Goal: Task Accomplishment & Management: Complete application form

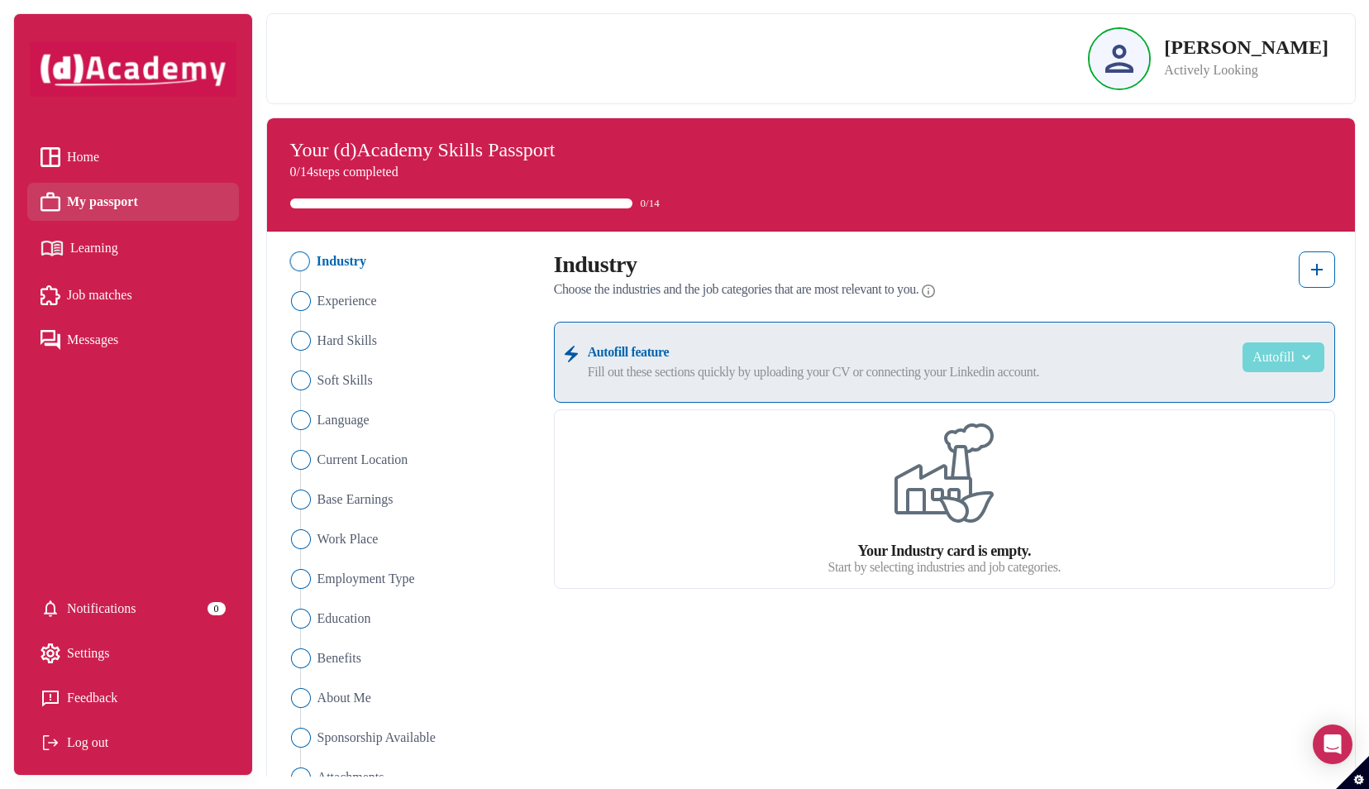
click at [1291, 357] on button "Autofill" at bounding box center [1283, 357] width 82 height 30
click at [1223, 398] on link "Upload from CV" at bounding box center [1258, 397] width 131 height 33
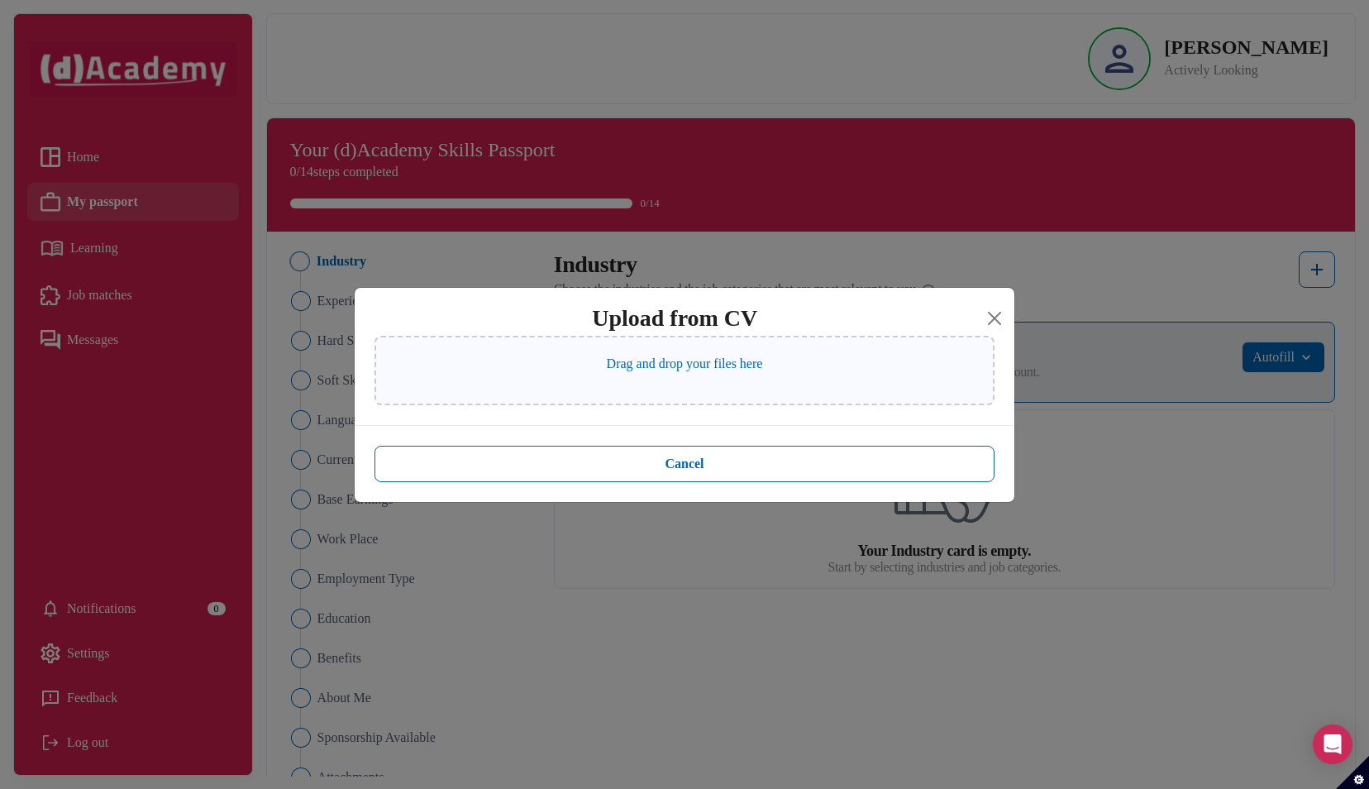
click at [659, 382] on div "Drag and drop your files here" at bounding box center [684, 370] width 620 height 69
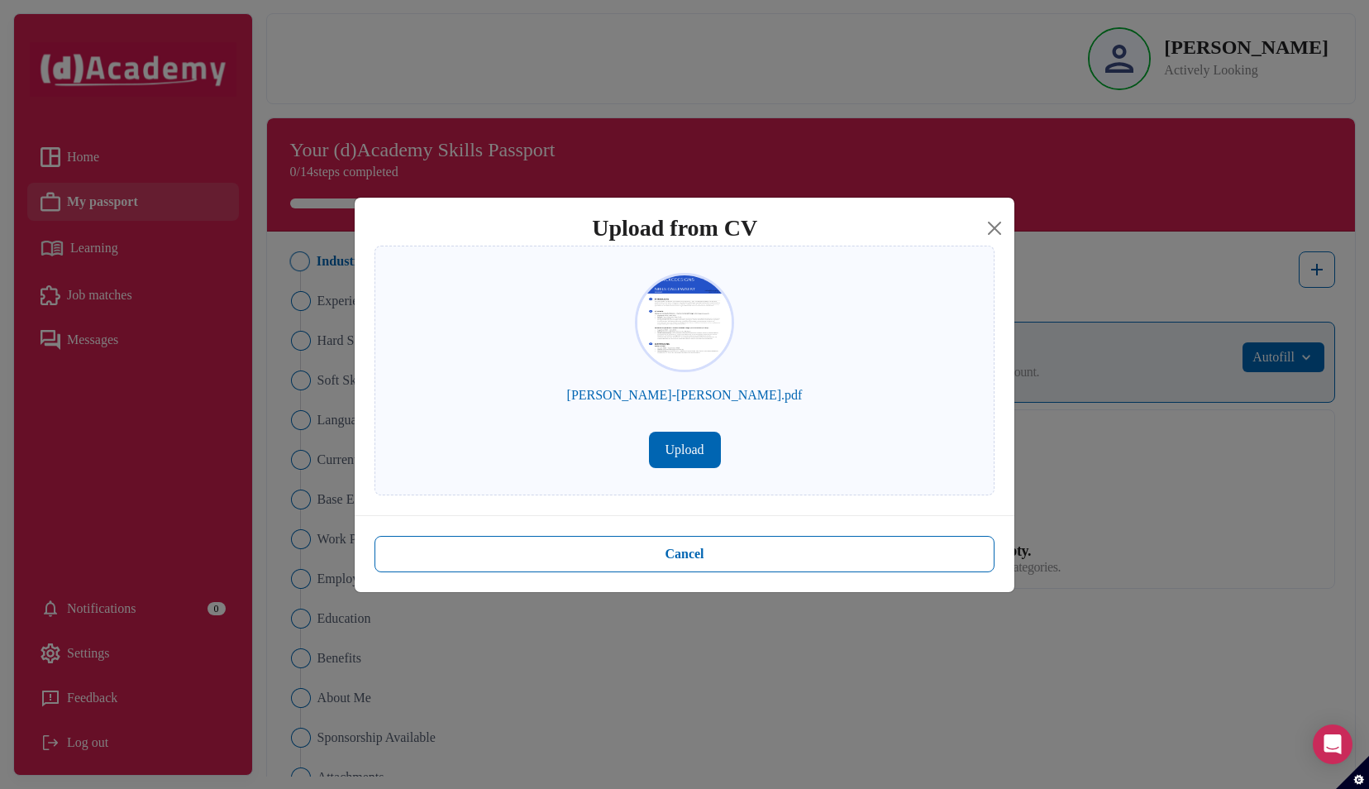
click at [689, 446] on button "Upload" at bounding box center [685, 449] width 72 height 36
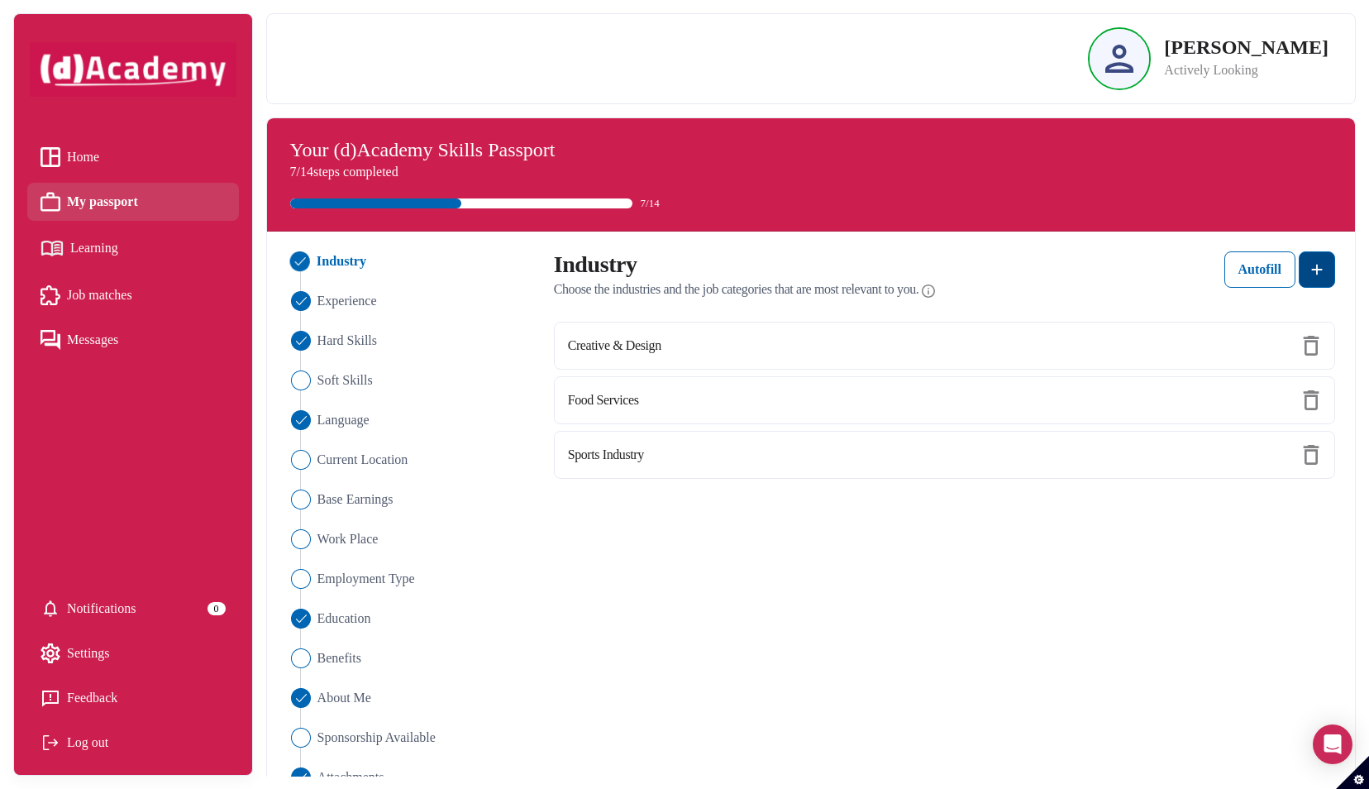
click at [1324, 280] on button at bounding box center [1316, 269] width 36 height 36
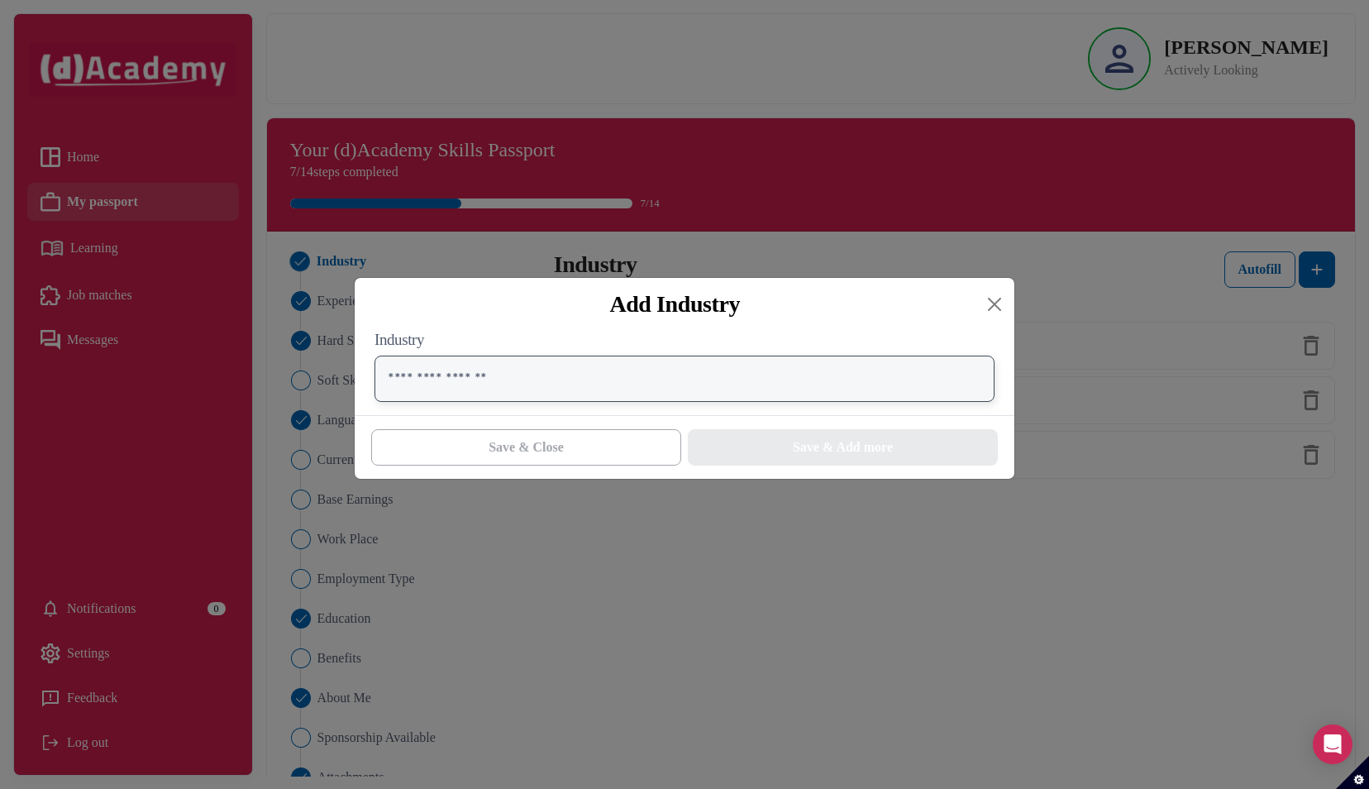
click at [745, 369] on input "text" at bounding box center [684, 378] width 620 height 46
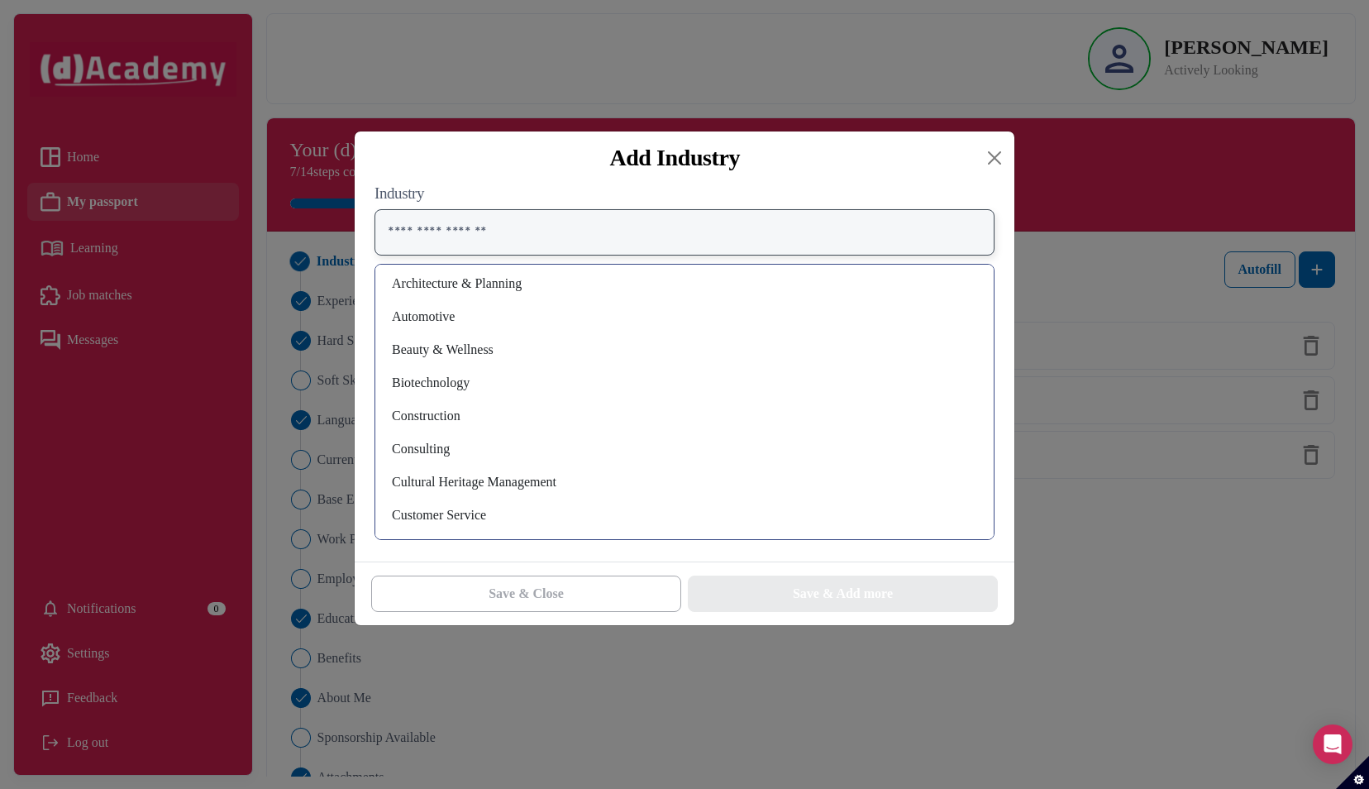
scroll to position [79, 0]
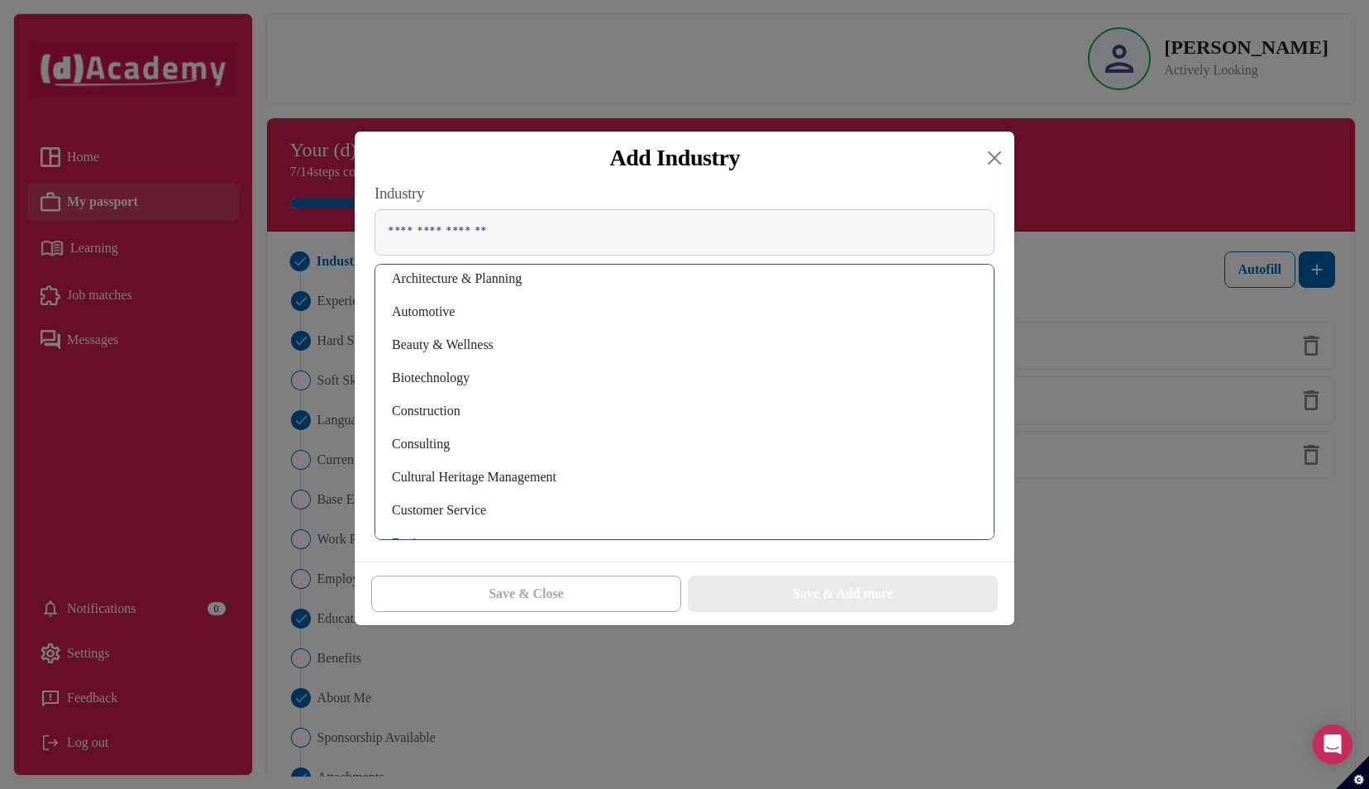
click at [582, 439] on div "Consulting" at bounding box center [684, 444] width 592 height 26
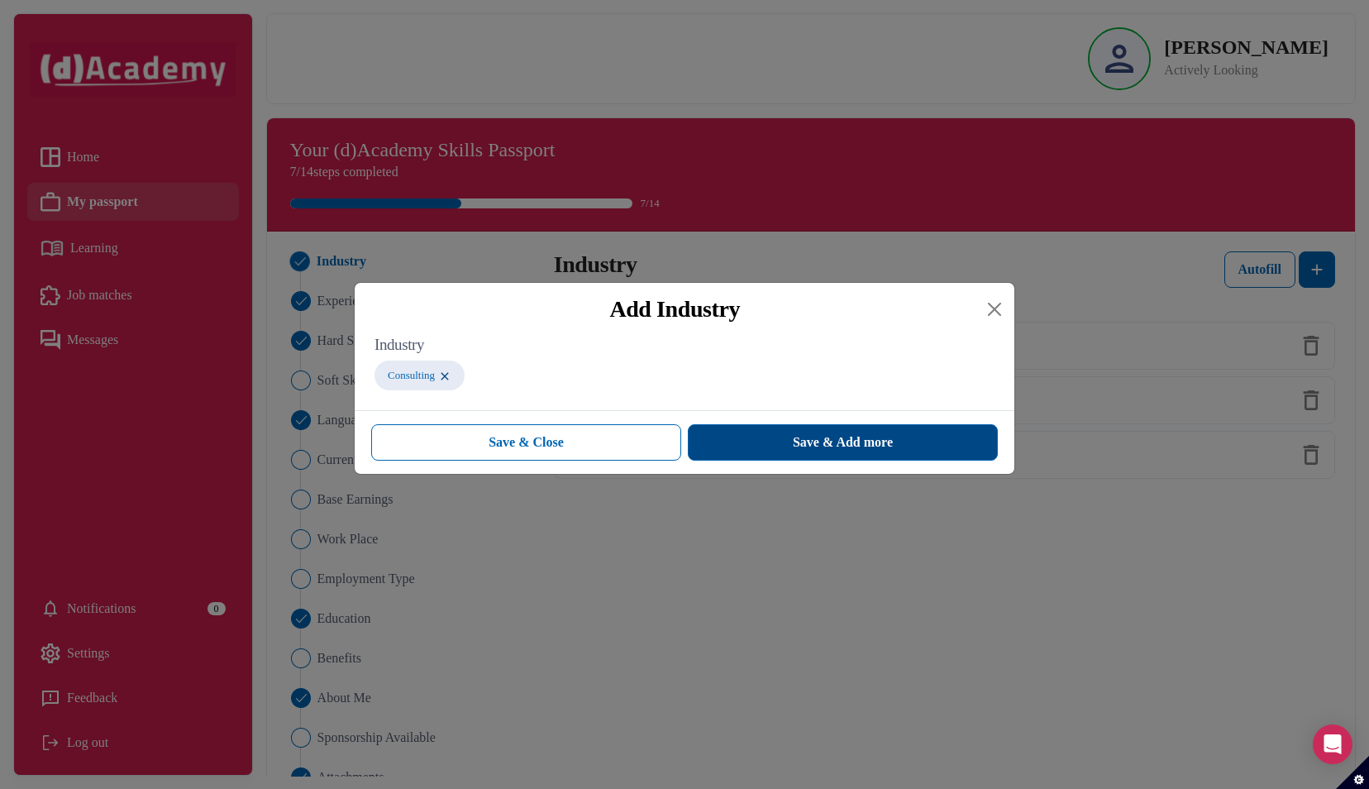
click at [755, 436] on button "Save & Add more" at bounding box center [843, 442] width 310 height 36
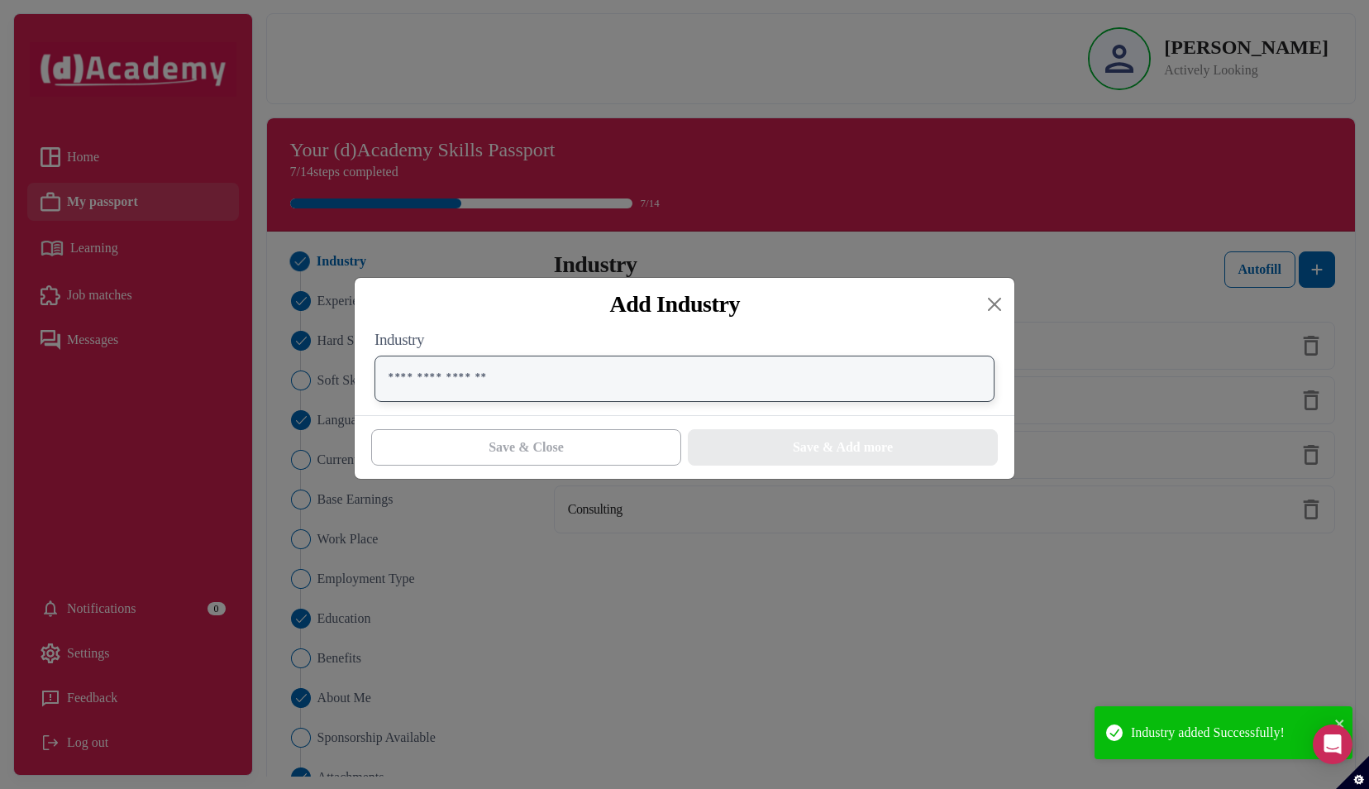
click at [613, 384] on input "text" at bounding box center [684, 378] width 620 height 46
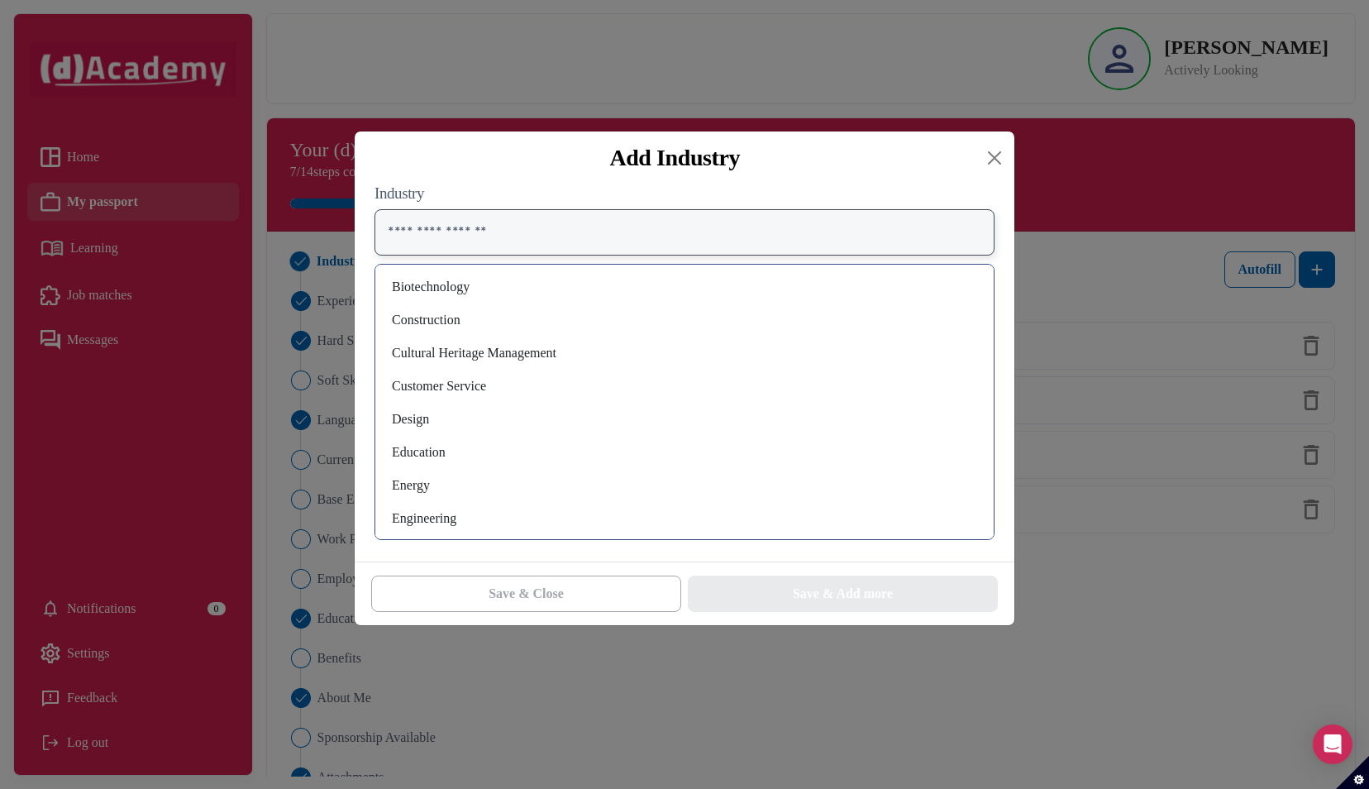
scroll to position [178, 0]
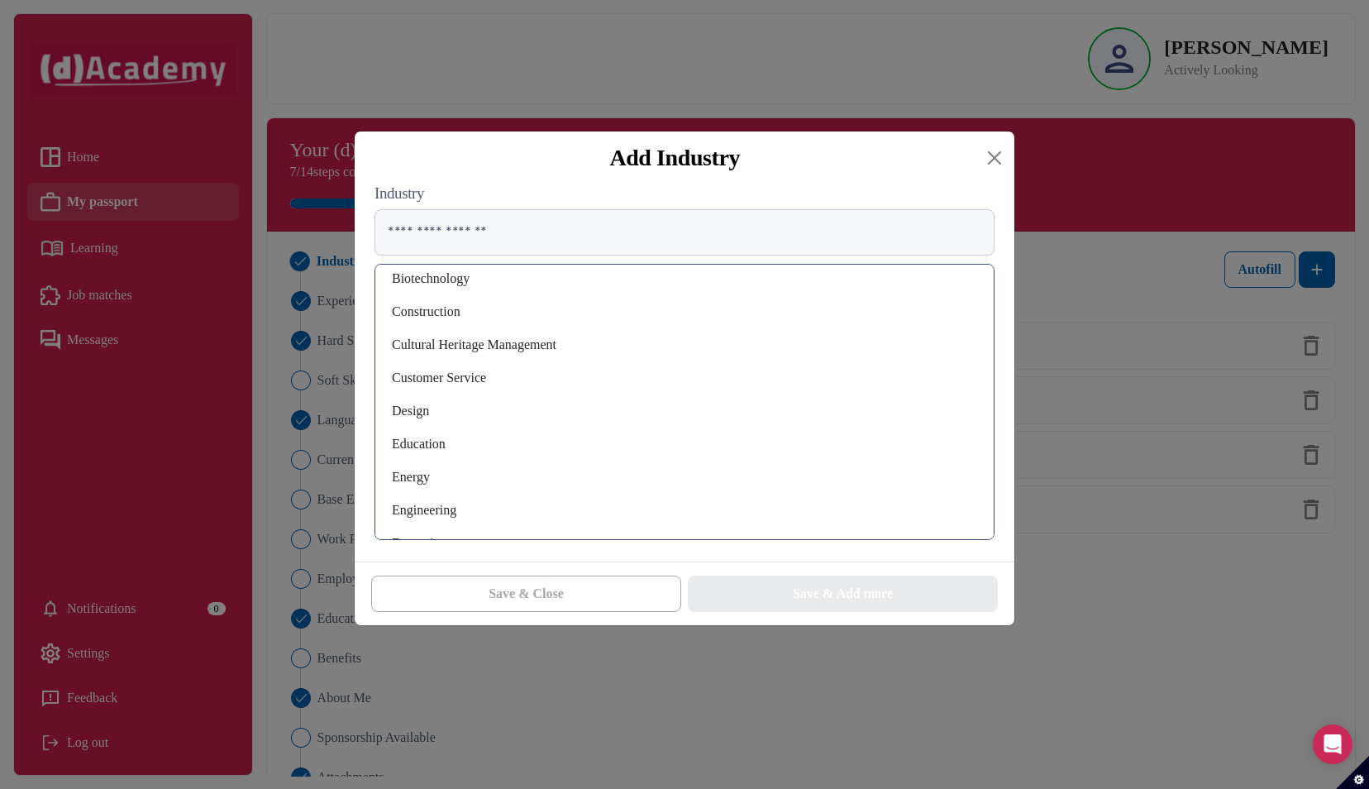
click at [494, 410] on div "Design" at bounding box center [684, 411] width 592 height 26
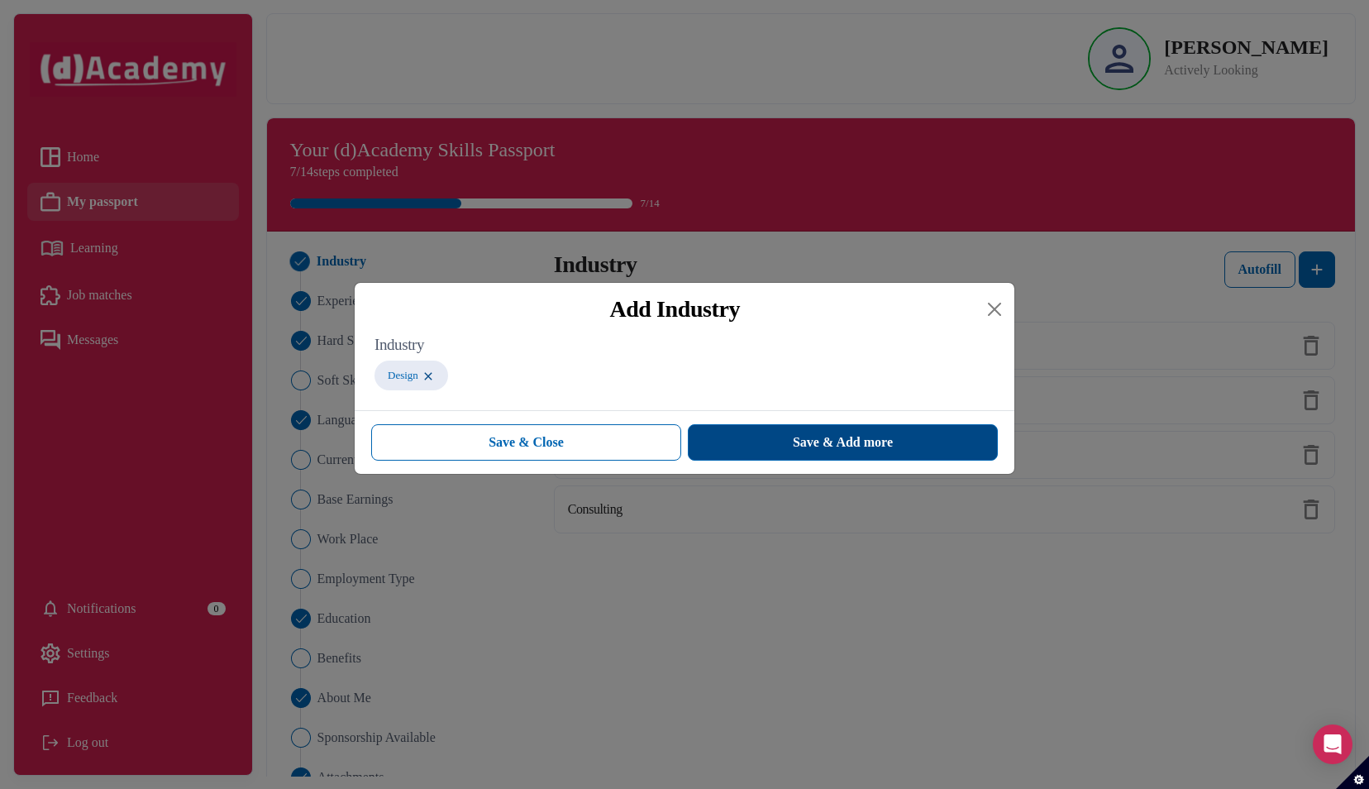
click at [827, 450] on span "Save & Add more" at bounding box center [843, 442] width 100 height 20
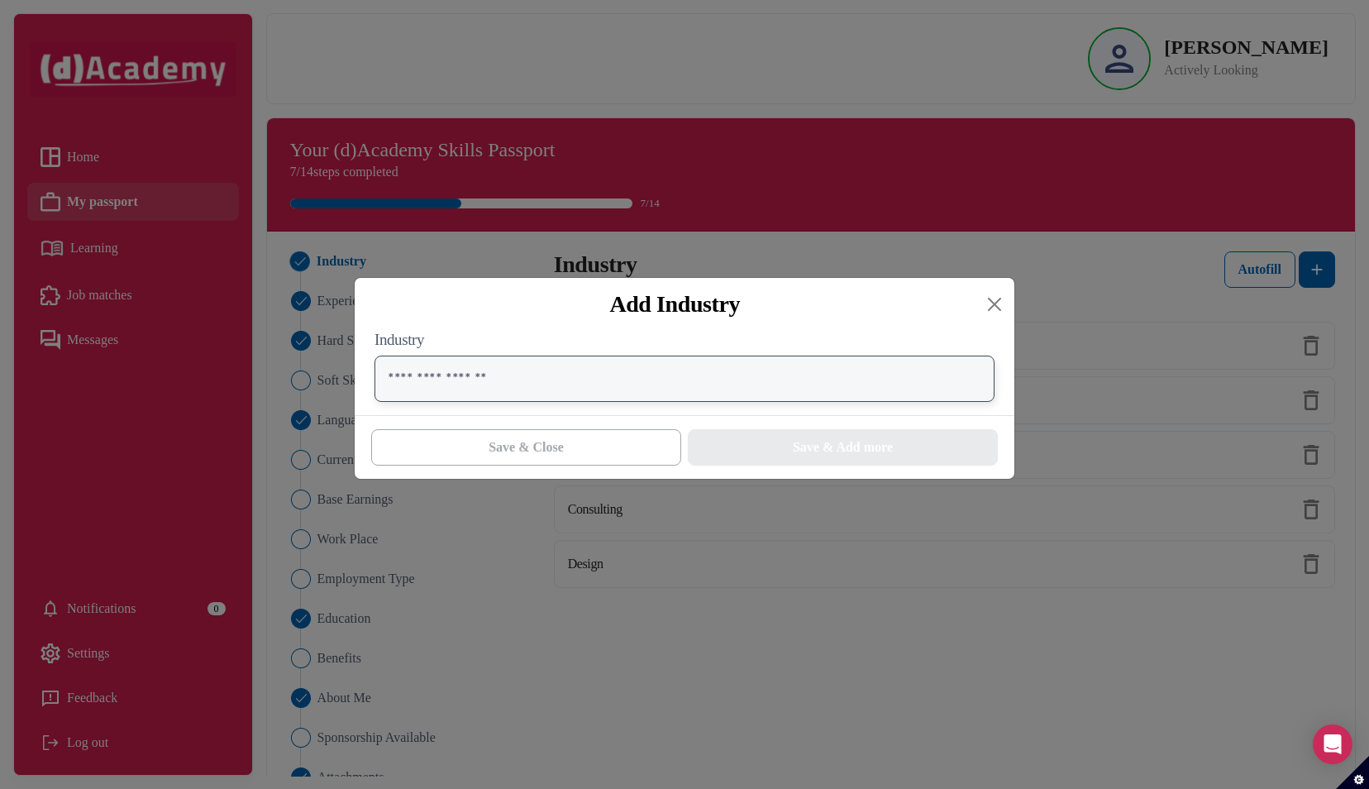
click at [622, 397] on input "text" at bounding box center [684, 378] width 620 height 46
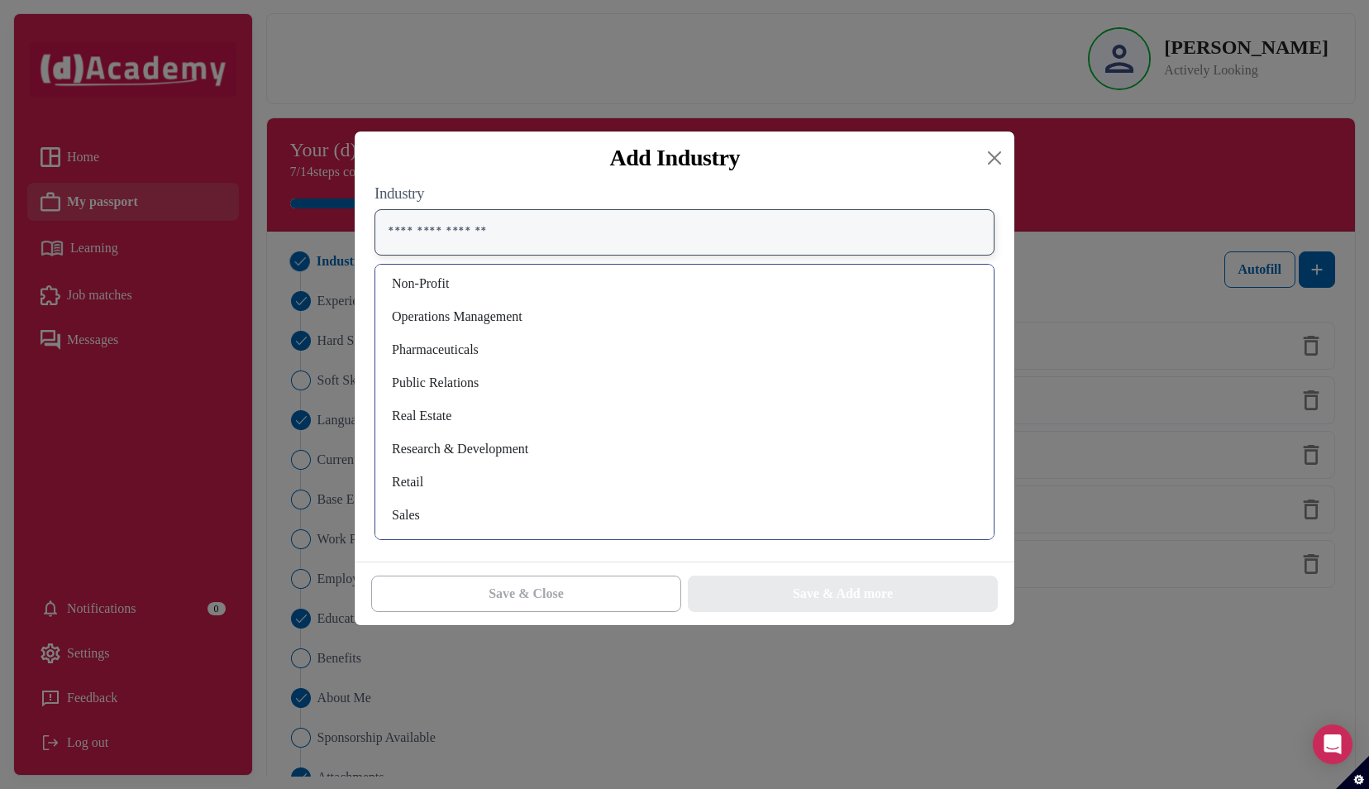
scroll to position [934, 0]
click at [520, 450] on div "Research & Development" at bounding box center [684, 448] width 592 height 26
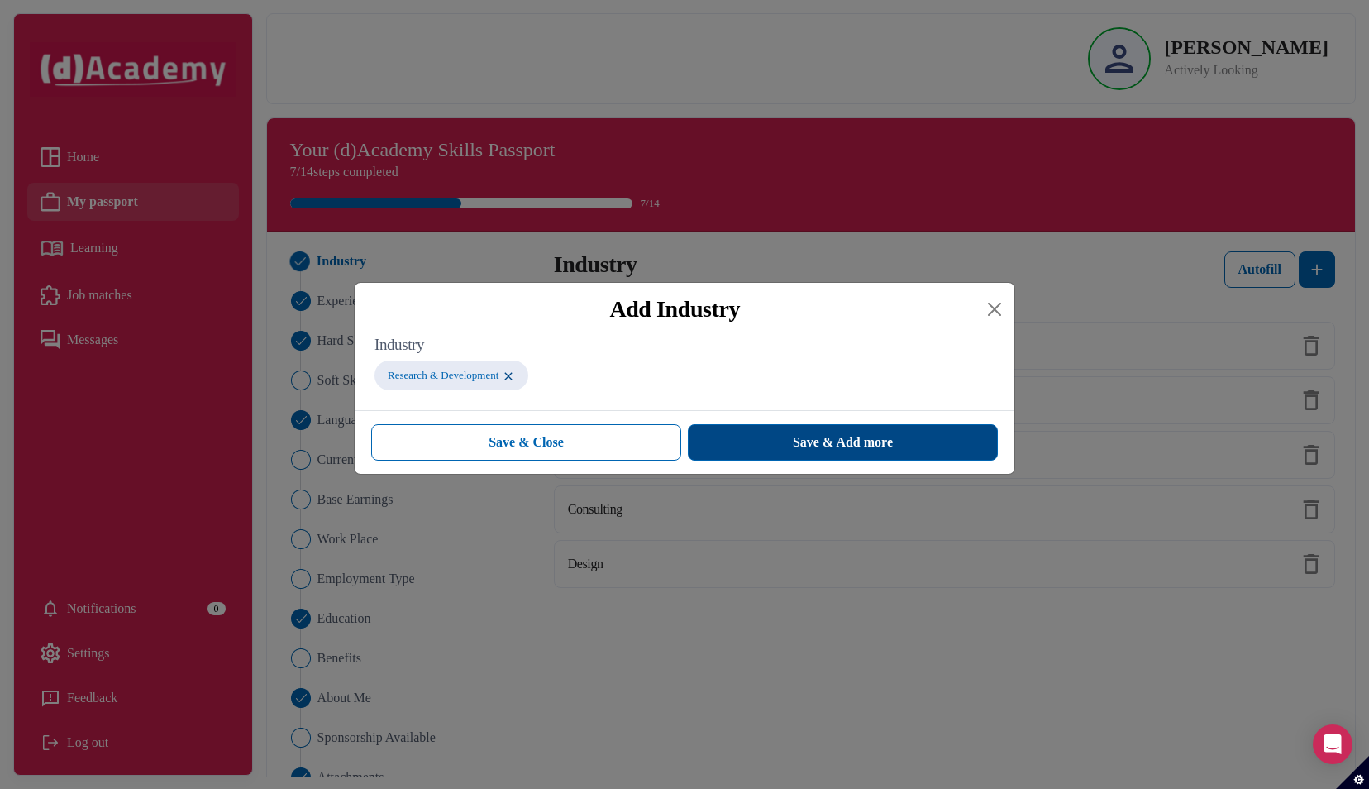
click at [748, 442] on button "Save & Add more" at bounding box center [843, 442] width 310 height 36
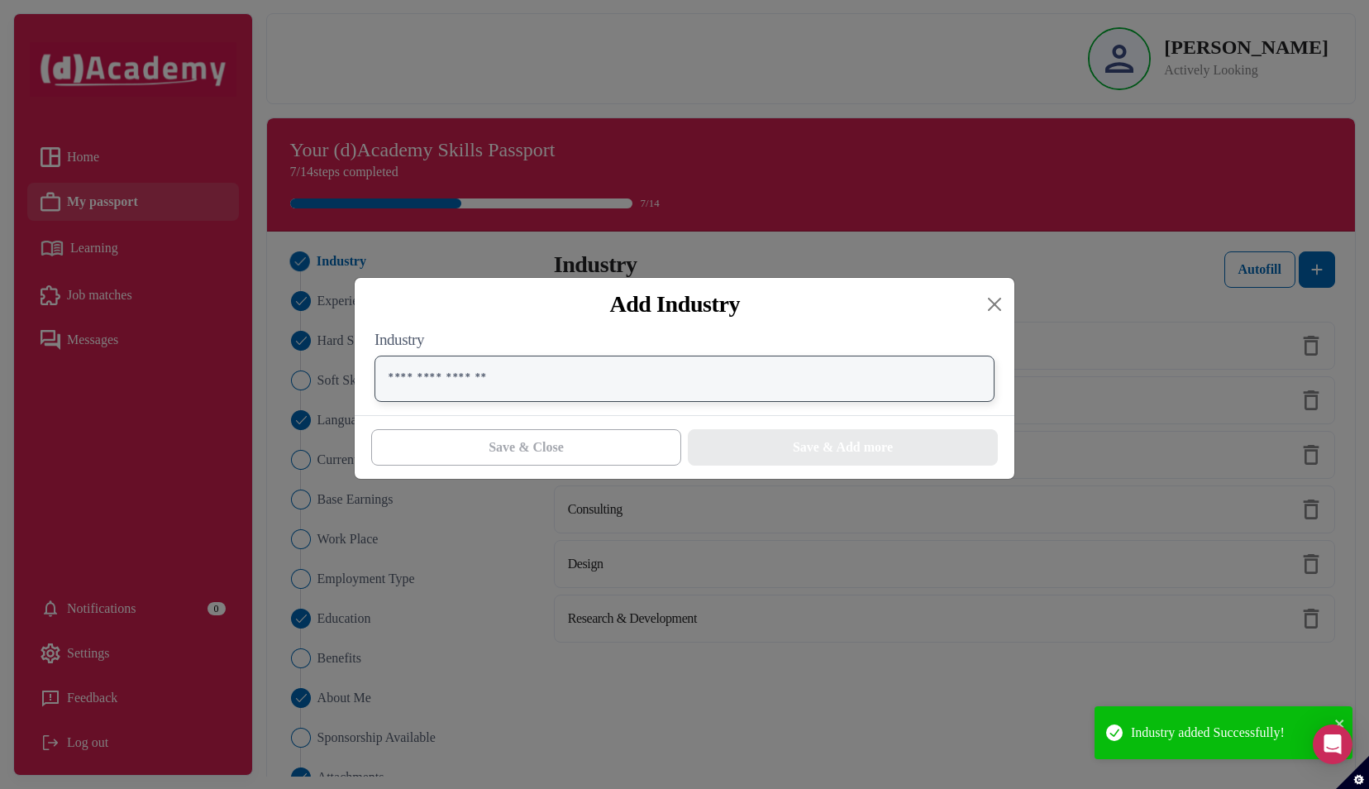
click at [521, 398] on input "text" at bounding box center [684, 378] width 620 height 46
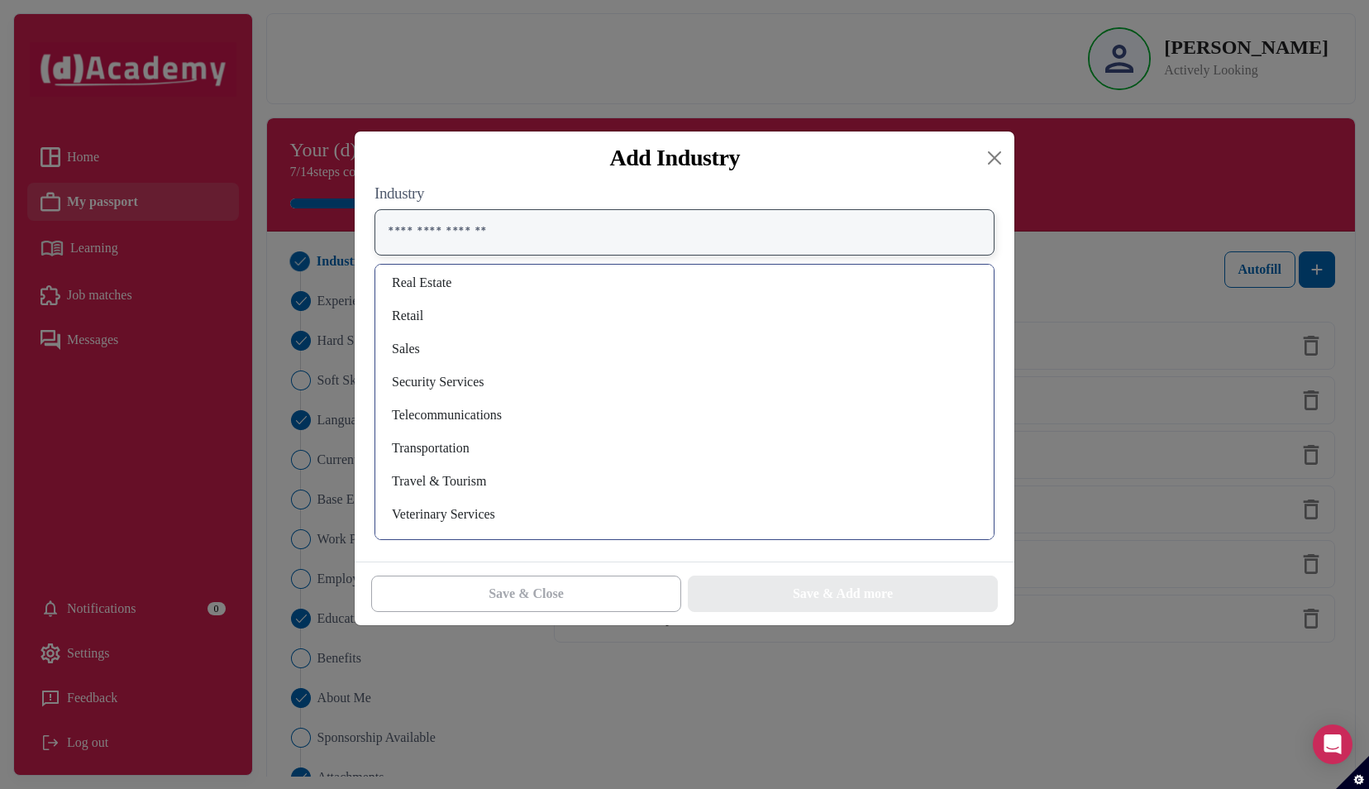
scroll to position [1067, 0]
click at [993, 162] on button "Close" at bounding box center [994, 158] width 26 height 26
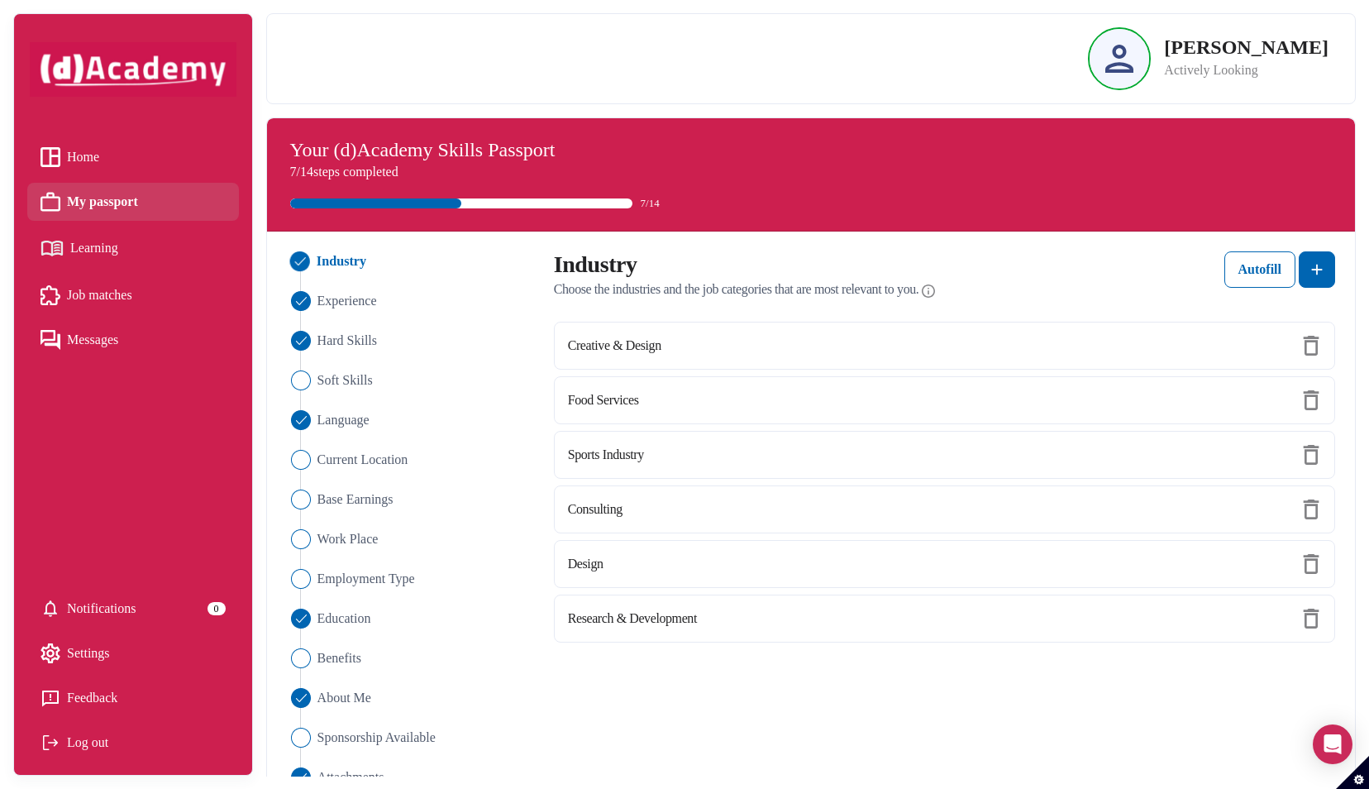
scroll to position [30, 0]
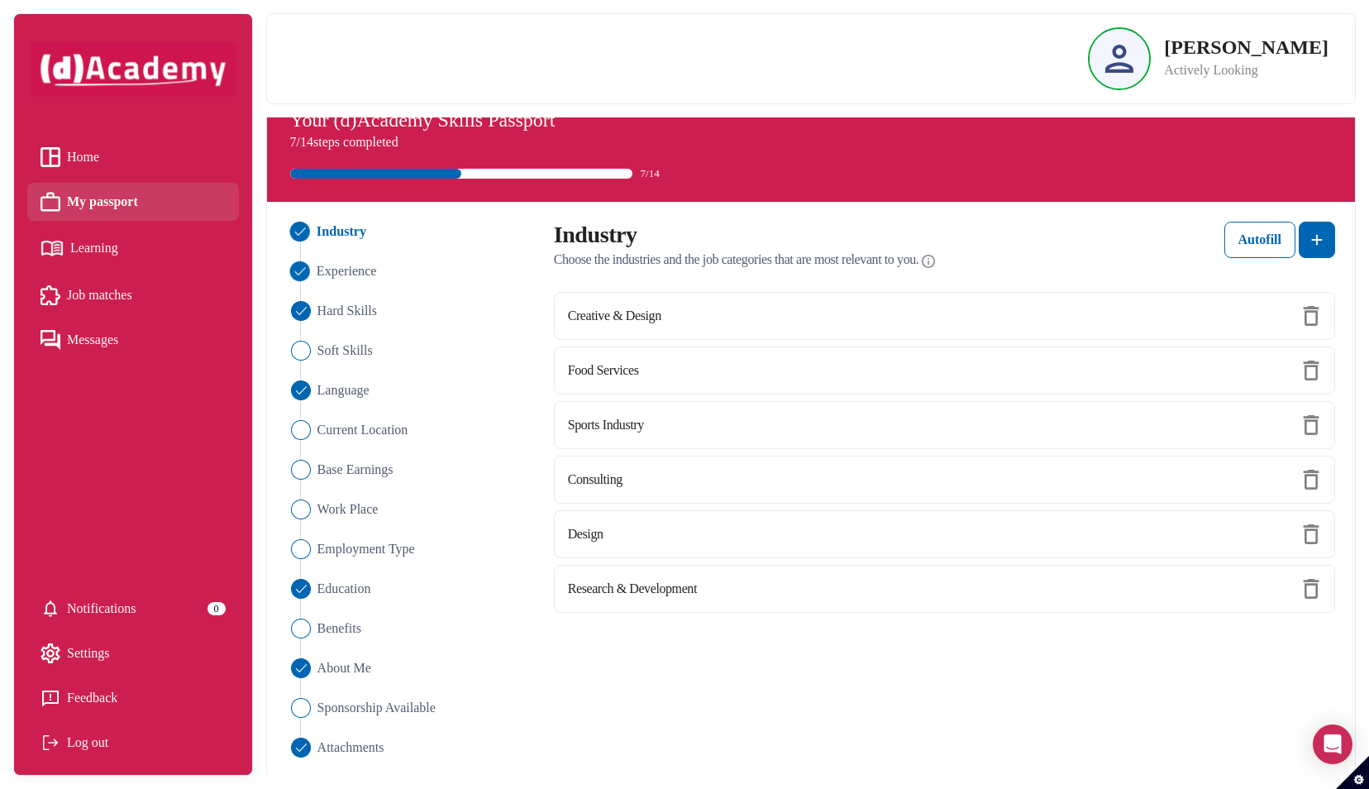
click at [352, 271] on span "Experience" at bounding box center [346, 271] width 60 height 20
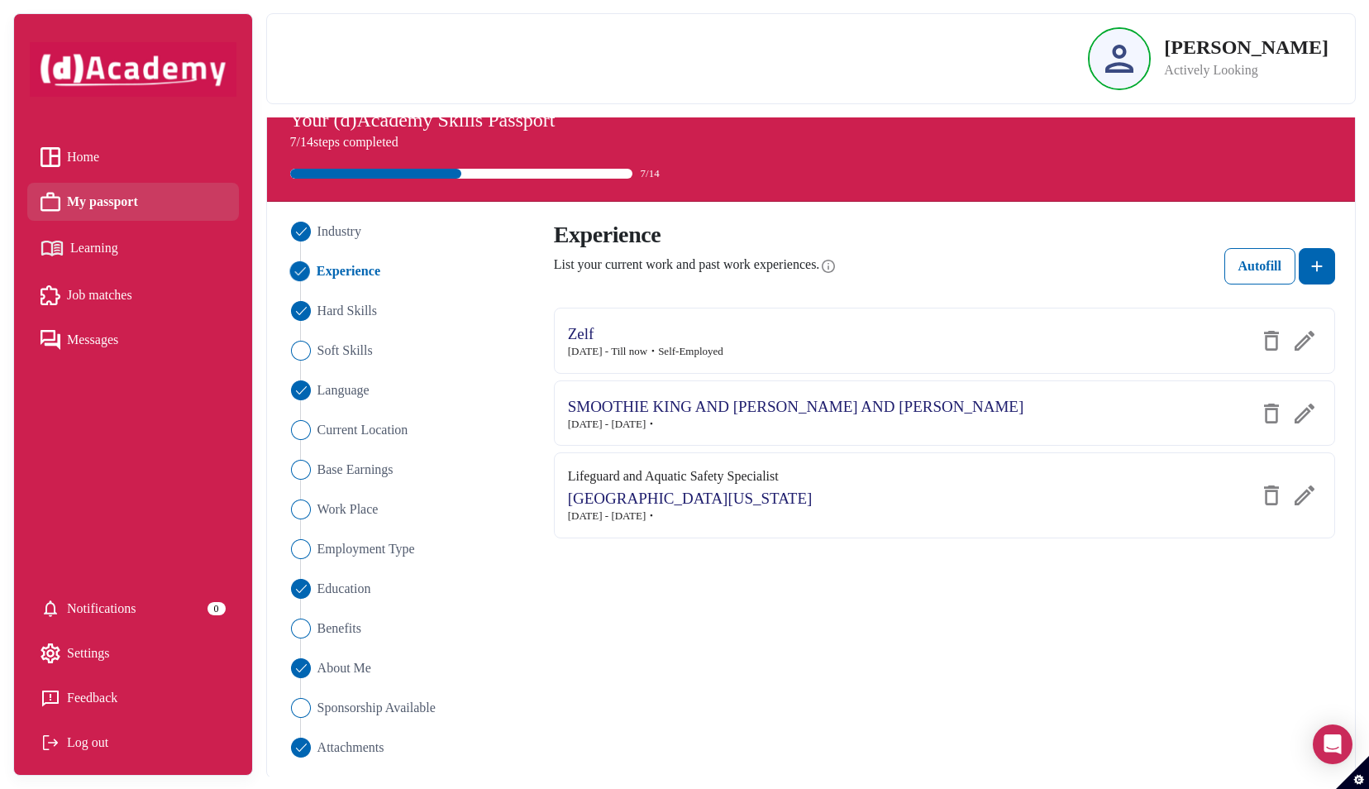
click at [1311, 408] on img at bounding box center [1304, 413] width 20 height 20
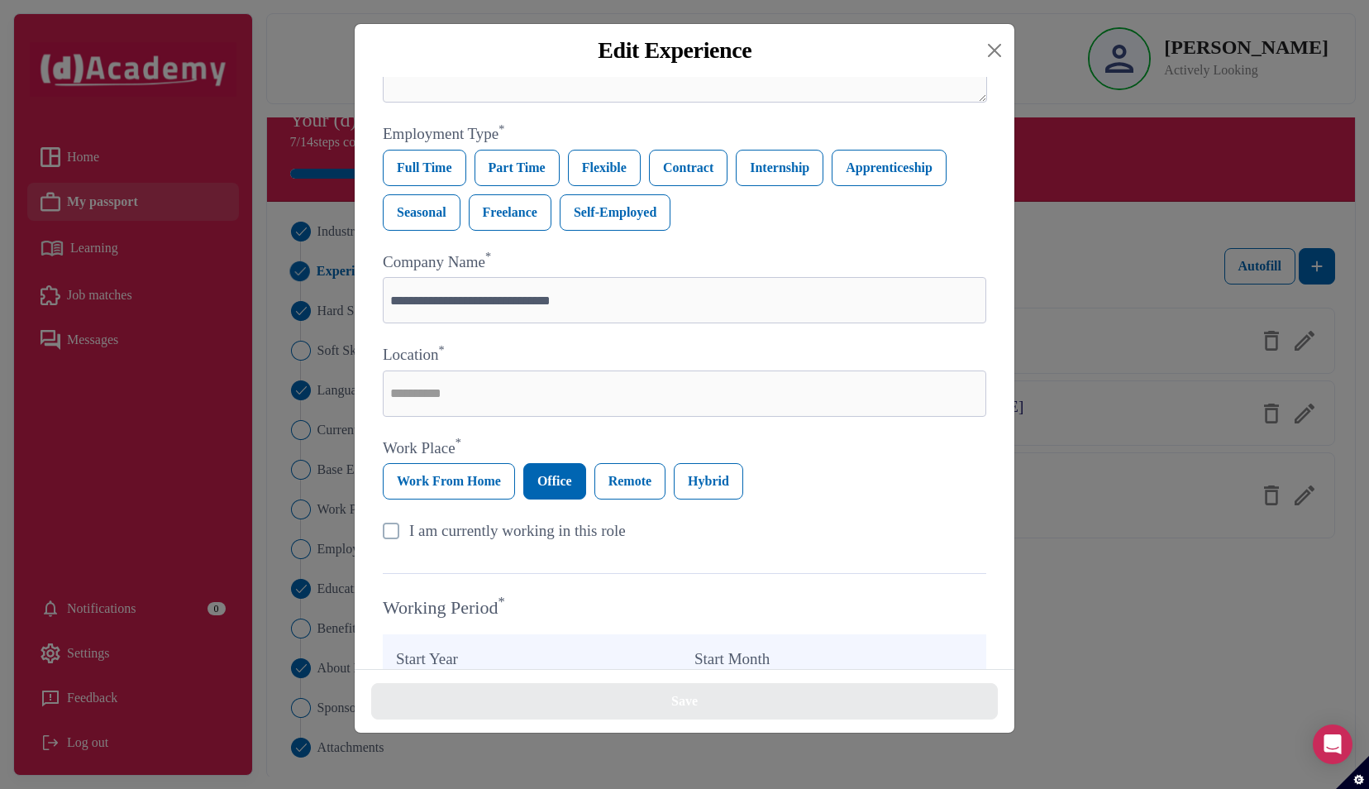
scroll to position [269, 0]
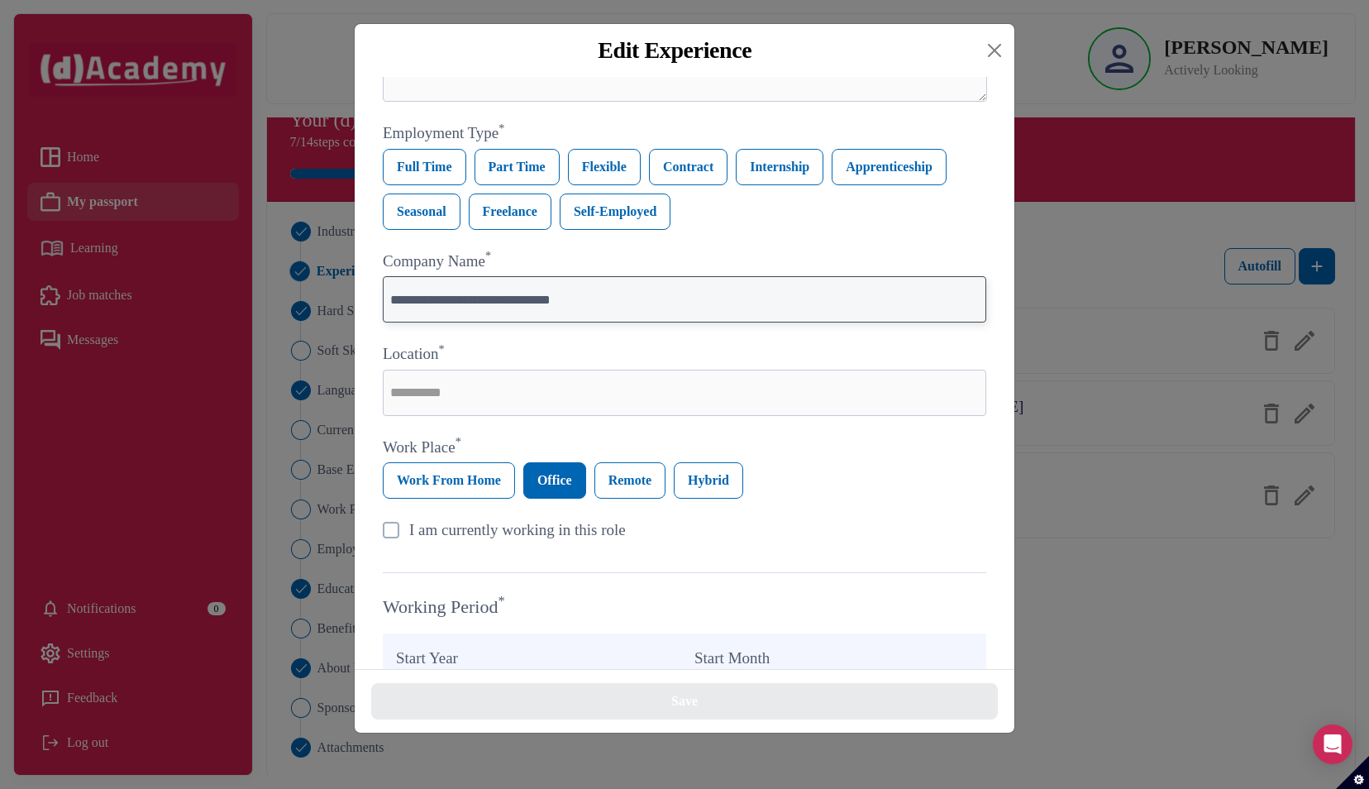
drag, startPoint x: 681, startPoint y: 300, endPoint x: 298, endPoint y: 315, distance: 383.0
click at [298, 315] on div "**********" at bounding box center [684, 394] width 1369 height 789
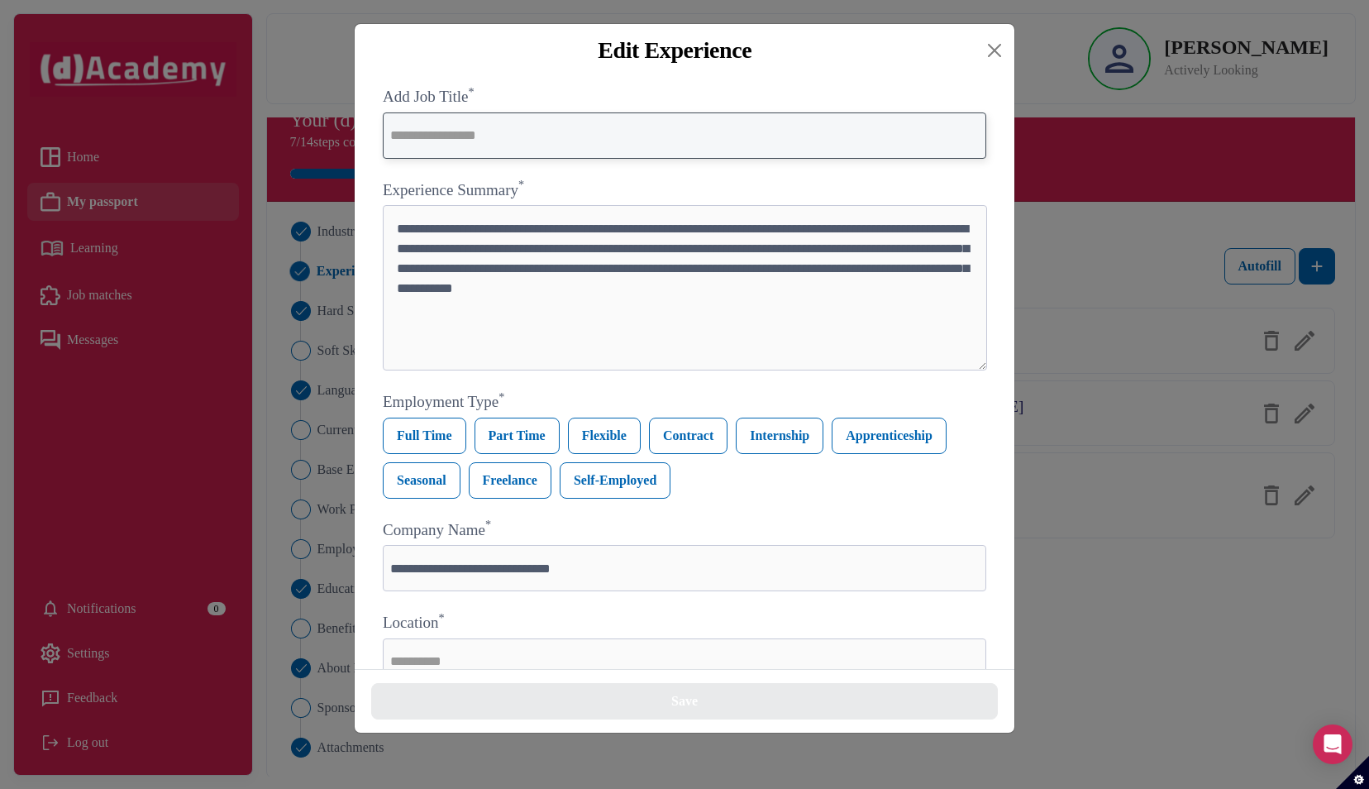
click at [453, 148] on input "text" at bounding box center [684, 135] width 603 height 46
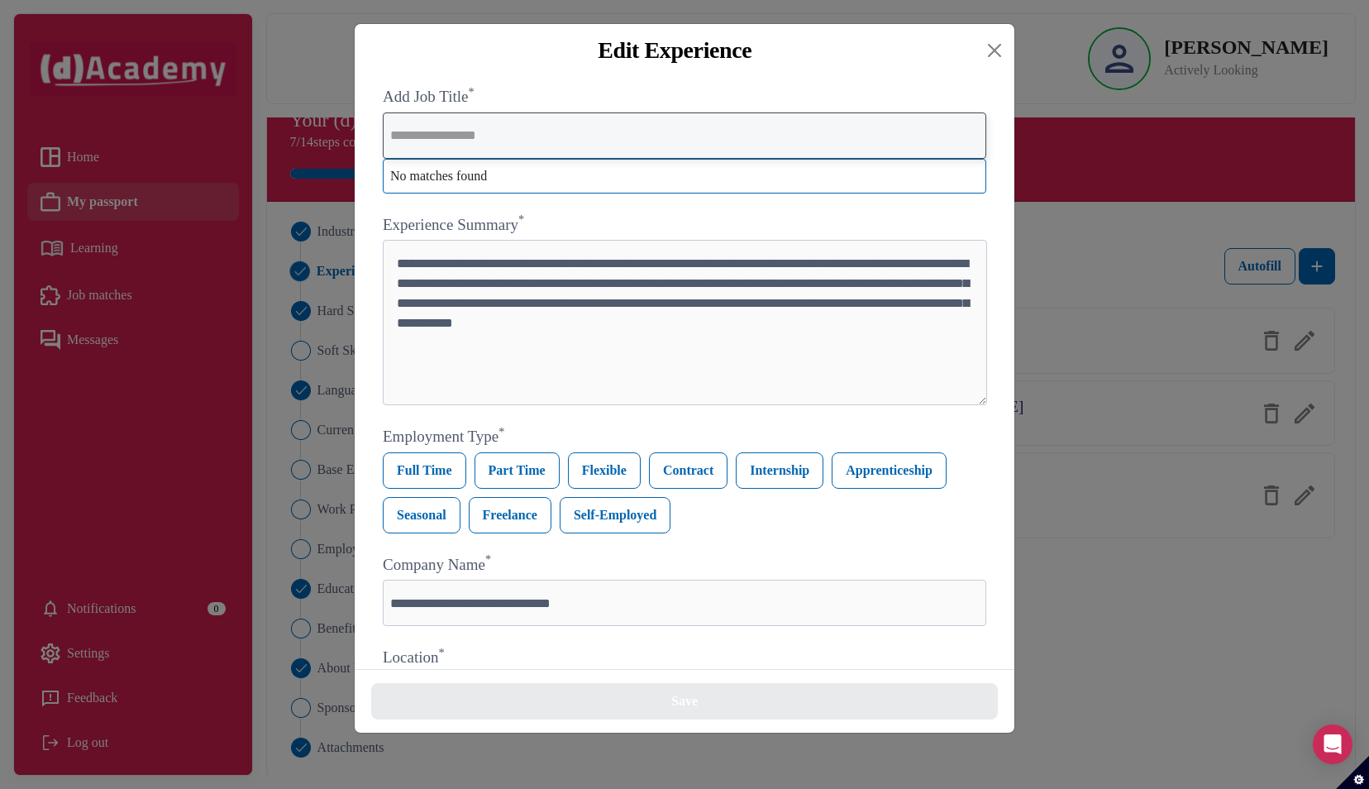
paste input "**********"
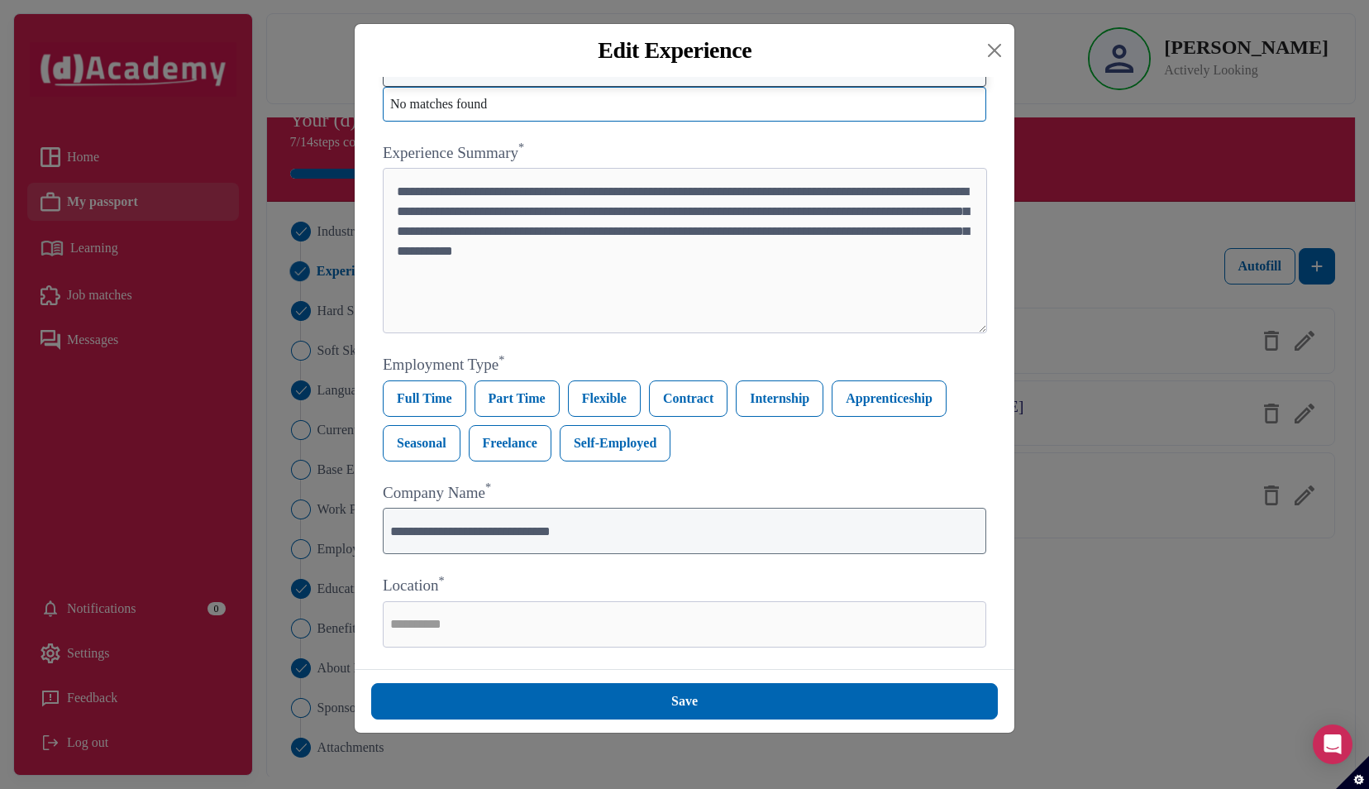
scroll to position [73, 0]
type input "**********"
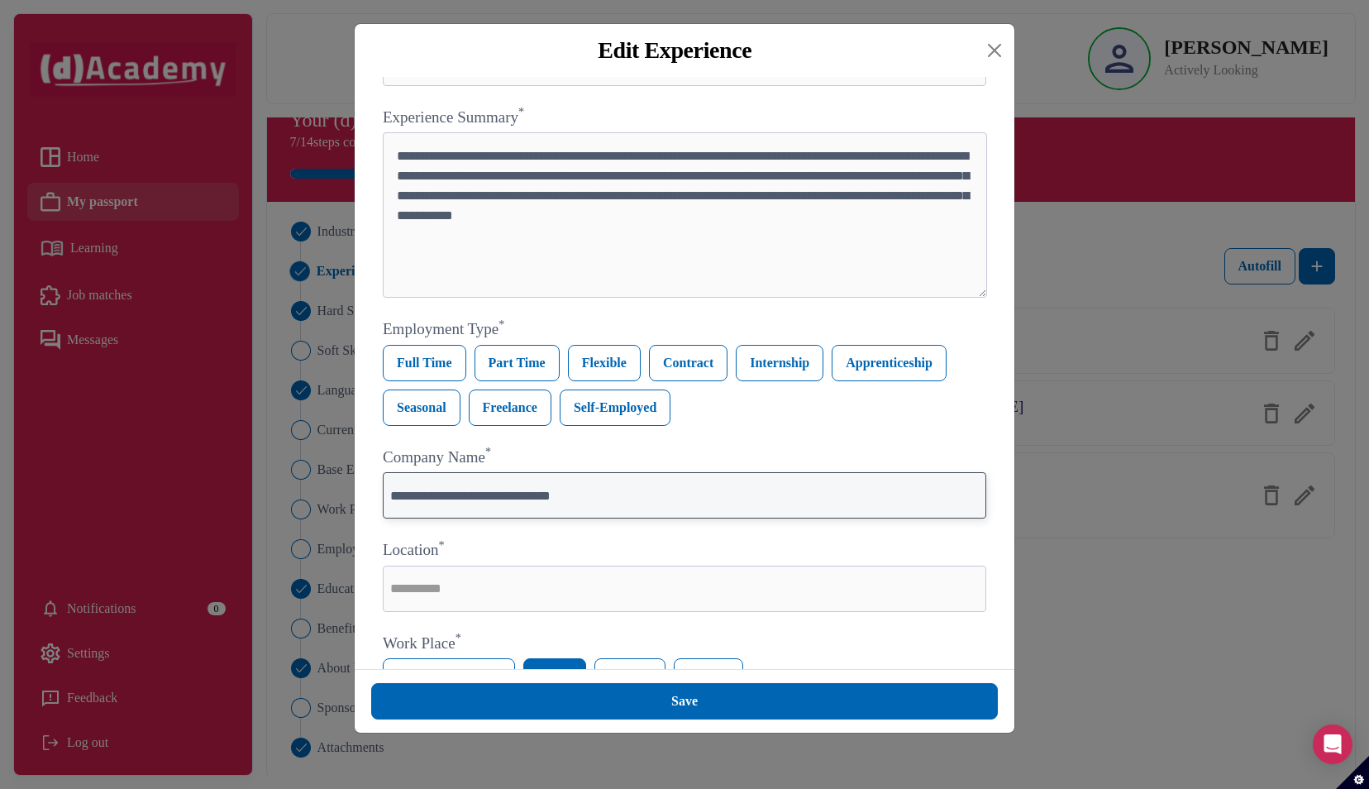
drag, startPoint x: 660, startPoint y: 532, endPoint x: 364, endPoint y: 527, distance: 295.9
click at [364, 527] on div "**********" at bounding box center [685, 373] width 660 height 592
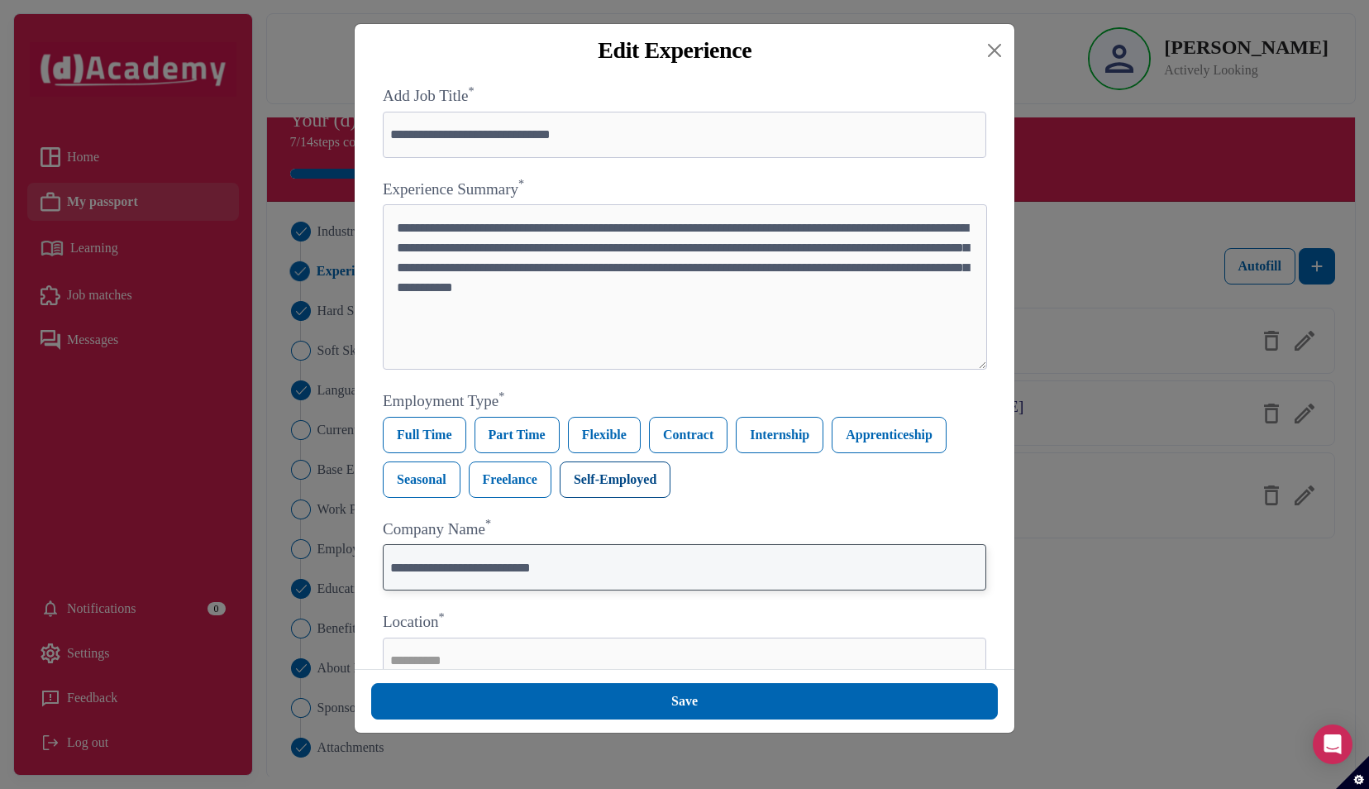
scroll to position [20, 0]
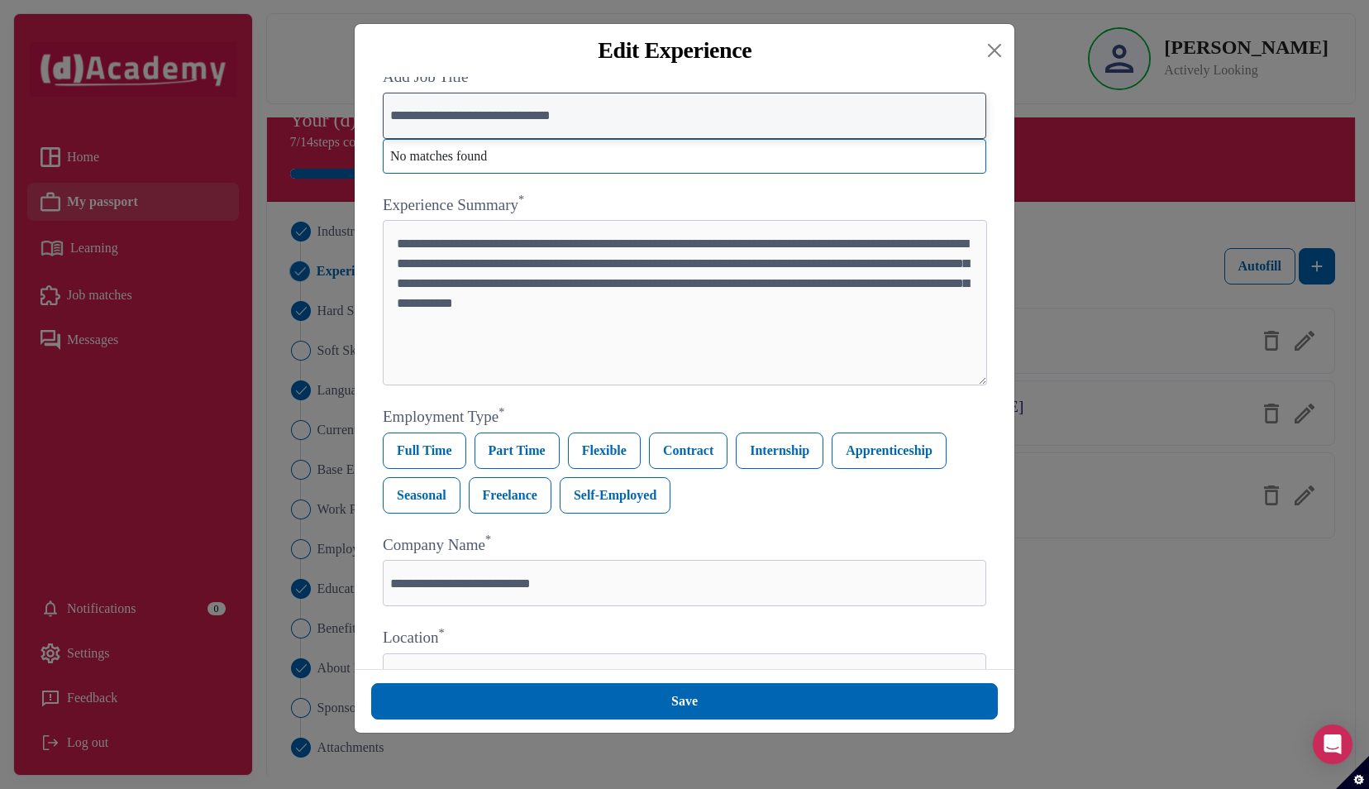
drag, startPoint x: 649, startPoint y: 121, endPoint x: 328, endPoint y: 150, distance: 322.1
click at [328, 150] on div "**********" at bounding box center [684, 394] width 1369 height 789
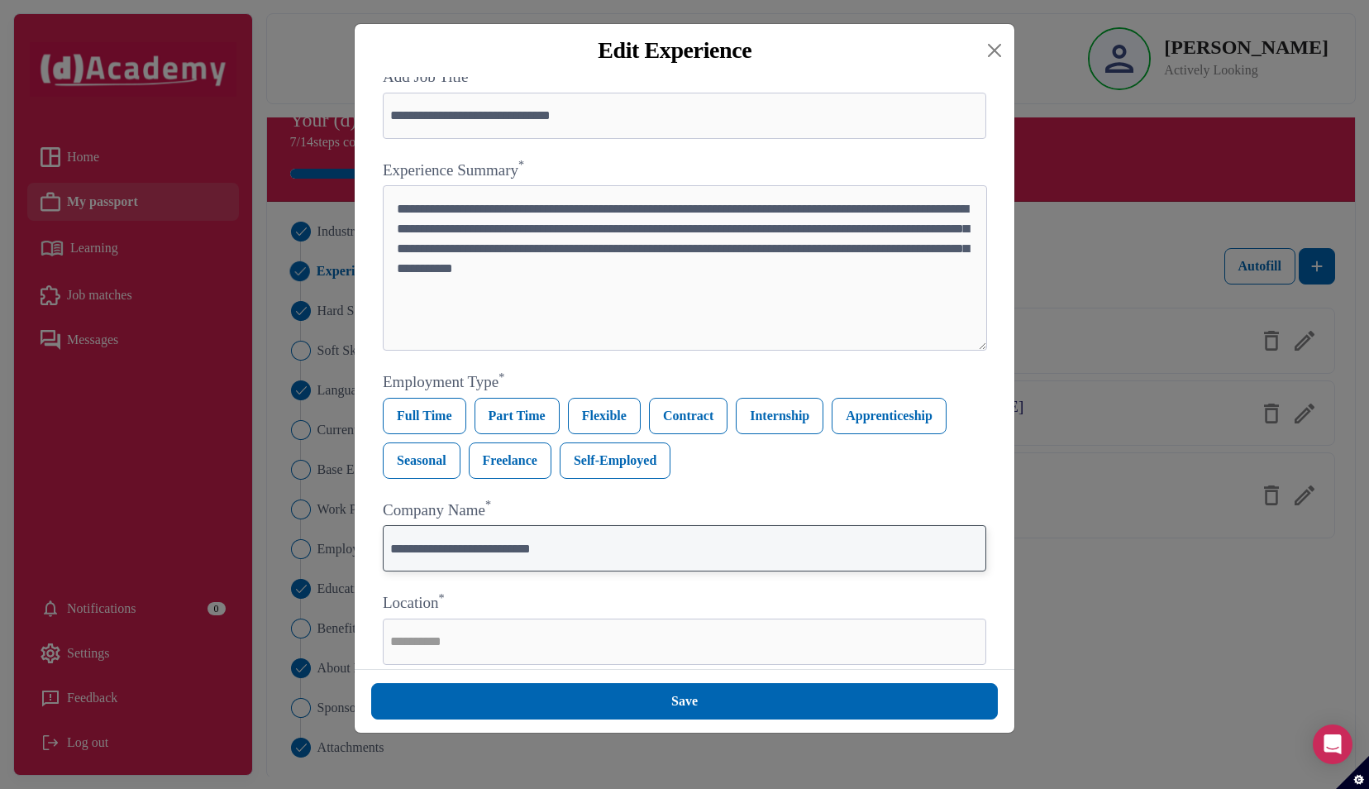
drag, startPoint x: 576, startPoint y: 546, endPoint x: 360, endPoint y: 547, distance: 216.6
click at [360, 547] on div "**********" at bounding box center [685, 373] width 660 height 592
paste input "****"
type input "**********"
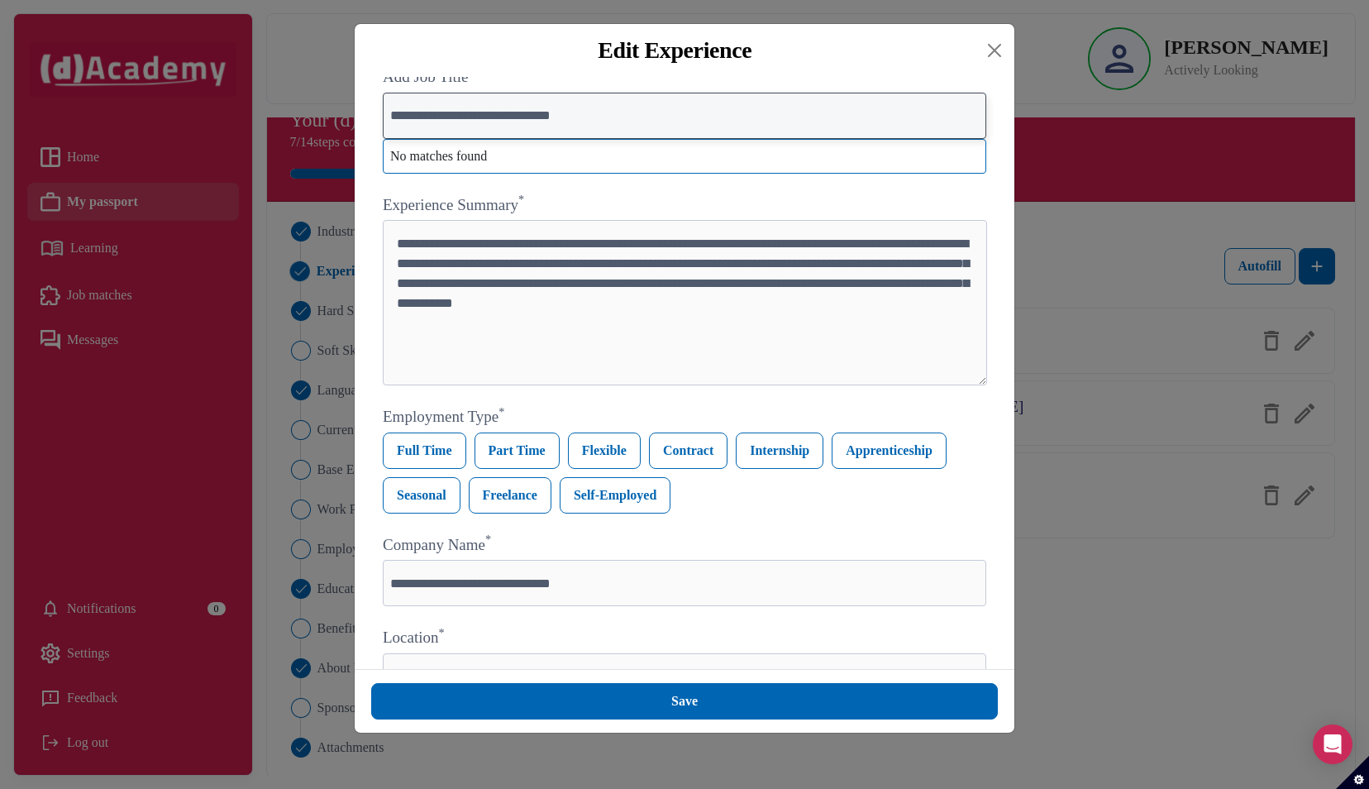
drag, startPoint x: 660, startPoint y: 121, endPoint x: 381, endPoint y: 132, distance: 278.8
click at [381, 132] on div "**********" at bounding box center [684, 656] width 620 height 1198
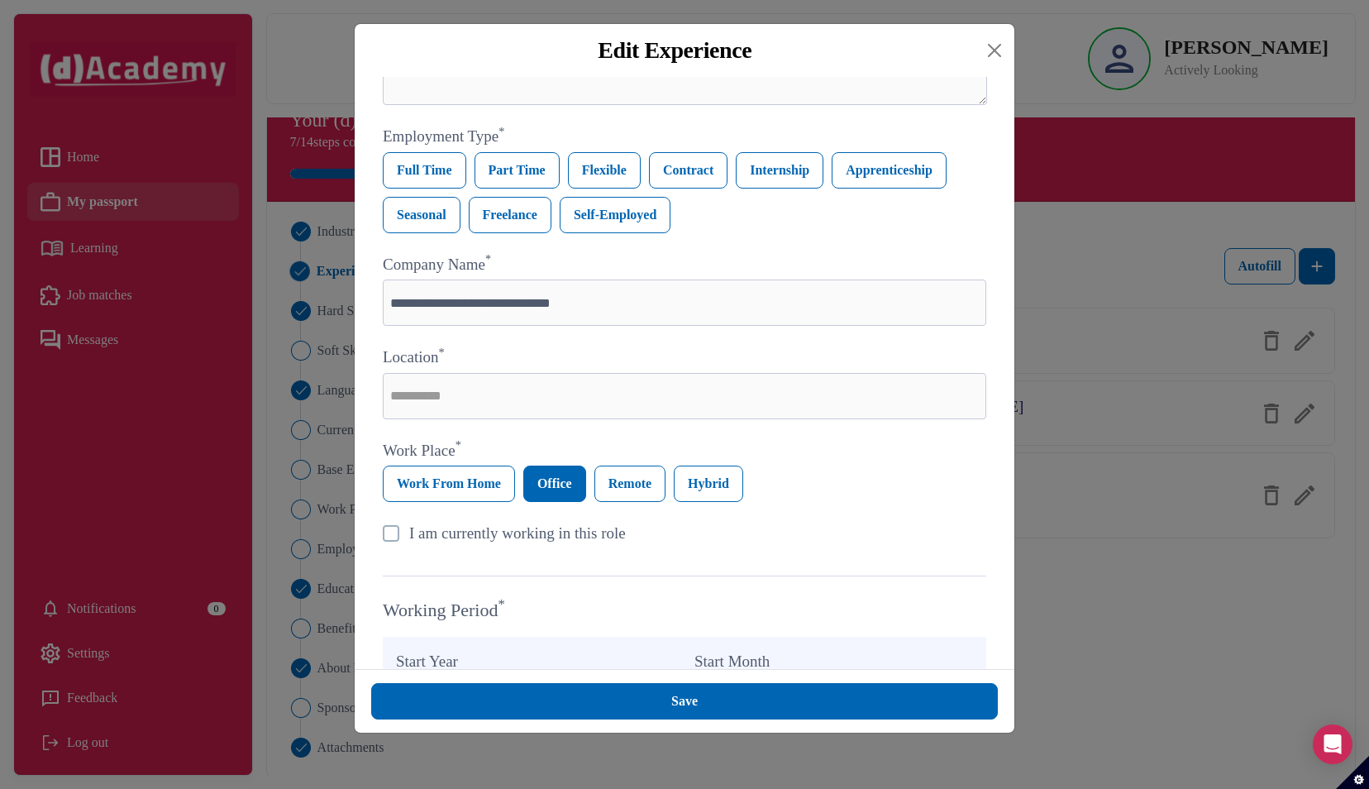
scroll to position [266, 0]
type input "**********"
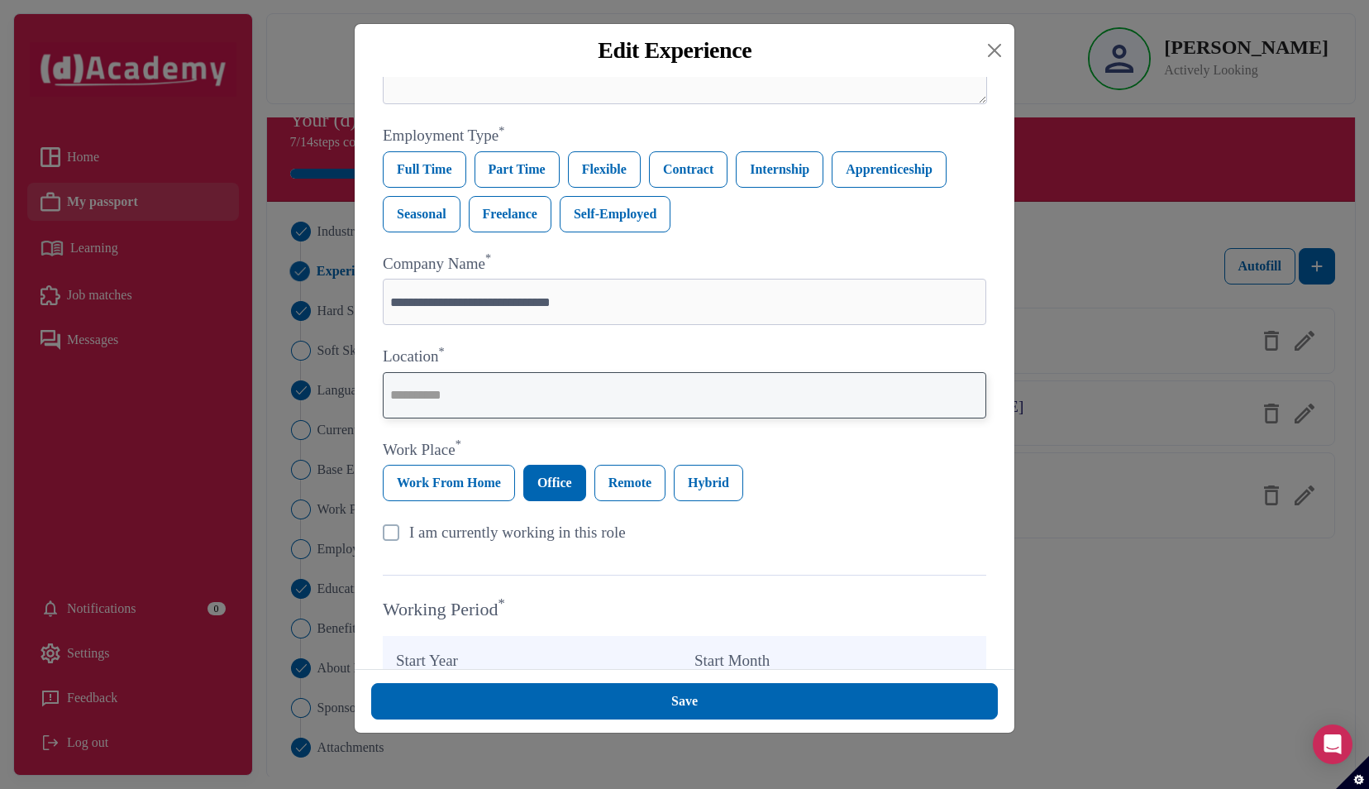
click at [426, 404] on input "text" at bounding box center [684, 395] width 603 height 46
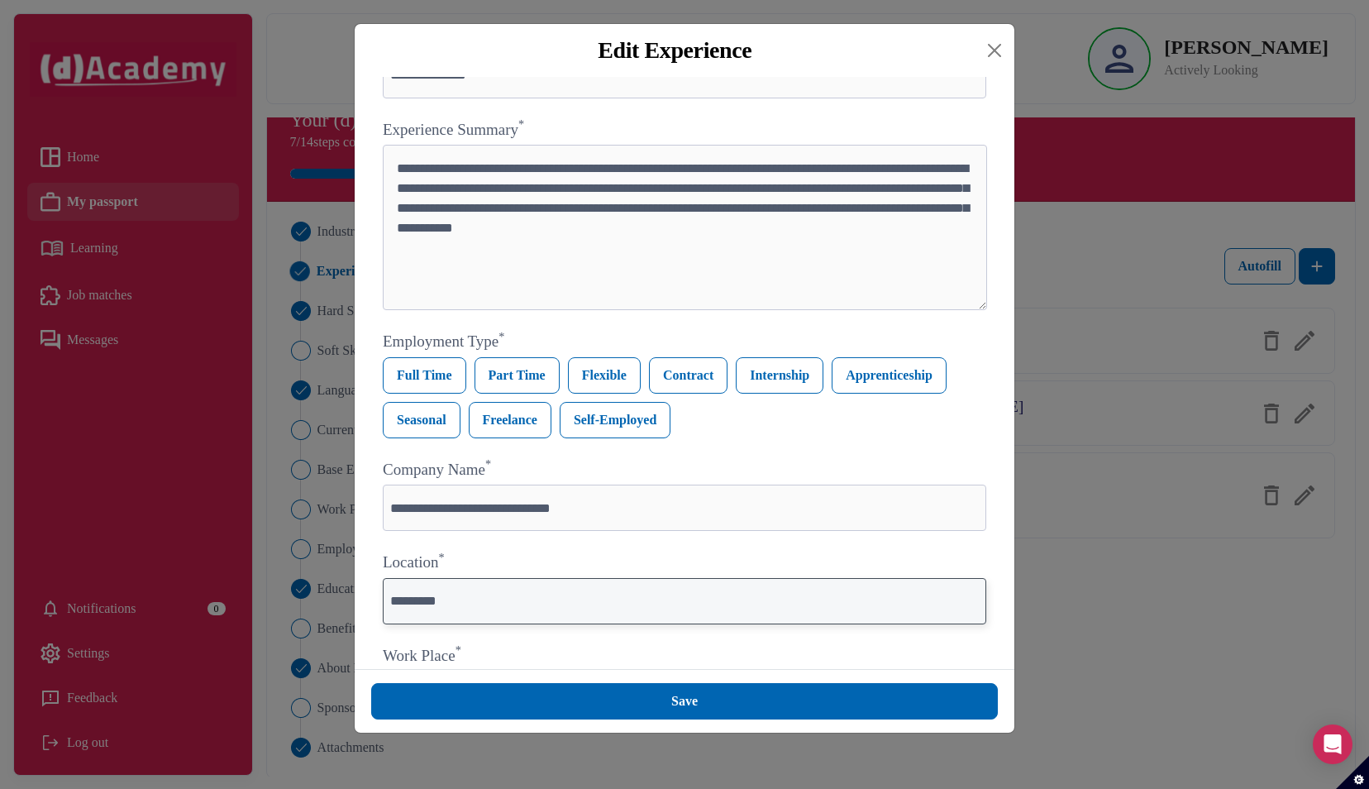
scroll to position [60, 0]
type input "*********"
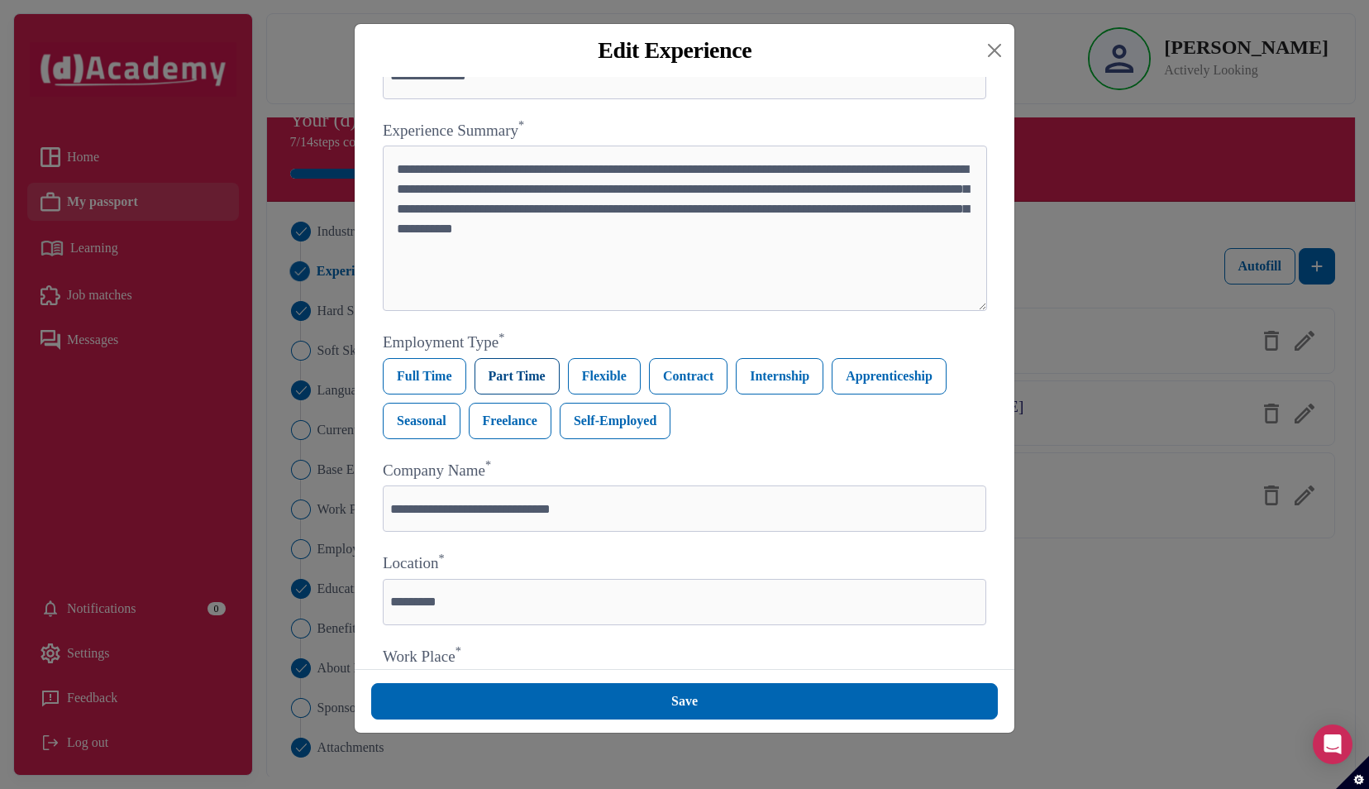
click at [495, 383] on label "Part Time" at bounding box center [516, 376] width 85 height 36
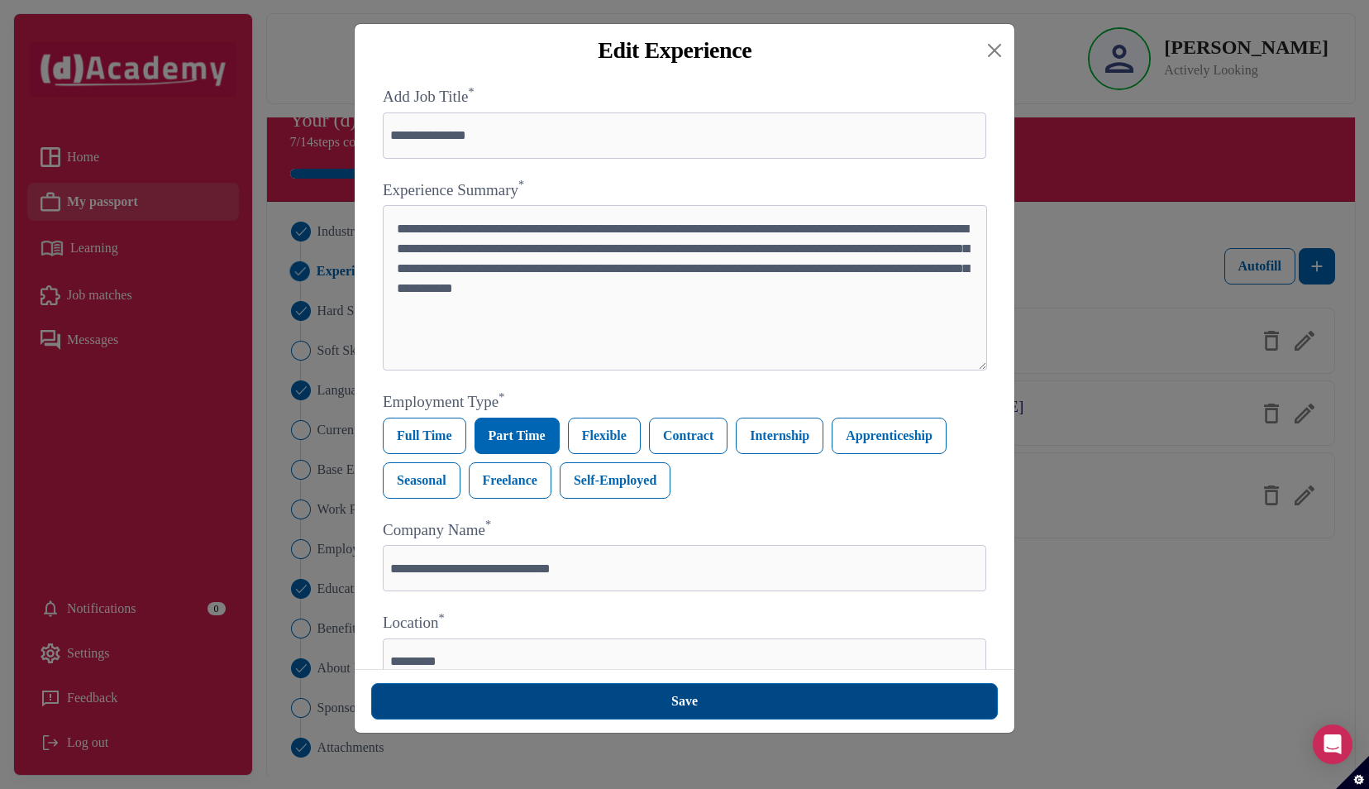
click at [655, 698] on button "Save" at bounding box center [684, 701] width 627 height 36
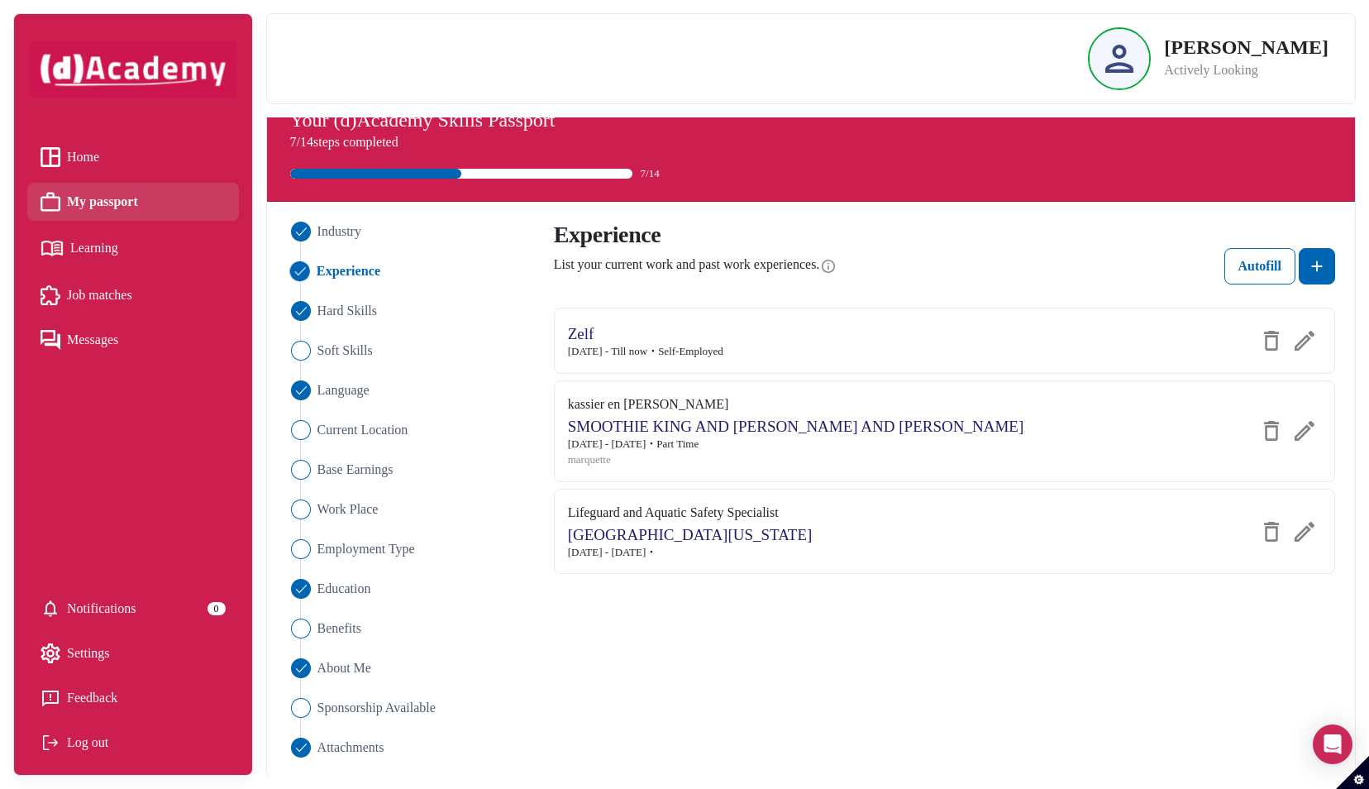
click at [1303, 541] on img at bounding box center [1304, 532] width 20 height 20
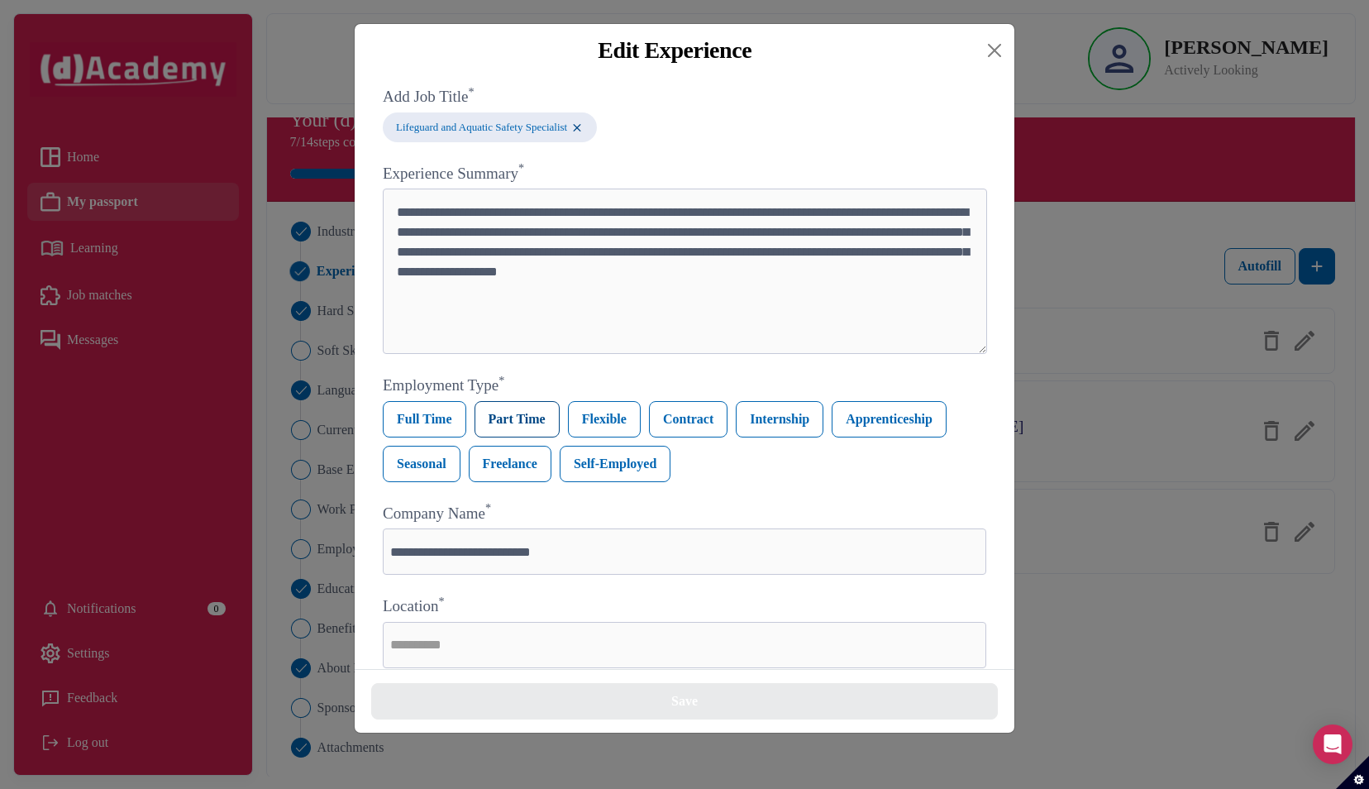
click at [504, 426] on label "Part Time" at bounding box center [516, 419] width 85 height 36
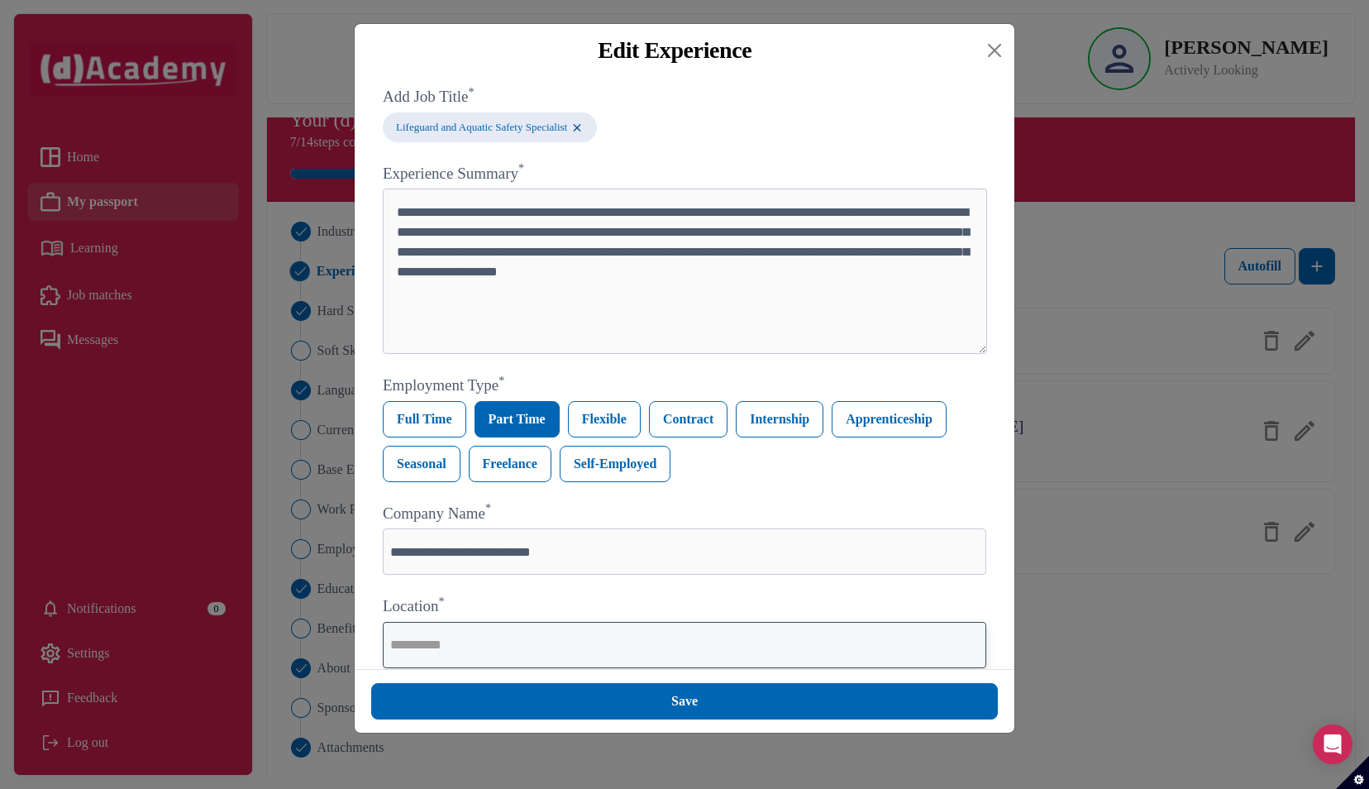
click at [467, 641] on input "text" at bounding box center [684, 645] width 603 height 46
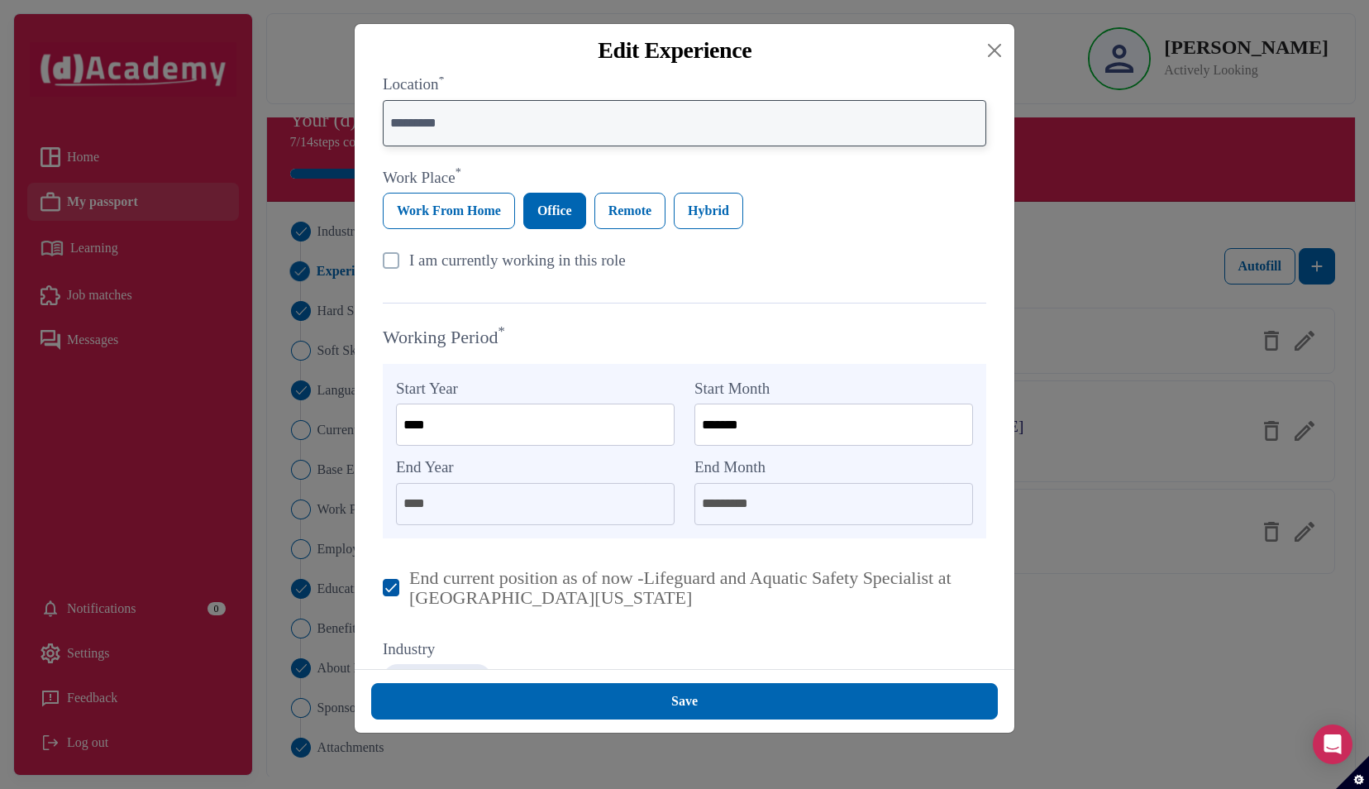
scroll to position [571, 0]
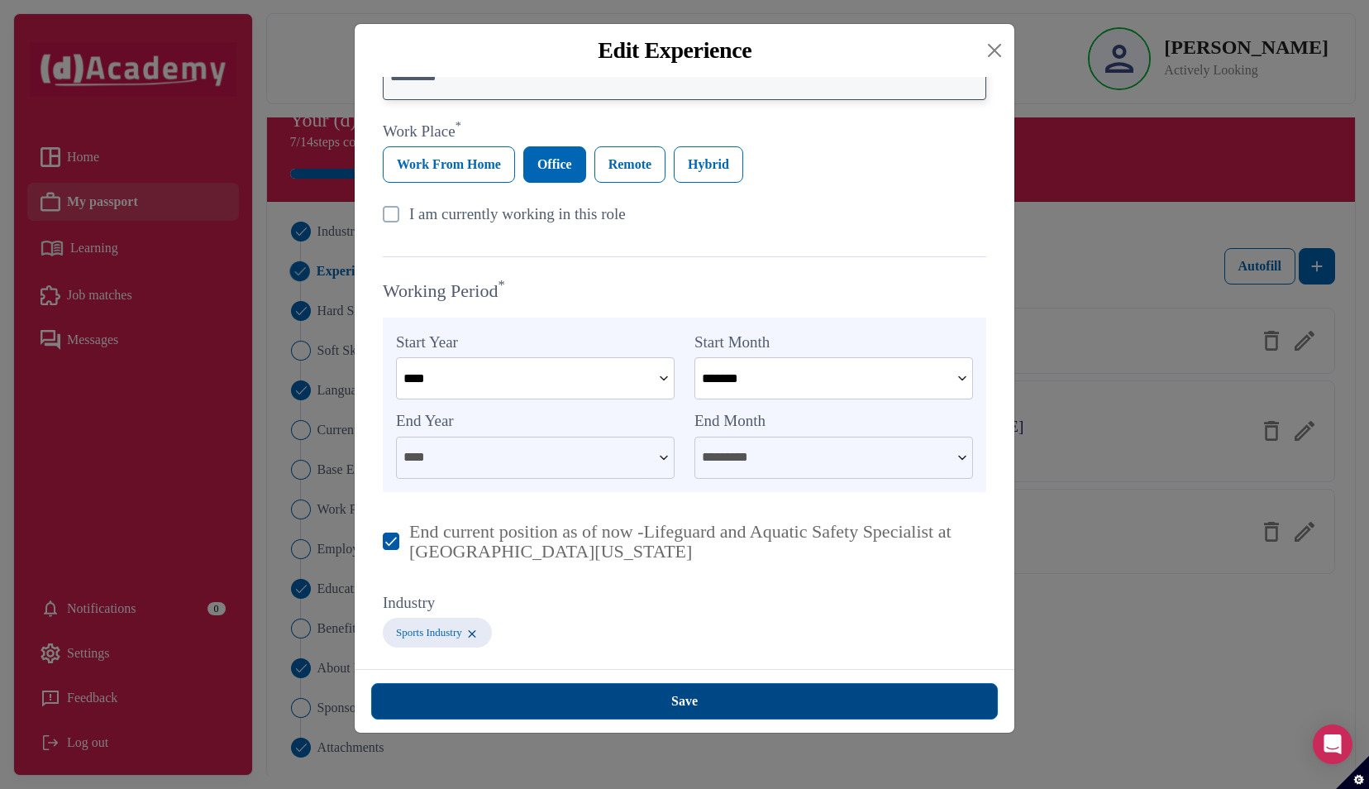
type input "*********"
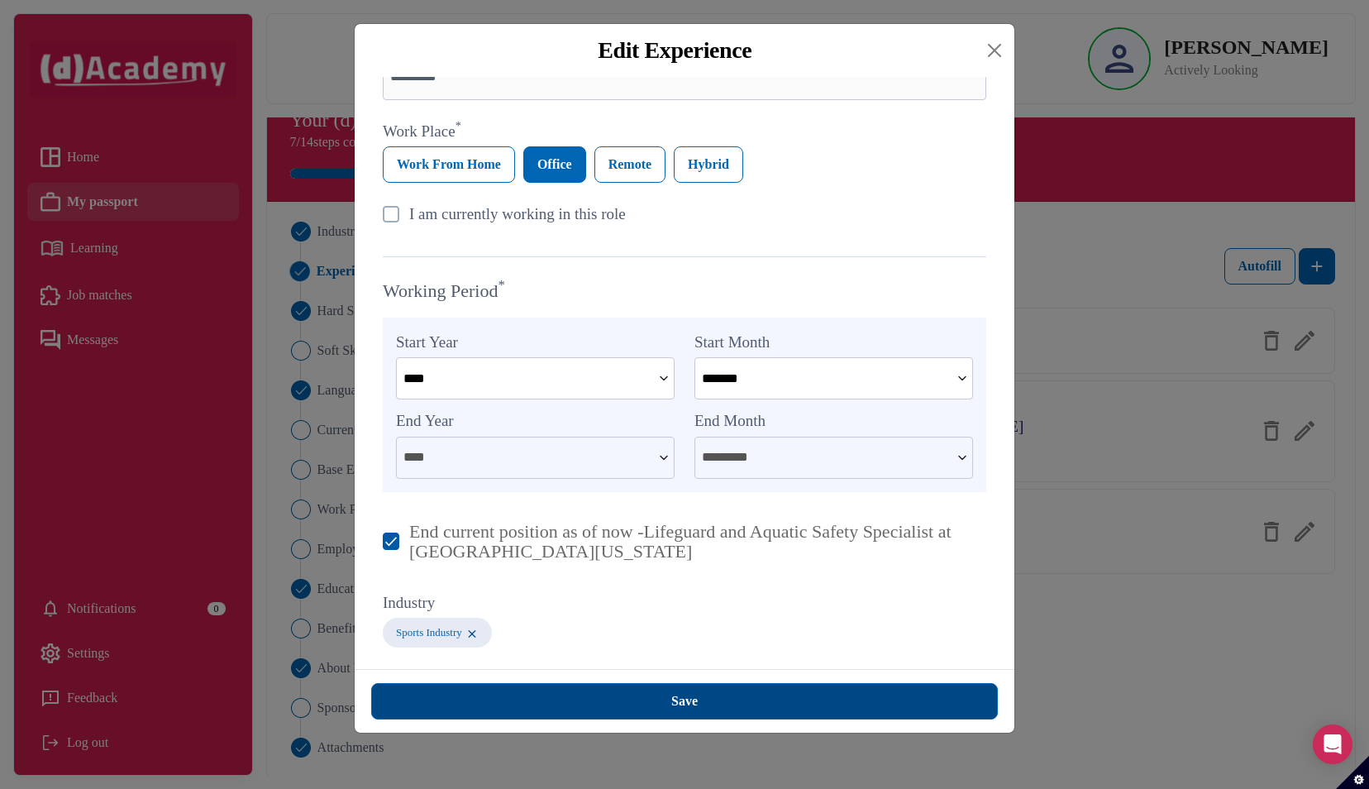
click at [612, 704] on button "Save" at bounding box center [684, 701] width 627 height 36
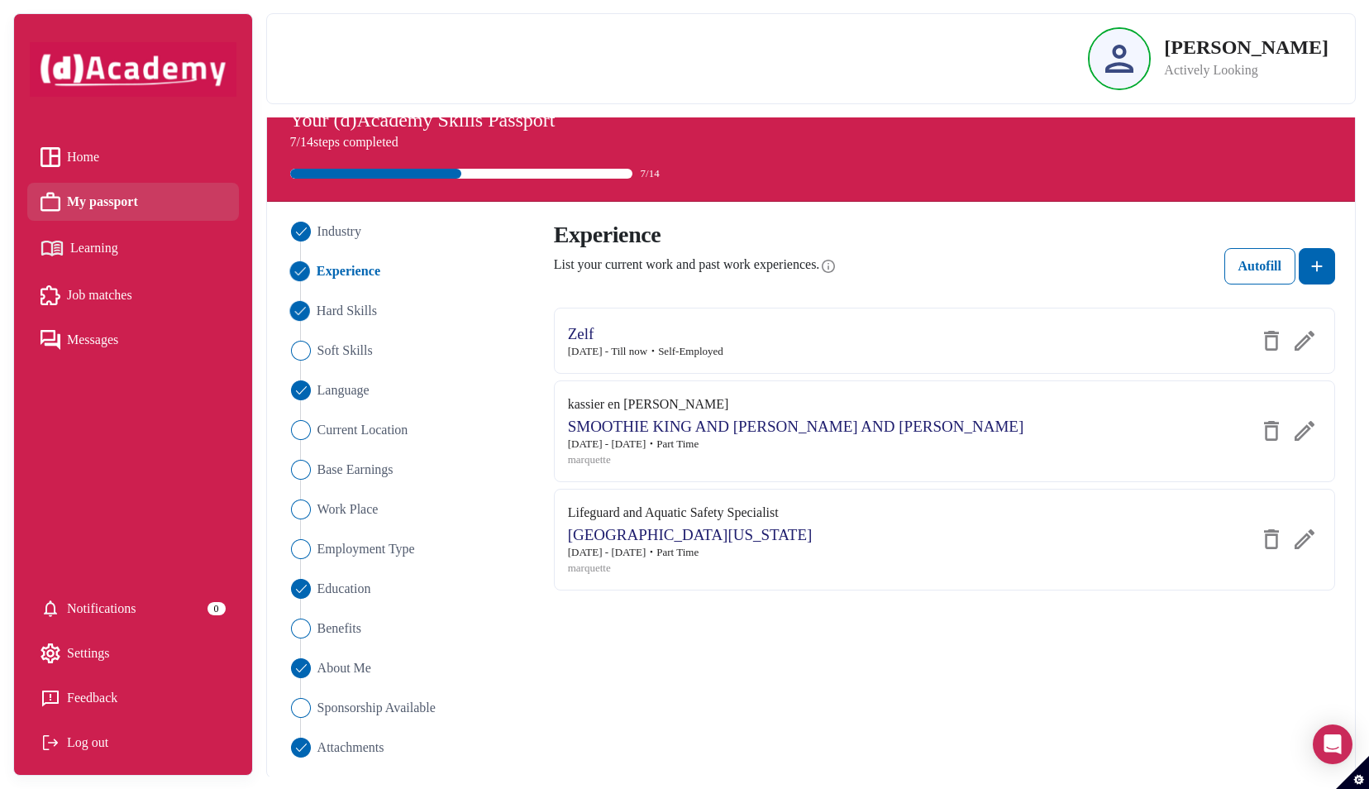
click at [334, 306] on span "Hard Skills" at bounding box center [346, 311] width 60 height 20
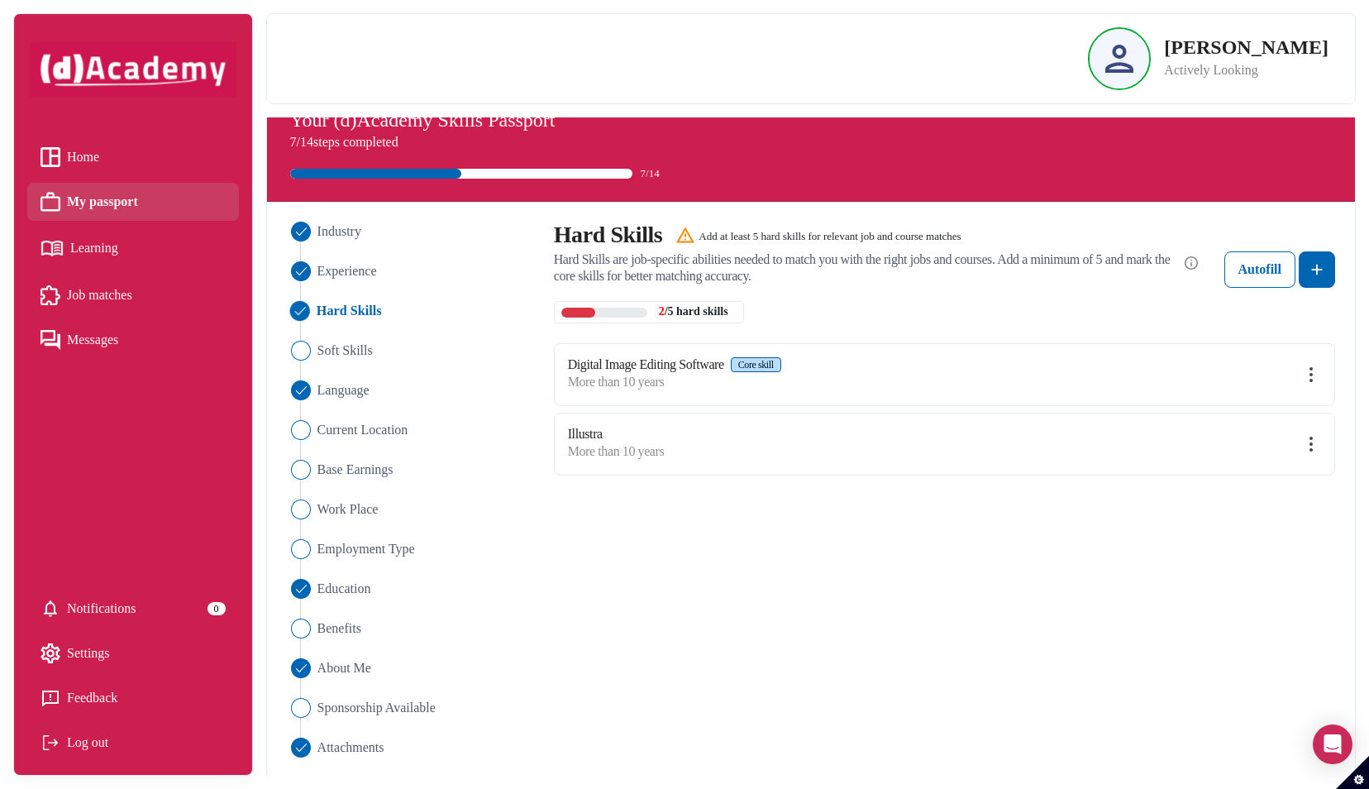
click at [1313, 435] on img at bounding box center [1311, 444] width 20 height 20
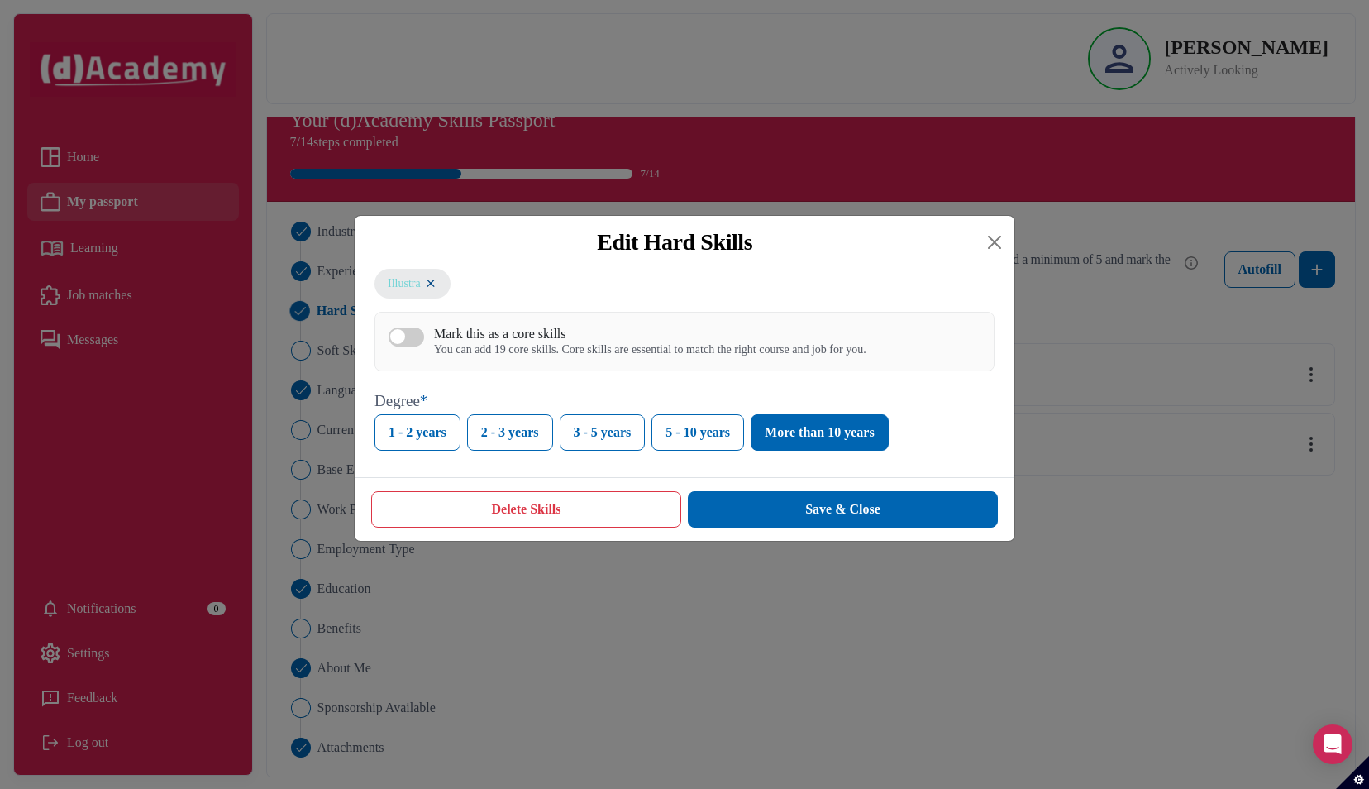
click at [415, 283] on span "Illustra" at bounding box center [404, 282] width 33 height 17
click at [435, 279] on img at bounding box center [430, 283] width 13 height 14
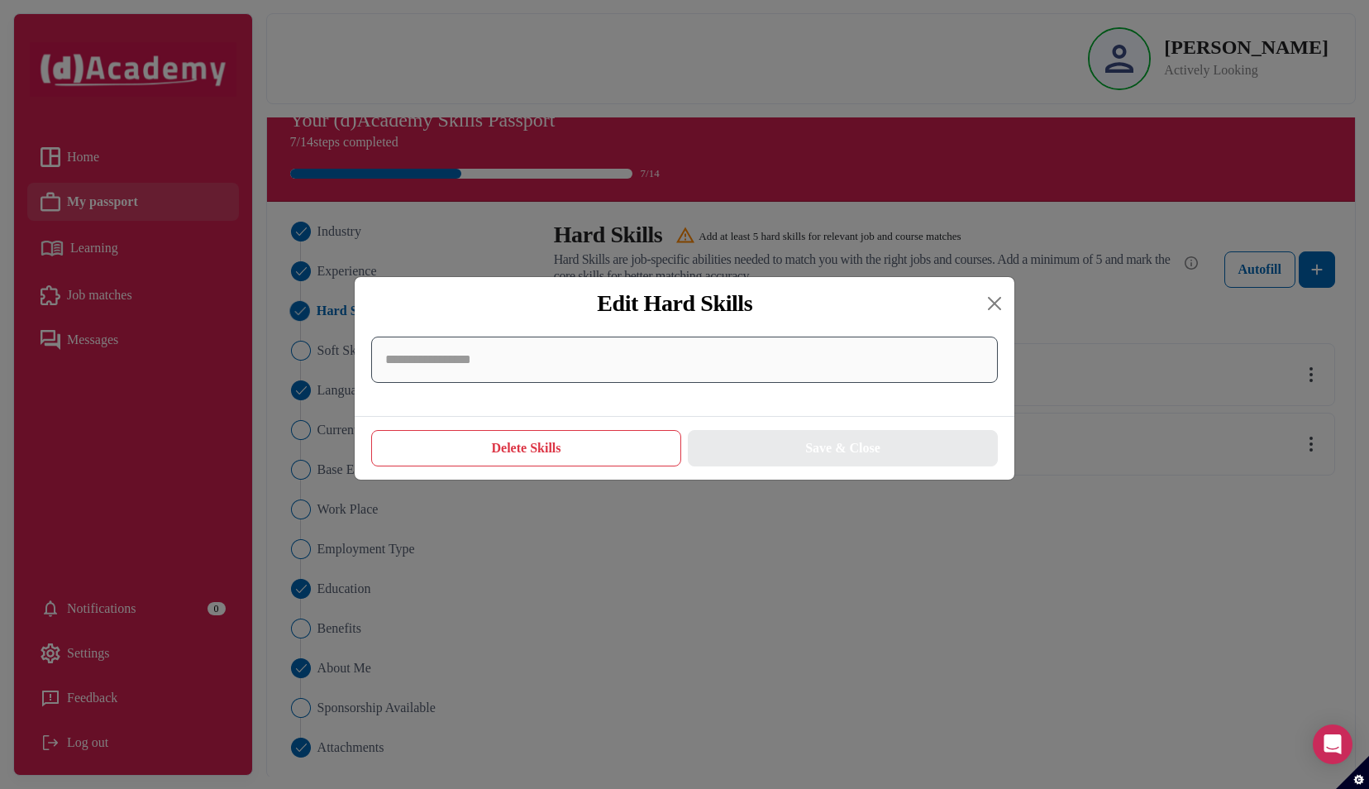
click at [460, 362] on input at bounding box center [684, 359] width 627 height 46
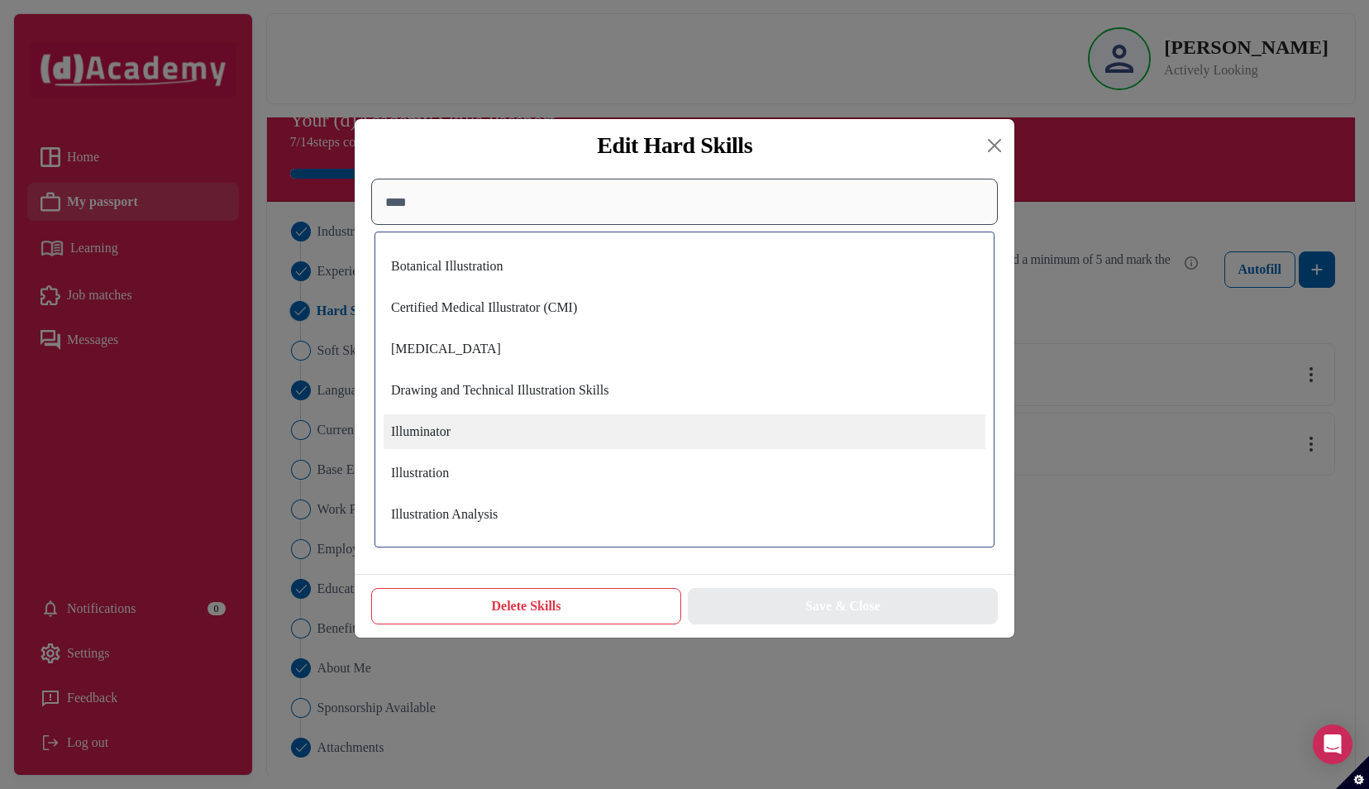
type input "****"
click at [467, 436] on div "Illuminator" at bounding box center [685, 431] width 602 height 35
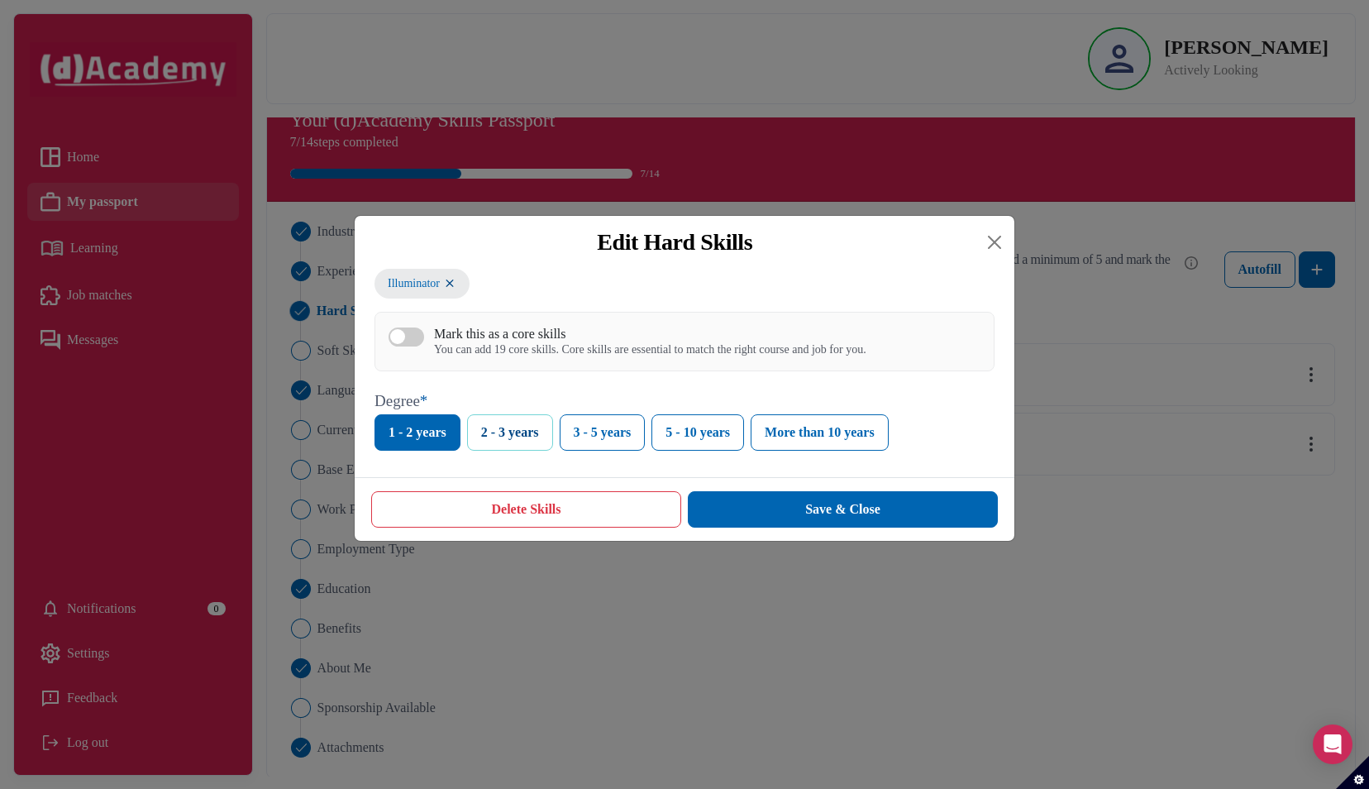
click at [507, 446] on button "2 - 3 years" at bounding box center [510, 432] width 86 height 36
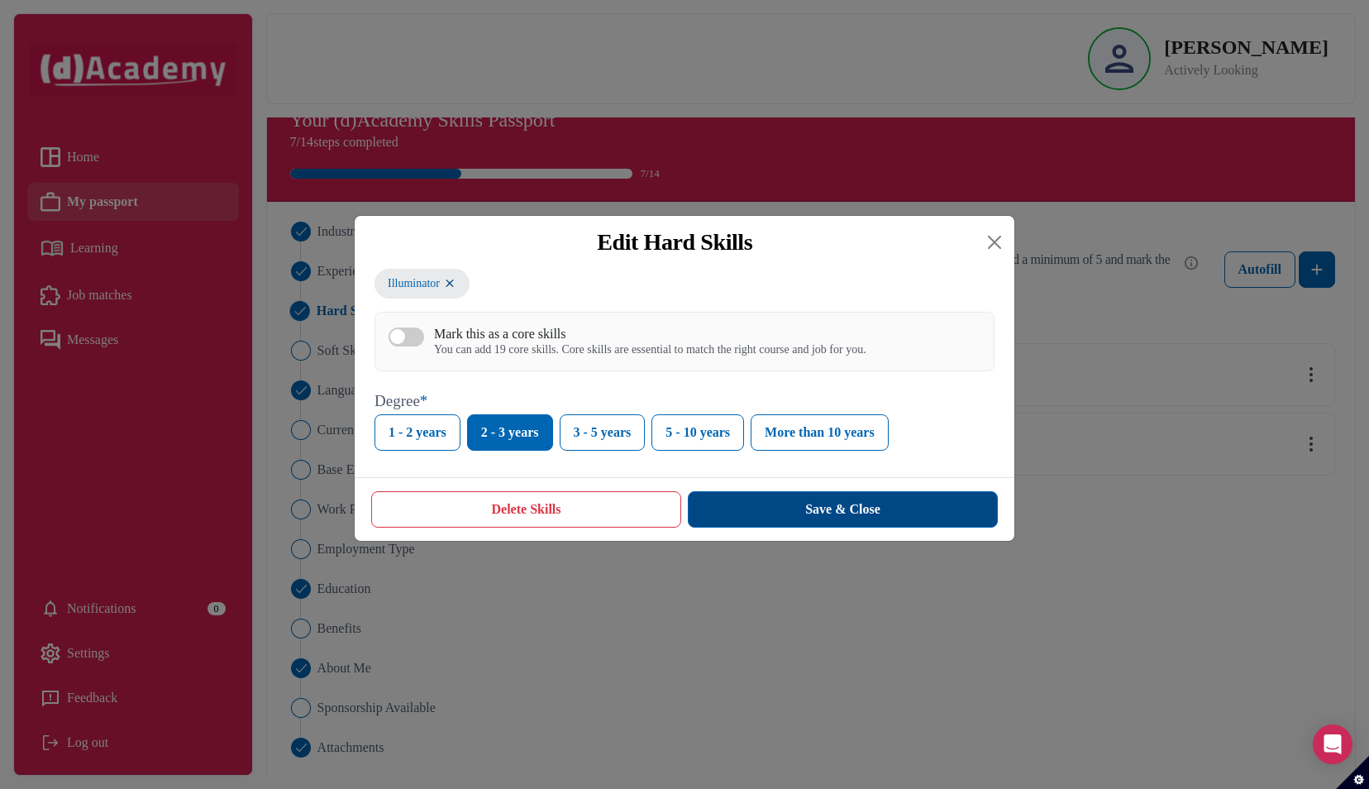
click at [750, 510] on button "Save & Close" at bounding box center [843, 509] width 310 height 36
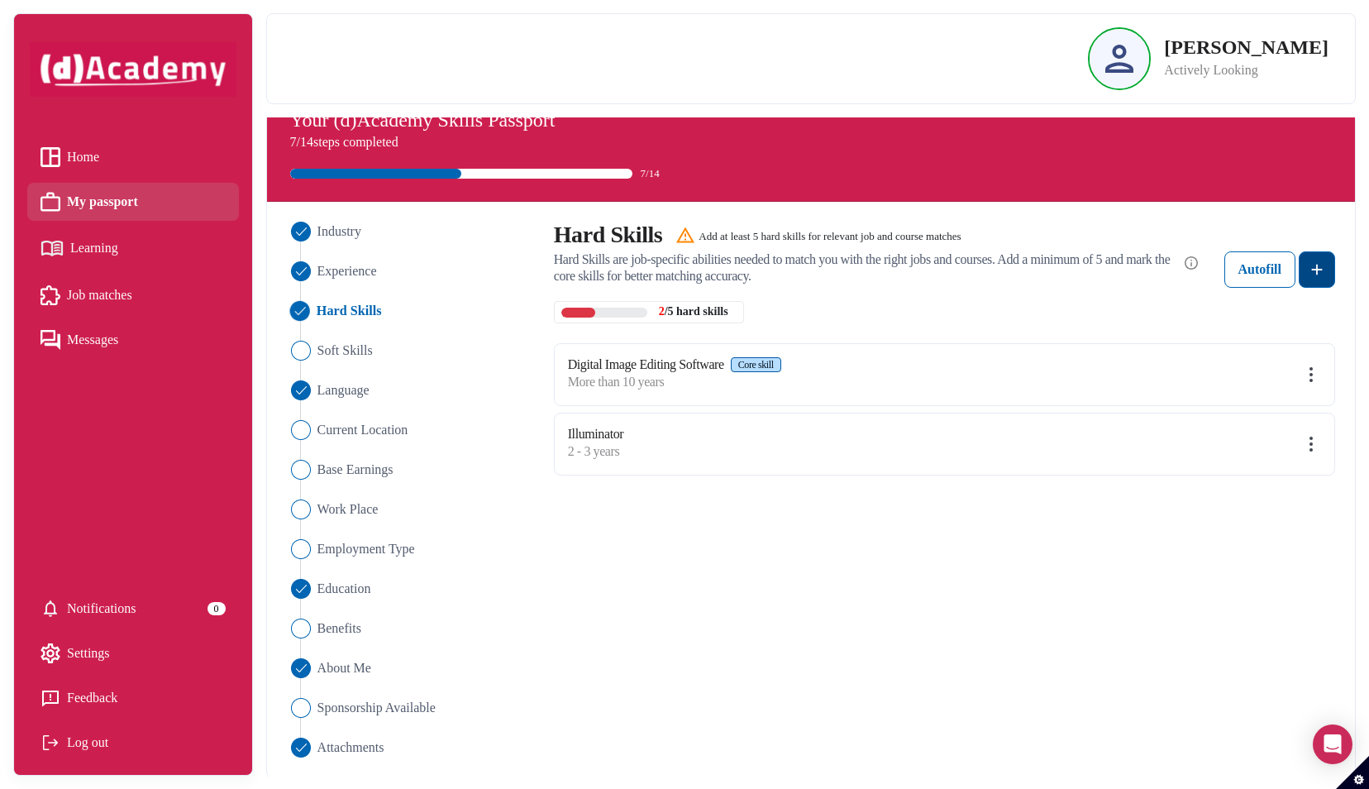
click at [1326, 266] on img at bounding box center [1317, 270] width 20 height 20
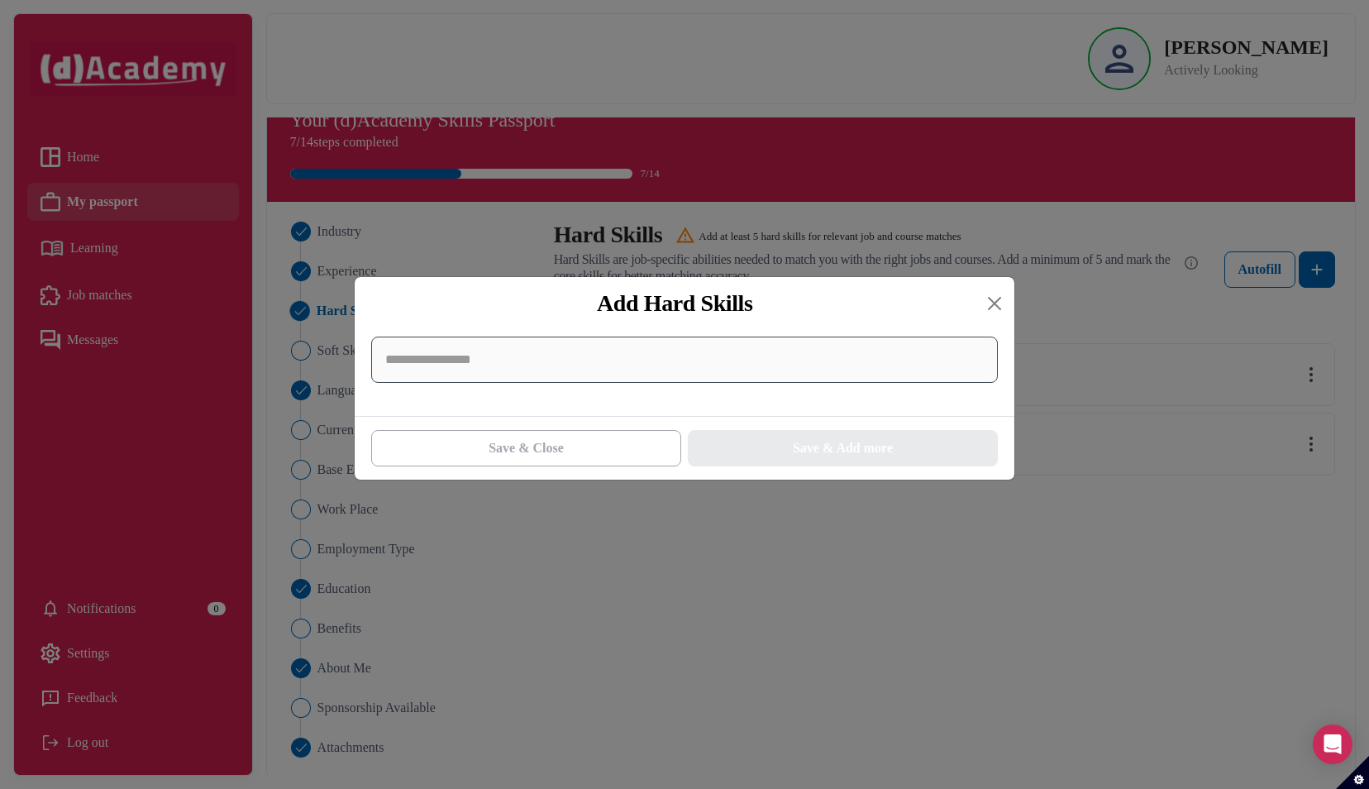
click at [627, 357] on input at bounding box center [684, 359] width 627 height 46
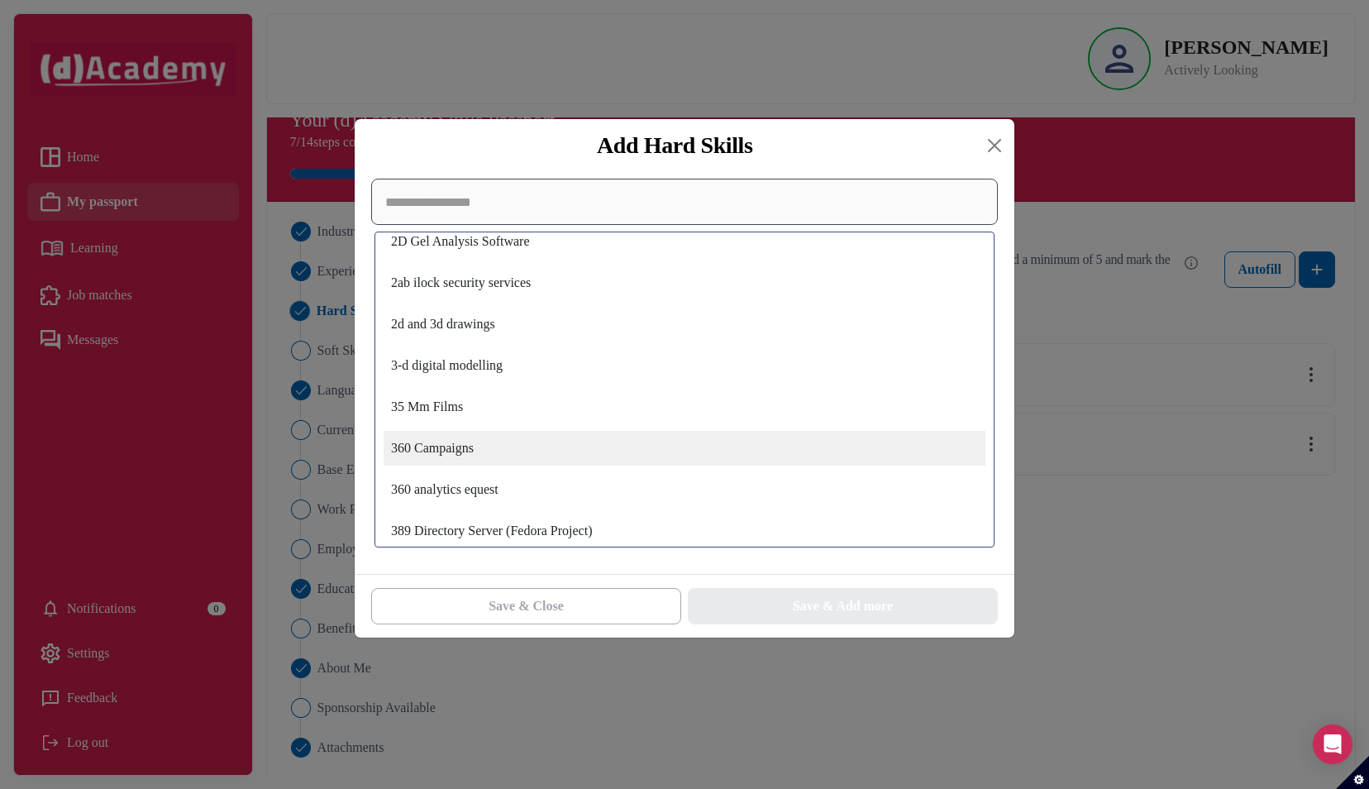
scroll to position [935, 0]
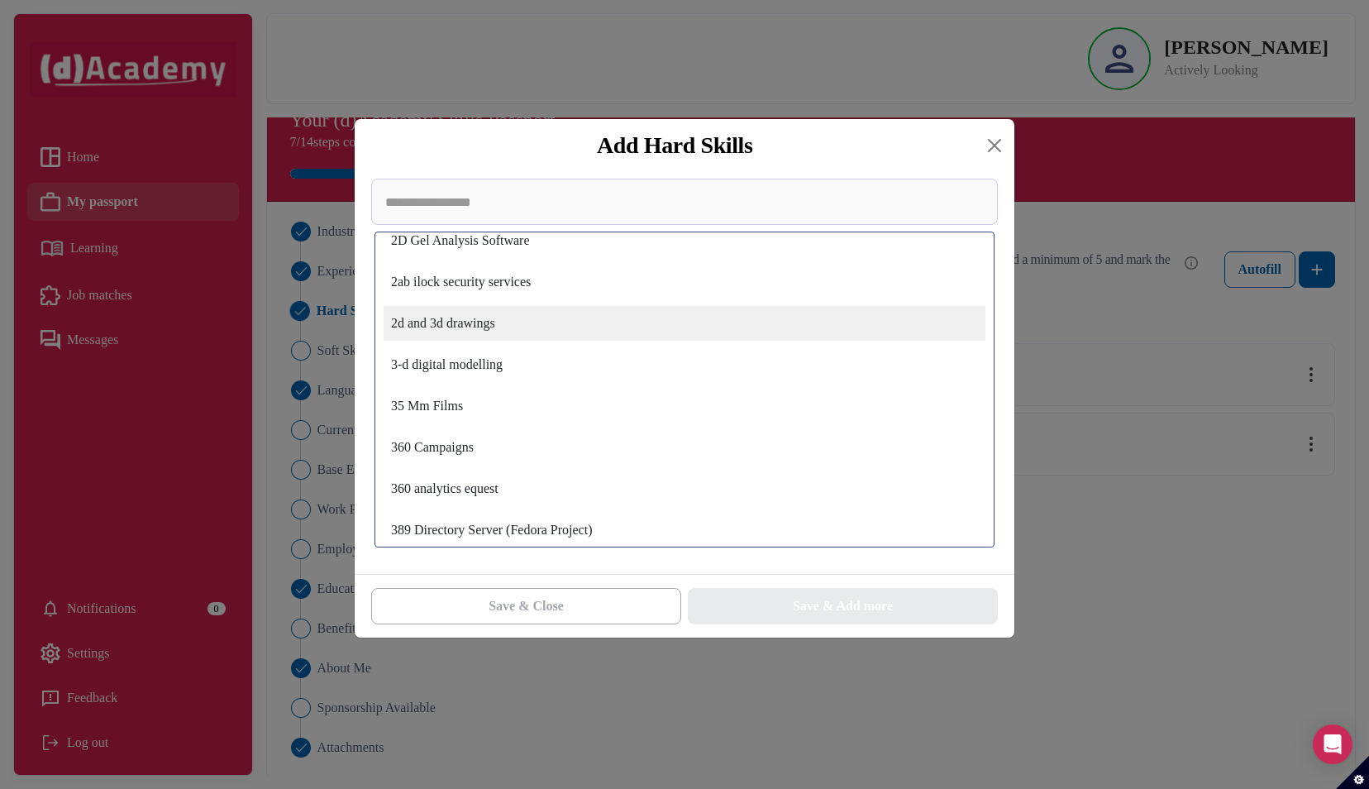
click at [583, 332] on div "2d and 3d drawings" at bounding box center [685, 323] width 602 height 35
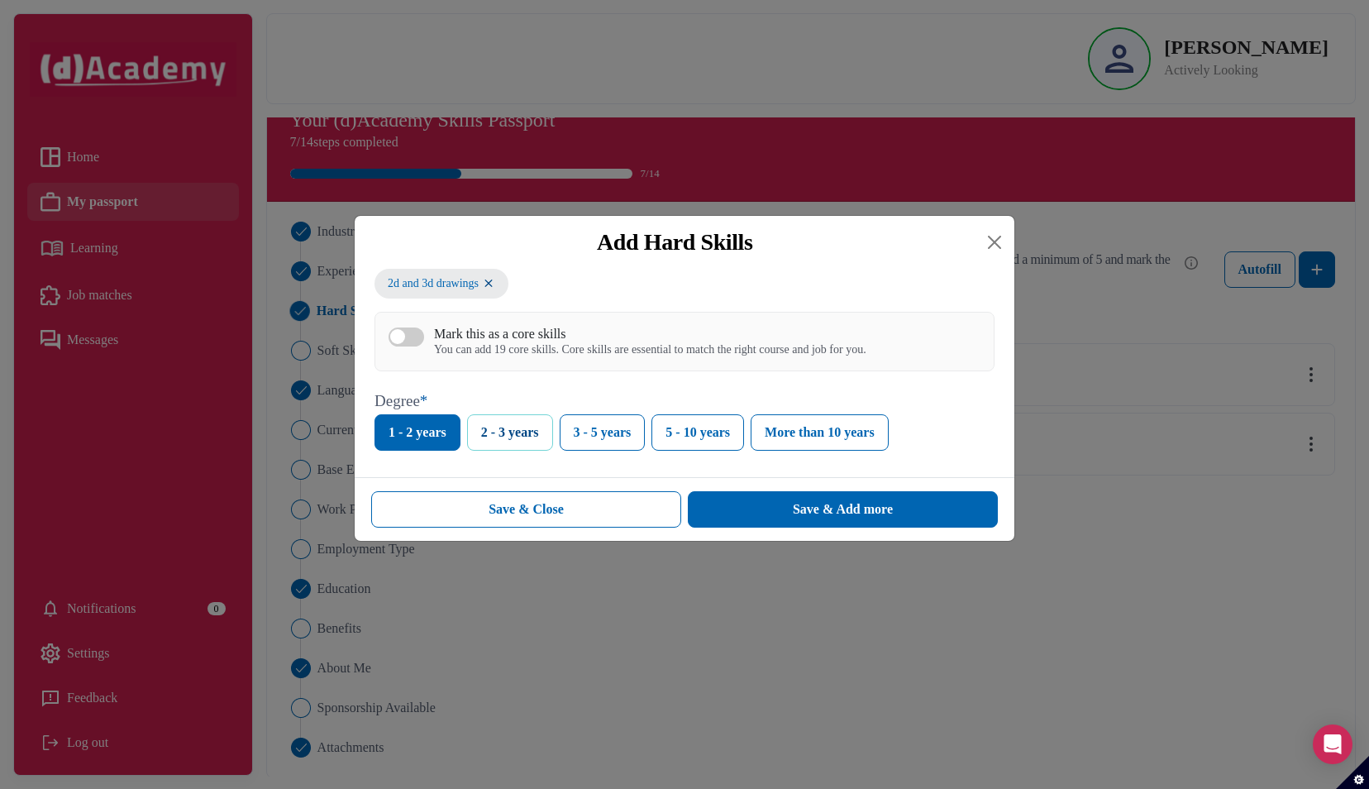
click at [503, 437] on button "2 - 3 years" at bounding box center [510, 432] width 86 height 36
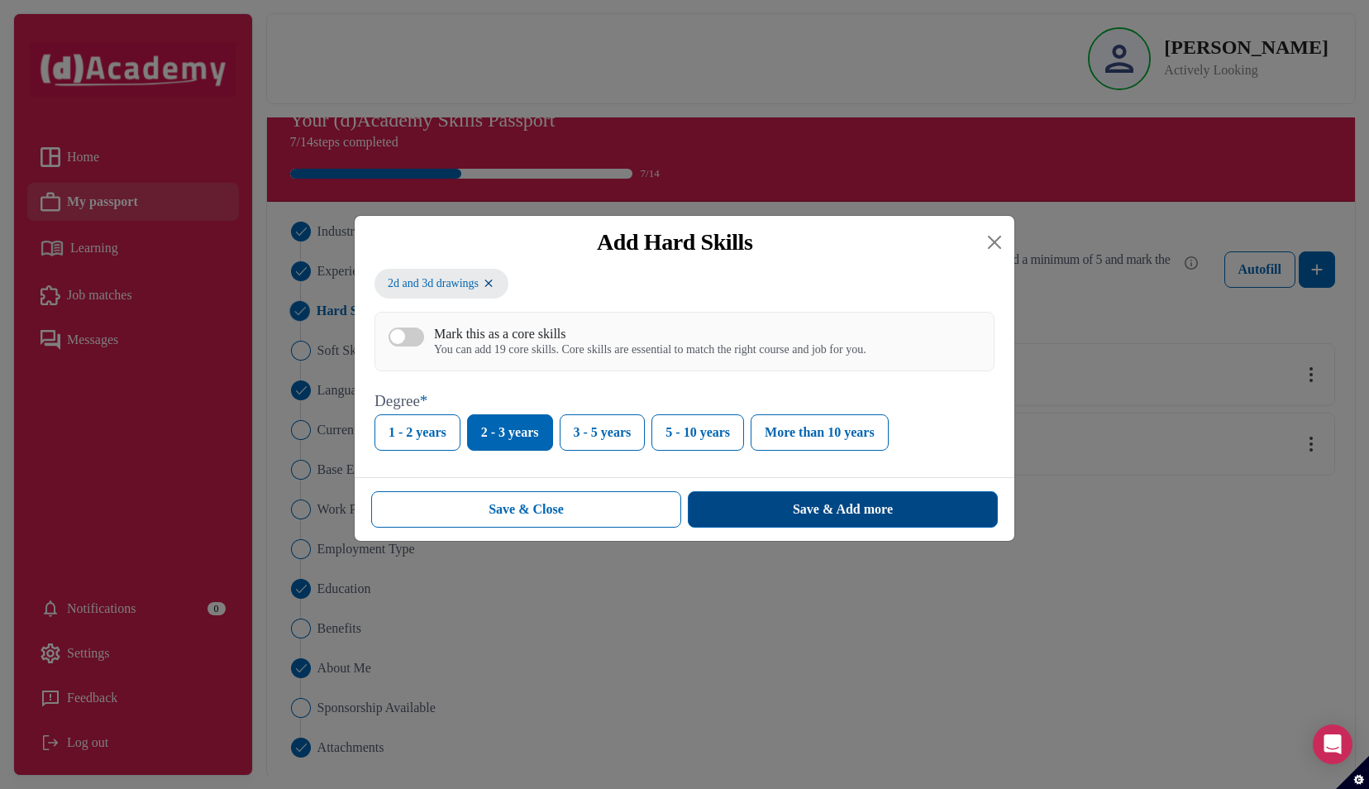
click at [749, 504] on button "Save & Add more" at bounding box center [843, 509] width 310 height 36
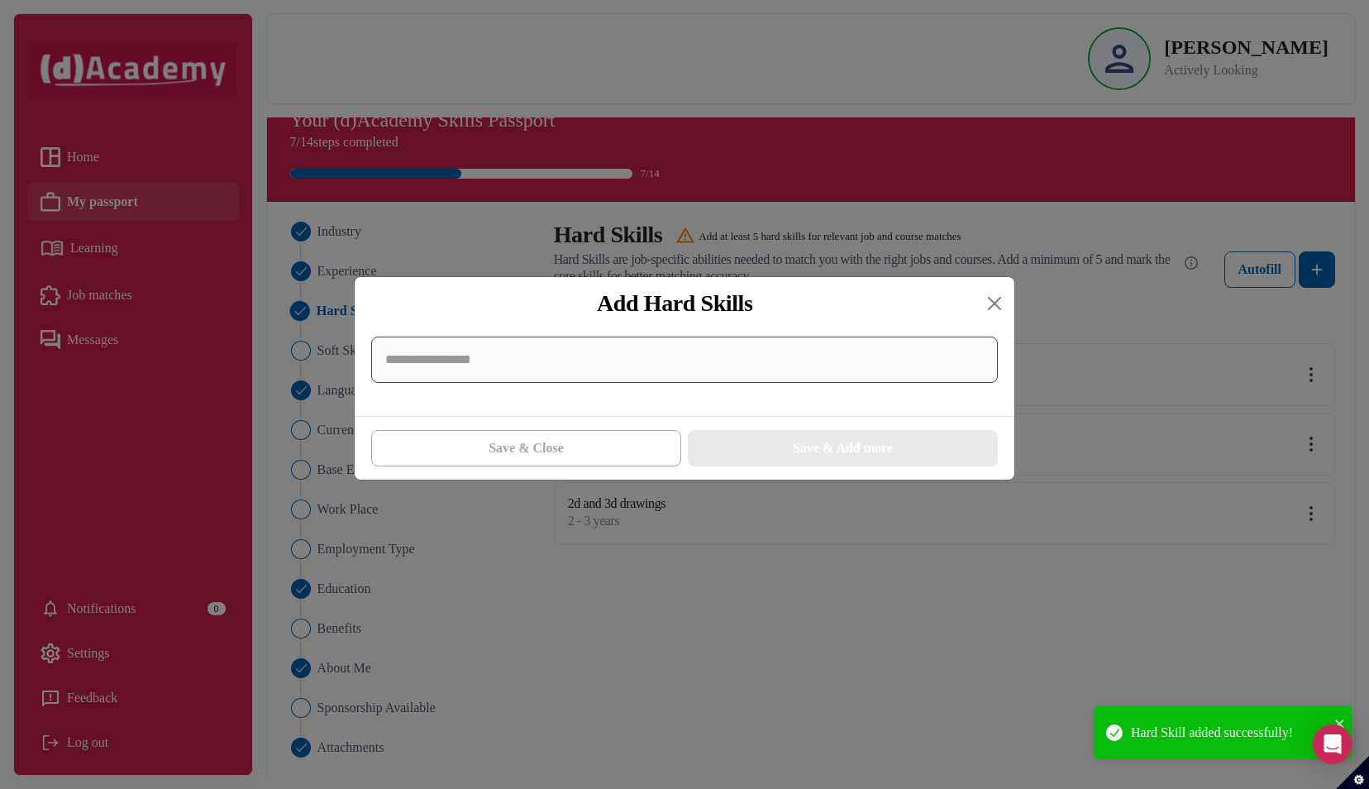
click at [750, 358] on input at bounding box center [684, 359] width 627 height 46
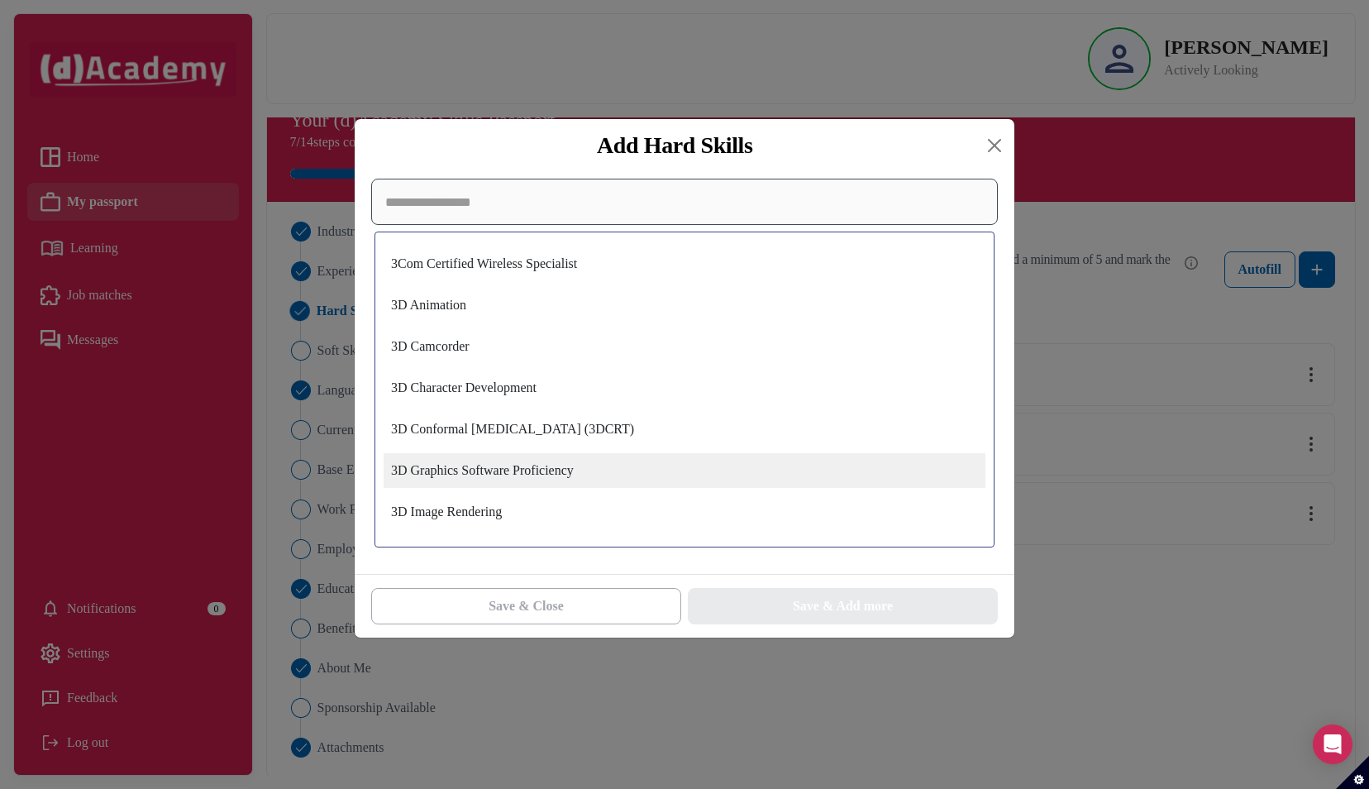
scroll to position [1284, 0]
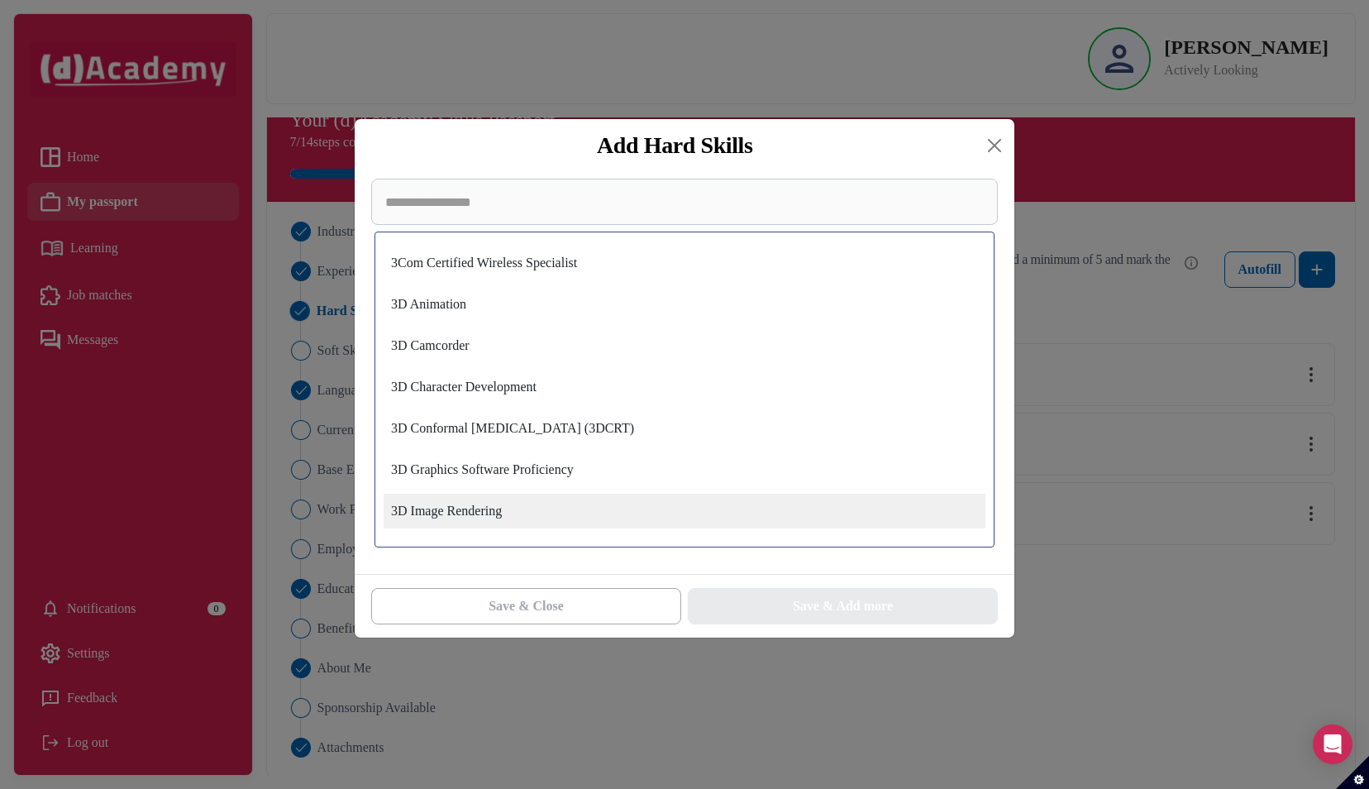
click at [555, 503] on div "3D Image Rendering" at bounding box center [685, 510] width 602 height 35
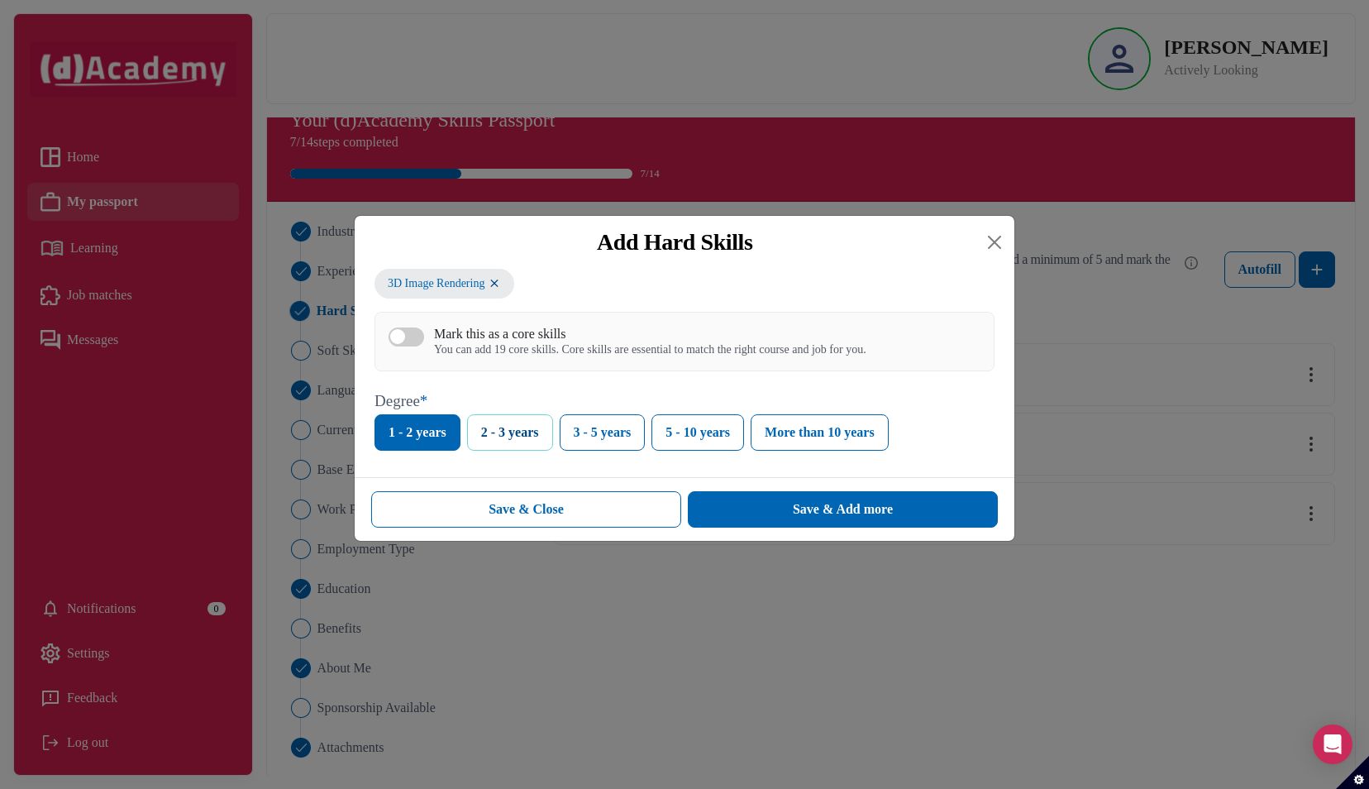
click at [532, 444] on button "2 - 3 years" at bounding box center [510, 432] width 86 height 36
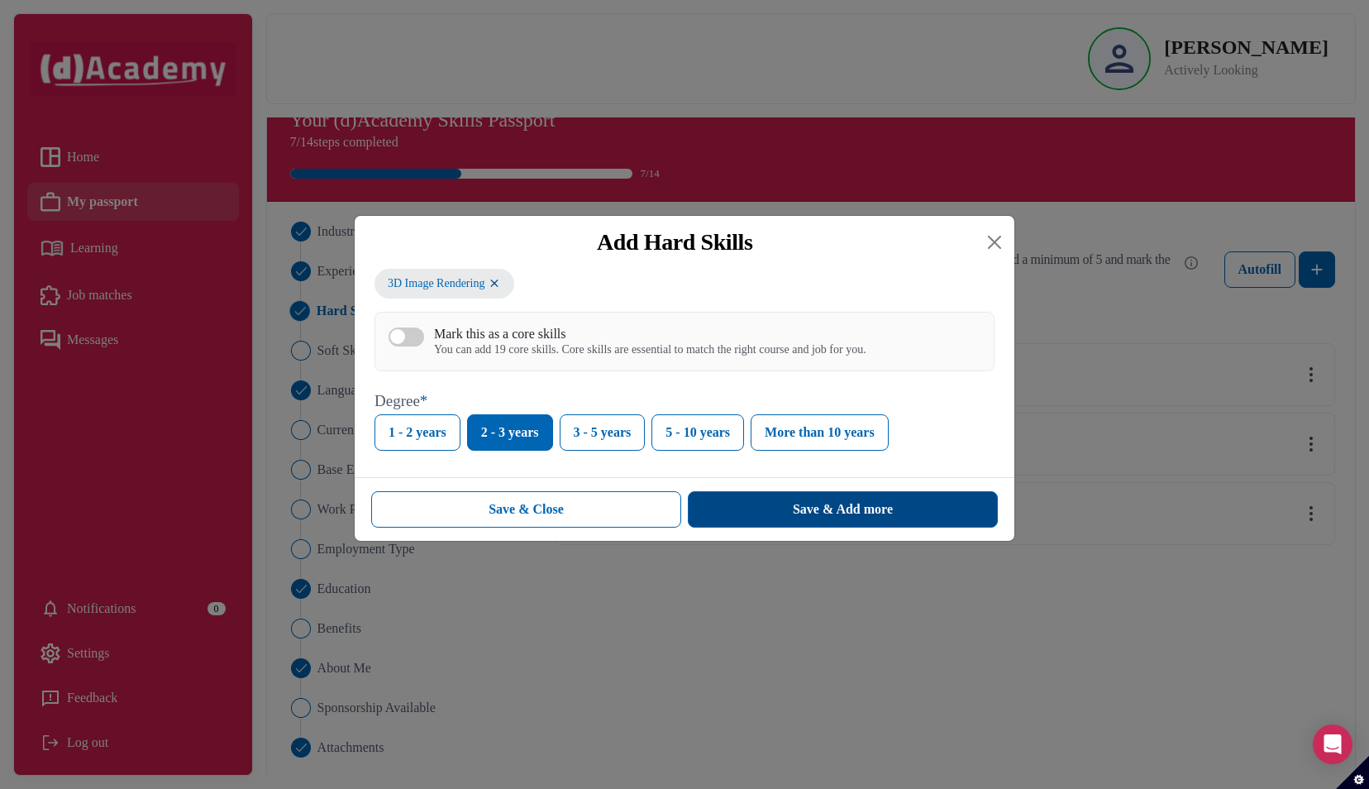
click at [731, 516] on button "Save & Add more" at bounding box center [843, 509] width 310 height 36
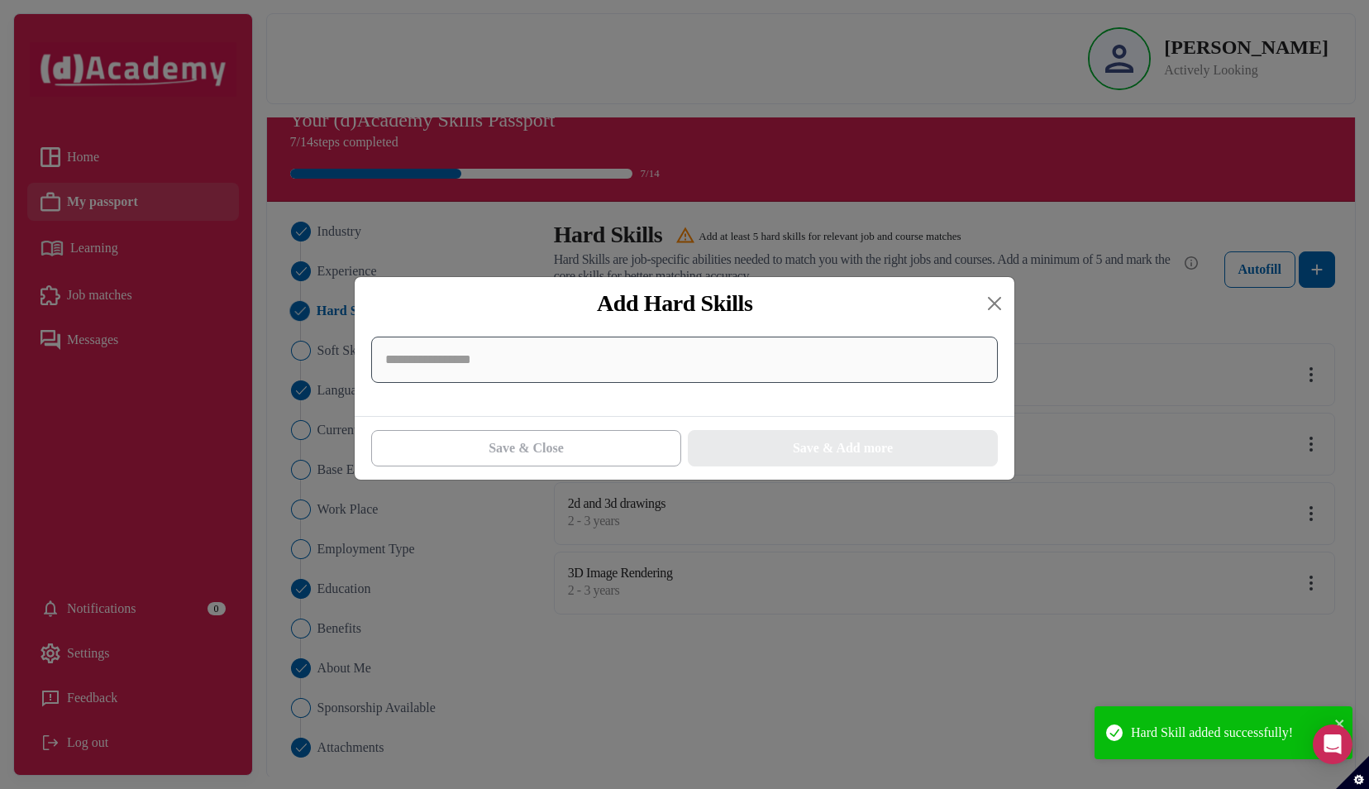
click at [649, 364] on input at bounding box center [684, 359] width 627 height 46
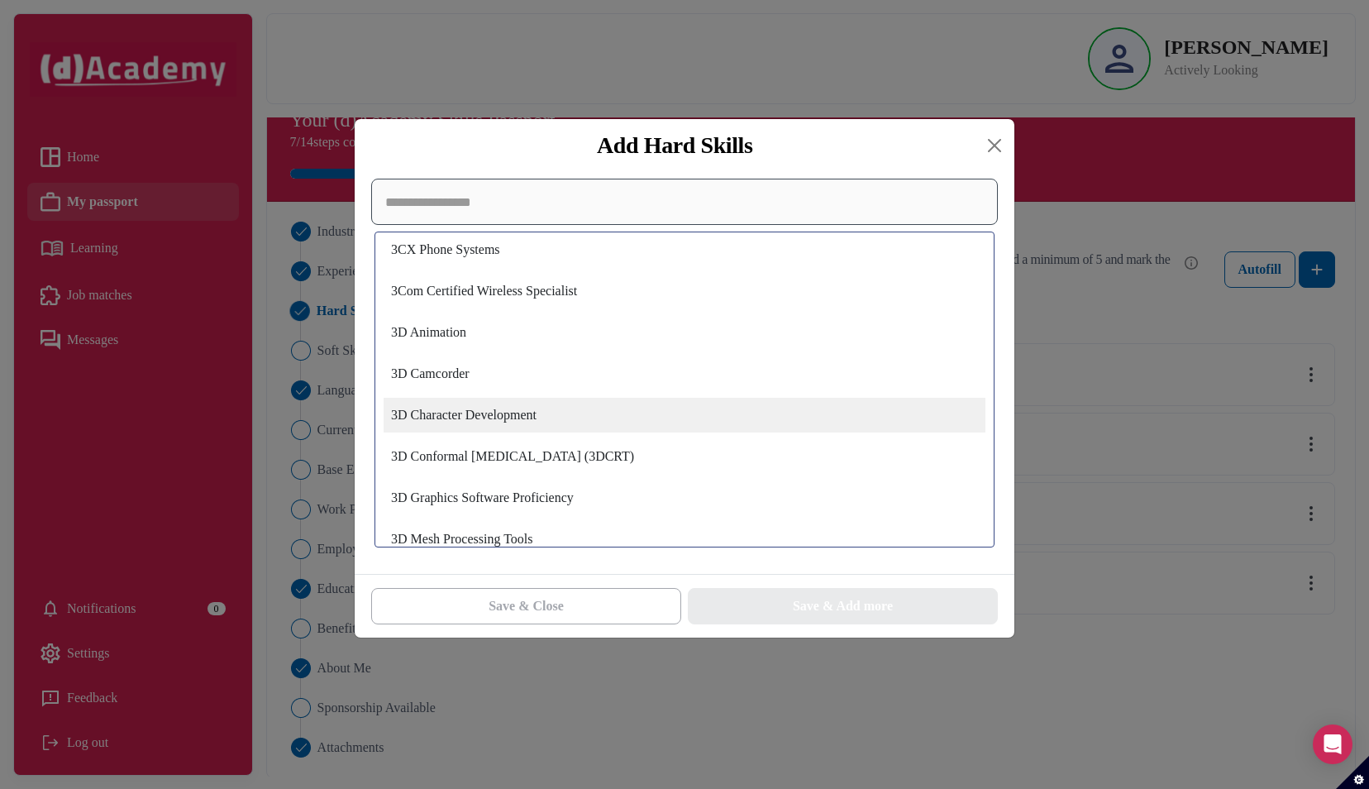
scroll to position [1265, 0]
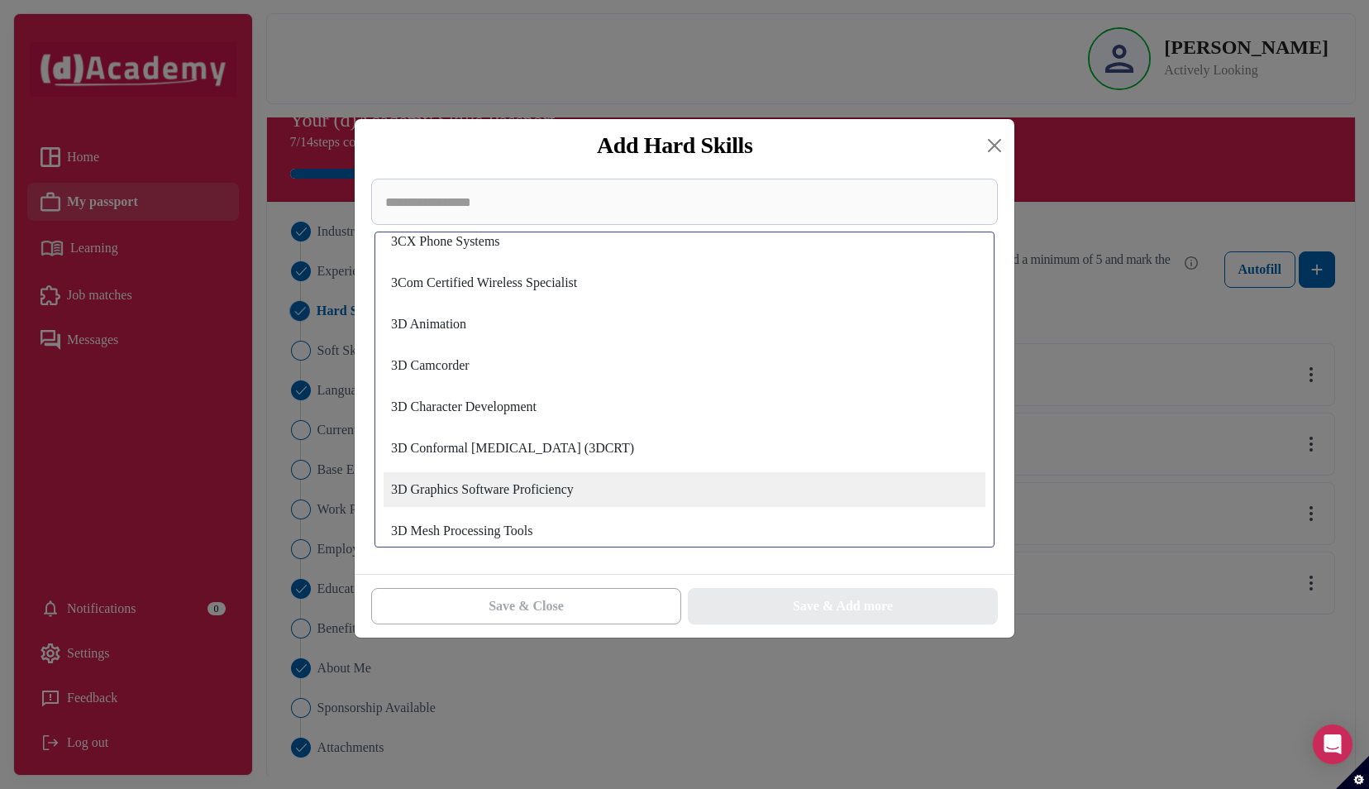
click at [590, 493] on div "3D Graphics Software Proficiency" at bounding box center [685, 489] width 602 height 35
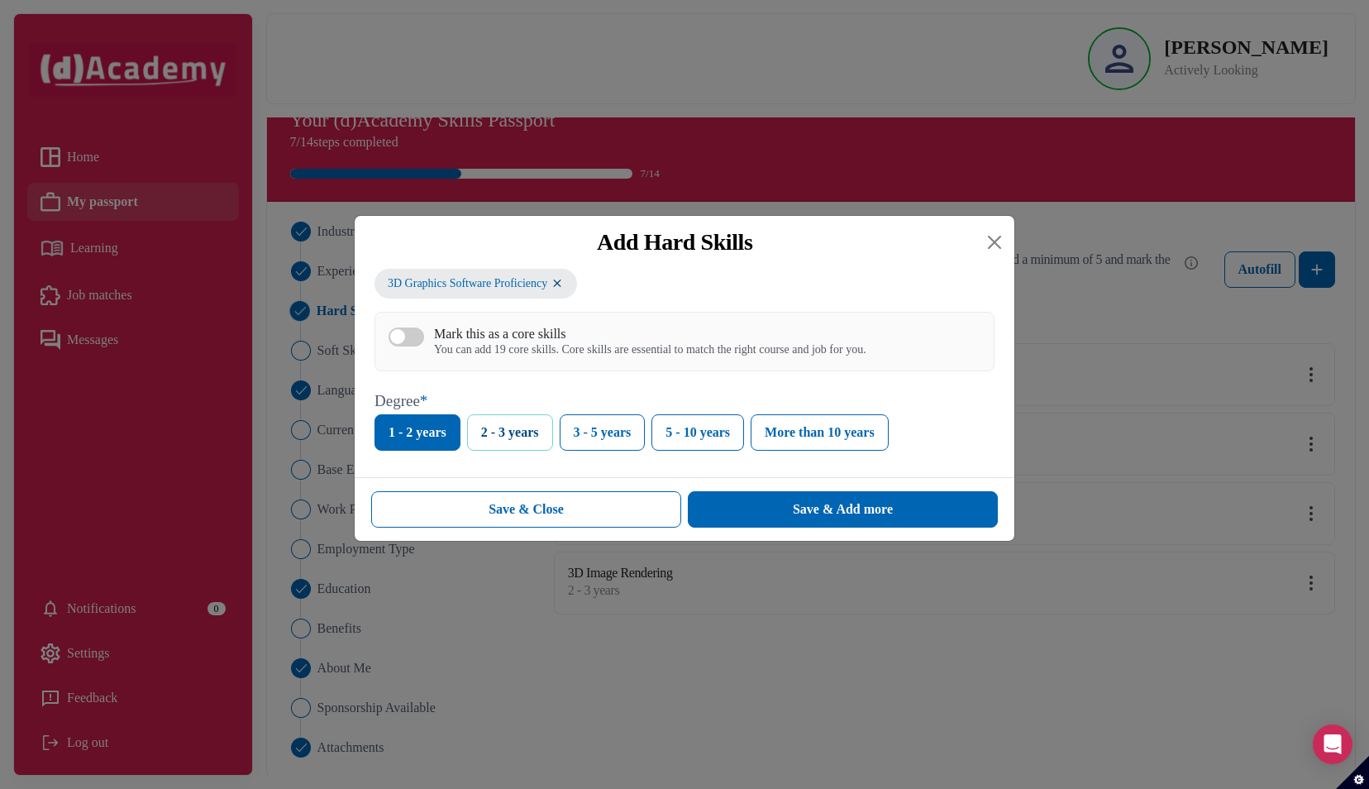
click at [502, 439] on button "2 - 3 years" at bounding box center [510, 432] width 86 height 36
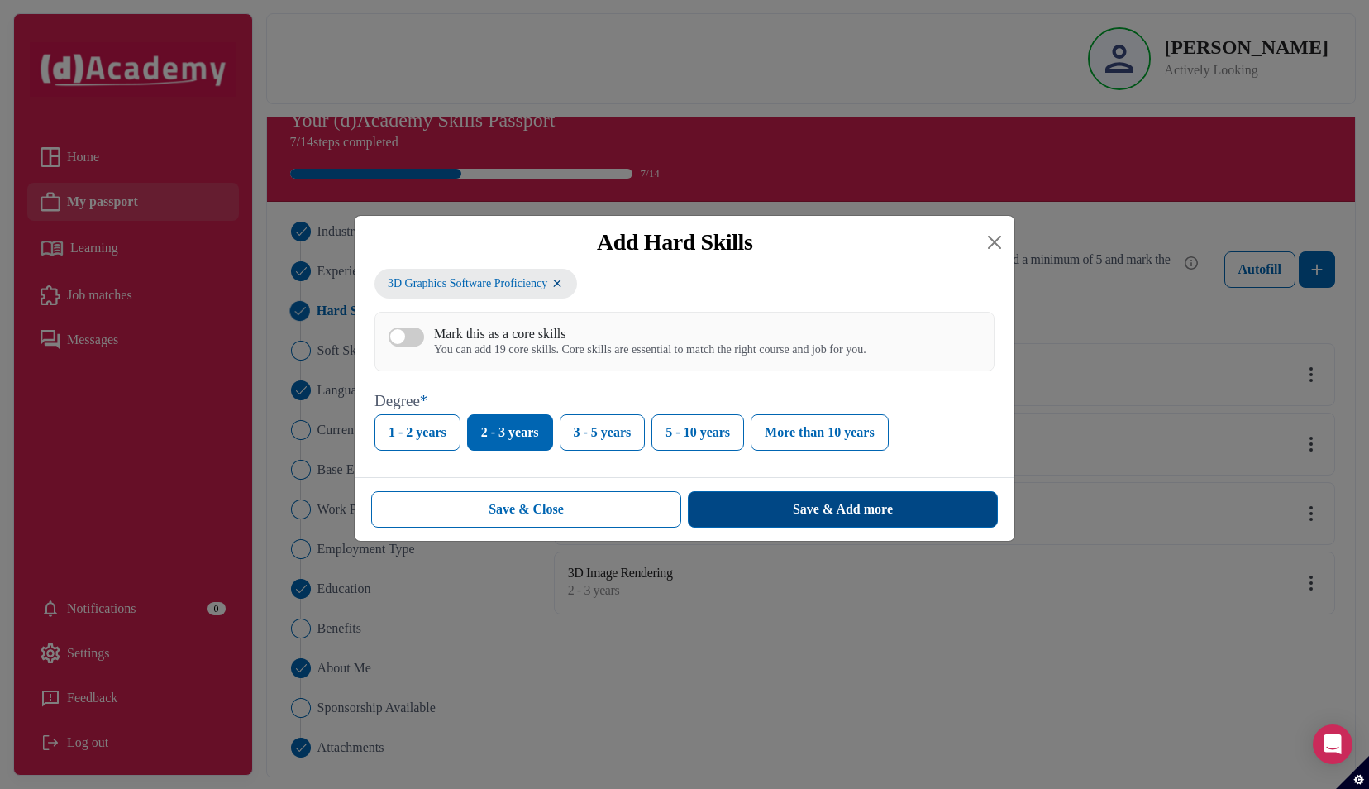
click at [784, 511] on button "Save & Add more" at bounding box center [843, 509] width 310 height 36
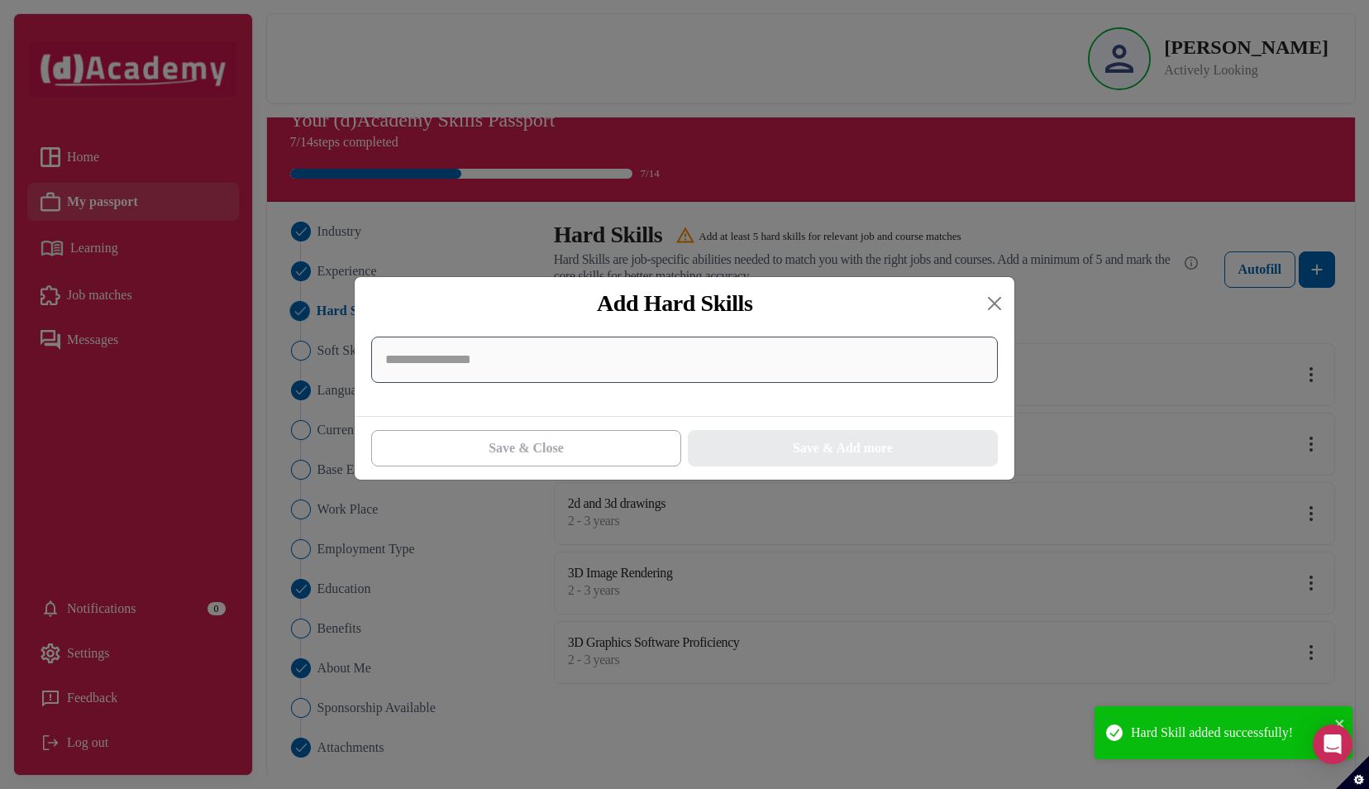
click at [627, 365] on input at bounding box center [684, 359] width 627 height 46
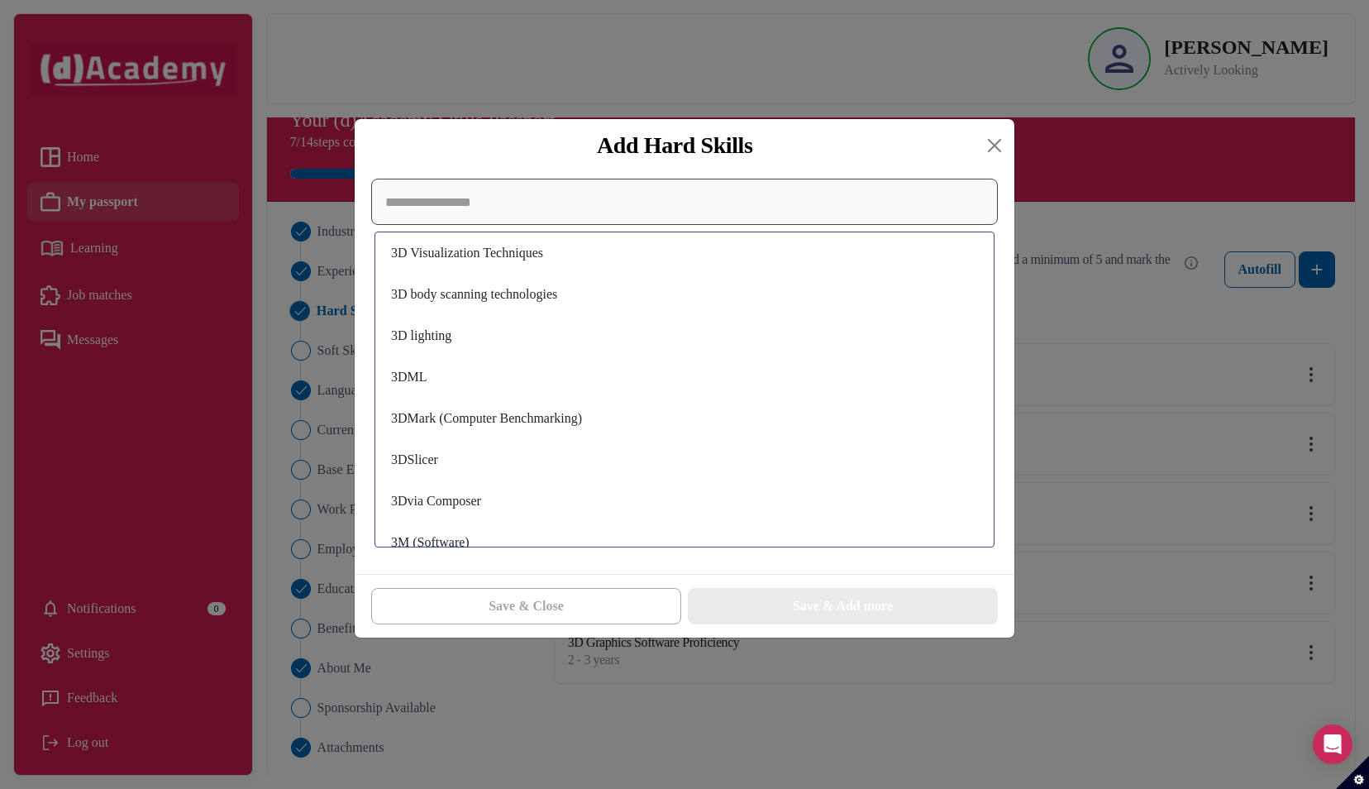
scroll to position [1795, 0]
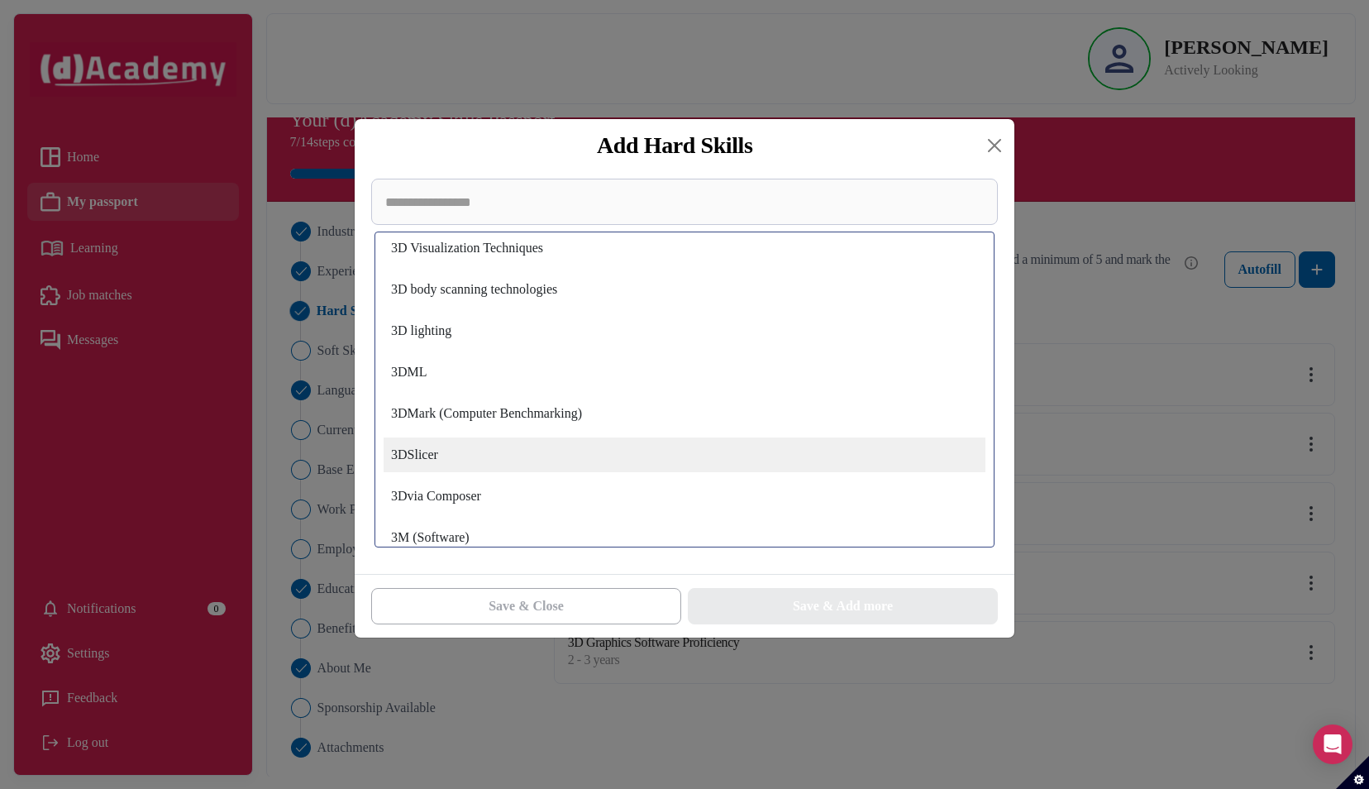
click at [615, 456] on div "3DSlicer" at bounding box center [685, 454] width 602 height 35
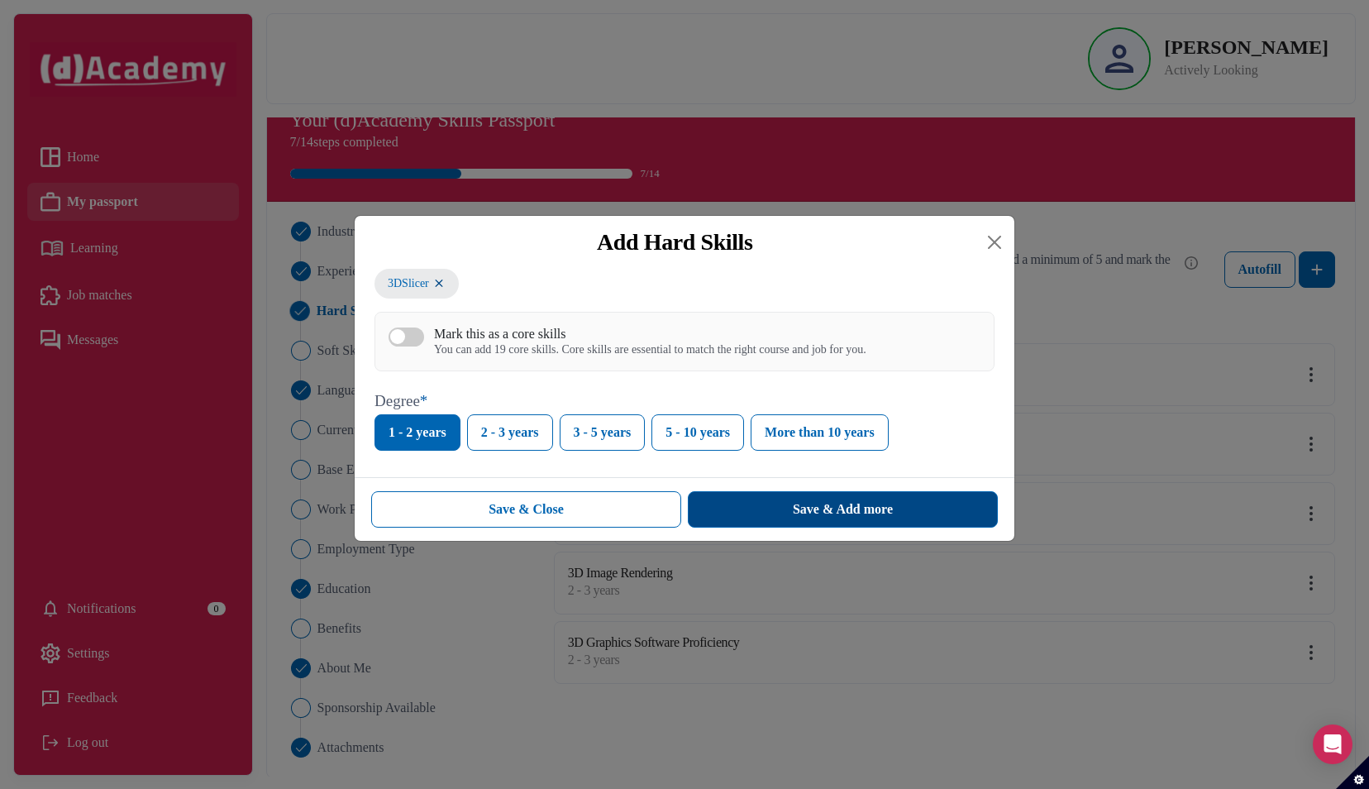
click at [762, 516] on button "Save & Add more" at bounding box center [843, 509] width 310 height 36
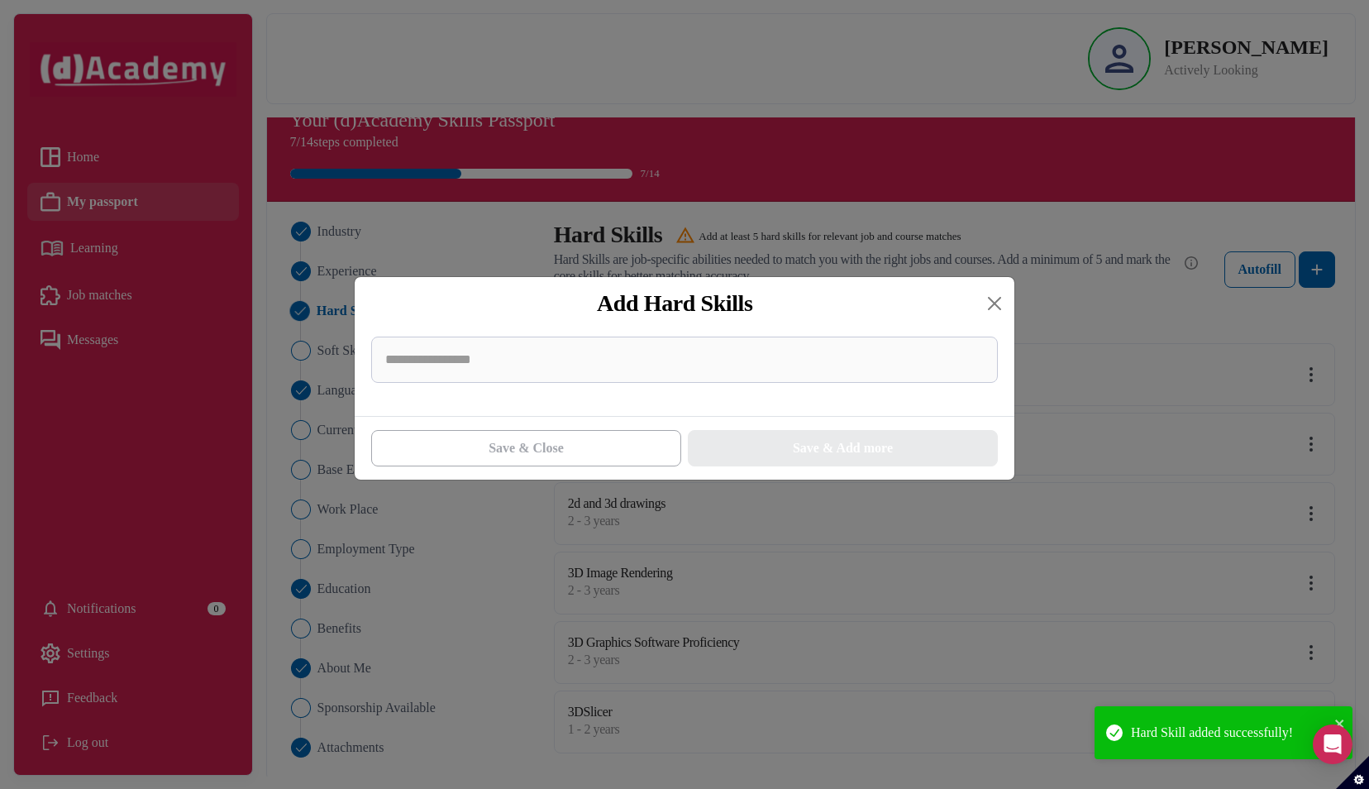
click at [621, 387] on div at bounding box center [685, 360] width 640 height 60
click at [621, 377] on input at bounding box center [684, 359] width 627 height 46
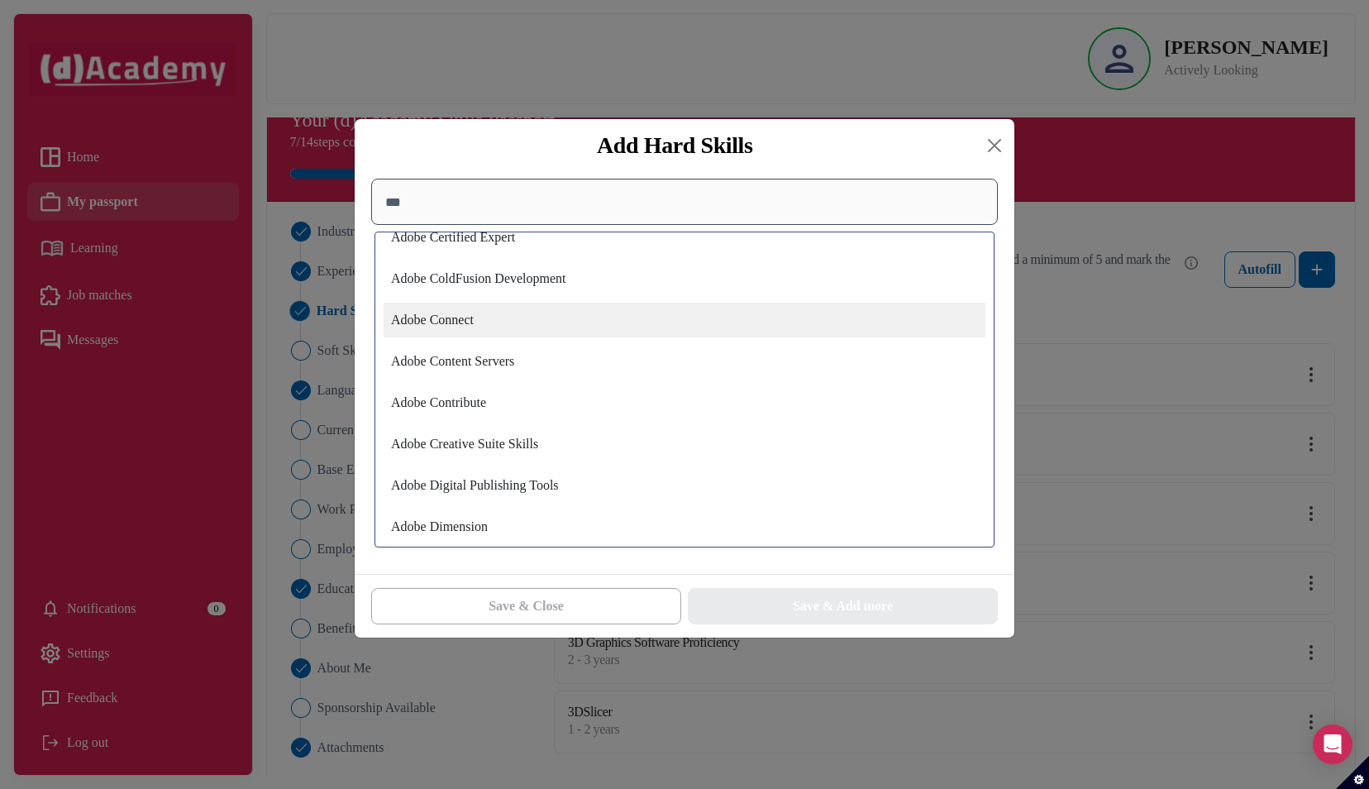
scroll to position [820, 0]
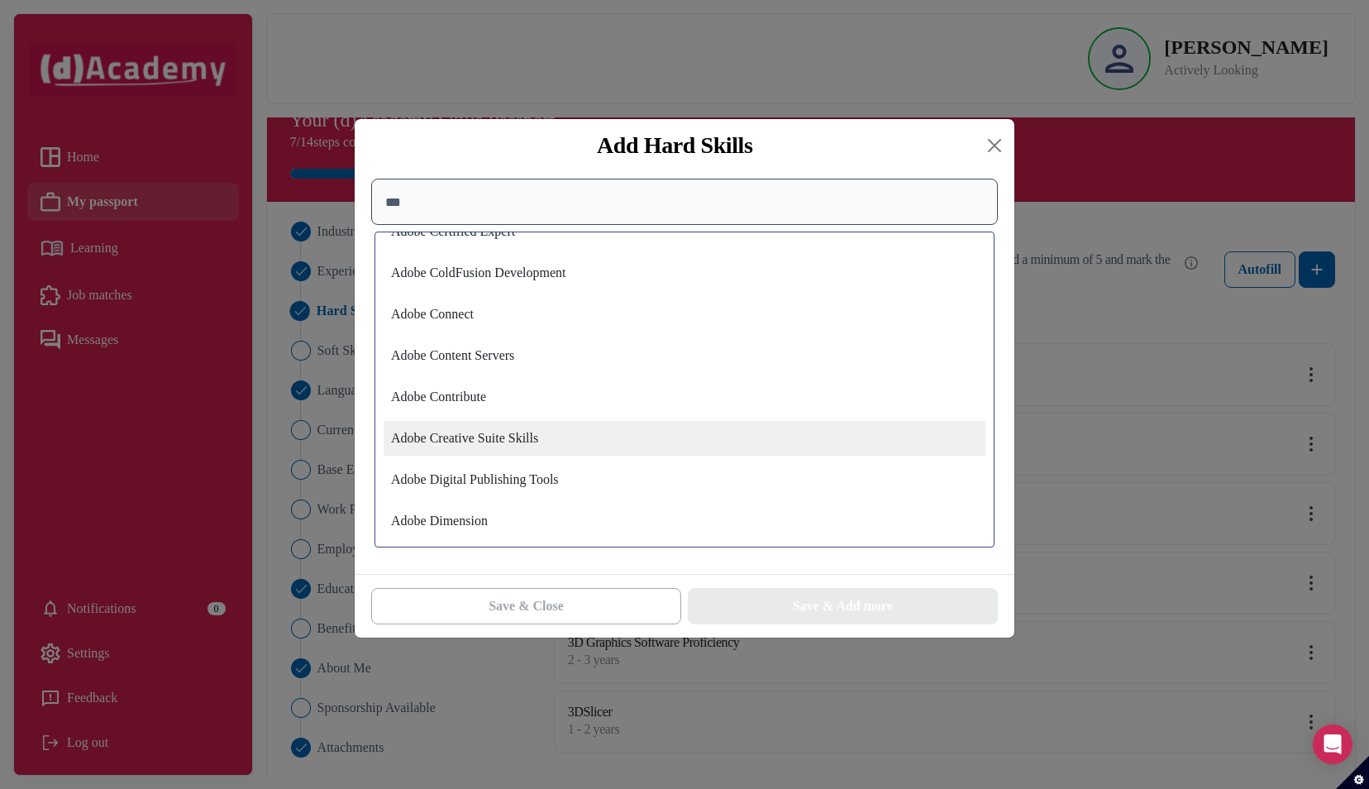
type input "***"
click at [560, 441] on div "Adobe Creative Suite Skills" at bounding box center [685, 438] width 602 height 35
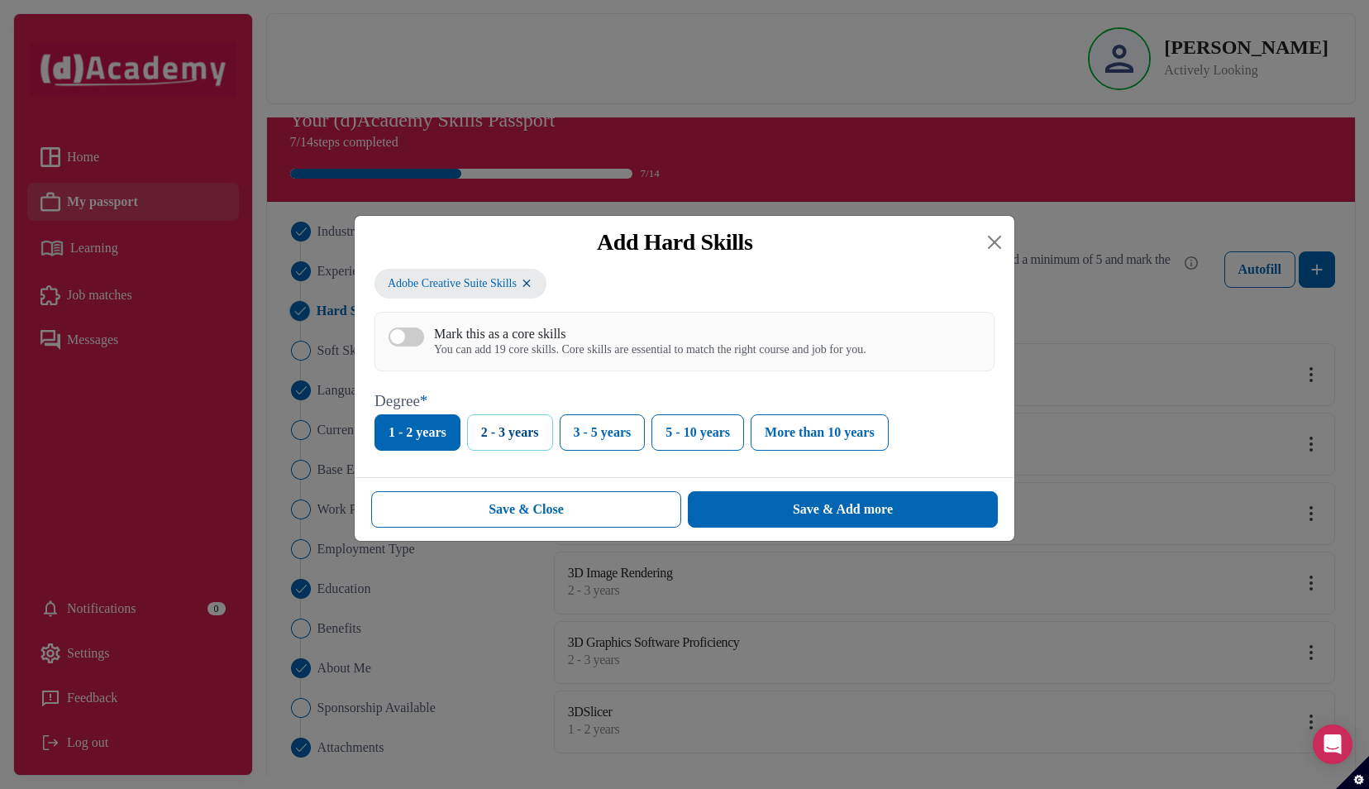
click at [493, 435] on button "2 - 3 years" at bounding box center [510, 432] width 86 height 36
click at [600, 433] on button "3 - 5 years" at bounding box center [603, 432] width 86 height 36
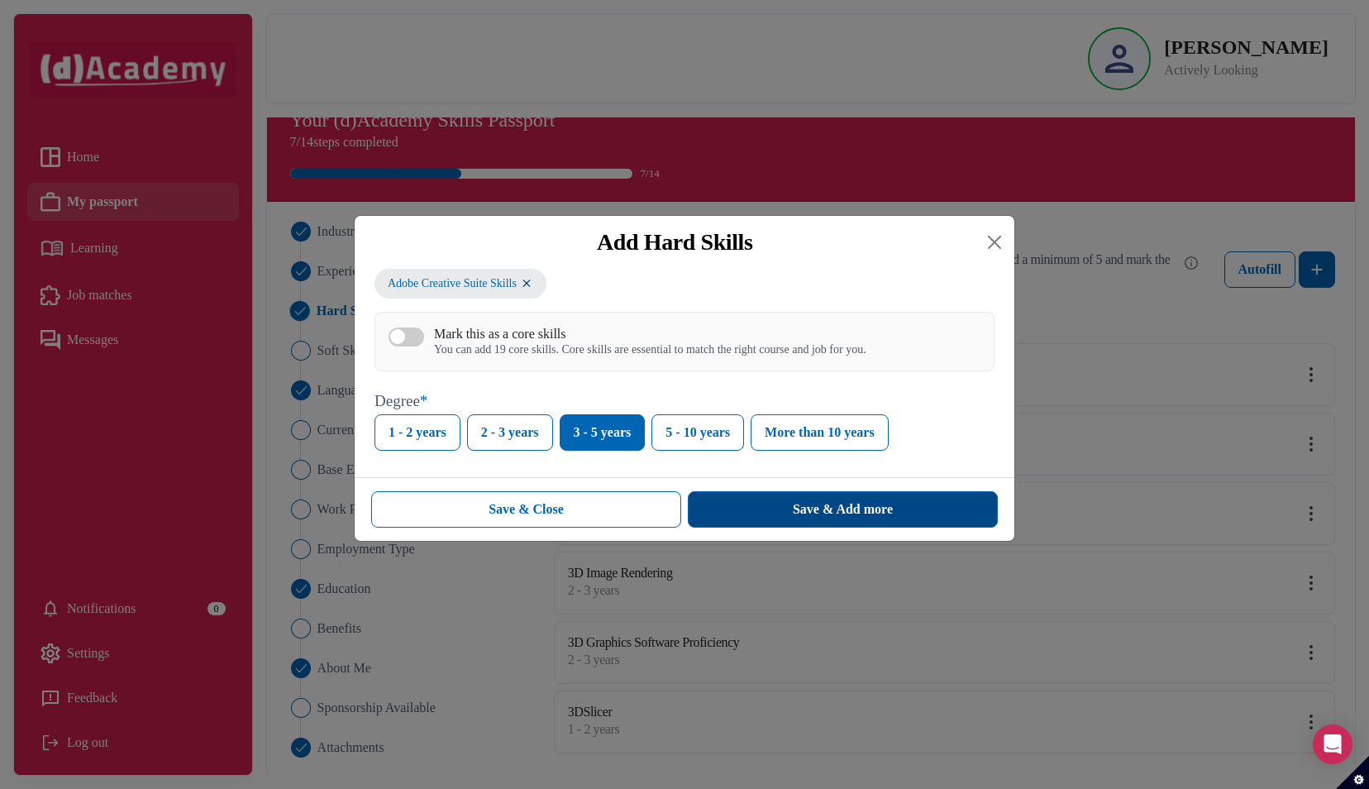
click at [760, 511] on button "Save & Add more" at bounding box center [843, 509] width 310 height 36
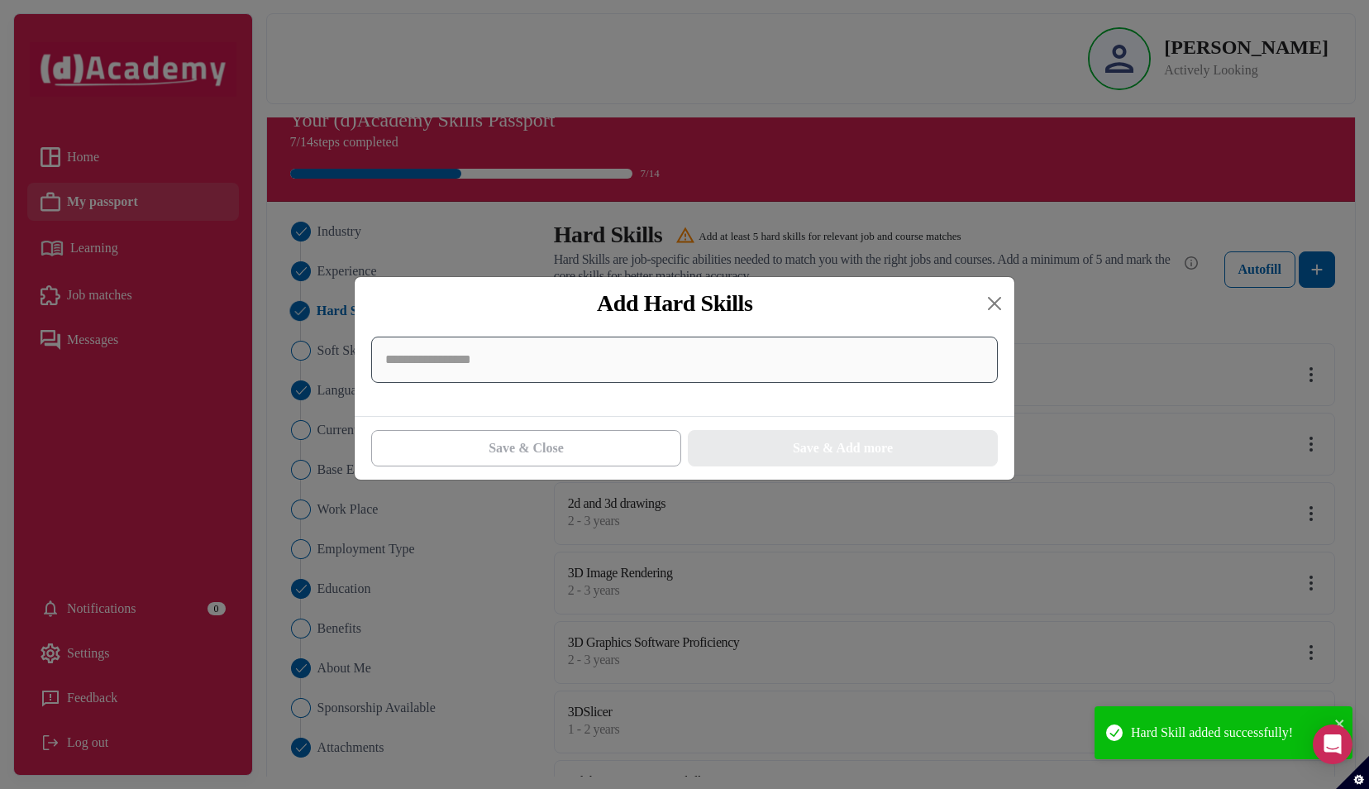
click at [629, 370] on input at bounding box center [684, 359] width 627 height 46
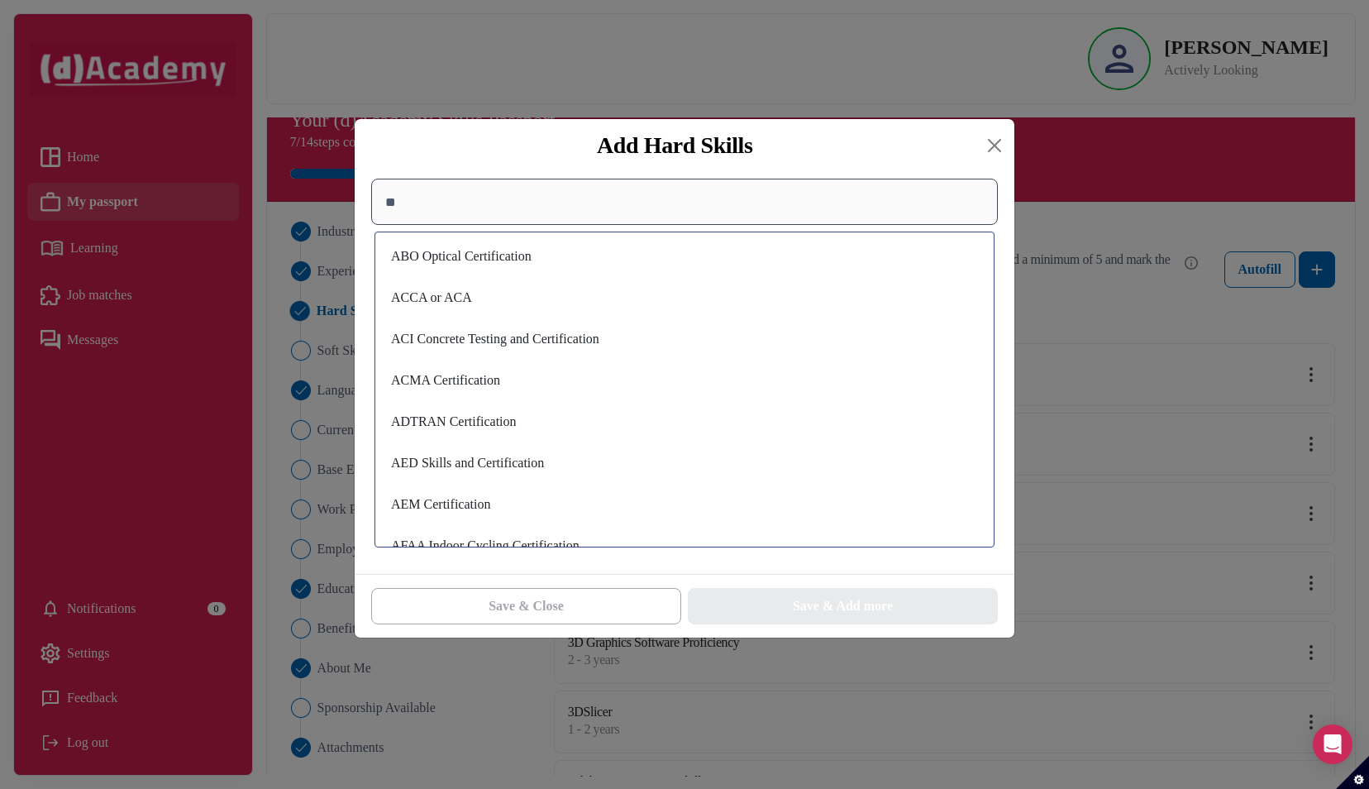
scroll to position [17, 0]
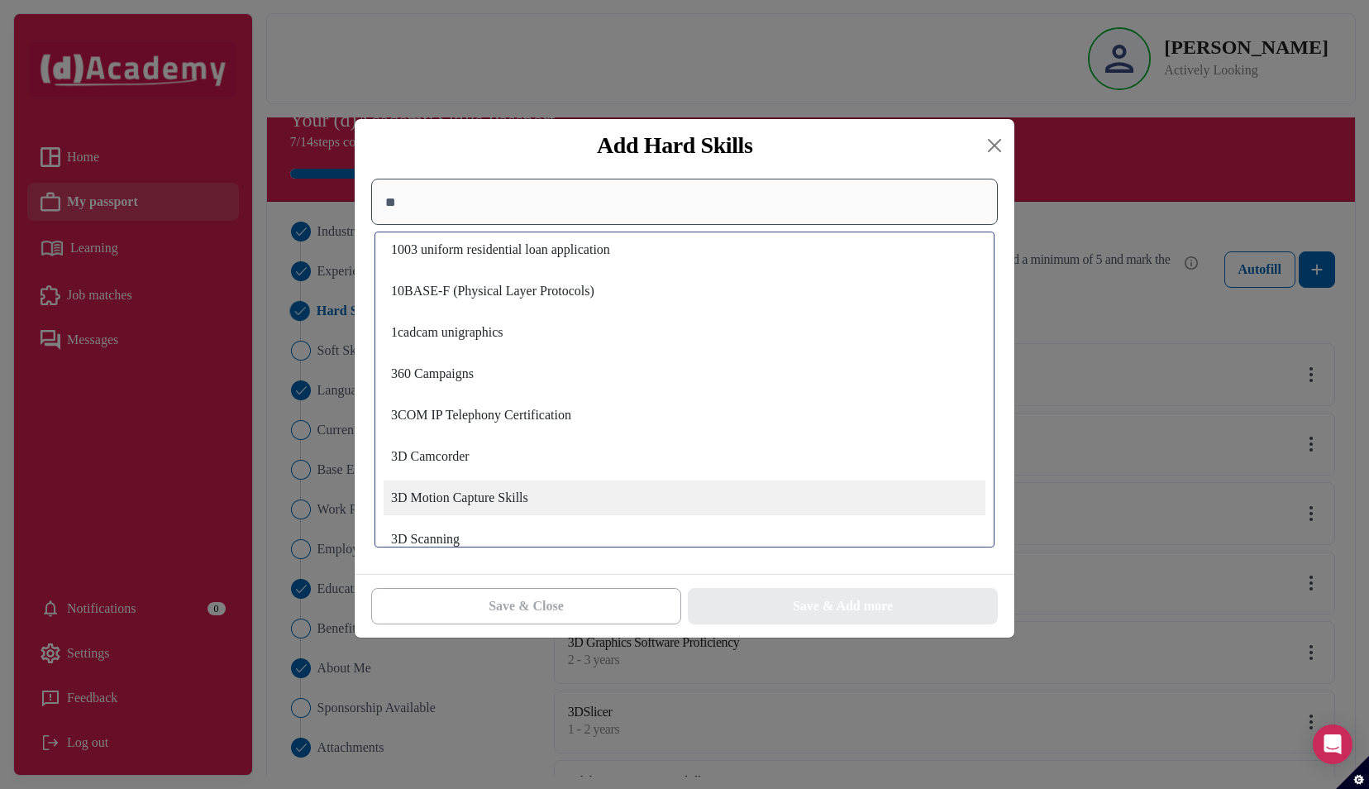
type input "*"
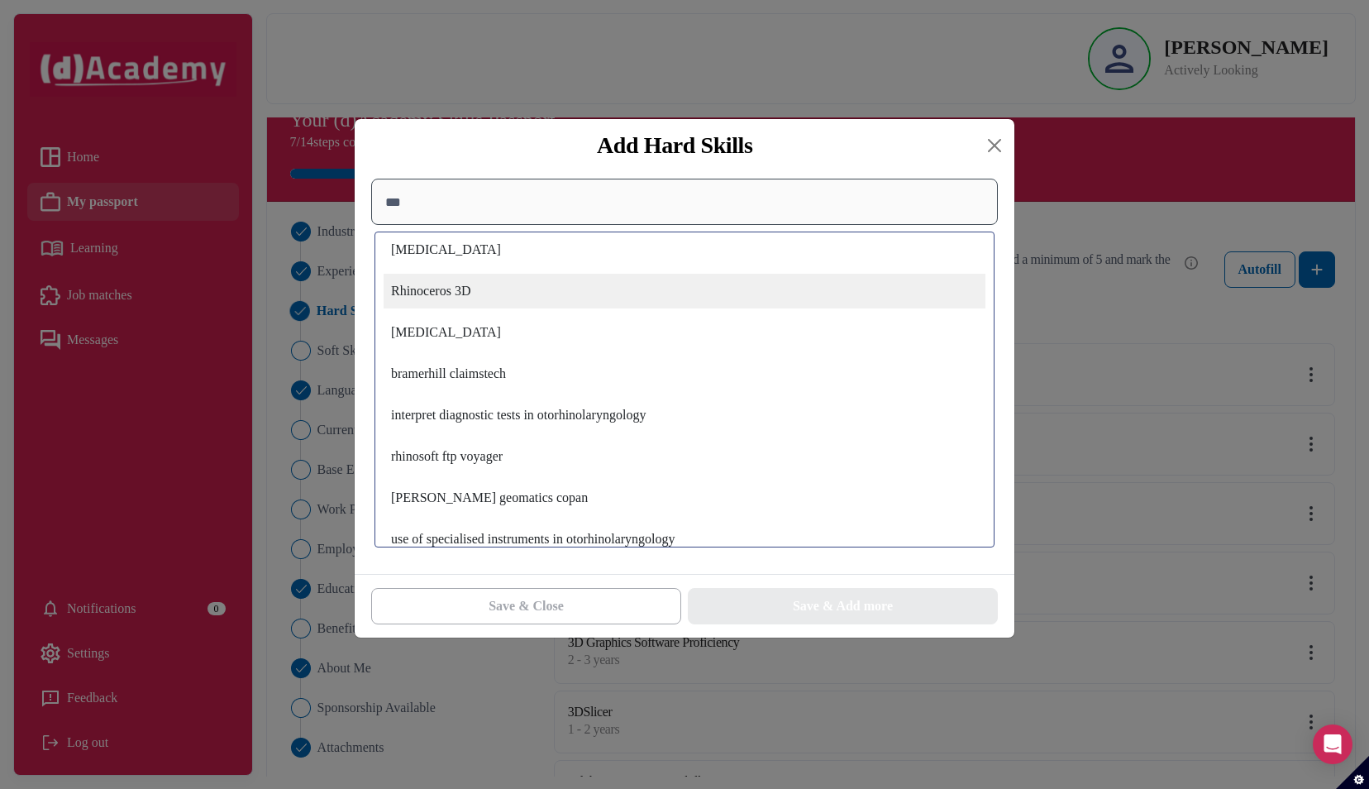
type input "***"
click at [588, 293] on div "Rhinoceros 3D" at bounding box center [685, 291] width 602 height 35
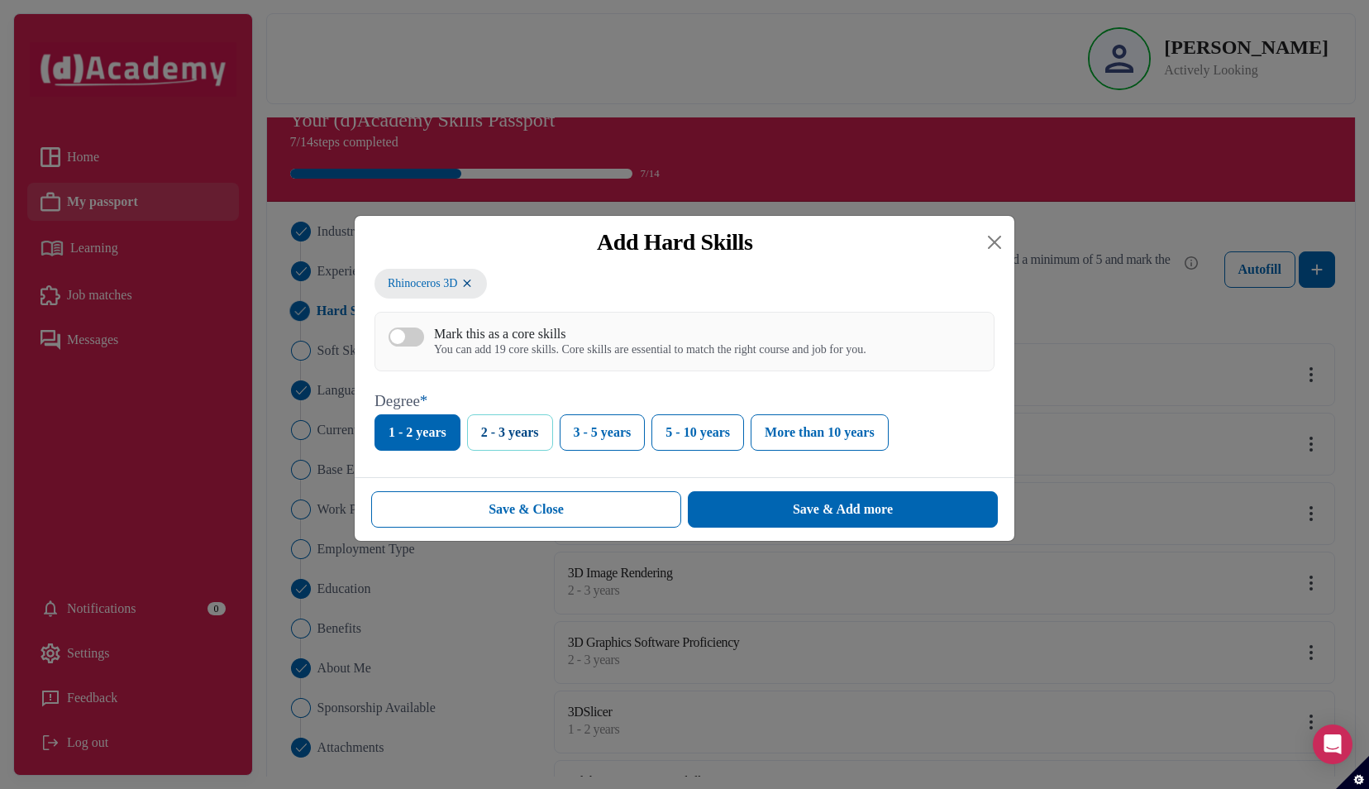
click at [532, 435] on button "2 - 3 years" at bounding box center [510, 432] width 86 height 36
click at [574, 435] on button "3 - 5 years" at bounding box center [603, 432] width 86 height 36
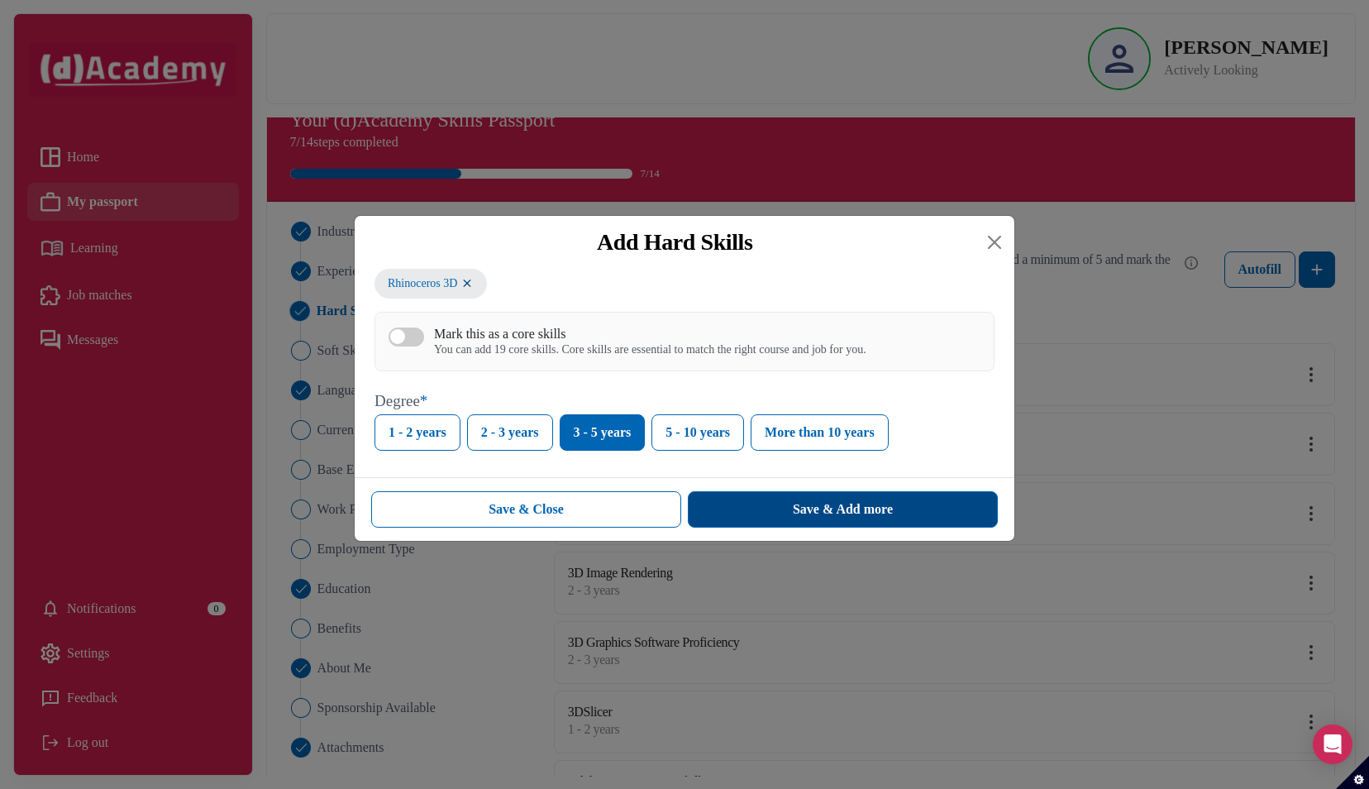
click at [765, 518] on button "Save & Add more" at bounding box center [843, 509] width 310 height 36
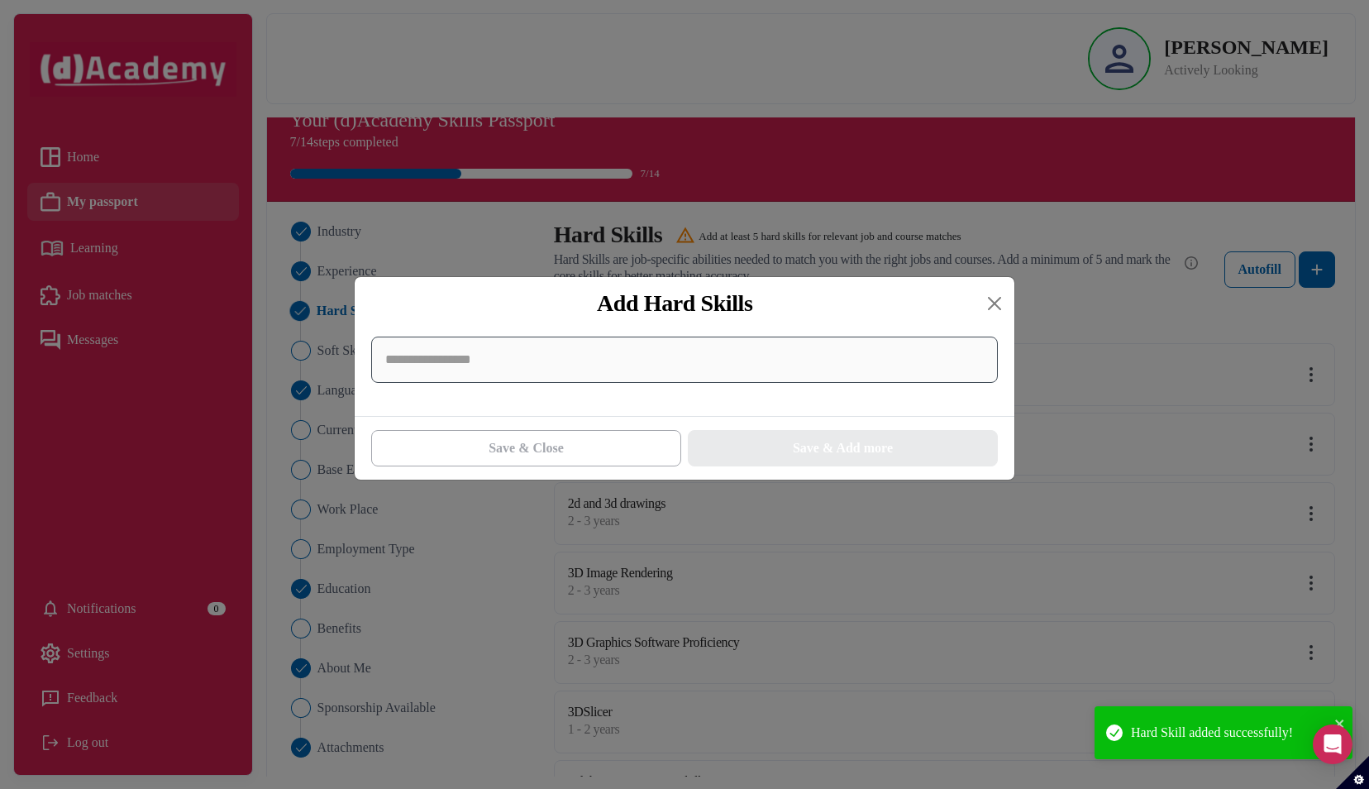
click at [550, 369] on input at bounding box center [684, 359] width 627 height 46
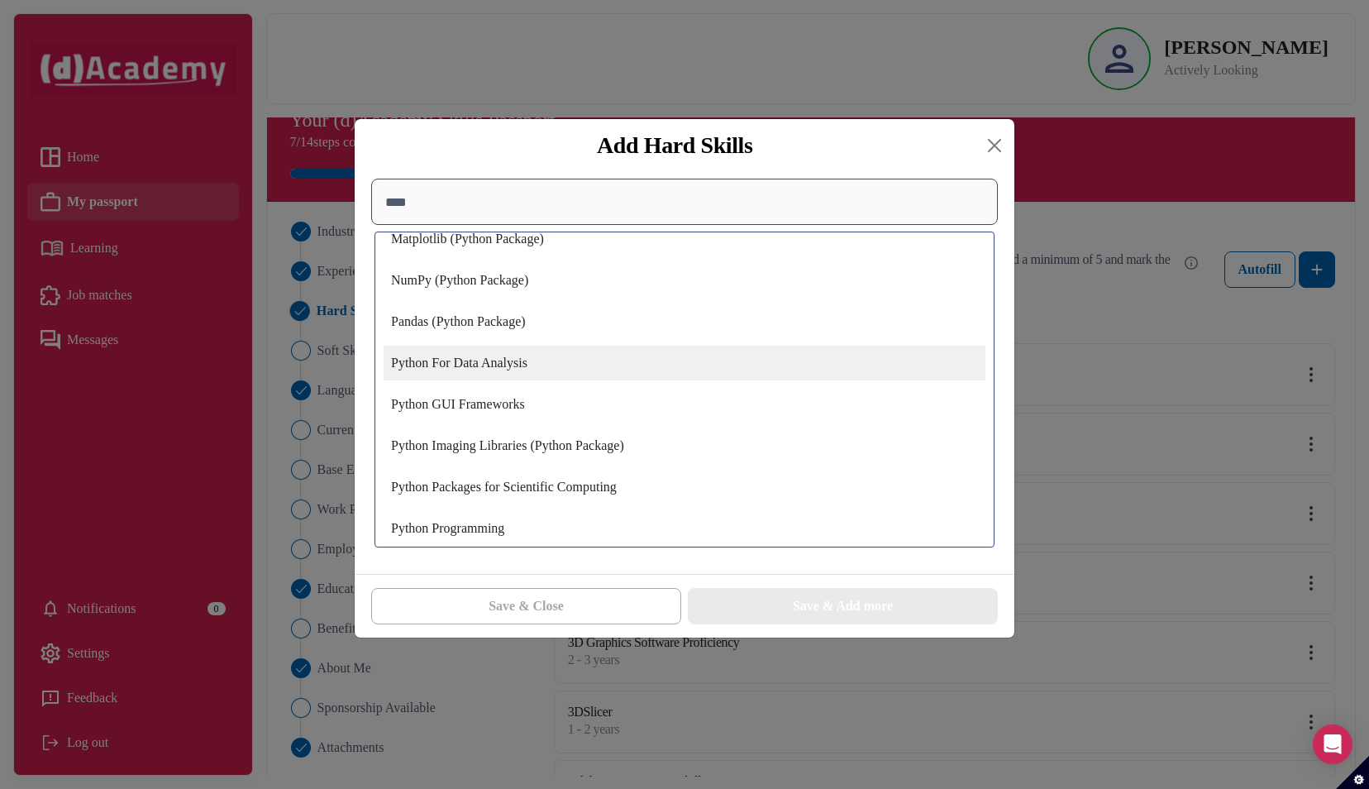
scroll to position [200, 0]
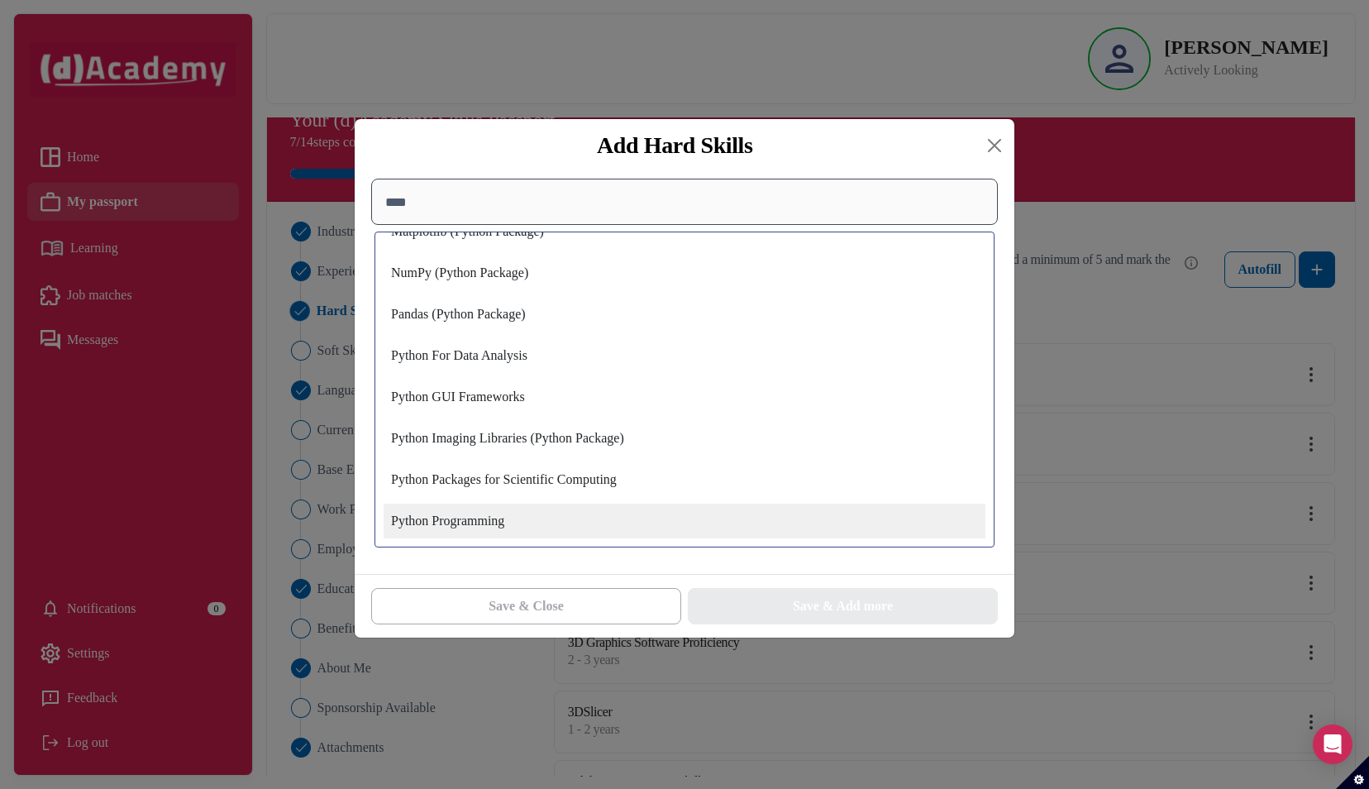
type input "****"
drag, startPoint x: 601, startPoint y: 511, endPoint x: 469, endPoint y: 531, distance: 132.9
click at [469, 531] on div "Python Programming" at bounding box center [685, 520] width 602 height 35
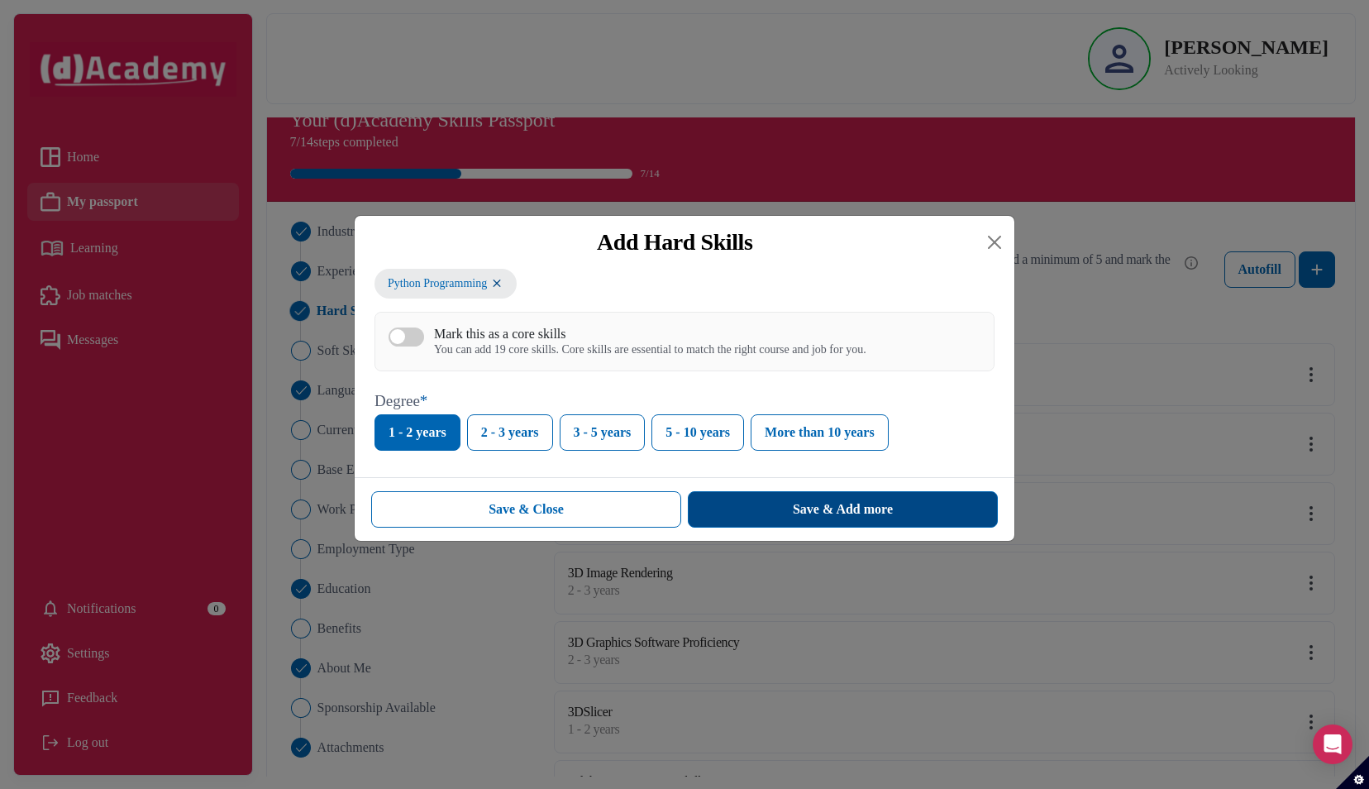
drag, startPoint x: 851, startPoint y: 524, endPoint x: 750, endPoint y: 512, distance: 101.5
click at [750, 512] on button "Save & Add more" at bounding box center [843, 509] width 310 height 36
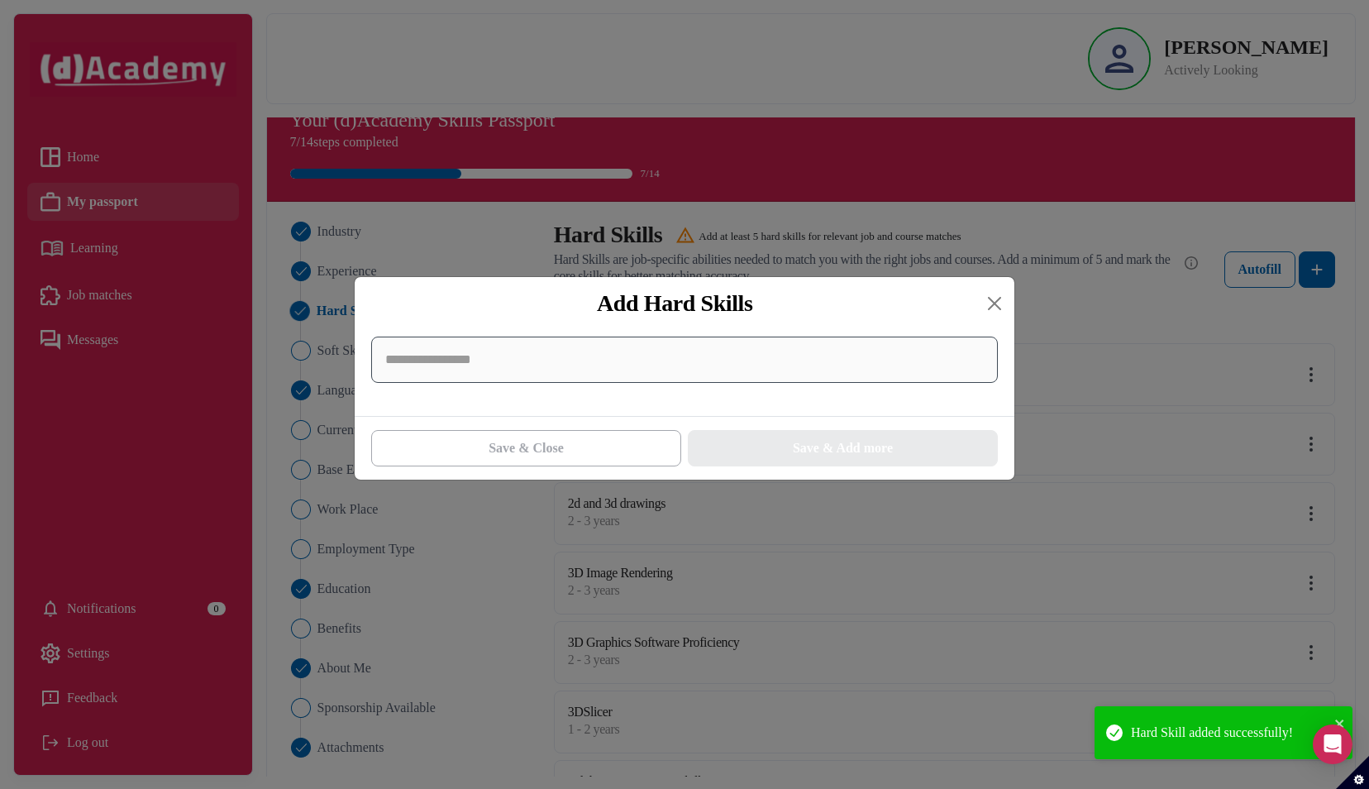
click at [609, 347] on input at bounding box center [684, 359] width 627 height 46
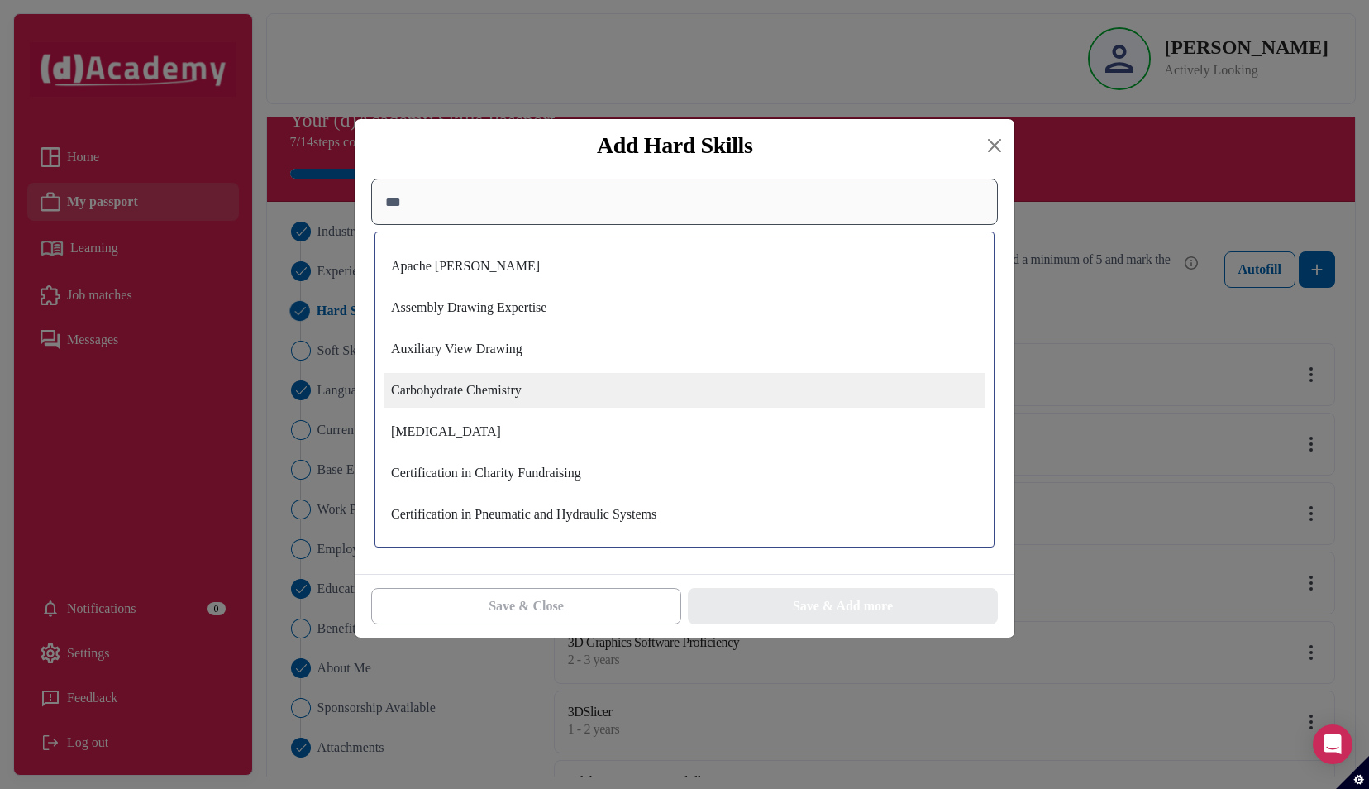
type input "****"
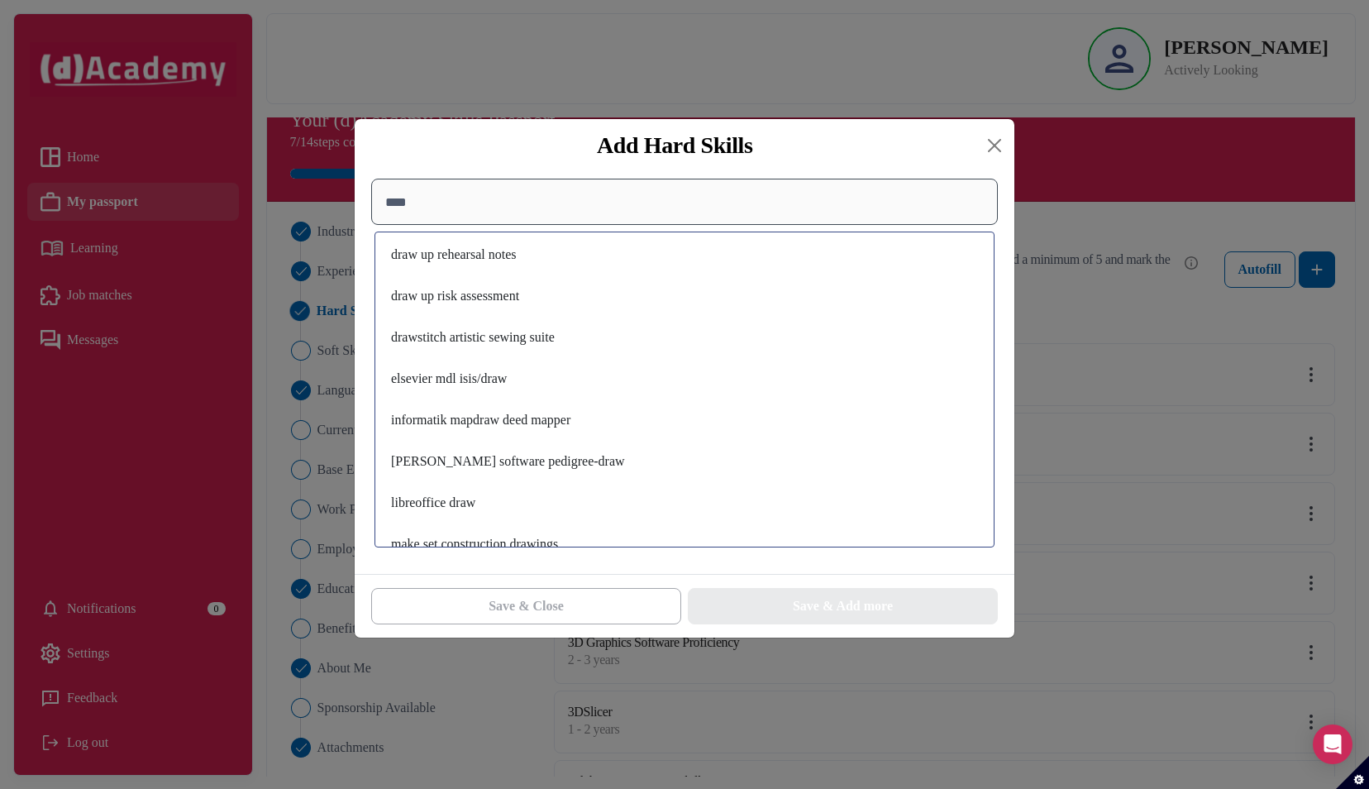
scroll to position [1914, 0]
drag, startPoint x: 432, startPoint y: 209, endPoint x: 327, endPoint y: 195, distance: 105.9
click at [327, 195] on div "Add Hard Skills **** Assembly Drawing Expertise Auxiliary View Drawing ChemDraw…" at bounding box center [684, 394] width 1369 height 789
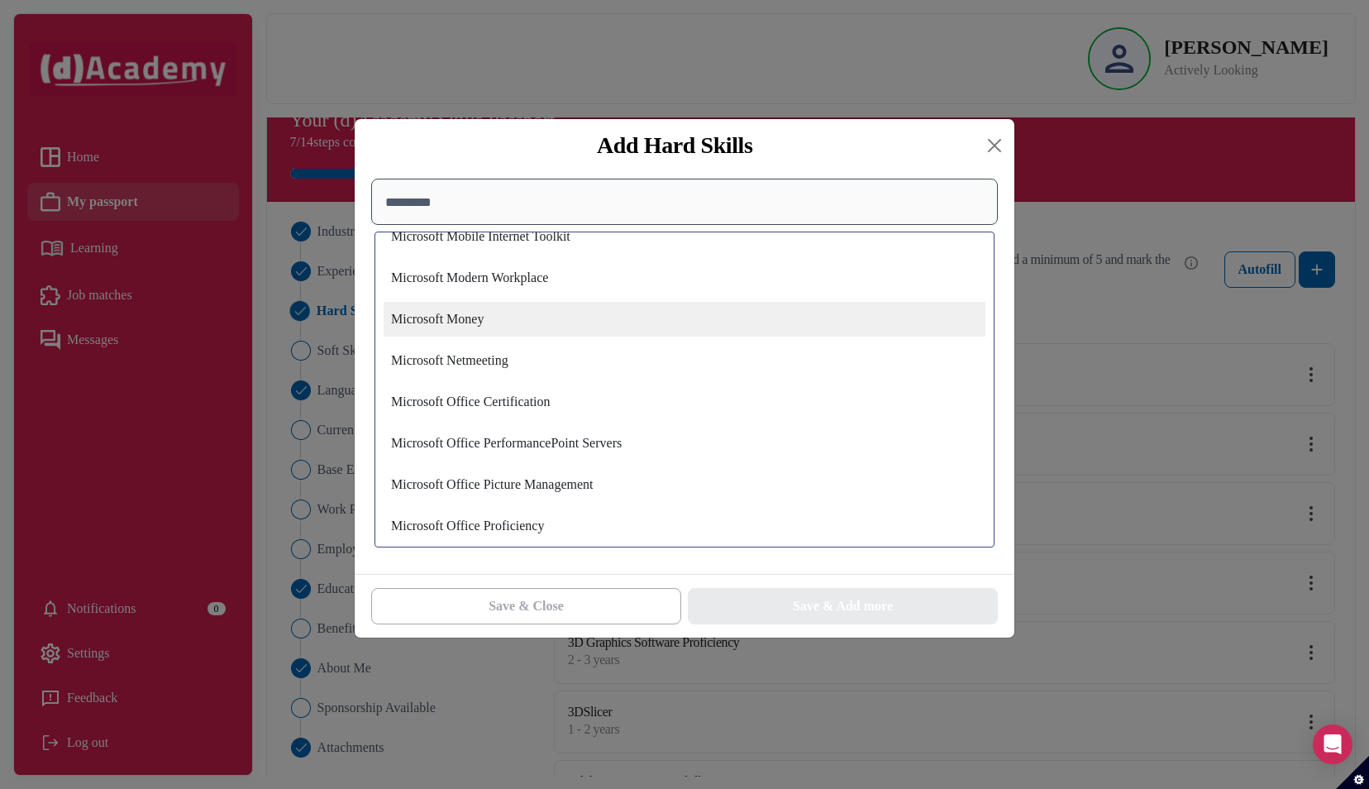
scroll to position [3681, 0]
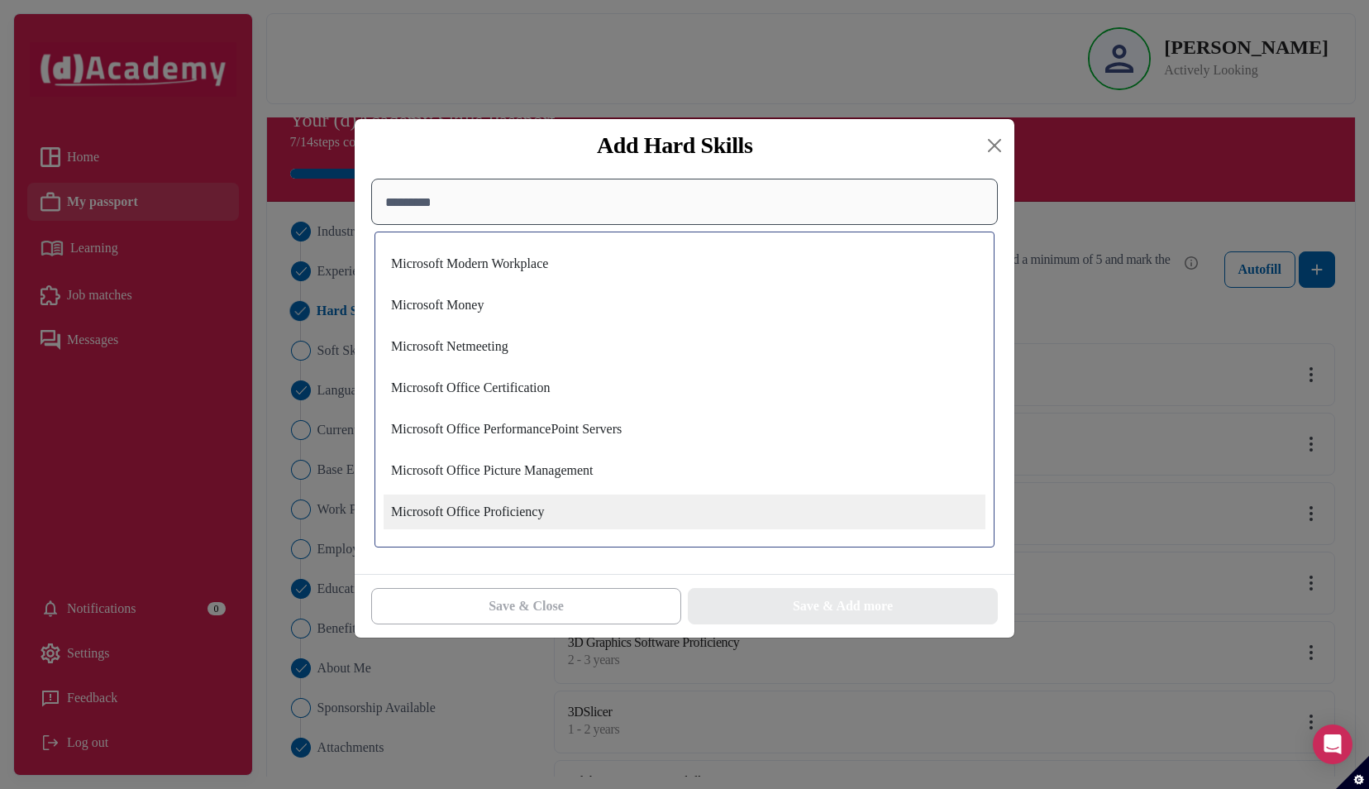
type input "*********"
drag, startPoint x: 641, startPoint y: 516, endPoint x: 570, endPoint y: 522, distance: 71.4
click at [570, 522] on div "Microsoft Office Proficiency" at bounding box center [685, 511] width 602 height 35
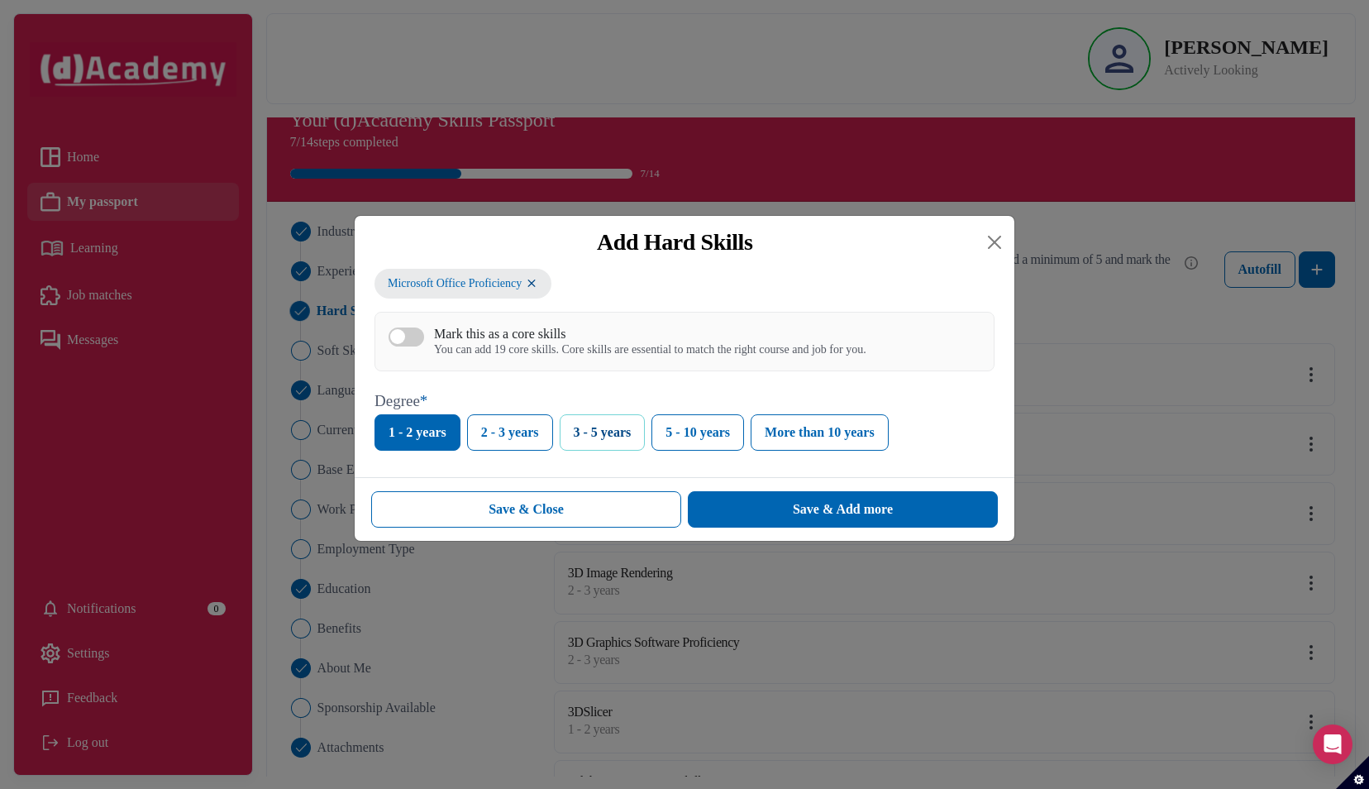
click at [595, 433] on button "3 - 5 years" at bounding box center [603, 432] width 86 height 36
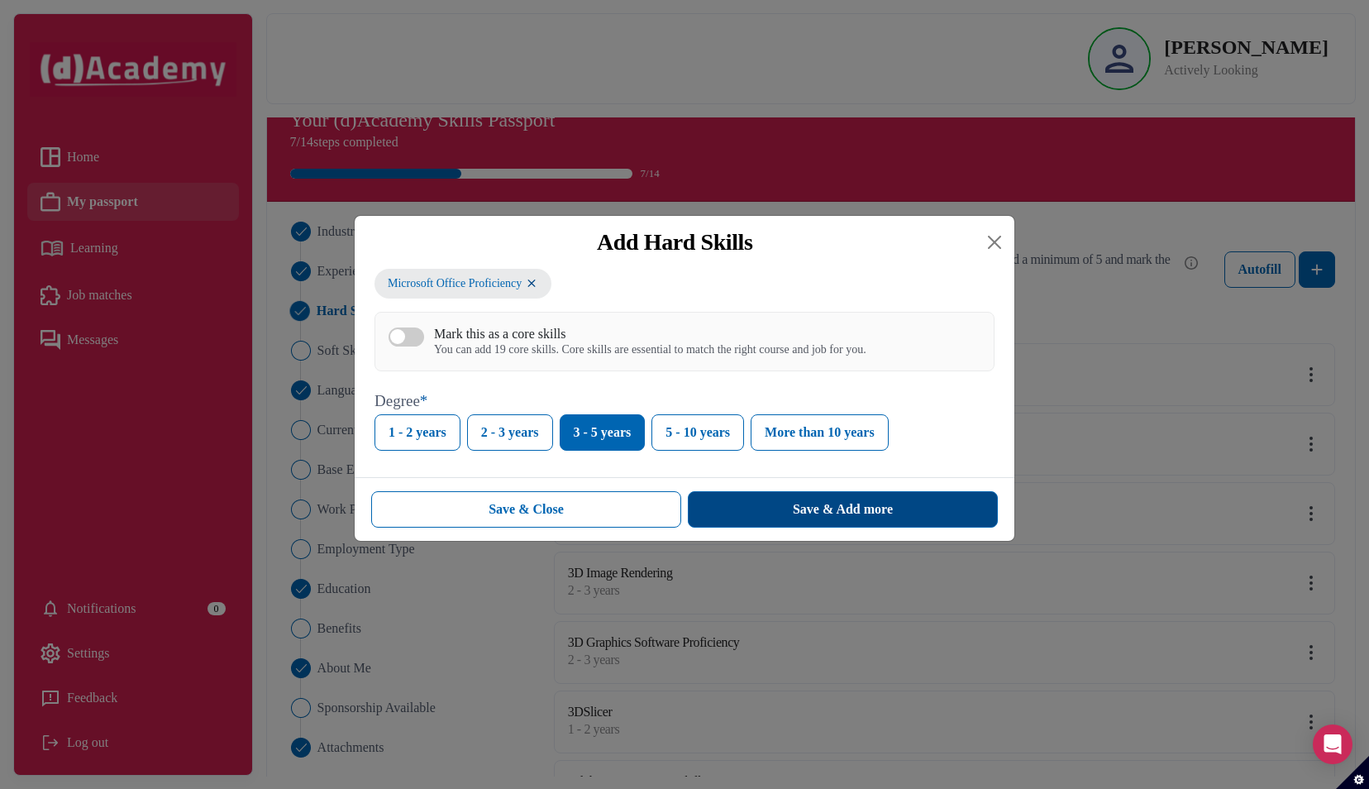
click at [755, 507] on button "Save & Add more" at bounding box center [843, 509] width 310 height 36
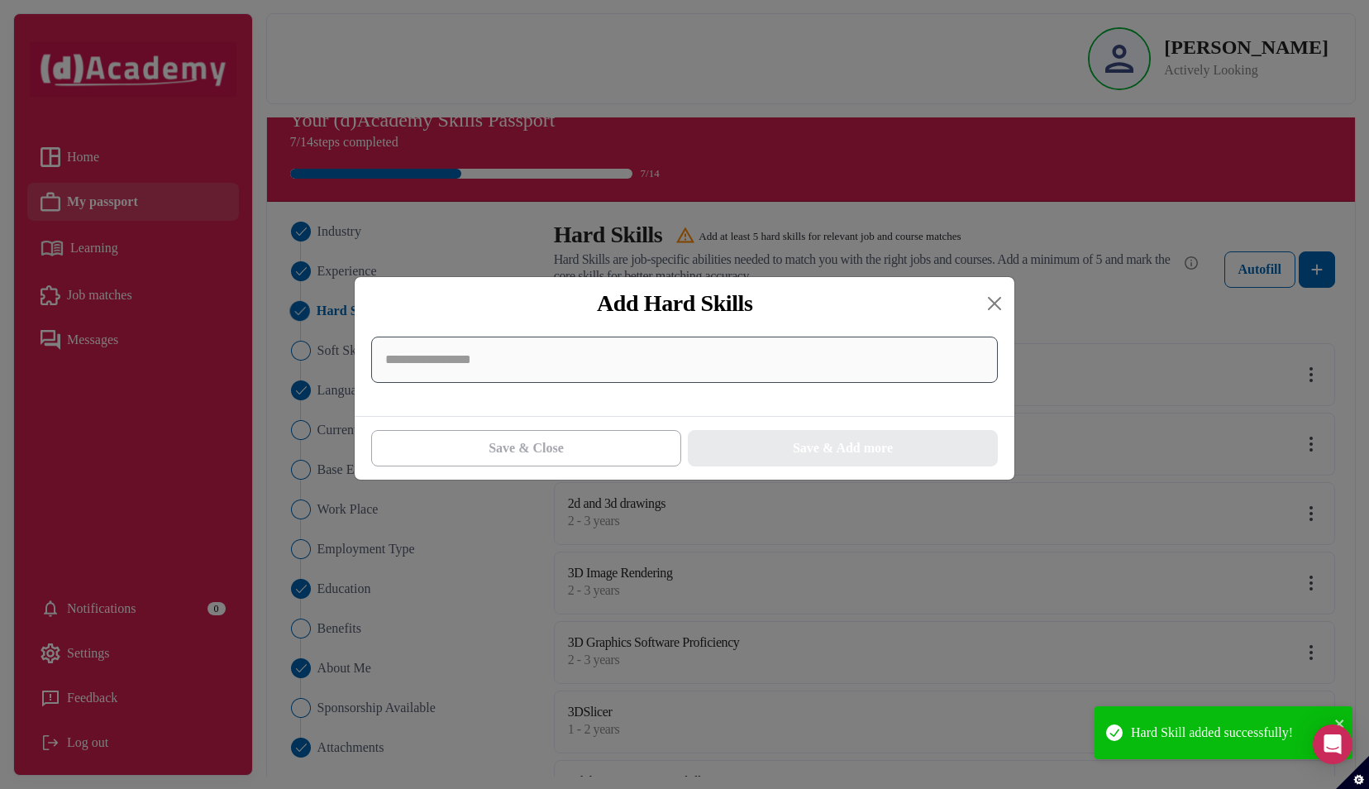
click at [672, 364] on input at bounding box center [684, 359] width 627 height 46
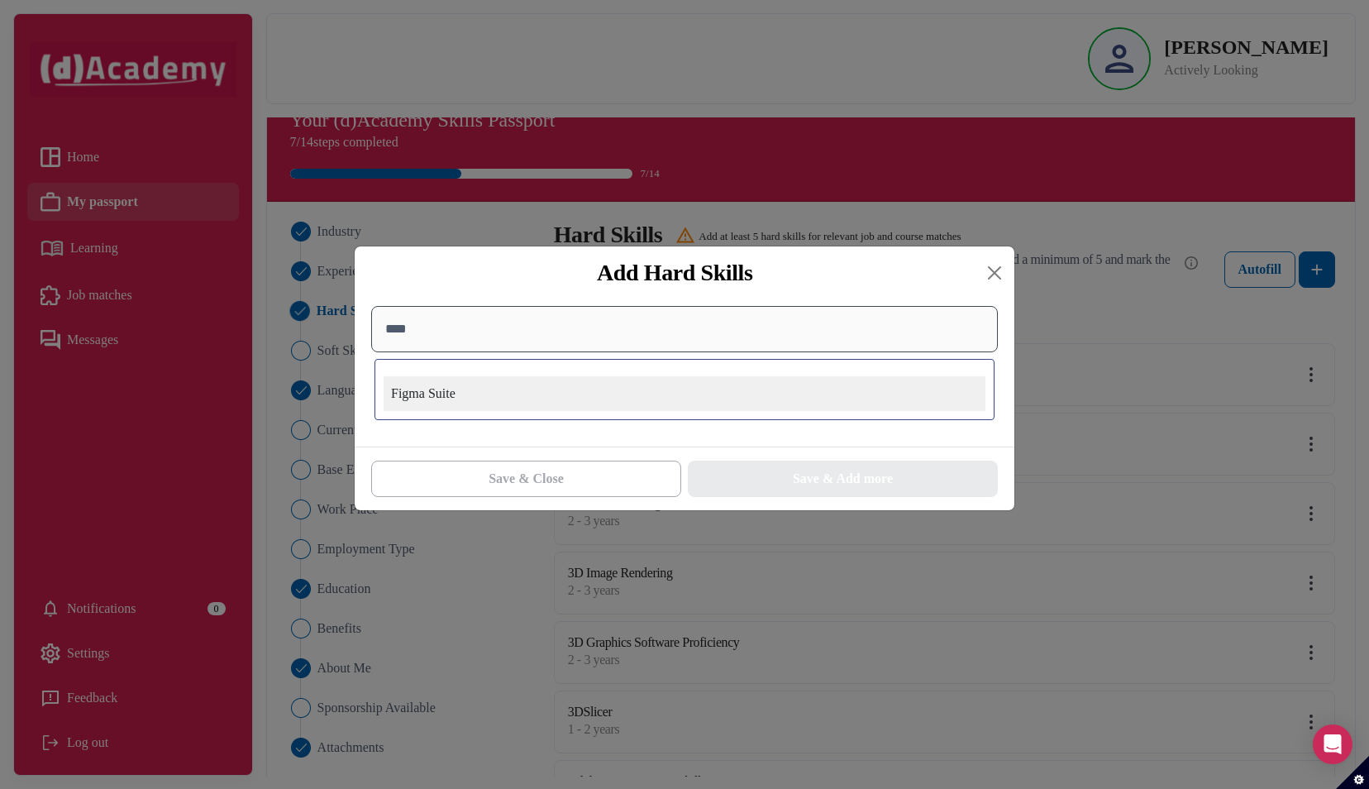
type input "****"
click at [486, 397] on div "Figma Suite" at bounding box center [685, 393] width 602 height 35
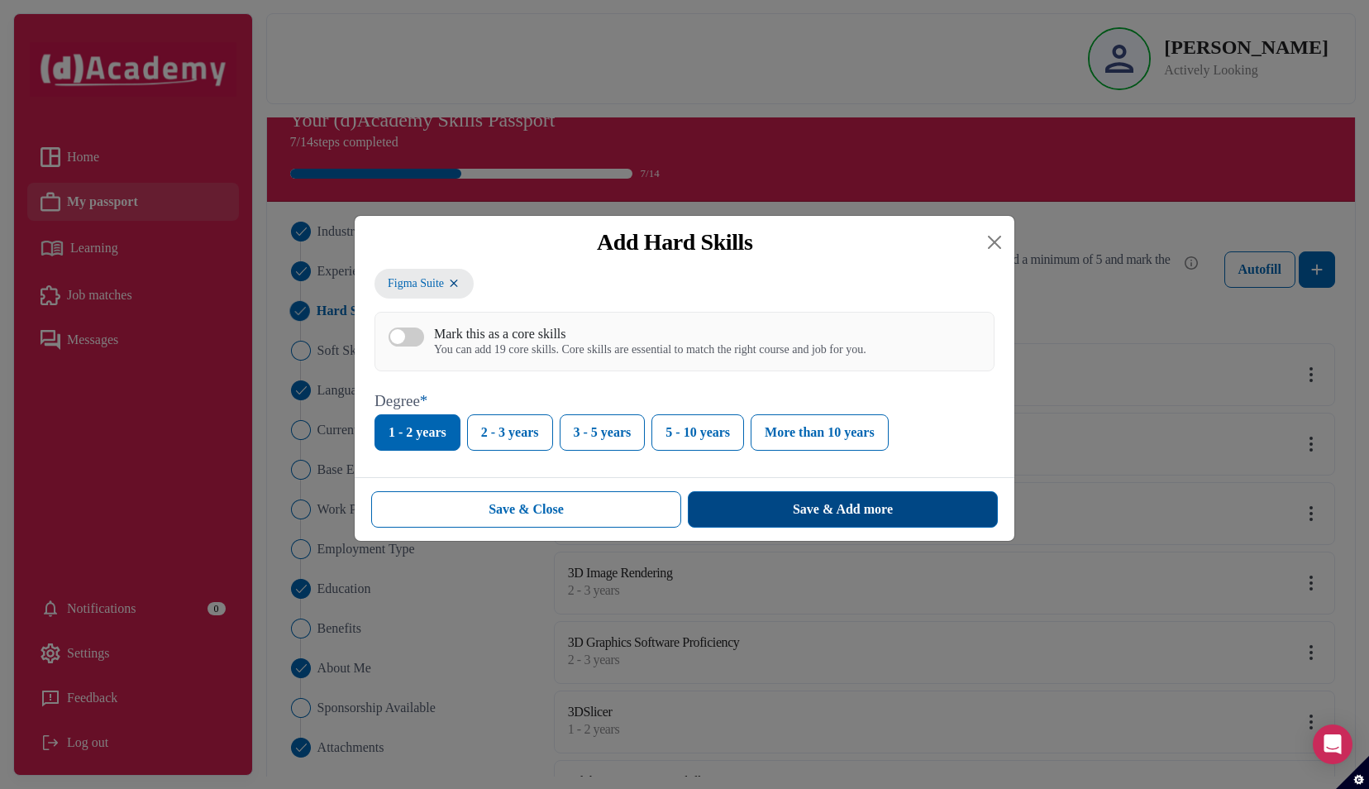
click at [765, 512] on button "Save & Add more" at bounding box center [843, 509] width 310 height 36
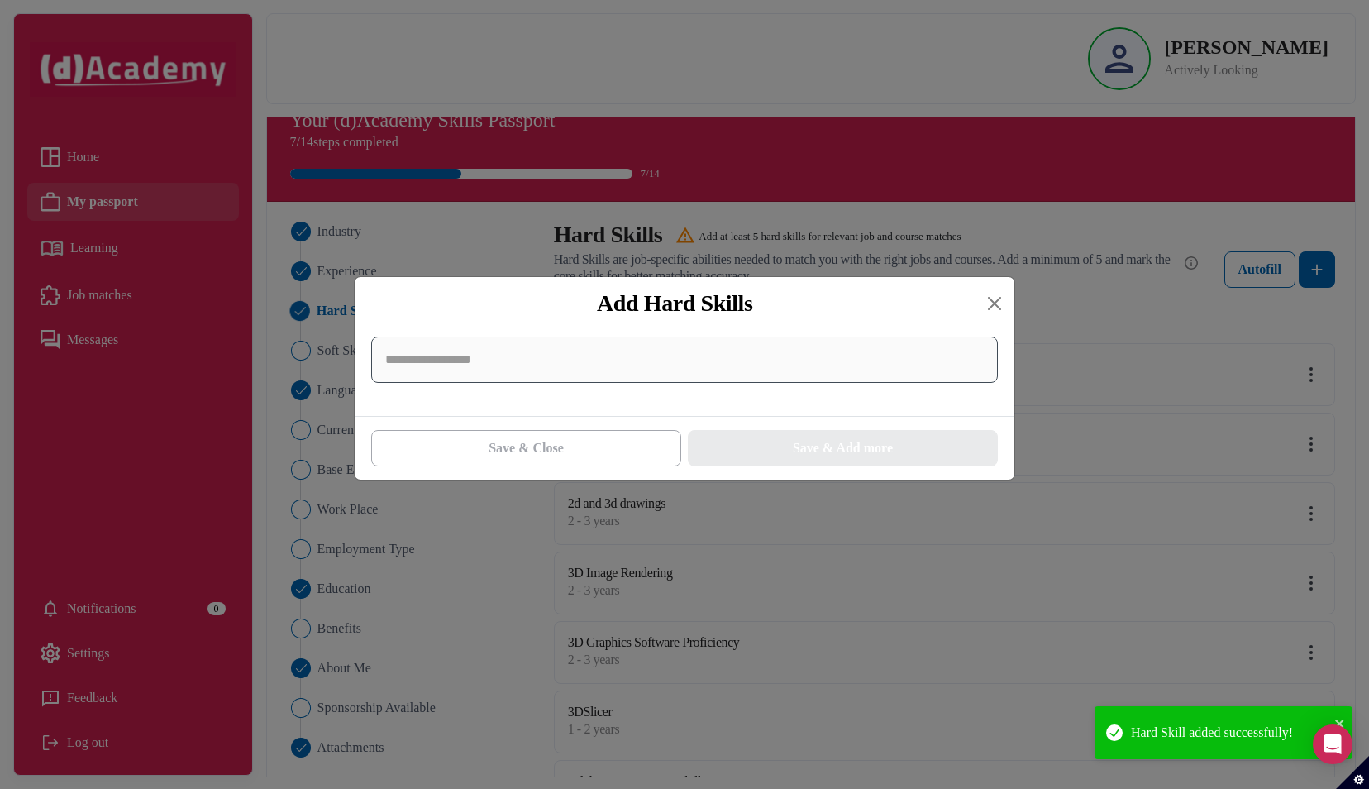
click at [575, 383] on input at bounding box center [684, 359] width 627 height 46
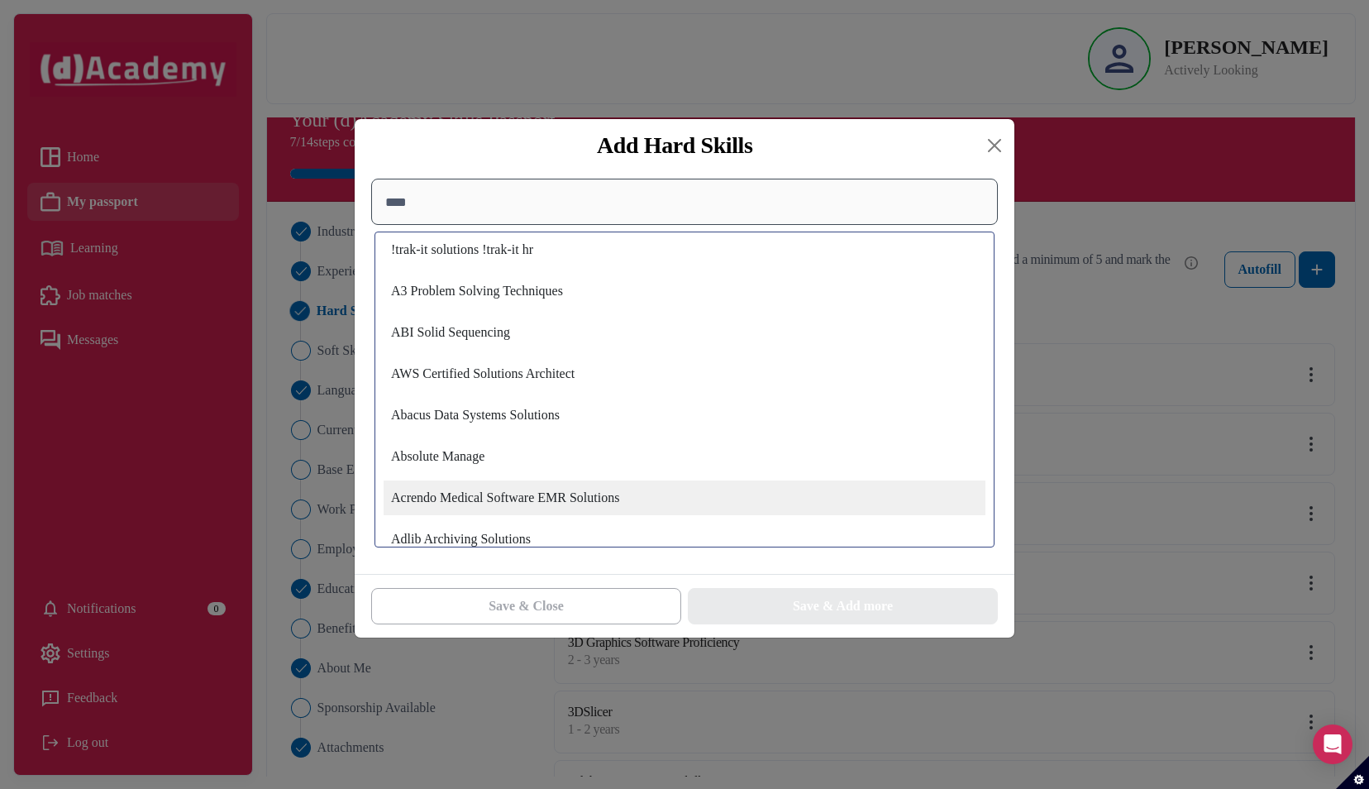
scroll to position [0, 0]
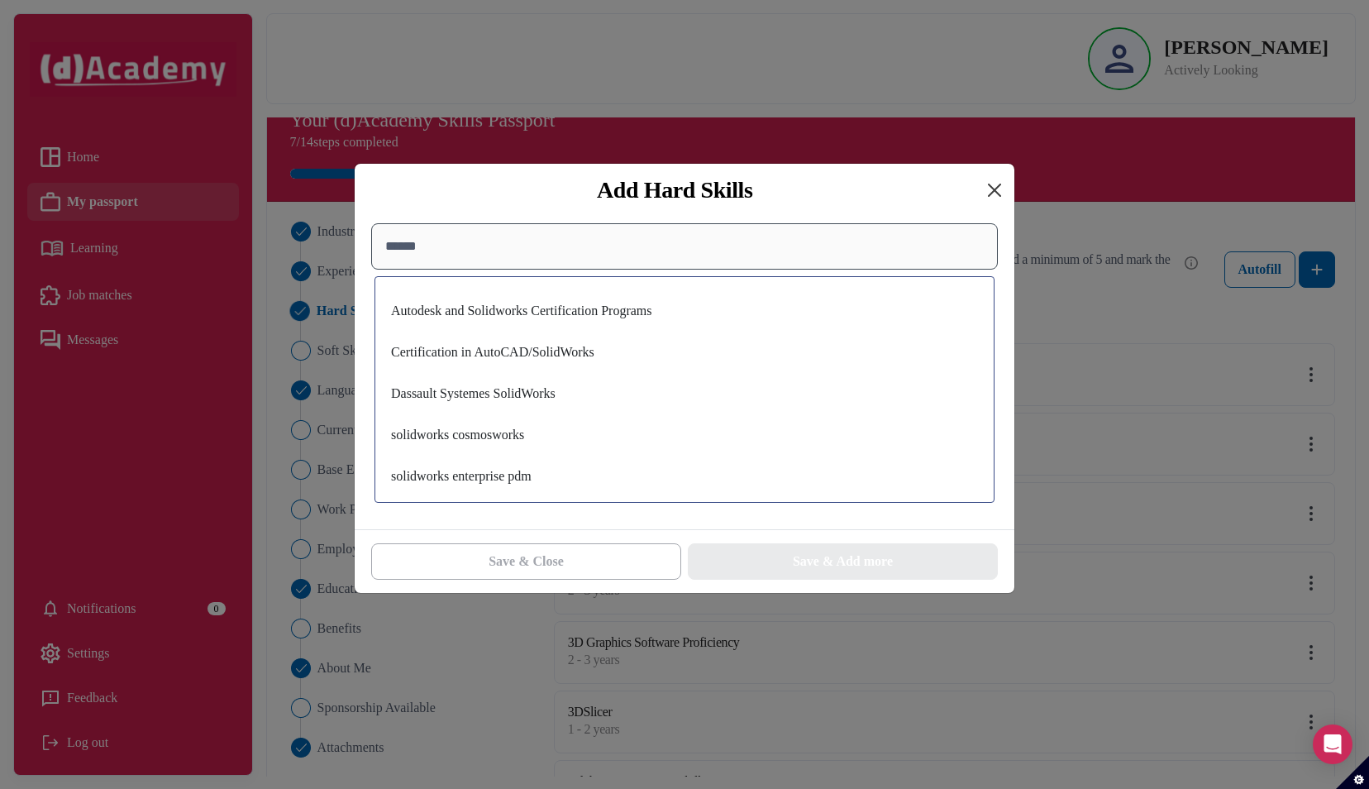
type input "******"
click at [995, 188] on button "Close" at bounding box center [994, 190] width 26 height 26
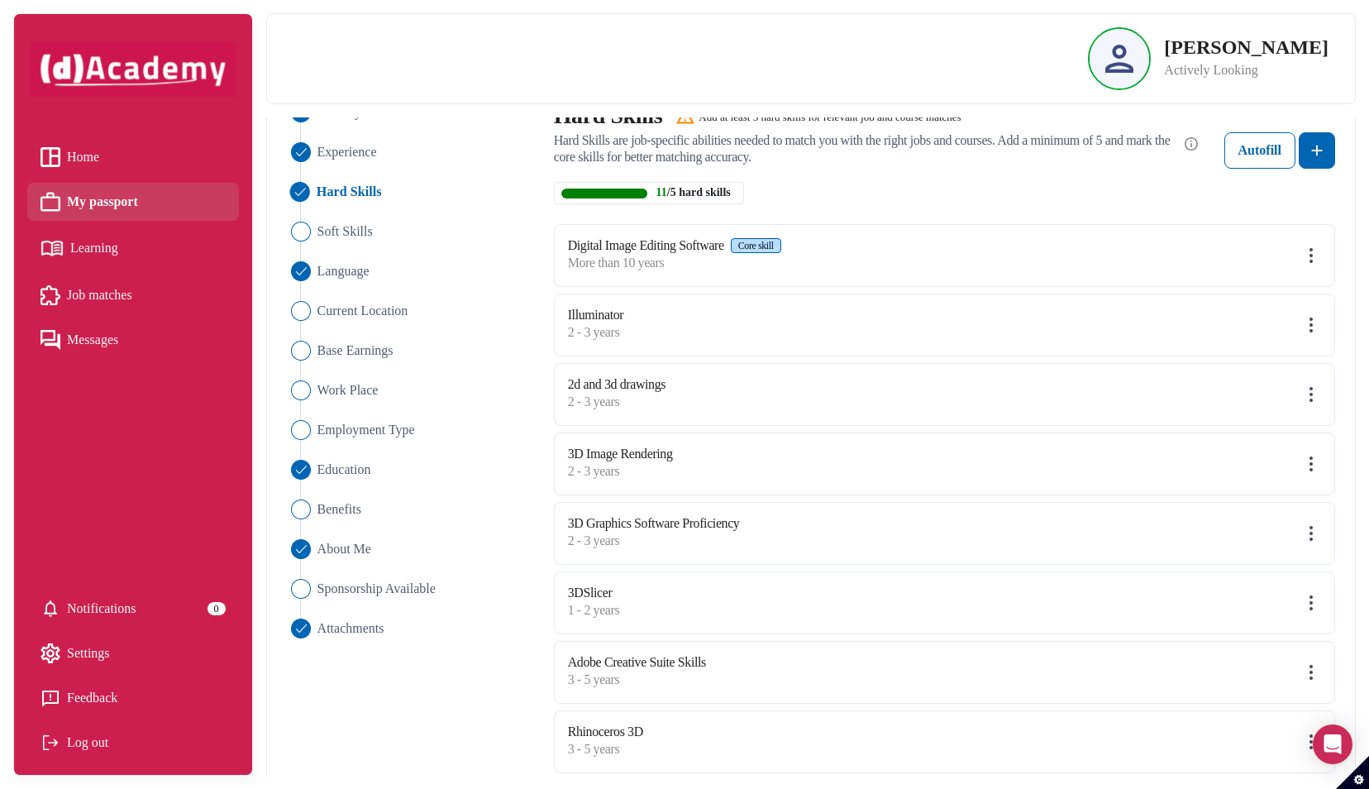
scroll to position [149, 0]
click at [1326, 325] on div "Illuminator 2 - 3 years" at bounding box center [944, 324] width 781 height 63
click at [1311, 321] on img at bounding box center [1311, 325] width 20 height 20
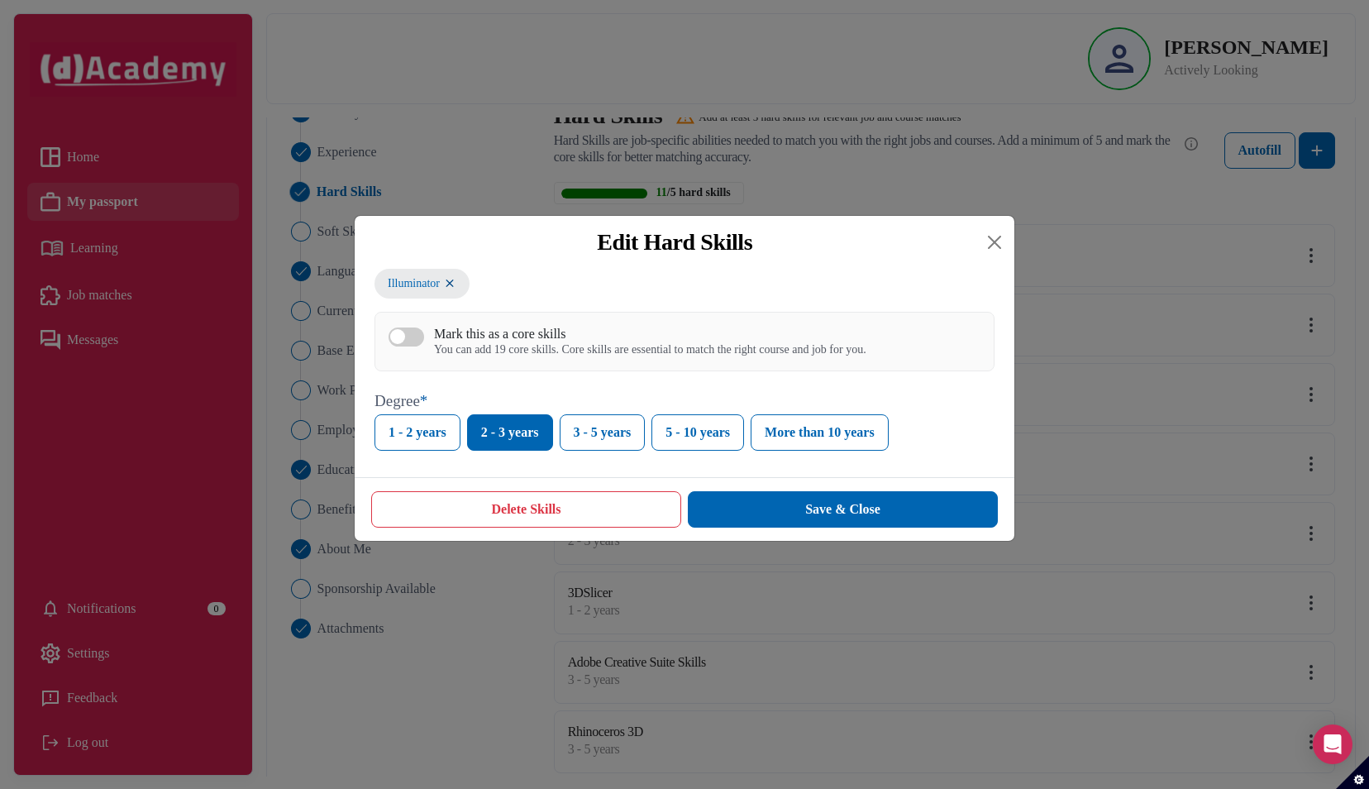
click at [574, 507] on button "Delete Skills" at bounding box center [526, 509] width 310 height 36
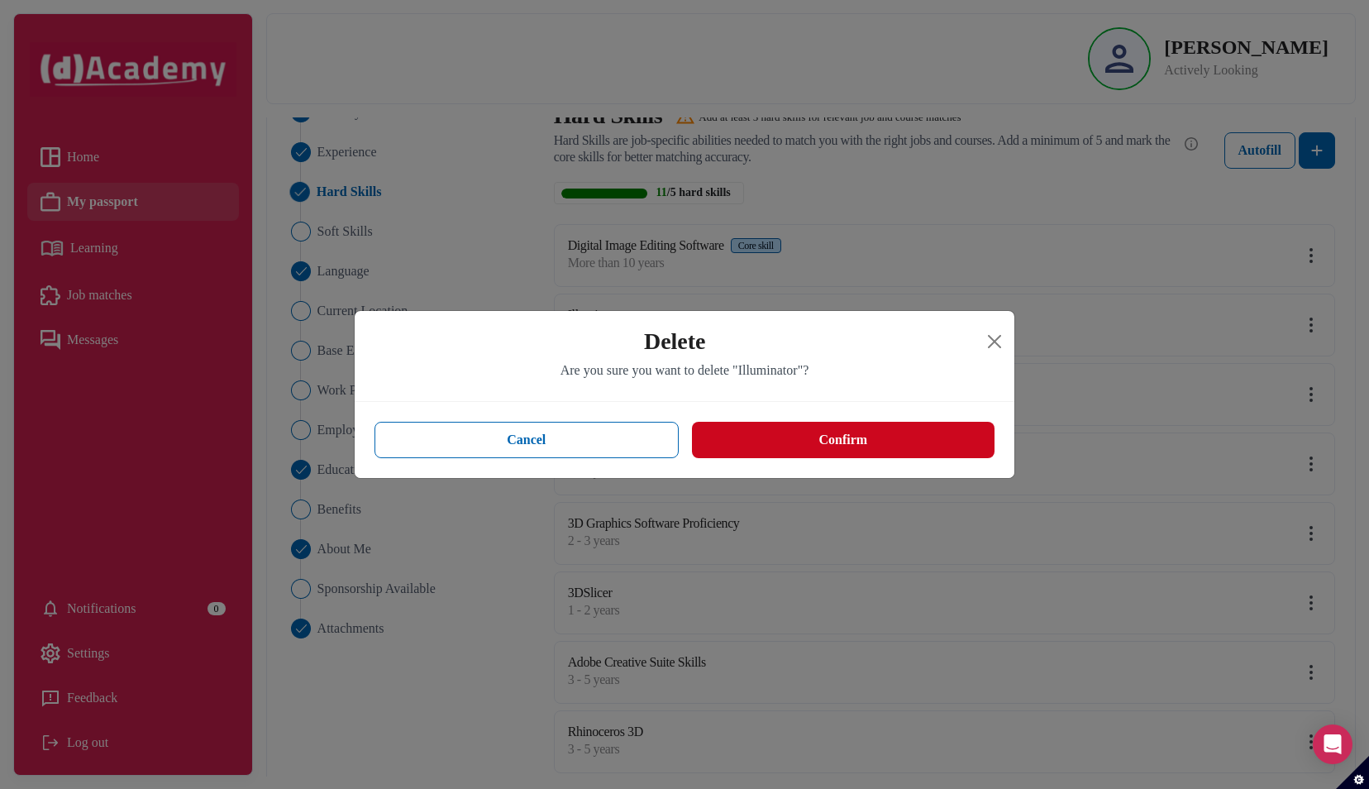
click at [765, 431] on button "Confirm" at bounding box center [843, 440] width 303 height 36
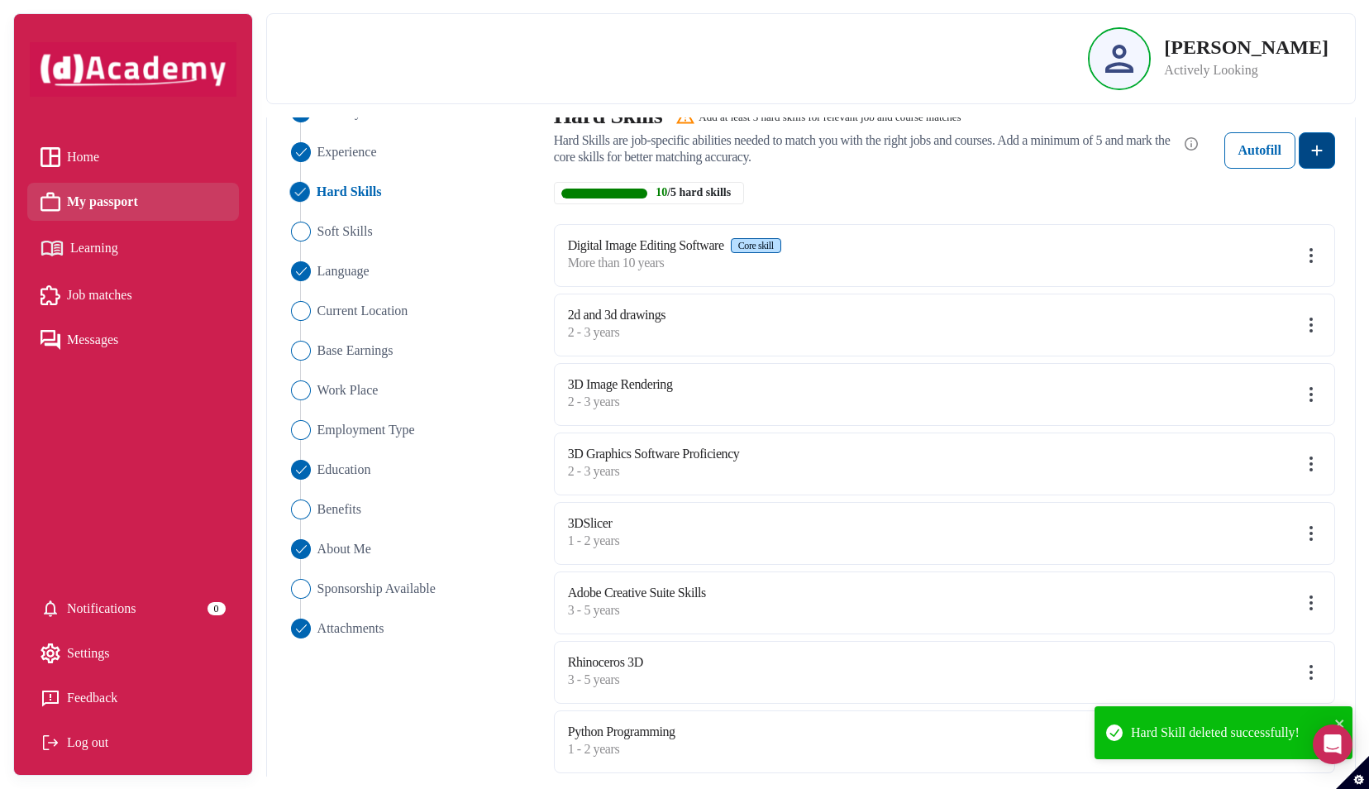
click at [1316, 149] on img at bounding box center [1317, 151] width 20 height 20
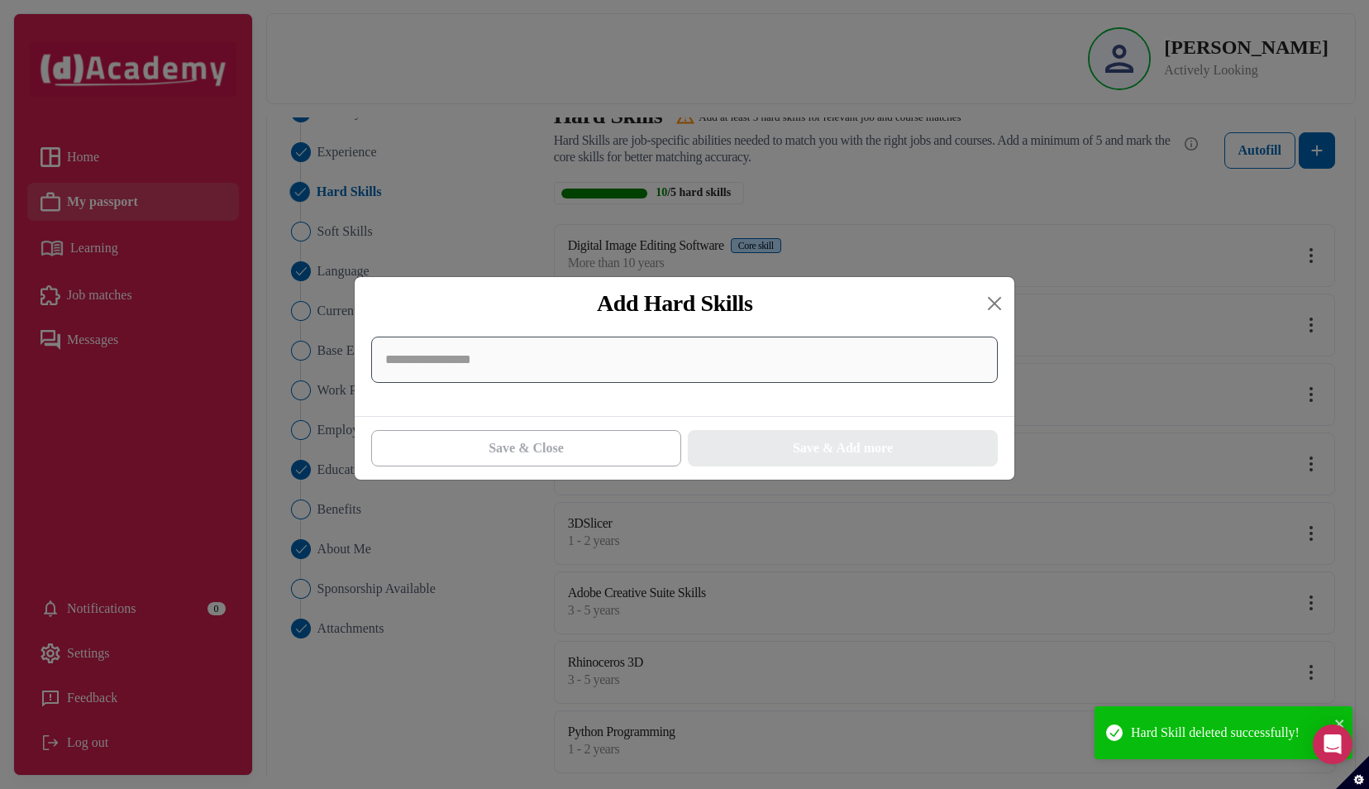
click at [576, 370] on input at bounding box center [684, 359] width 627 height 46
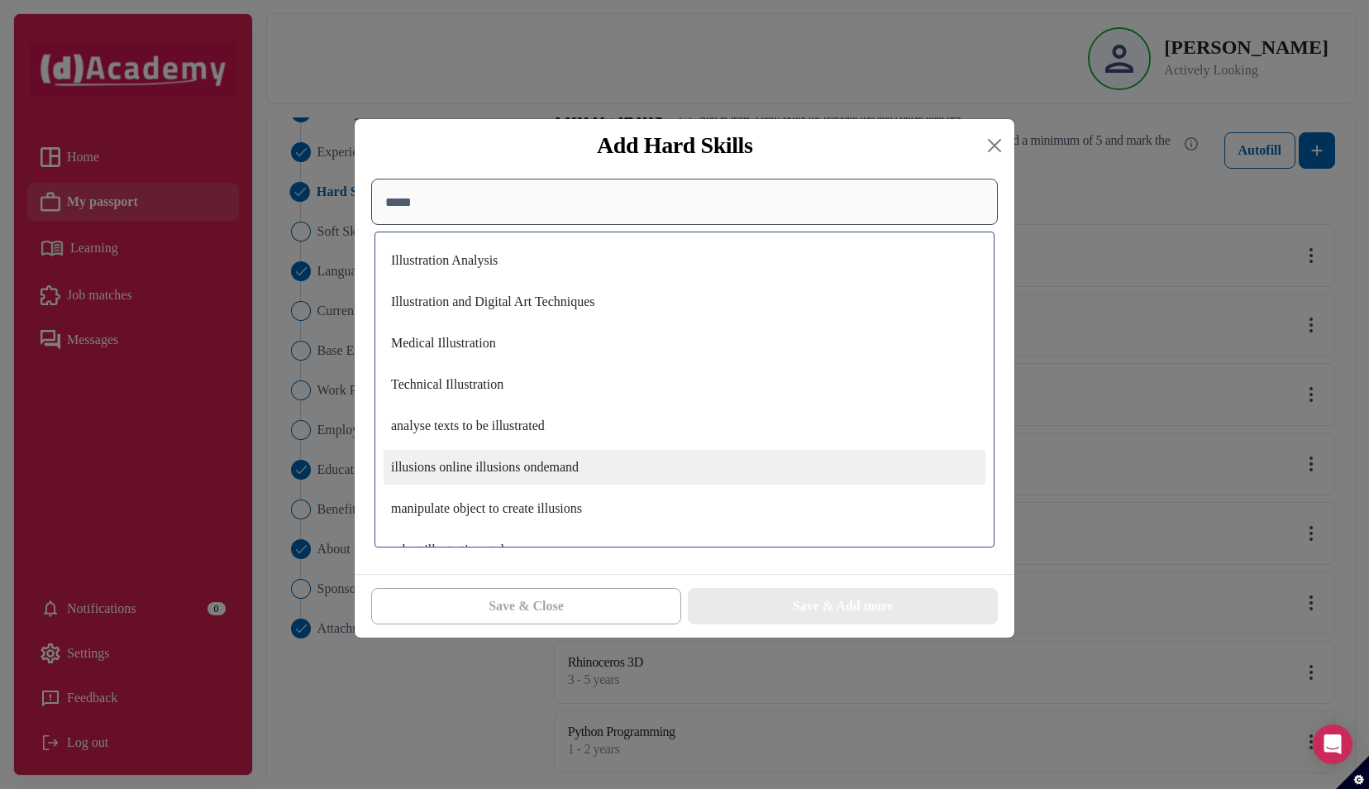
scroll to position [0, 0]
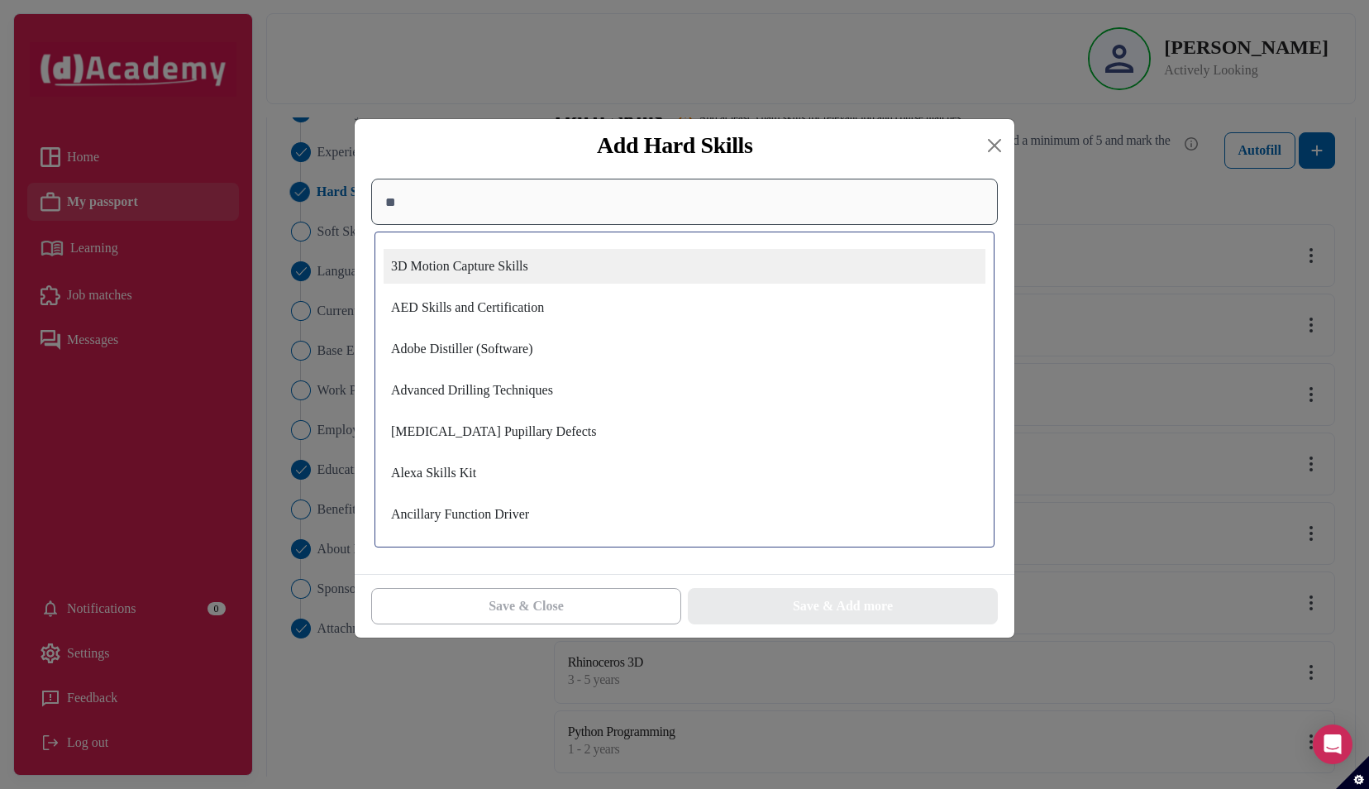
type input "*"
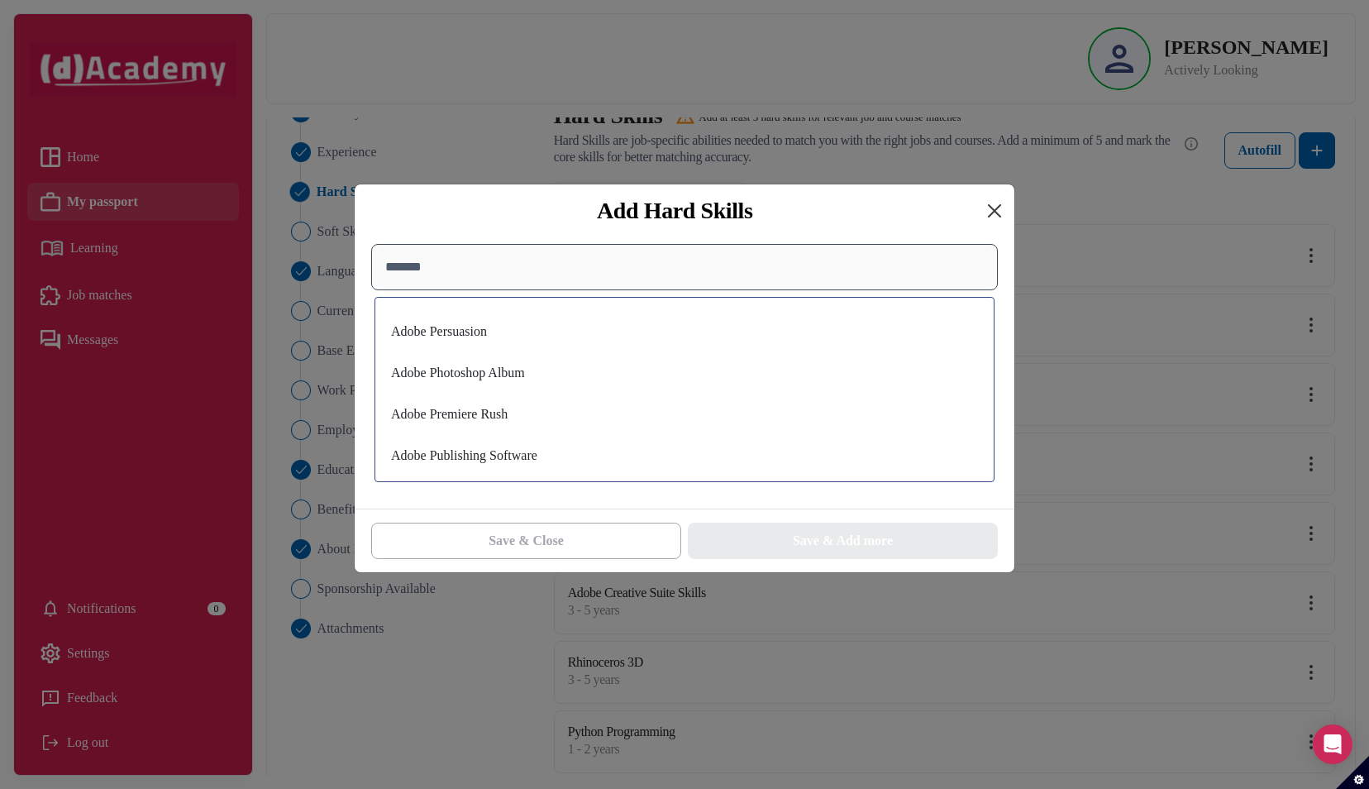
type input "*******"
click at [989, 212] on button "Close" at bounding box center [994, 211] width 26 height 26
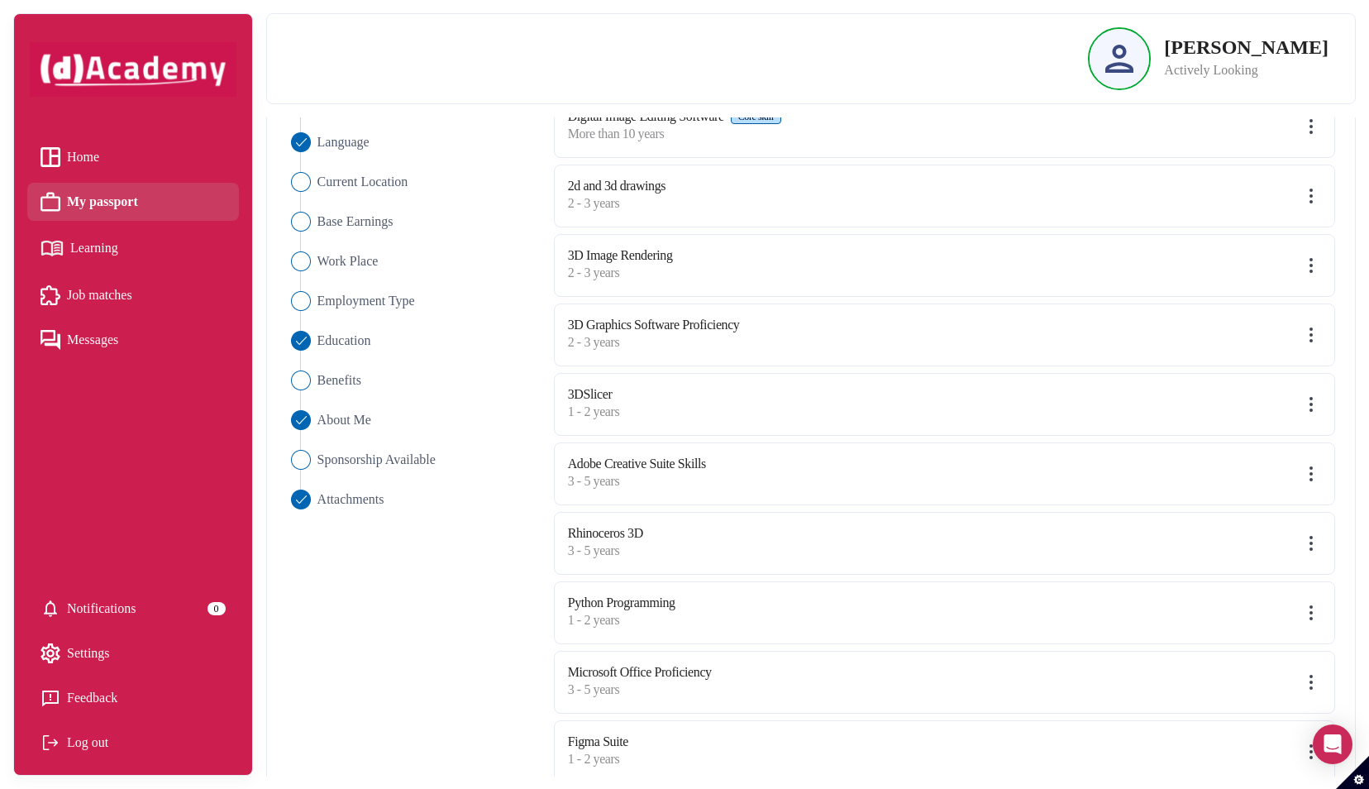
scroll to position [281, 0]
click at [1308, 538] on img at bounding box center [1311, 540] width 20 height 20
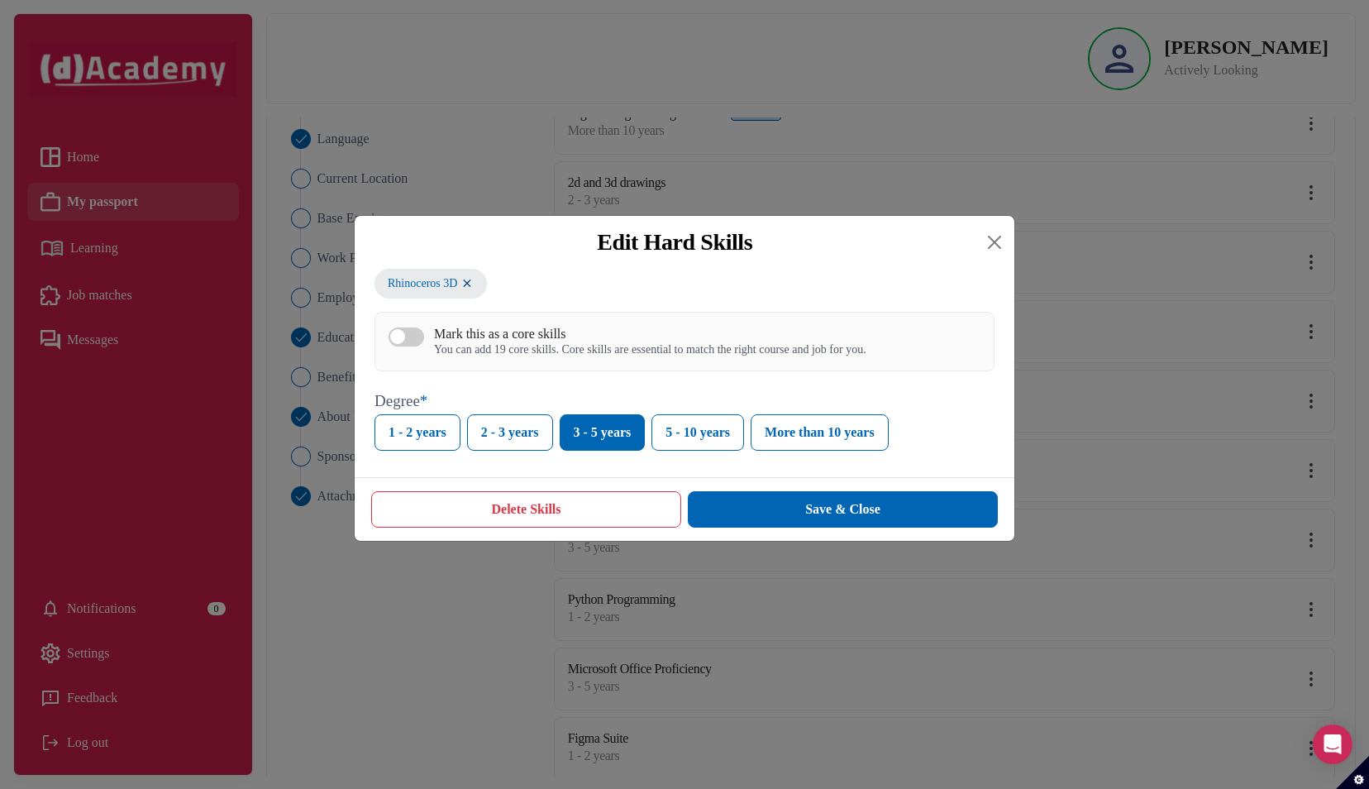
click at [412, 342] on button "Mark this as a core skills You can add 19 core skills. Core skills are essentia…" at bounding box center [406, 336] width 36 height 19
click at [870, 510] on button "Save & Close" at bounding box center [843, 509] width 310 height 36
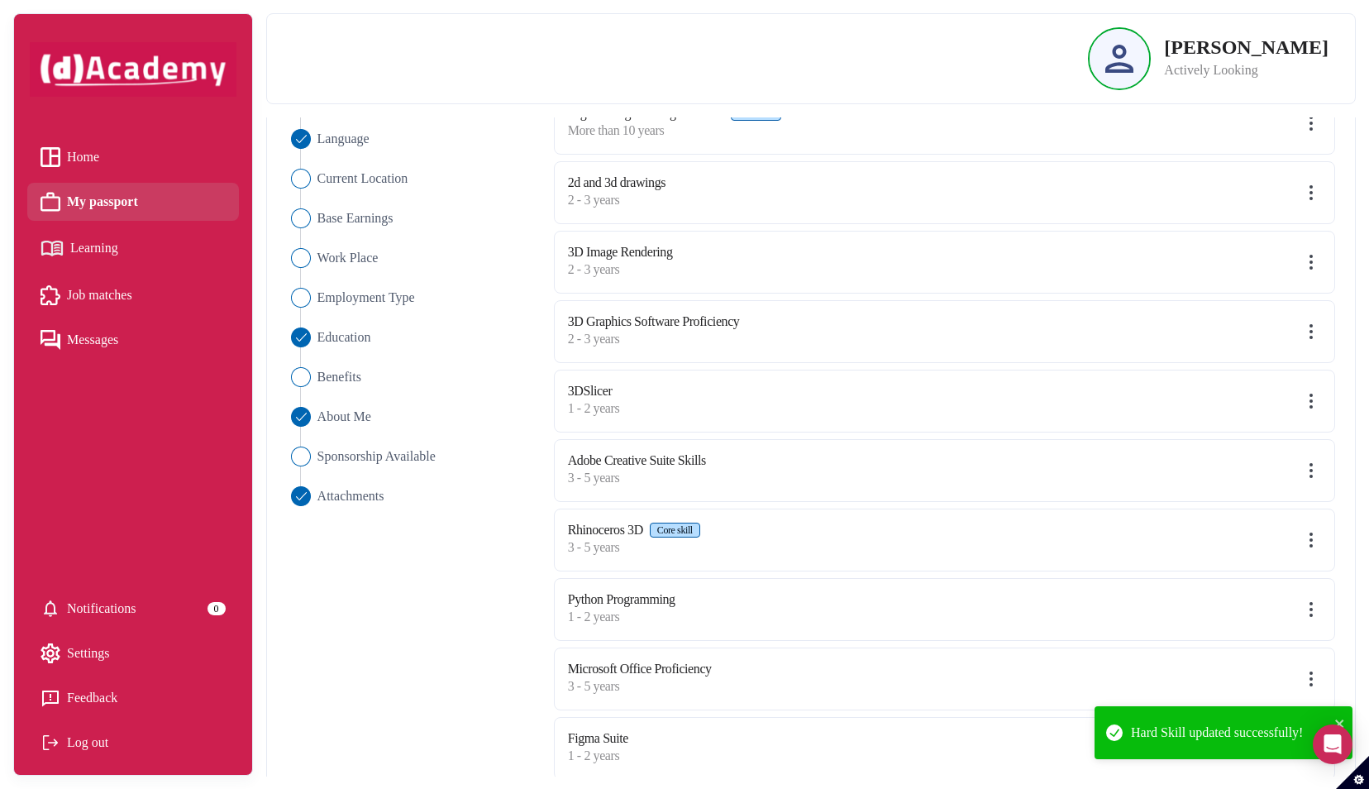
scroll to position [304, 0]
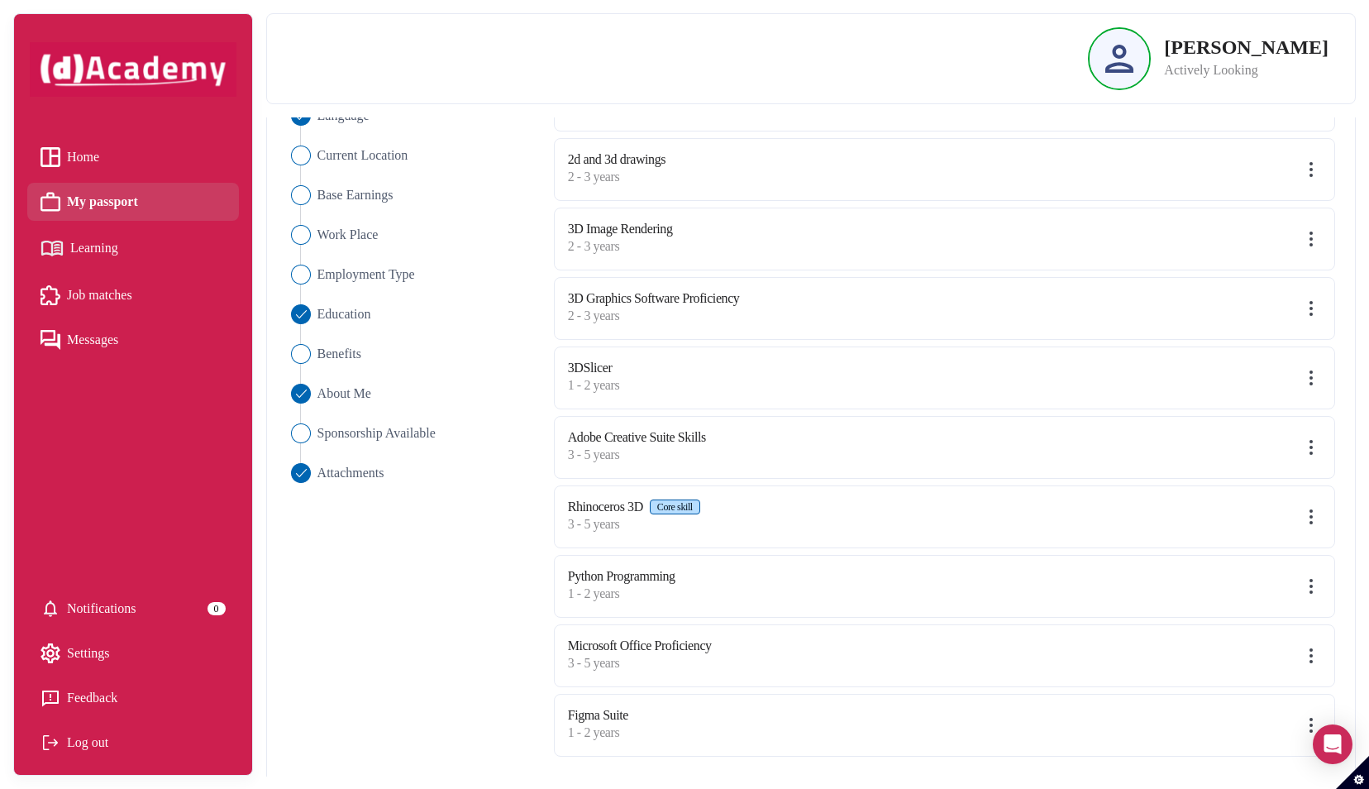
click at [1303, 369] on img at bounding box center [1311, 378] width 20 height 20
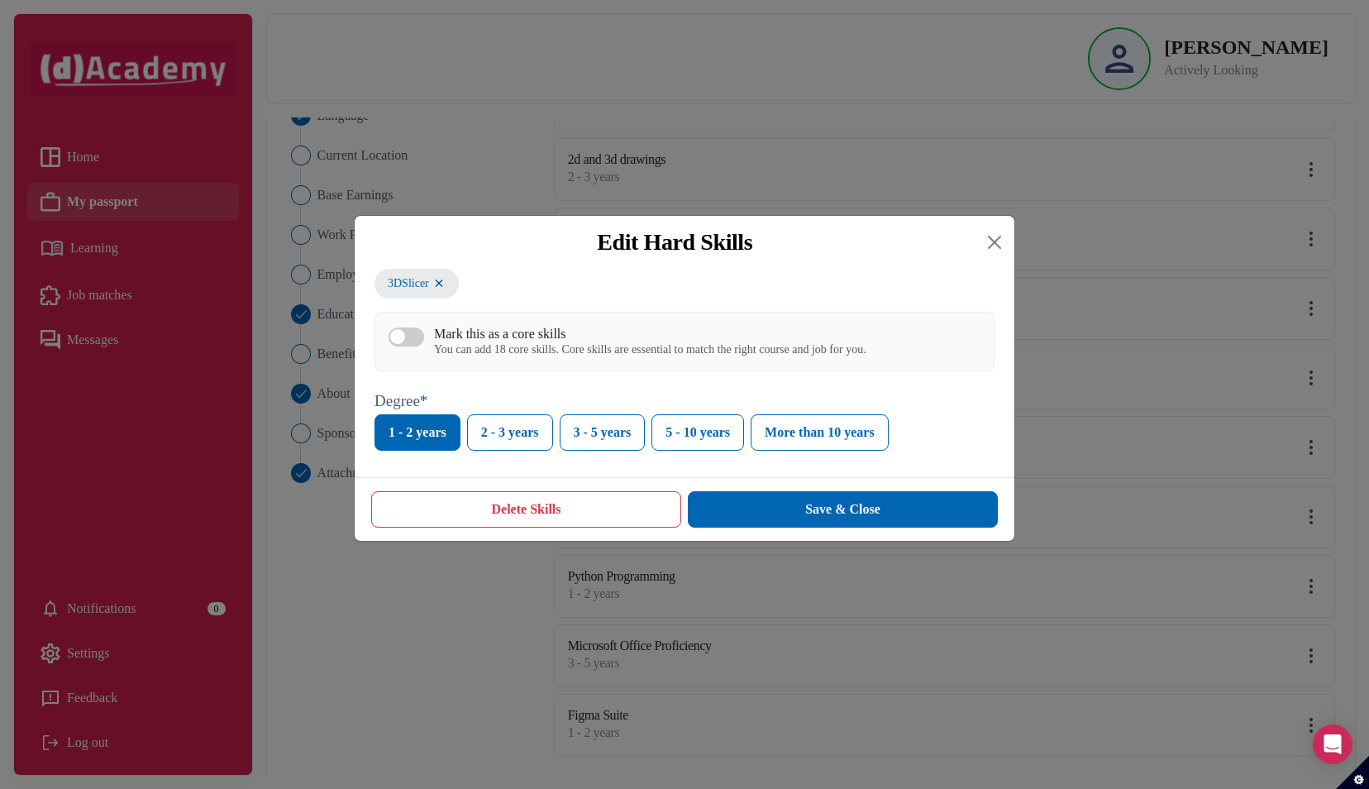
click at [569, 361] on div "Mark this as a core skills You can add 18 core skills. Core skills are essentia…" at bounding box center [684, 342] width 620 height 60
click at [574, 348] on div "You can add 18 core skills. Core skills are essential to match the right course…" at bounding box center [650, 350] width 432 height 14
click at [424, 346] on button "Mark this as a core skills You can add 18 core skills. Core skills are essentia…" at bounding box center [406, 336] width 36 height 19
click at [808, 511] on button "Save & Close" at bounding box center [843, 509] width 310 height 36
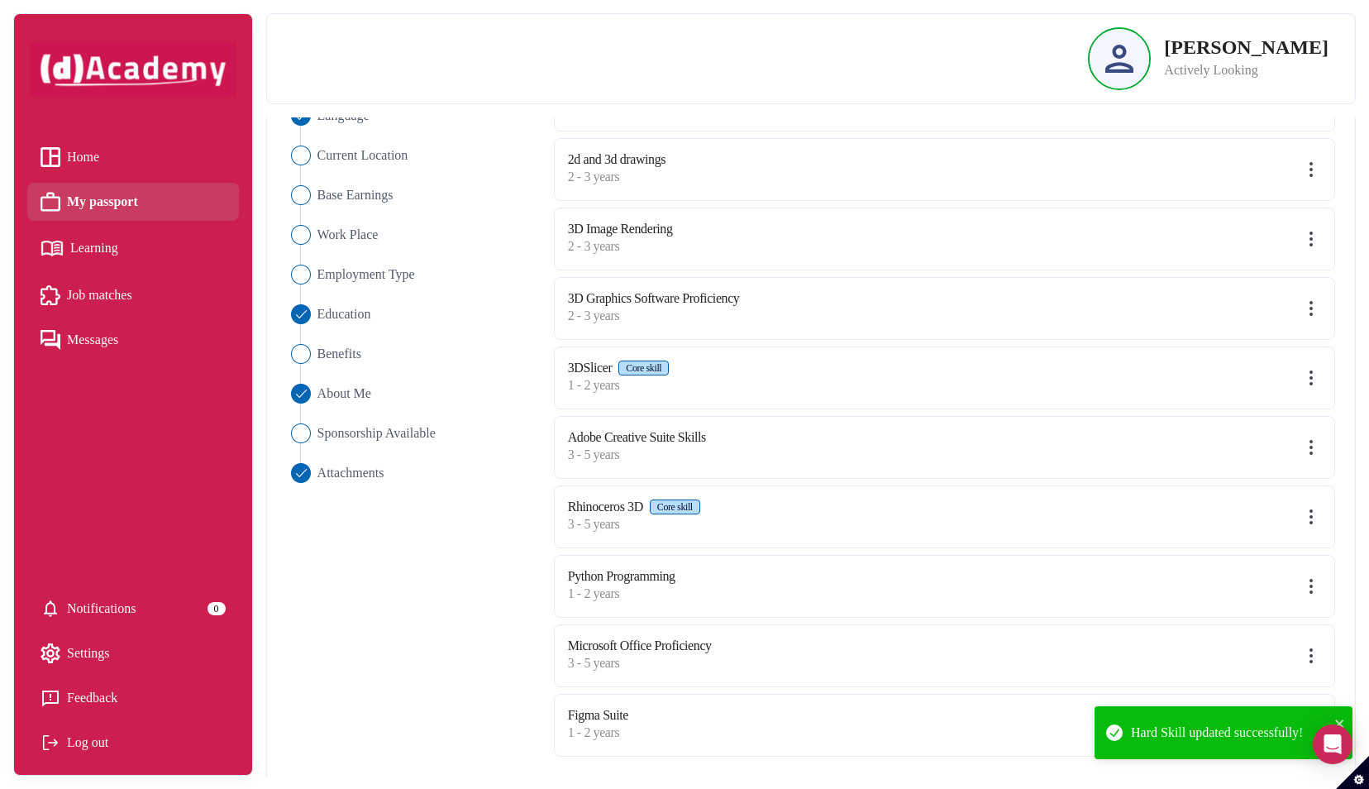
click at [1313, 175] on img at bounding box center [1311, 170] width 20 height 20
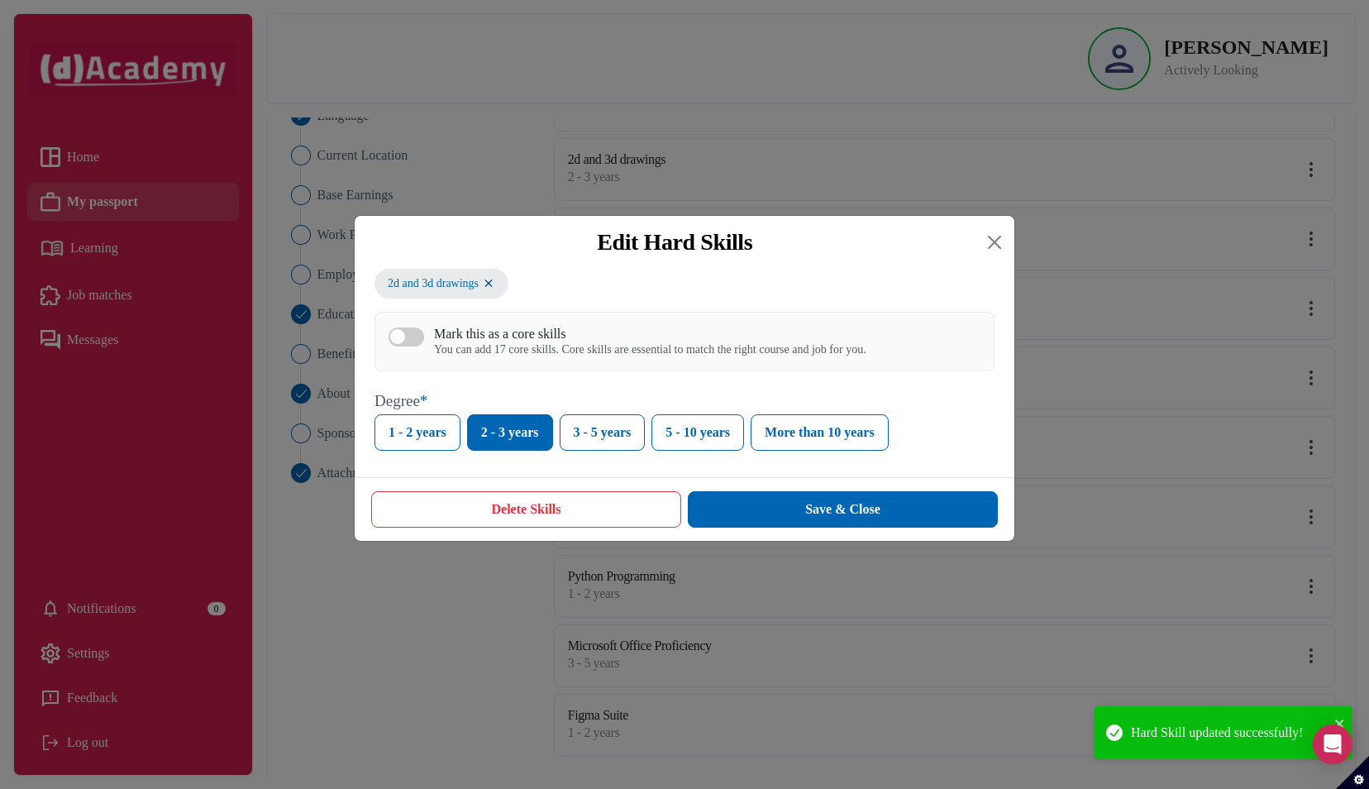
click at [627, 345] on div "You can add 17 core skills. Core skills are essential to match the right course…" at bounding box center [650, 350] width 432 height 14
click at [424, 345] on button "Mark this as a core skills You can add 17 core skills. Core skills are essentia…" at bounding box center [406, 336] width 36 height 19
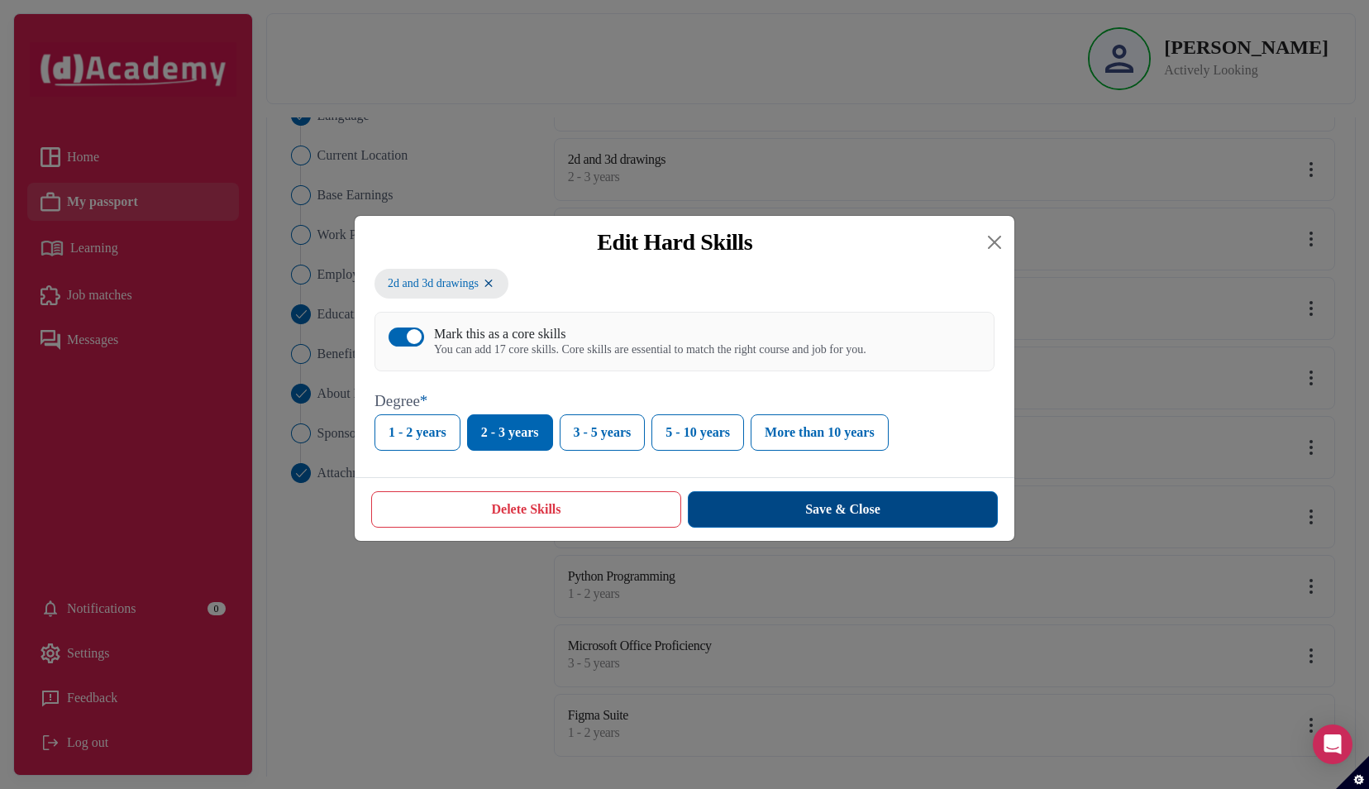
click at [793, 507] on button "Save & Close" at bounding box center [843, 509] width 310 height 36
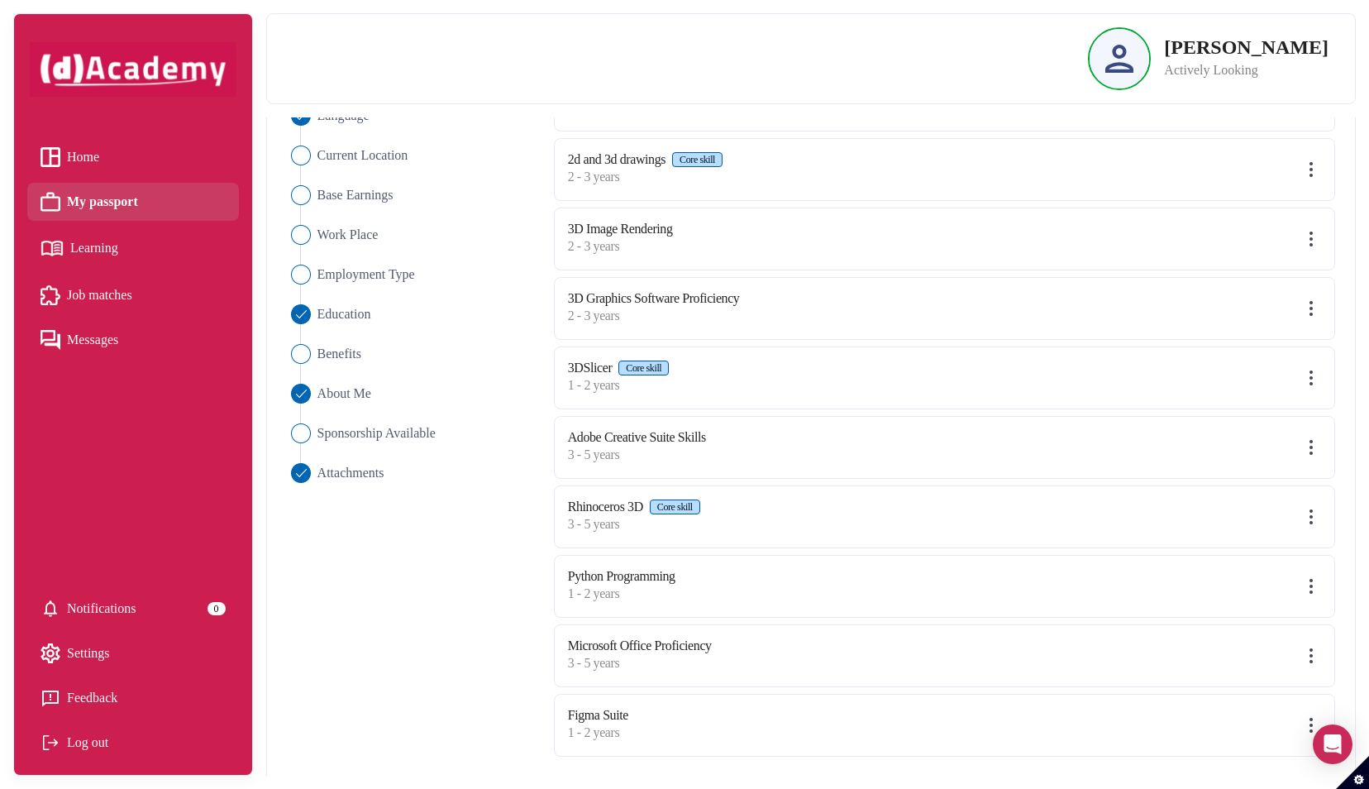
click at [1309, 230] on img at bounding box center [1311, 239] width 20 height 20
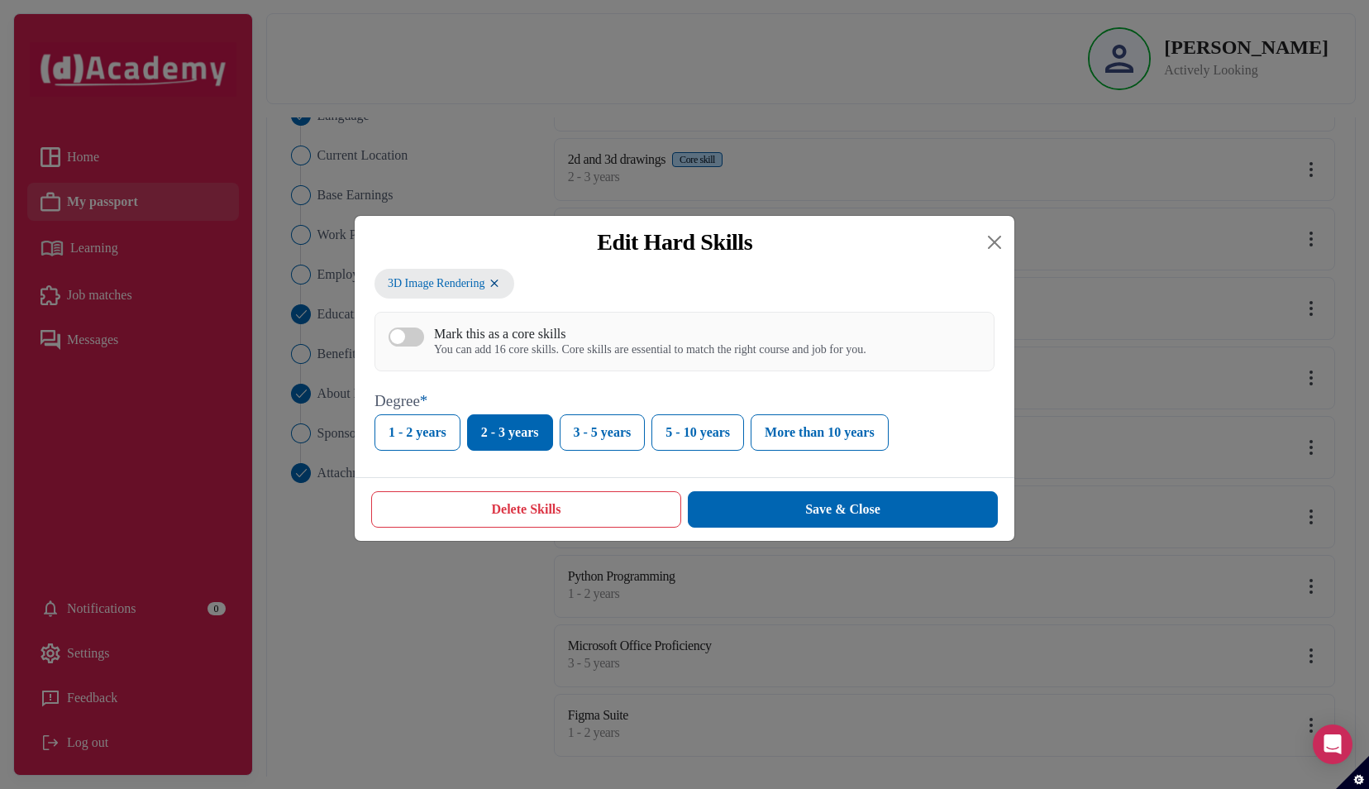
click at [616, 355] on div "You can add 16 core skills. Core skills are essential to match the right course…" at bounding box center [650, 350] width 432 height 14
click at [424, 346] on button "Mark this as a core skills You can add 16 core skills. Core skills are essentia…" at bounding box center [406, 336] width 36 height 19
click at [779, 525] on button "Save & Close" at bounding box center [843, 509] width 310 height 36
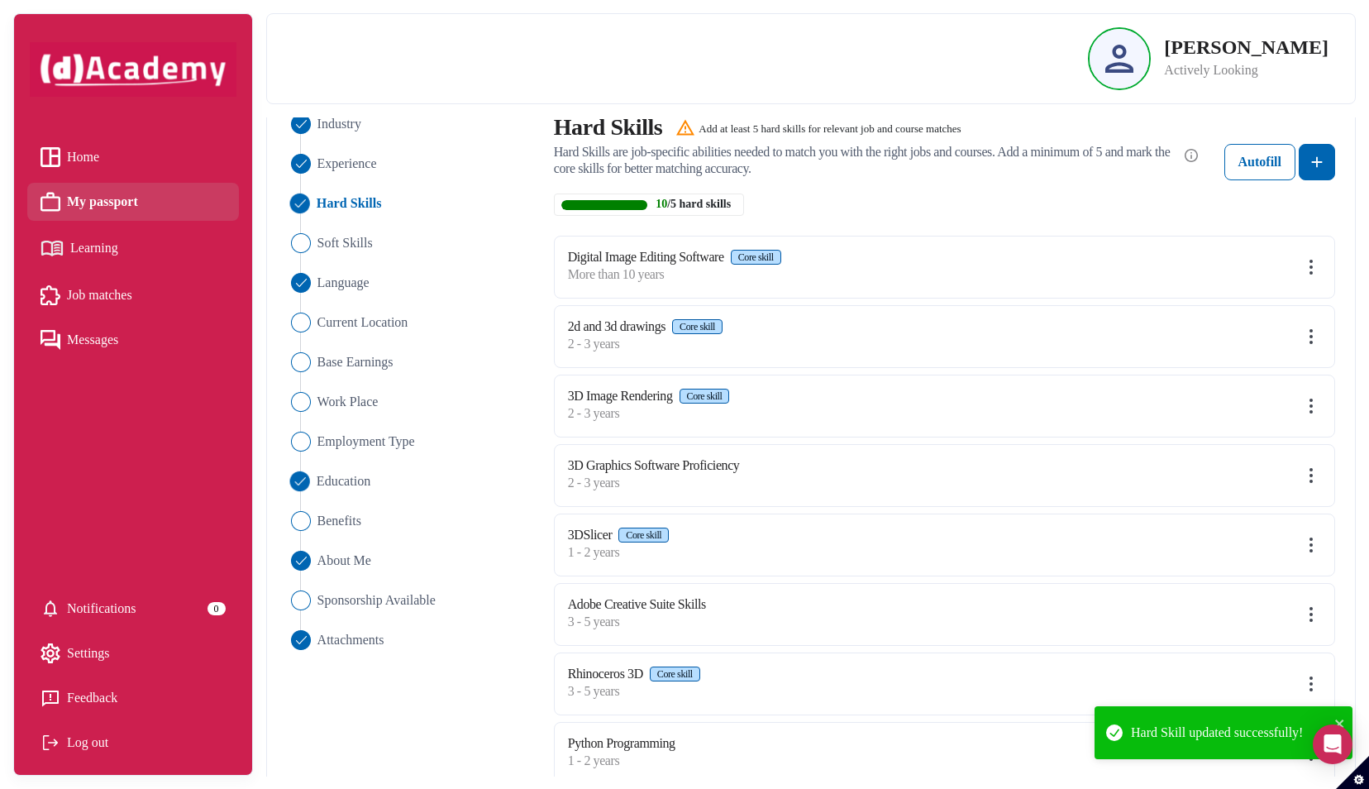
scroll to position [0, 0]
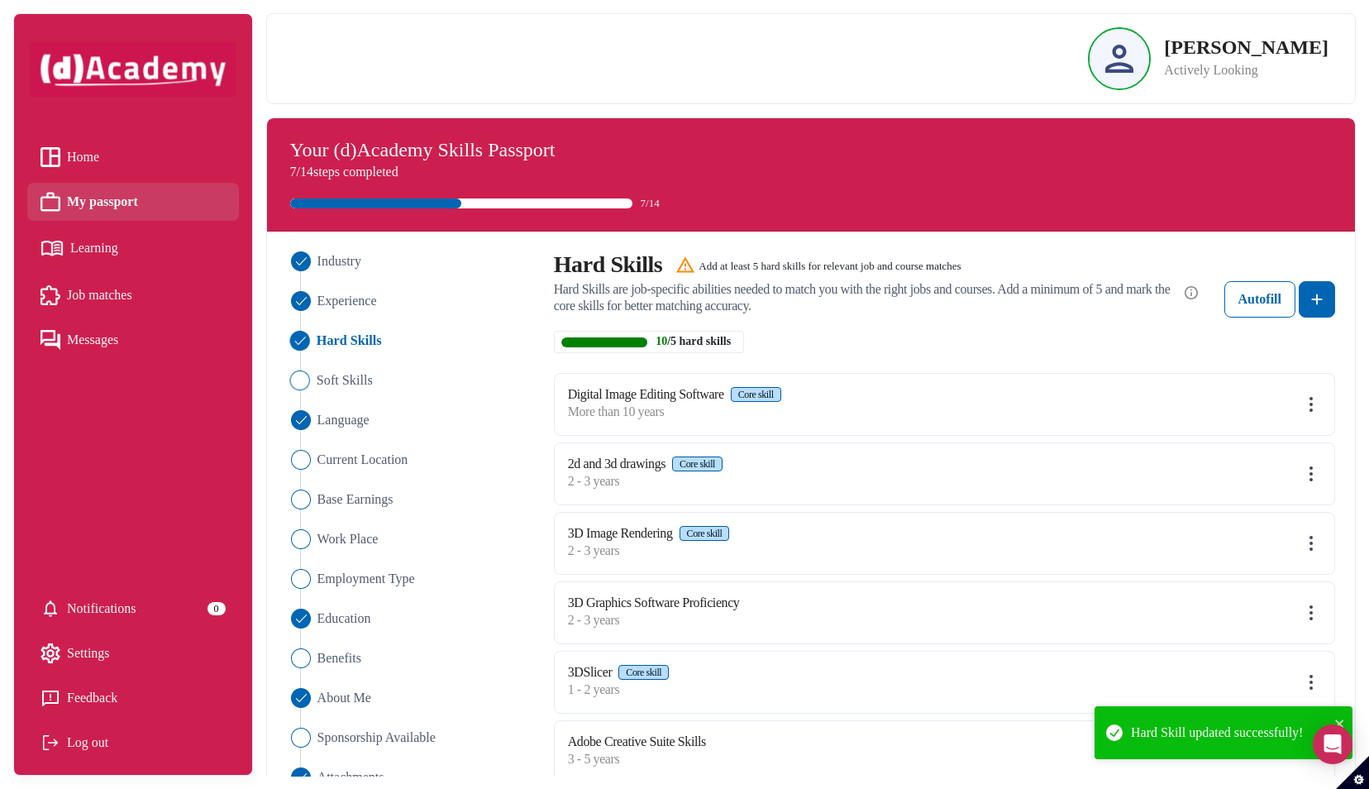
click at [355, 382] on span "Soft Skills" at bounding box center [344, 380] width 56 height 20
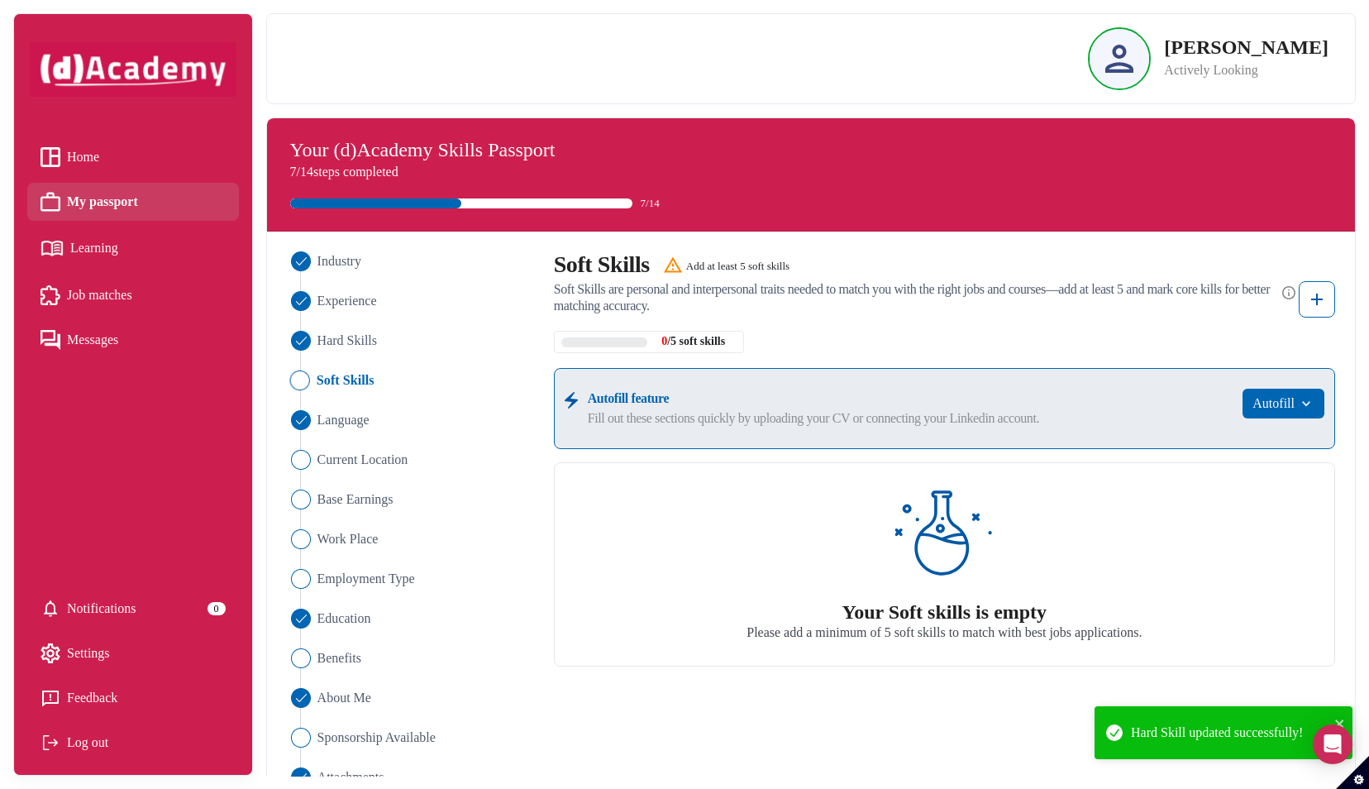
scroll to position [30, 0]
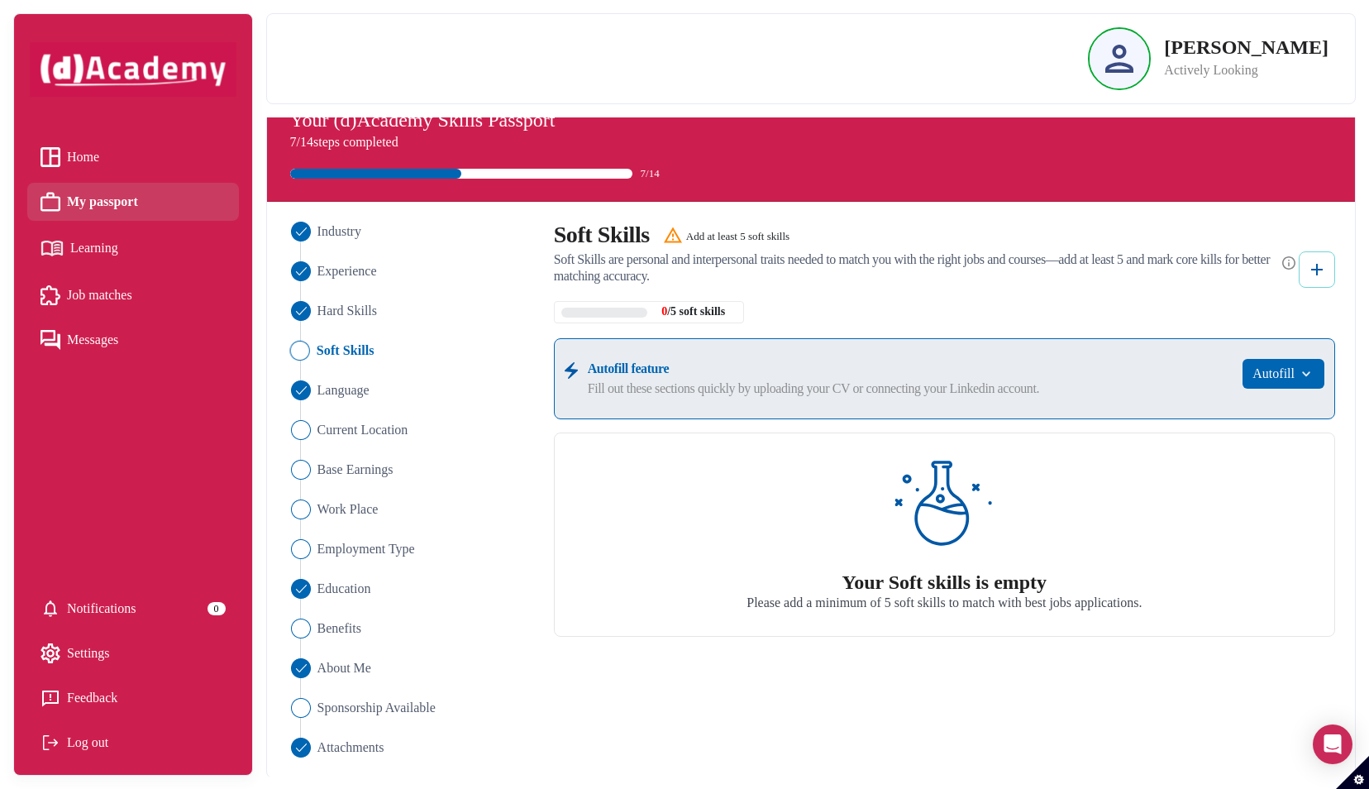
click at [1322, 264] on img at bounding box center [1317, 270] width 20 height 20
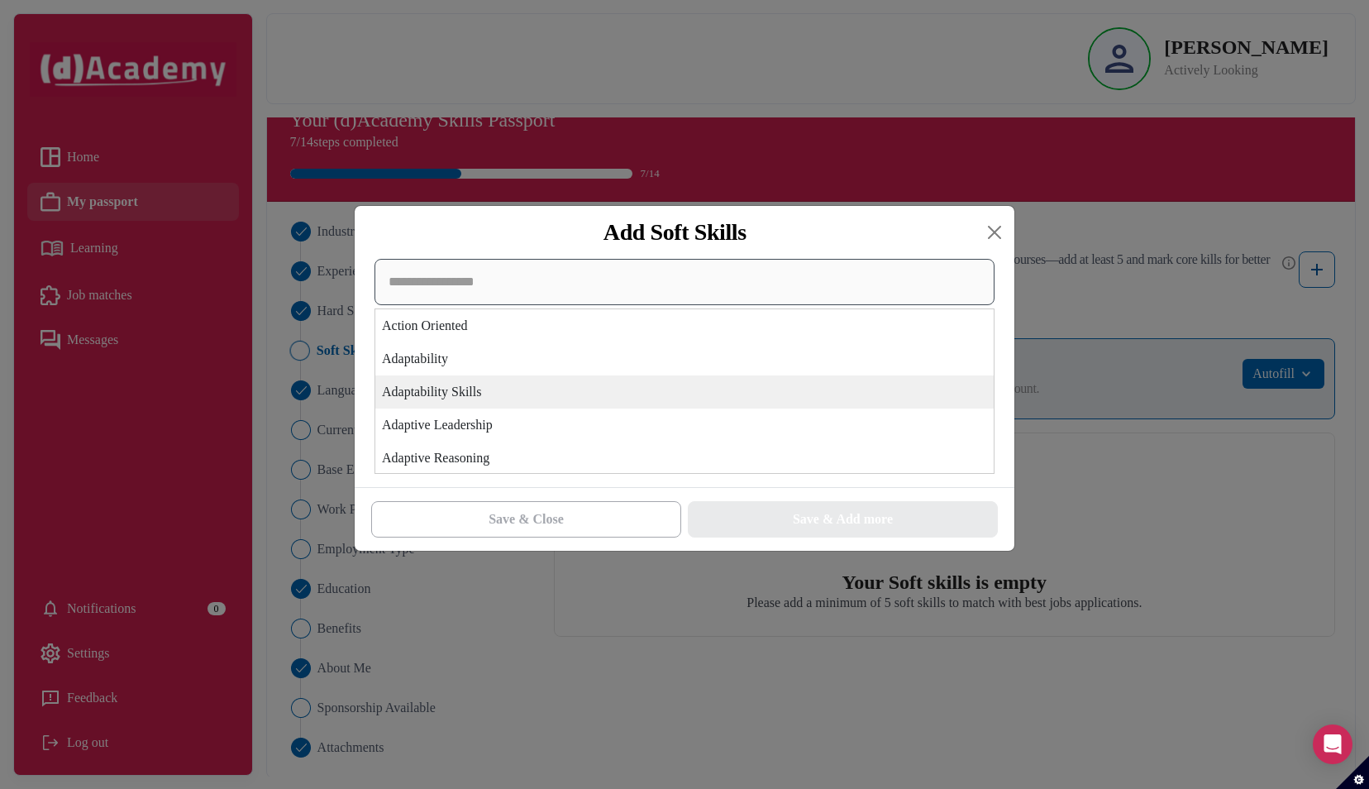
click at [732, 379] on div "Action Oriented Adaptability Adaptability Skills Adaptive Leadership Adaptive R…" at bounding box center [684, 366] width 620 height 215
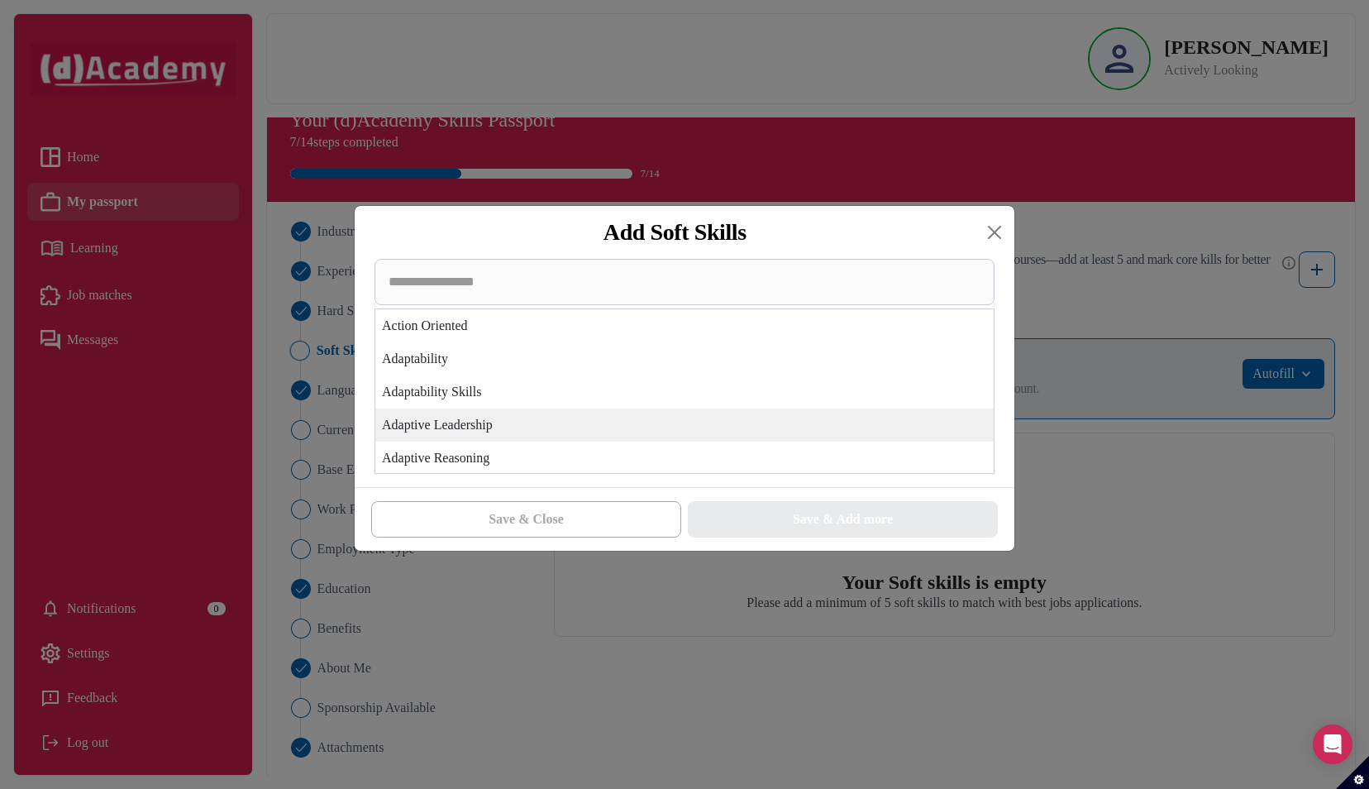
click at [703, 424] on div "Adaptive Leadership" at bounding box center [684, 424] width 618 height 33
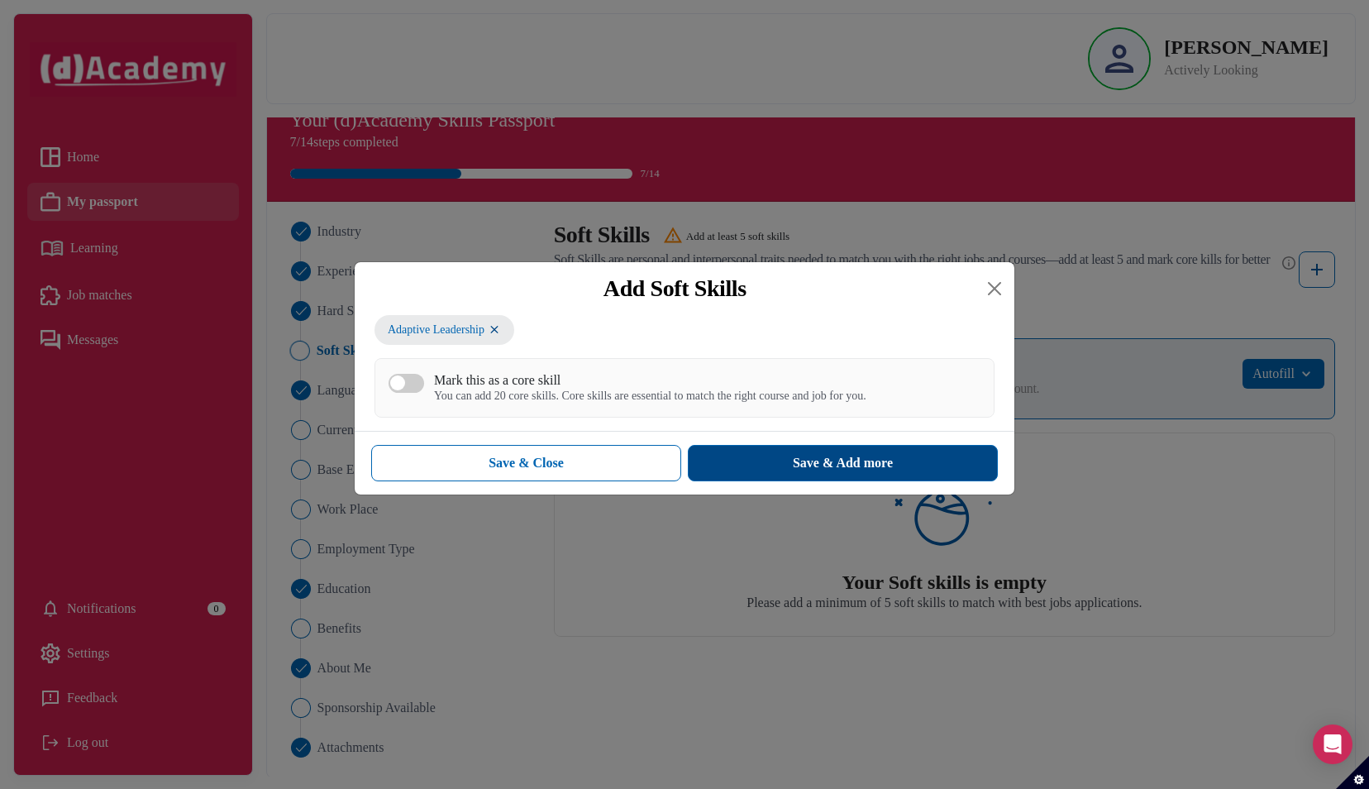
click at [770, 458] on button "Save & Add more" at bounding box center [843, 463] width 310 height 36
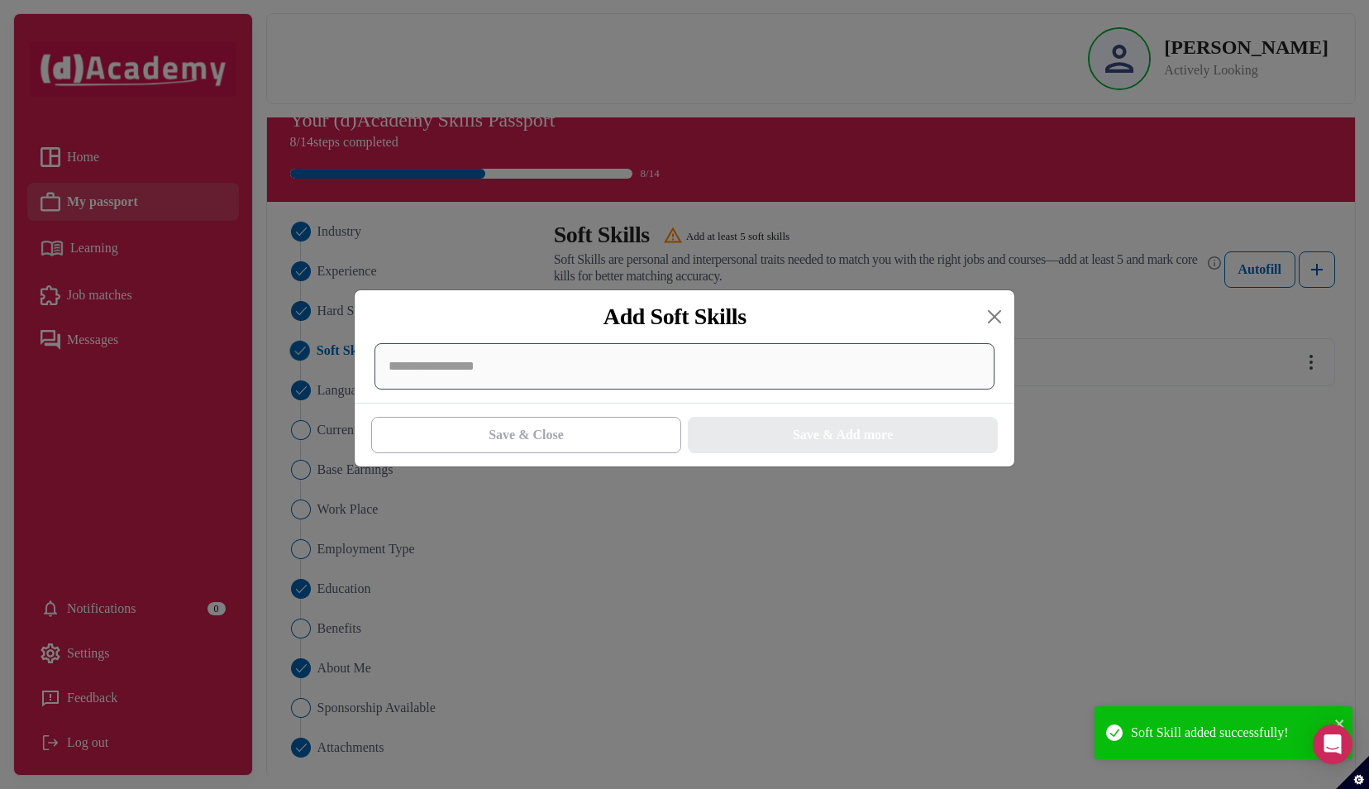
click at [576, 365] on div at bounding box center [684, 366] width 620 height 46
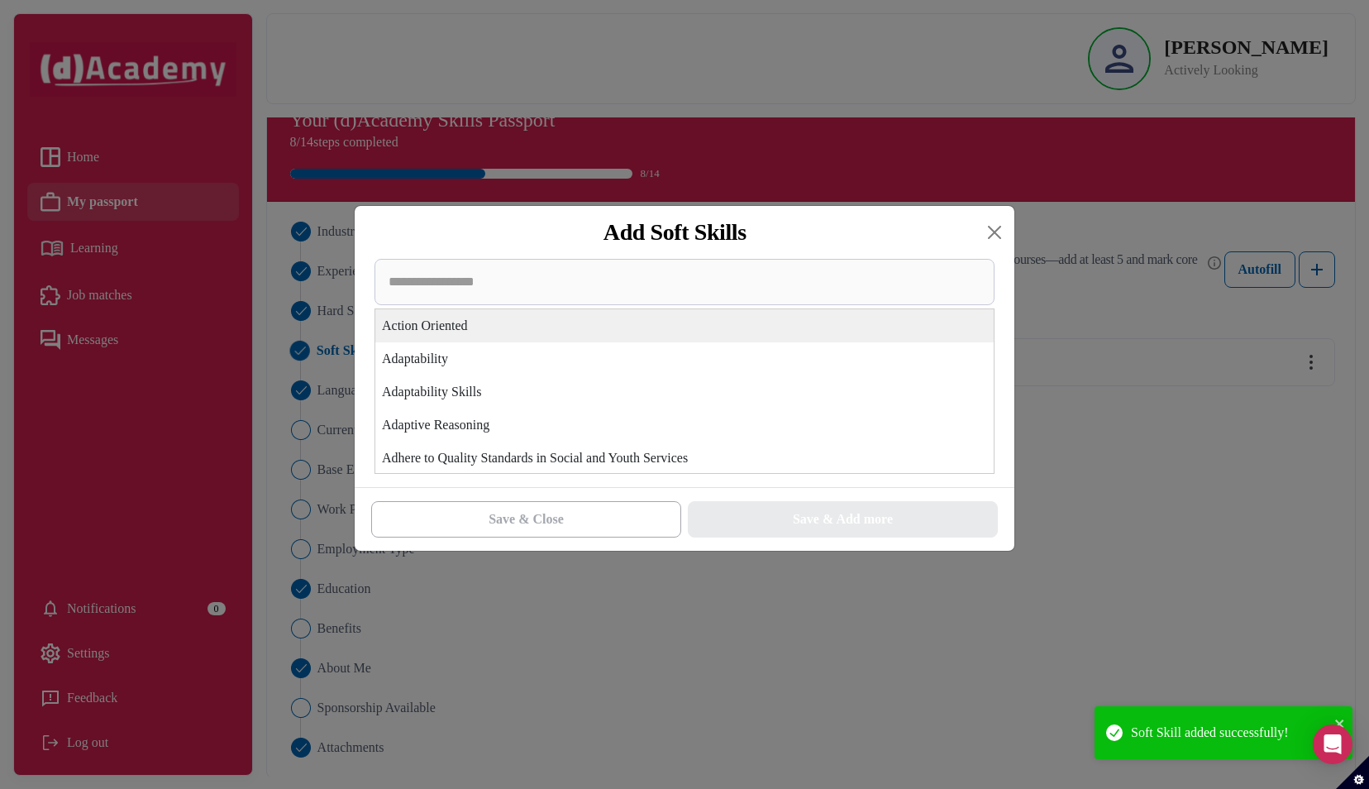
click at [572, 332] on div "Action Oriented" at bounding box center [684, 325] width 618 height 33
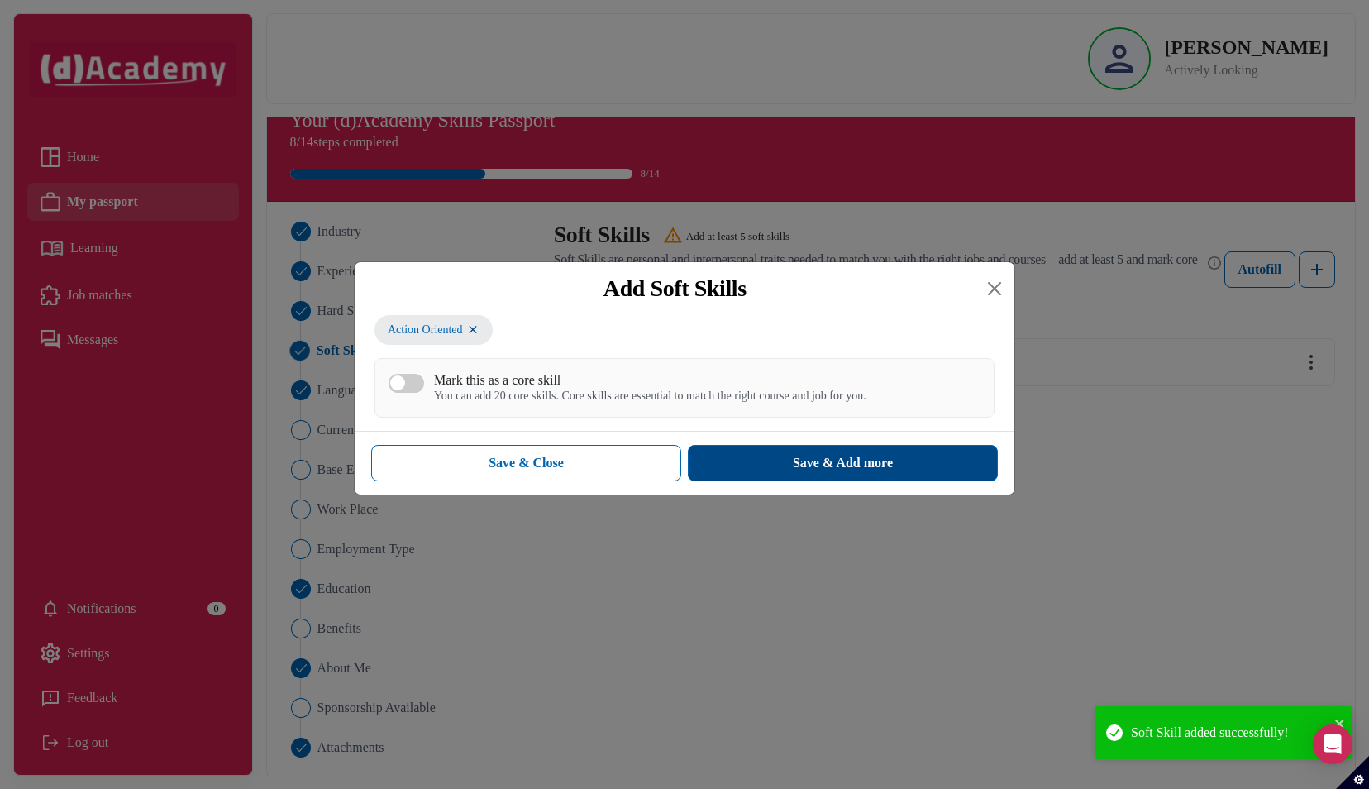
click at [754, 448] on button "Save & Add more" at bounding box center [843, 463] width 310 height 36
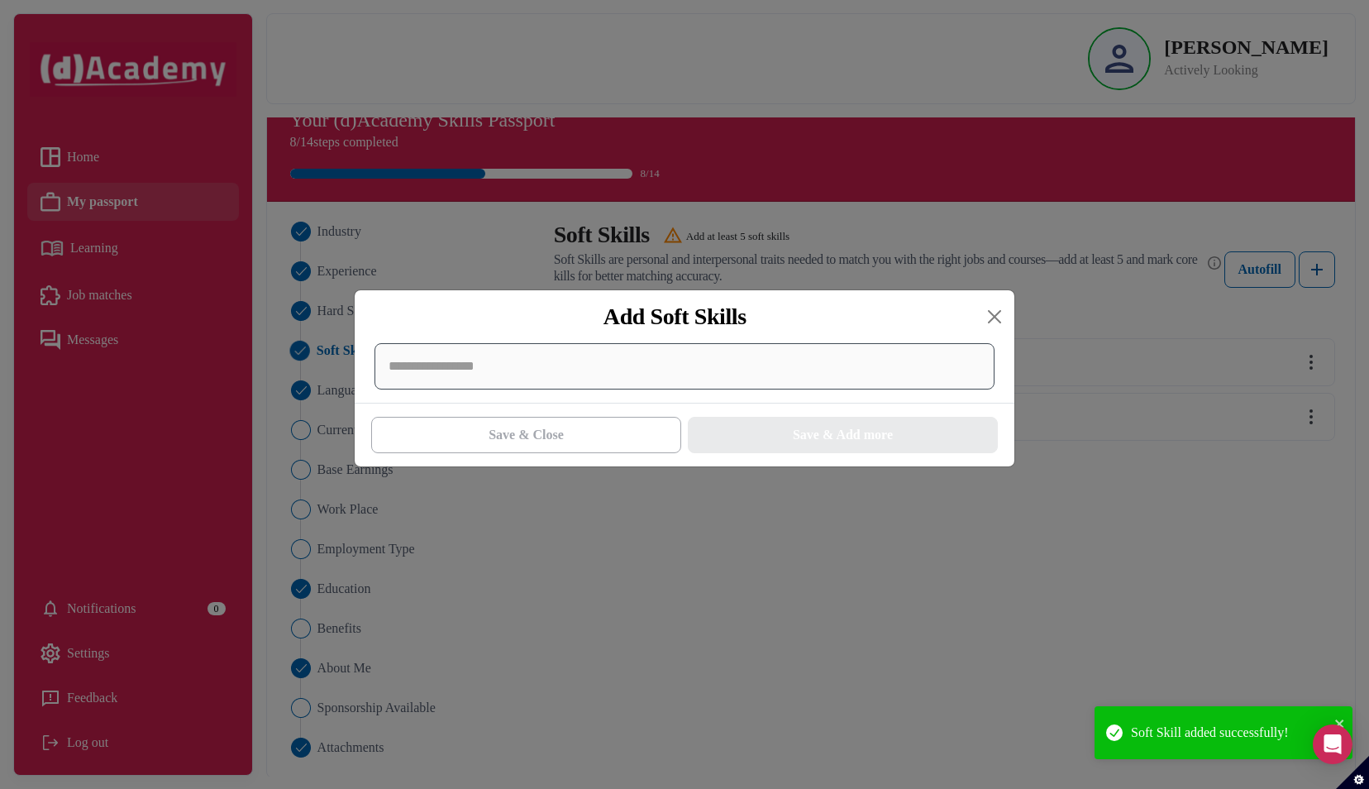
click at [666, 354] on div at bounding box center [684, 366] width 620 height 46
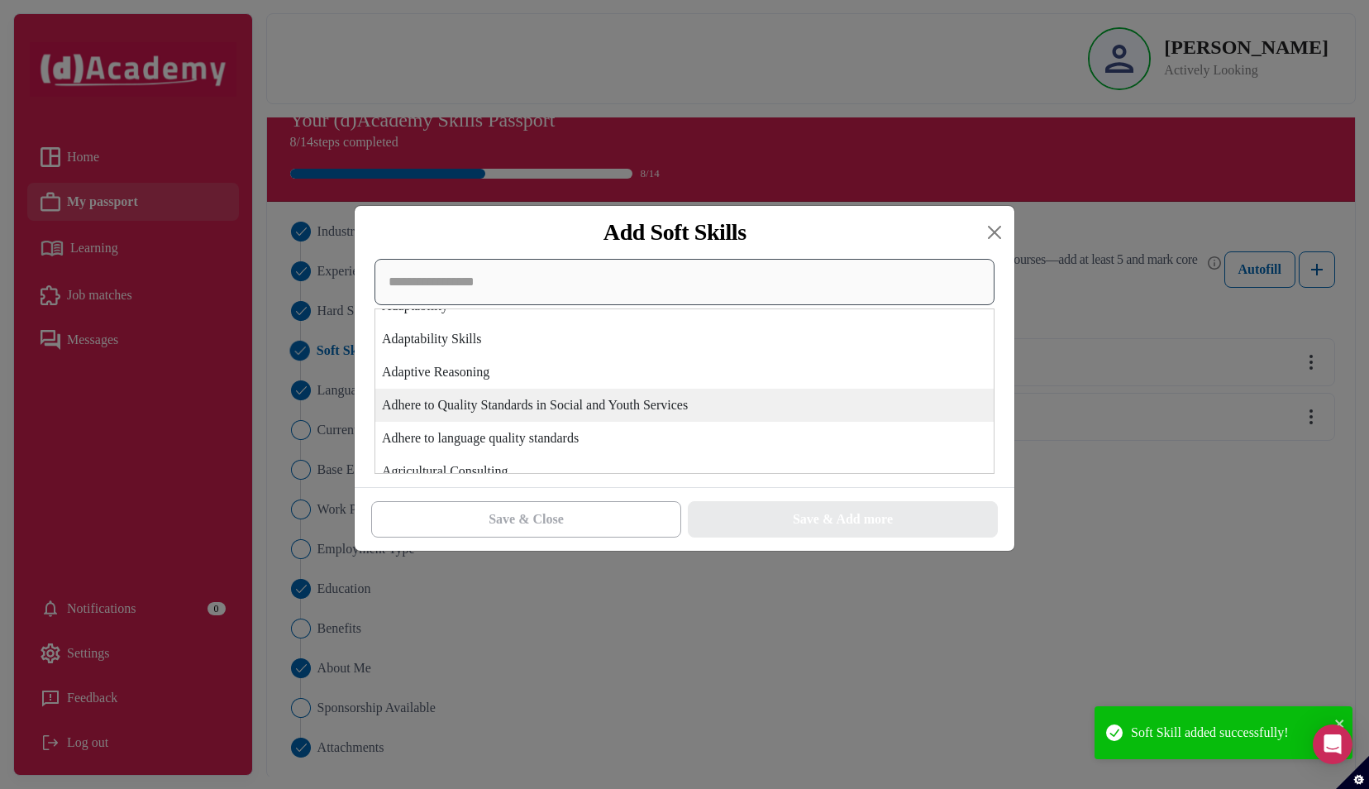
scroll to position [21, 0]
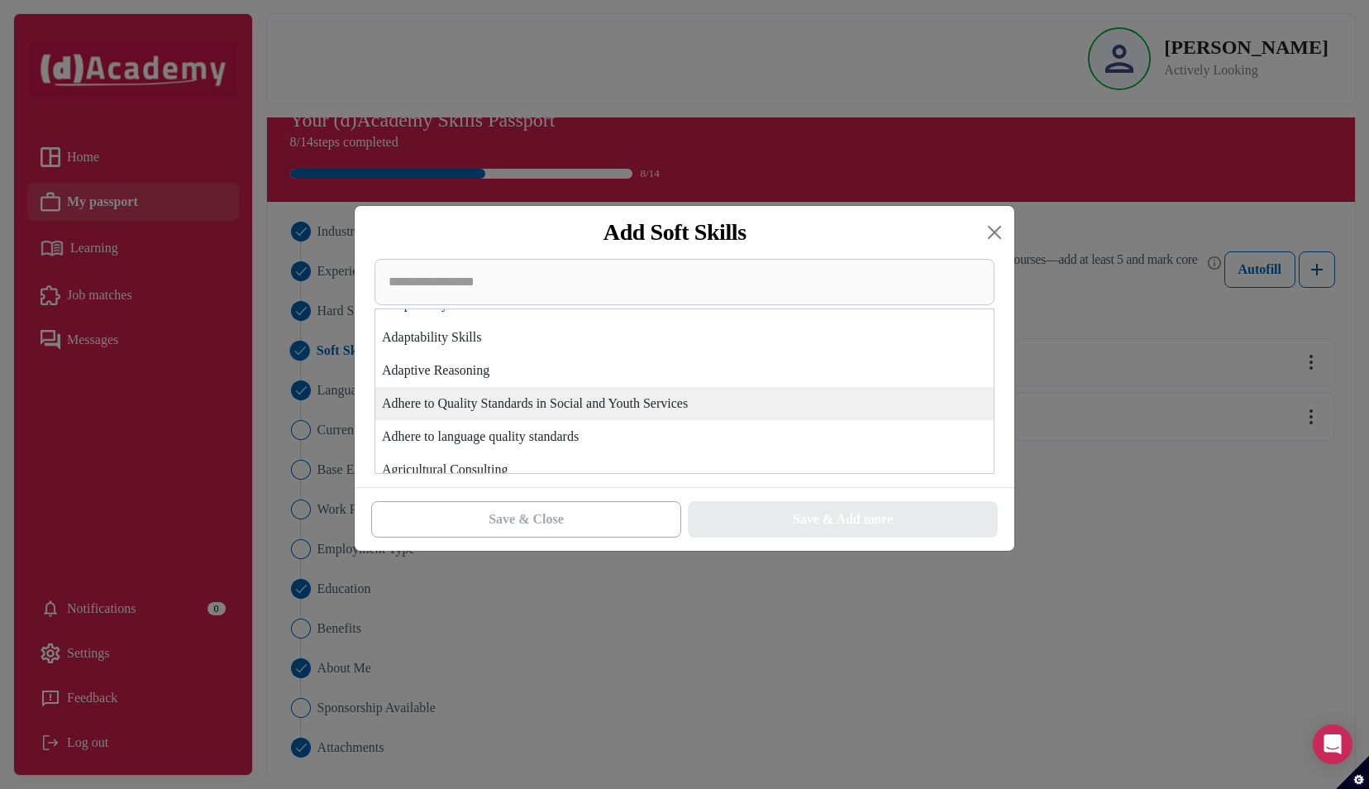
click at [674, 399] on div "Adhere to Quality Standards in Social and Youth Services" at bounding box center [684, 403] width 618 height 33
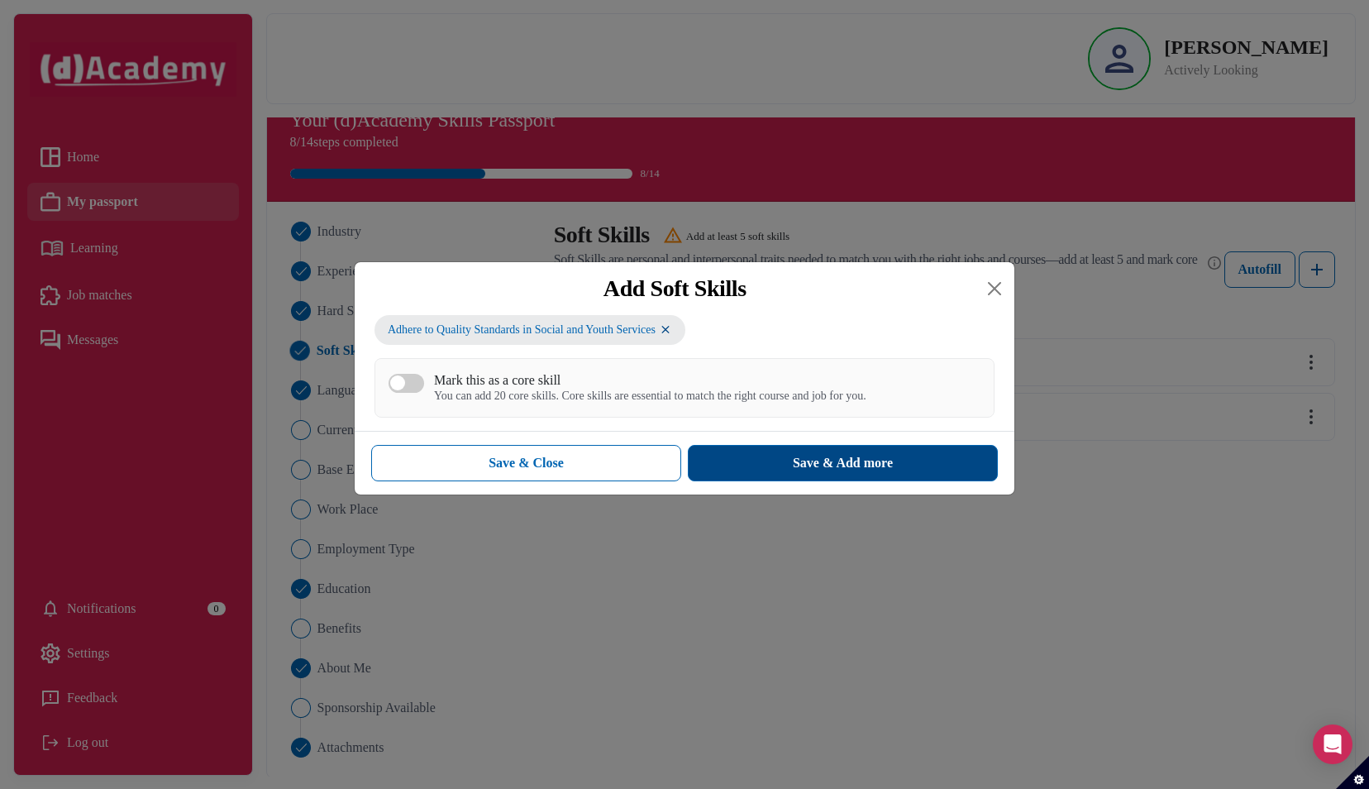
click at [742, 456] on button "Save & Add more" at bounding box center [843, 463] width 310 height 36
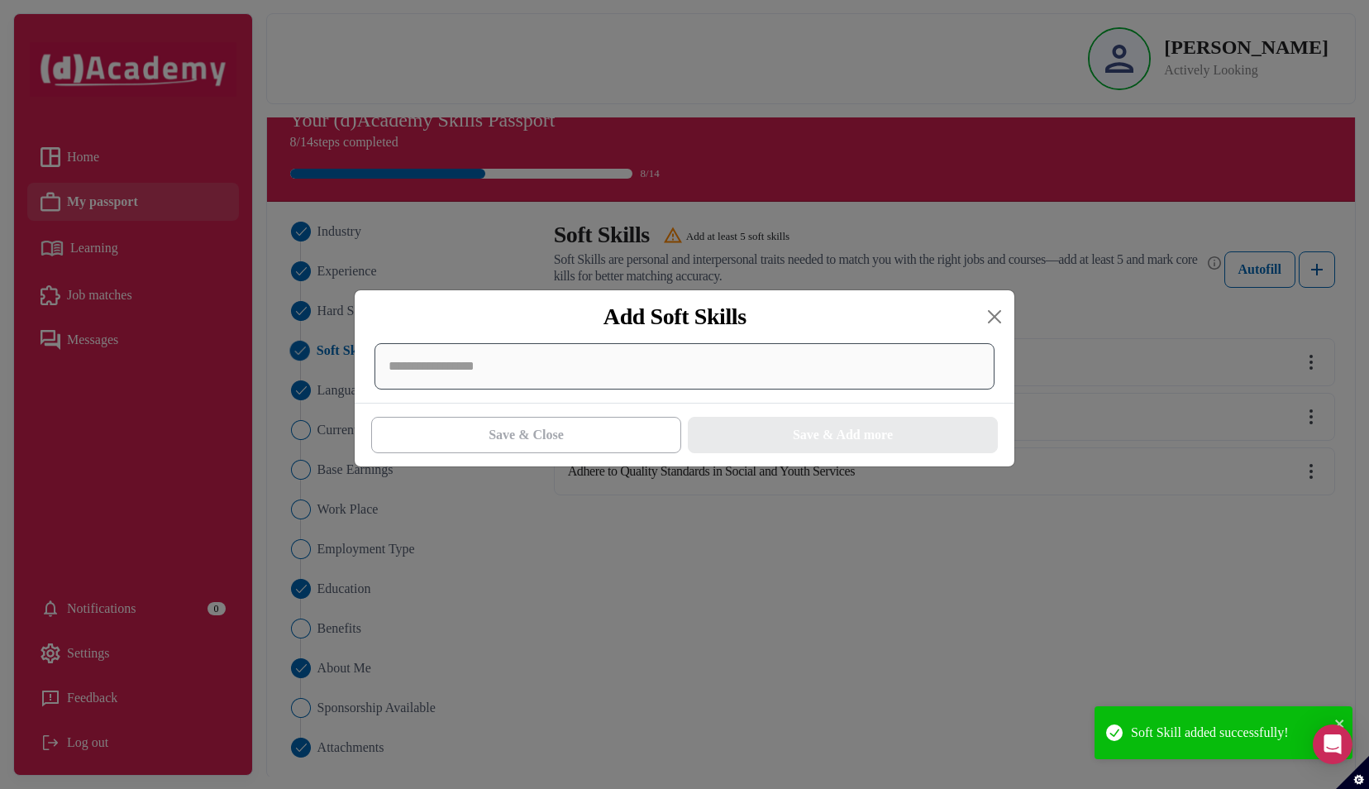
click at [684, 379] on div at bounding box center [684, 366] width 620 height 46
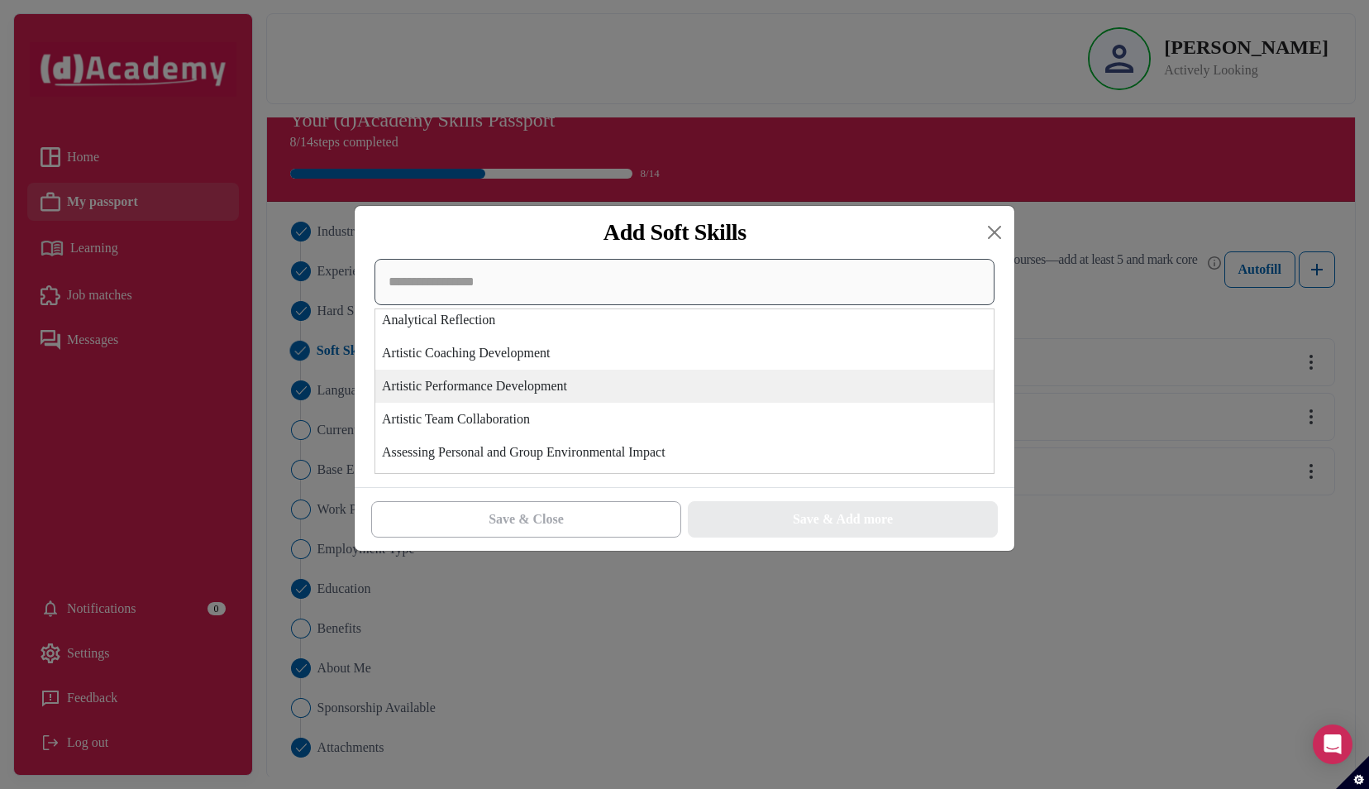
scroll to position [171, 0]
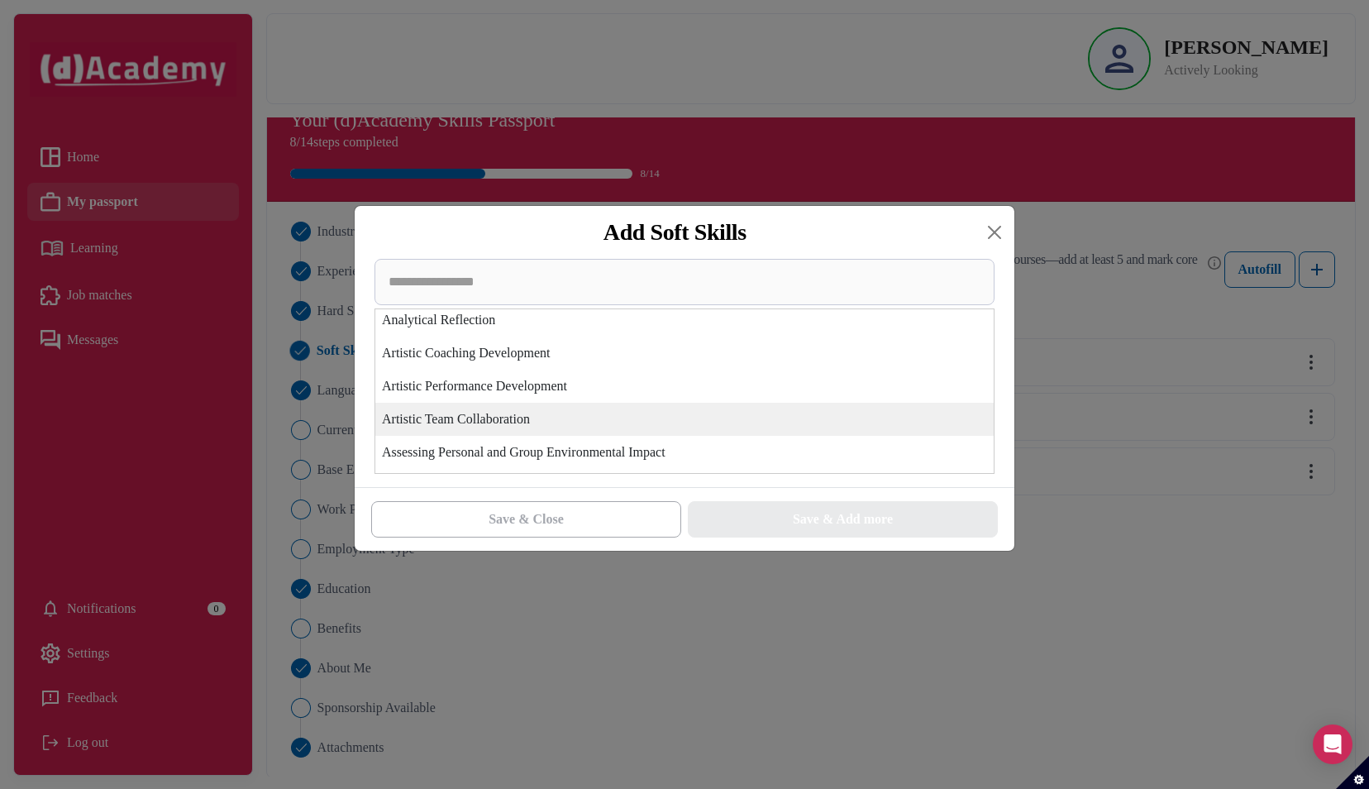
click at [680, 418] on div "Artistic Team Collaboration" at bounding box center [684, 419] width 618 height 33
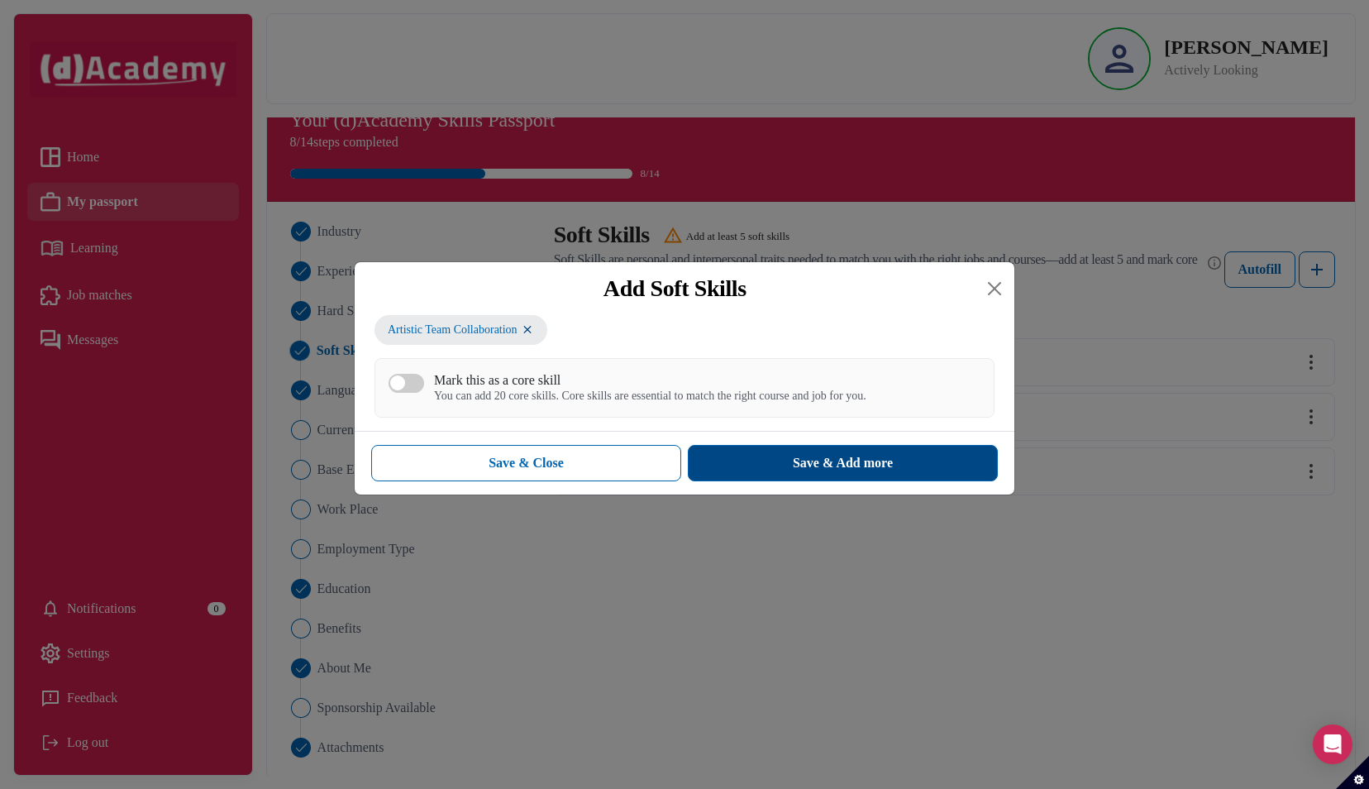
click at [739, 452] on button "Save & Add more" at bounding box center [843, 463] width 310 height 36
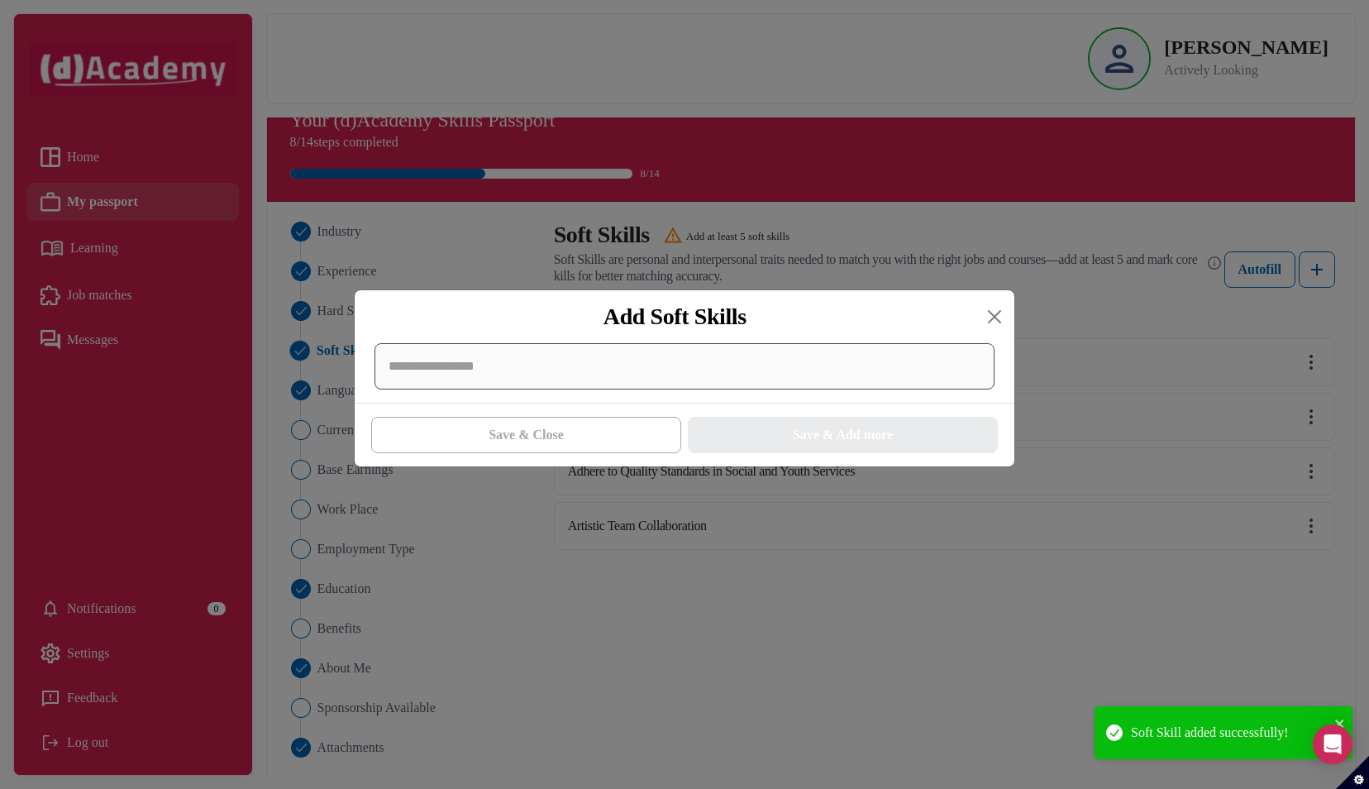
click at [658, 372] on div at bounding box center [684, 366] width 620 height 46
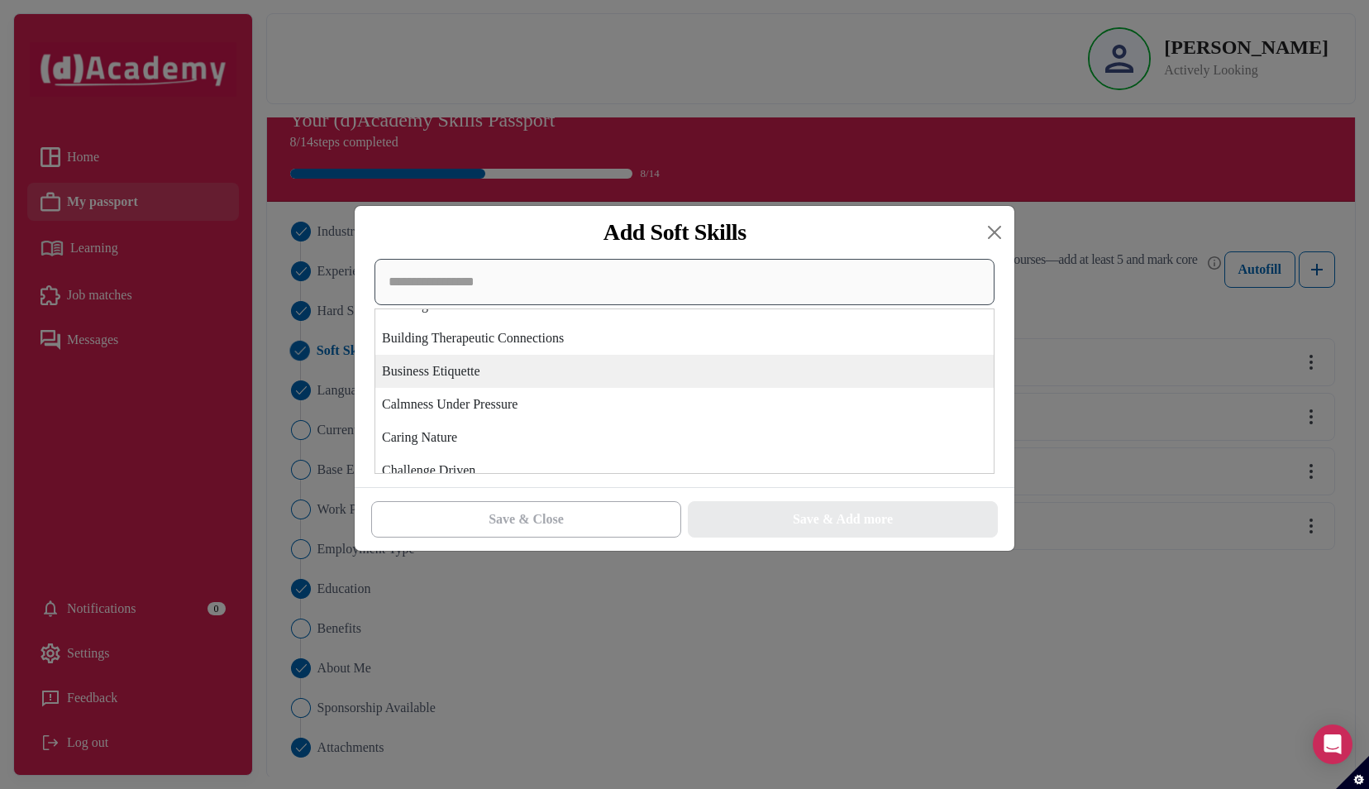
scroll to position [527, 0]
click at [625, 366] on div "Caring Nature" at bounding box center [684, 361] width 618 height 33
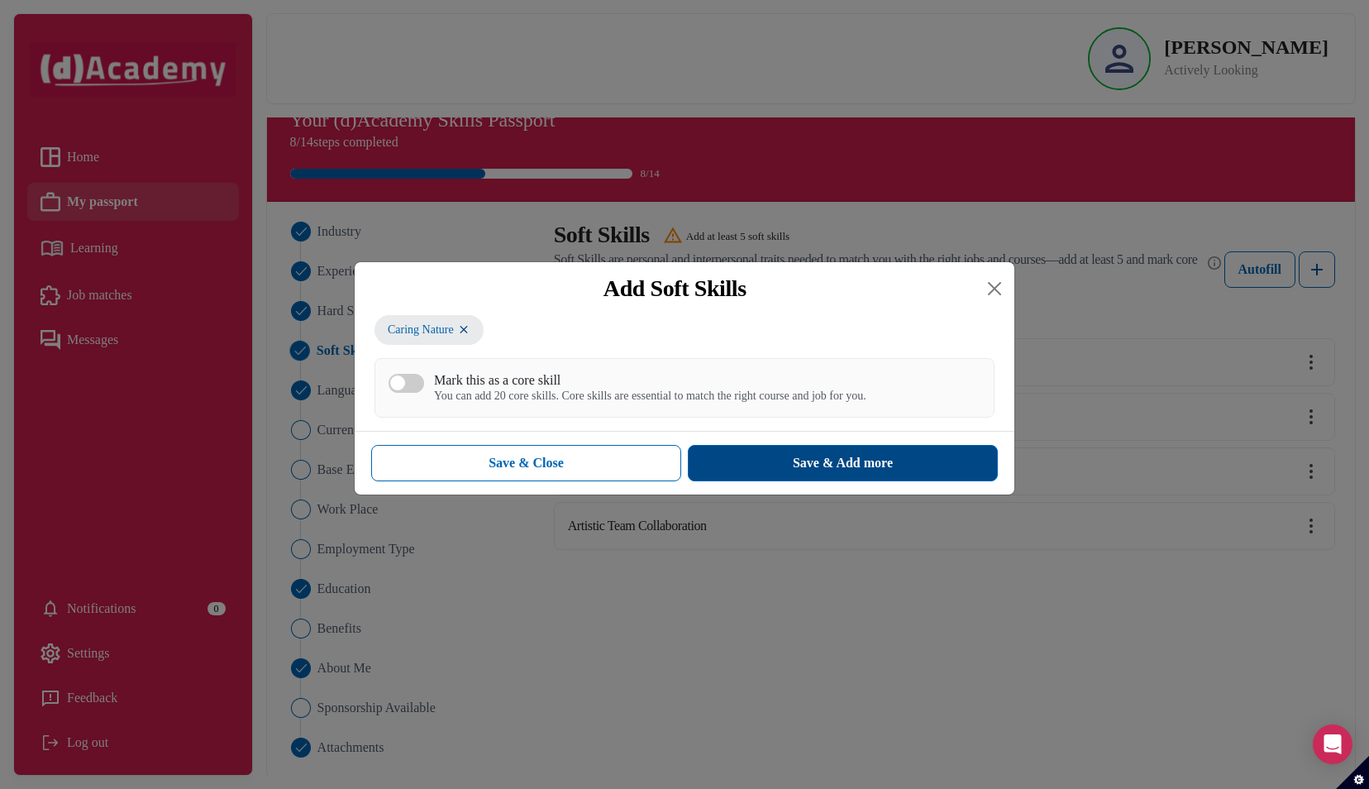
click at [769, 457] on button "Save & Add more" at bounding box center [843, 463] width 310 height 36
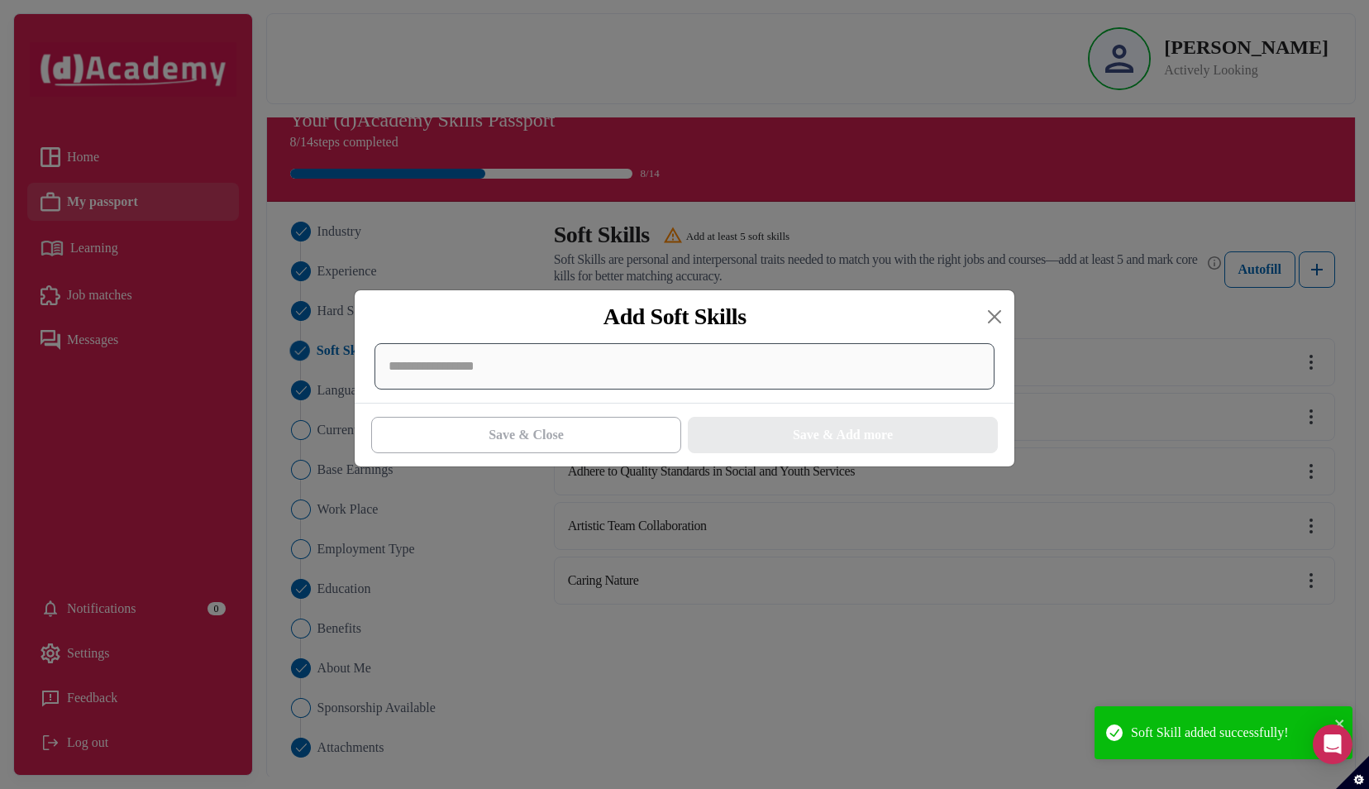
click at [607, 376] on div at bounding box center [684, 366] width 620 height 46
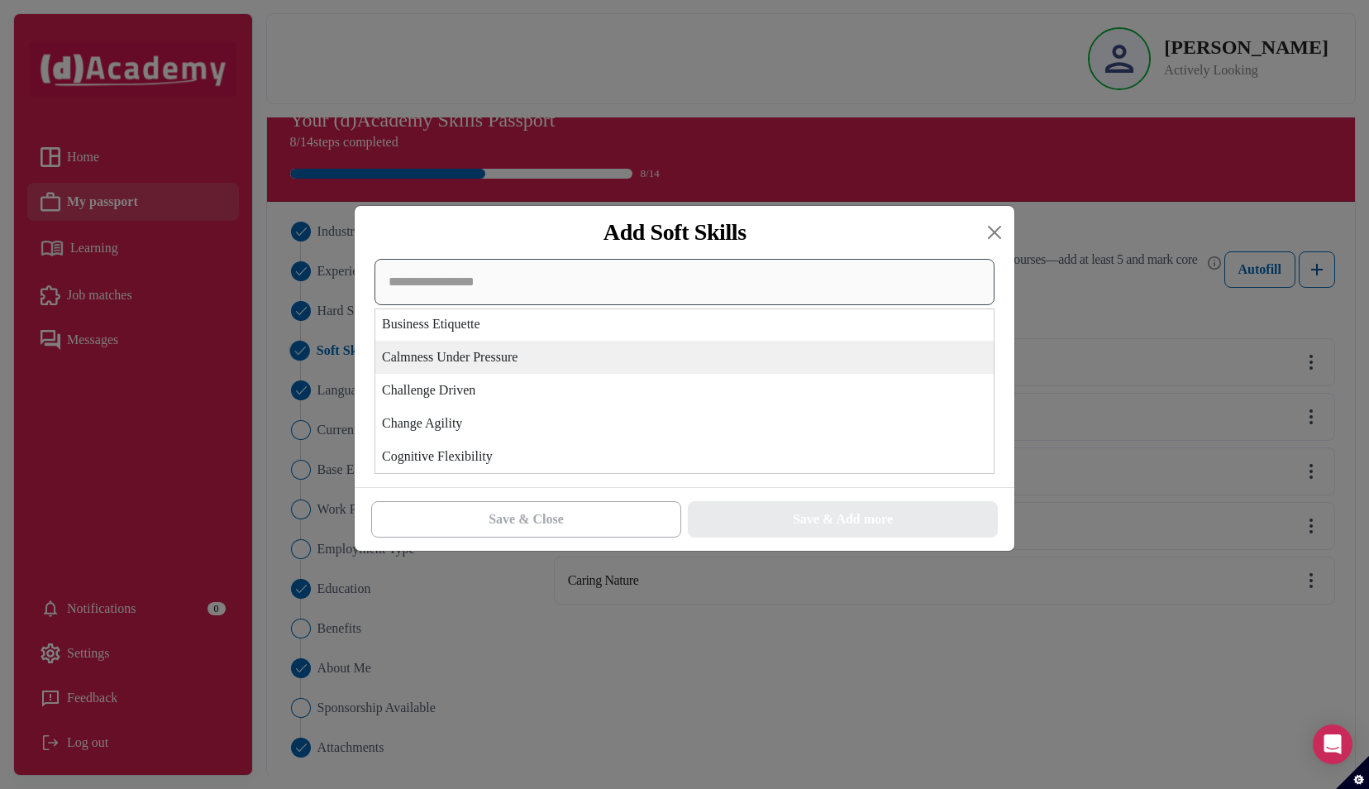
scroll to position [501, 0]
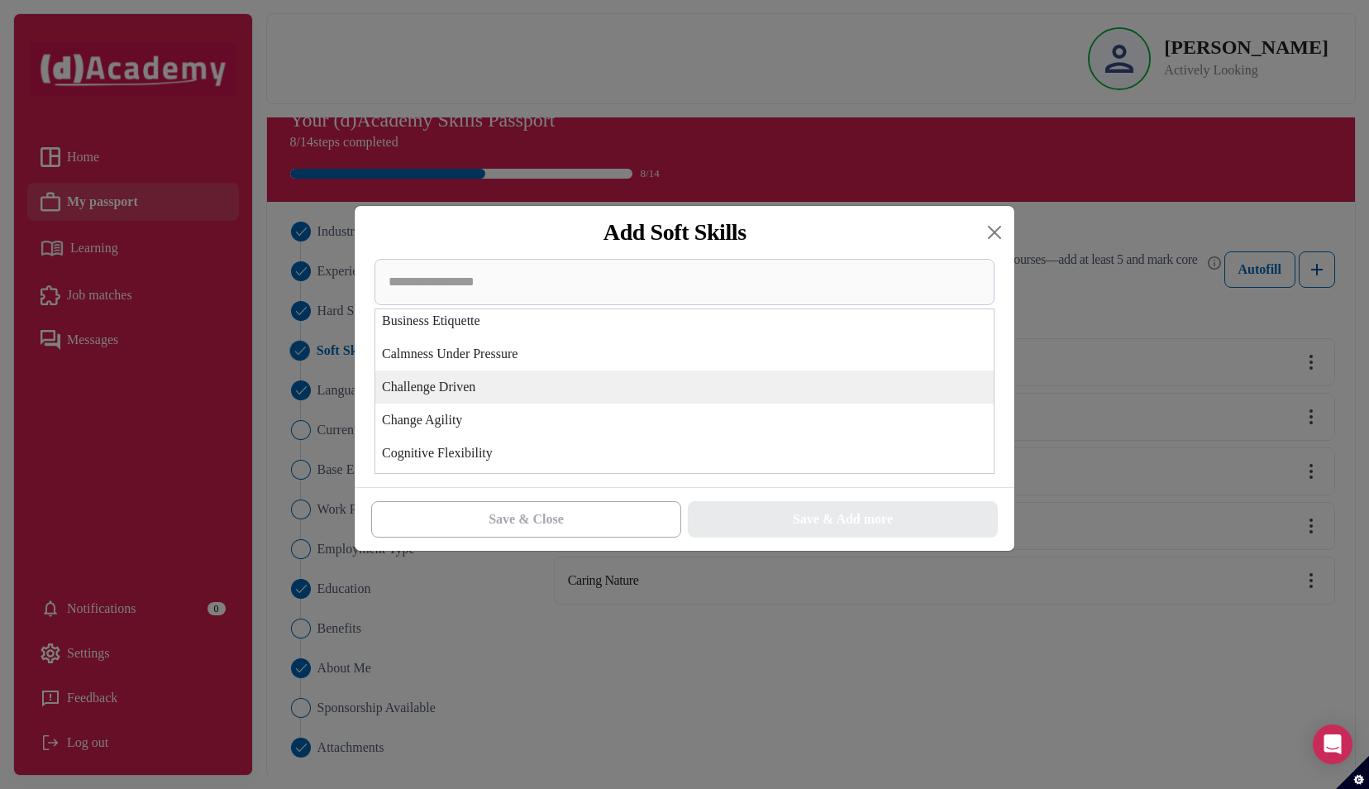
click at [599, 379] on div "Challenge Driven" at bounding box center [684, 386] width 618 height 33
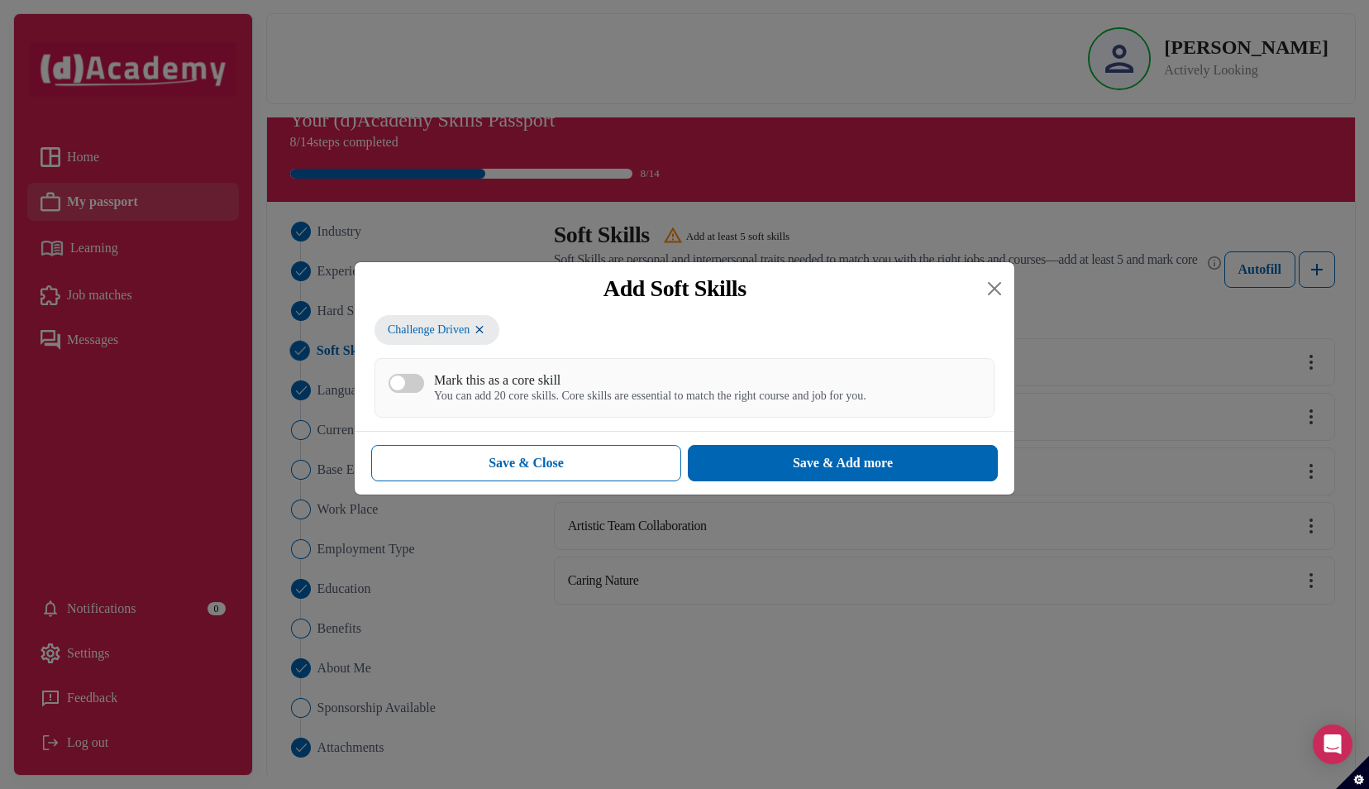
click at [579, 385] on div "Mark this as a core skill" at bounding box center [650, 380] width 432 height 16
click at [424, 385] on button "Mark this as a core skill You can add 20 core skills. Core skills are essential…" at bounding box center [406, 383] width 36 height 19
click at [722, 451] on button "Save & Add more" at bounding box center [843, 463] width 310 height 36
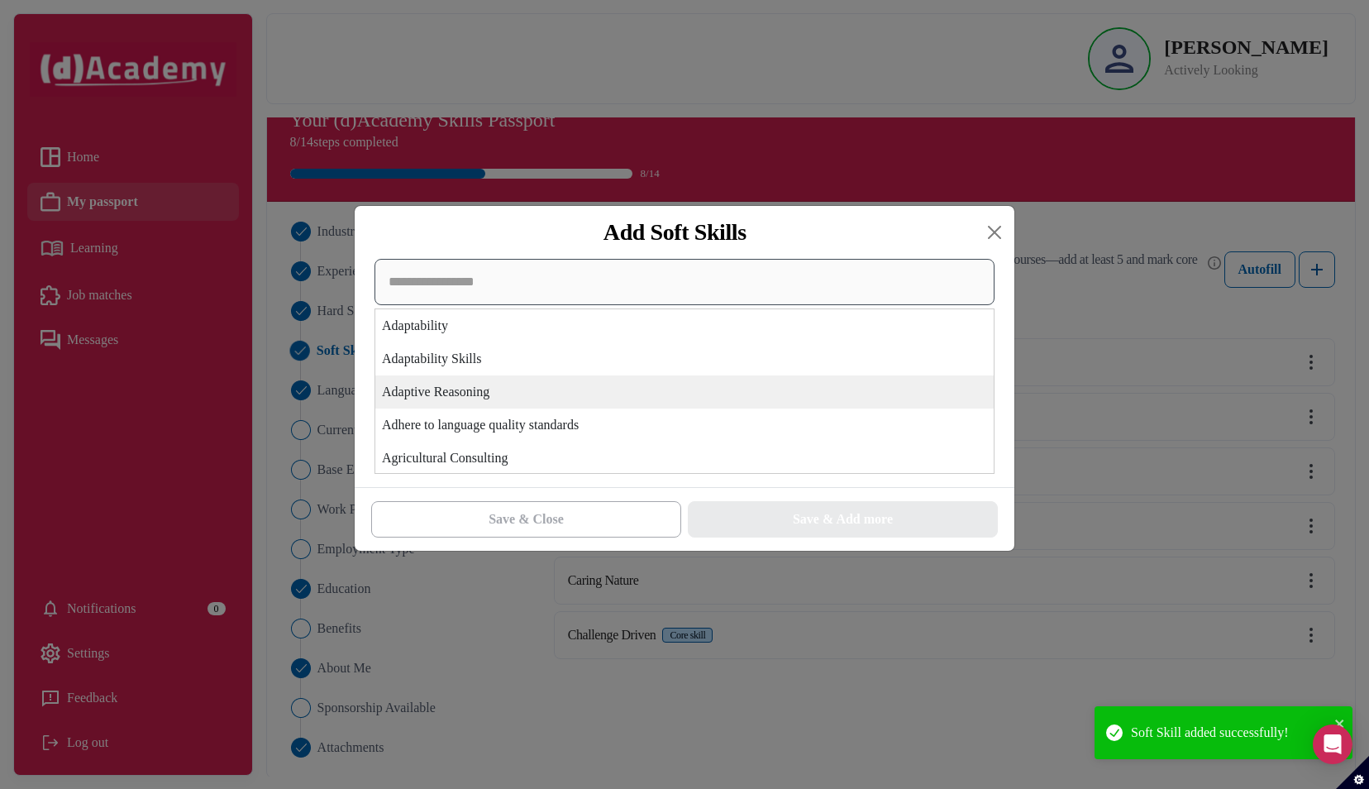
click at [592, 382] on div "Adaptability Adaptability Skills Adaptive Reasoning Adhere to language quality …" at bounding box center [684, 366] width 620 height 215
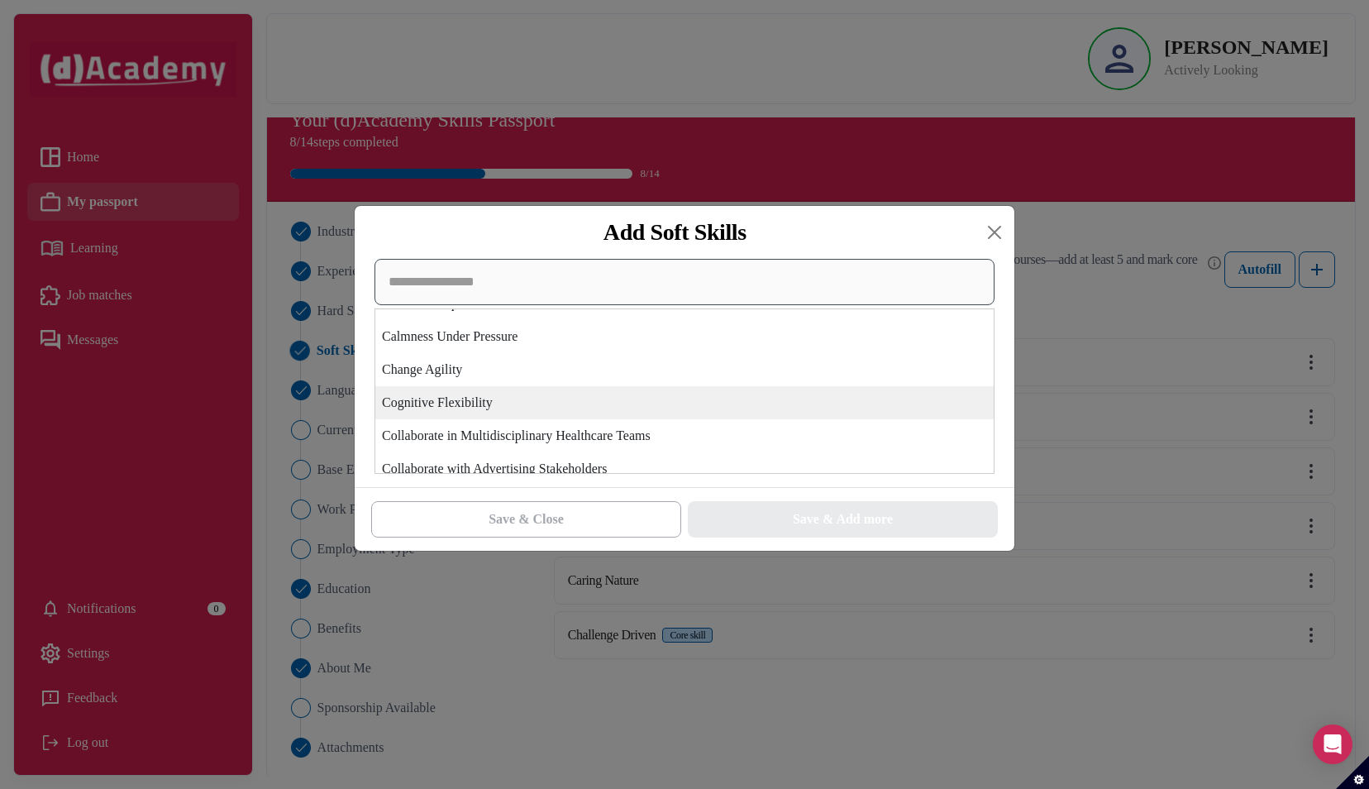
scroll to position [518, 0]
click at [534, 403] on div "Cognitive Flexibility" at bounding box center [684, 402] width 618 height 33
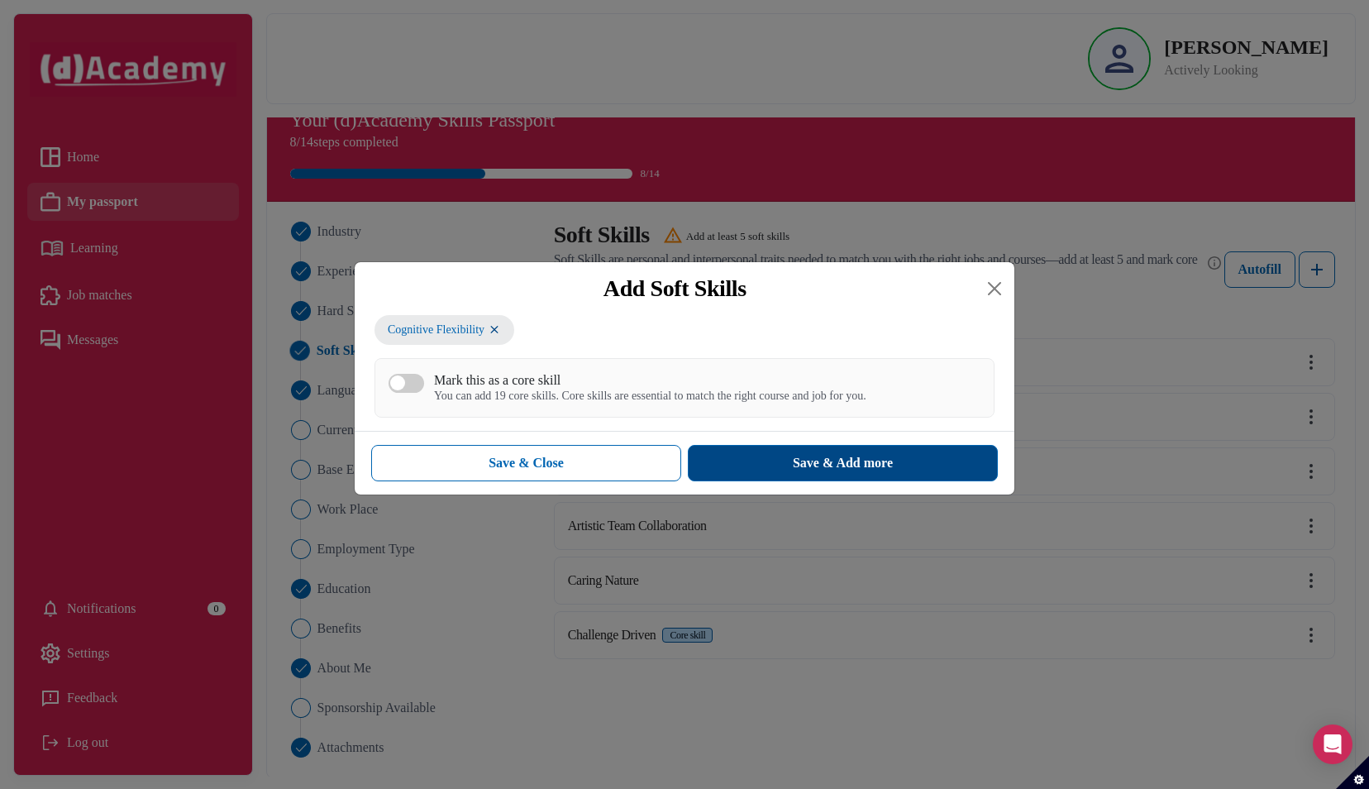
click at [772, 450] on button "Save & Add more" at bounding box center [843, 463] width 310 height 36
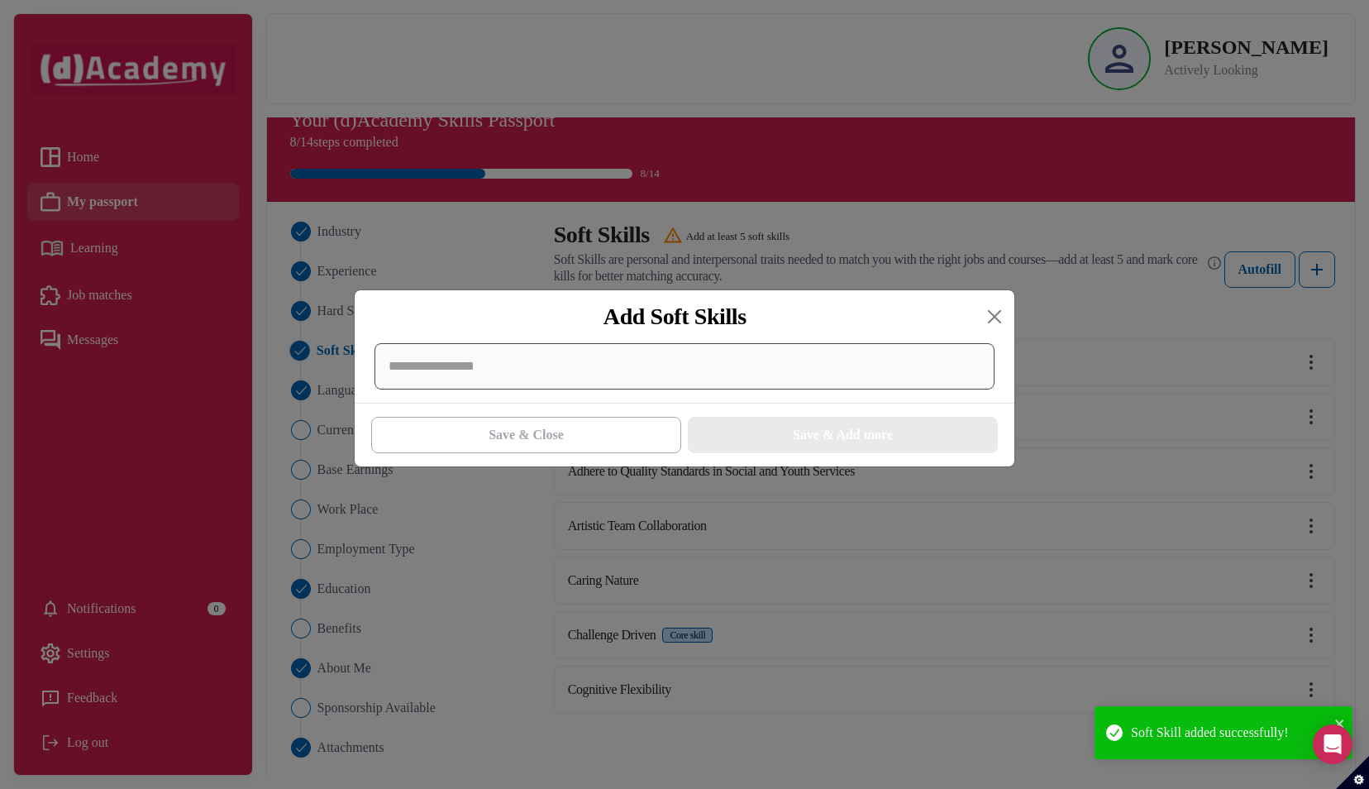
click at [626, 370] on div at bounding box center [684, 366] width 620 height 46
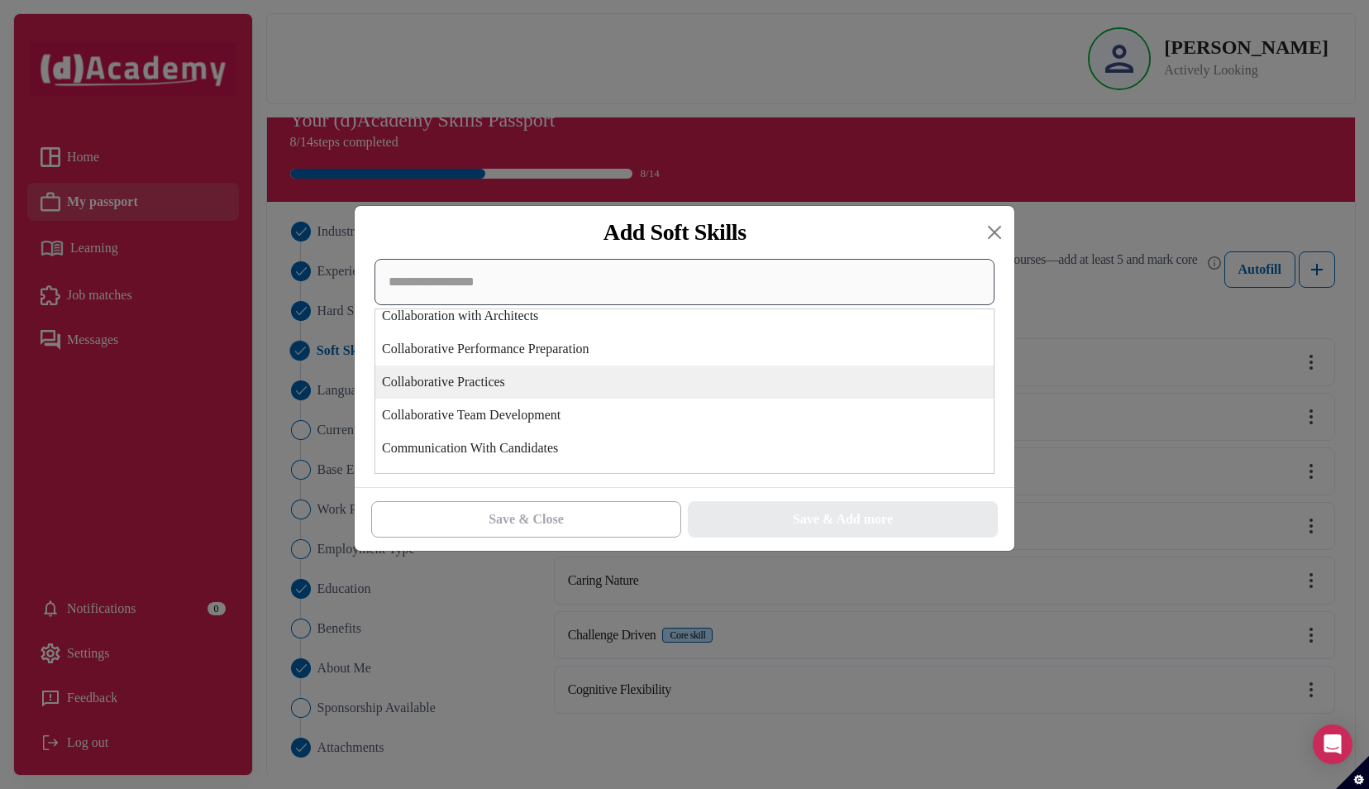
scroll to position [816, 0]
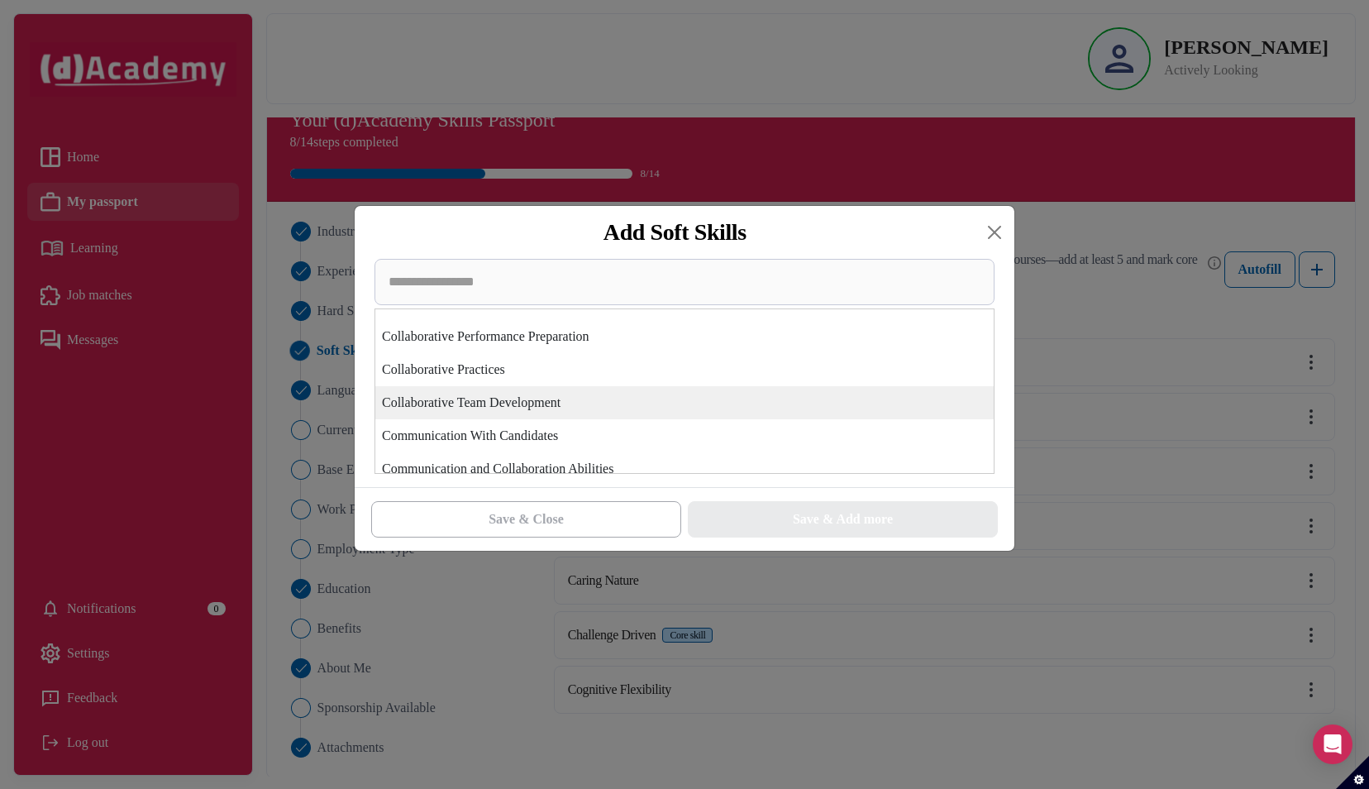
click at [625, 405] on div "Collaborative Team Development" at bounding box center [684, 402] width 618 height 33
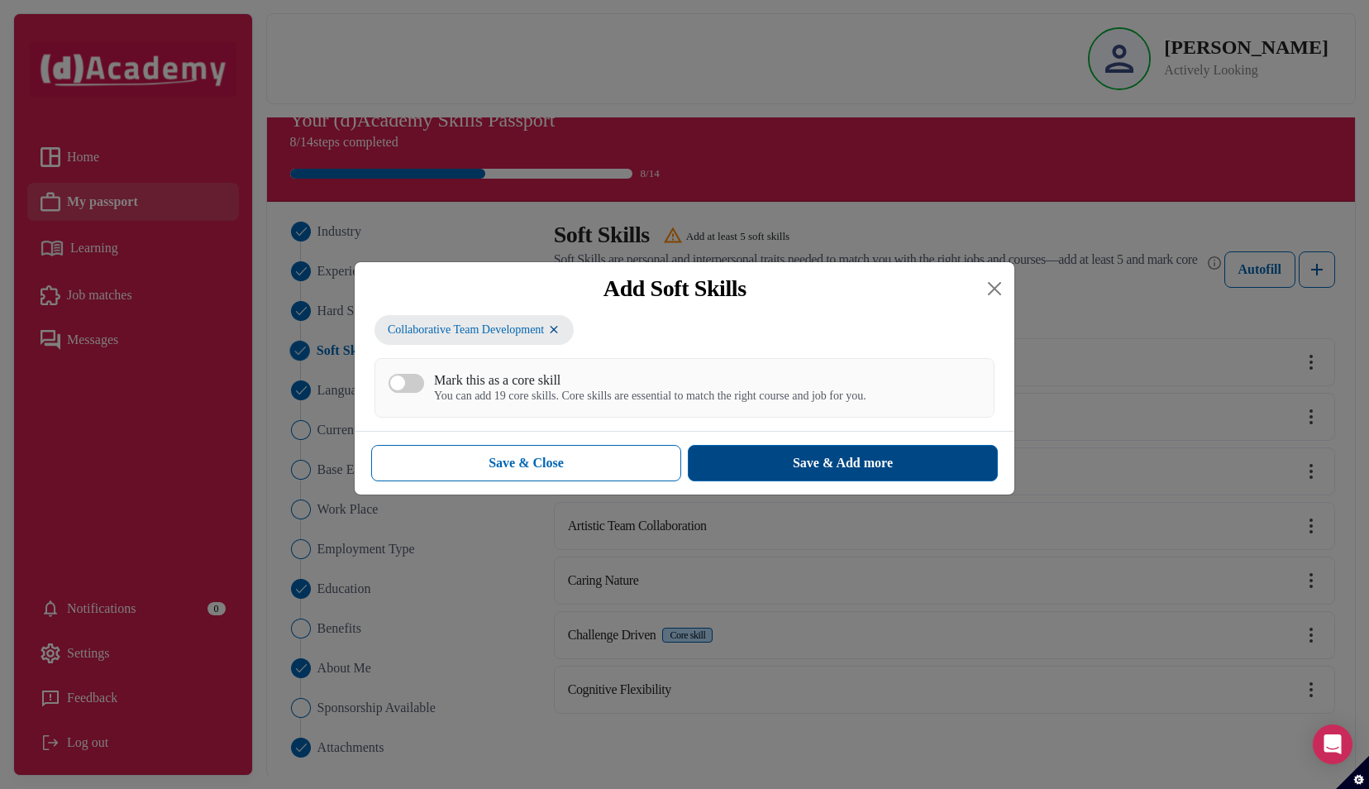
click at [760, 460] on button "Save & Add more" at bounding box center [843, 463] width 310 height 36
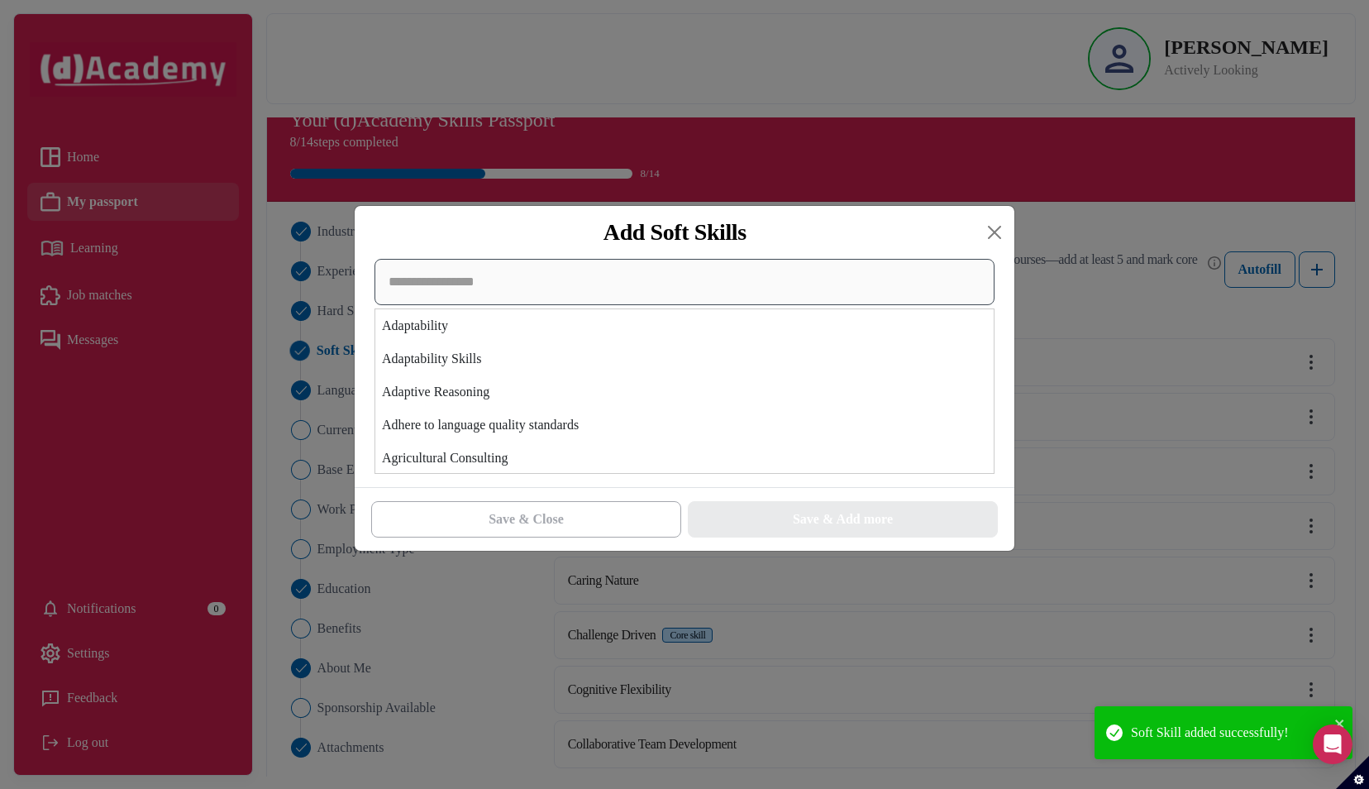
click at [650, 382] on div "Adaptability Adaptability Skills Adaptive Reasoning Adhere to language quality …" at bounding box center [684, 366] width 620 height 215
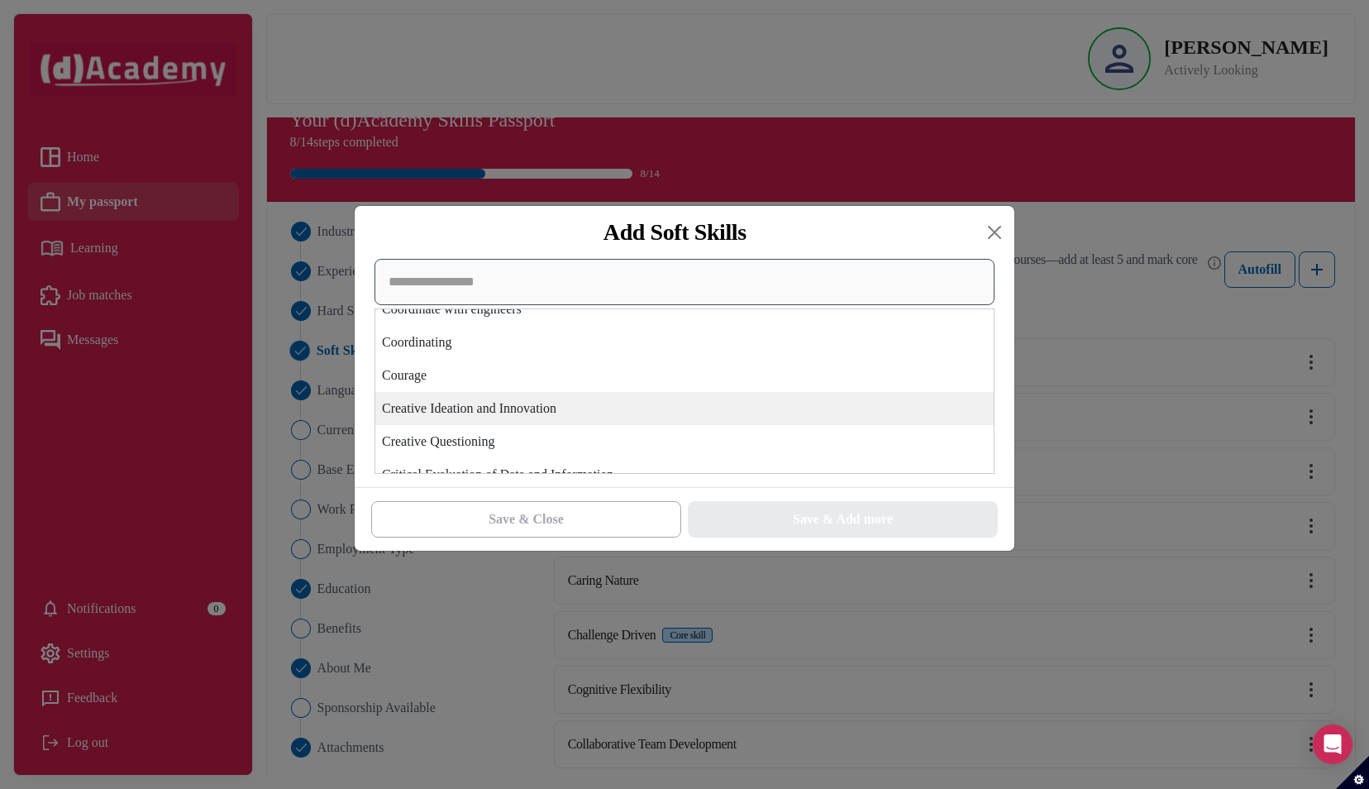
scroll to position [1409, 0]
click at [627, 412] on div "Creative Ideation and Innovation" at bounding box center [684, 404] width 618 height 33
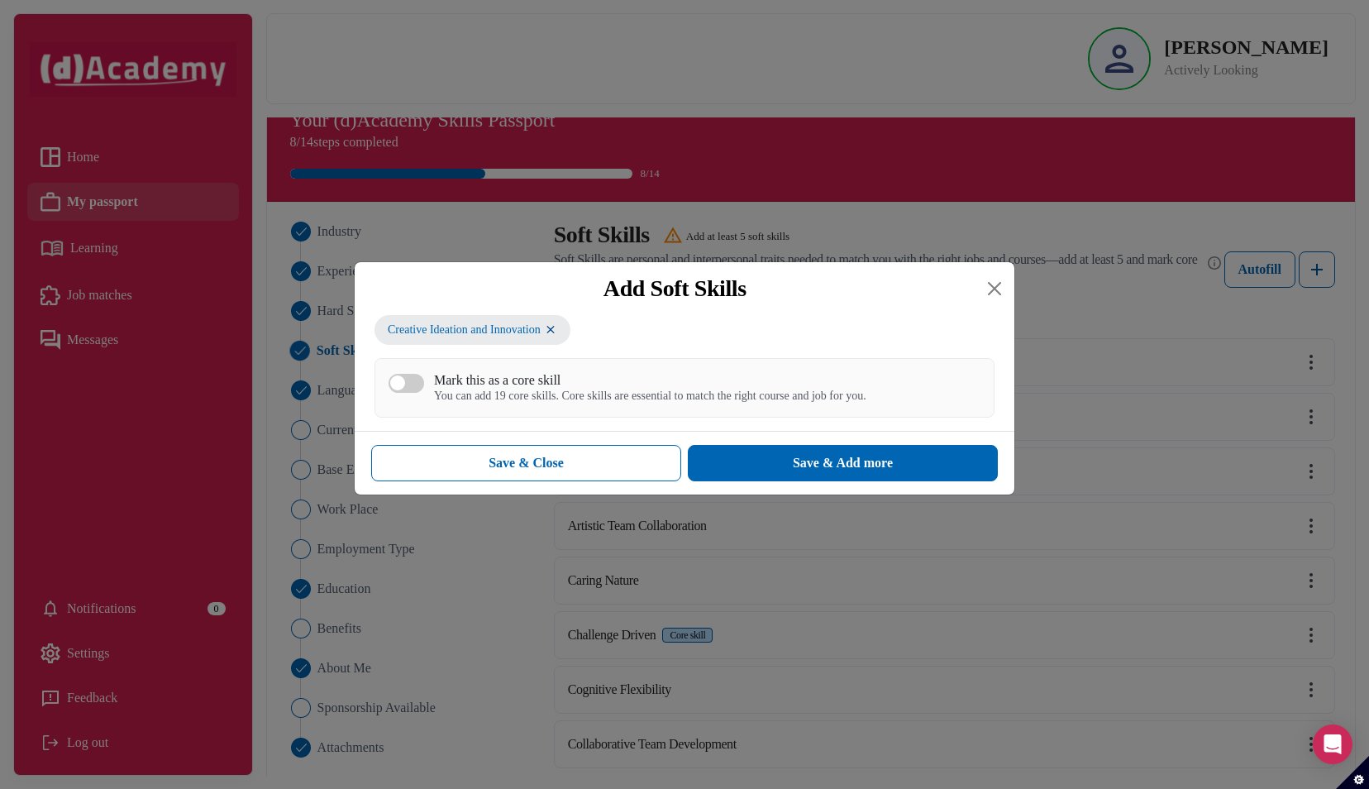
click at [746, 403] on div "You can add 19 core skills. Core skills are essential to match the right course…" at bounding box center [650, 396] width 432 height 14
click at [424, 393] on button "Mark this as a core skill You can add 19 core skills. Core skills are essential…" at bounding box center [406, 383] width 36 height 19
click at [767, 475] on button "Save & Add more" at bounding box center [843, 463] width 310 height 36
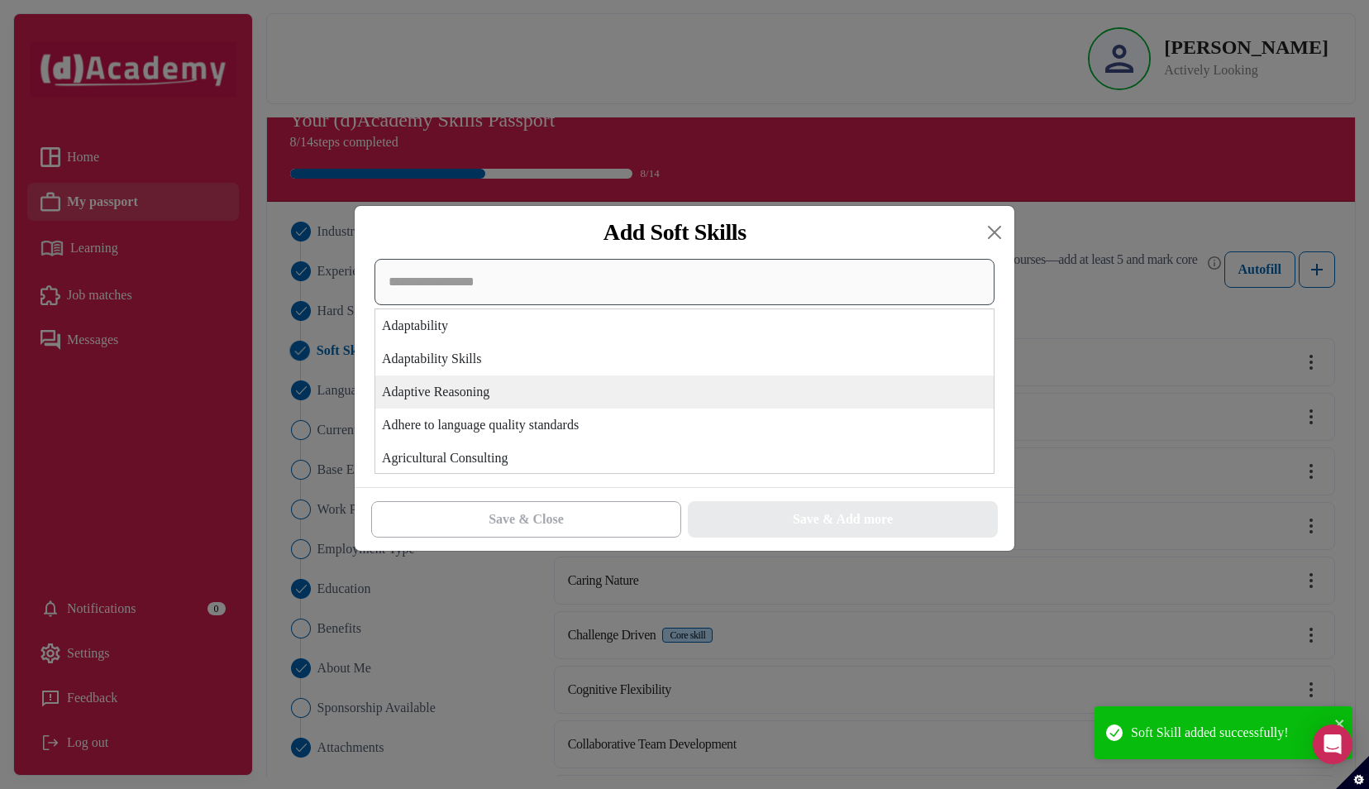
click at [610, 385] on div "Adaptability Adaptability Skills Adaptive Reasoning Adhere to language quality …" at bounding box center [684, 366] width 620 height 215
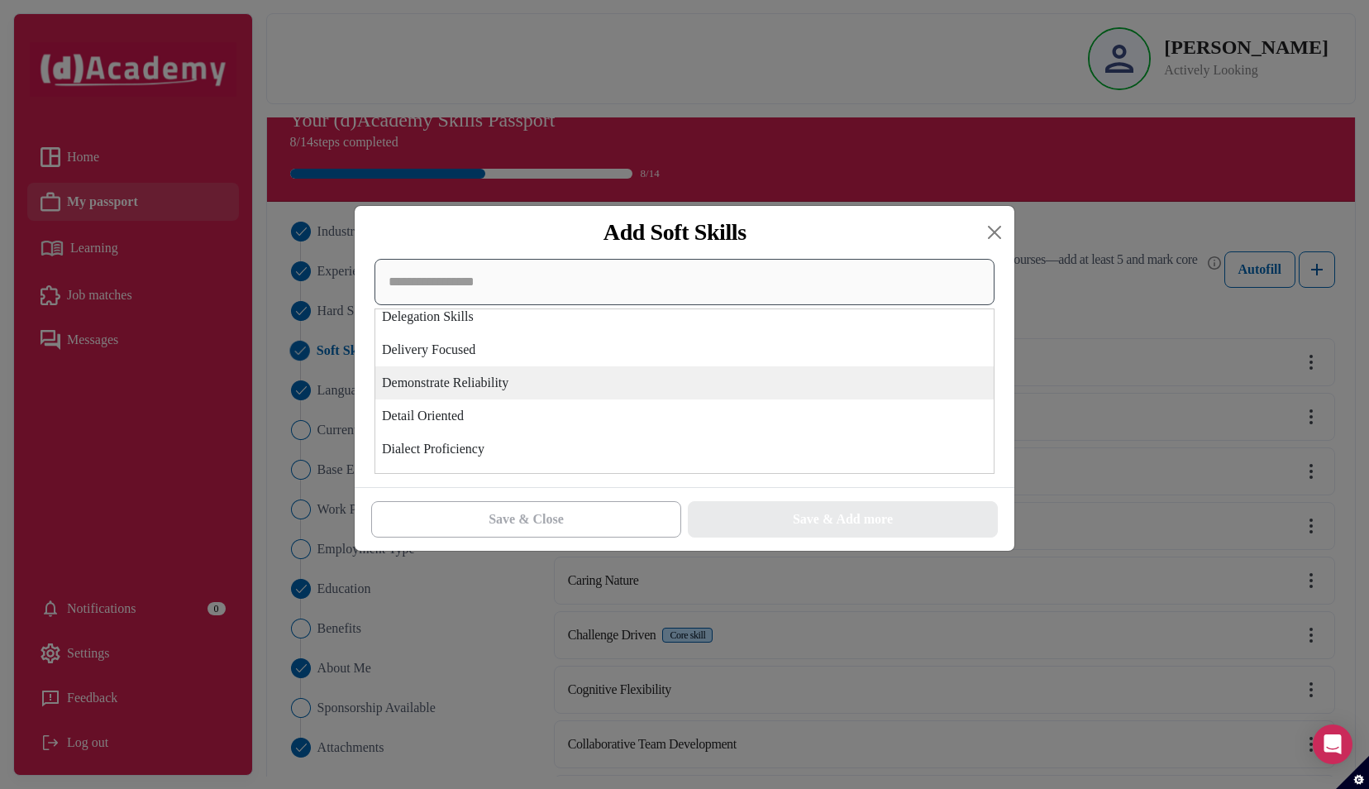
scroll to position [1763, 0]
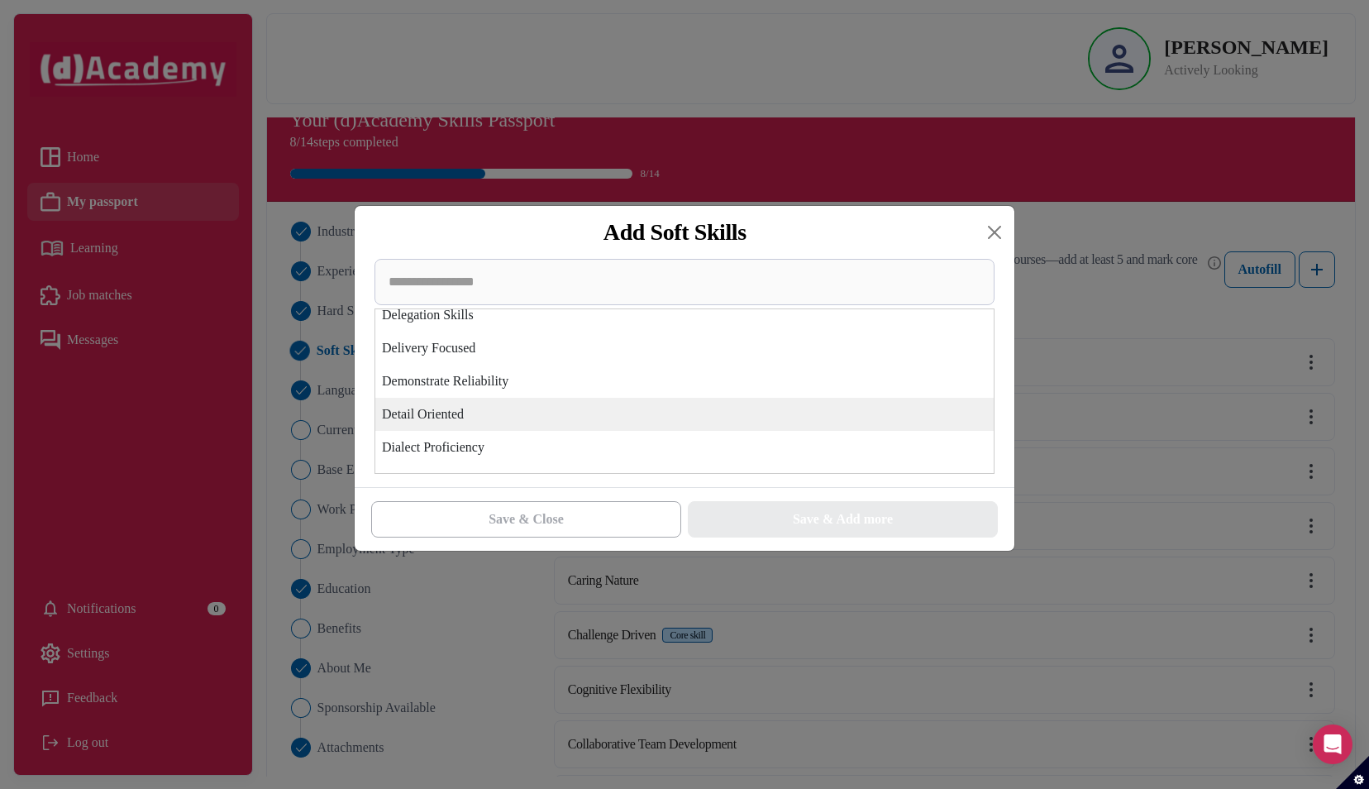
click at [605, 417] on div "Detail Oriented" at bounding box center [684, 414] width 618 height 33
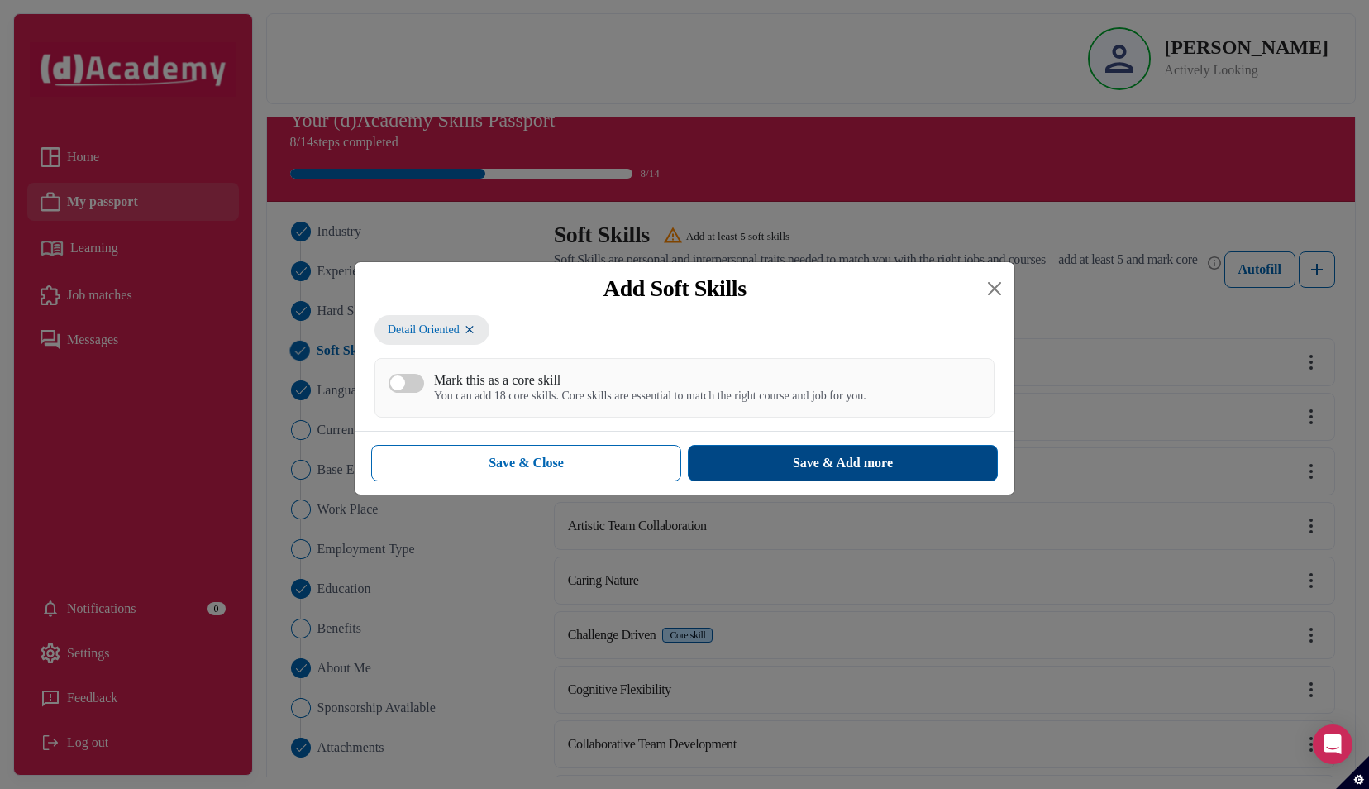
click at [750, 459] on button "Save & Add more" at bounding box center [843, 463] width 310 height 36
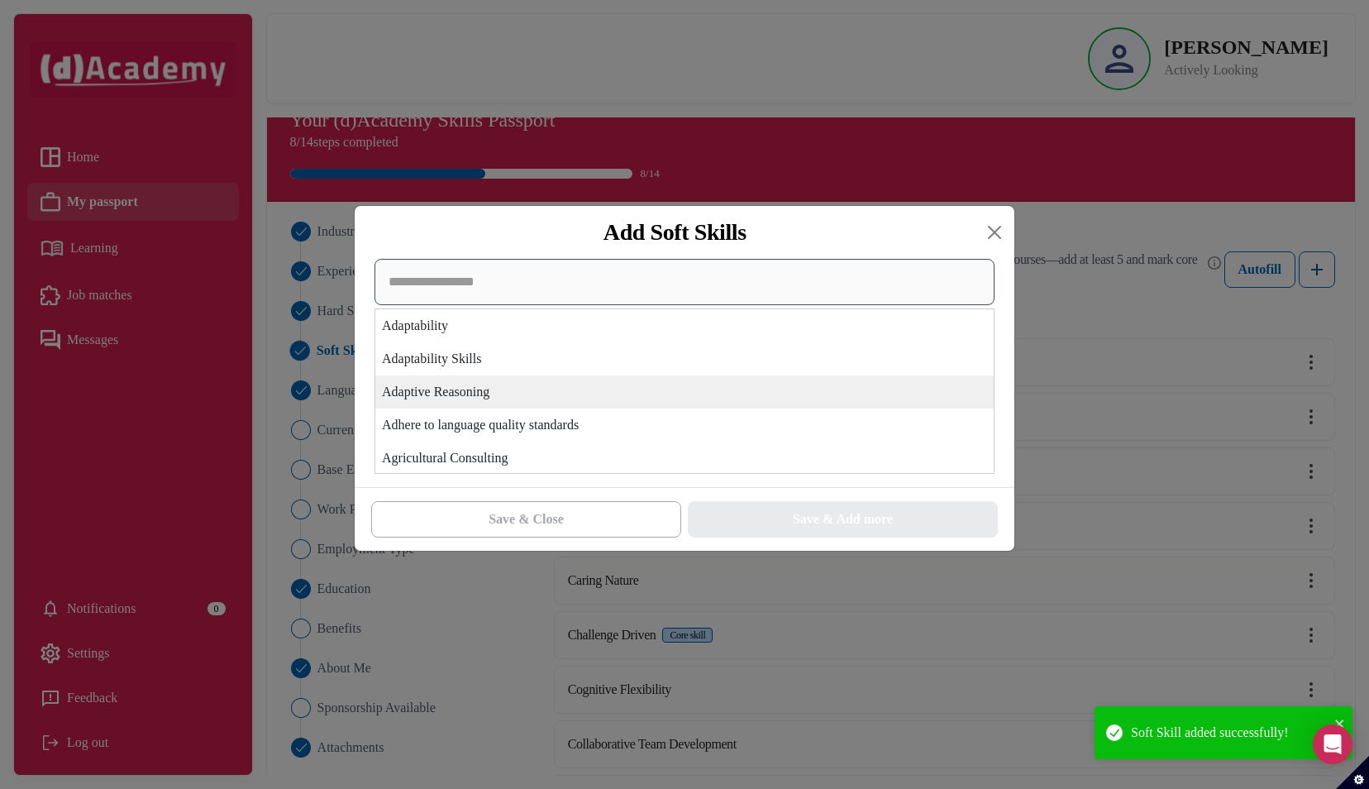
click at [641, 384] on div "Adaptability Adaptability Skills Adaptive Reasoning Adhere to language quality …" at bounding box center [684, 366] width 620 height 215
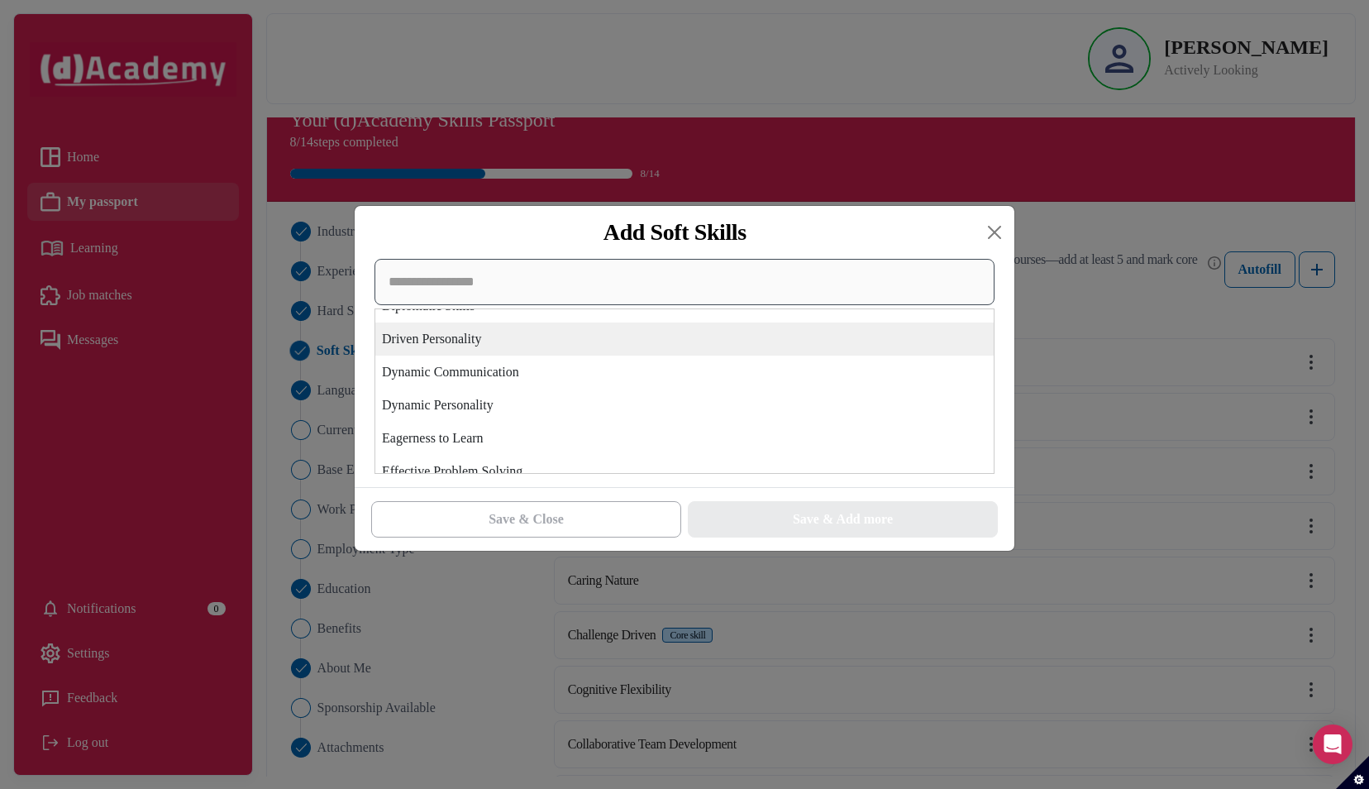
scroll to position [1910, 0]
click at [648, 339] on div "Driven Personality" at bounding box center [684, 333] width 618 height 33
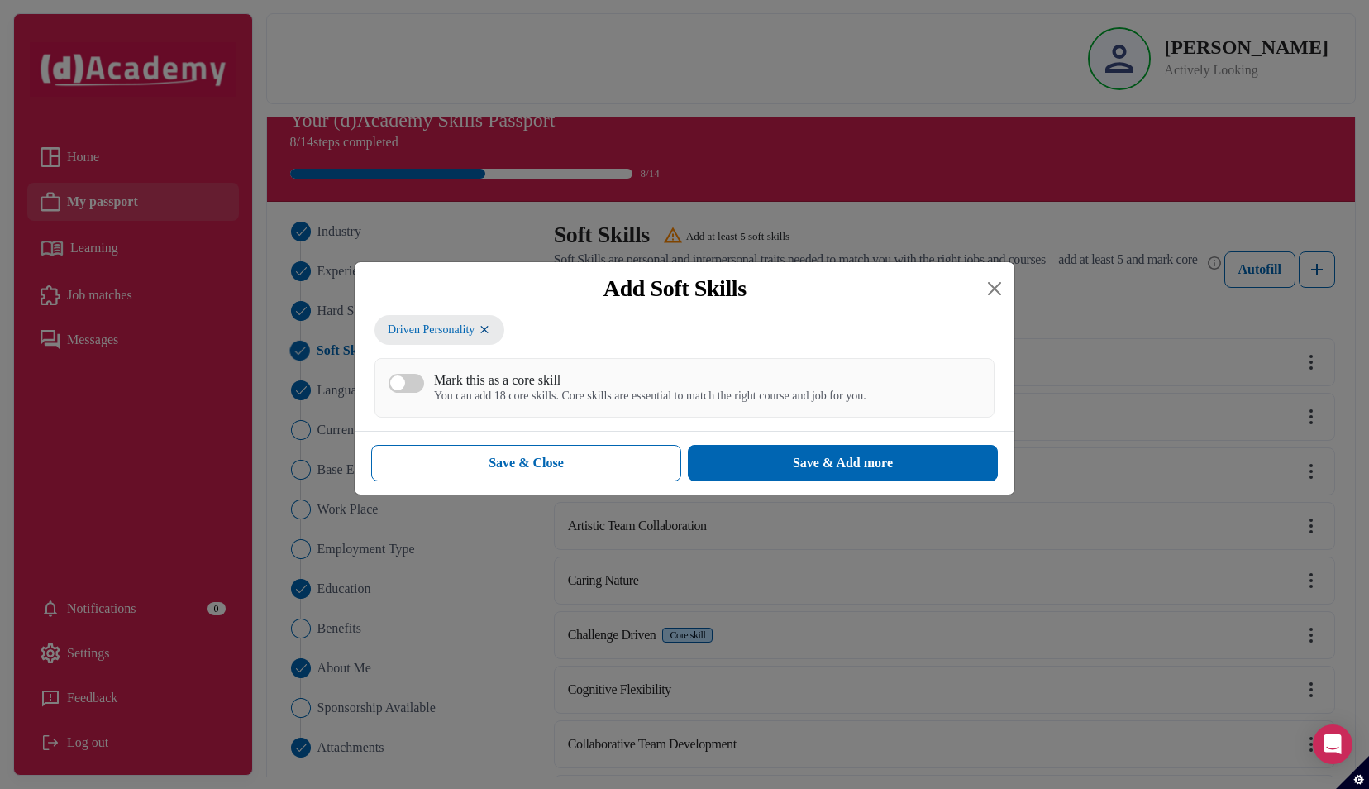
click at [663, 391] on div "You can add 18 core skills. Core skills are essential to match the right course…" at bounding box center [650, 396] width 432 height 14
click at [424, 391] on button "Mark this as a core skill You can add 18 core skills. Core skills are essential…" at bounding box center [406, 383] width 36 height 19
click at [750, 458] on button "Save & Add more" at bounding box center [843, 463] width 310 height 36
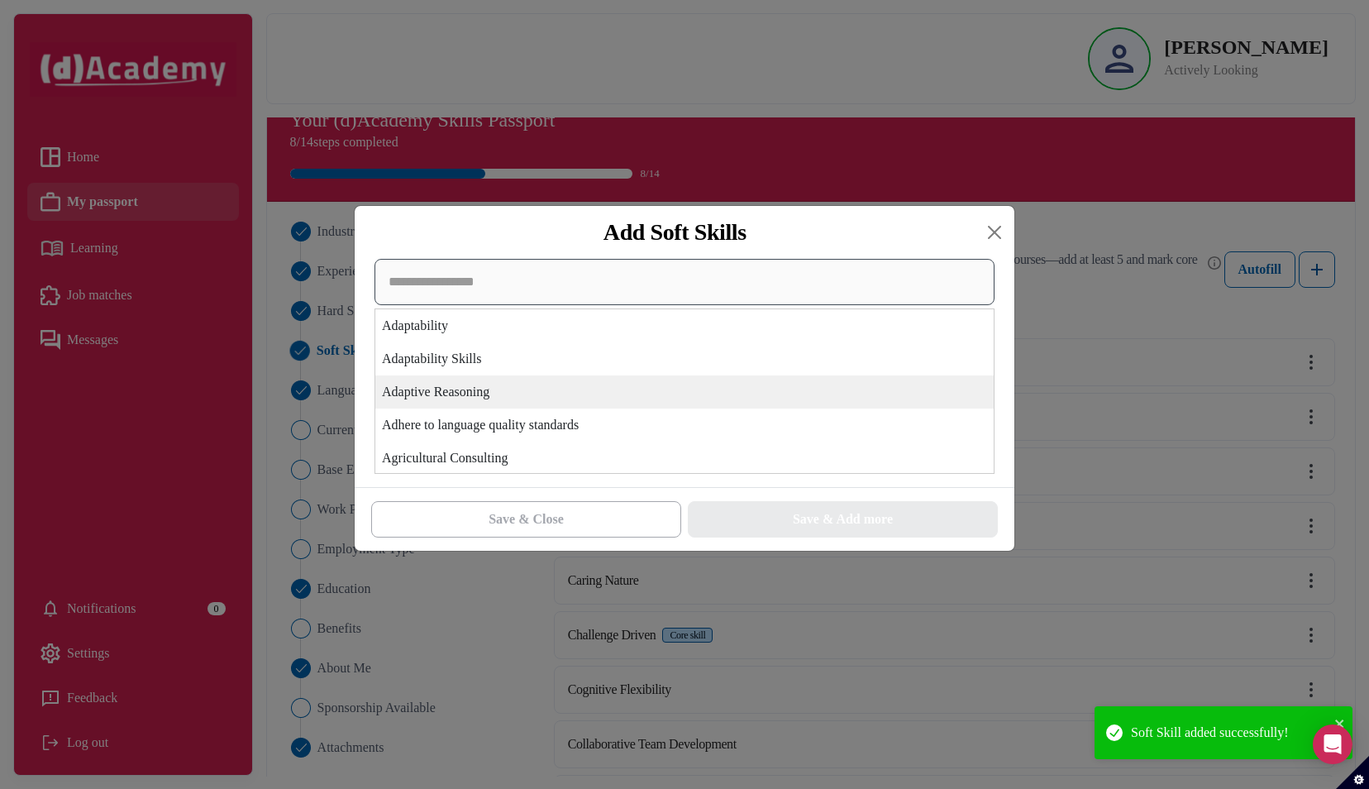
click at [711, 382] on div "Adaptability Adaptability Skills Adaptive Reasoning Adhere to language quality …" at bounding box center [684, 366] width 620 height 215
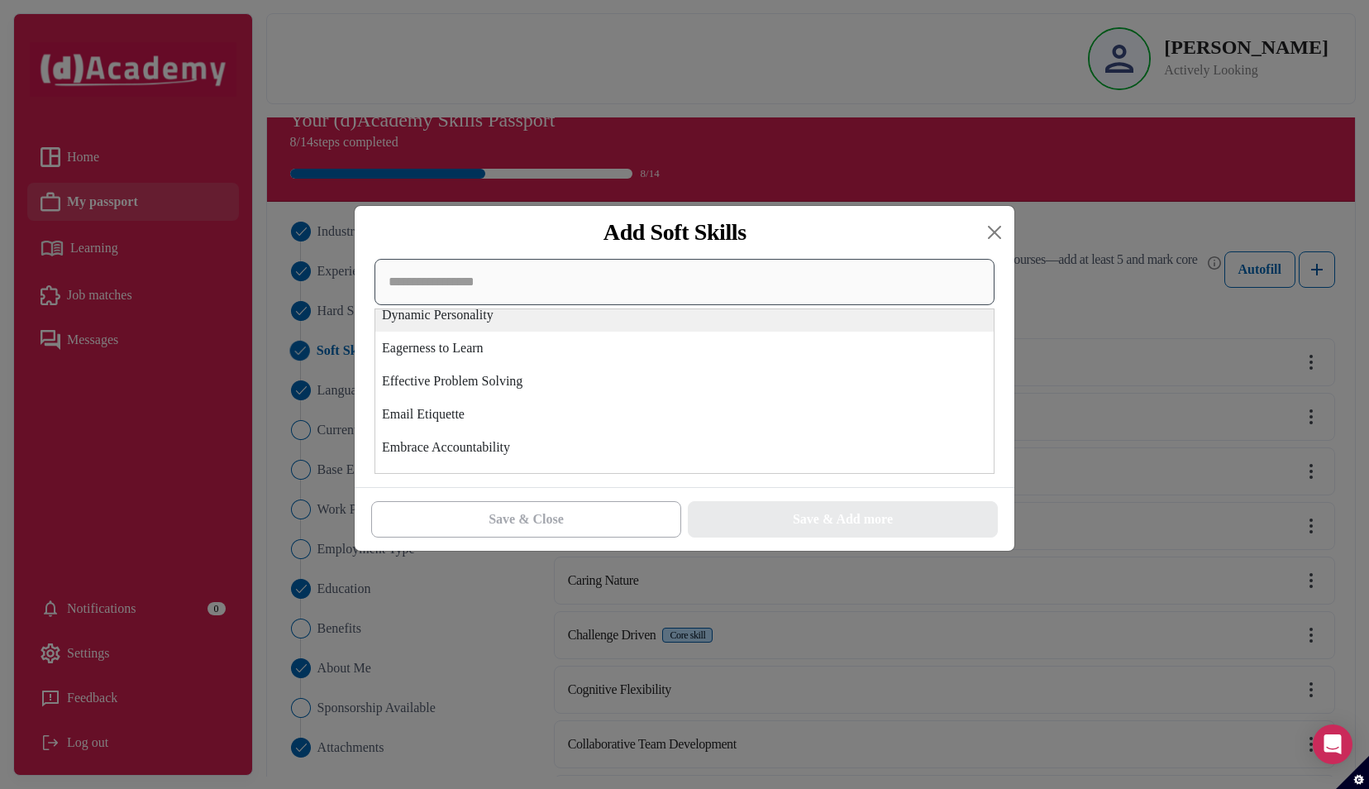
scroll to position [1962, 0]
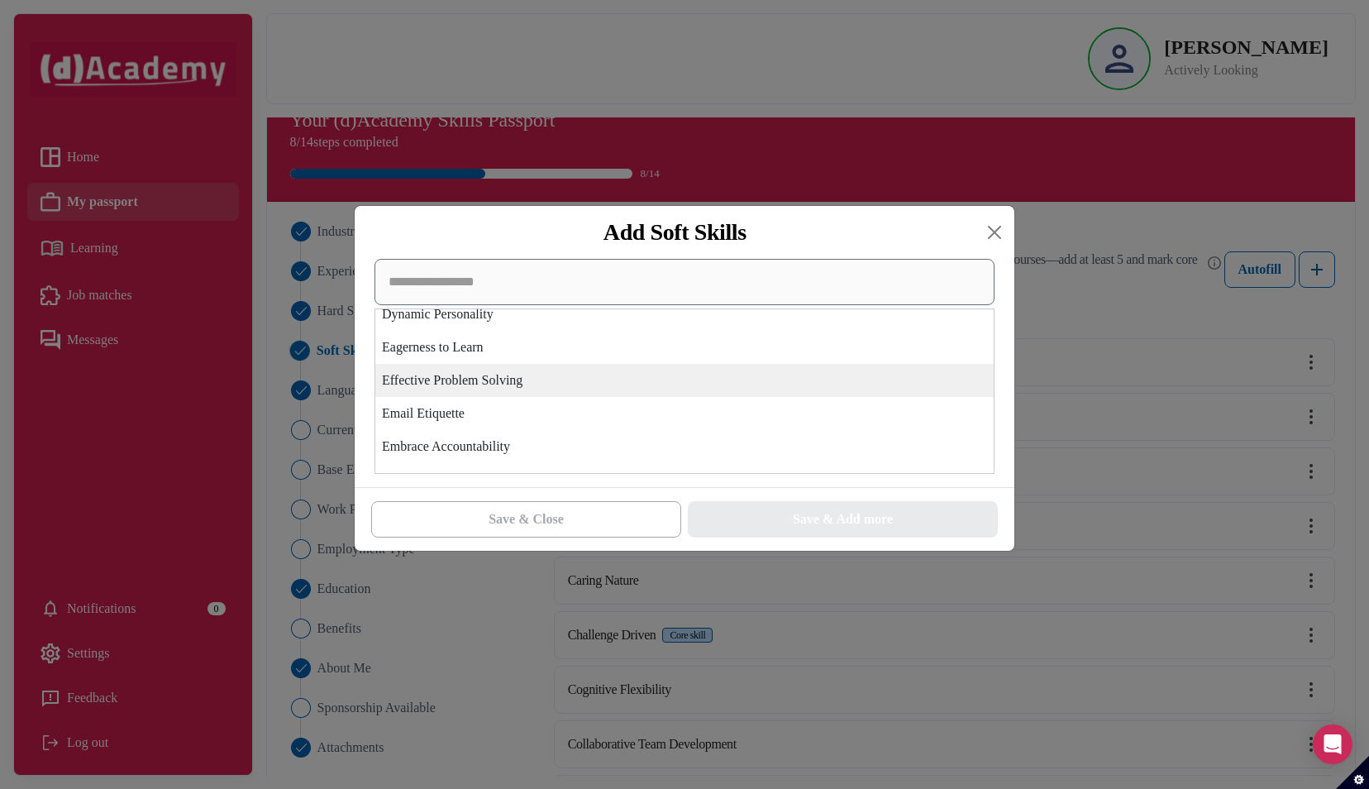
click at [711, 382] on div "Effective Problem Solving" at bounding box center [684, 380] width 618 height 33
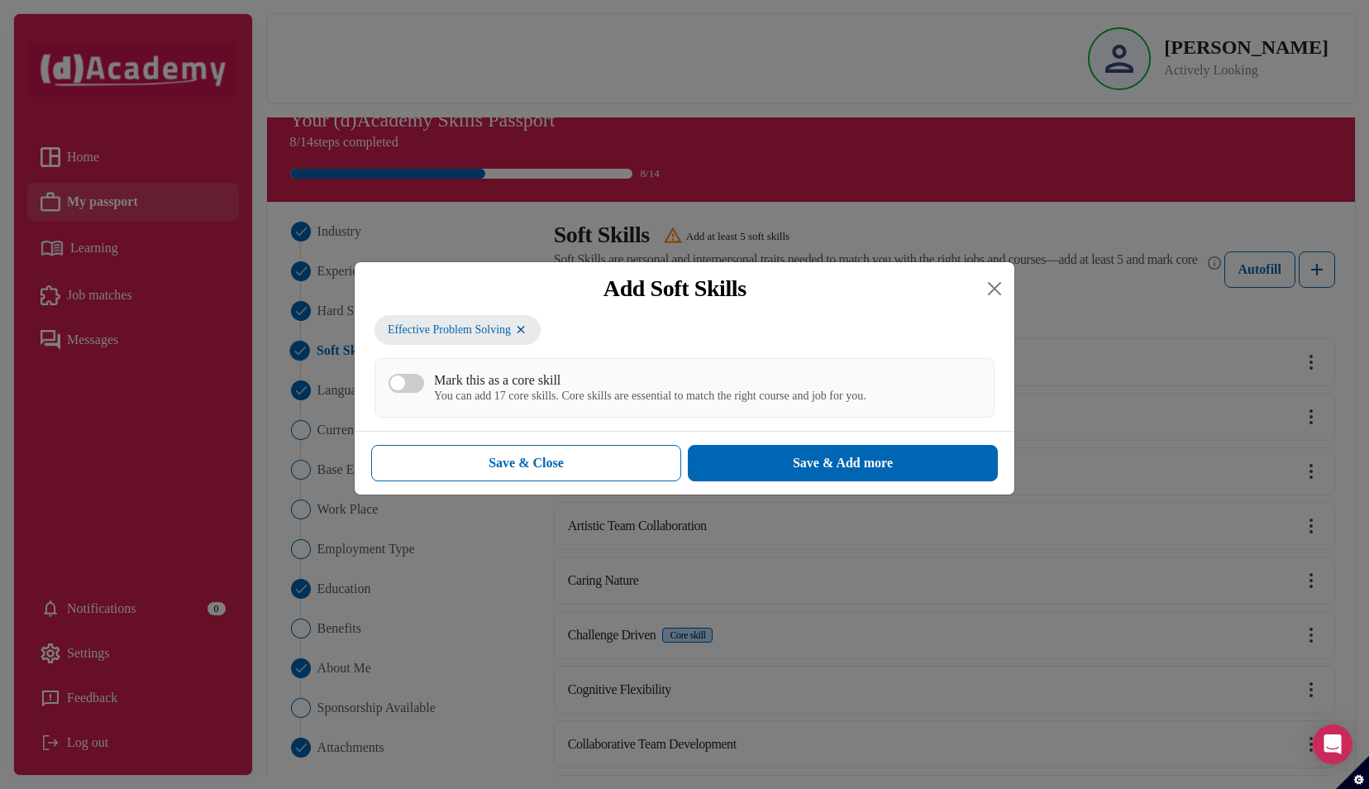
click at [698, 397] on div "You can add 17 core skills. Core skills are essential to match the right course…" at bounding box center [650, 396] width 432 height 14
click at [424, 393] on button "Mark this as a core skill You can add 17 core skills. Core skills are essential…" at bounding box center [406, 383] width 36 height 19
click at [760, 448] on button "Save & Add more" at bounding box center [843, 463] width 310 height 36
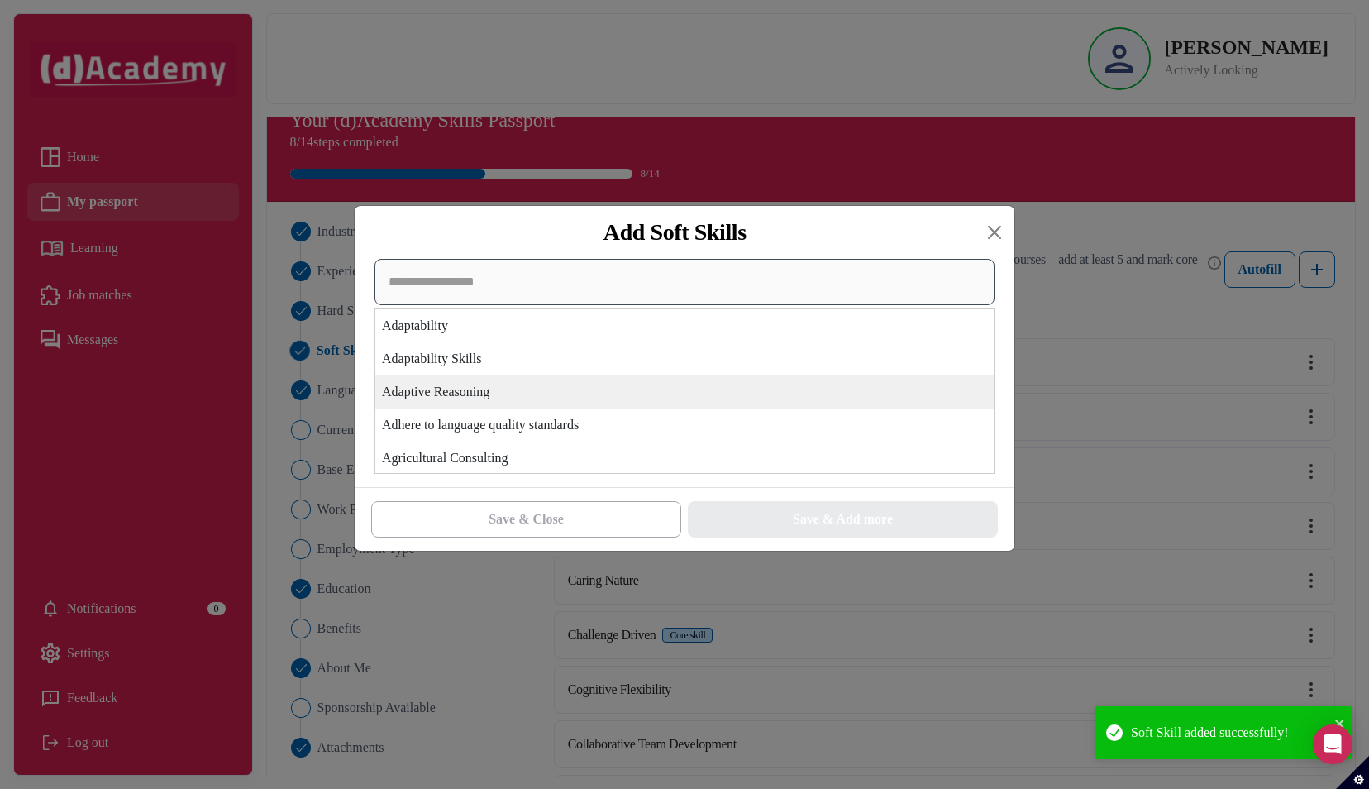
click at [648, 383] on div "Adaptability Adaptability Skills Adaptive Reasoning Adhere to language quality …" at bounding box center [684, 366] width 620 height 215
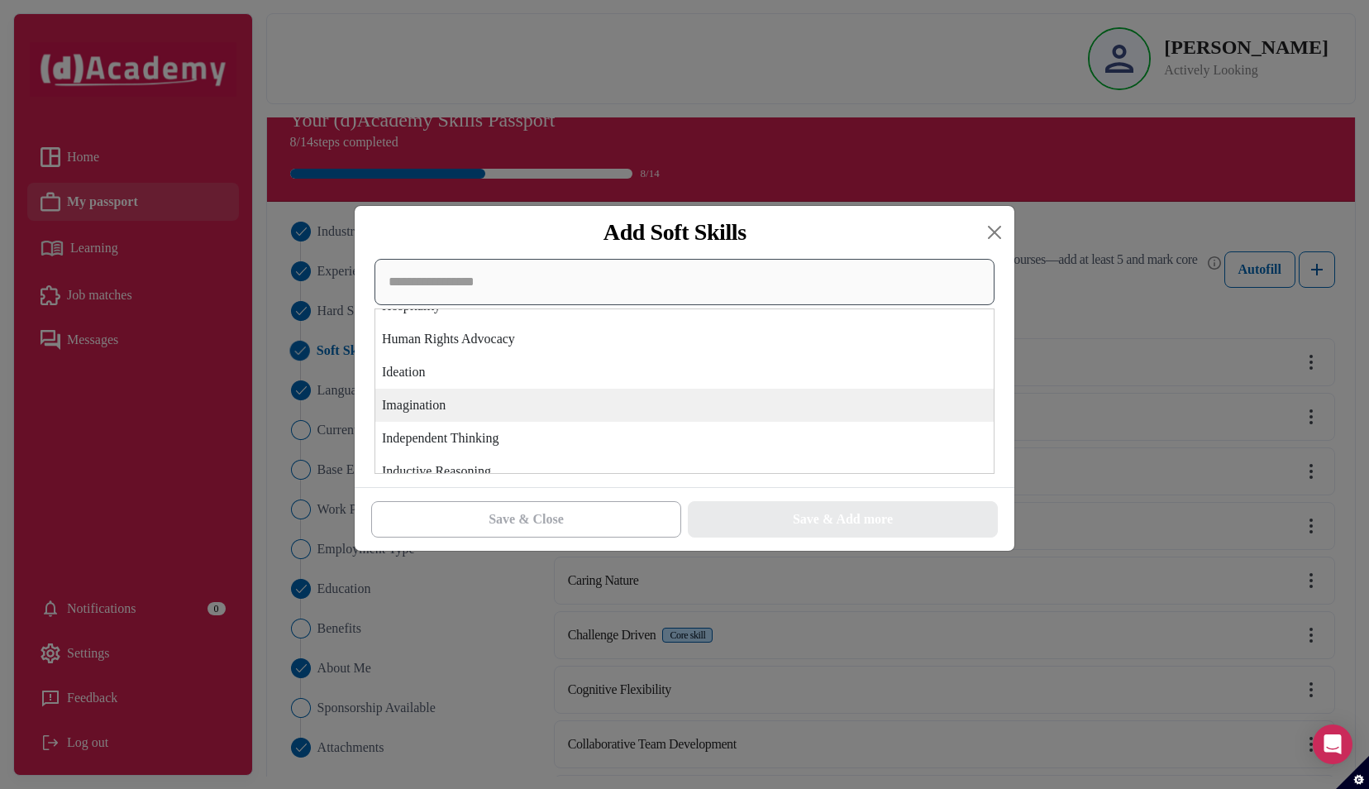
scroll to position [2965, 0]
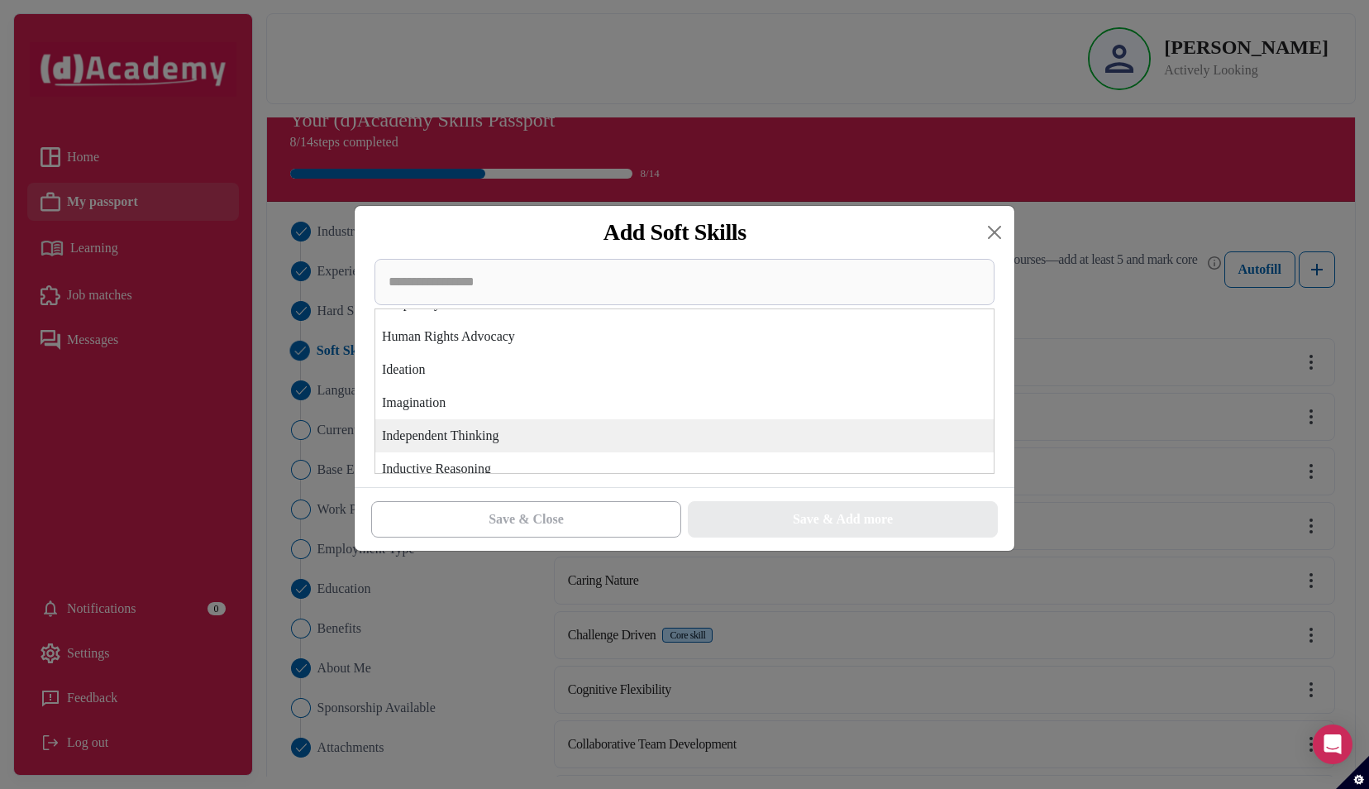
click at [625, 433] on div "Independent Thinking" at bounding box center [684, 435] width 618 height 33
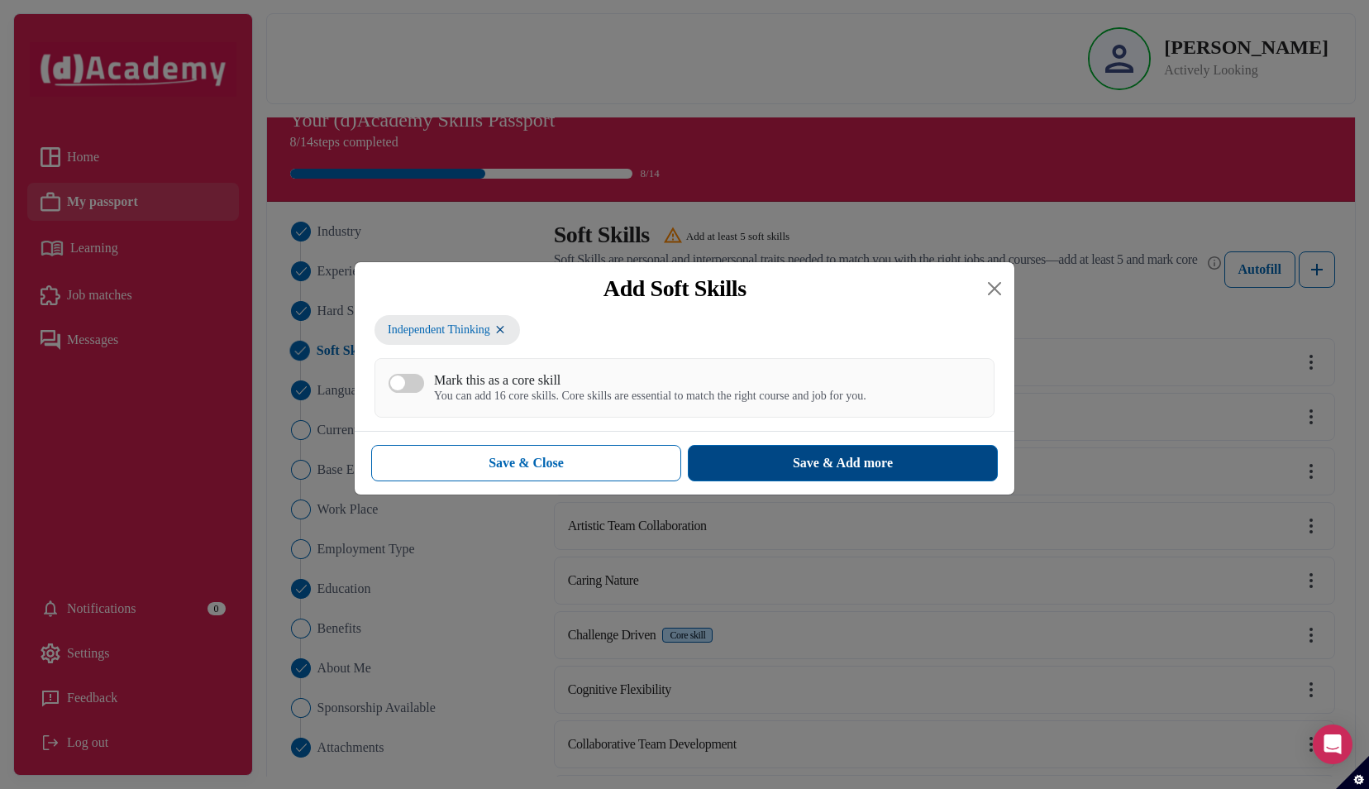
click at [760, 450] on button "Save & Add more" at bounding box center [843, 463] width 310 height 36
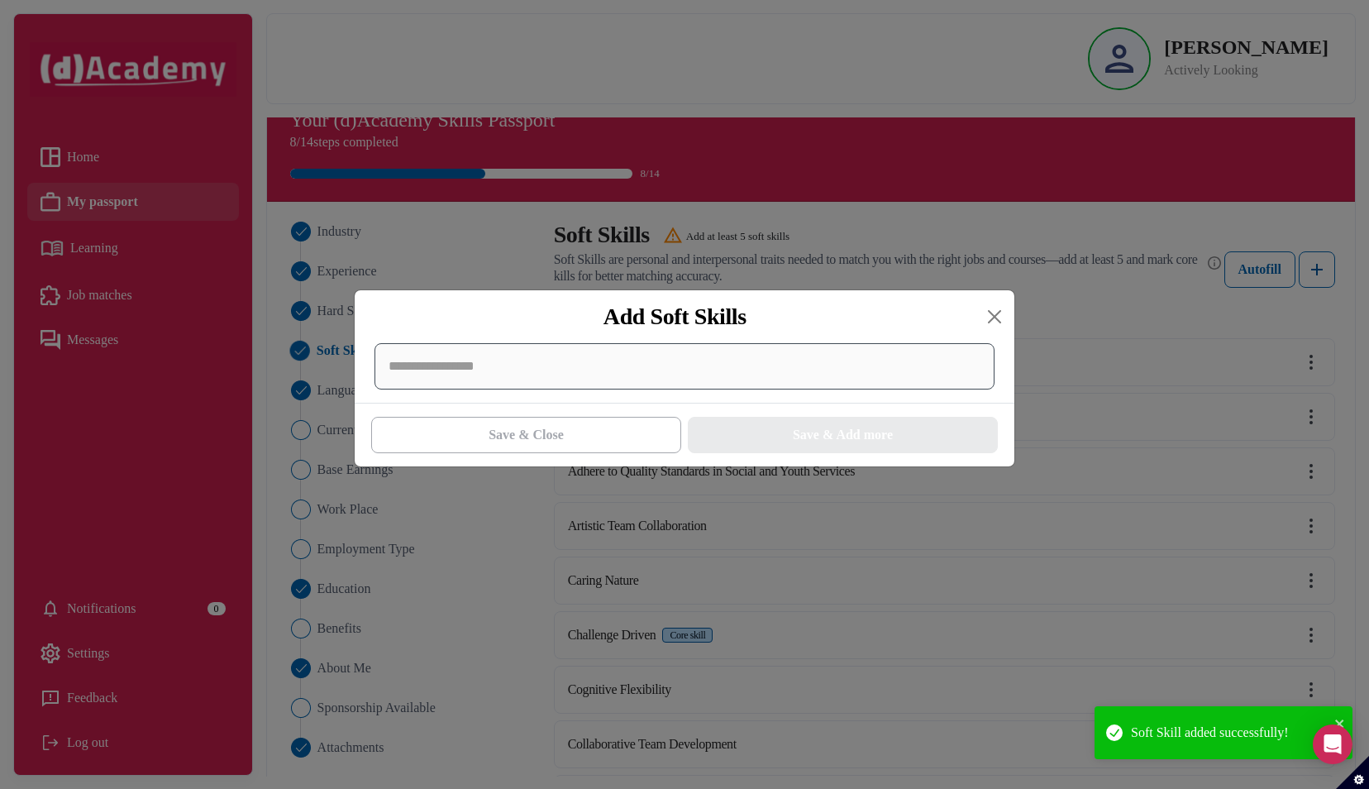
click at [668, 372] on div at bounding box center [684, 366] width 620 height 46
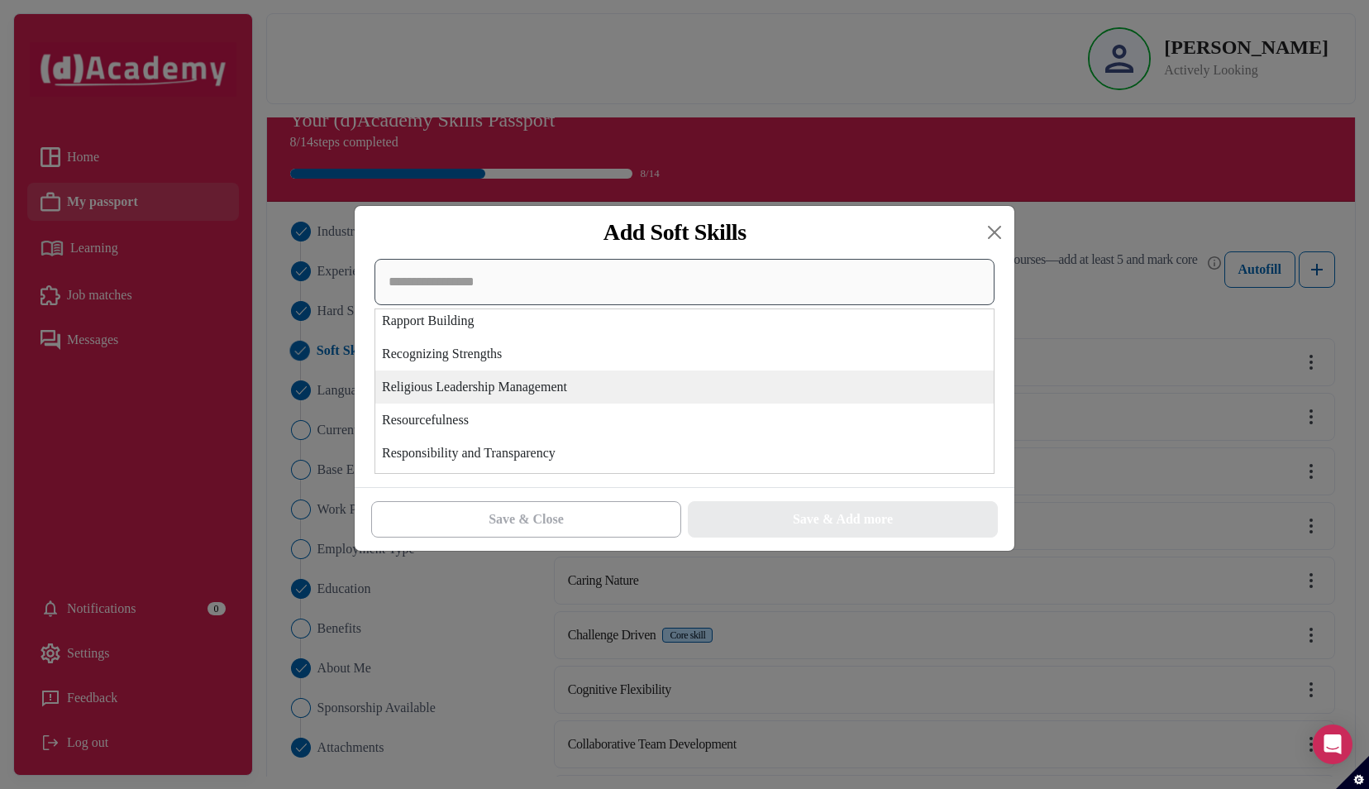
scroll to position [4701, 0]
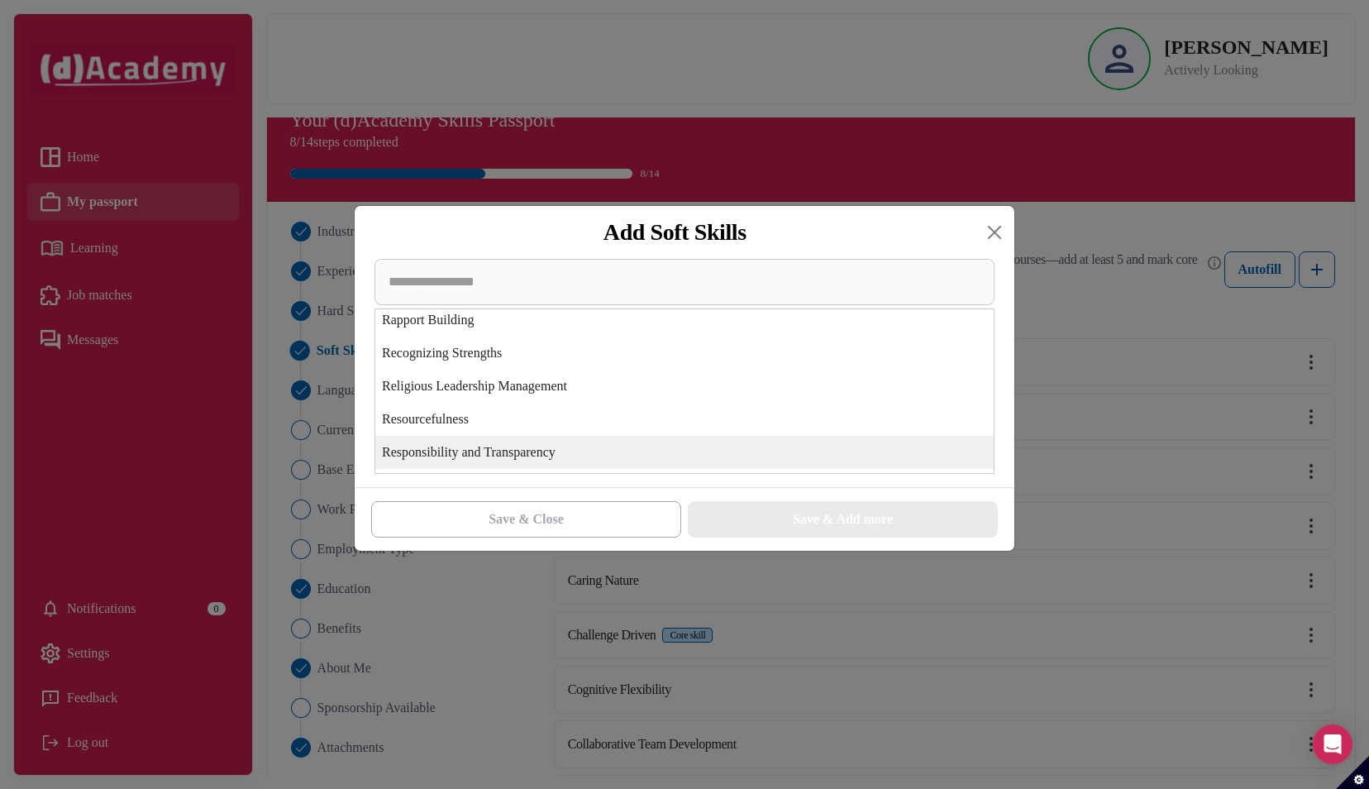
click at [641, 451] on div "Responsibility and Transparency" at bounding box center [684, 452] width 618 height 33
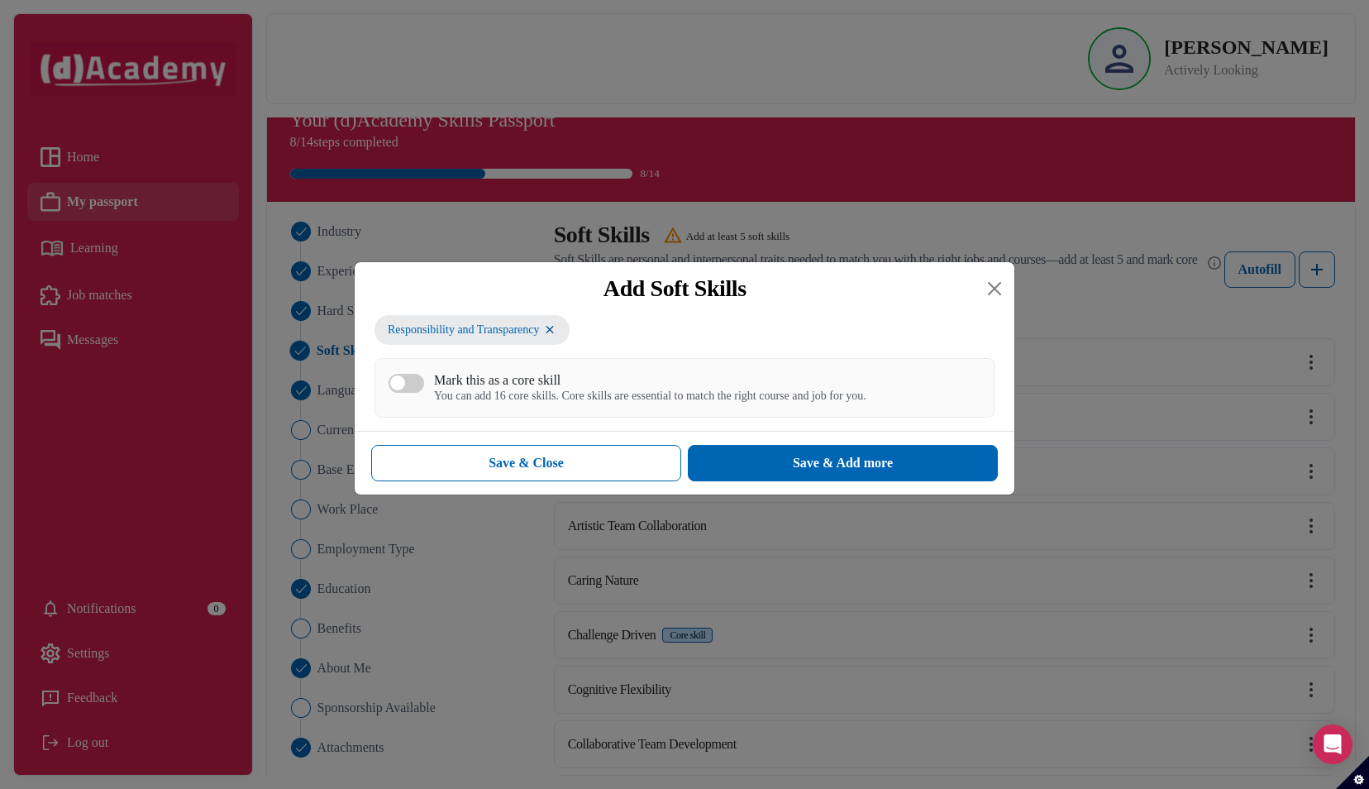
click at [820, 395] on div "You can add 16 core skills. Core skills are essential to match the right course…" at bounding box center [650, 396] width 432 height 14
click at [424, 393] on button "Mark this as a core skill You can add 16 core skills. Core skills are essential…" at bounding box center [406, 383] width 36 height 19
click at [827, 465] on div "Save & Add more" at bounding box center [843, 463] width 100 height 20
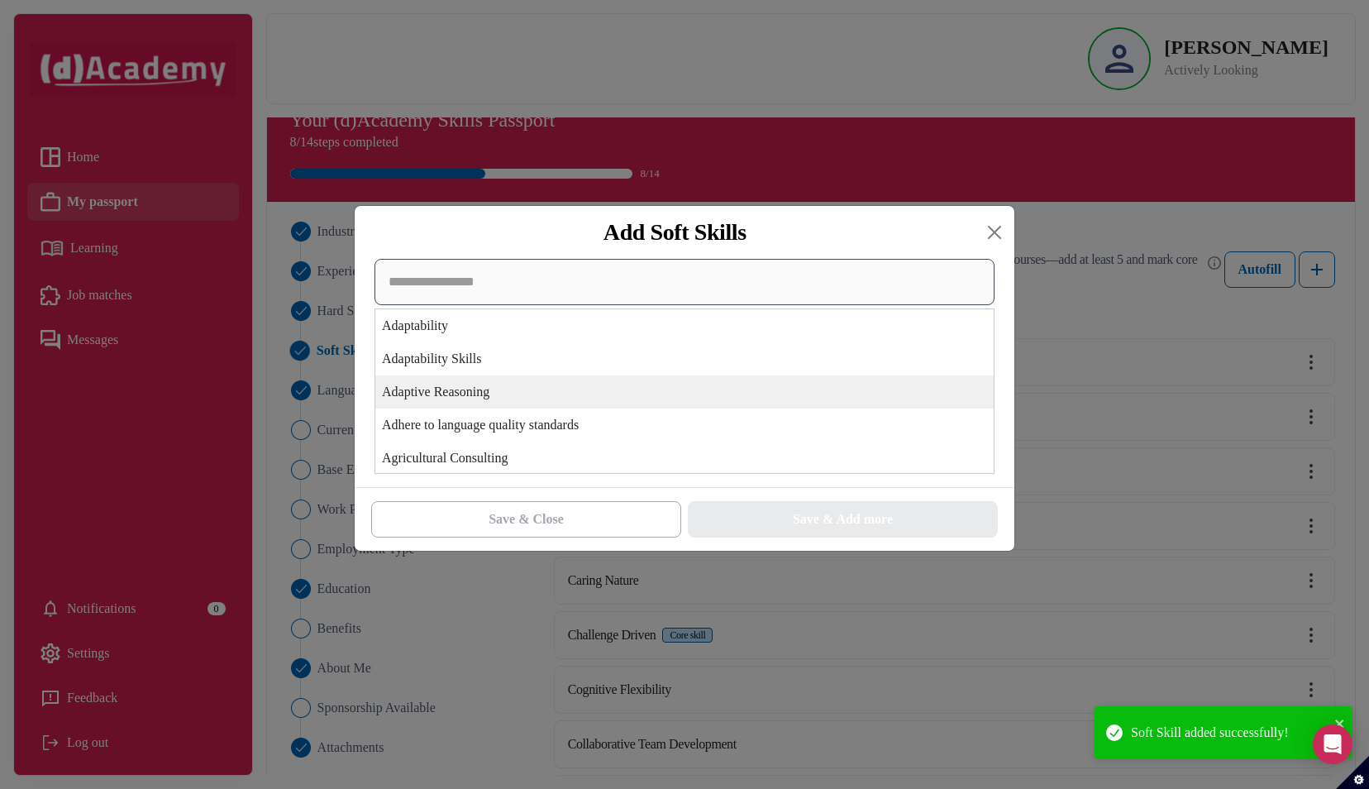
click at [650, 386] on div "Adaptability Adaptability Skills Adaptive Reasoning Adhere to language quality …" at bounding box center [684, 366] width 620 height 215
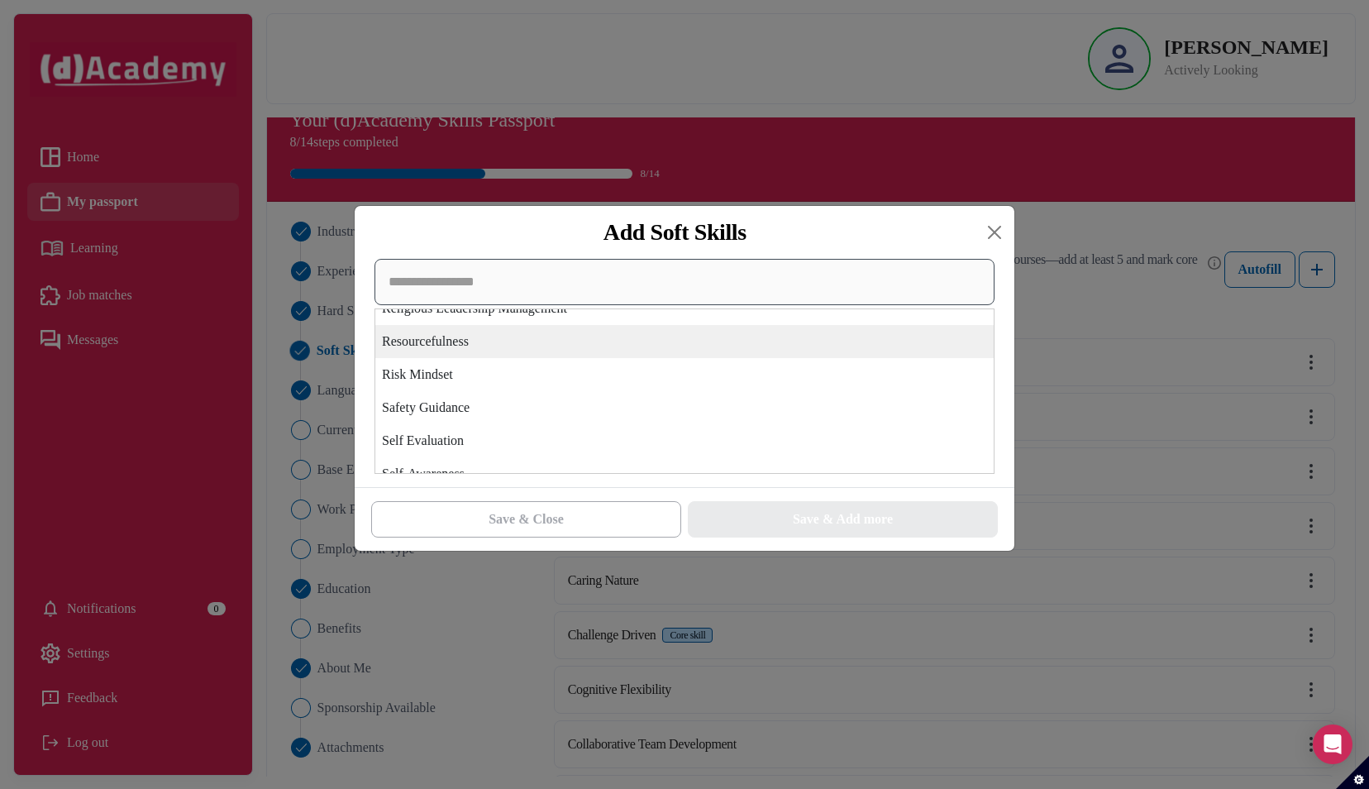
scroll to position [4773, 0]
click at [632, 351] on div "Resourcefulness" at bounding box center [684, 346] width 618 height 33
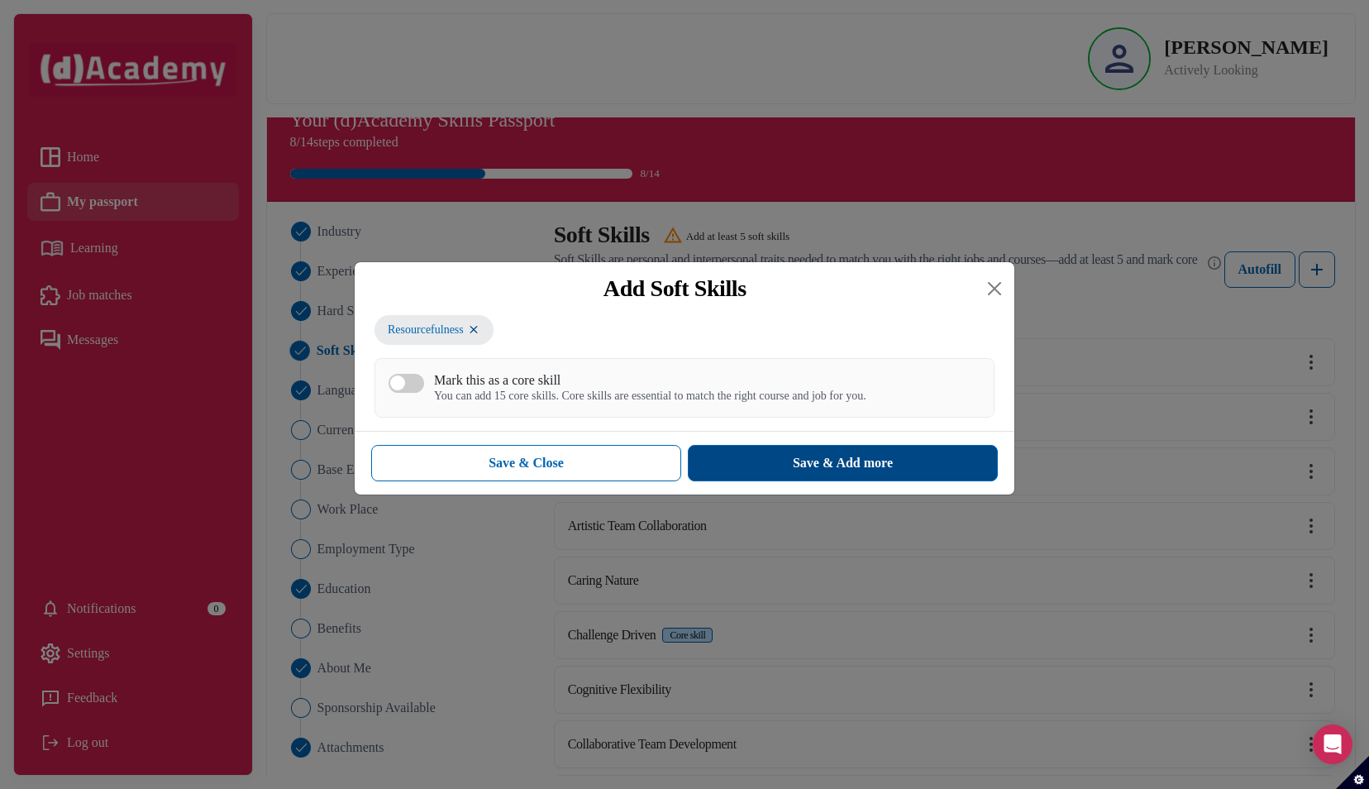
click at [736, 456] on button "Save & Add more" at bounding box center [843, 463] width 310 height 36
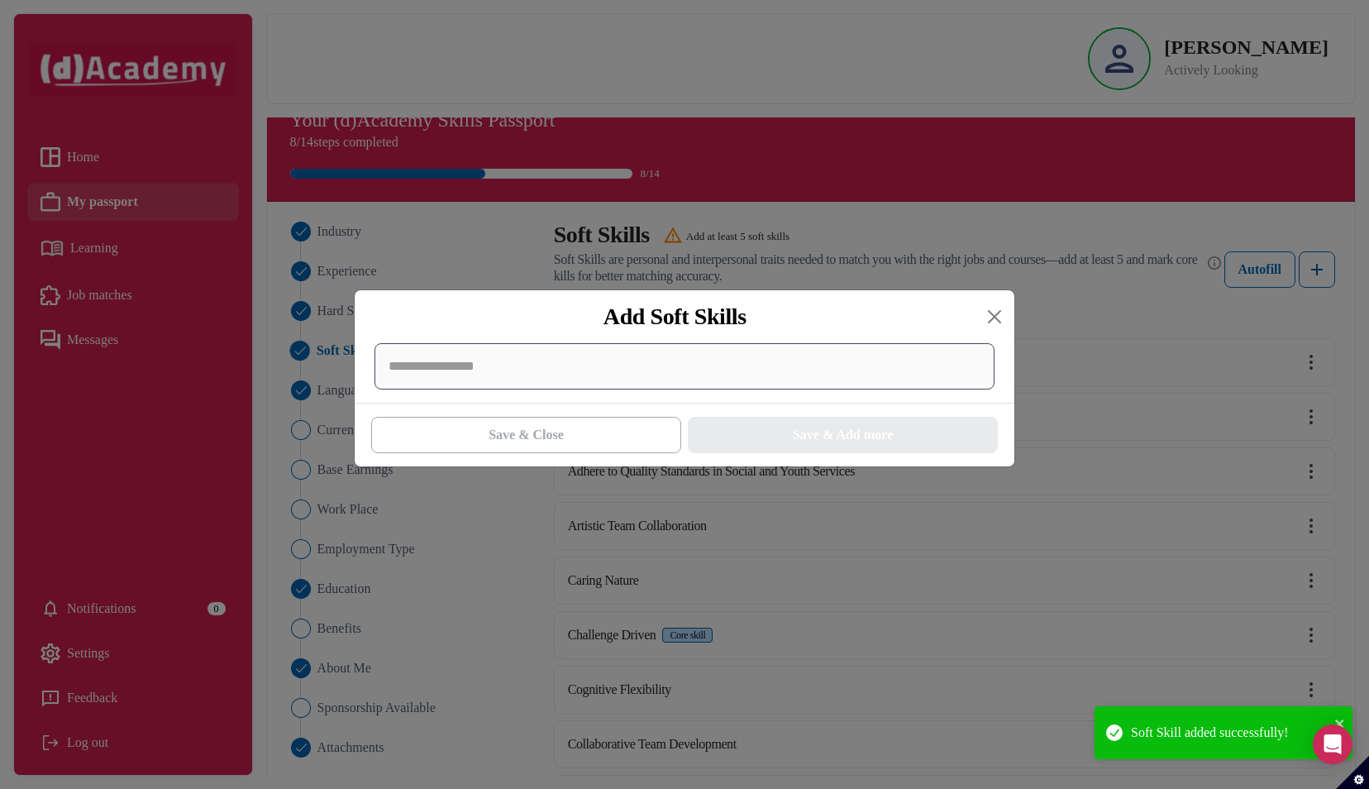
click at [651, 369] on div at bounding box center [684, 366] width 620 height 46
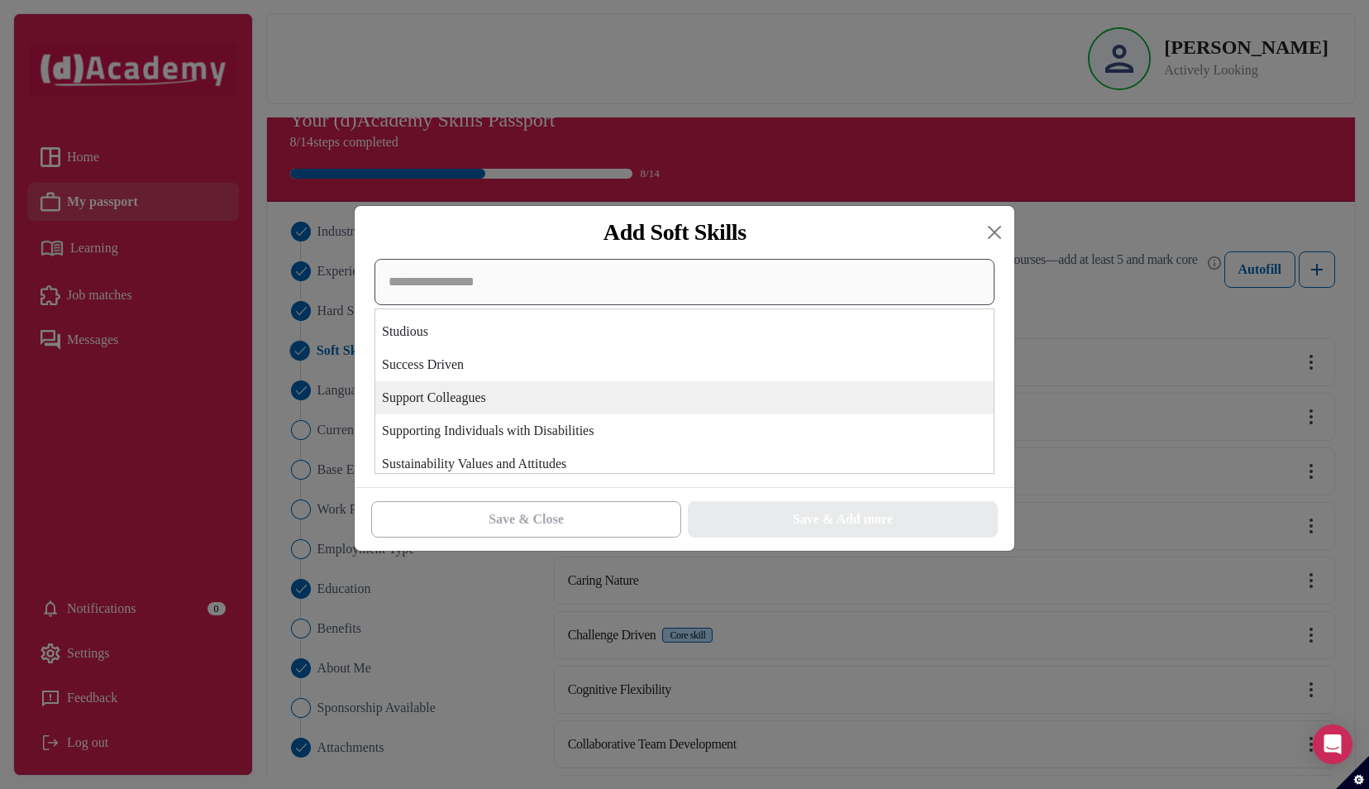
scroll to position [5483, 0]
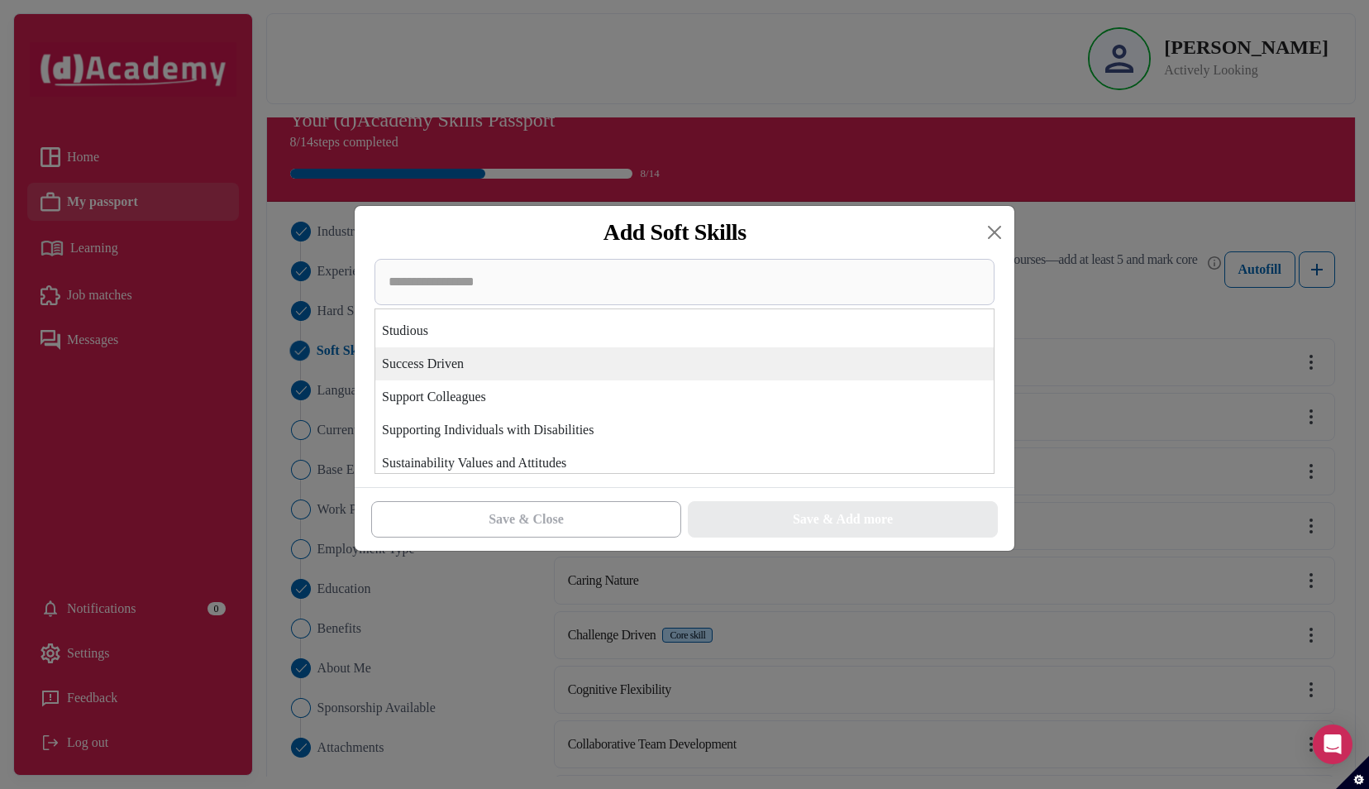
click at [653, 375] on div "Success Driven" at bounding box center [684, 363] width 618 height 33
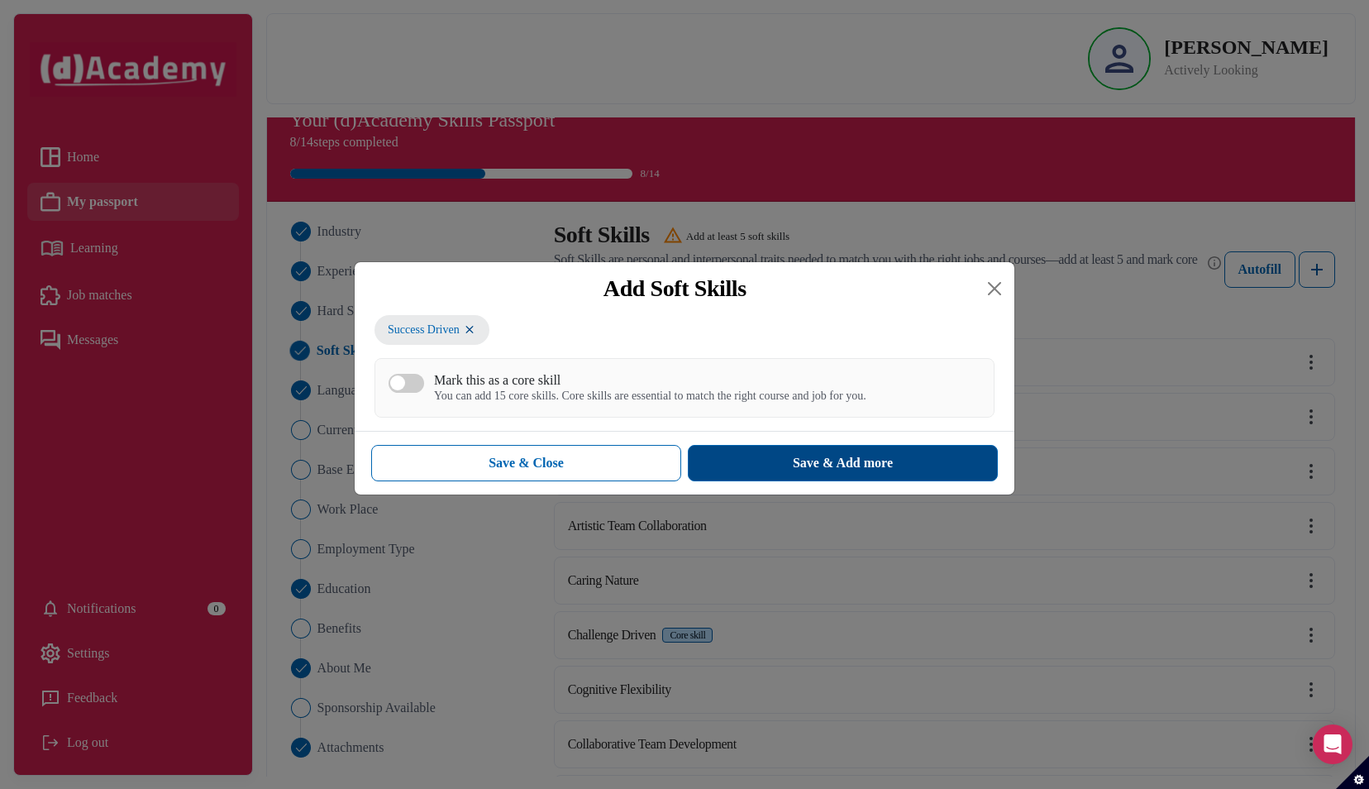
click at [759, 455] on button "Save & Add more" at bounding box center [843, 463] width 310 height 36
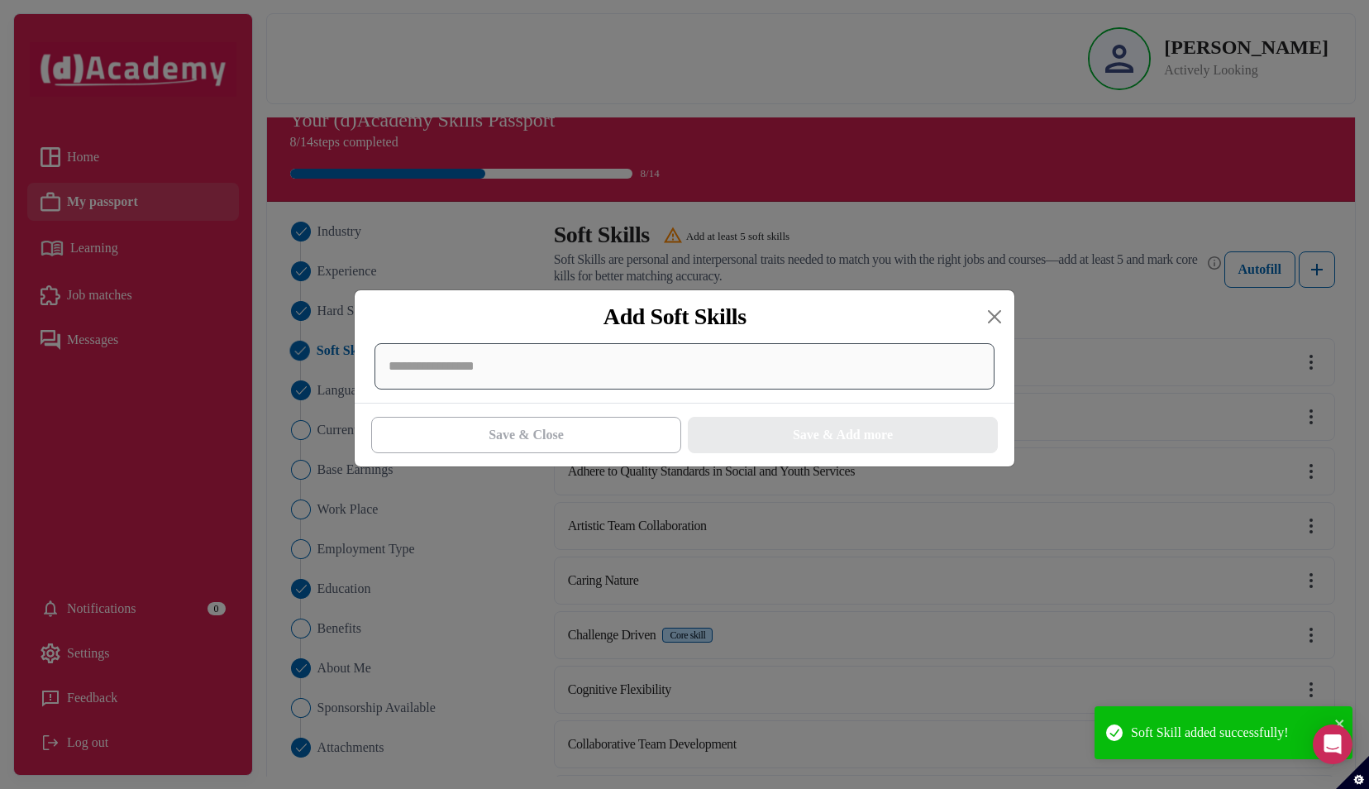
click at [605, 387] on div at bounding box center [684, 366] width 620 height 46
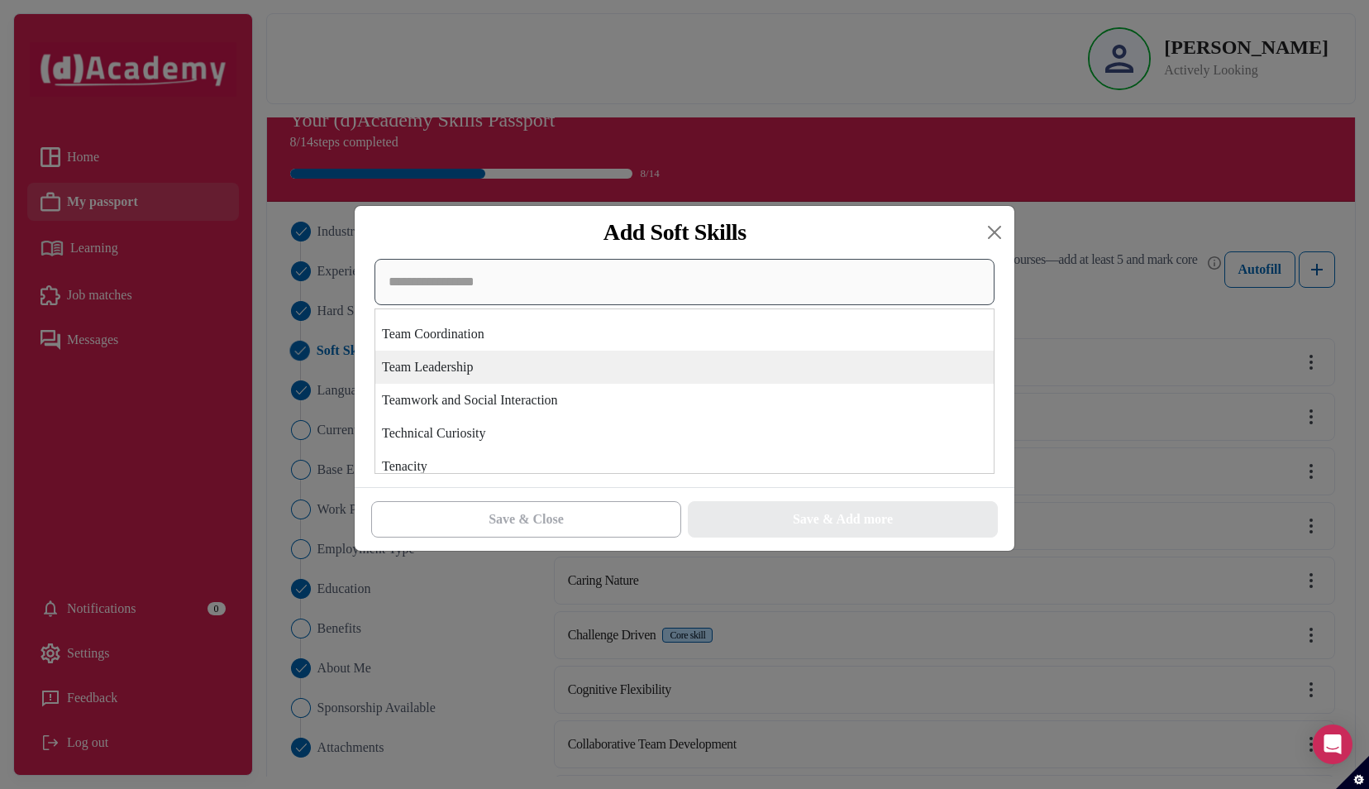
scroll to position [5685, 0]
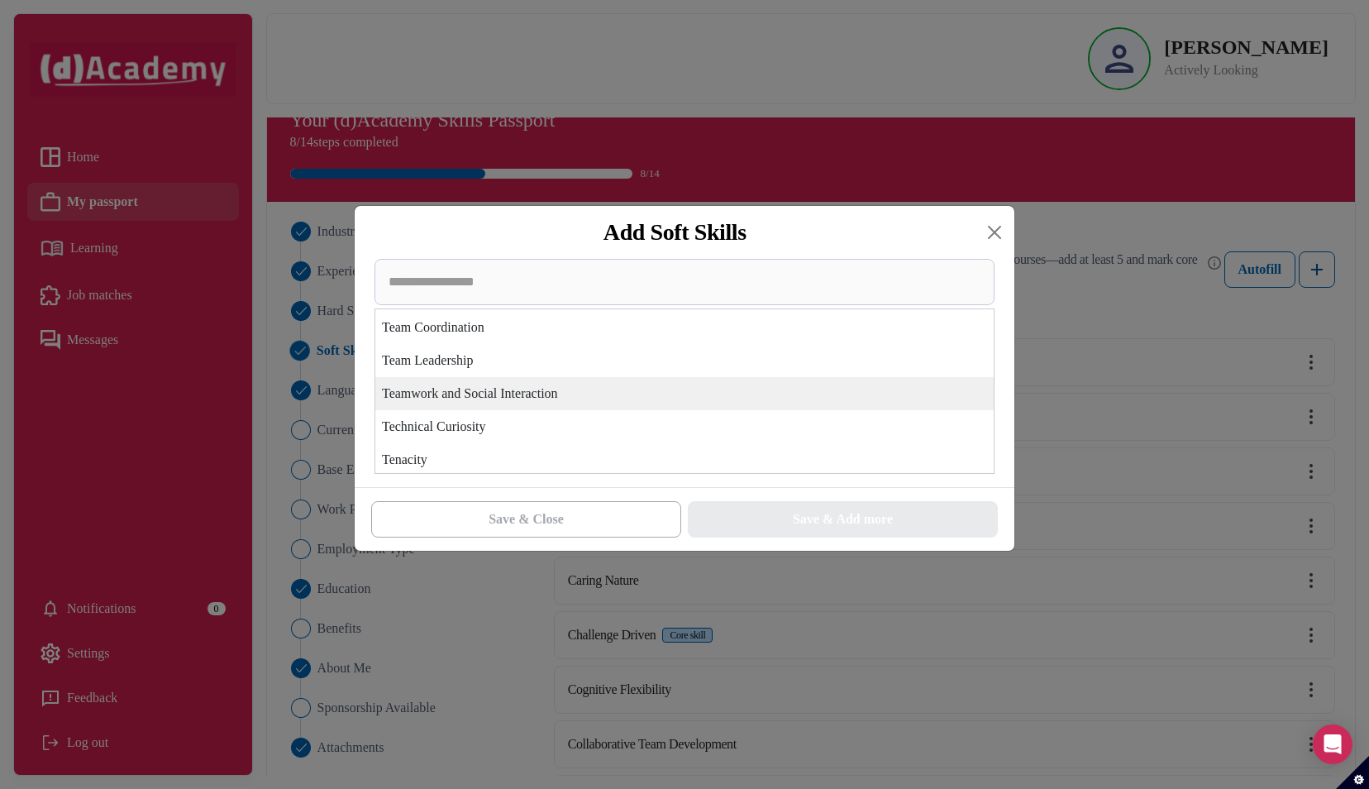
click at [605, 397] on div "Teamwork and Social Interaction" at bounding box center [684, 393] width 618 height 33
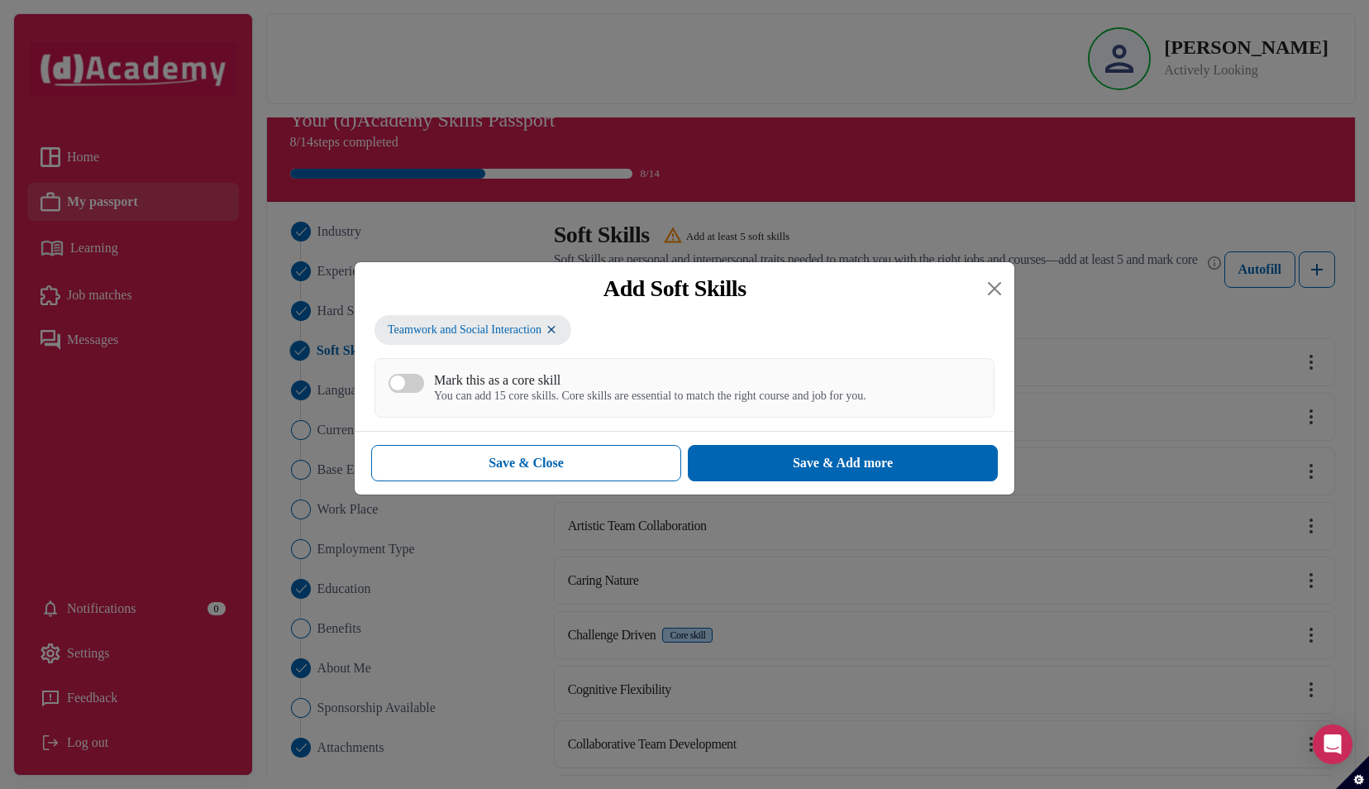
click at [747, 390] on div "You can add 15 core skills. Core skills are essential to match the right course…" at bounding box center [650, 396] width 432 height 14
click at [424, 390] on button "Mark this as a core skill You can add 15 core skills. Core skills are essential…" at bounding box center [406, 383] width 36 height 19
click at [787, 470] on button "Save & Add more" at bounding box center [843, 463] width 310 height 36
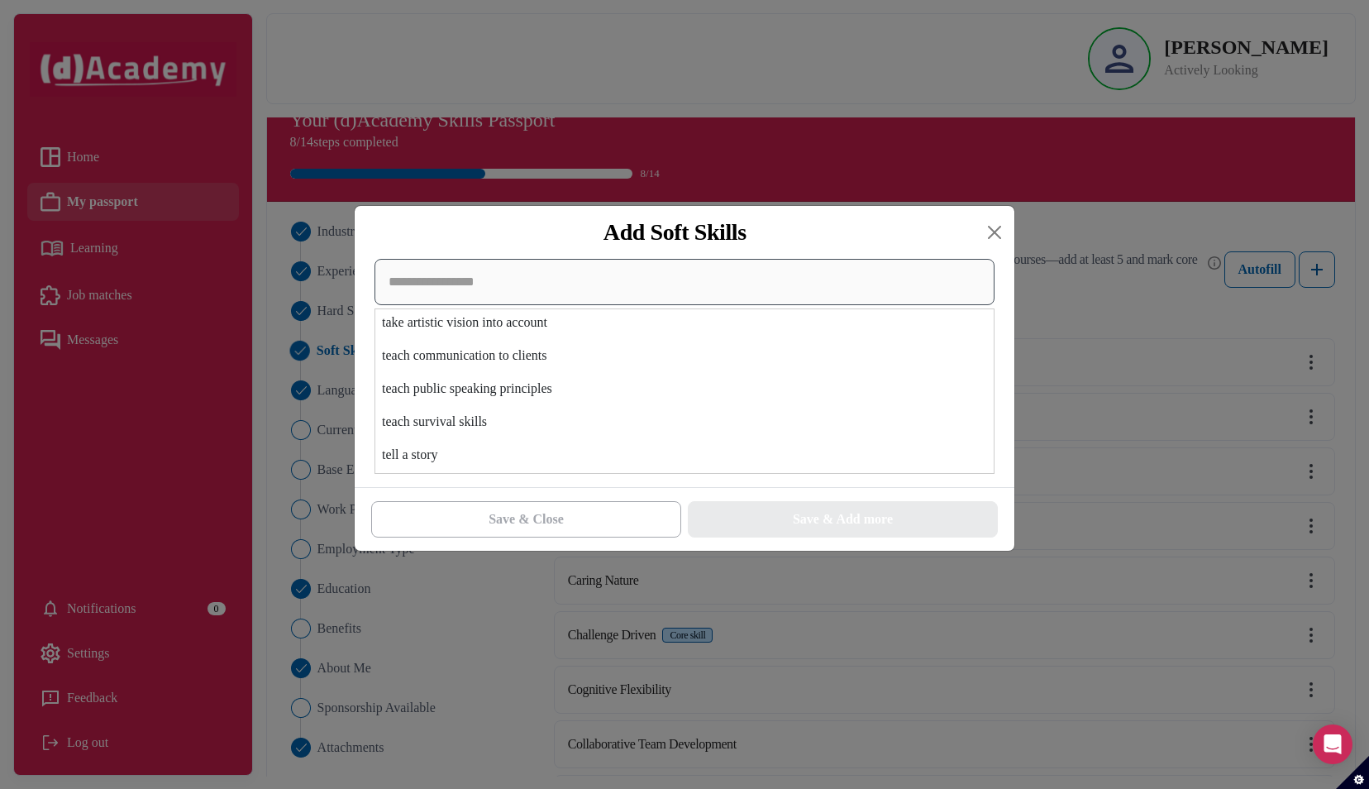
scroll to position [27248, 0]
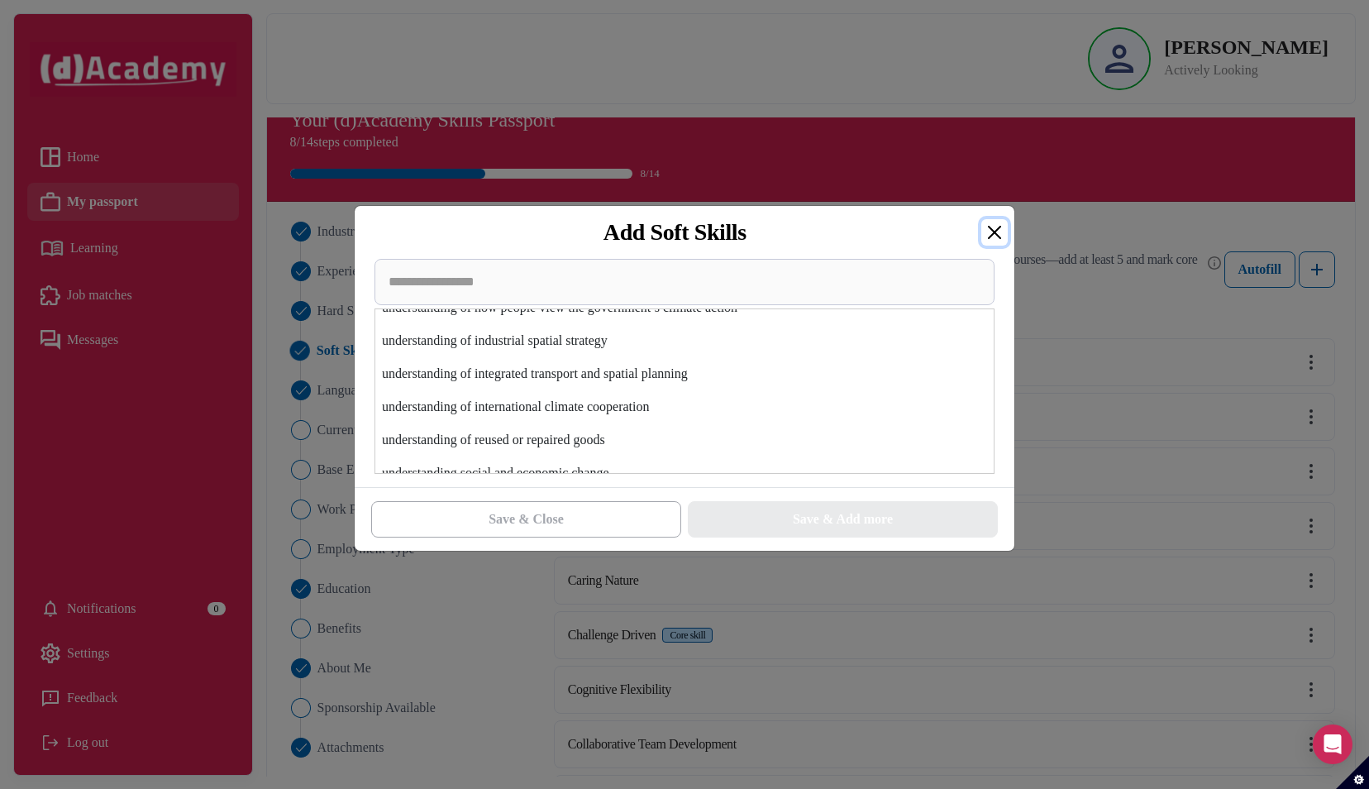
click at [994, 231] on button "Close" at bounding box center [994, 232] width 26 height 26
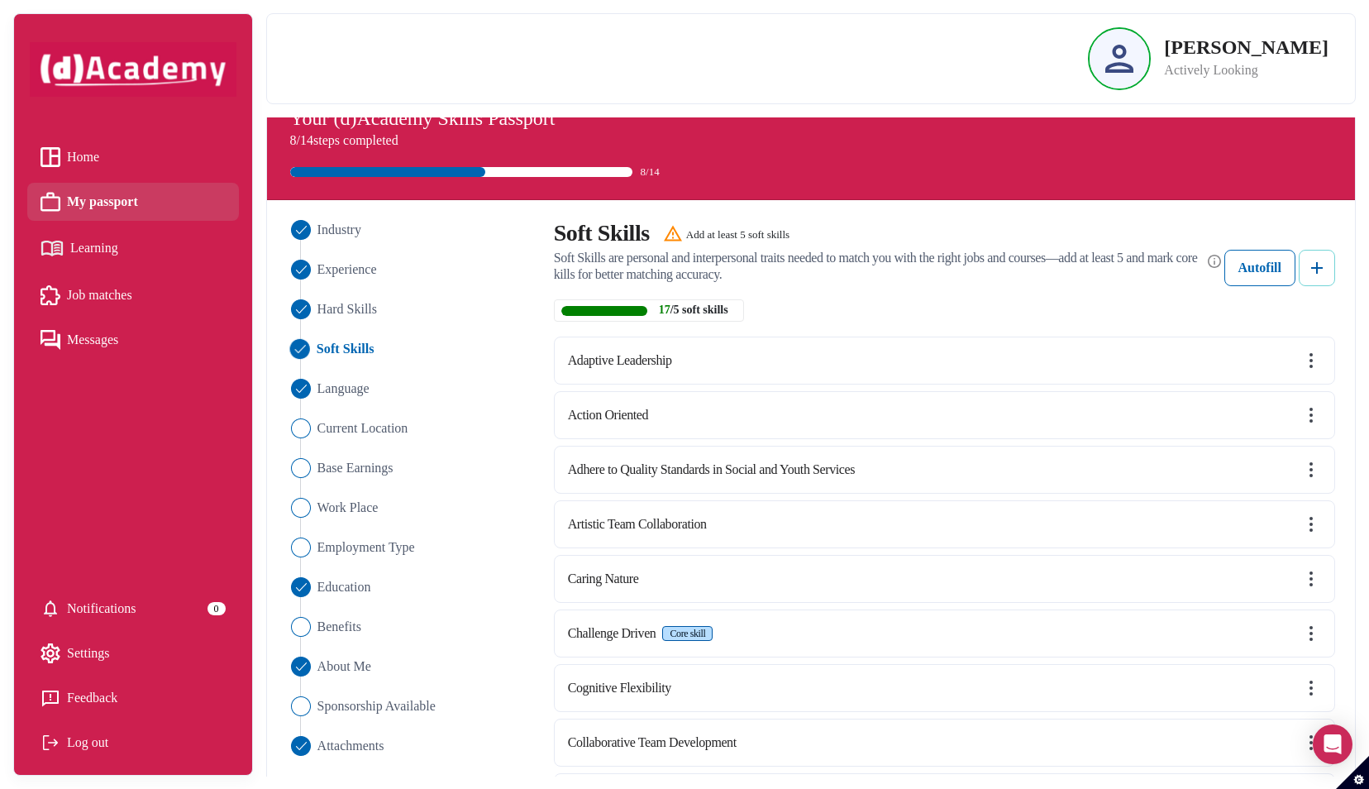
scroll to position [31, 0]
click at [341, 382] on span "Language" at bounding box center [342, 389] width 53 height 20
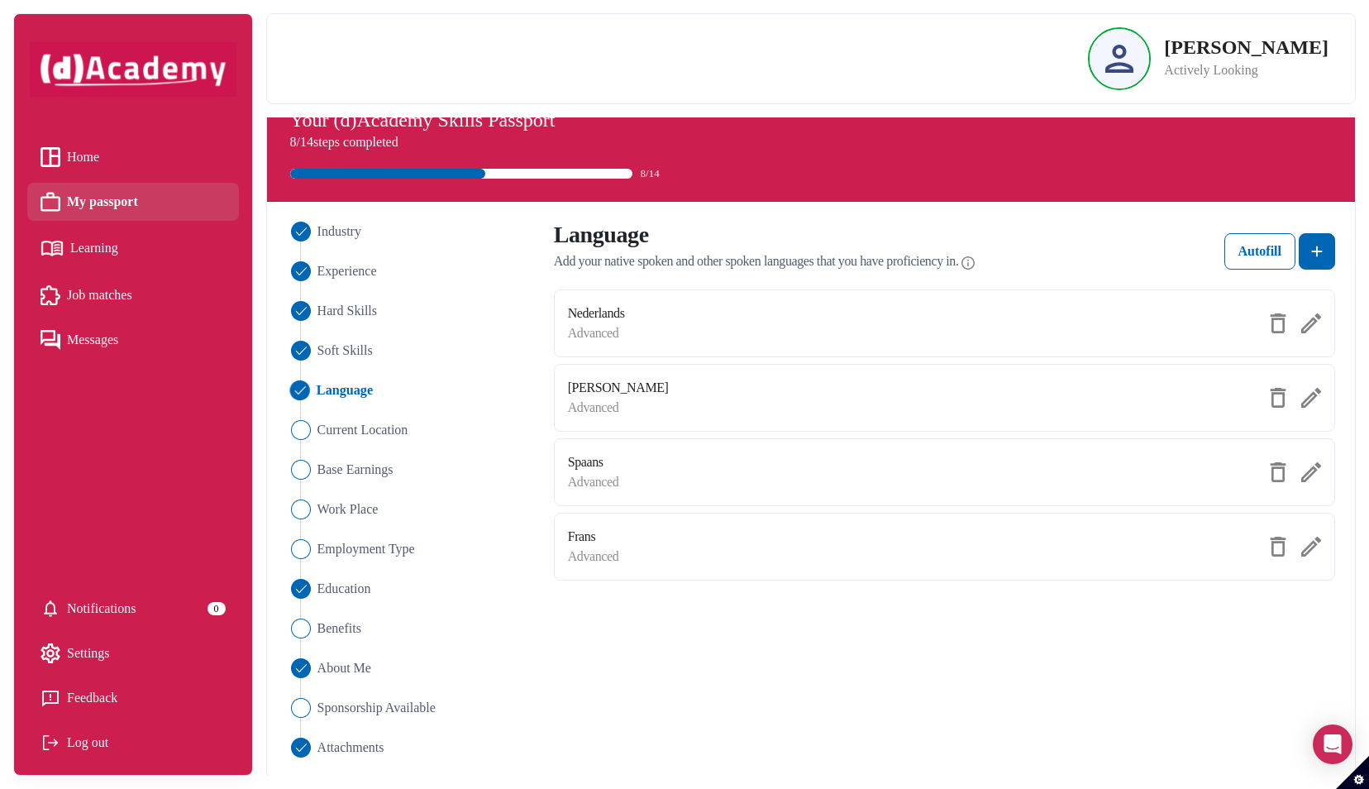
click at [1310, 316] on img at bounding box center [1311, 323] width 20 height 20
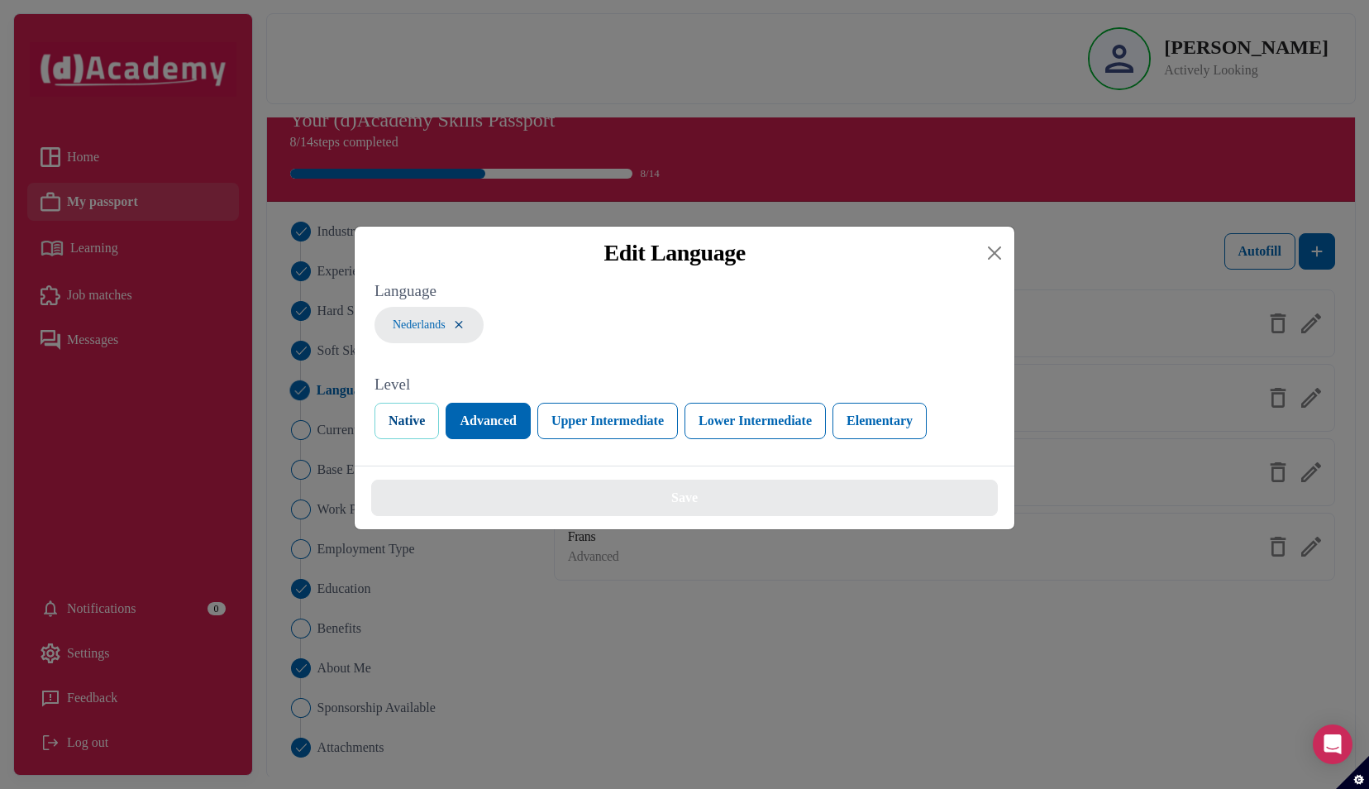
click at [407, 414] on button "Native" at bounding box center [406, 421] width 64 height 36
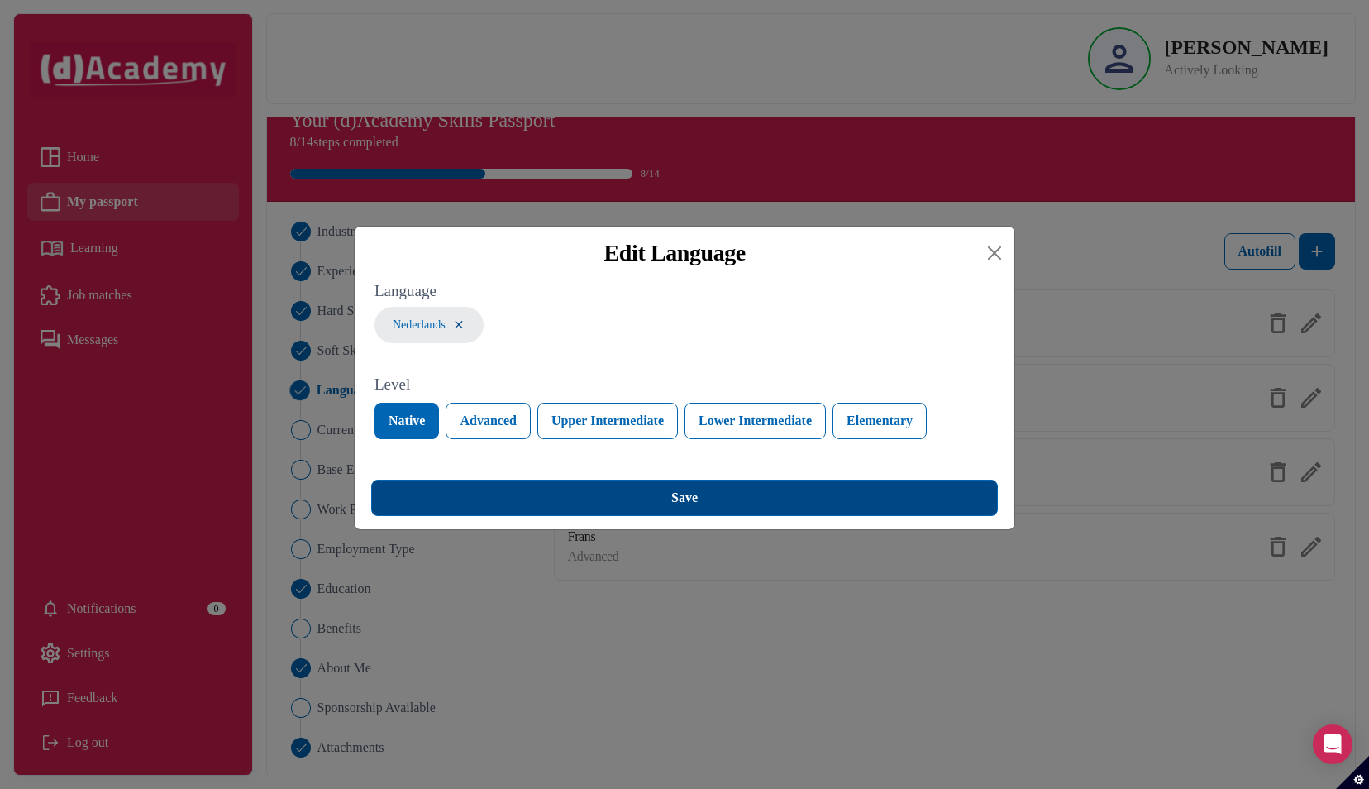
click at [596, 485] on button "Save" at bounding box center [684, 497] width 627 height 36
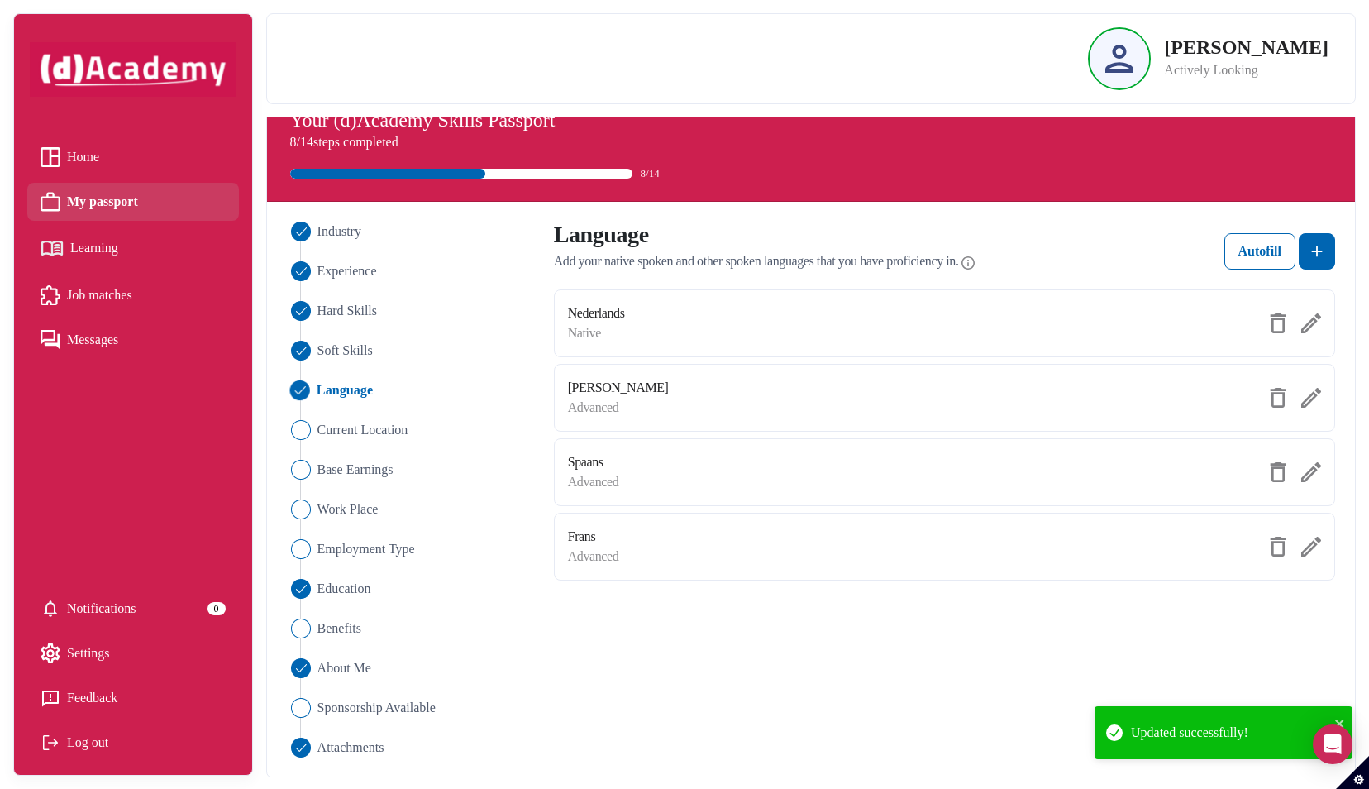
click at [1310, 469] on img at bounding box center [1311, 472] width 20 height 20
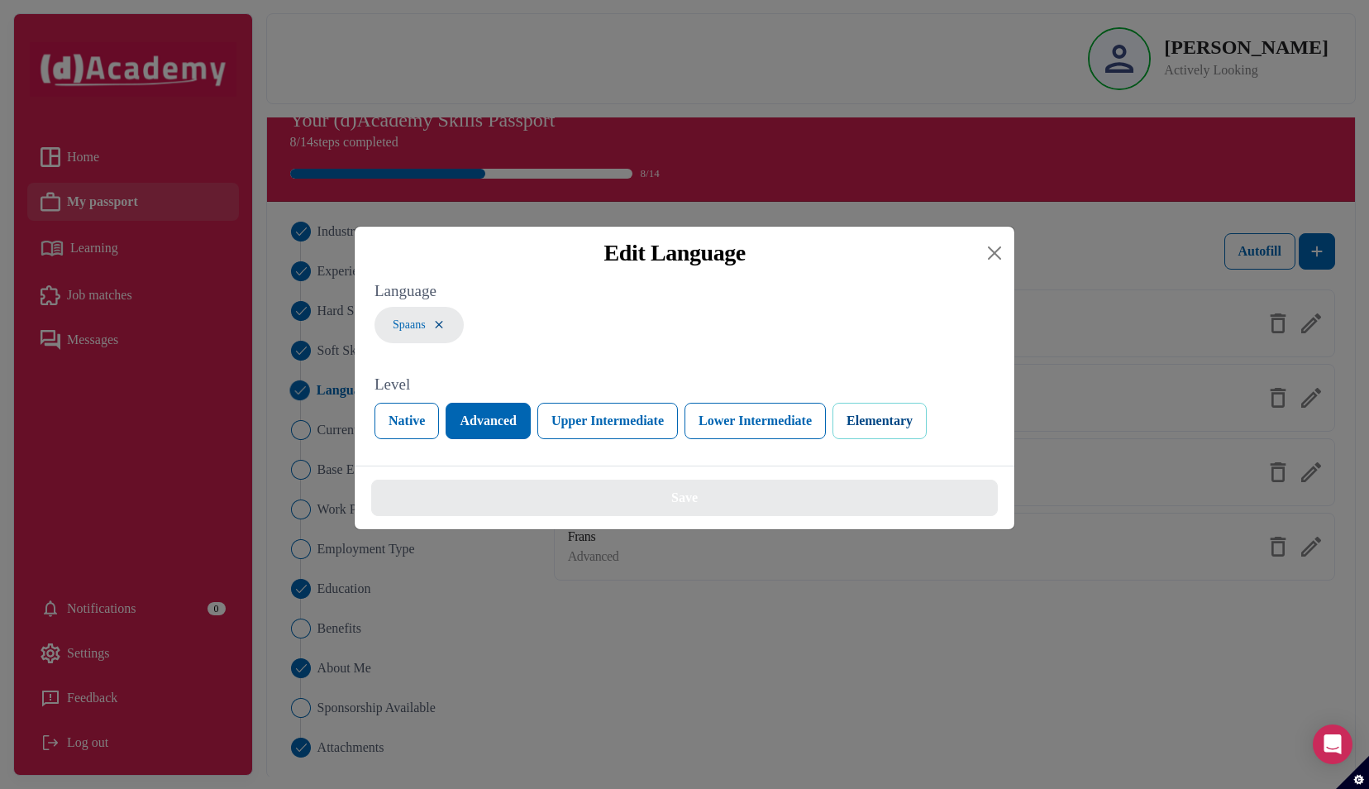
click at [881, 420] on button "Elementary" at bounding box center [879, 421] width 94 height 36
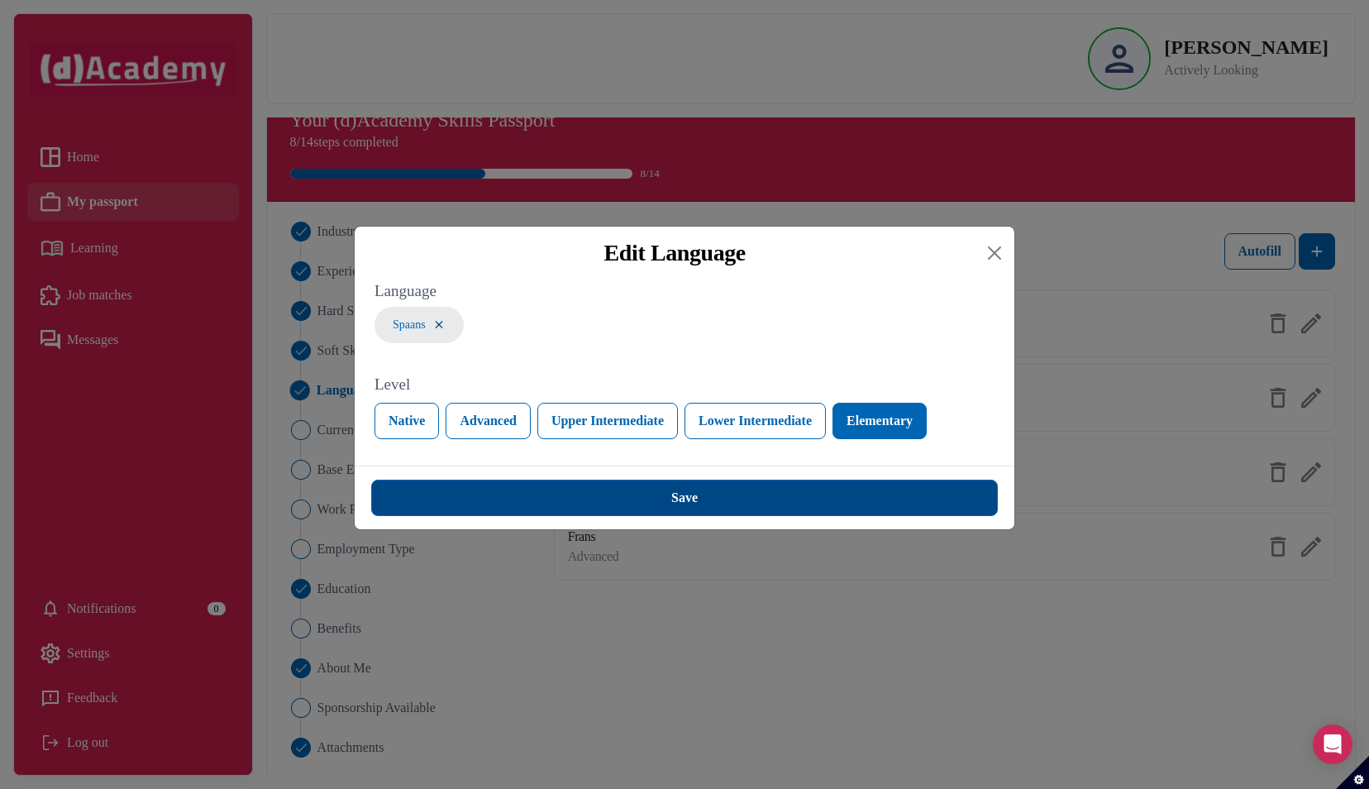
click at [965, 505] on button "Save" at bounding box center [684, 497] width 627 height 36
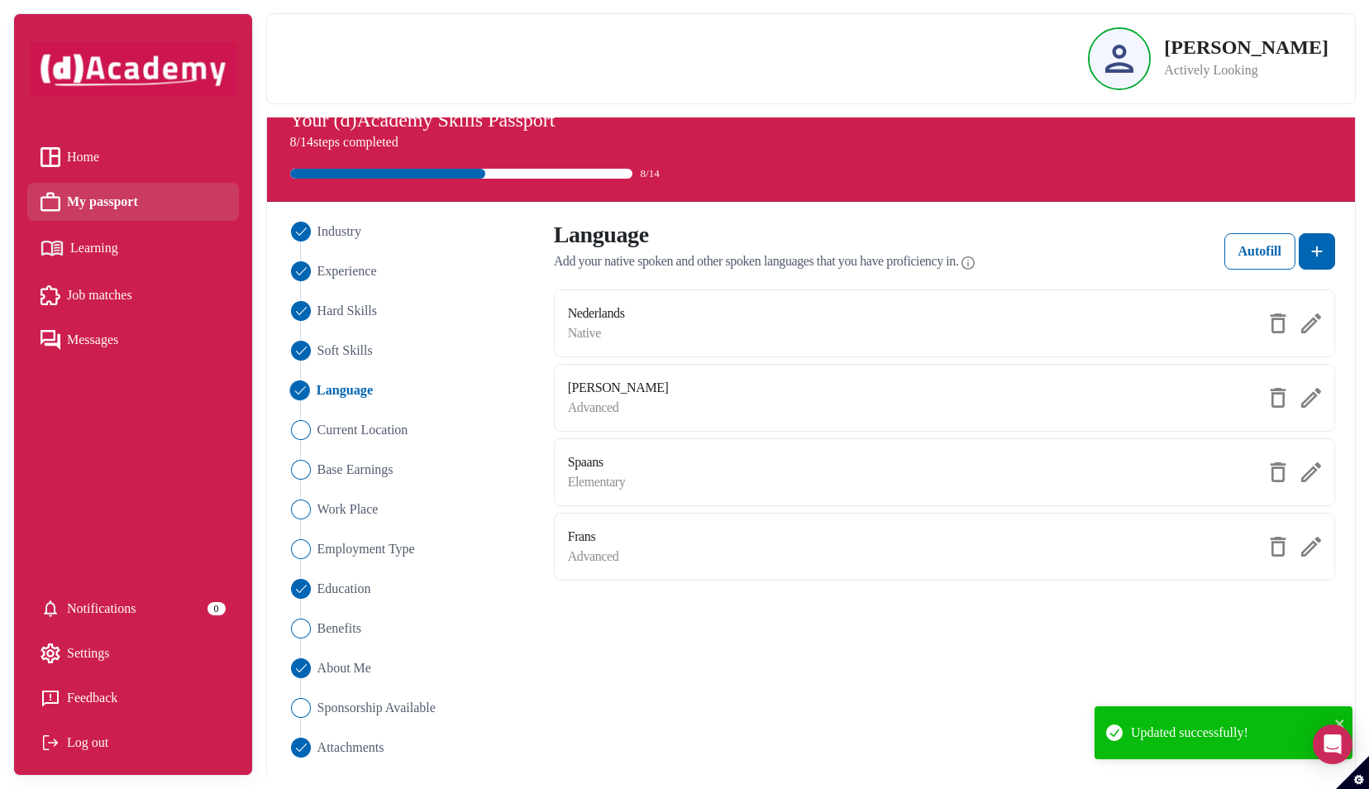
click at [1313, 542] on img at bounding box center [1311, 546] width 20 height 20
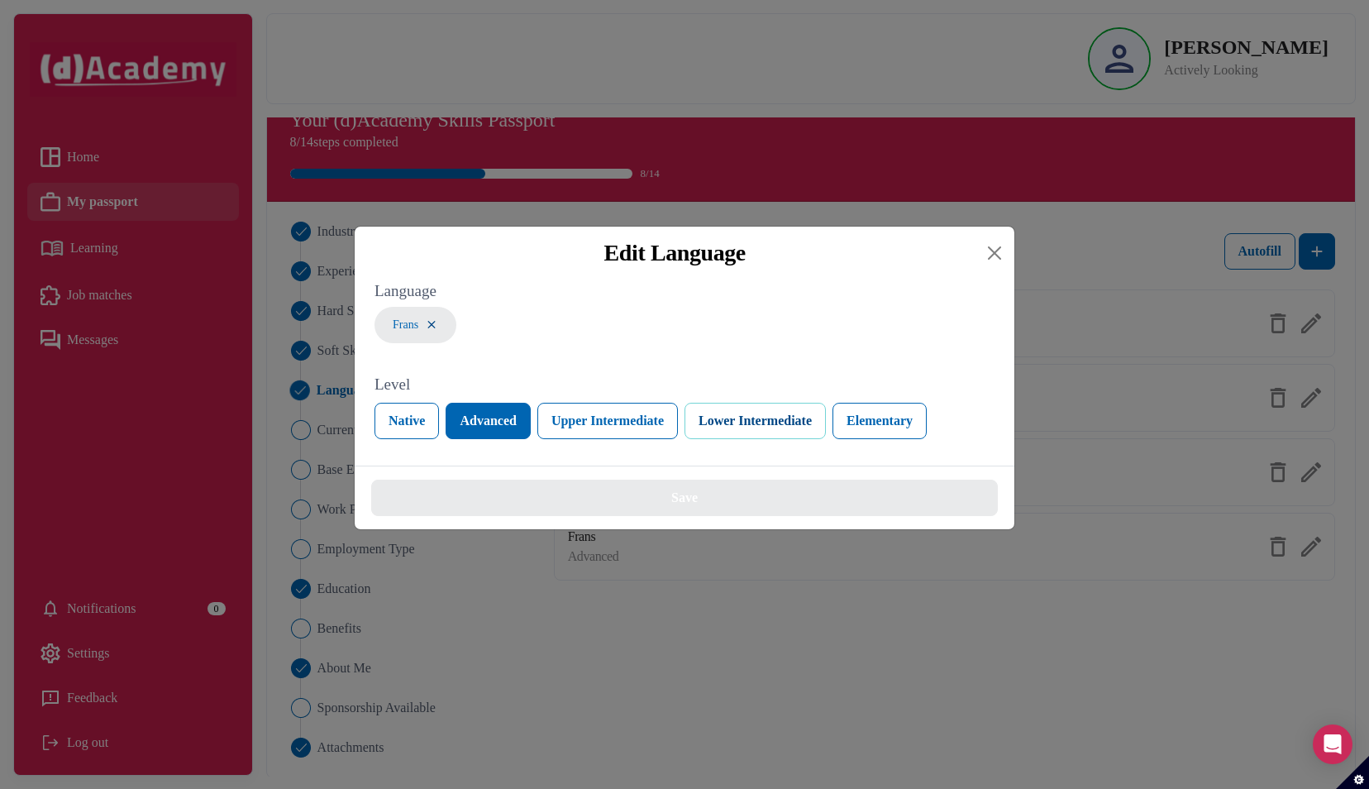
click at [822, 431] on button "Lower Intermediate" at bounding box center [754, 421] width 141 height 36
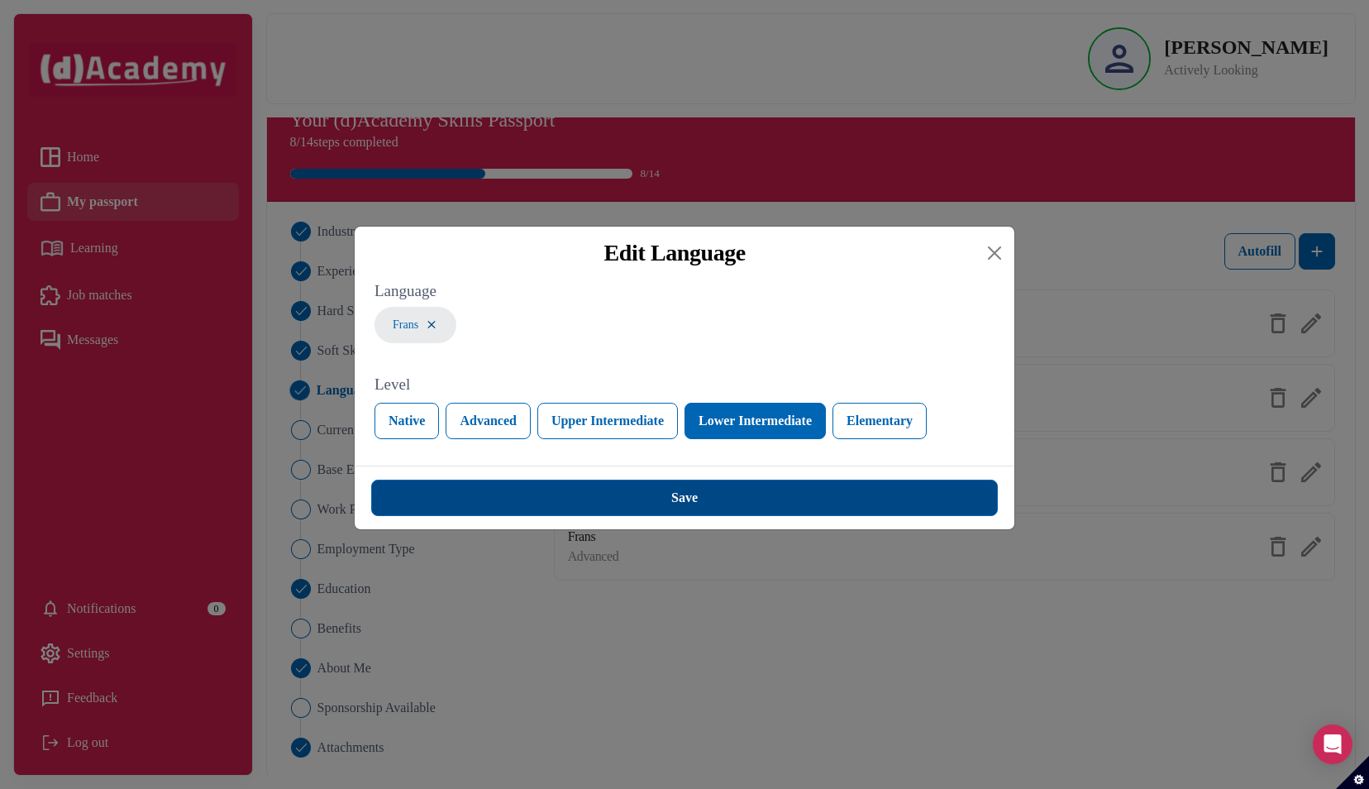
click at [798, 506] on button "Save" at bounding box center [684, 497] width 627 height 36
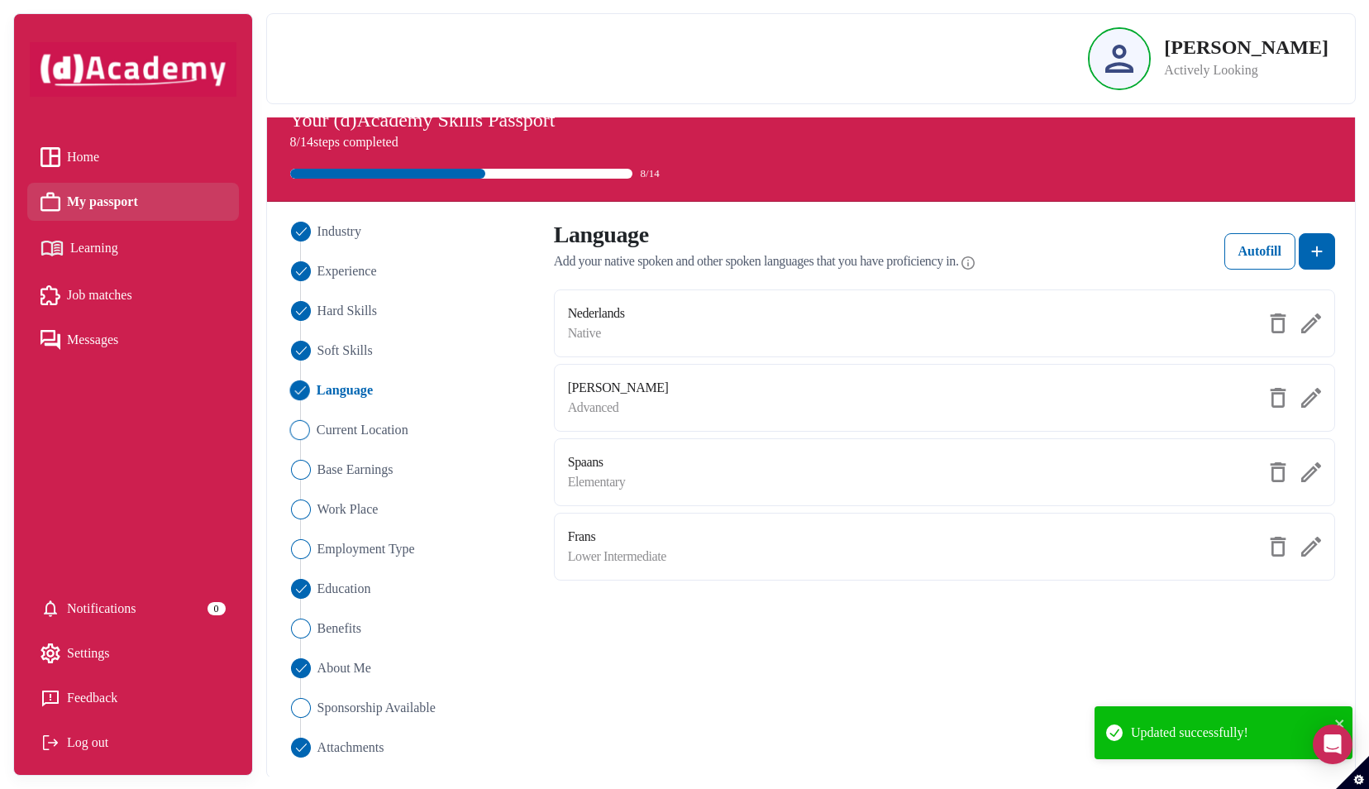
click at [388, 433] on span "Current Location" at bounding box center [362, 430] width 92 height 20
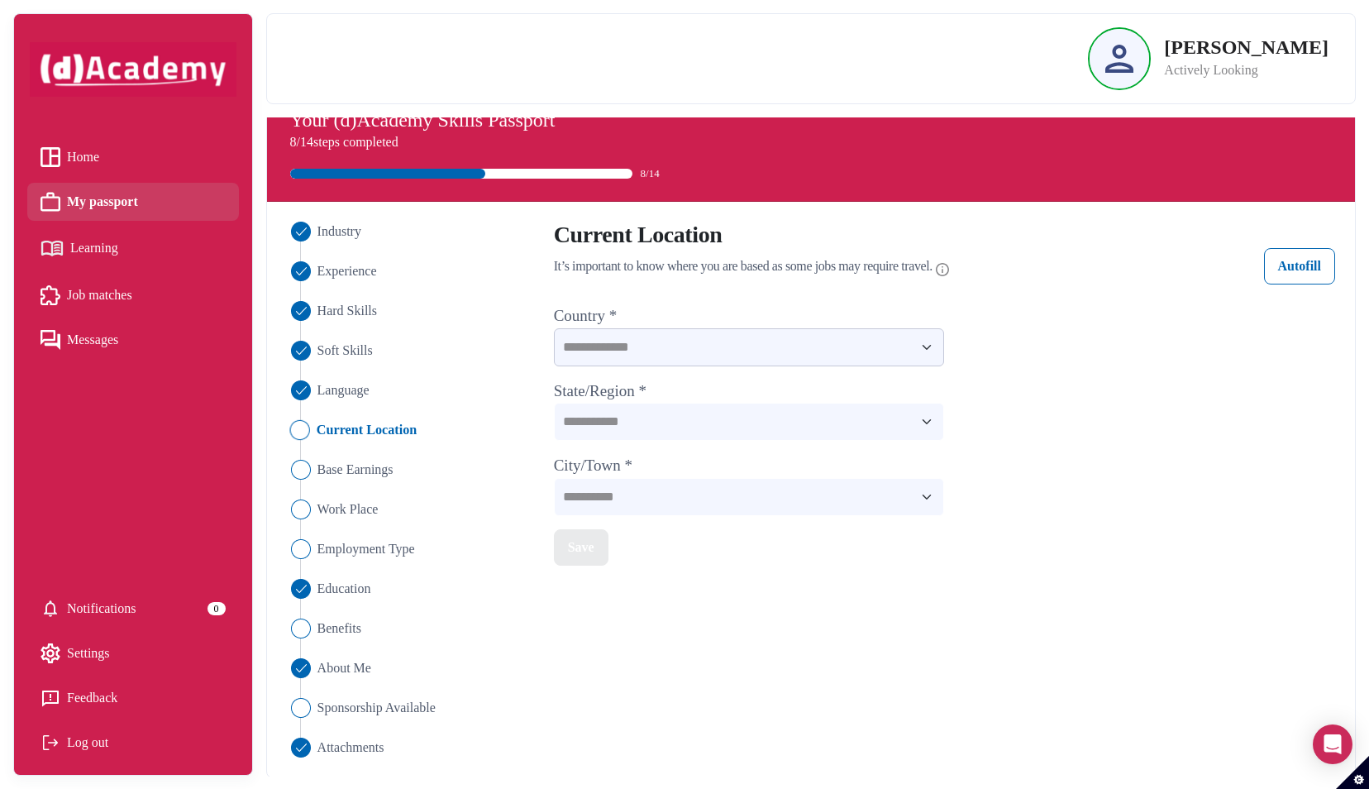
click at [636, 333] on select "**********" at bounding box center [749, 347] width 391 height 38
select select "*******"
click at [554, 328] on select "**********" at bounding box center [749, 347] width 391 height 38
click at [706, 412] on select "**********" at bounding box center [749, 422] width 391 height 38
select select "********"
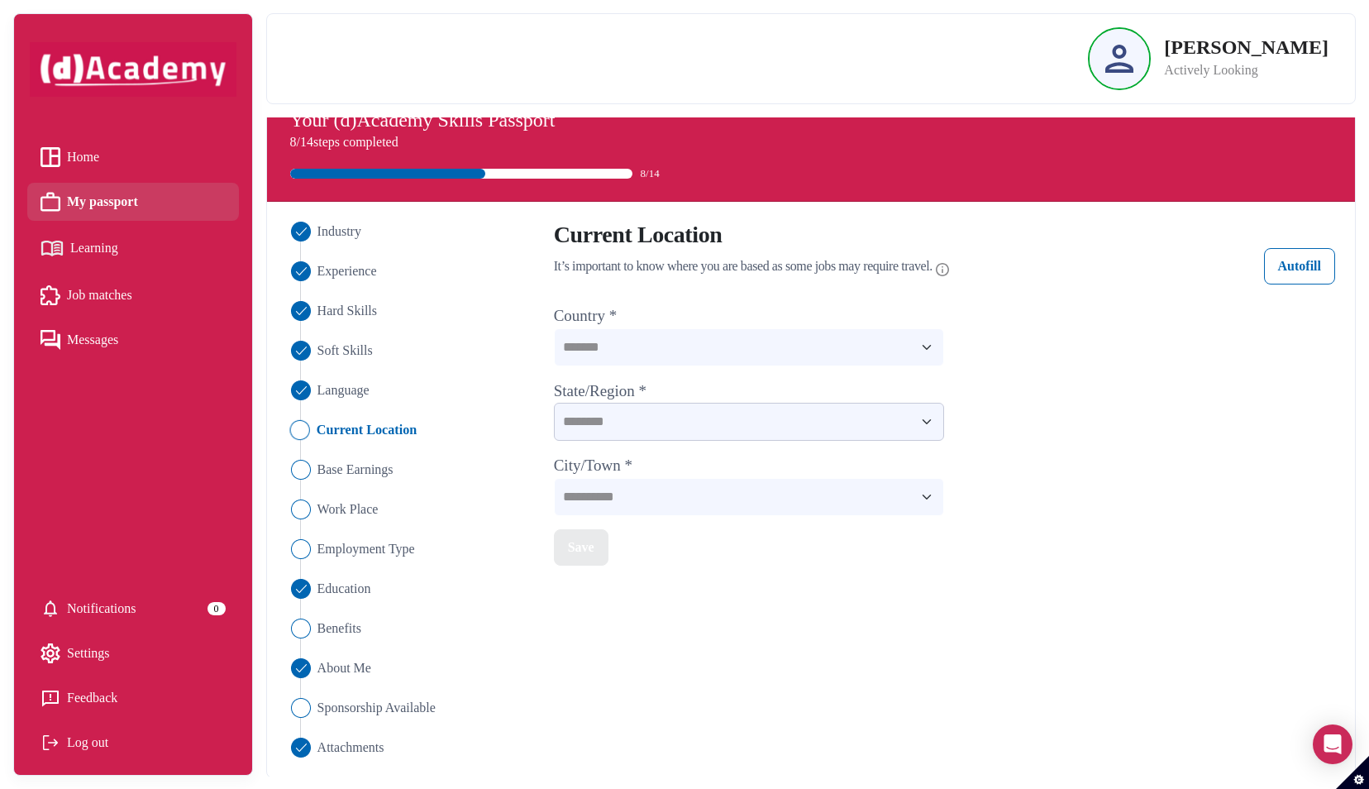
click at [554, 403] on select "**********" at bounding box center [749, 422] width 391 height 38
click at [684, 486] on select "**********" at bounding box center [749, 497] width 391 height 38
select select "*********"
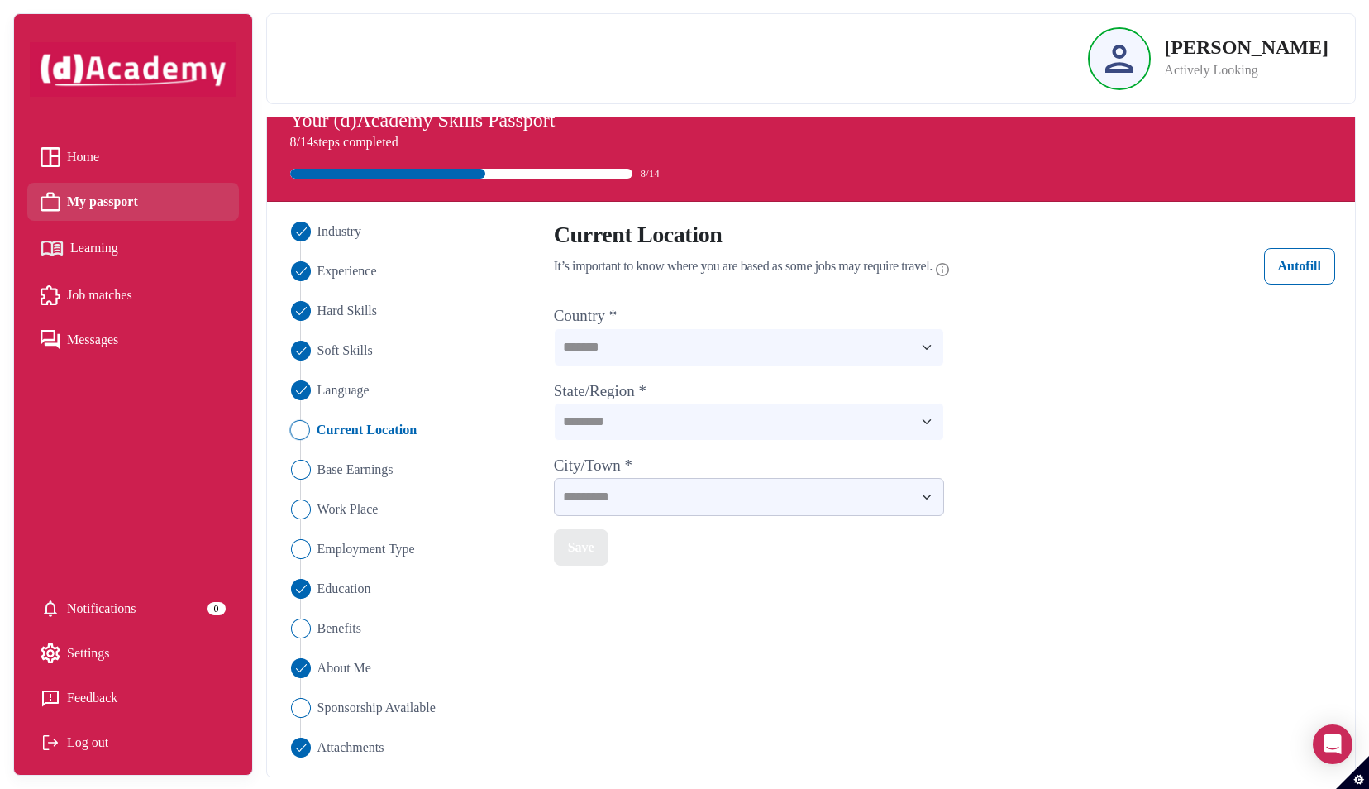
click at [554, 478] on select "**********" at bounding box center [749, 497] width 391 height 38
click at [589, 540] on div "Save" at bounding box center [581, 547] width 26 height 20
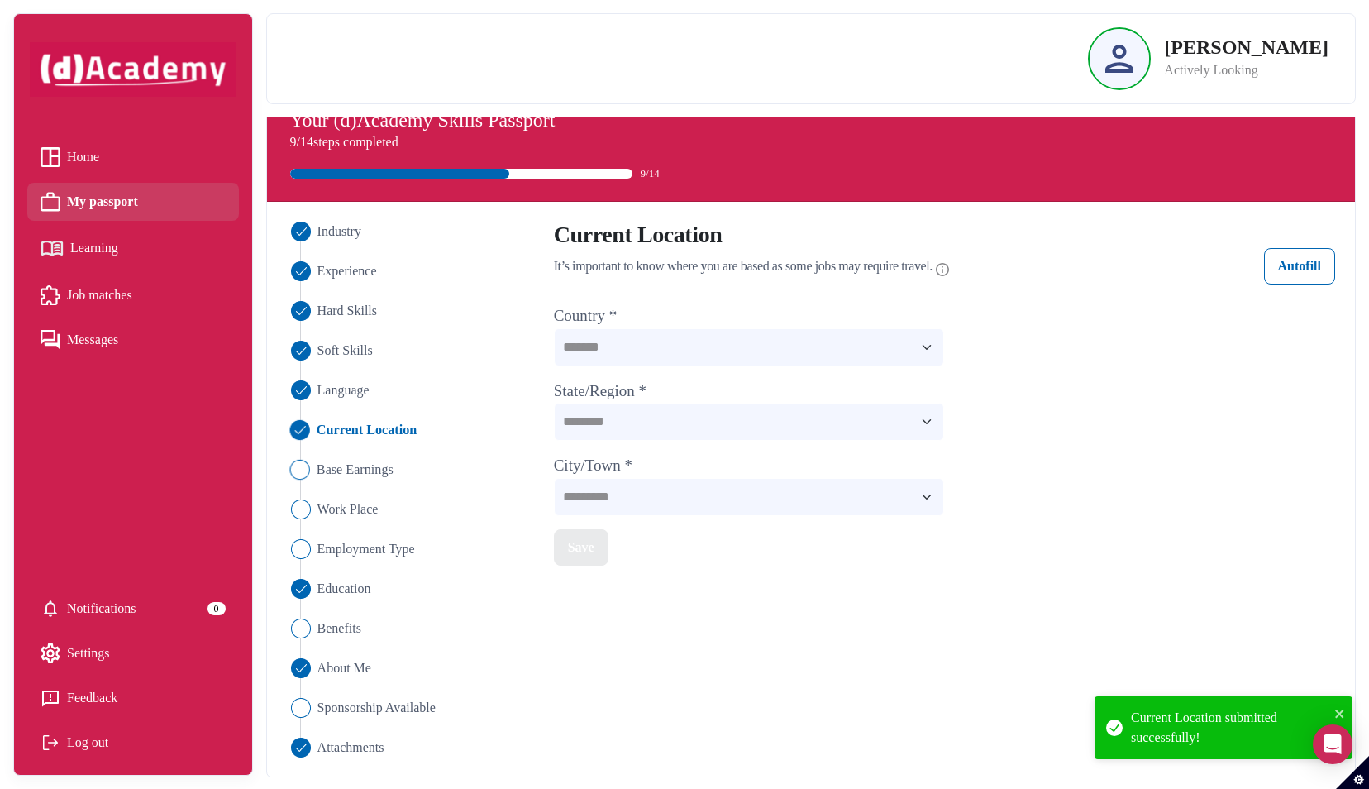
click at [383, 469] on span "Base Earnings" at bounding box center [354, 470] width 77 height 20
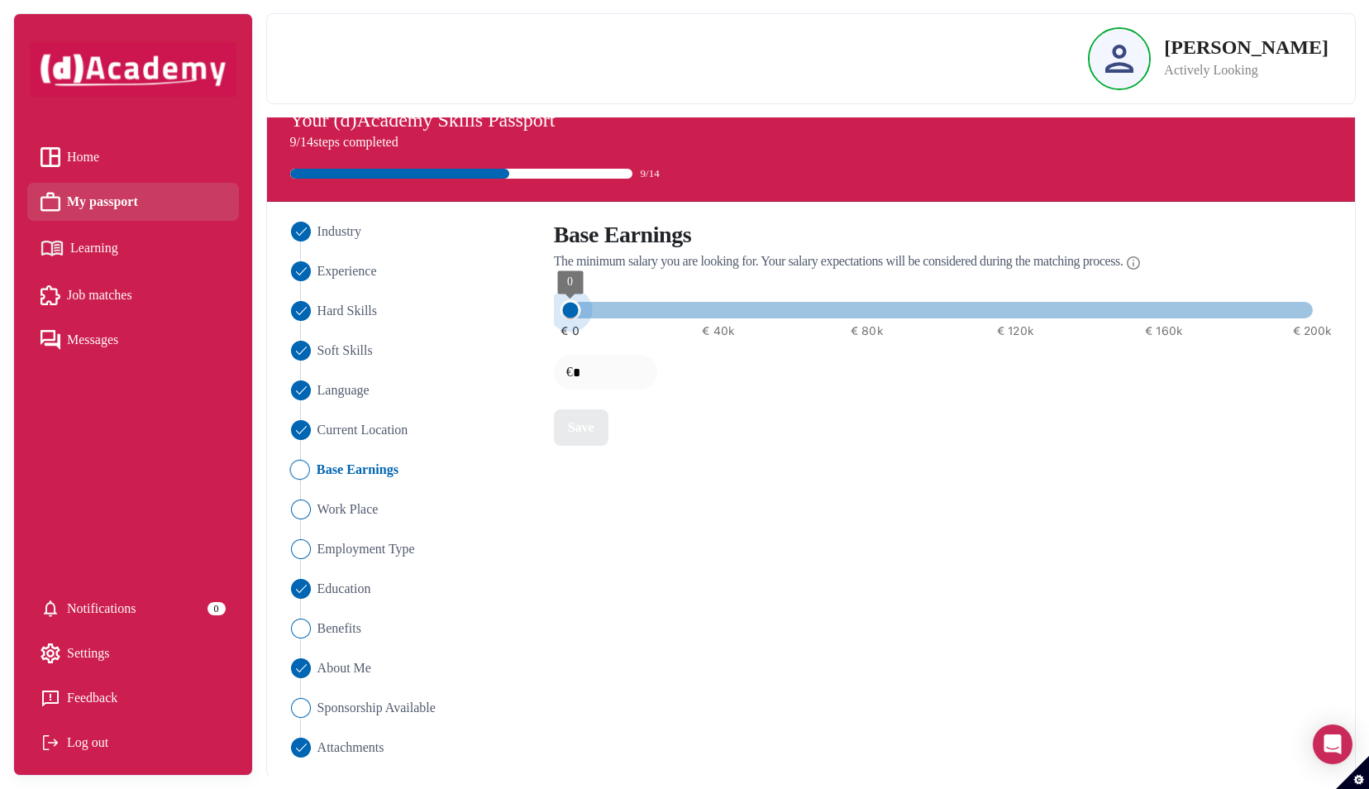
type input "****"
type input "*****"
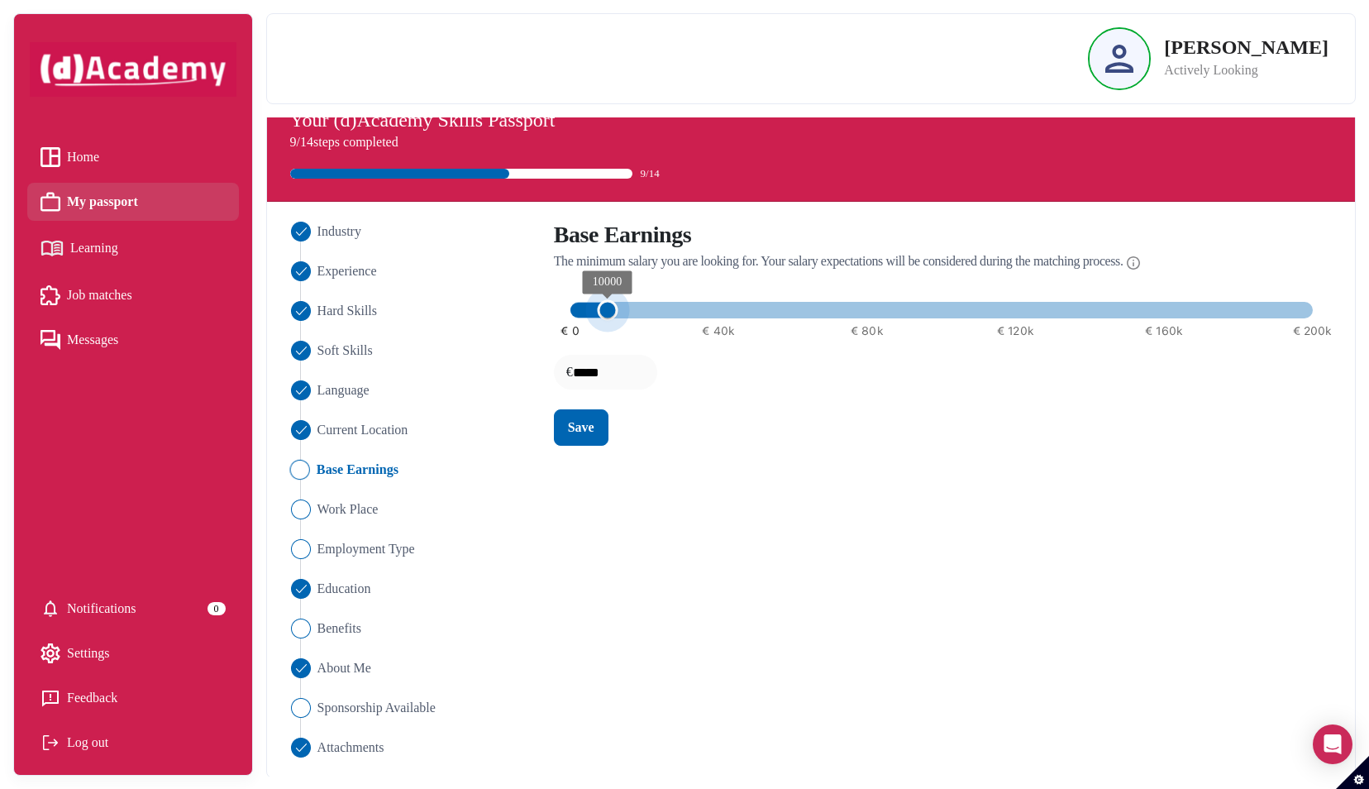
type input "*****"
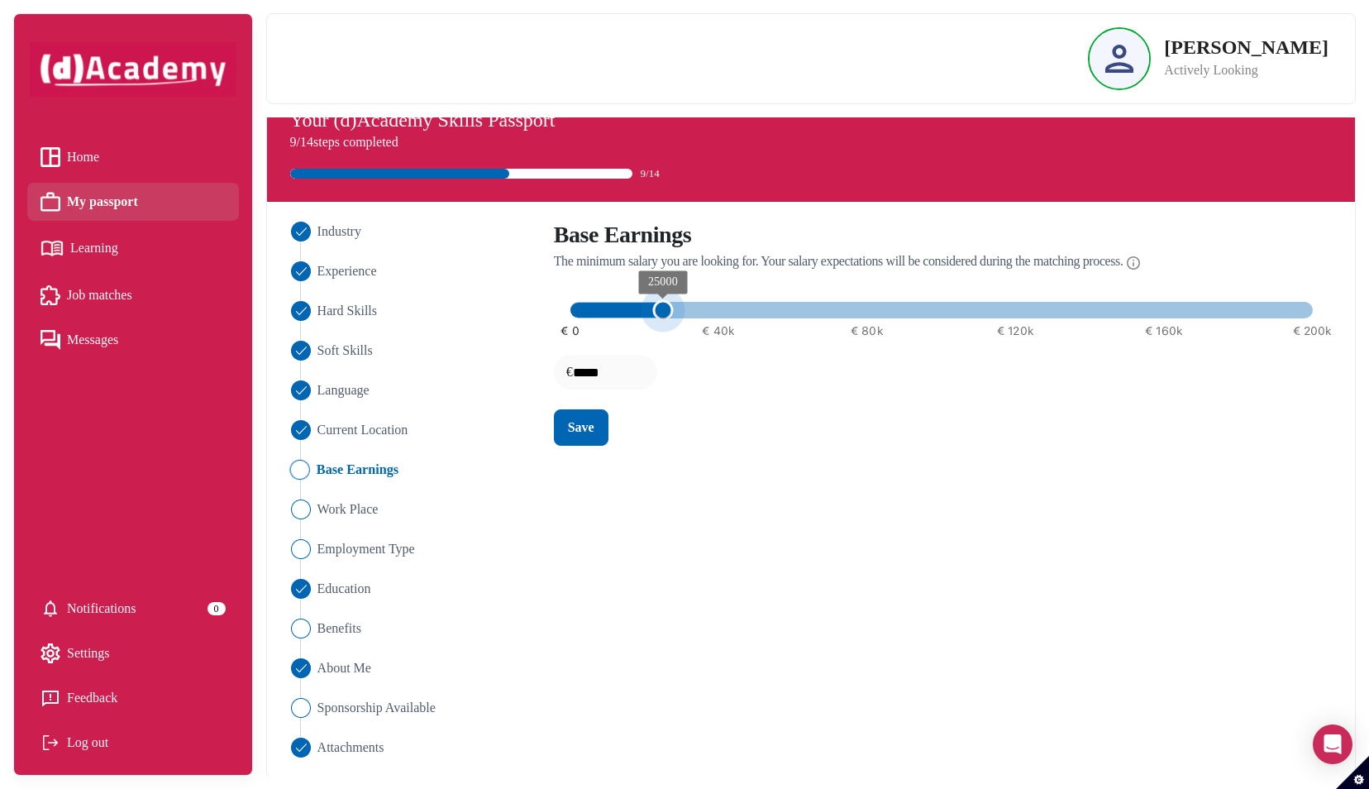
type input "*****"
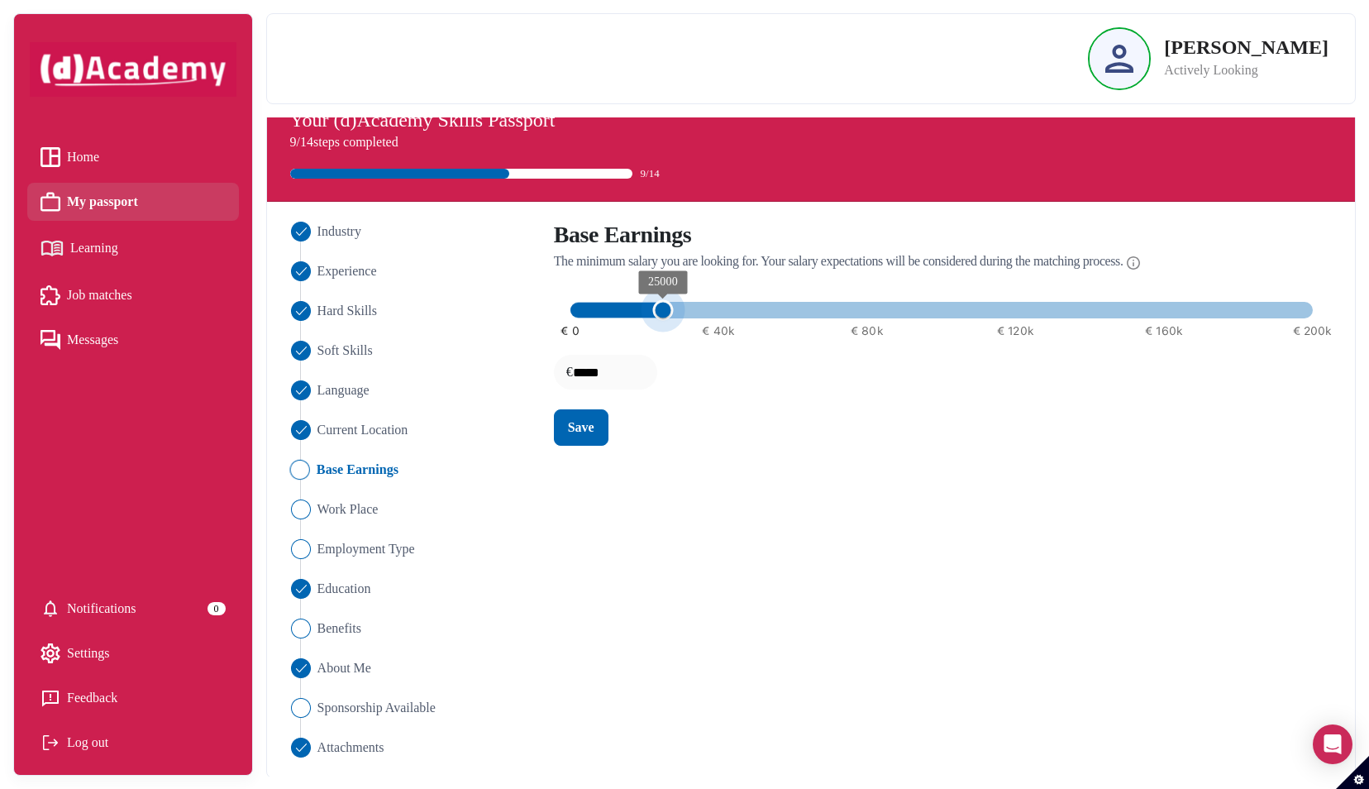
type input "*****"
drag, startPoint x: 572, startPoint y: 312, endPoint x: 722, endPoint y: 305, distance: 150.6
click at [722, 305] on span "40000" at bounding box center [718, 310] width 21 height 21
type input "*****"
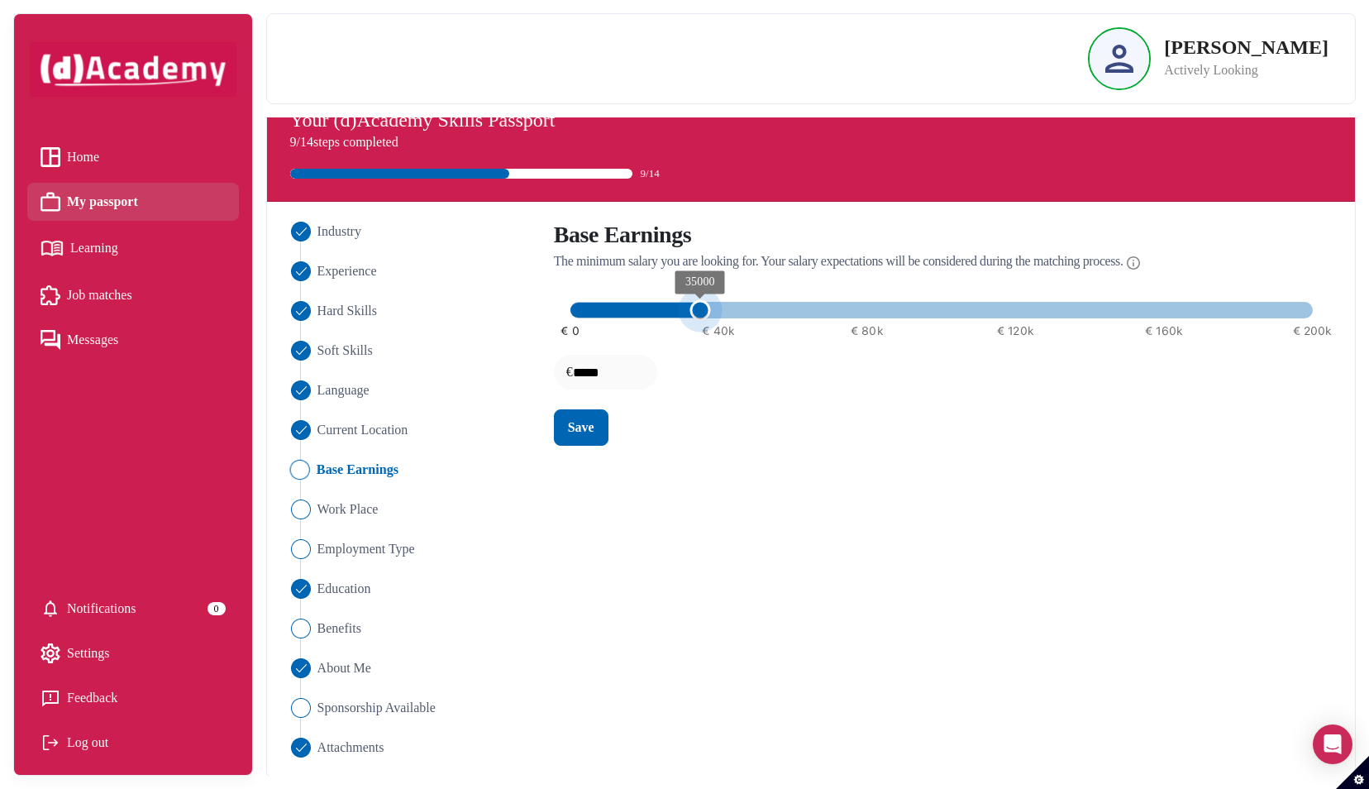
type input "*****"
drag, startPoint x: 722, startPoint y: 305, endPoint x: 675, endPoint y: 304, distance: 47.1
click at [675, 304] on span "30000" at bounding box center [681, 310] width 21 height 21
type input "*****"
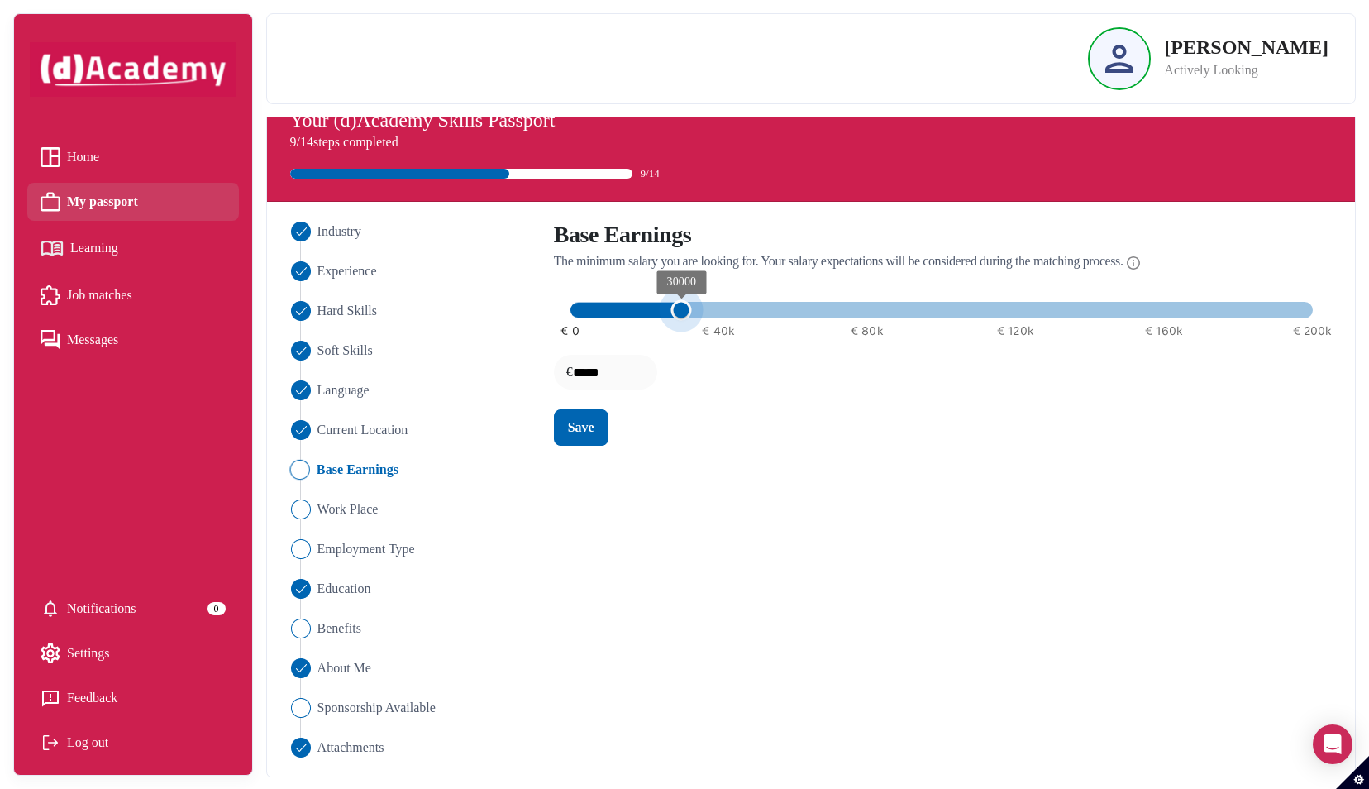
type input "*****"
drag, startPoint x: 675, startPoint y: 304, endPoint x: 695, endPoint y: 302, distance: 20.0
click at [695, 302] on span "35000" at bounding box center [699, 310] width 21 height 21
click at [590, 375] on input "*****" at bounding box center [625, 372] width 103 height 35
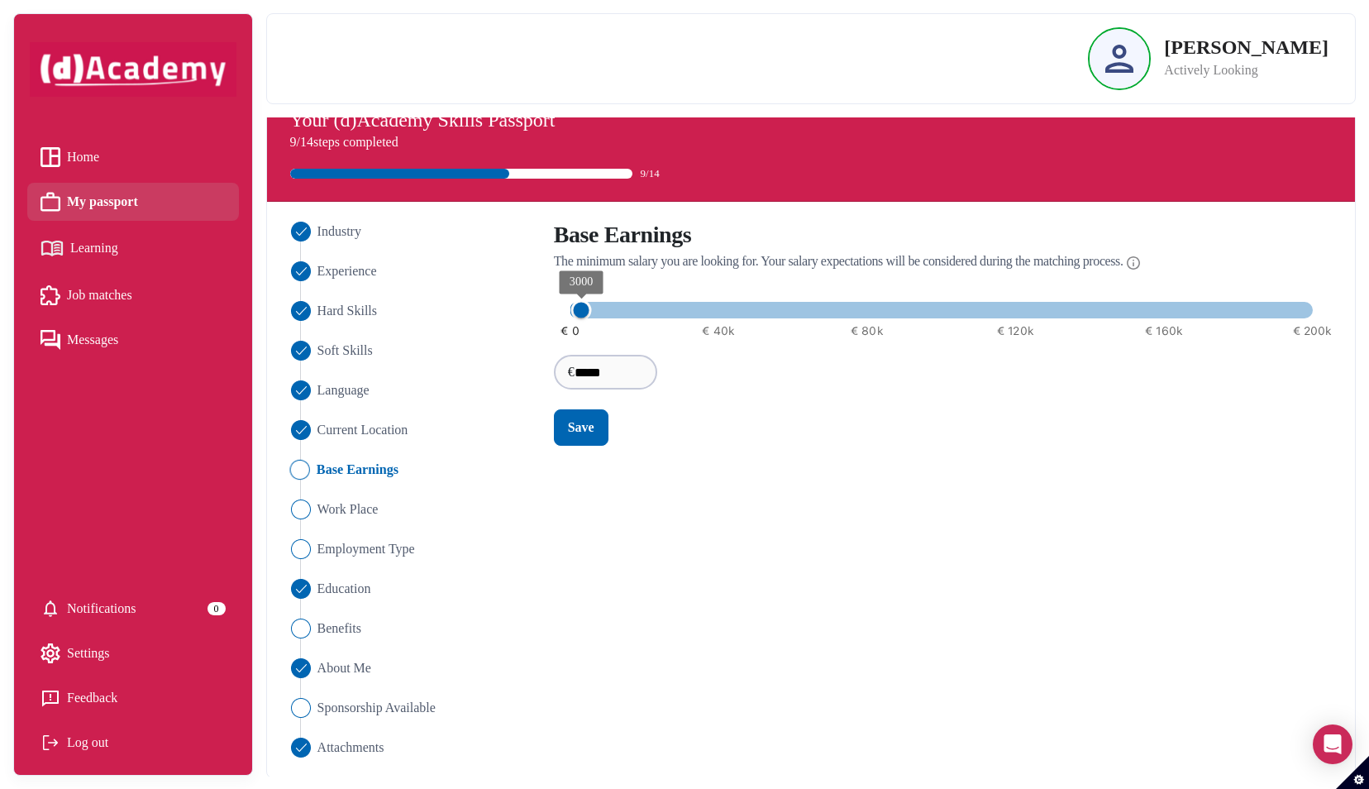
type input "****"
type input "*****"
type input "****"
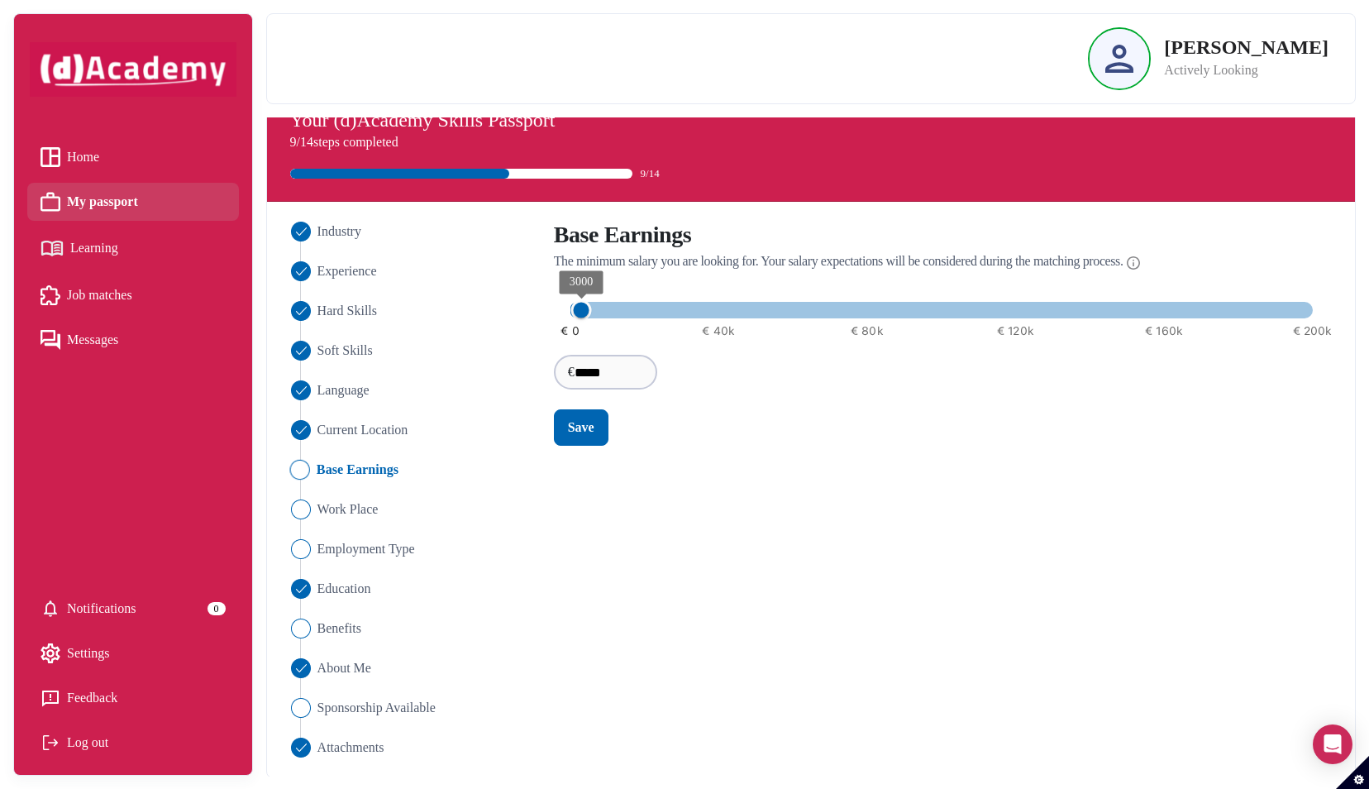
type input "****"
type input "*****"
click at [591, 417] on div "Save" at bounding box center [581, 427] width 26 height 20
click at [1140, 258] on img at bounding box center [1133, 263] width 13 height 20
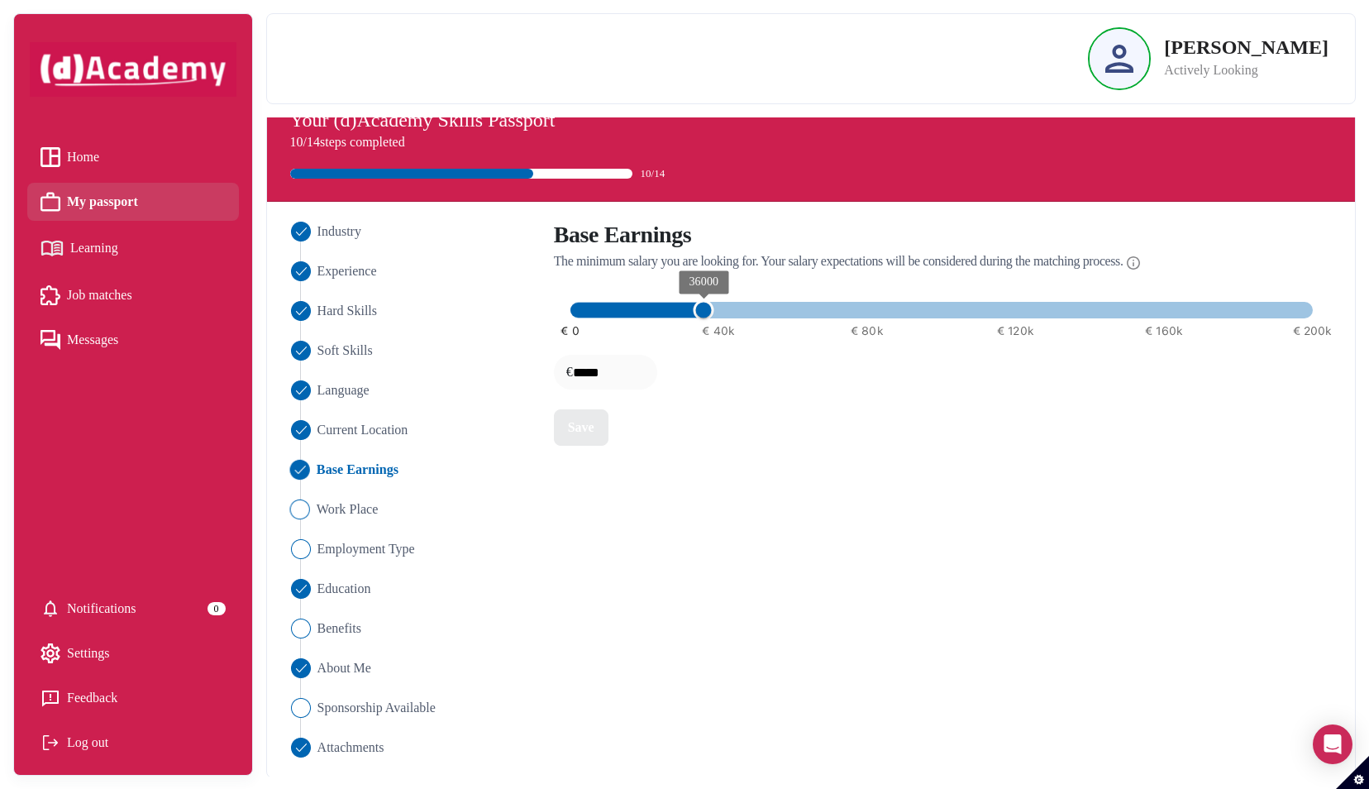
type input "*****"
click at [366, 512] on span "Work Place" at bounding box center [347, 509] width 62 height 20
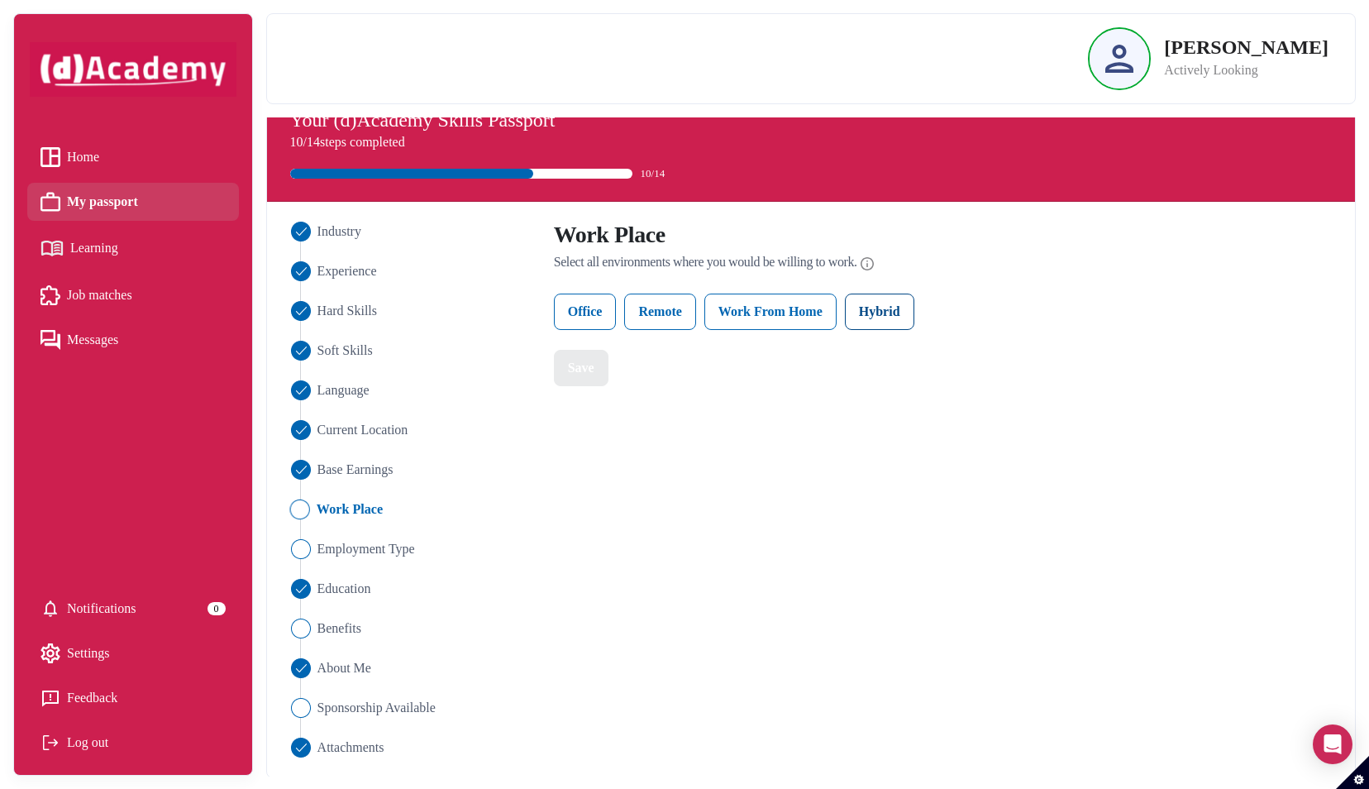
click at [881, 314] on label "Hybrid" at bounding box center [879, 311] width 69 height 36
click at [573, 374] on div "Save" at bounding box center [581, 368] width 26 height 20
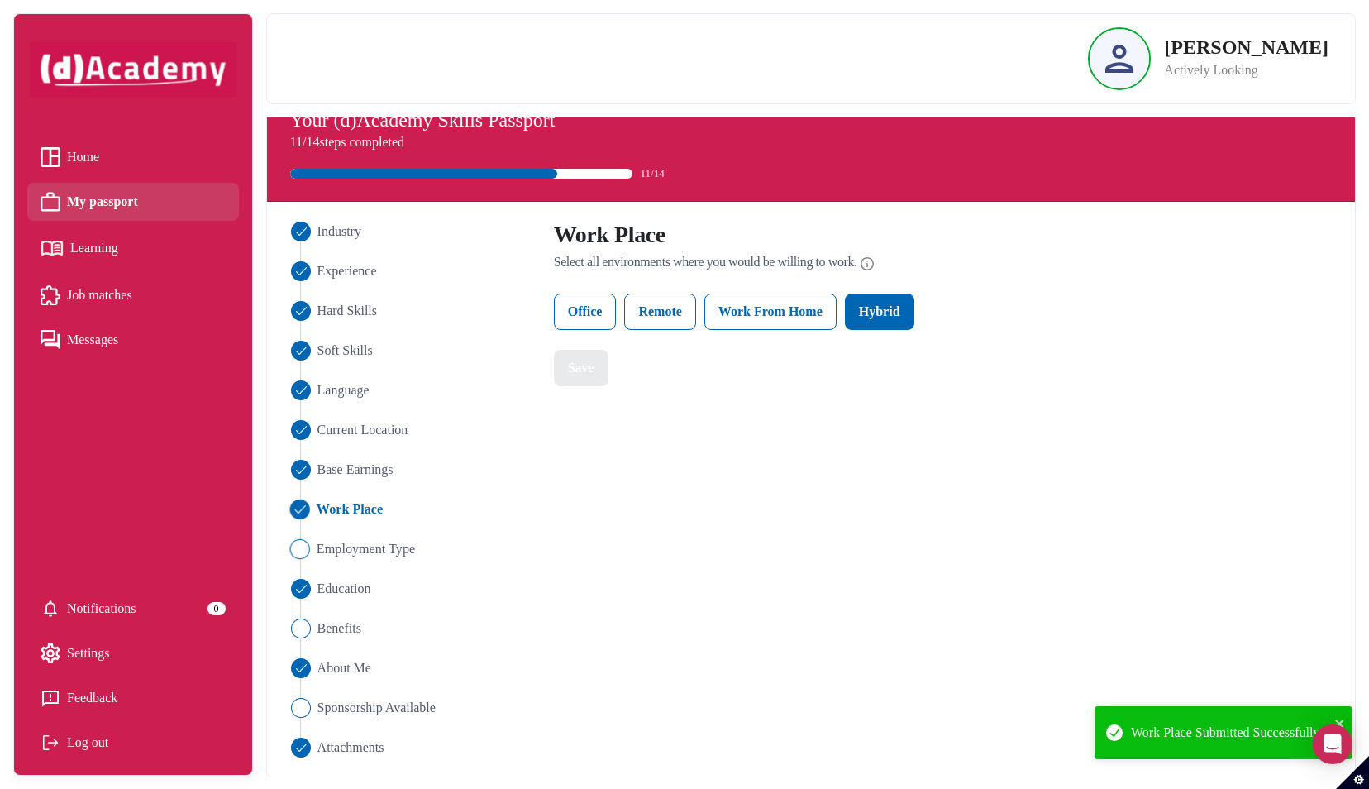
click at [373, 548] on span "Employment Type" at bounding box center [365, 549] width 98 height 20
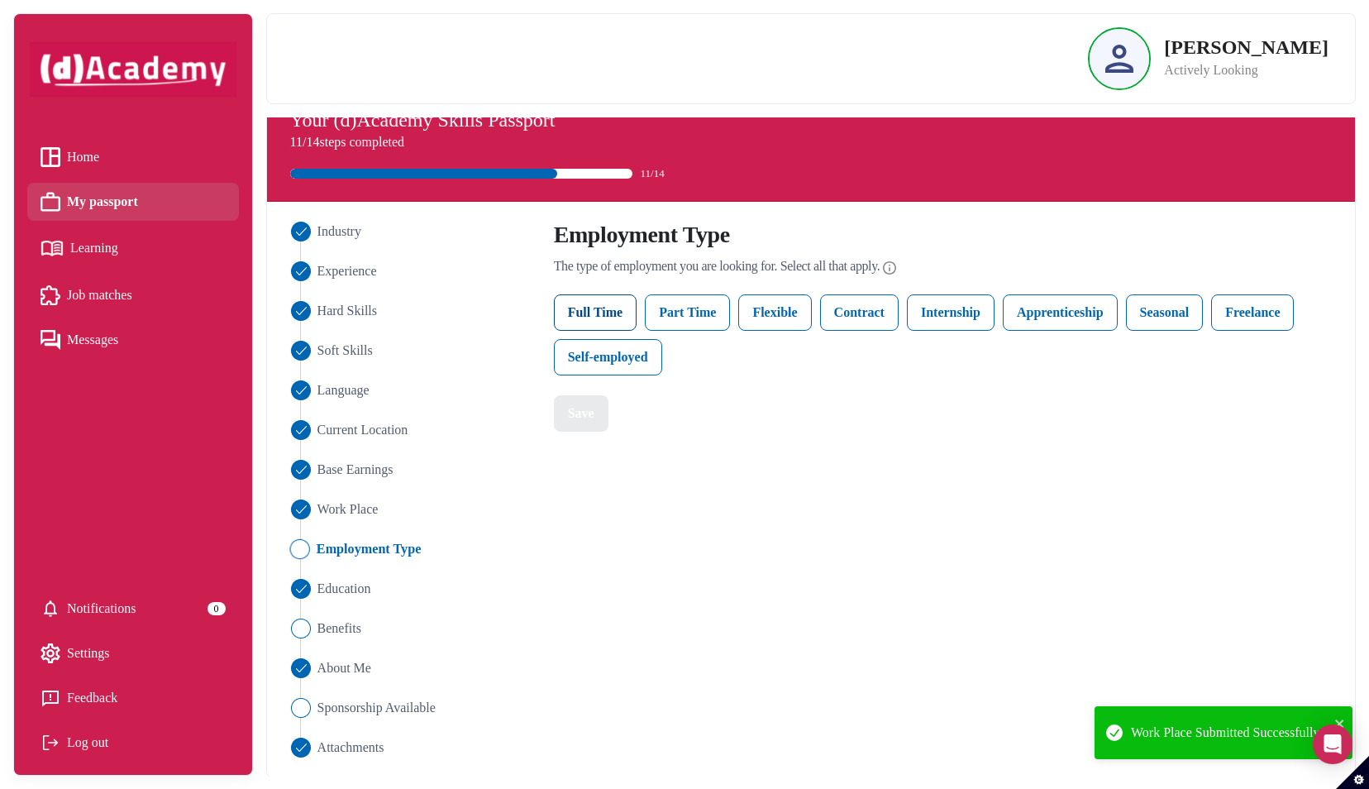
click at [606, 310] on label "Full Time" at bounding box center [595, 312] width 83 height 36
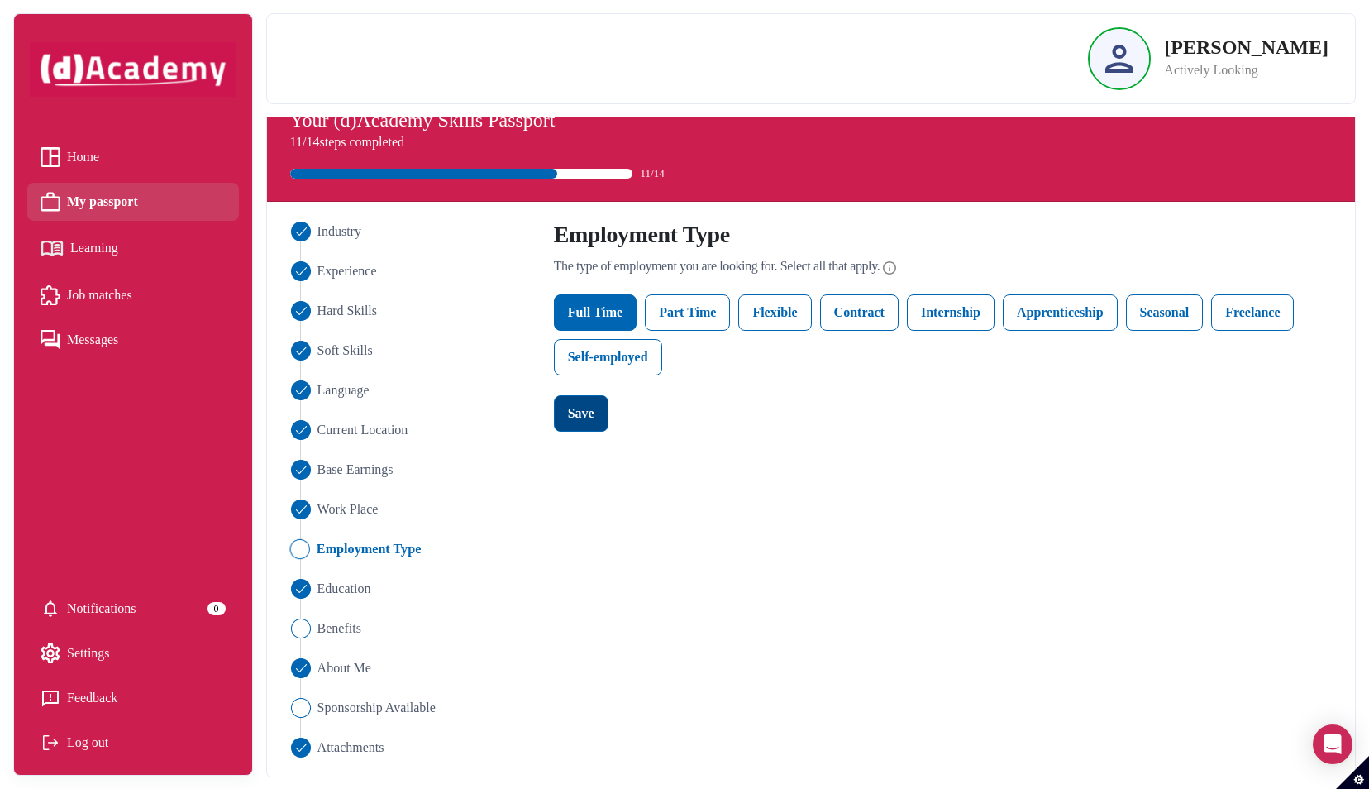
click at [582, 410] on div "Save" at bounding box center [581, 413] width 26 height 20
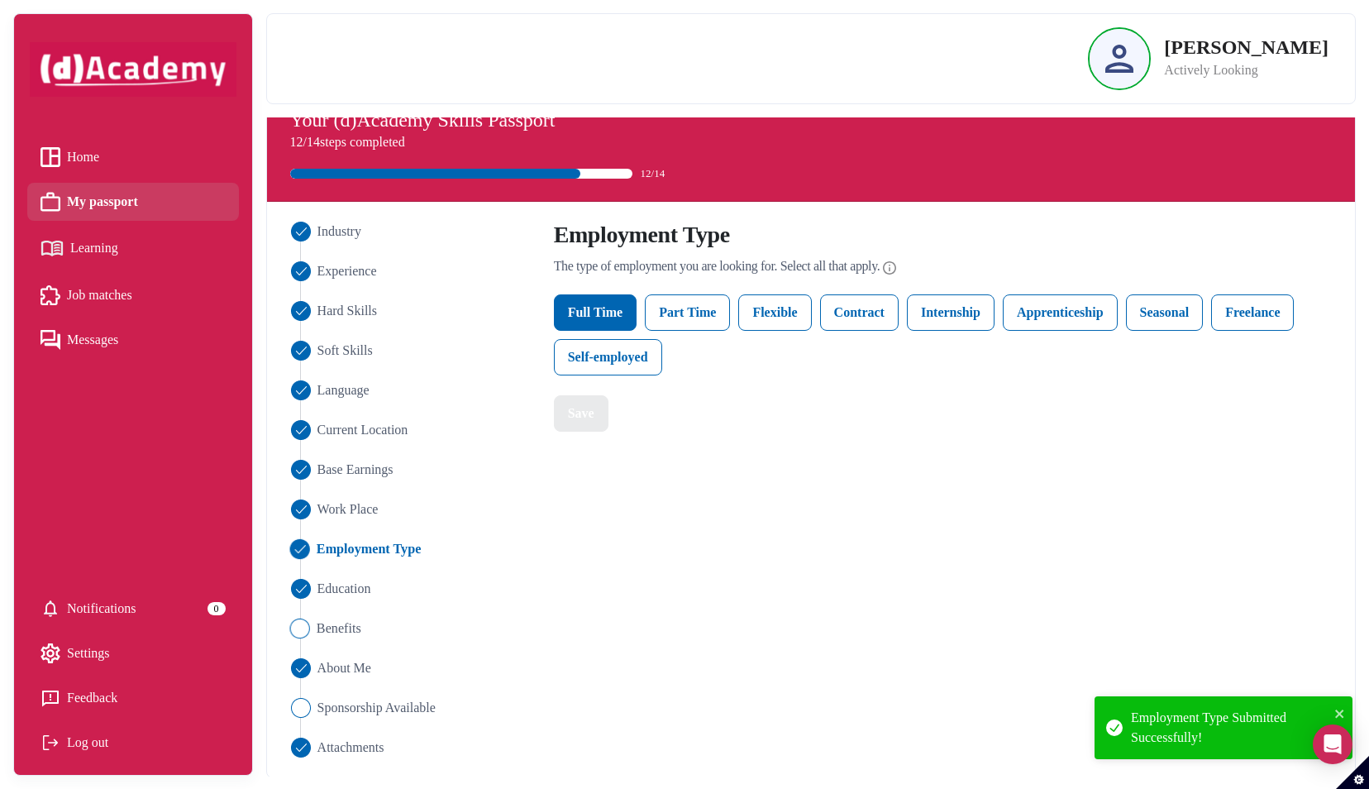
click at [355, 625] on span "Benefits" at bounding box center [338, 628] width 45 height 20
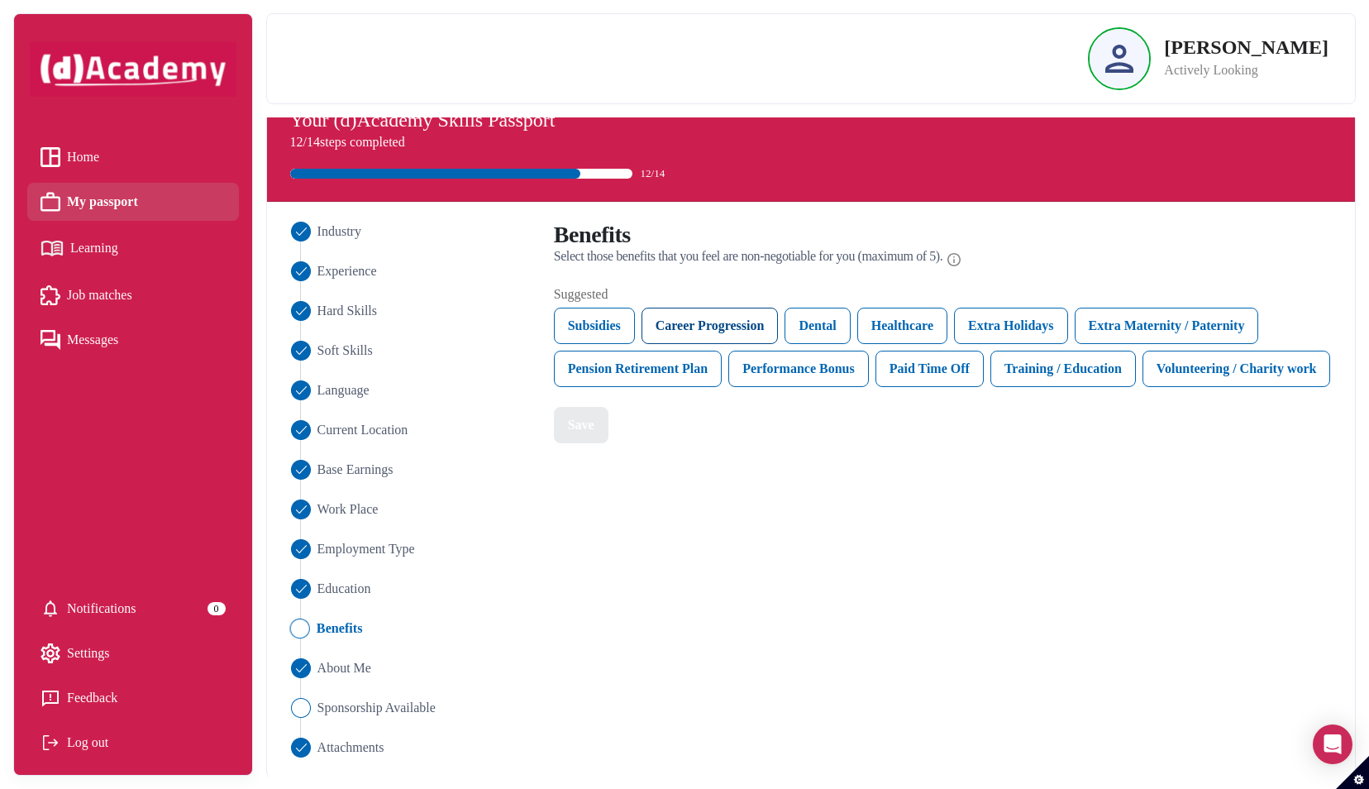
click at [726, 317] on div "Career Progression" at bounding box center [709, 325] width 137 height 36
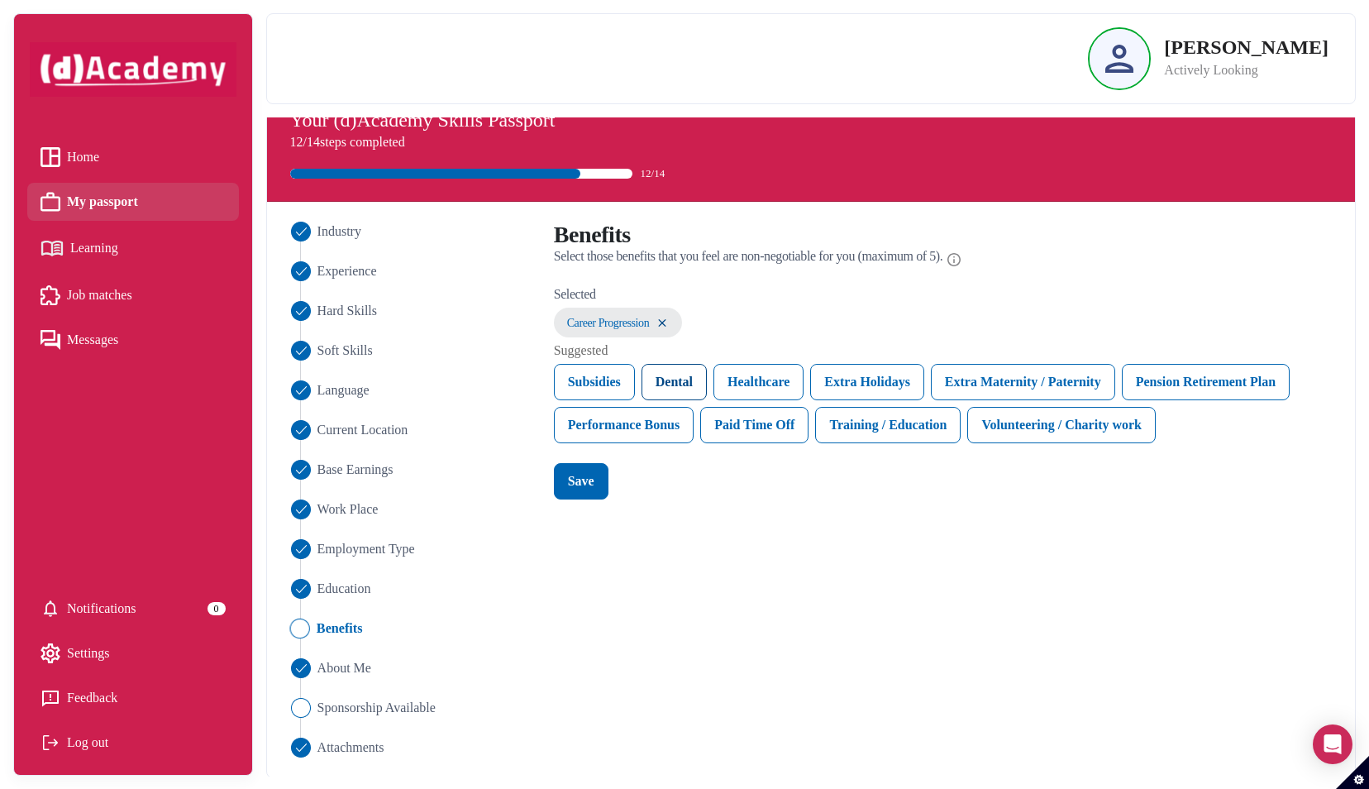
click at [691, 365] on div "Dental" at bounding box center [673, 382] width 65 height 36
click at [693, 384] on div "Healthcare" at bounding box center [686, 382] width 90 height 36
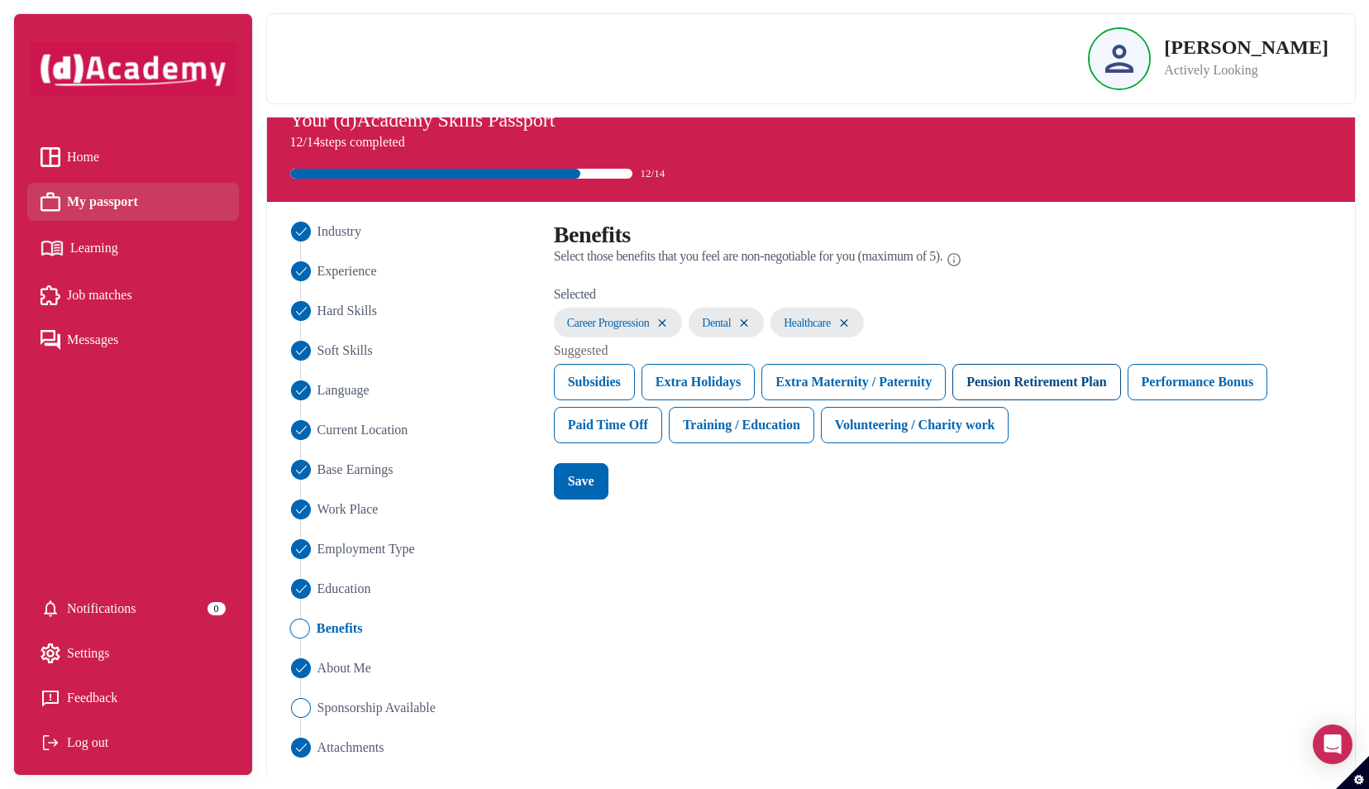
click at [1024, 385] on div "Pension Retirement Plan" at bounding box center [1036, 382] width 168 height 36
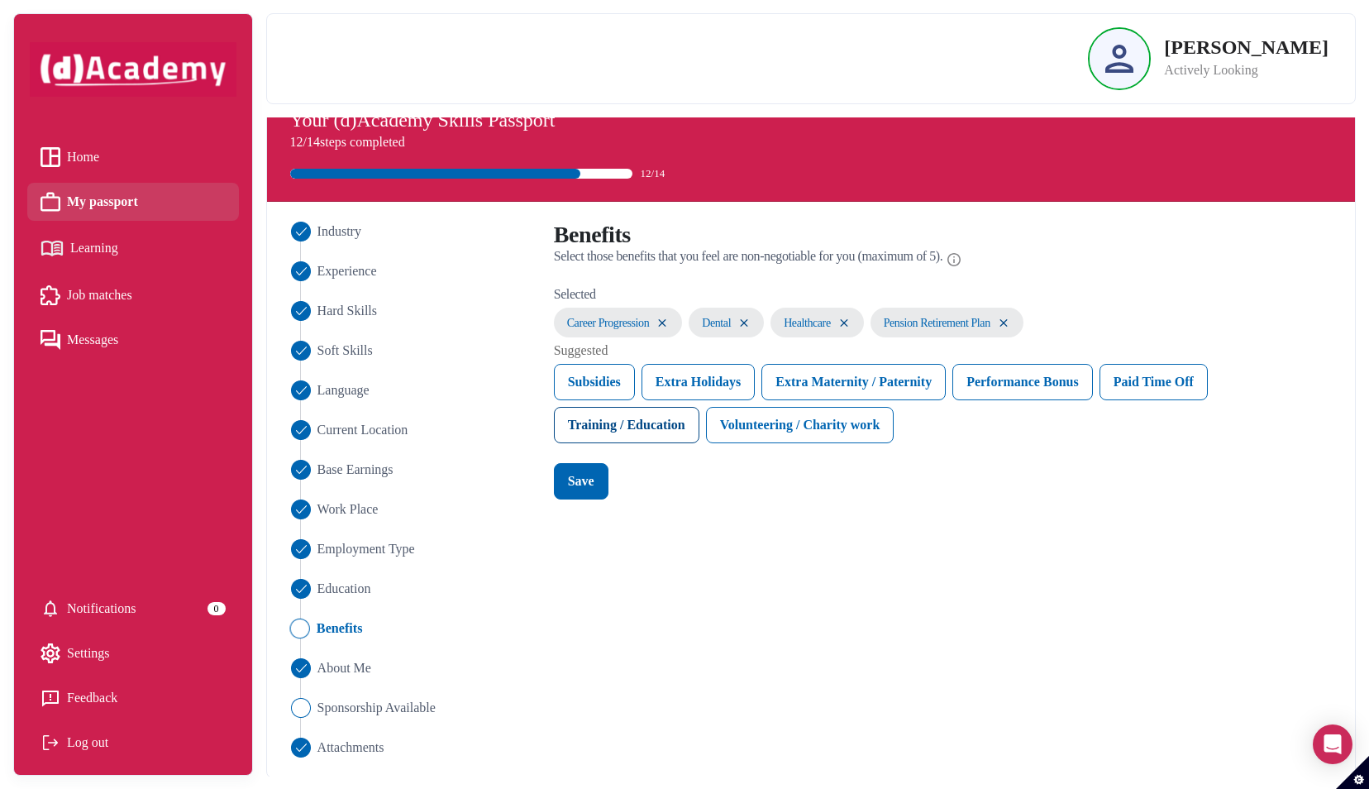
click at [673, 430] on div "Training / Education" at bounding box center [626, 425] width 145 height 36
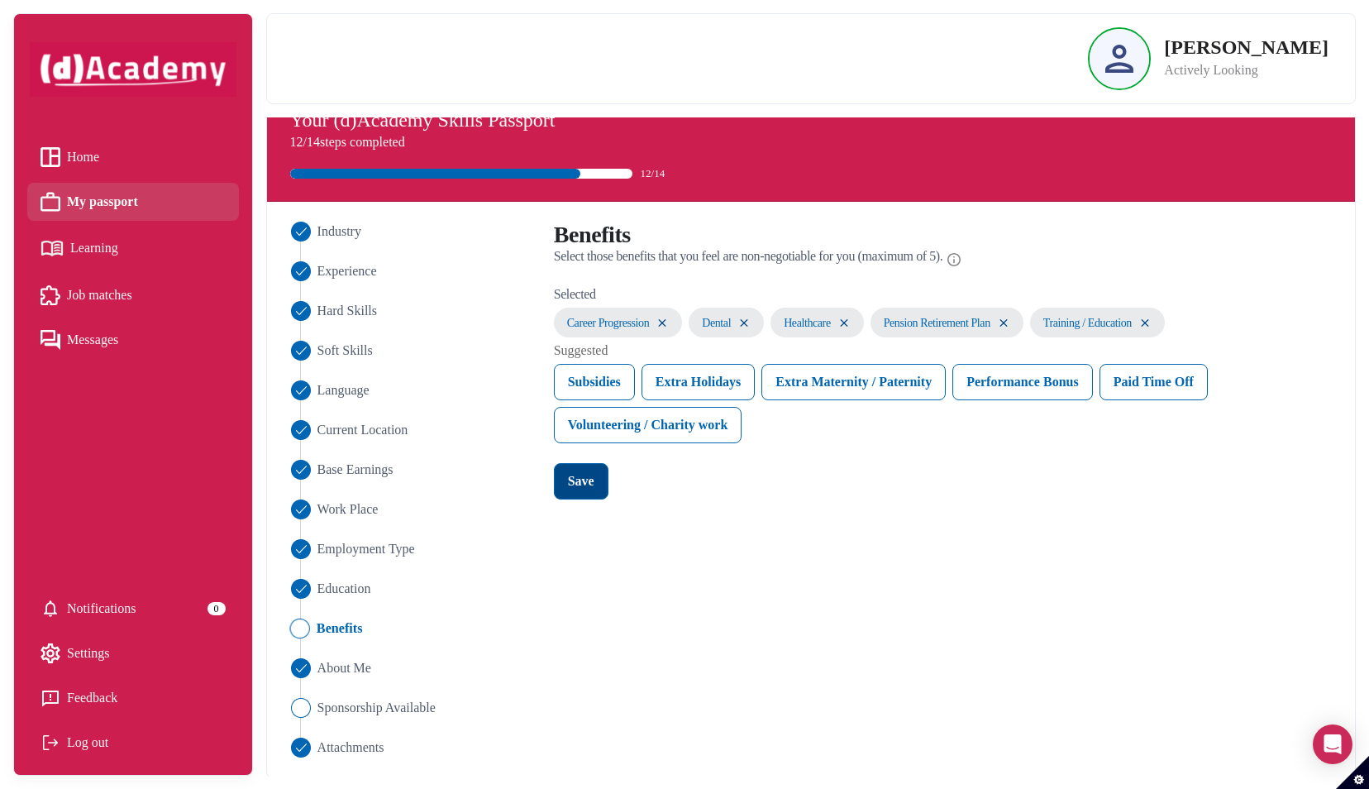
click at [588, 478] on div "Save" at bounding box center [581, 481] width 26 height 20
click at [323, 430] on span "Current Location" at bounding box center [362, 430] width 92 height 20
select select "*******"
select select "********"
select select "*********"
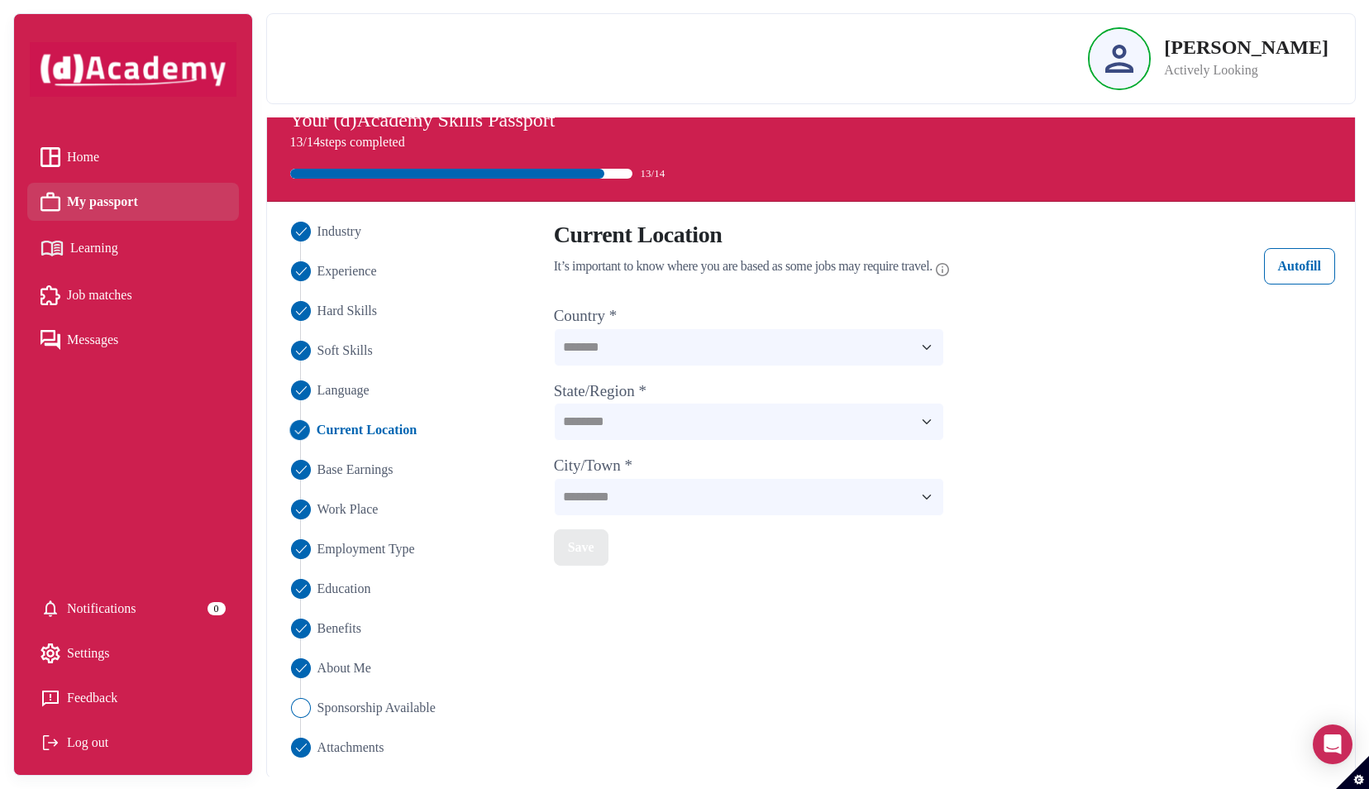
click at [349, 479] on ul "Industry Experience Hard Skills Soft Skills Language Current Location Base Earn…" at bounding box center [410, 490] width 247 height 536
click at [349, 504] on span "Work Place" at bounding box center [347, 509] width 62 height 20
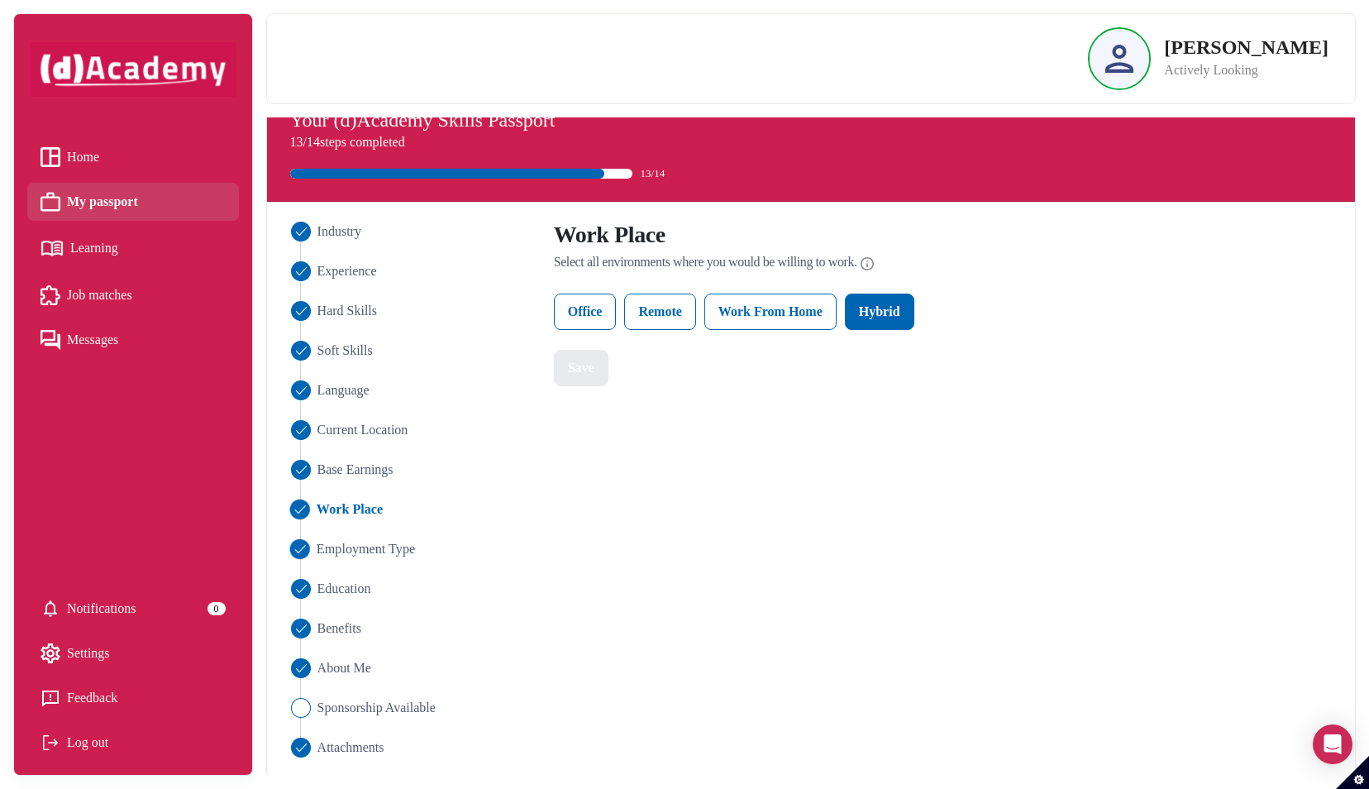
click at [350, 542] on span "Employment Type" at bounding box center [365, 549] width 98 height 20
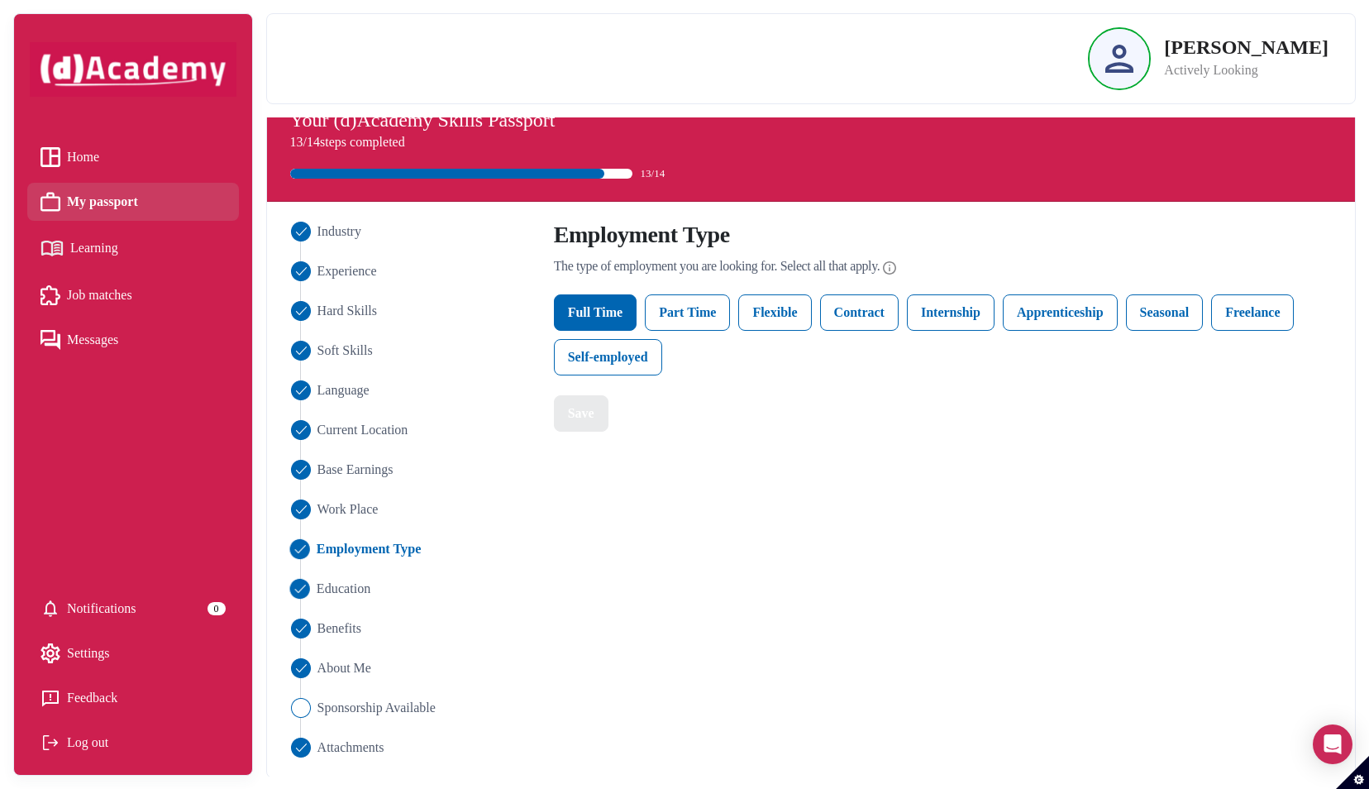
click at [355, 585] on span "Education" at bounding box center [343, 589] width 55 height 20
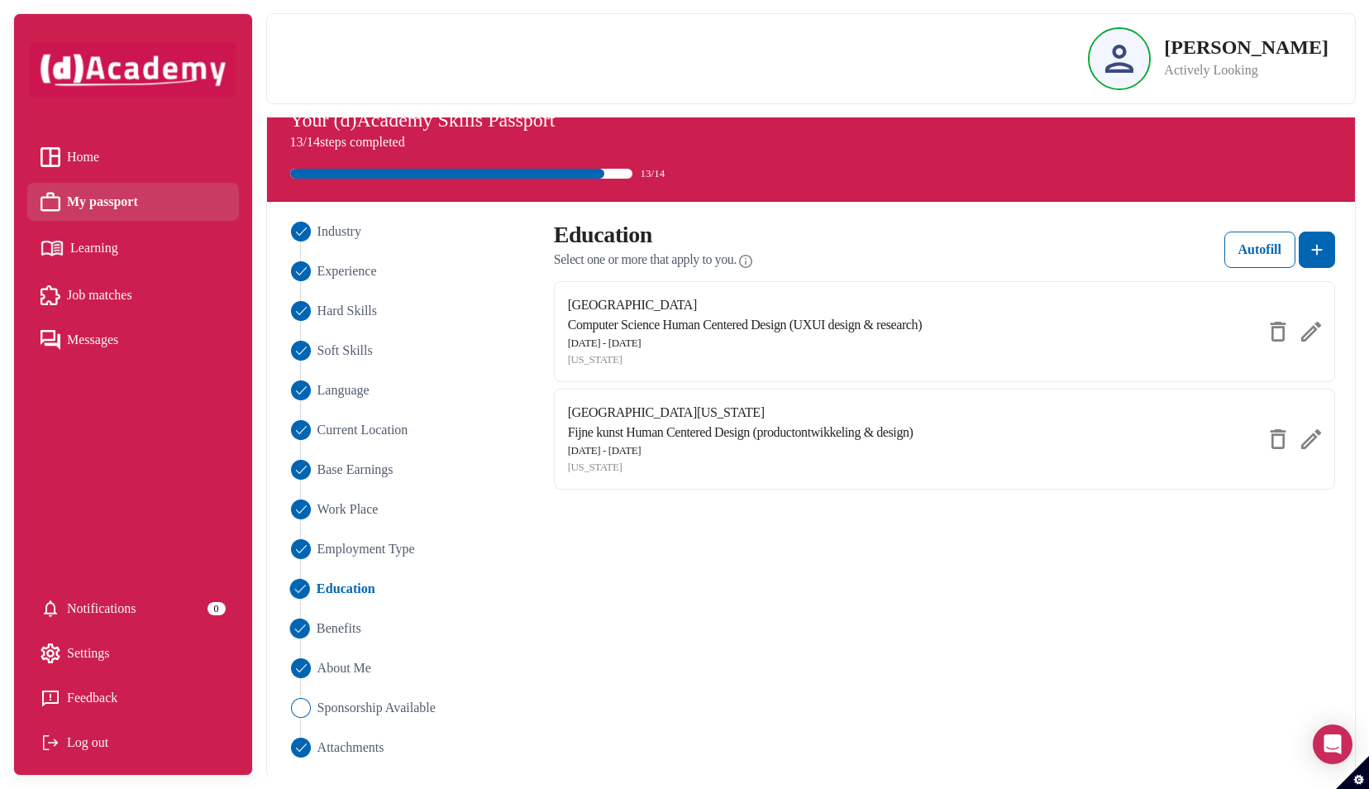
click at [342, 623] on span "Benefits" at bounding box center [338, 628] width 45 height 20
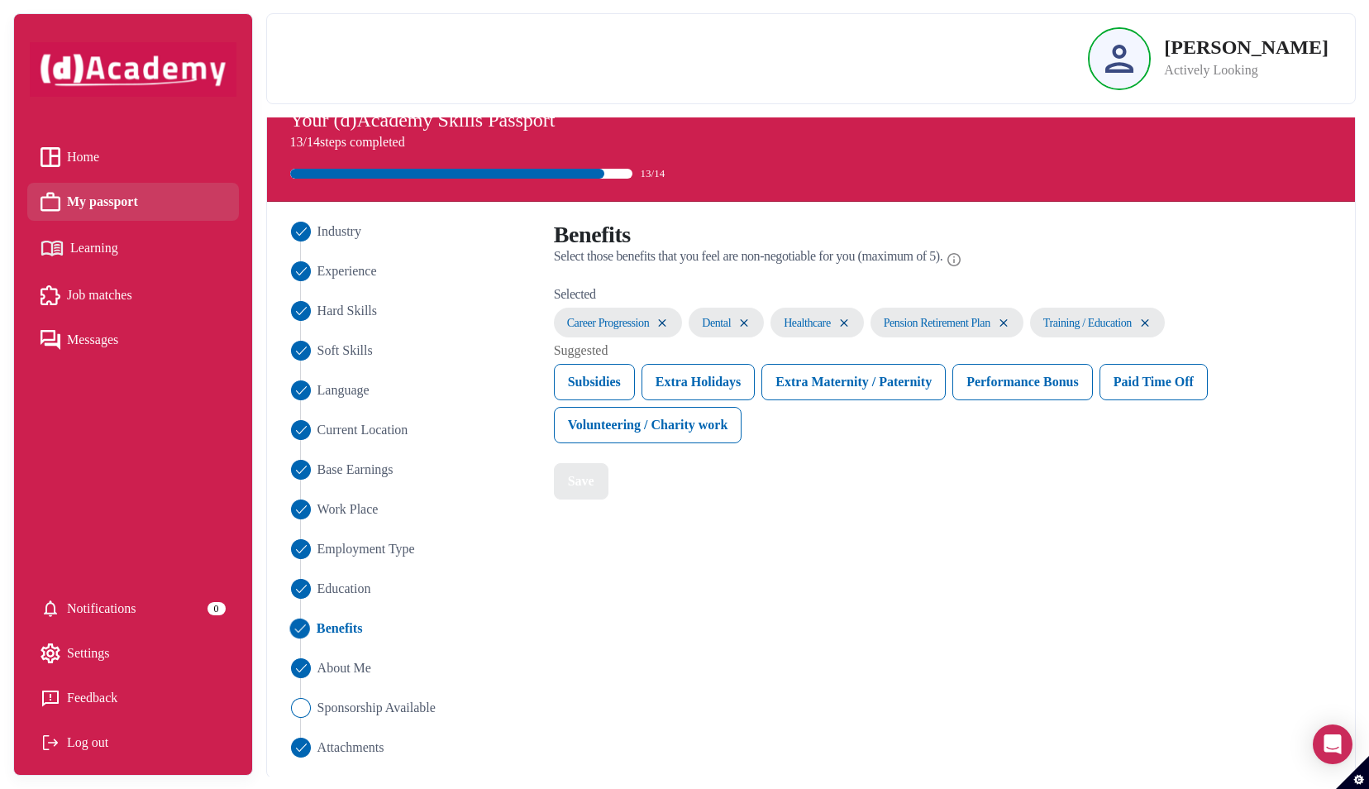
click at [341, 655] on ul "Industry Experience Hard Skills Soft Skills Language Current Location Base Earn…" at bounding box center [410, 490] width 247 height 536
click at [336, 659] on span "About Me" at bounding box center [343, 668] width 55 height 20
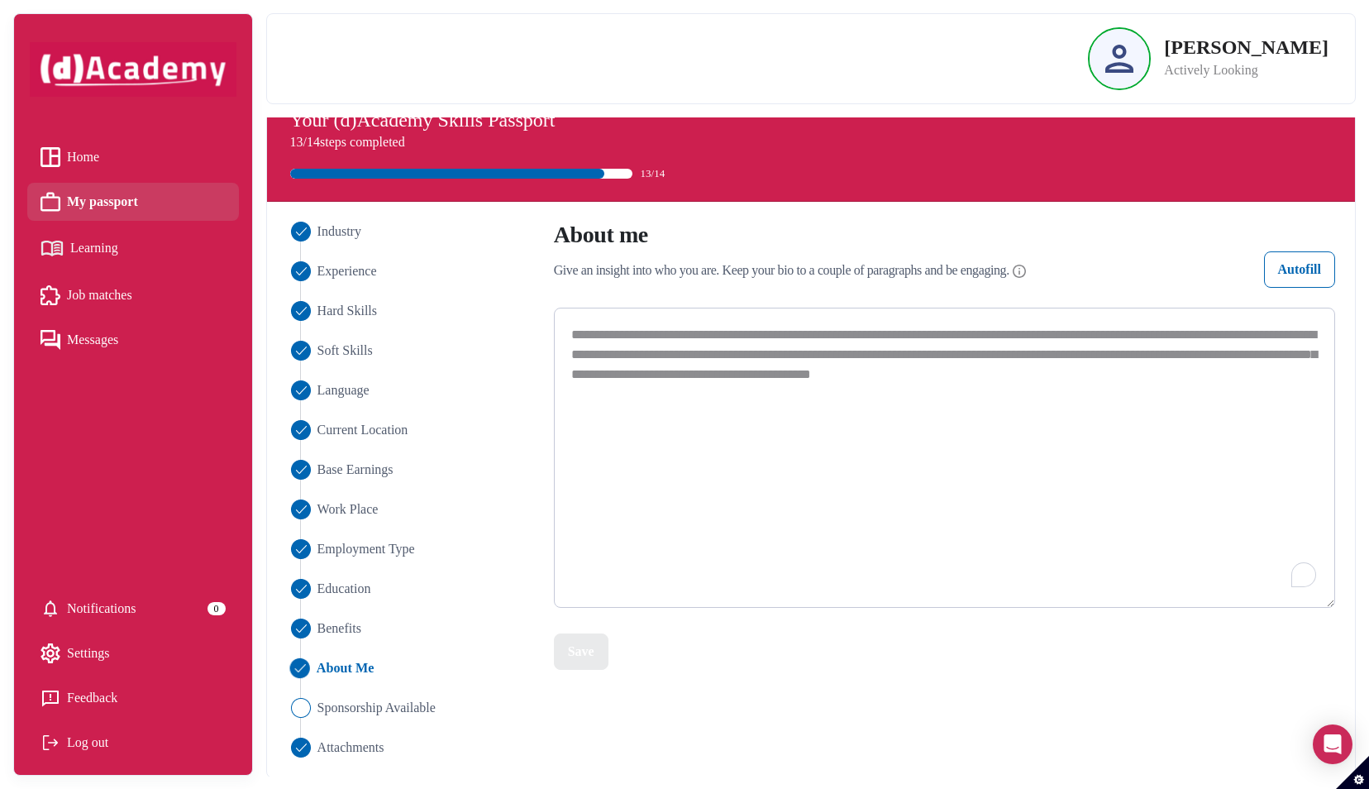
drag, startPoint x: 570, startPoint y: 331, endPoint x: 1258, endPoint y: 407, distance: 691.9
click at [1258, 407] on textarea "**********" at bounding box center [945, 457] width 782 height 300
paste textarea "**********"
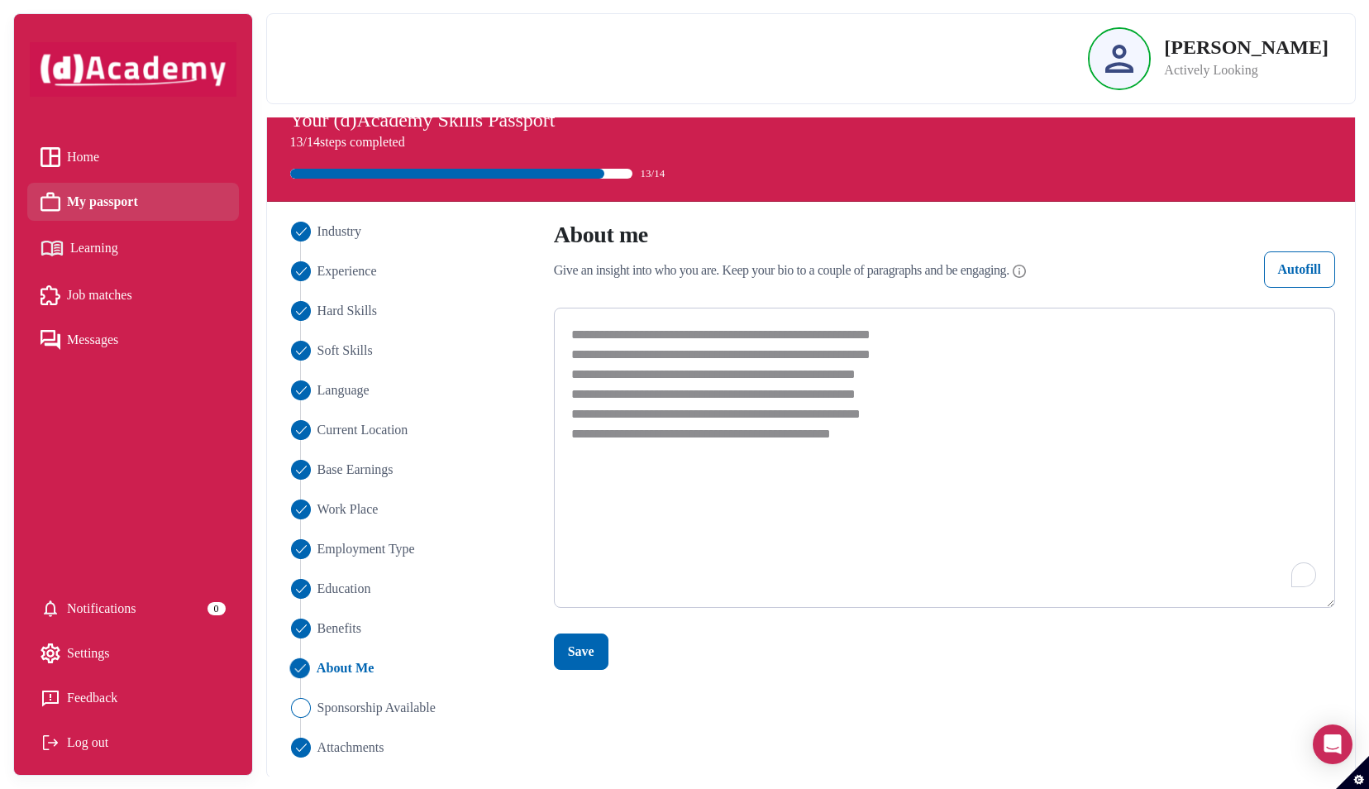
type textarea "**********"
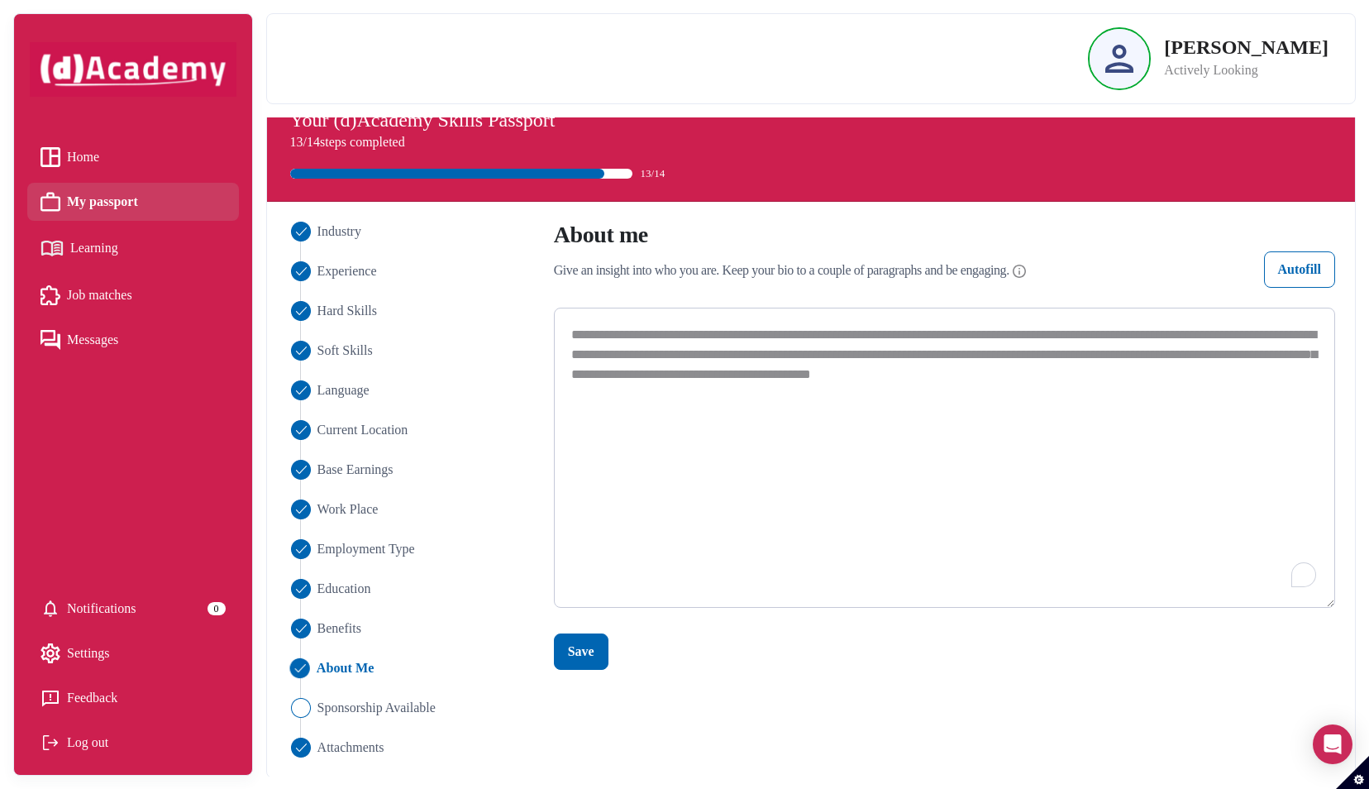
click at [1049, 414] on textarea "**********" at bounding box center [945, 457] width 782 height 300
click at [418, 703] on span "Sponsorship Available" at bounding box center [376, 708] width 120 height 20
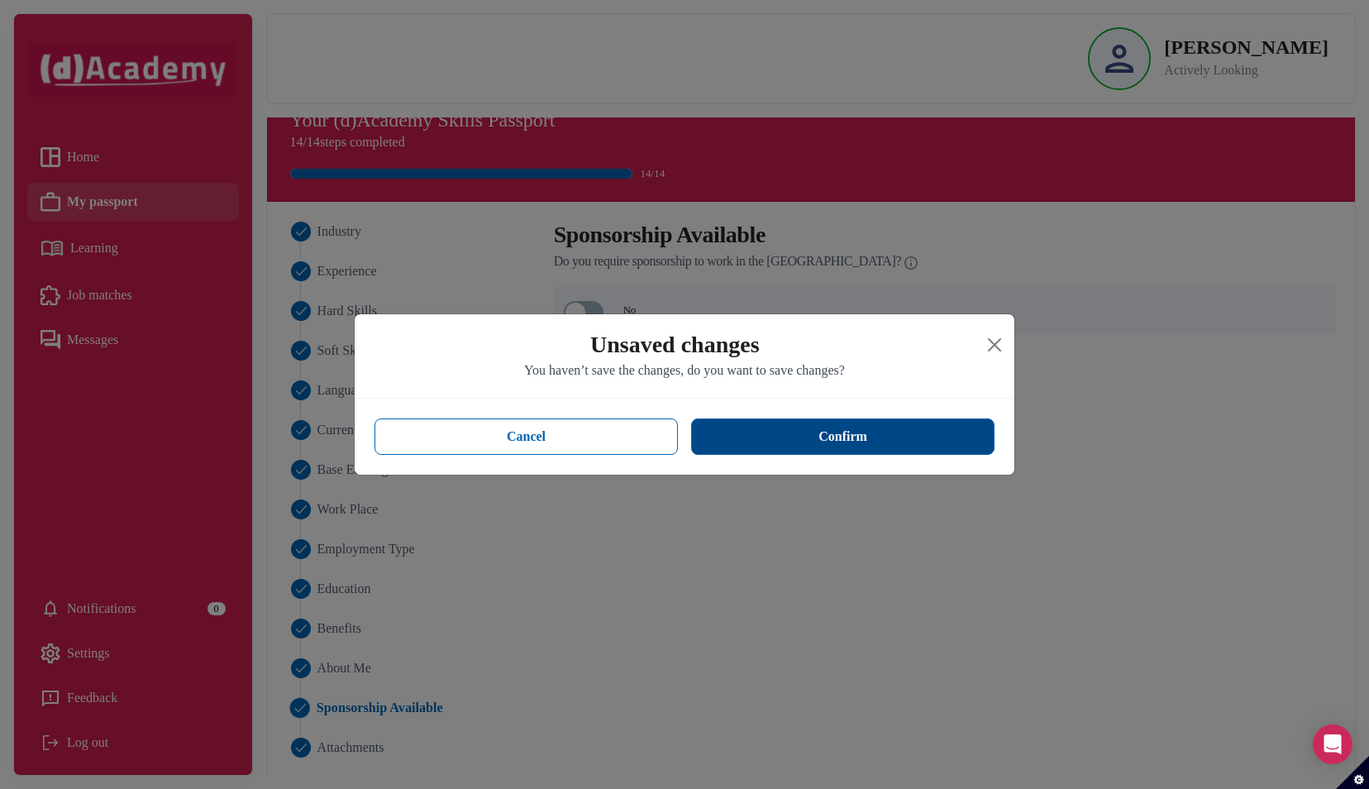
click at [759, 433] on button "Confirm" at bounding box center [842, 436] width 303 height 36
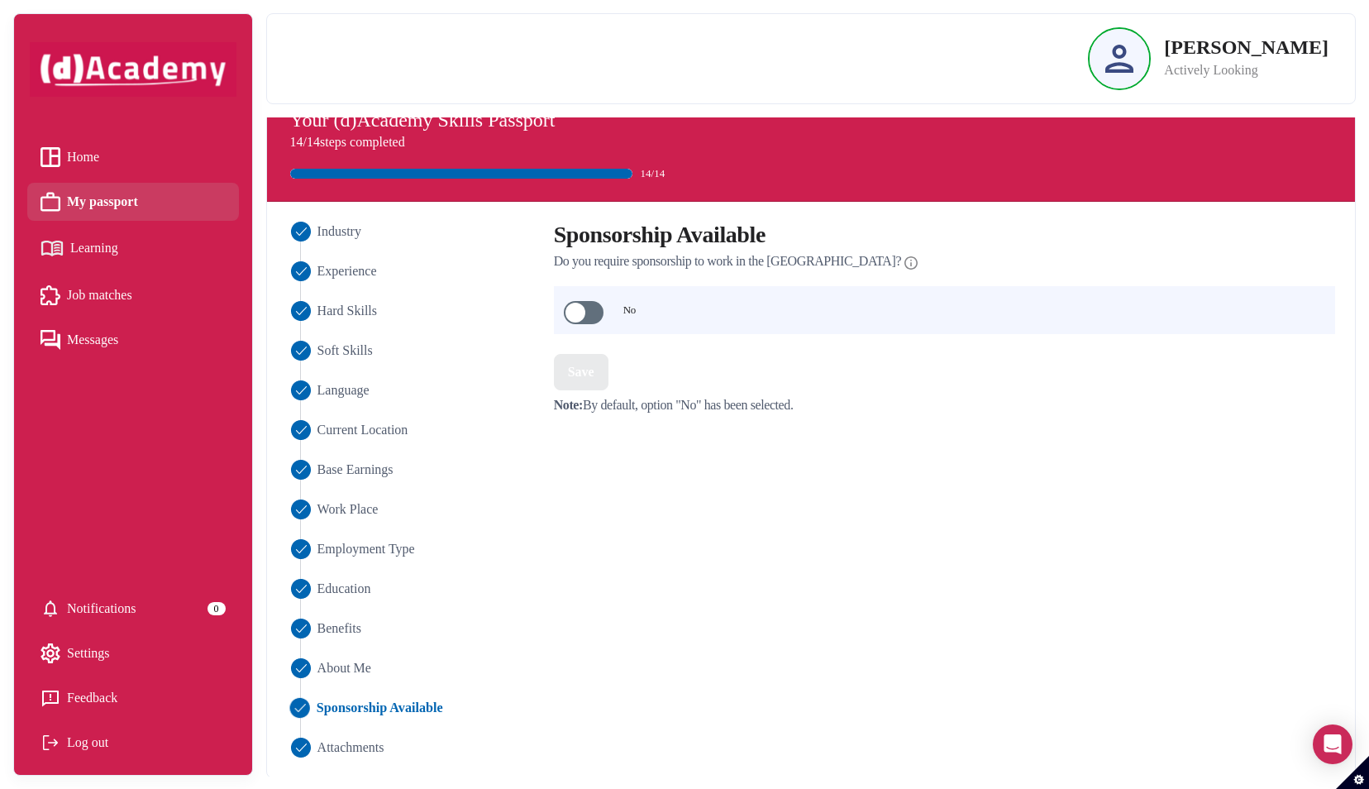
click at [577, 308] on span at bounding box center [584, 312] width 40 height 23
click at [577, 377] on div "Save" at bounding box center [581, 372] width 26 height 20
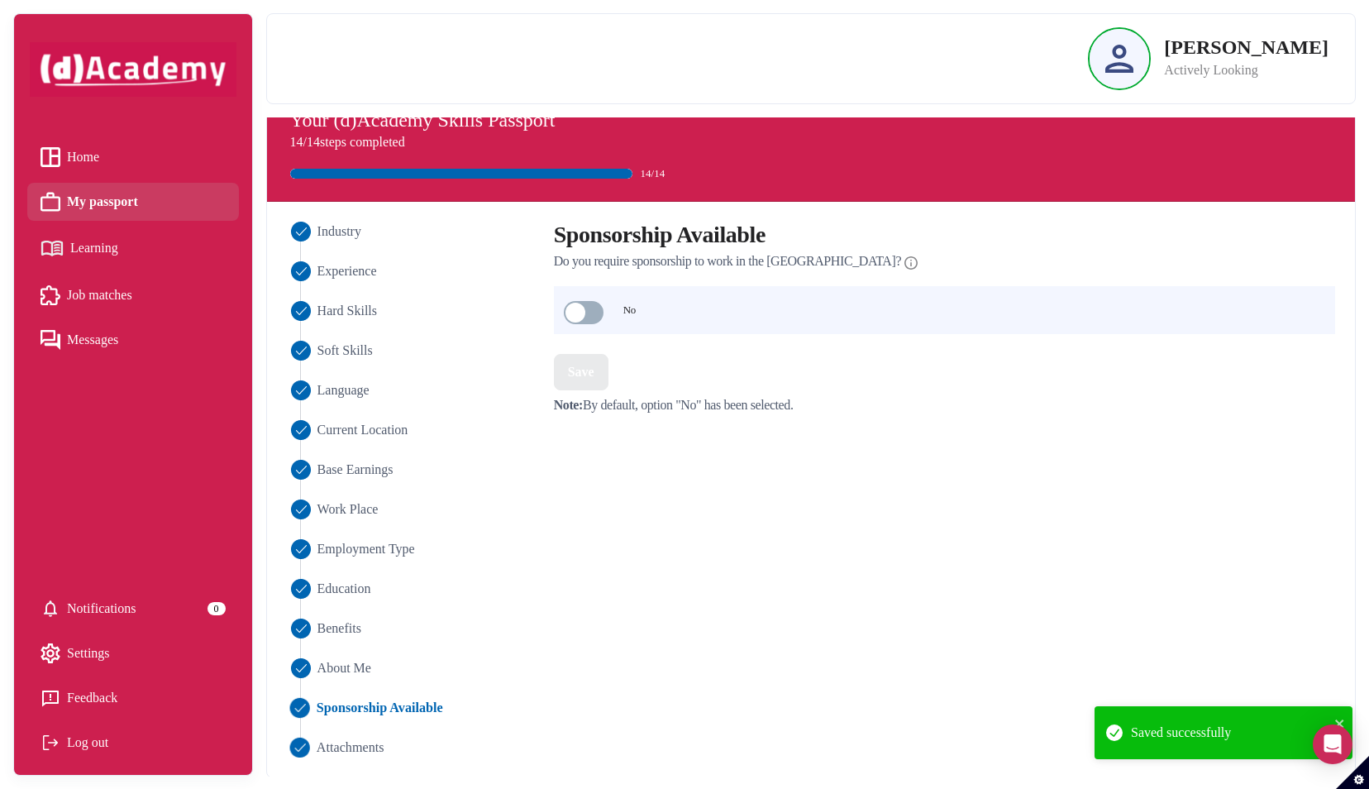
click at [348, 741] on span "Attachments" at bounding box center [350, 747] width 68 height 20
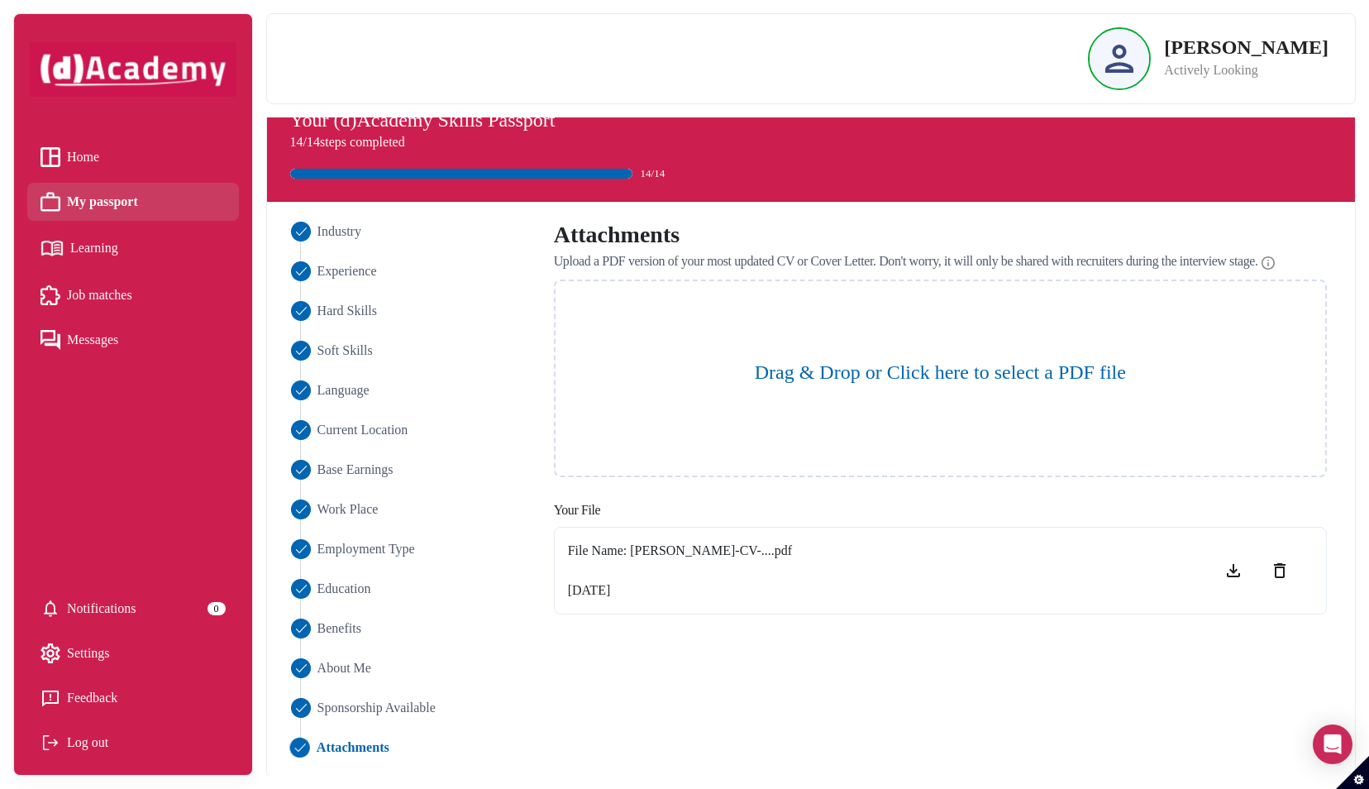
click at [114, 288] on span "Job matches" at bounding box center [99, 295] width 65 height 25
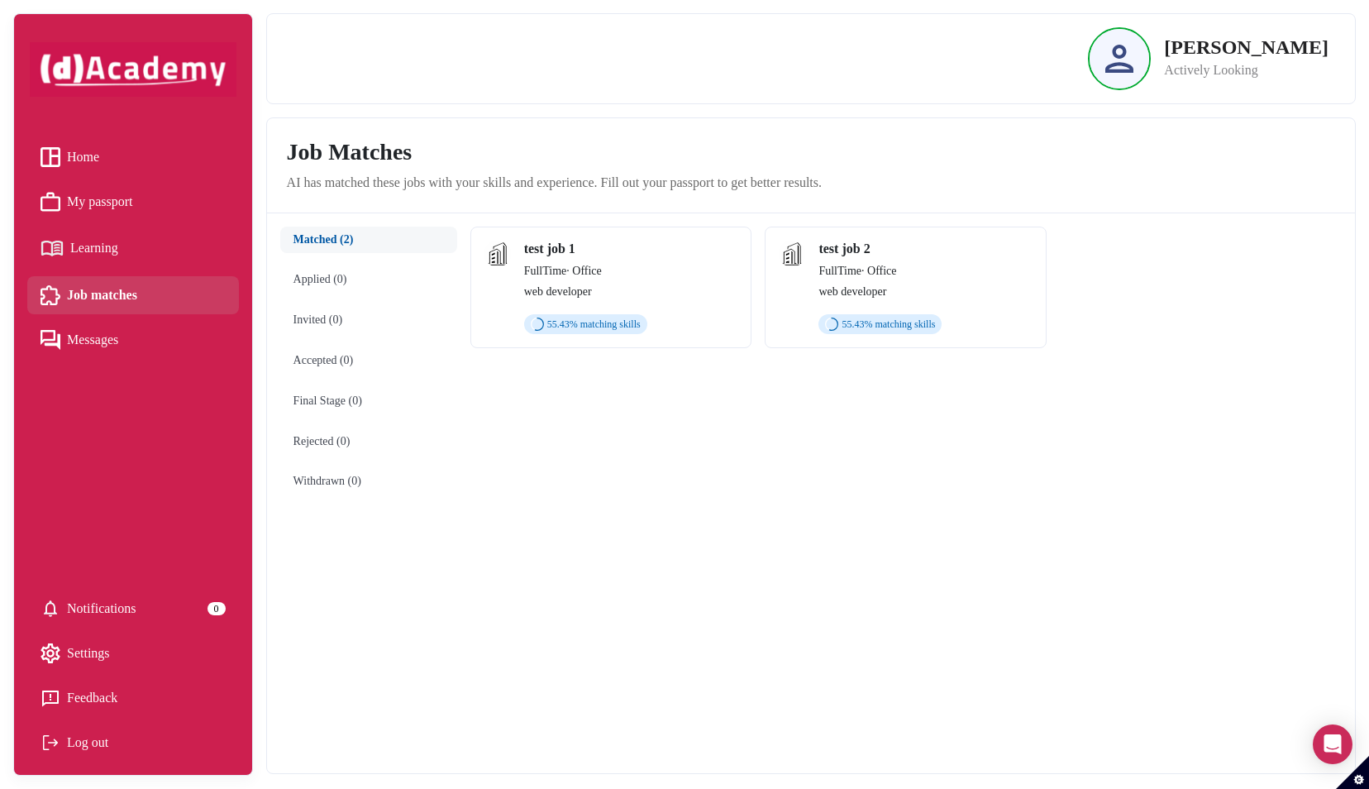
click at [541, 307] on div "test job 1 FullTime · Office web developer 55.43 % matching skills" at bounding box center [631, 287] width 214 height 93
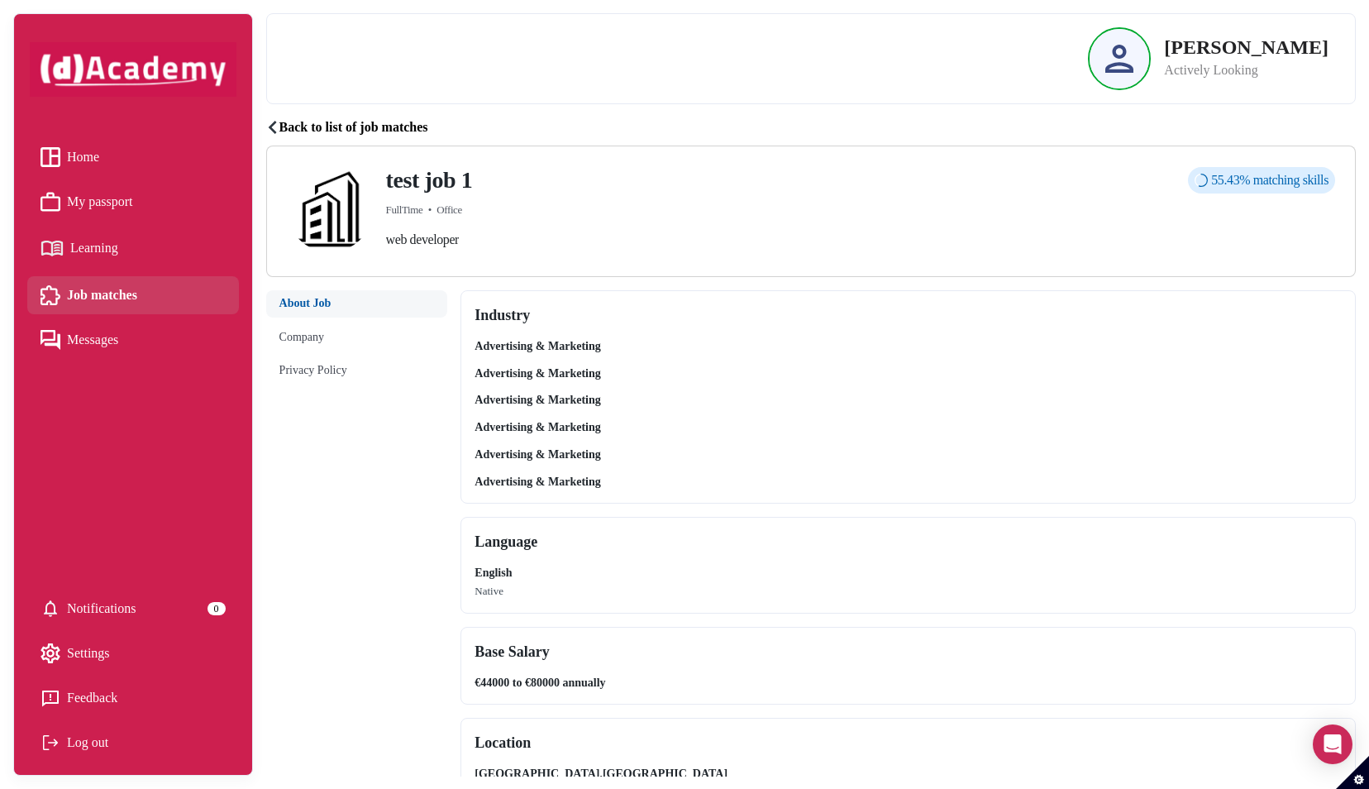
click at [309, 341] on button "Company" at bounding box center [357, 337] width 182 height 27
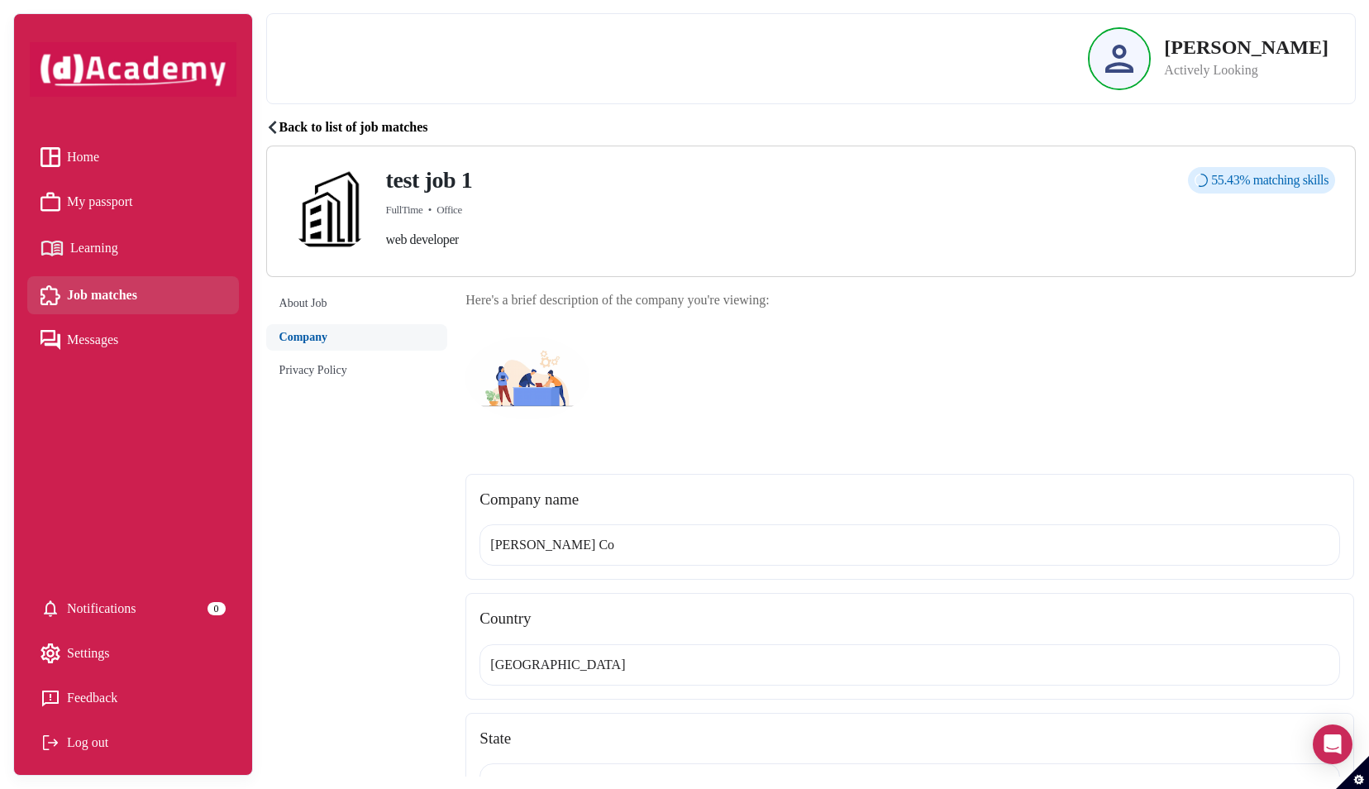
click at [307, 372] on button "Privacy Policy" at bounding box center [357, 370] width 182 height 27
click at [72, 158] on span "Home" at bounding box center [83, 157] width 32 height 25
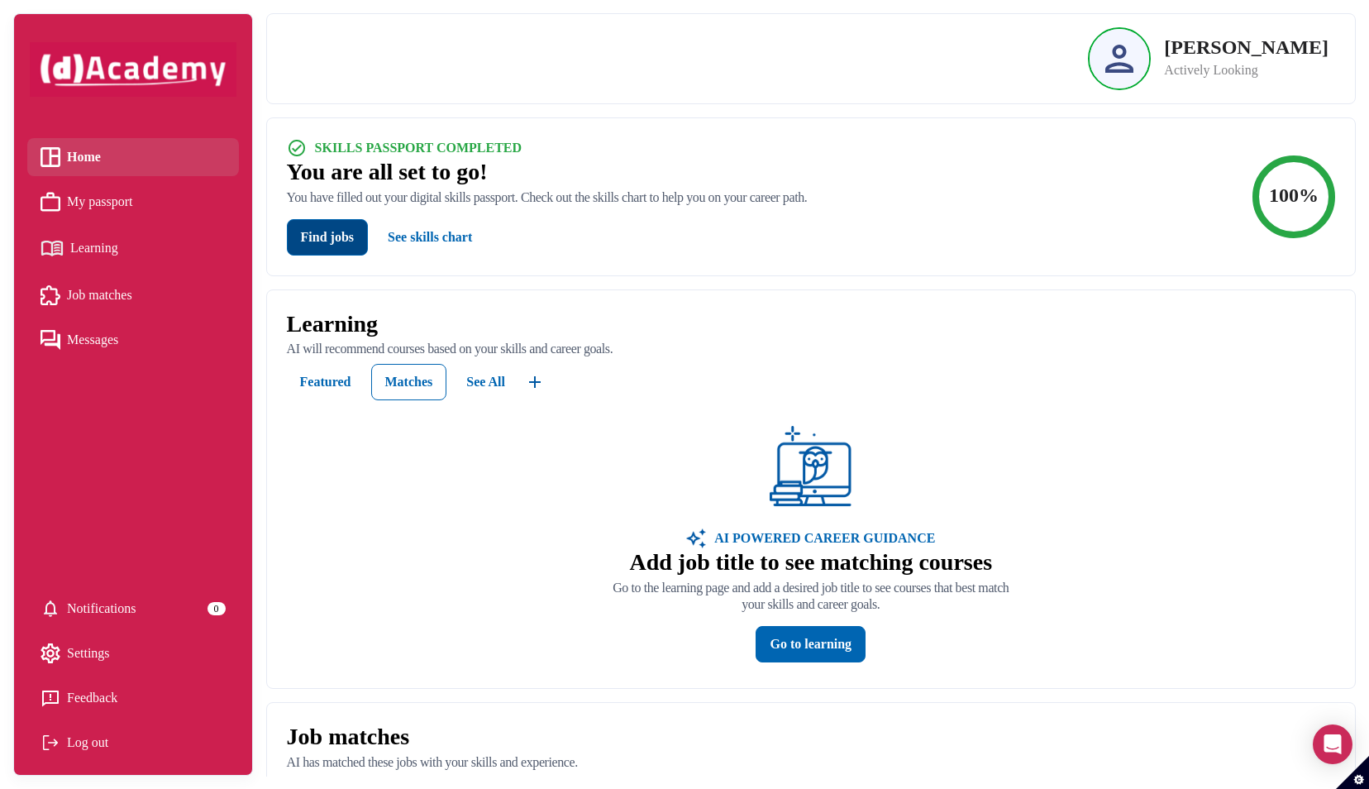
click at [326, 228] on button "Find jobs" at bounding box center [327, 237] width 81 height 36
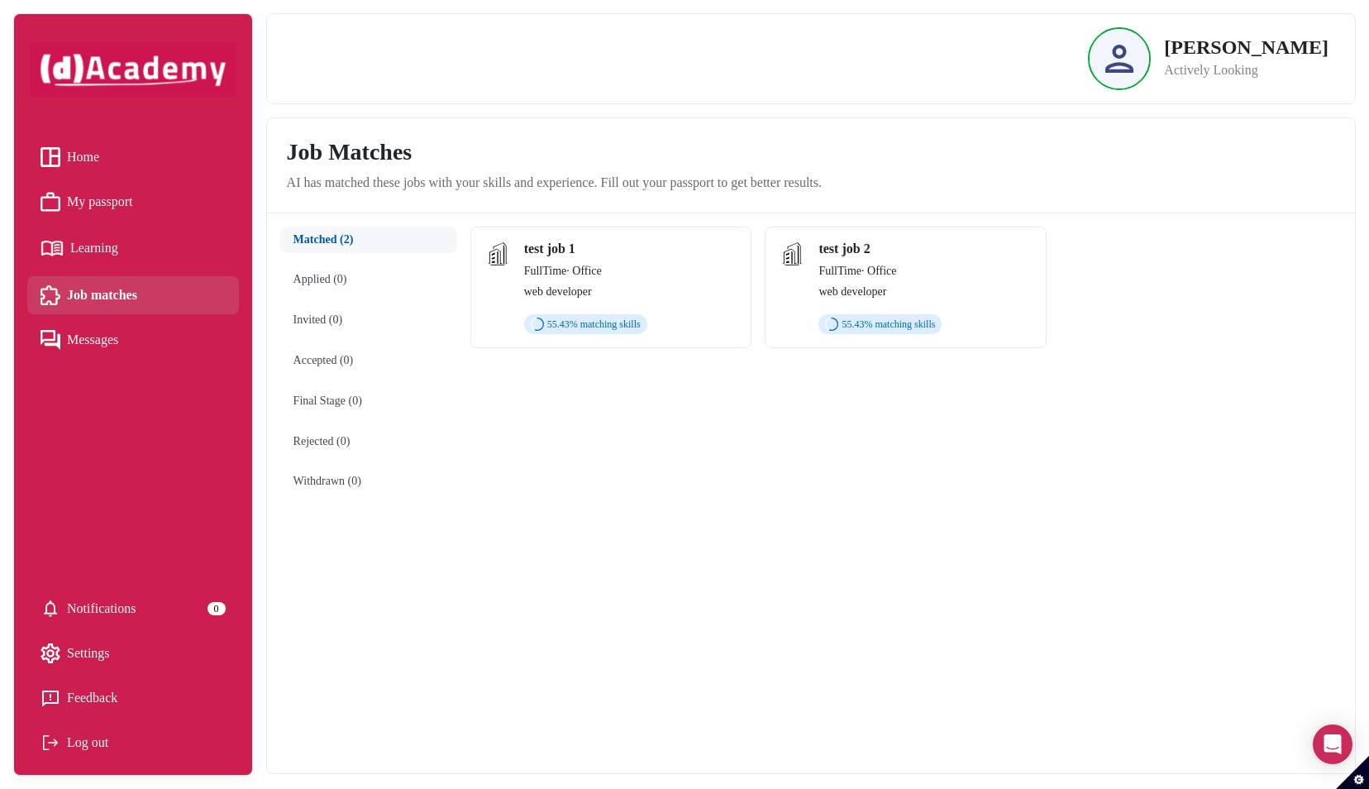
click at [922, 262] on div "FullTime · Office" at bounding box center [925, 270] width 214 height 17
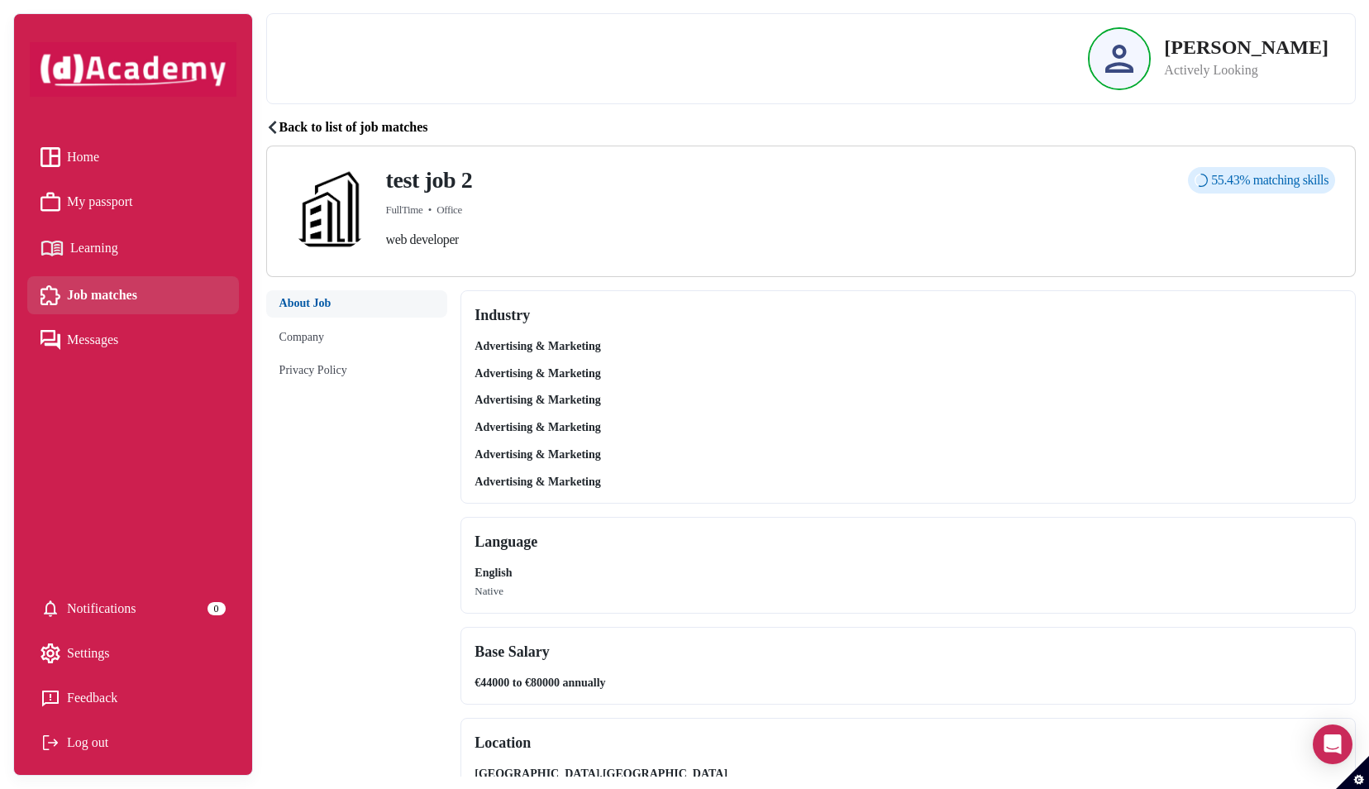
click at [112, 254] on span "Learning" at bounding box center [94, 248] width 48 height 25
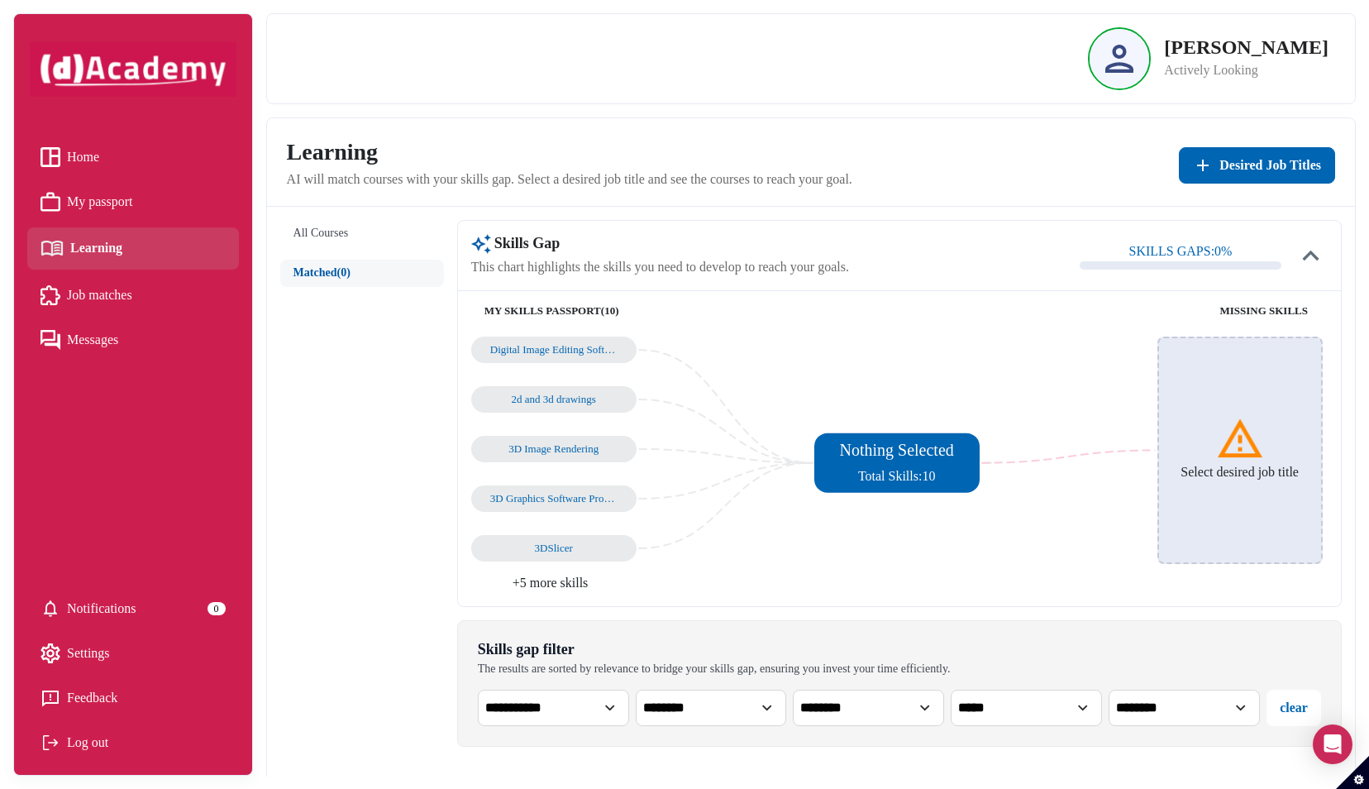
click at [1251, 447] on img at bounding box center [1240, 439] width 50 height 50
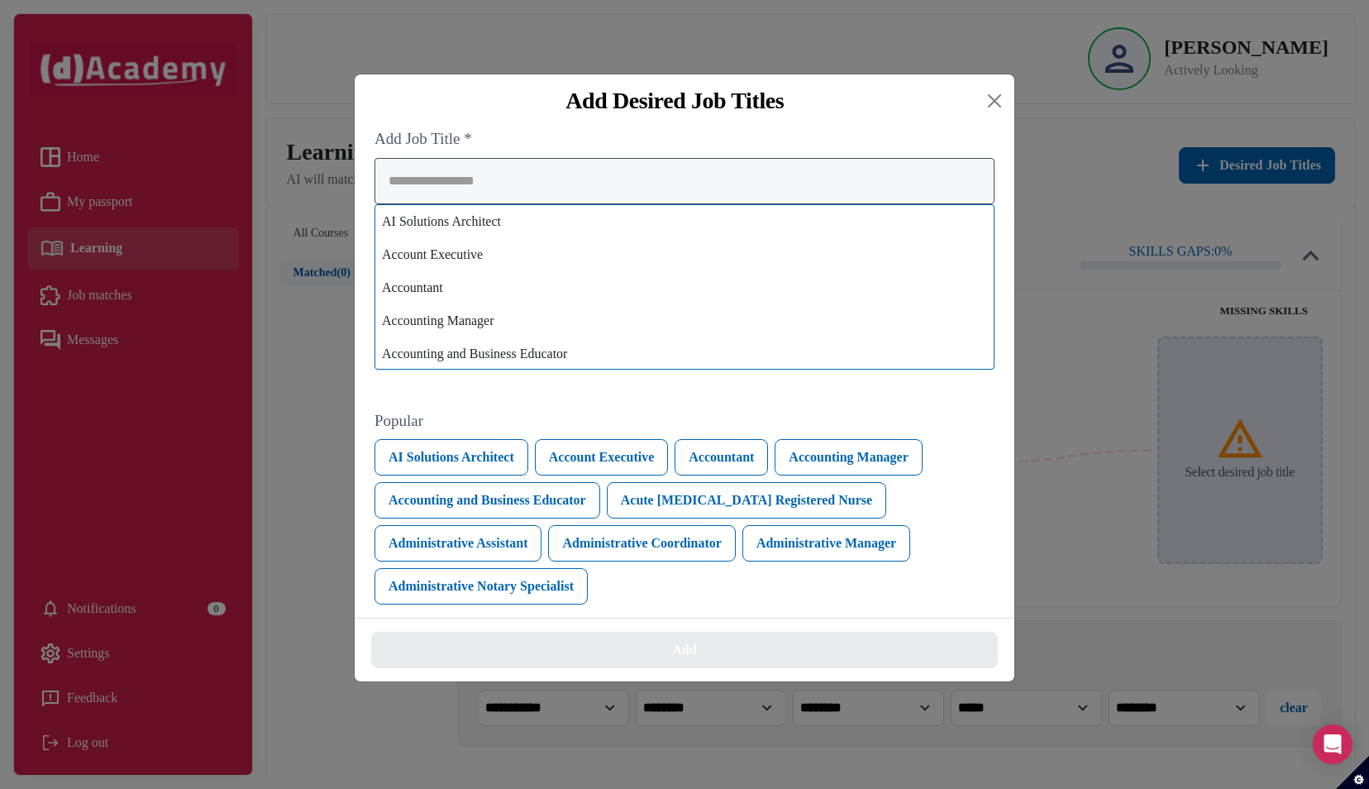
click at [567, 269] on div "AI Solutions Architect Account Executive Accountant Accounting Manager Accounti…" at bounding box center [684, 264] width 620 height 212
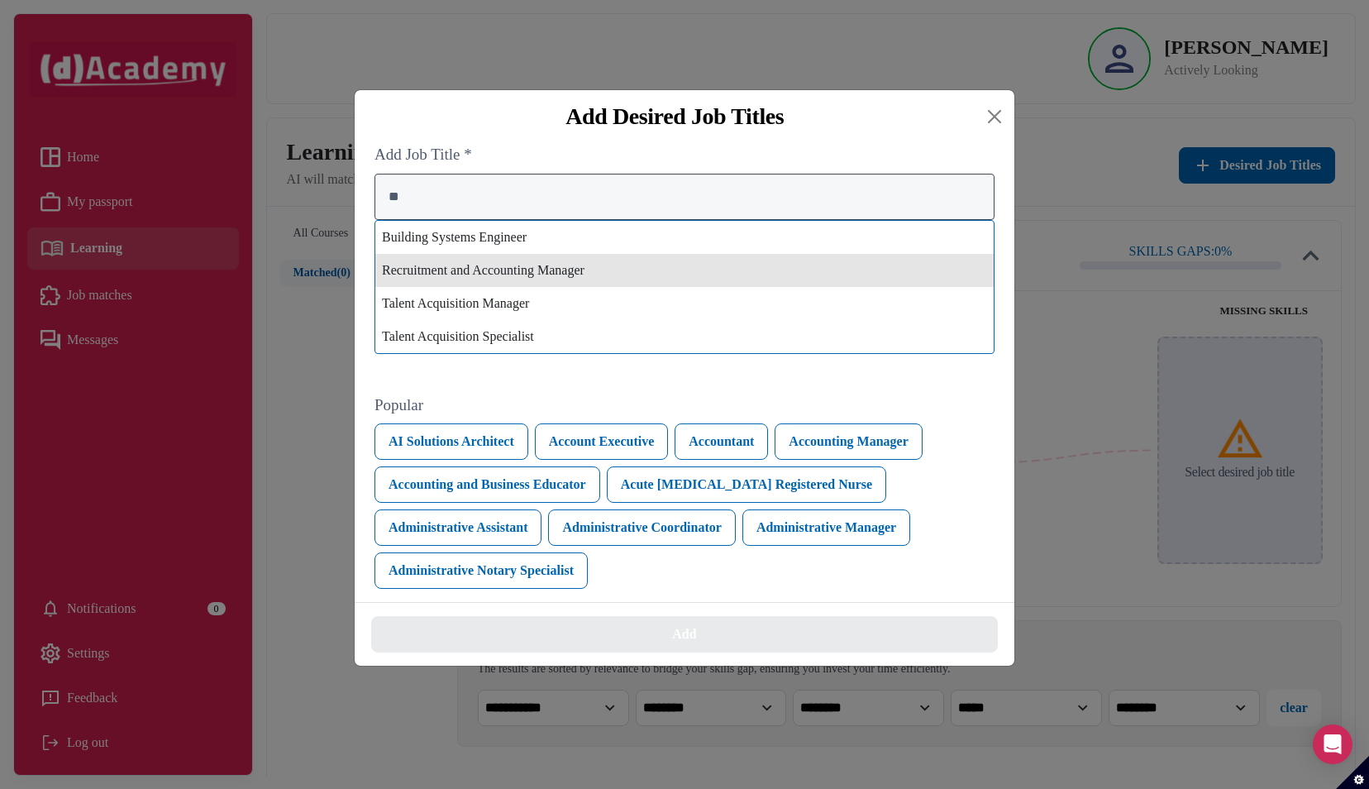
type input "*"
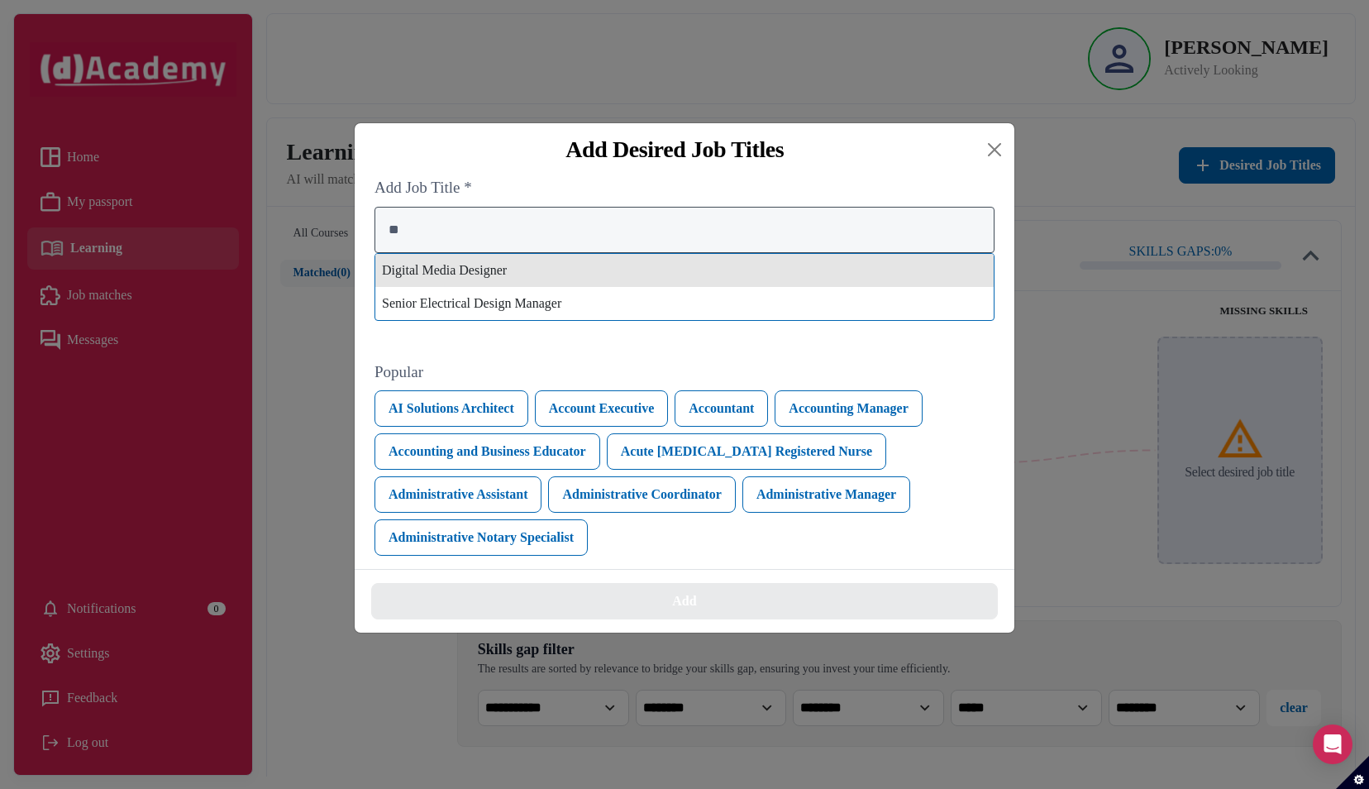
type input "*"
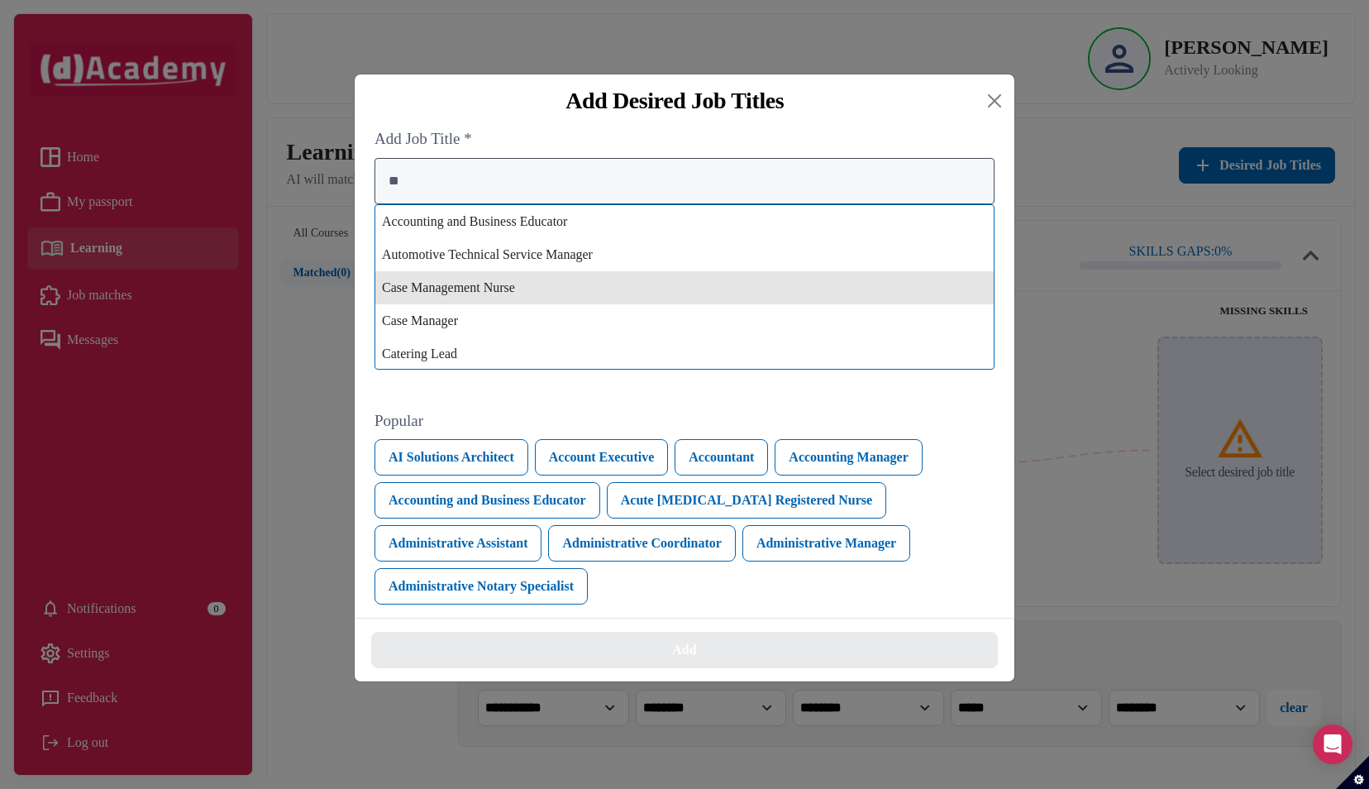
type input "*"
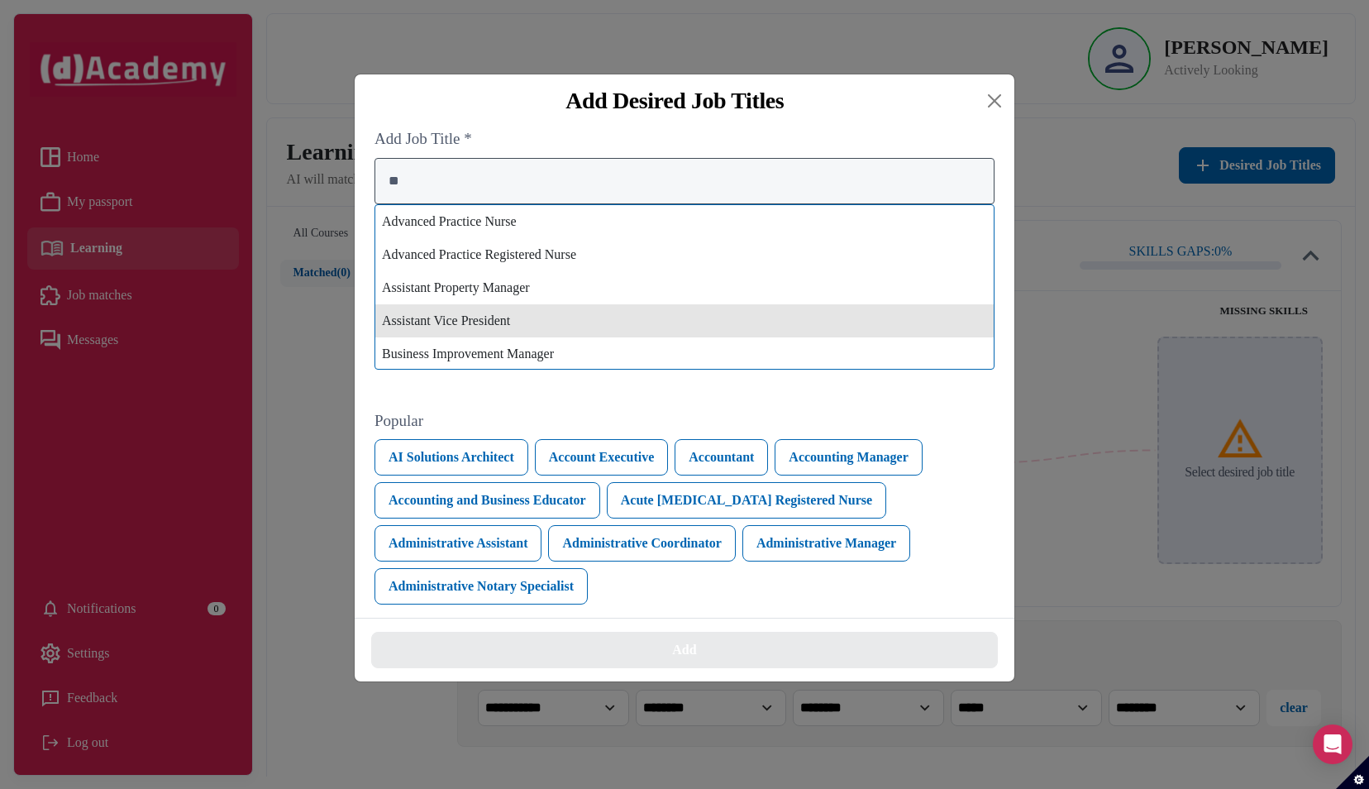
type input "*"
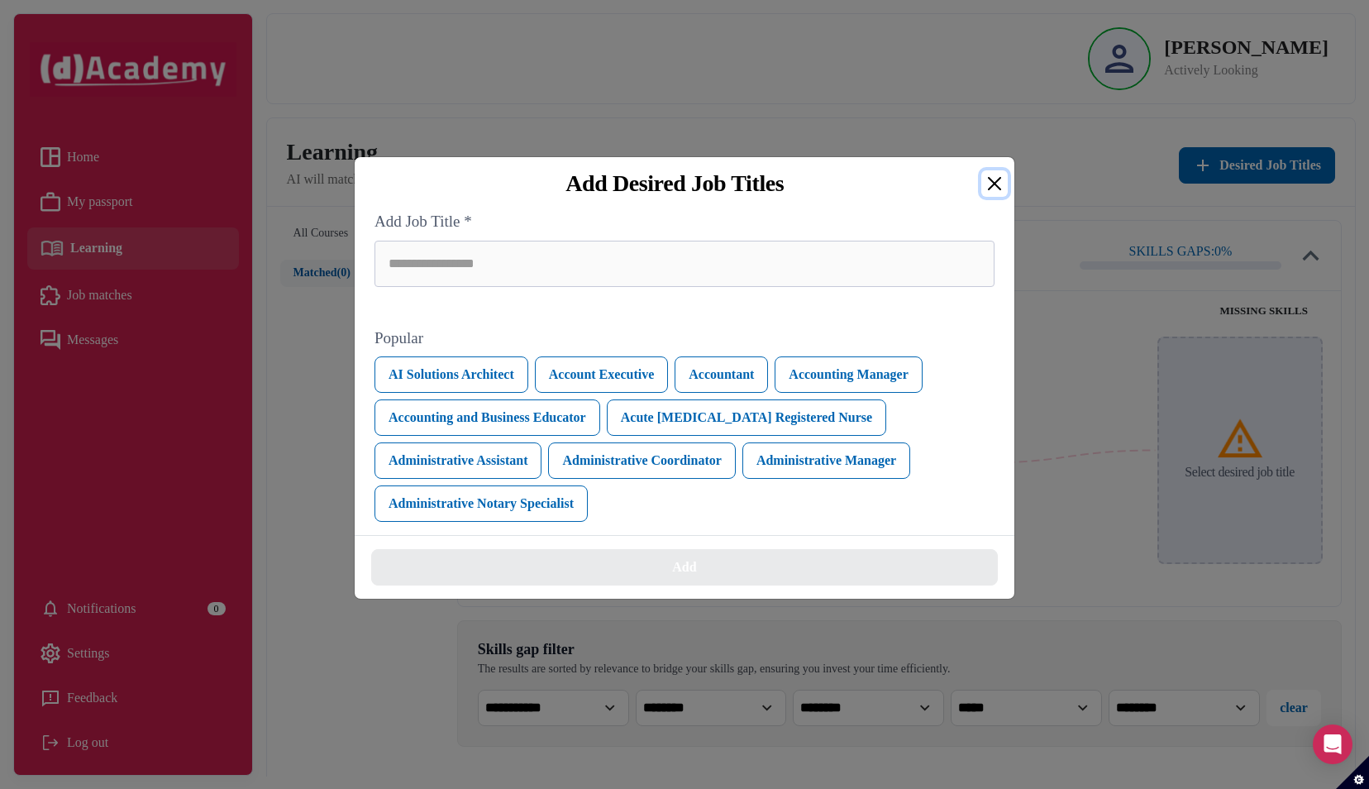
click at [991, 98] on div "Add Desired Job Titles Add Job Title * Popular AI Solutions Architect Account E…" at bounding box center [684, 394] width 1369 height 789
click at [982, 192] on button "Close" at bounding box center [994, 183] width 26 height 26
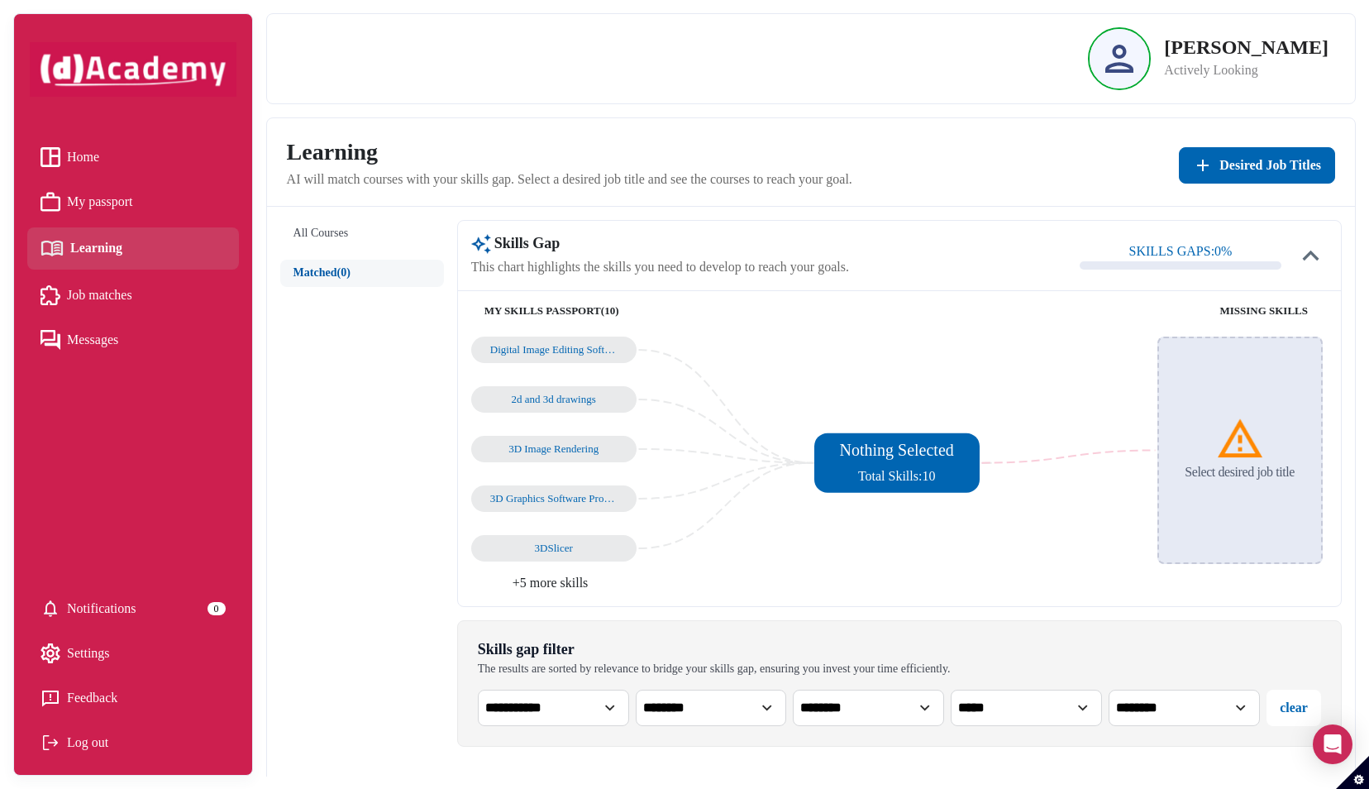
click at [150, 296] on link "Job matches" at bounding box center [133, 295] width 185 height 25
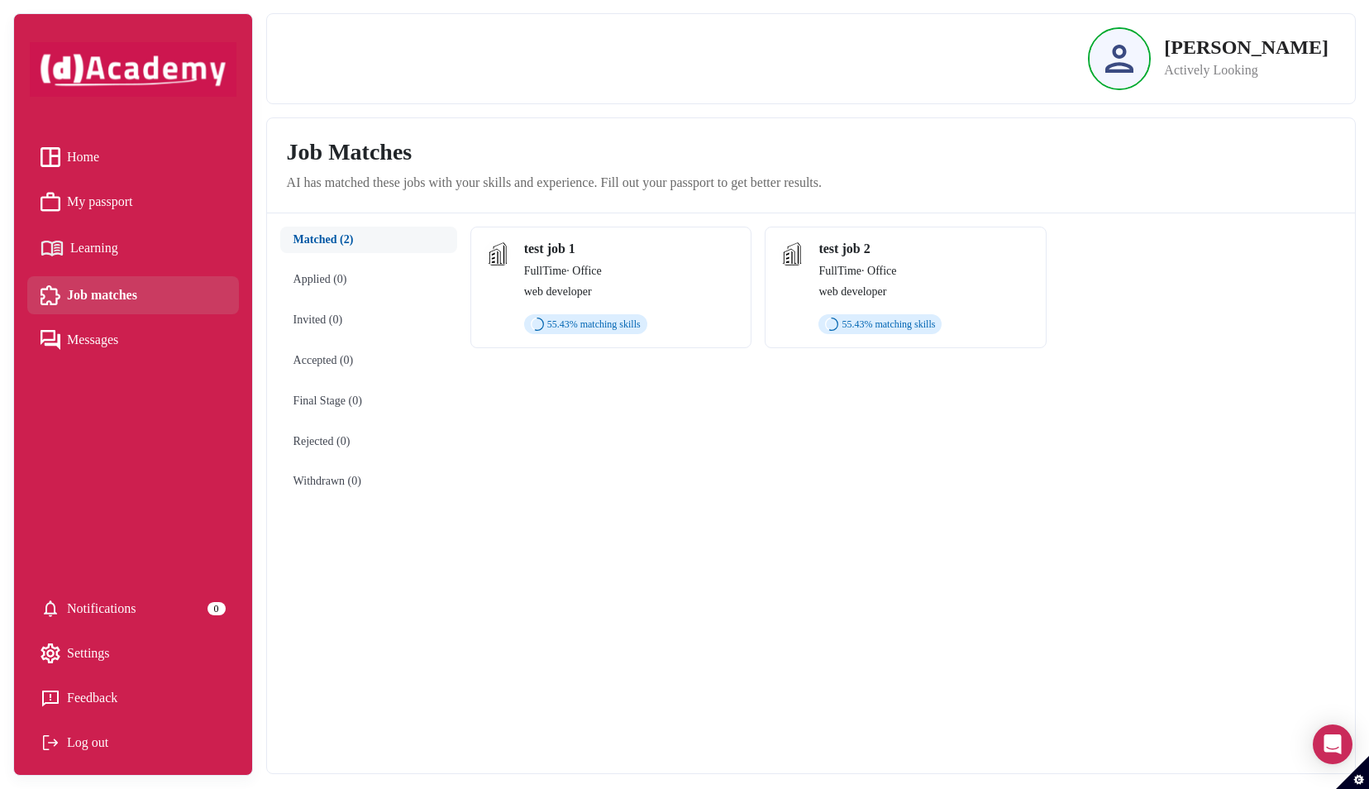
click at [126, 200] on span "My passport" at bounding box center [100, 201] width 66 height 25
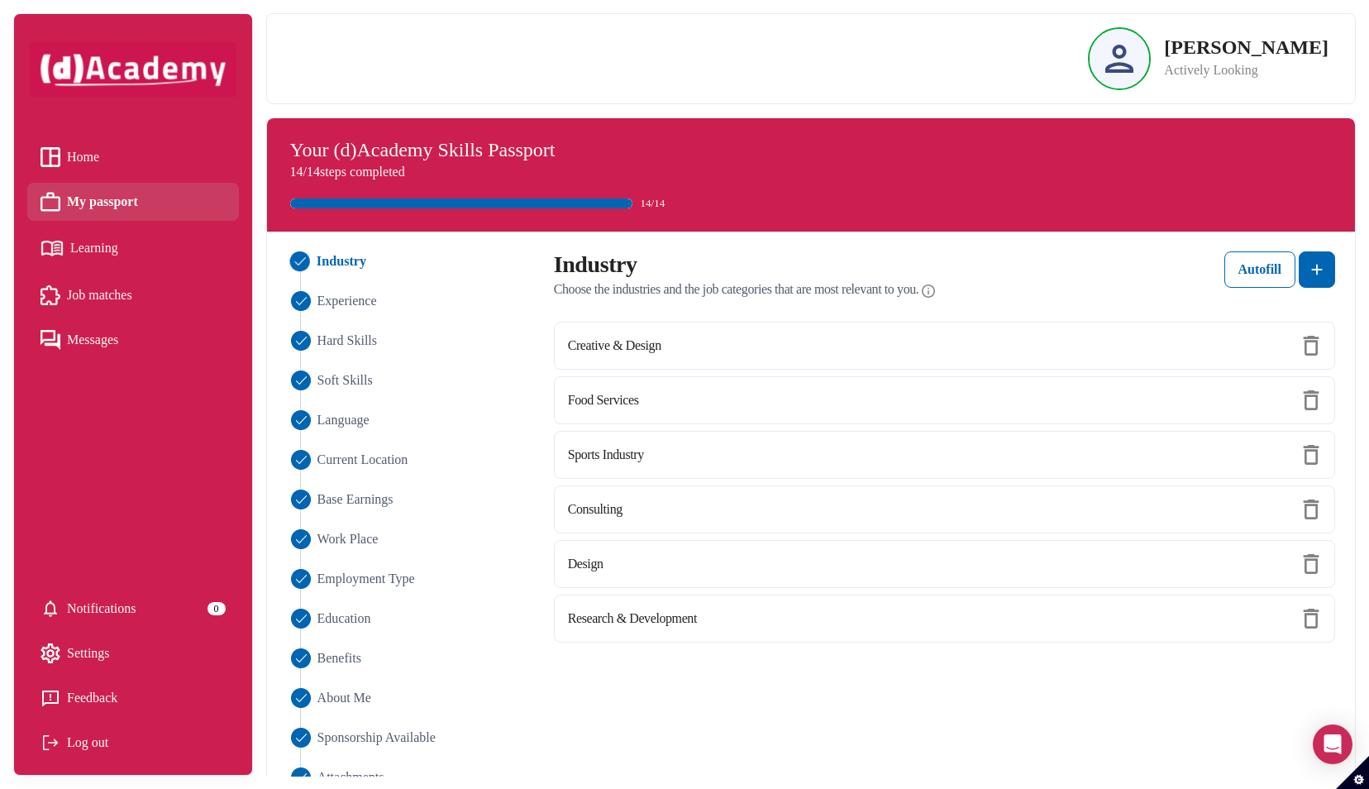
scroll to position [30, 0]
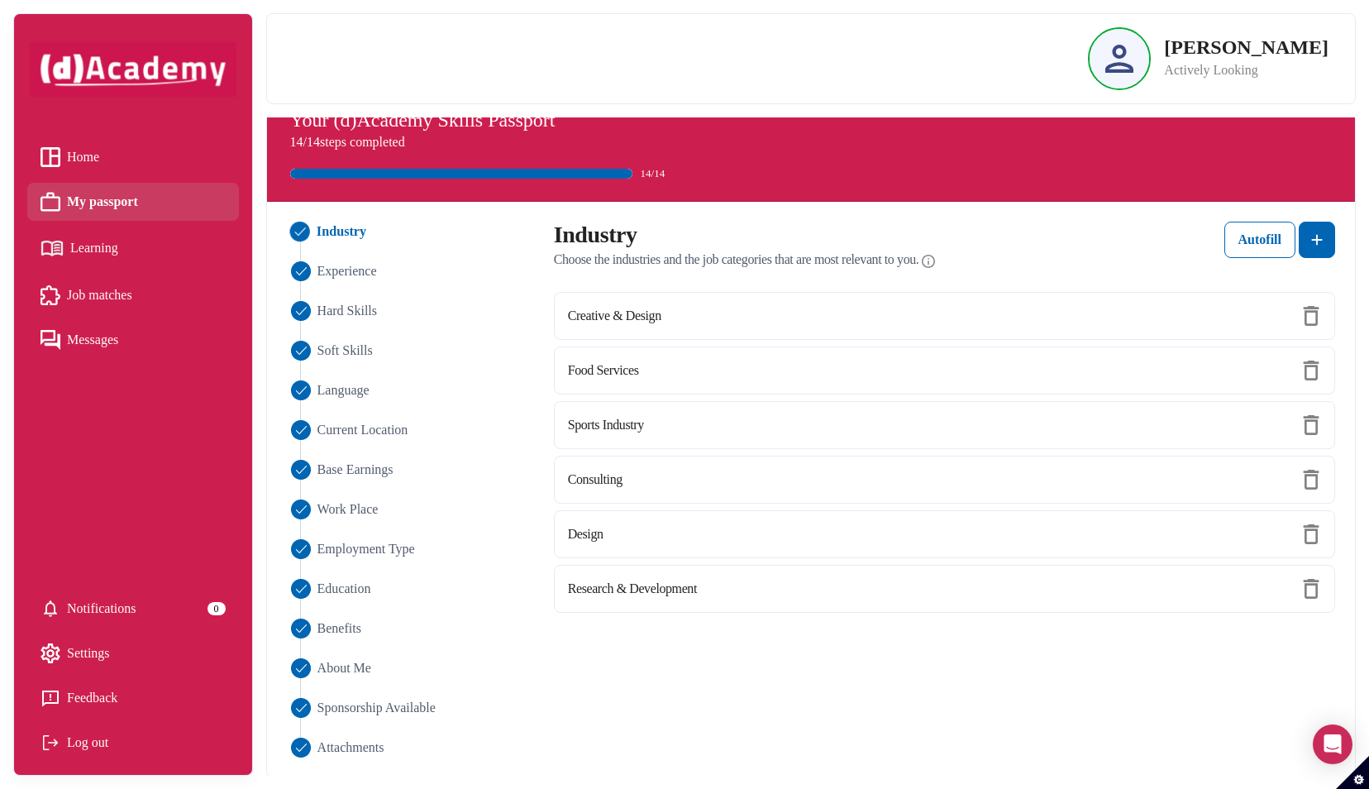
click at [131, 332] on link "Messages" at bounding box center [133, 339] width 185 height 25
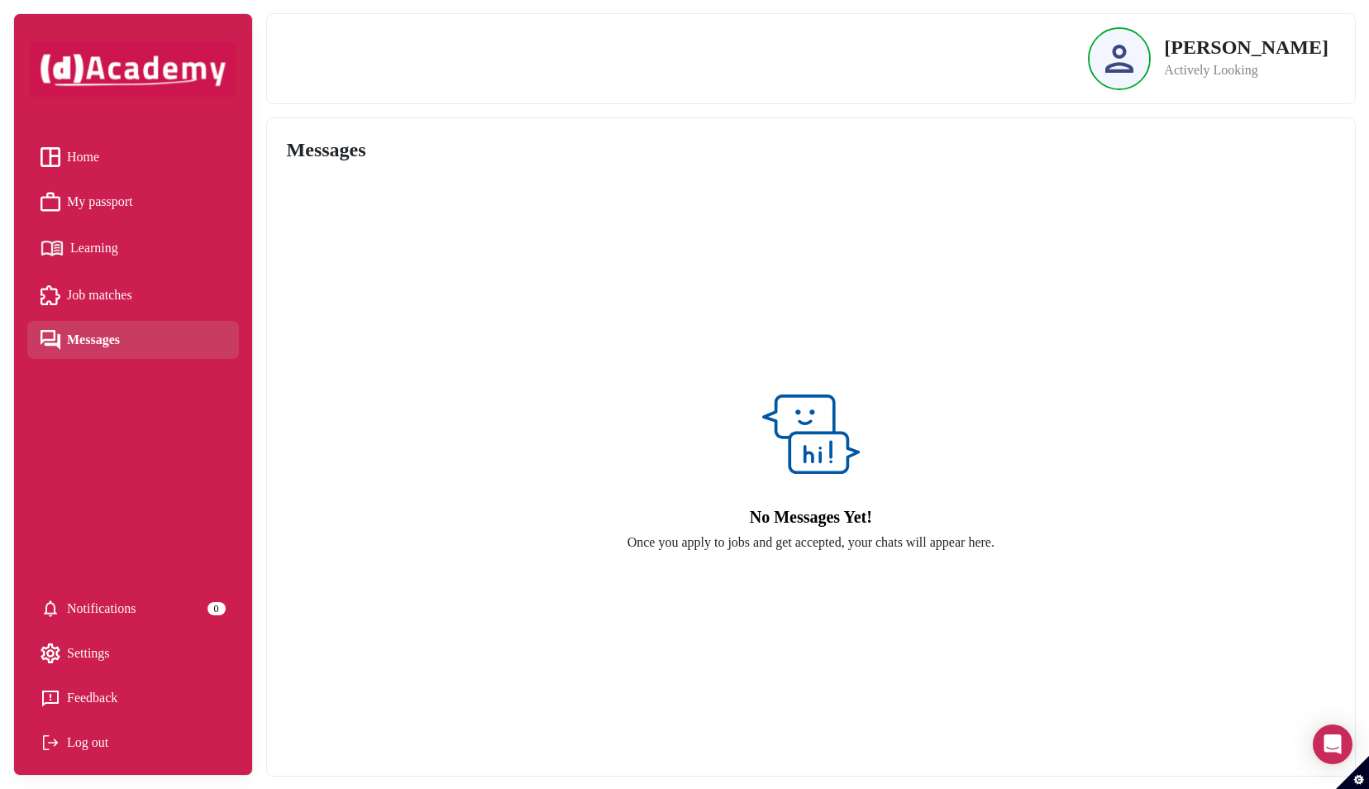
click at [129, 295] on span "Job matches" at bounding box center [99, 295] width 65 height 25
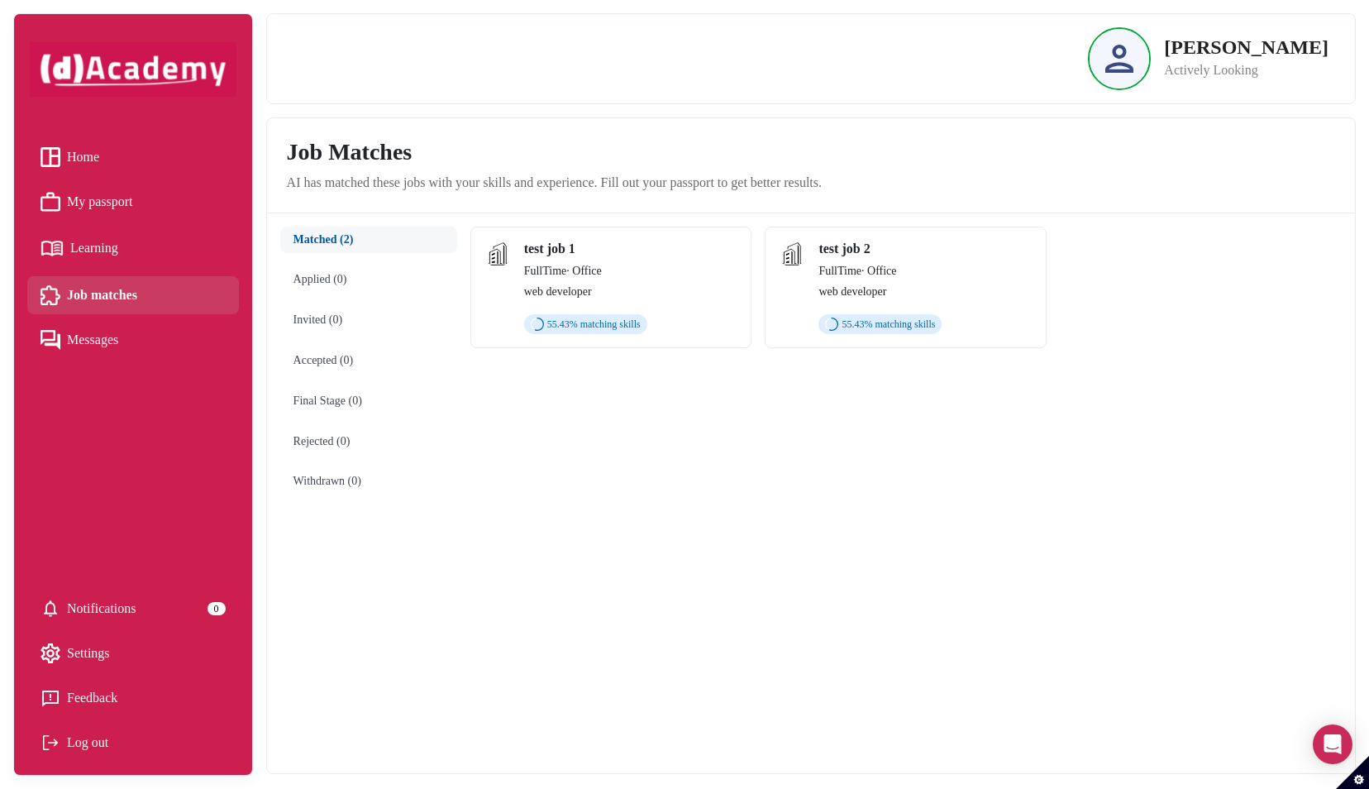
click at [122, 248] on link "Learning" at bounding box center [133, 248] width 185 height 29
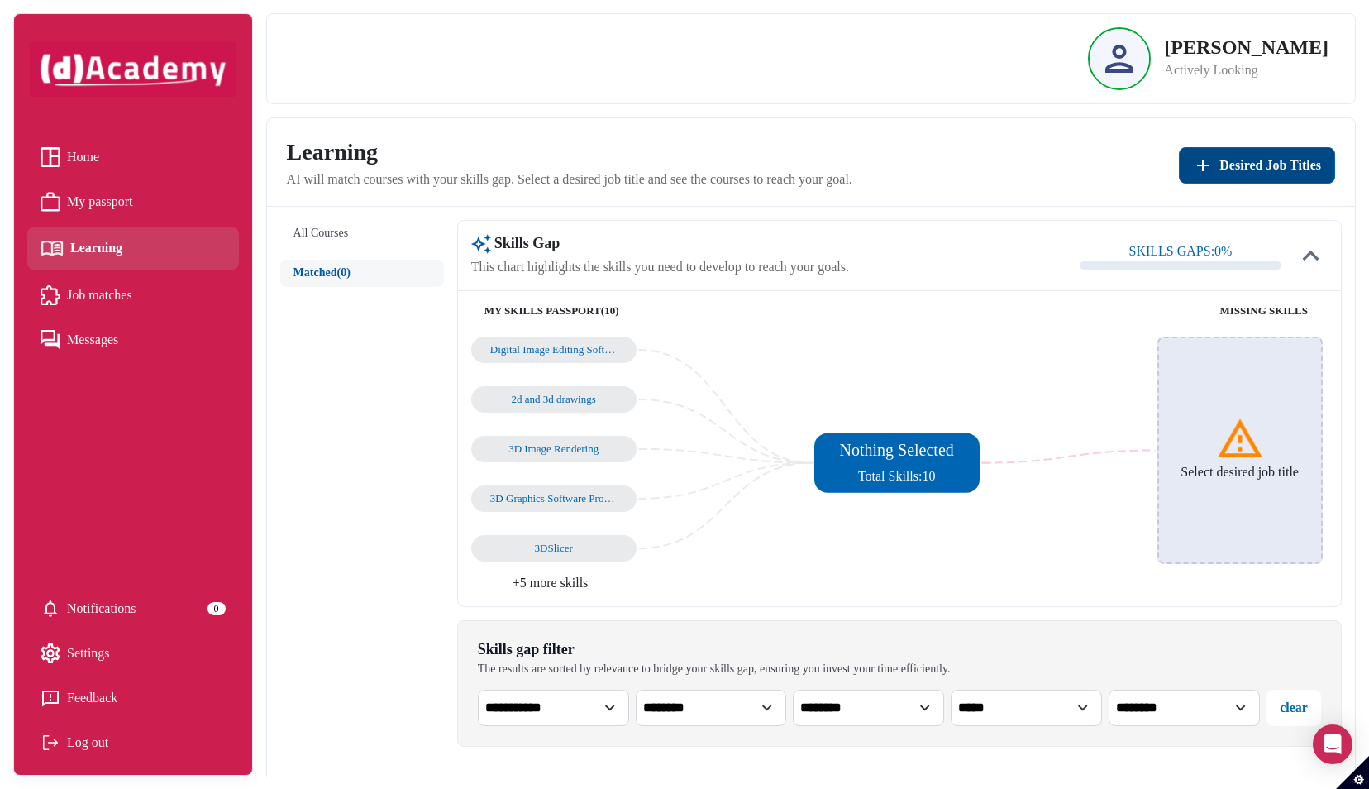
click at [1243, 160] on span "Desired Job Titles" at bounding box center [1270, 165] width 102 height 20
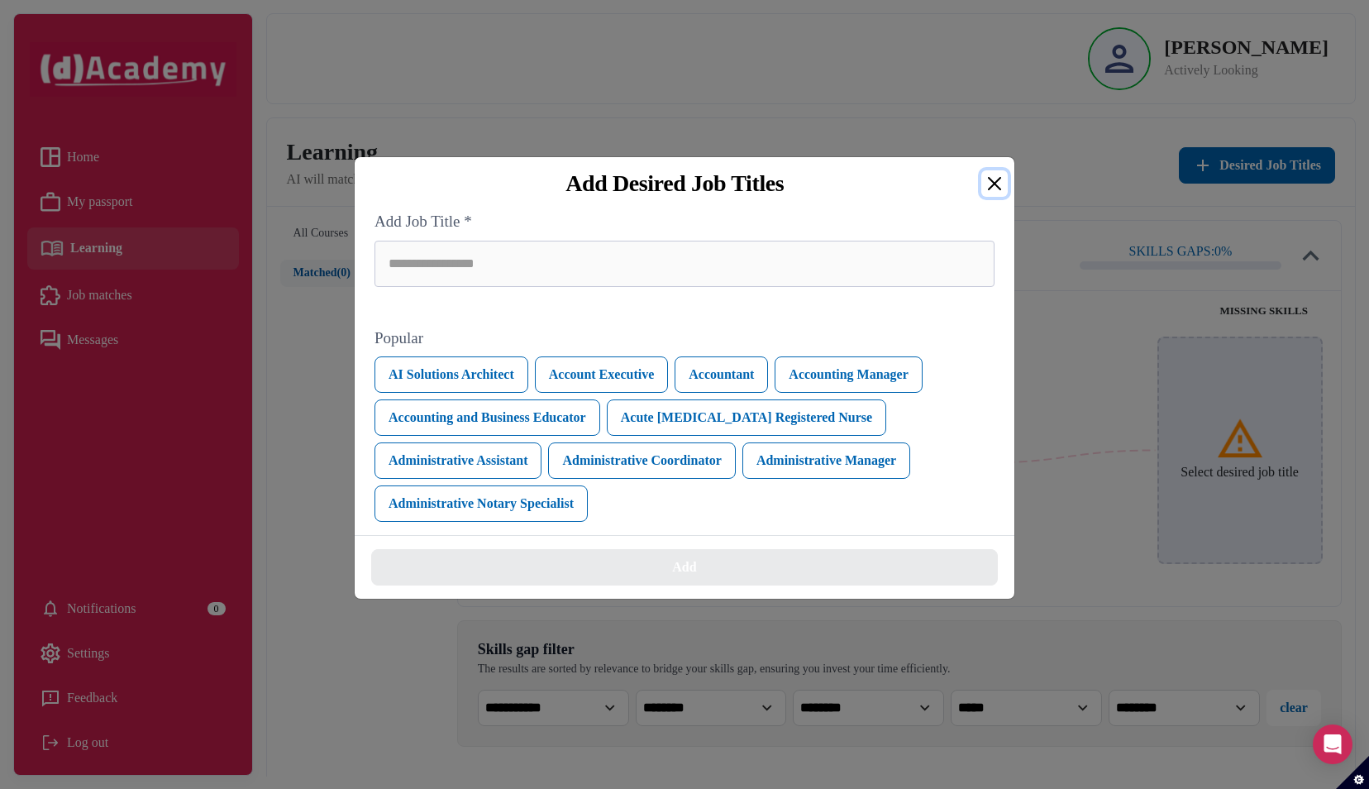
click at [997, 178] on button "Close" at bounding box center [994, 183] width 26 height 26
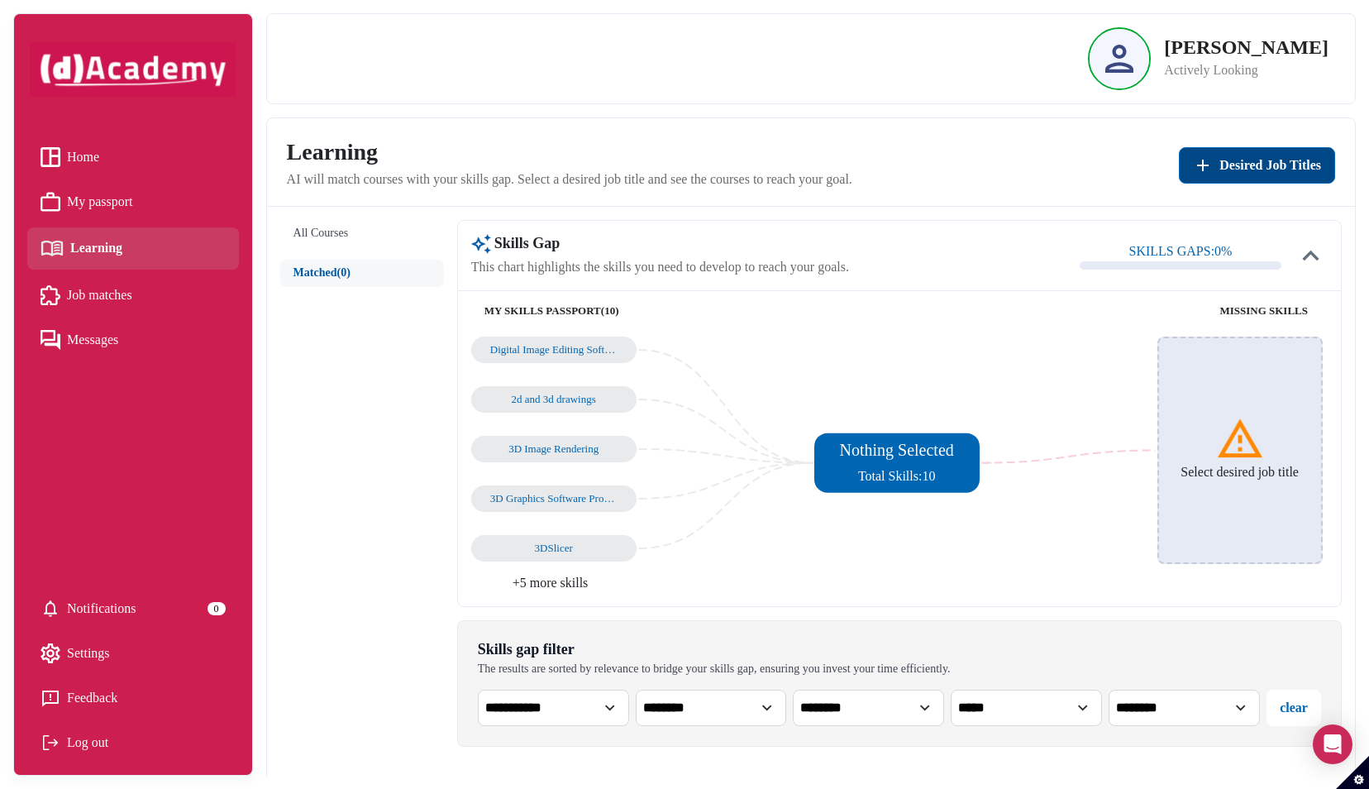
click at [1208, 168] on img "Add desired job titles" at bounding box center [1203, 165] width 20 height 20
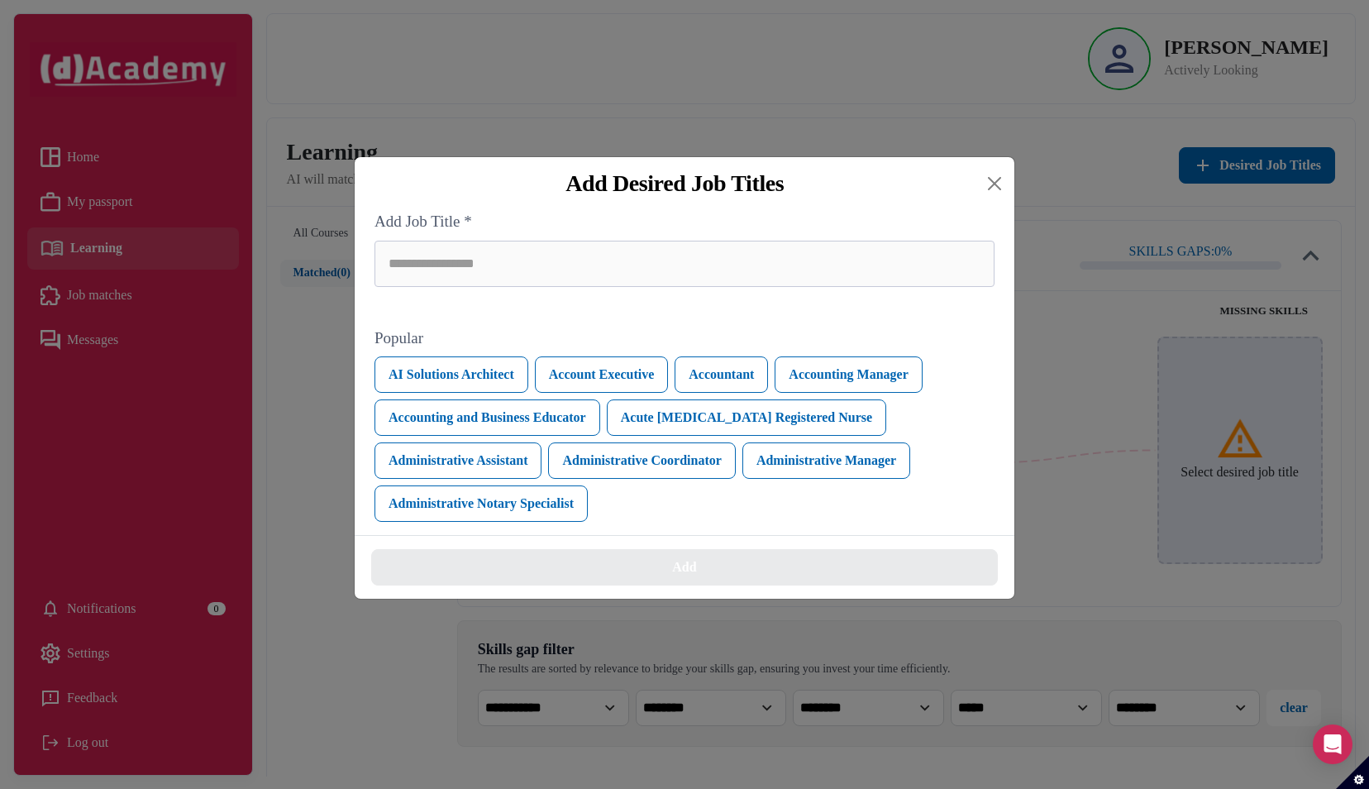
click at [755, 240] on div "Add Job Title *" at bounding box center [684, 248] width 620 height 77
click at [713, 281] on div at bounding box center [684, 264] width 620 height 46
type input "*"
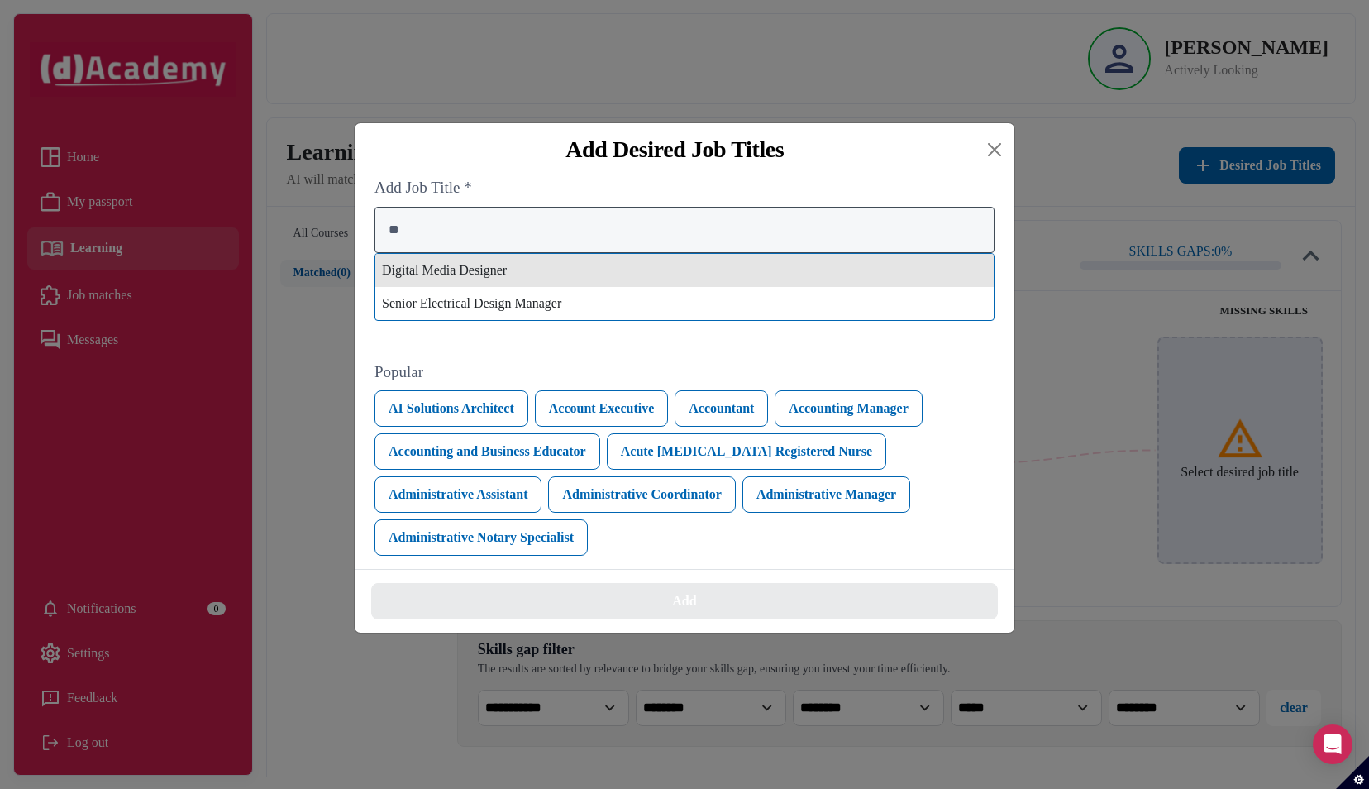
type input "*"
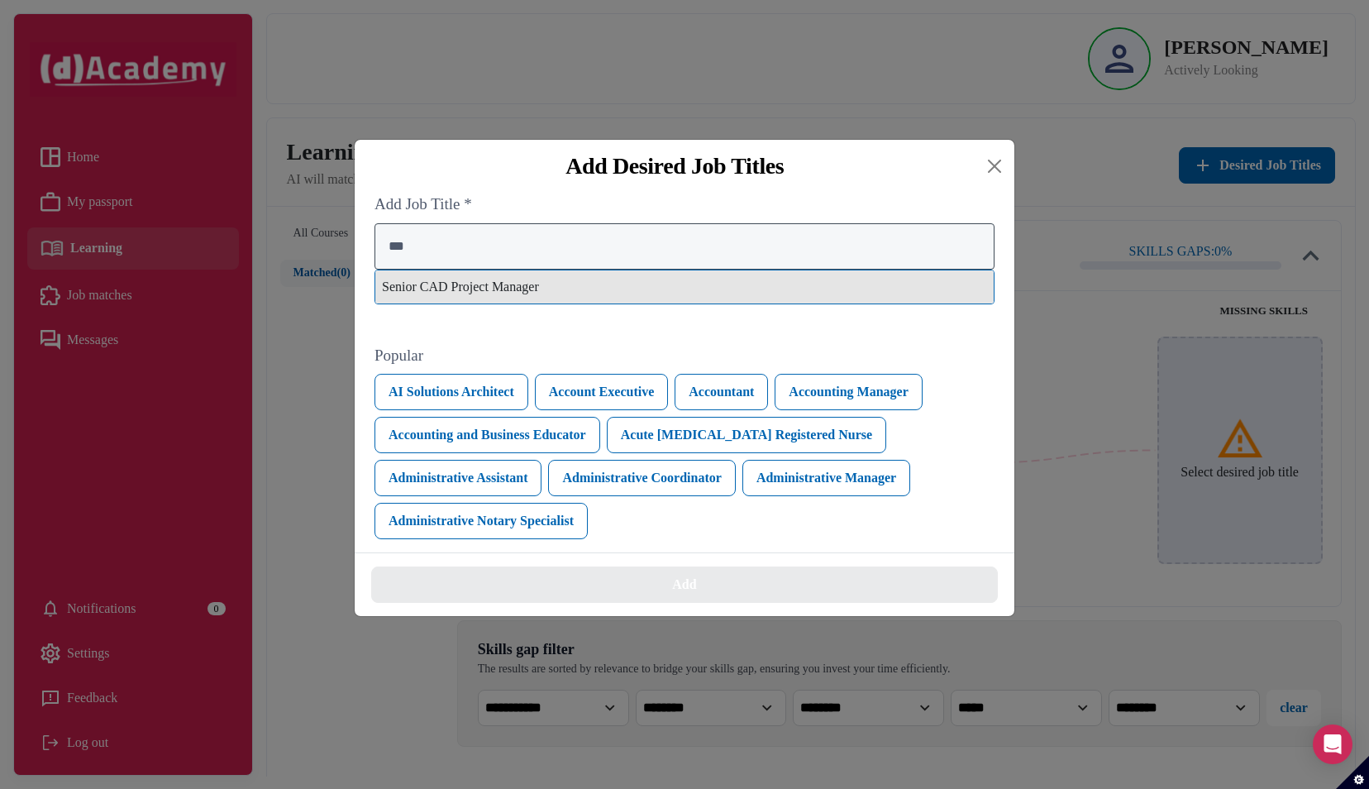
type input "***"
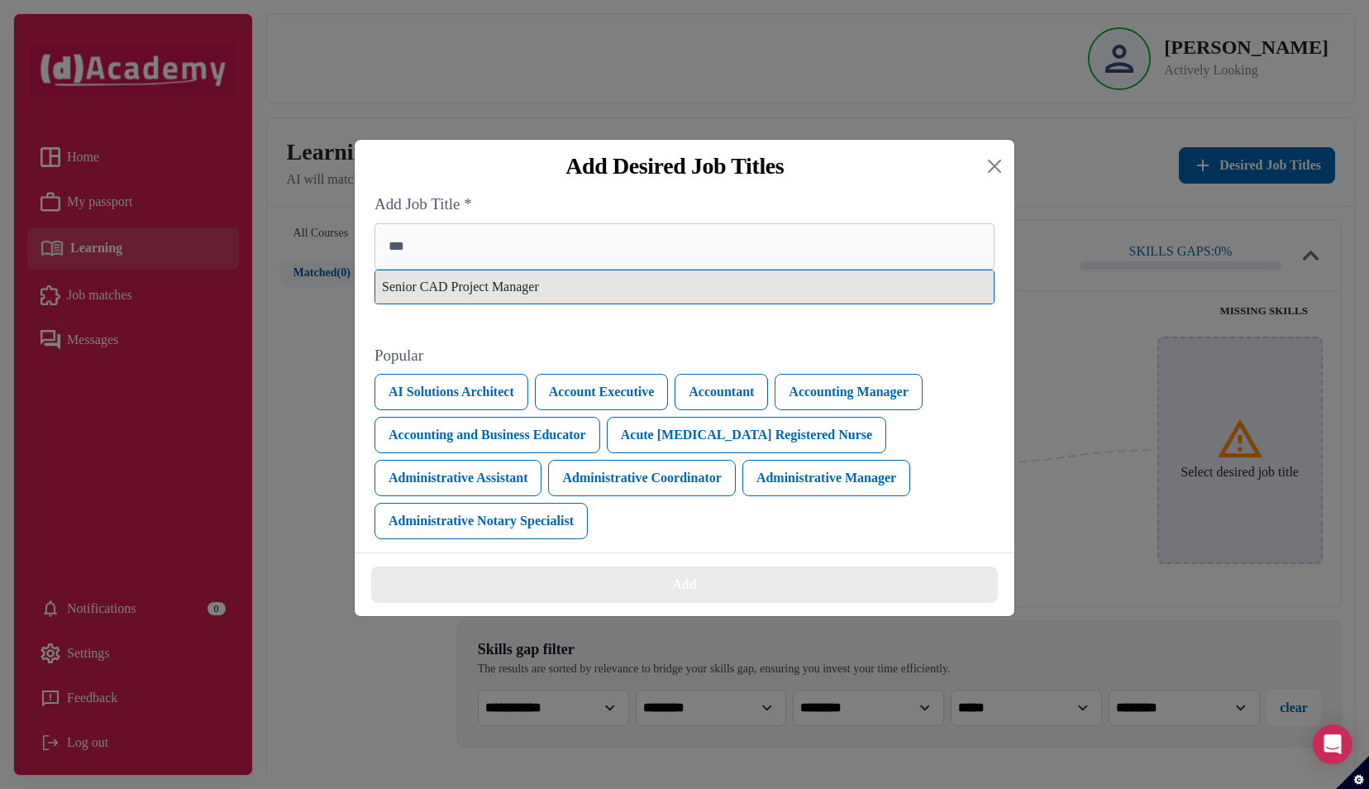
click at [675, 288] on div "Senior CAD Project Manager" at bounding box center [684, 286] width 618 height 33
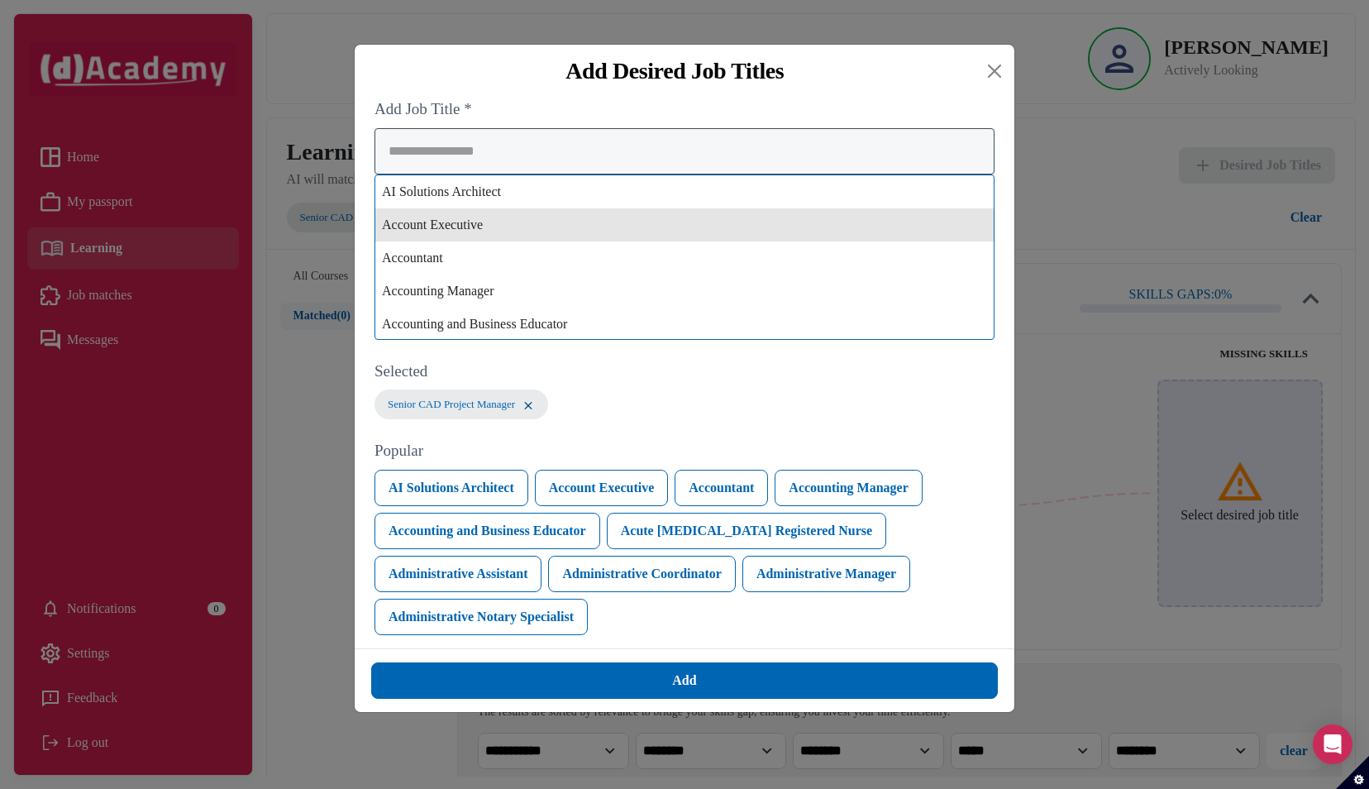
click at [622, 219] on div "AI Solutions Architect Account Executive Accountant Accounting Manager Accounti…" at bounding box center [684, 234] width 620 height 212
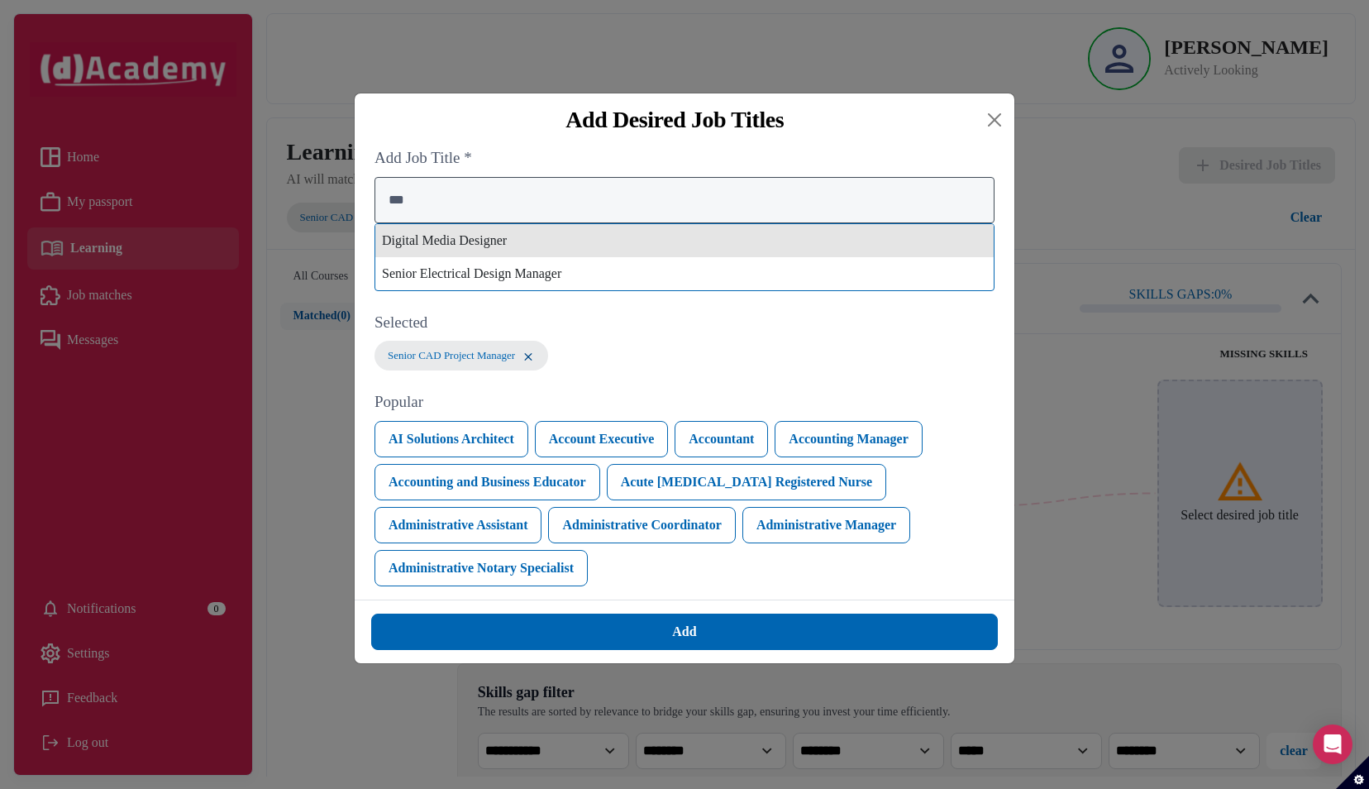
type input "***"
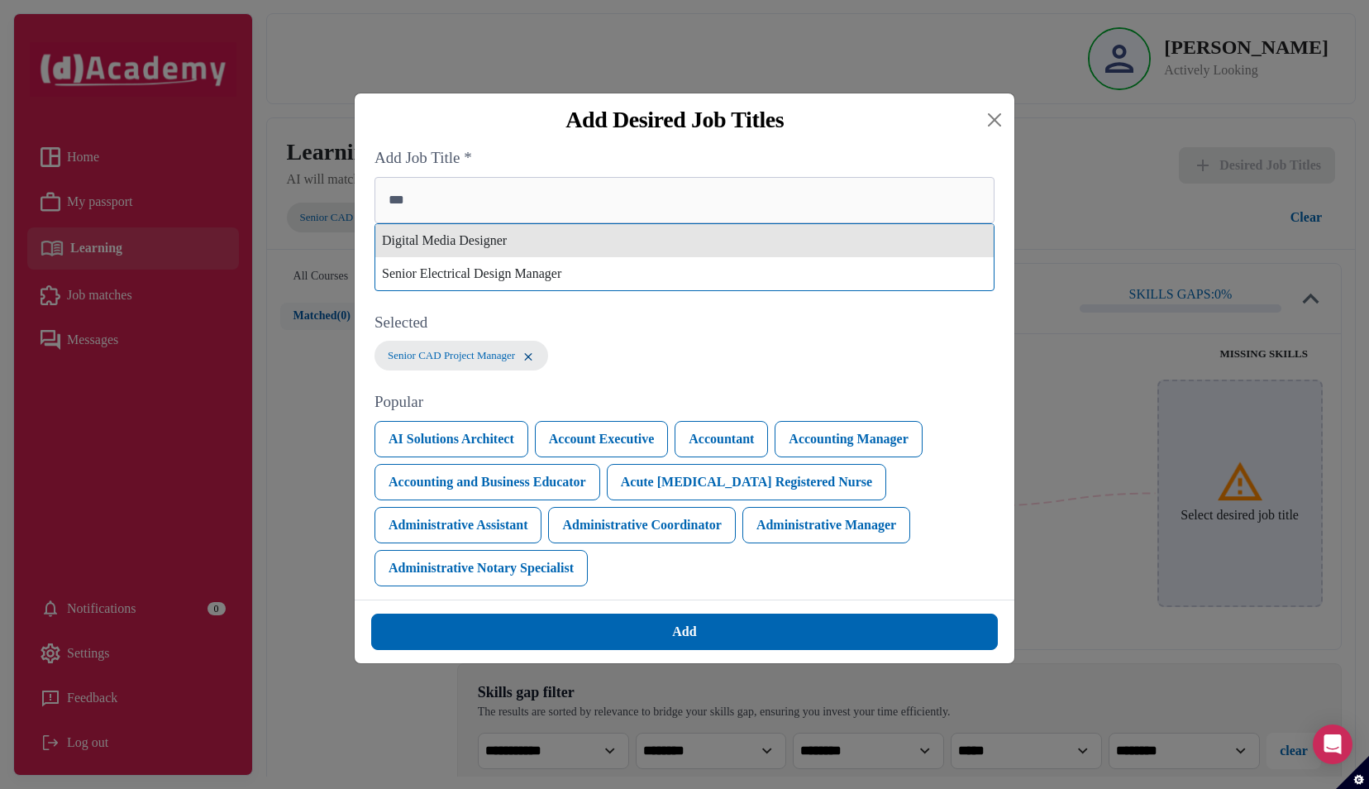
click at [600, 241] on div "Digital Media Designer" at bounding box center [684, 240] width 618 height 33
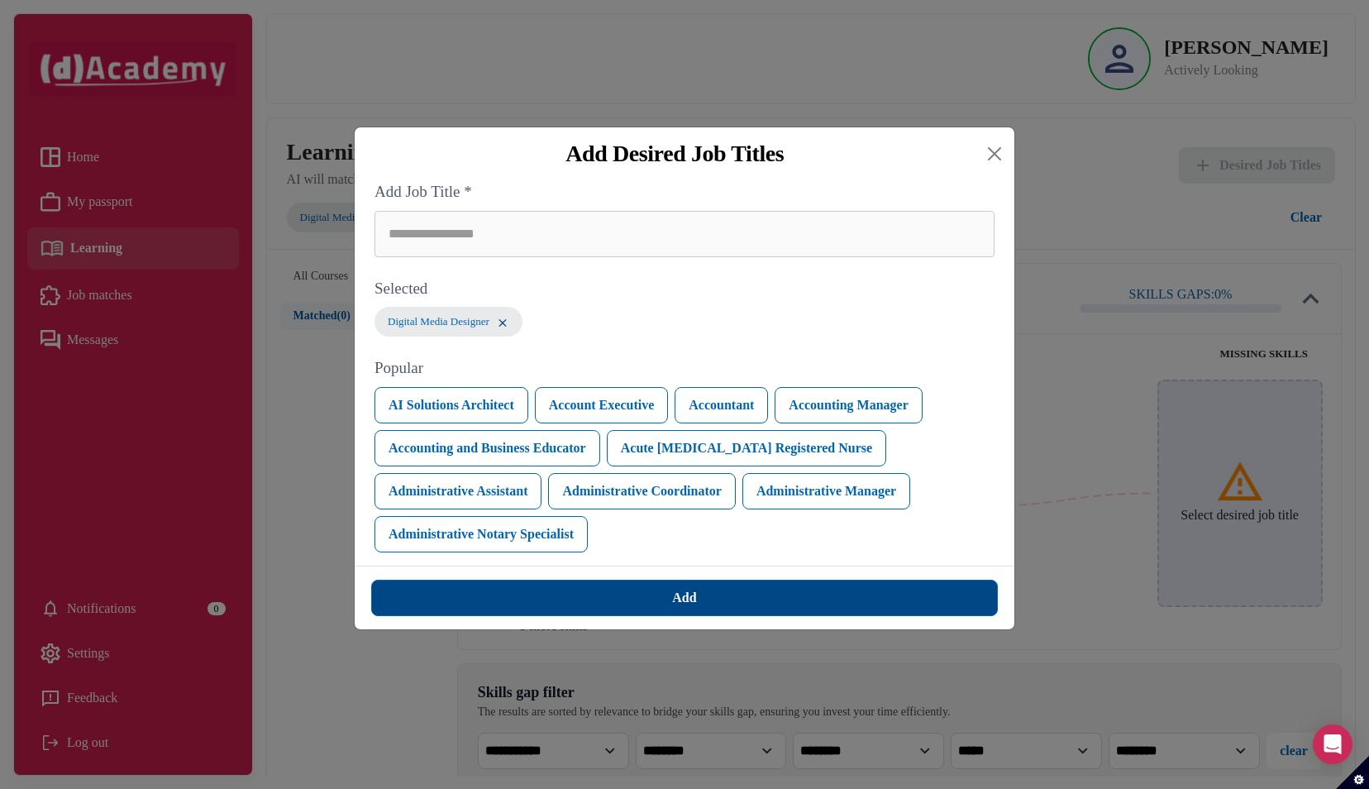
click at [631, 614] on button "Add" at bounding box center [684, 597] width 627 height 36
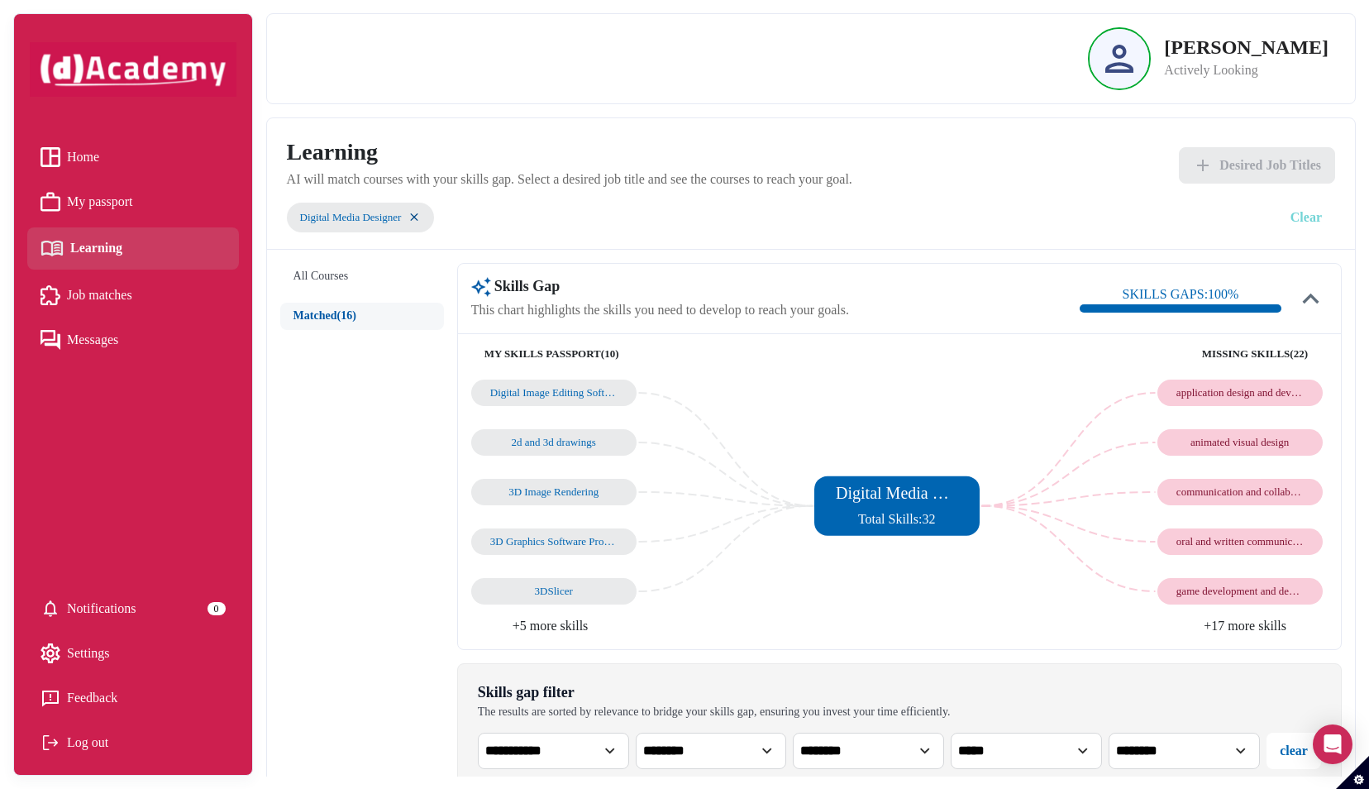
click at [1294, 210] on button "Clear" at bounding box center [1306, 217] width 58 height 36
